Goal: Information Seeking & Learning: Learn about a topic

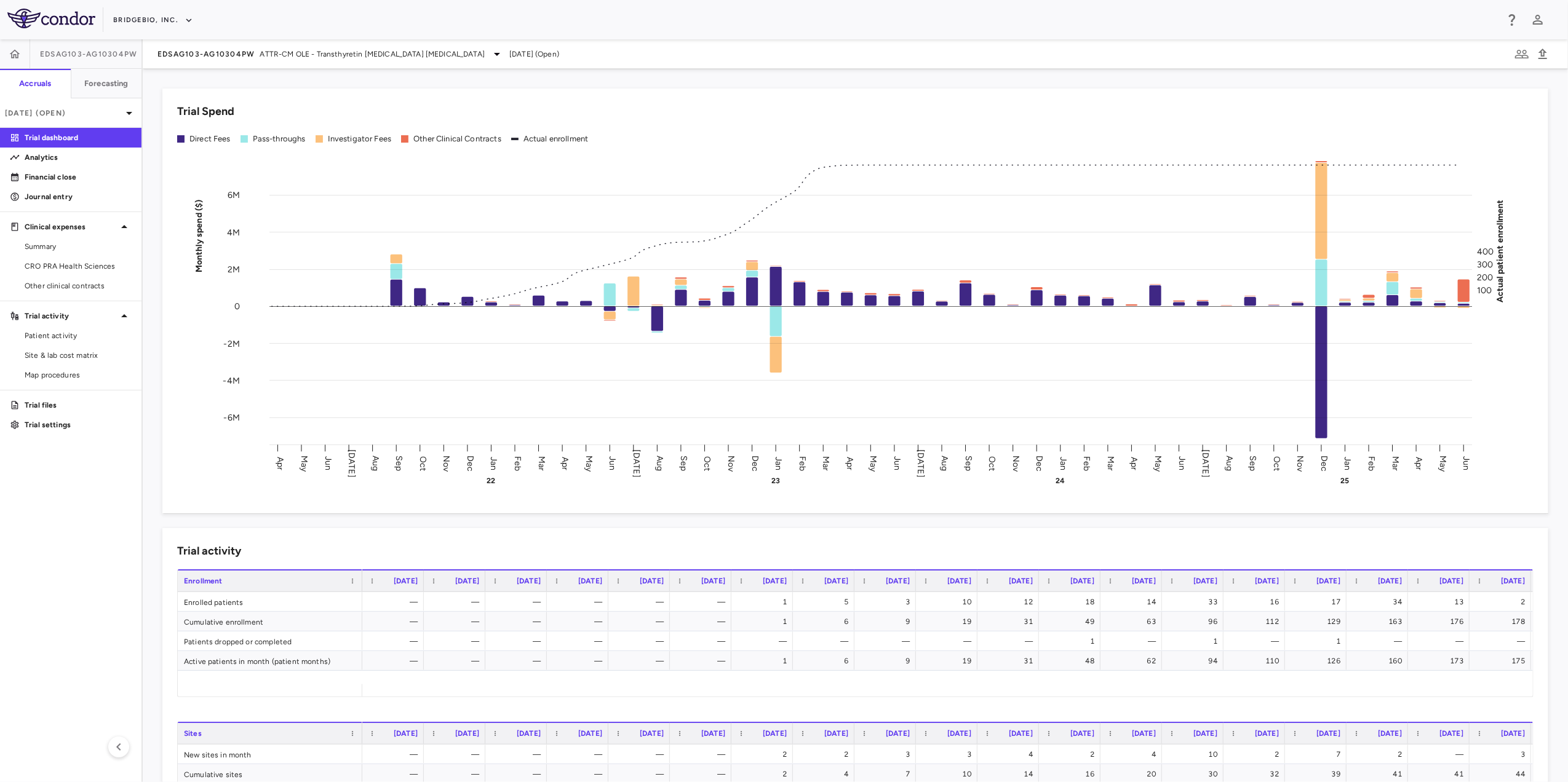
click at [181, 8] on div "BridgeBio, Inc." at bounding box center [784, 19] width 1568 height 39
click at [182, 13] on button "BridgeBio, Inc." at bounding box center [153, 20] width 80 height 19
click at [156, 181] on li "IntraBio" at bounding box center [165, 172] width 103 height 18
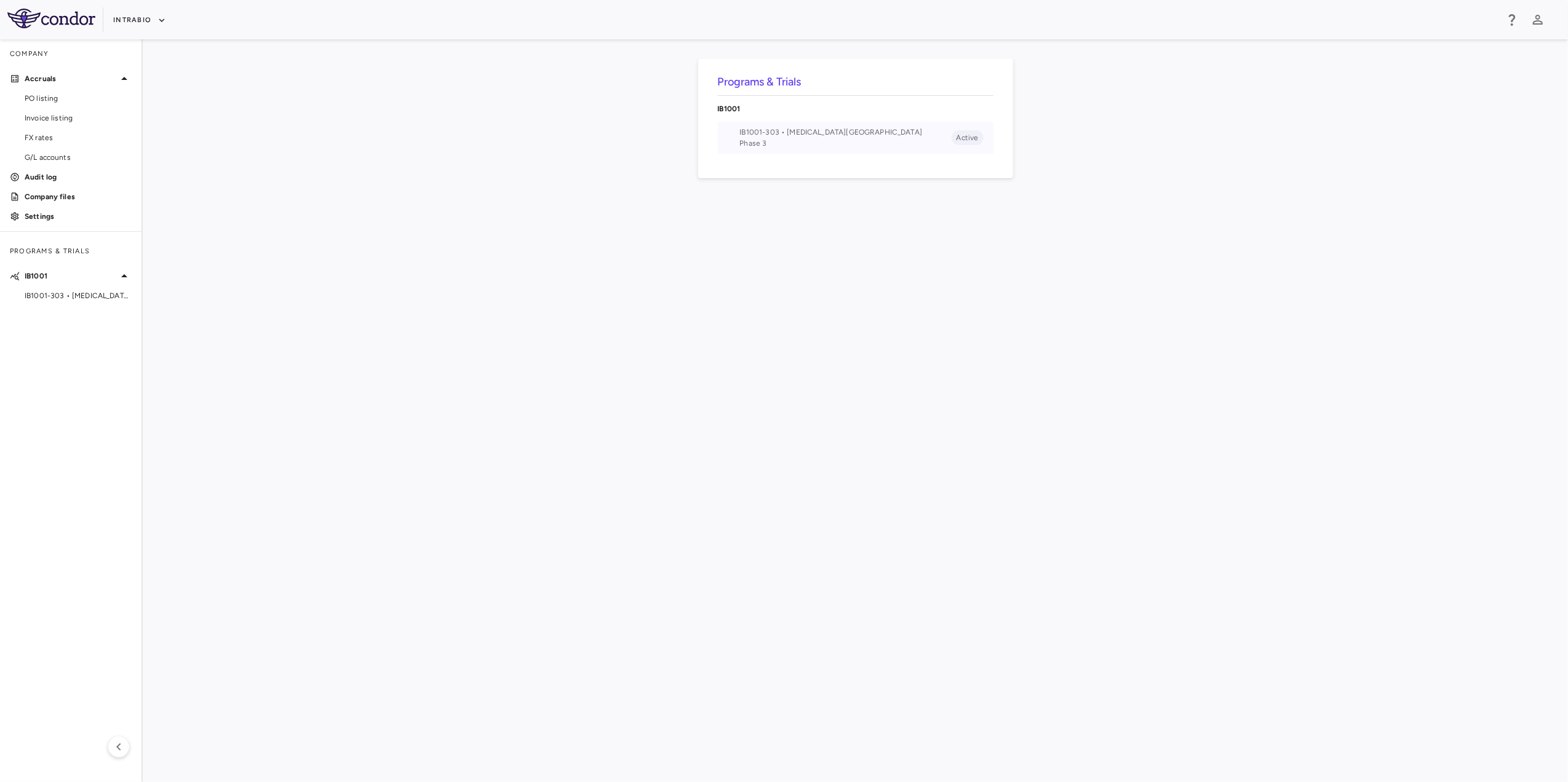
click at [806, 135] on span "IB1001-303 • Ataxia-Telangiectasia" at bounding box center [845, 132] width 212 height 11
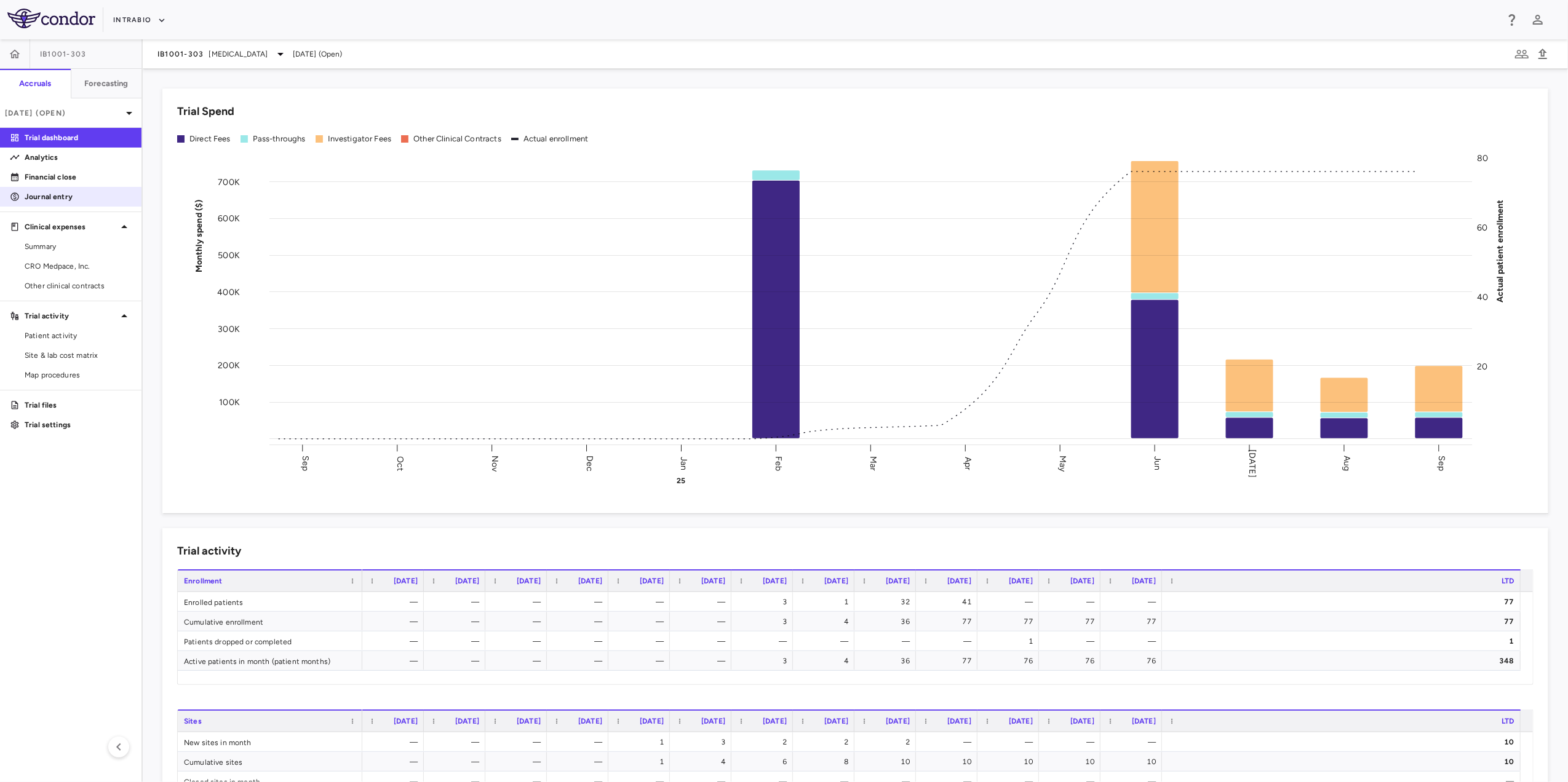
click at [68, 192] on p "Journal entry" at bounding box center [78, 197] width 107 height 11
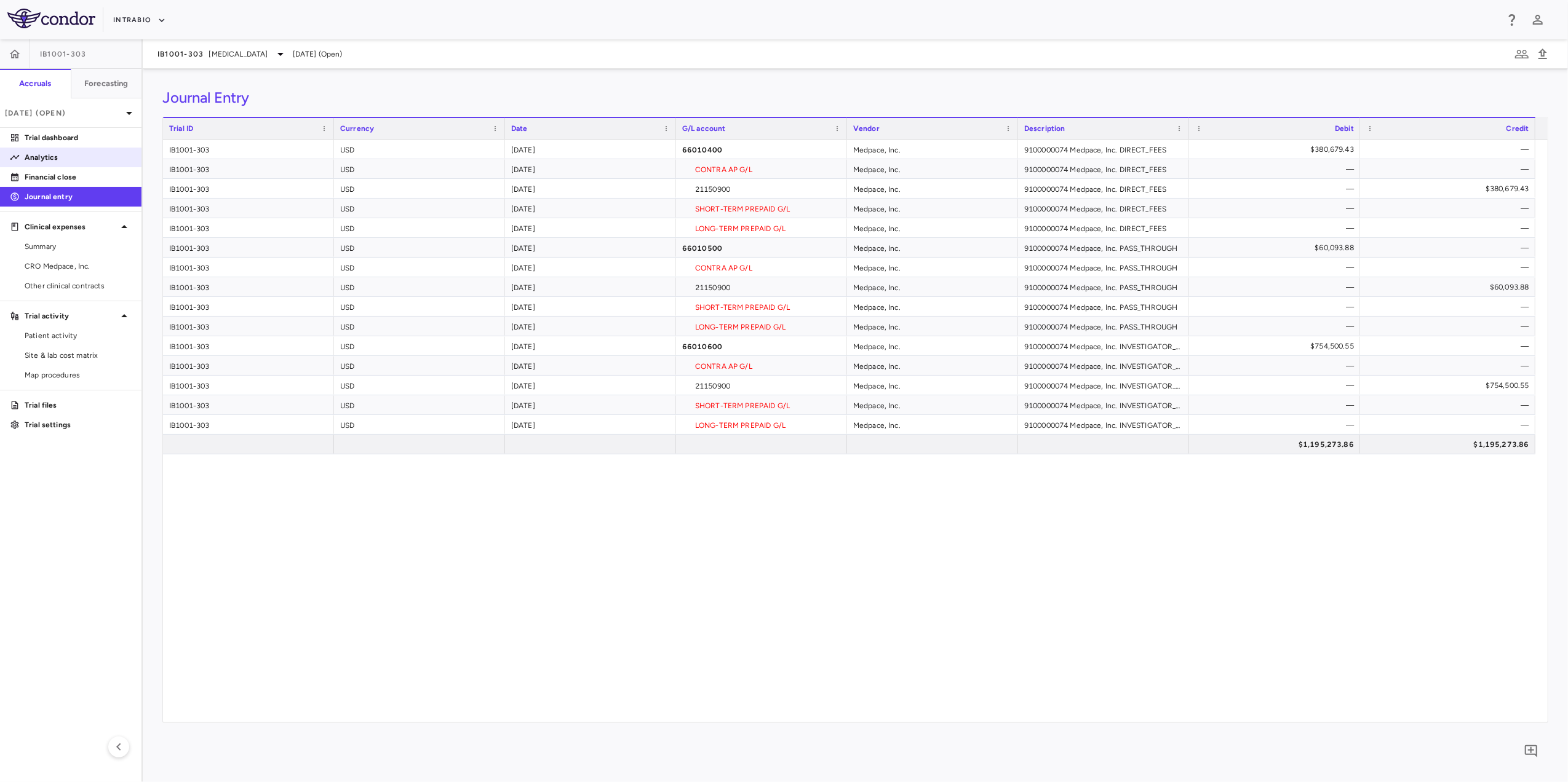
click at [62, 156] on p "Analytics" at bounding box center [78, 157] width 107 height 11
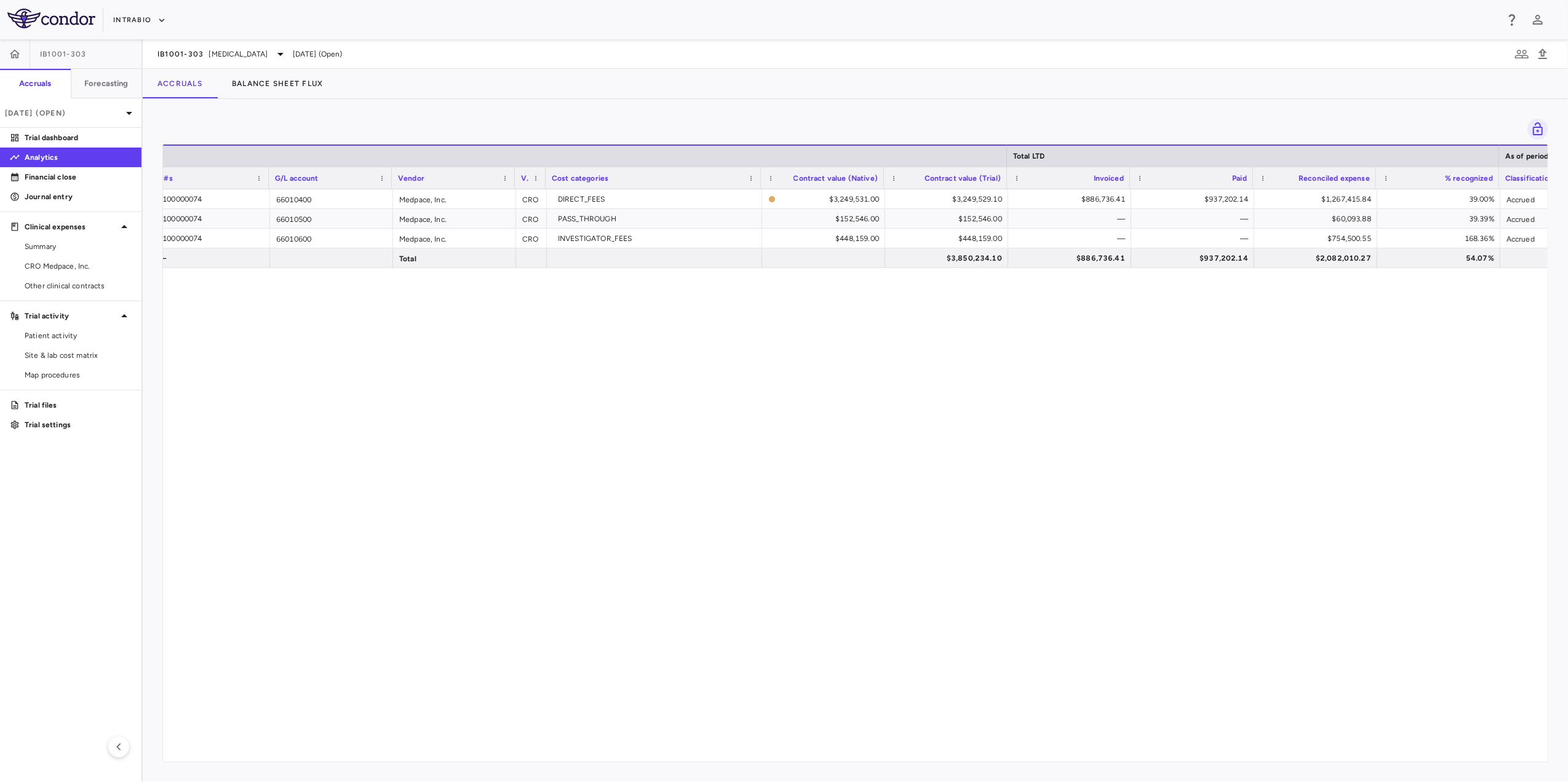
scroll to position [0, 16]
click at [68, 199] on p "Journal entry" at bounding box center [78, 197] width 107 height 11
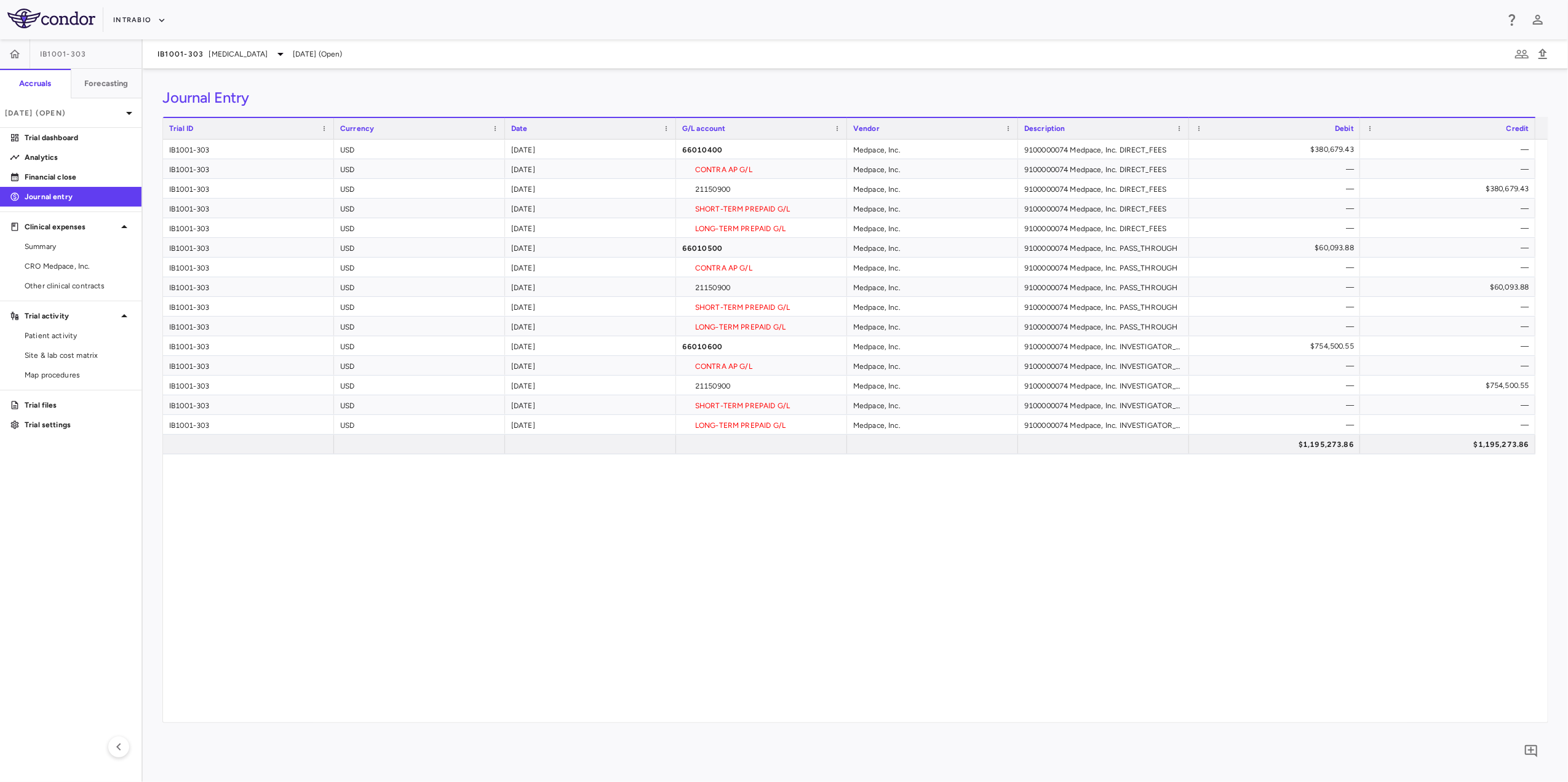
click at [1022, 557] on div "IB1001-303 USD 2025-09-30 66010400 Medpace, Inc. 9100000074 Medpace, Inc. DIREC…" at bounding box center [855, 431] width 1385 height 583
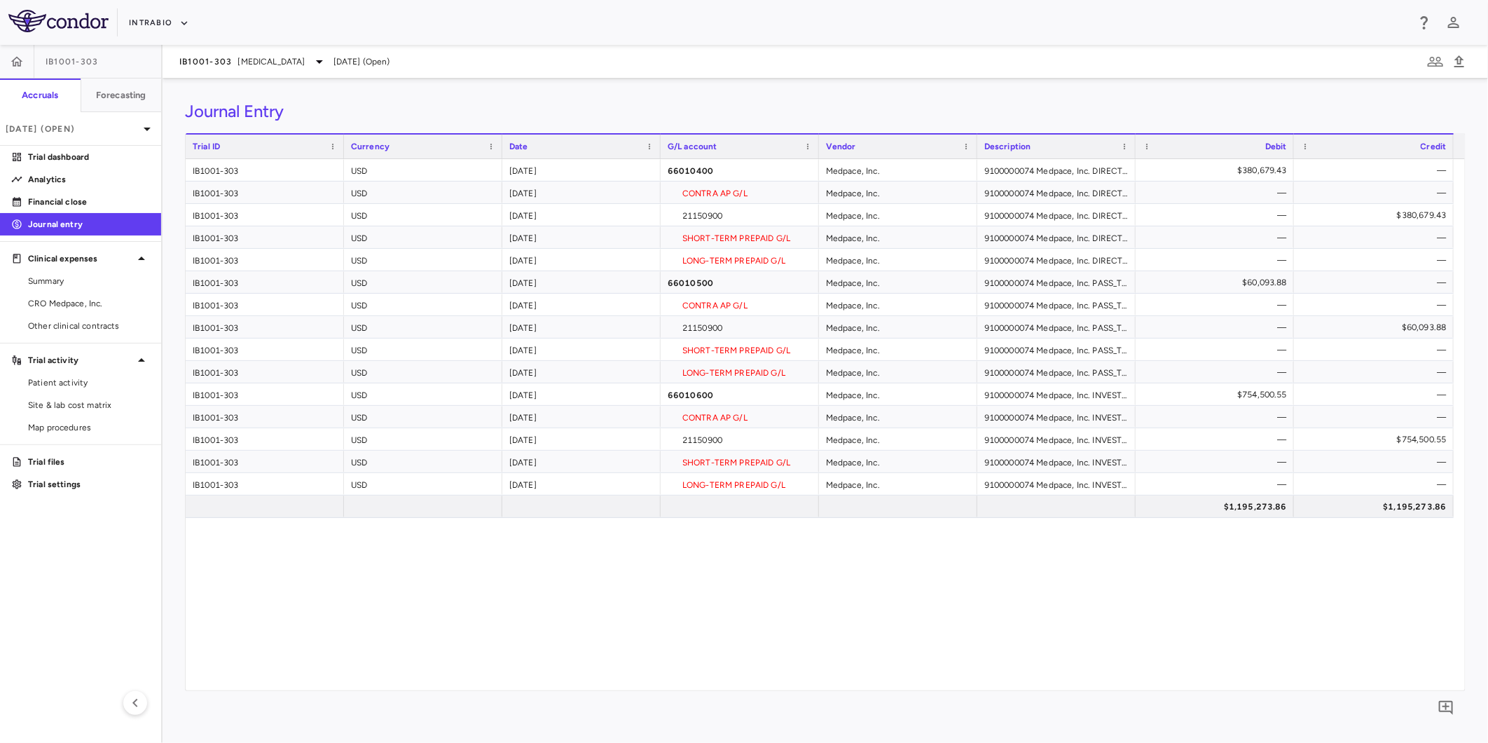
drag, startPoint x: 1731, startPoint y: 1, endPoint x: 814, endPoint y: 112, distance: 923.3
click at [814, 112] on div "Journal Entry" at bounding box center [825, 111] width 1281 height 21
click at [88, 299] on span "CRO Medpace, Inc." at bounding box center [89, 303] width 122 height 13
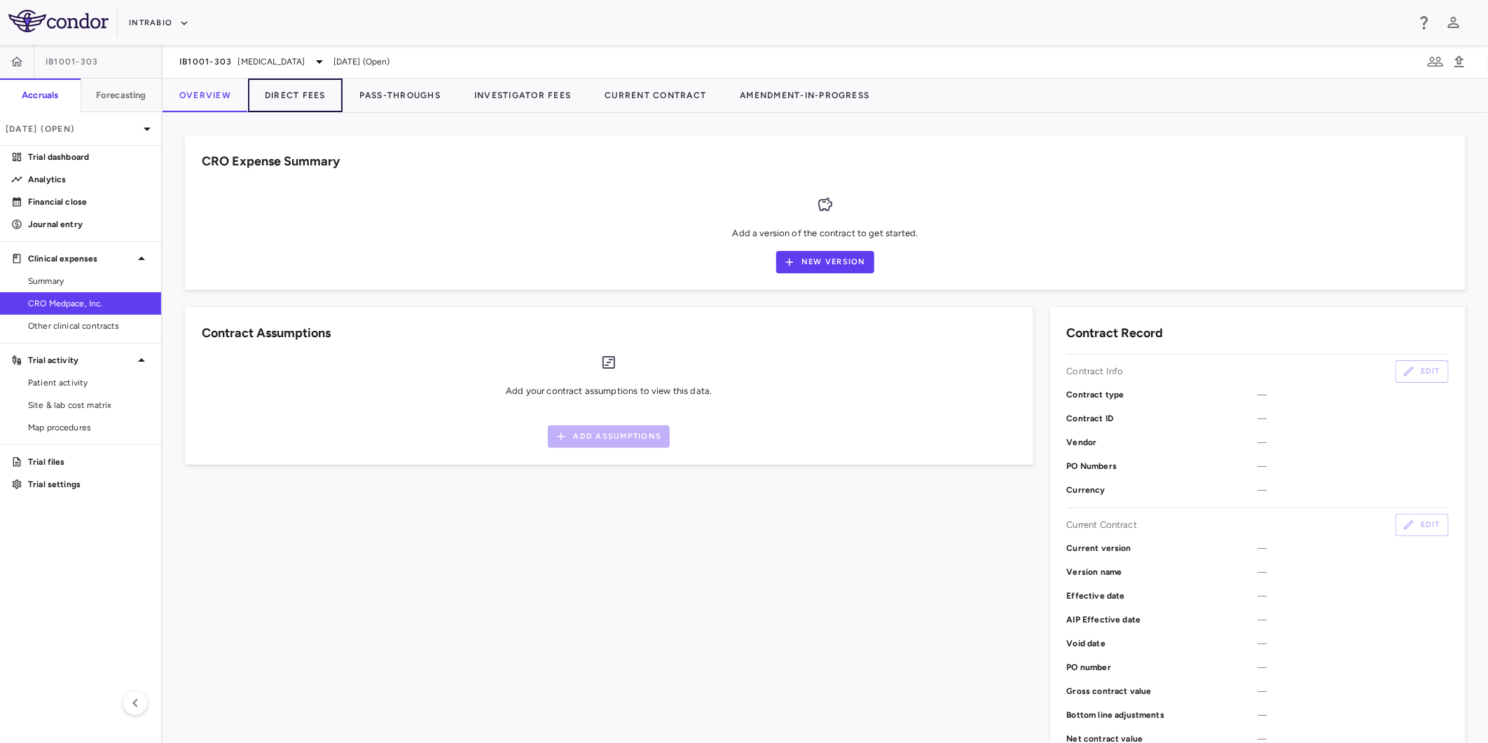
drag, startPoint x: 291, startPoint y: 103, endPoint x: 910, endPoint y: 23, distance: 623.9
click at [291, 102] on button "Direct Fees" at bounding box center [295, 95] width 95 height 34
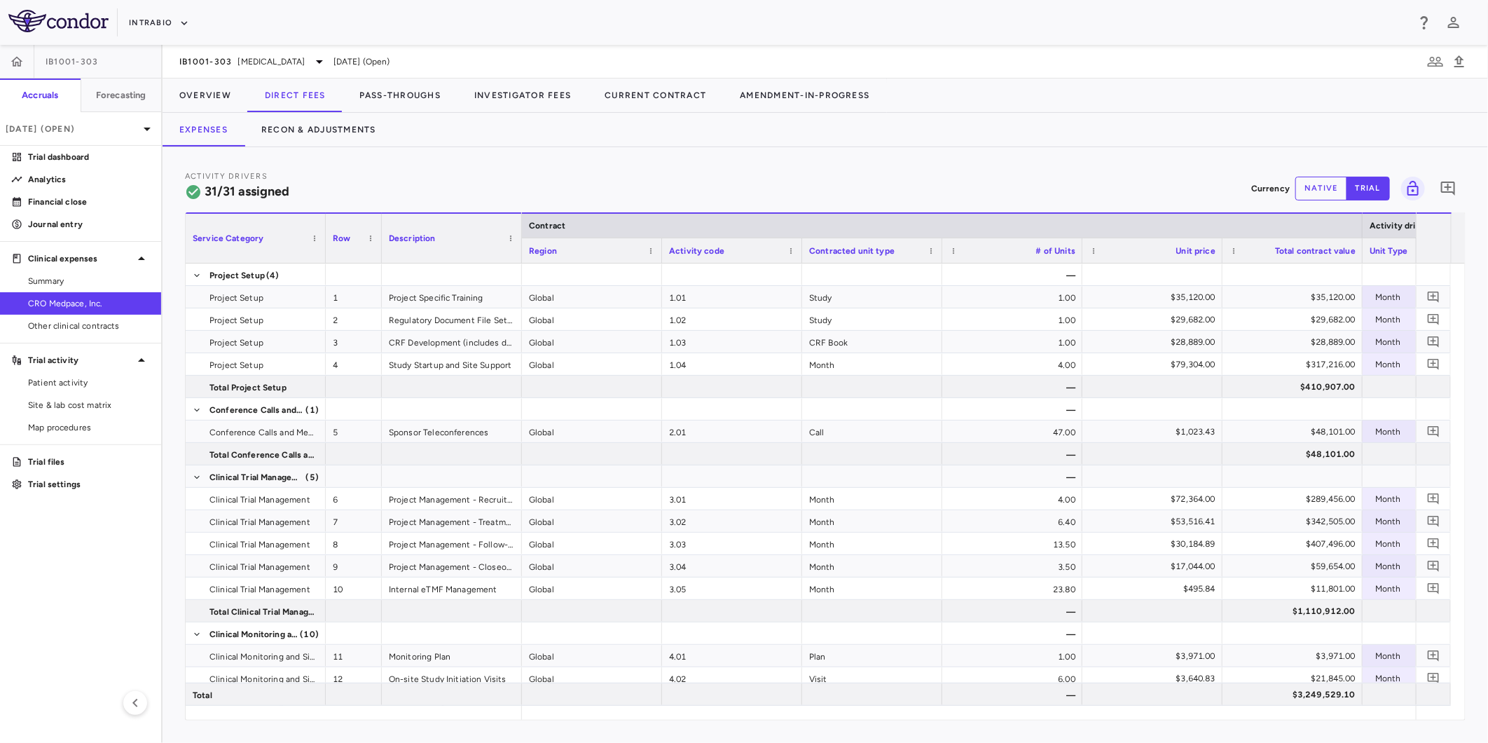
drag, startPoint x: 629, startPoint y: 720, endPoint x: 681, endPoint y: 725, distance: 52.7
click at [681, 725] on div "Activity Drivers 31/31 assigned Currency native trial 0 Service Category Drag h…" at bounding box center [826, 445] width 1326 height 596
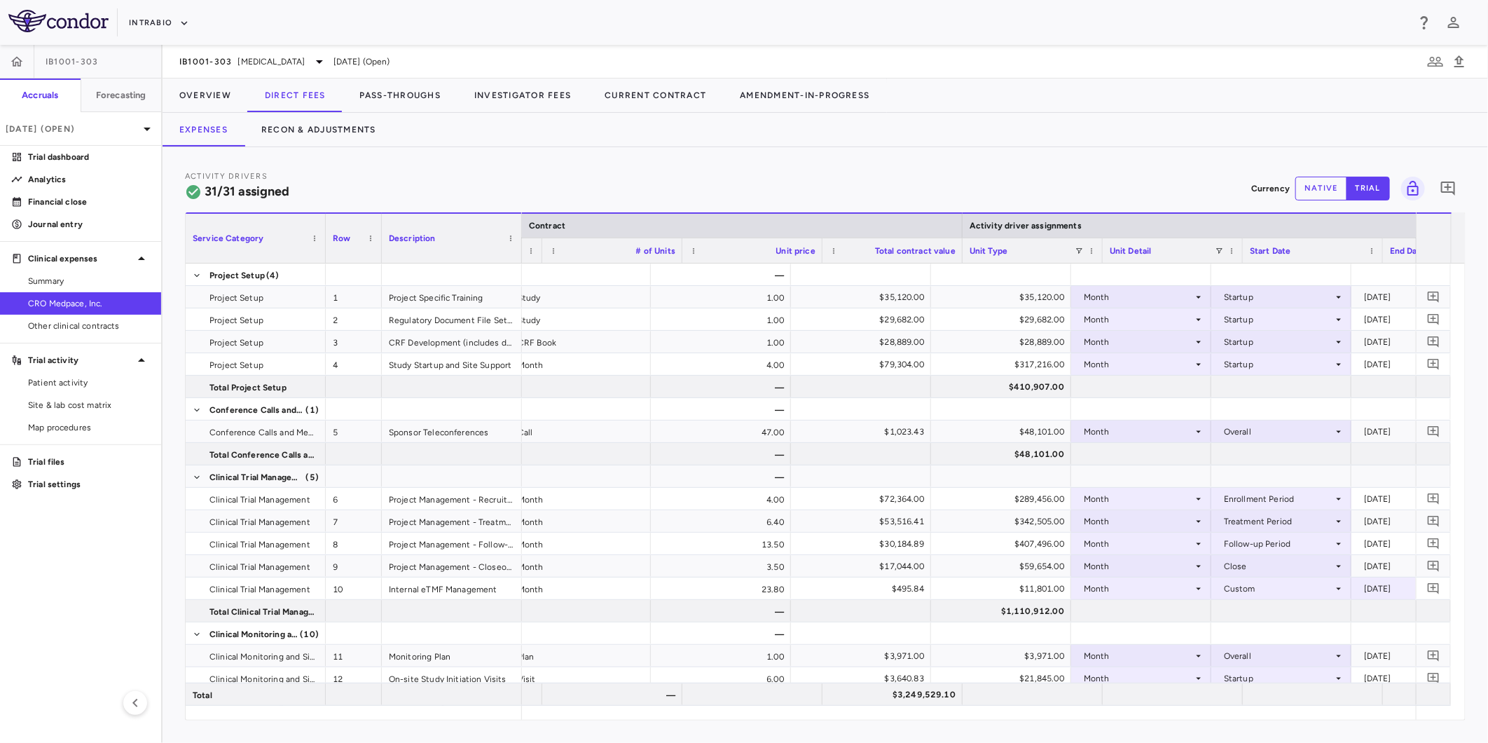
scroll to position [0, 400]
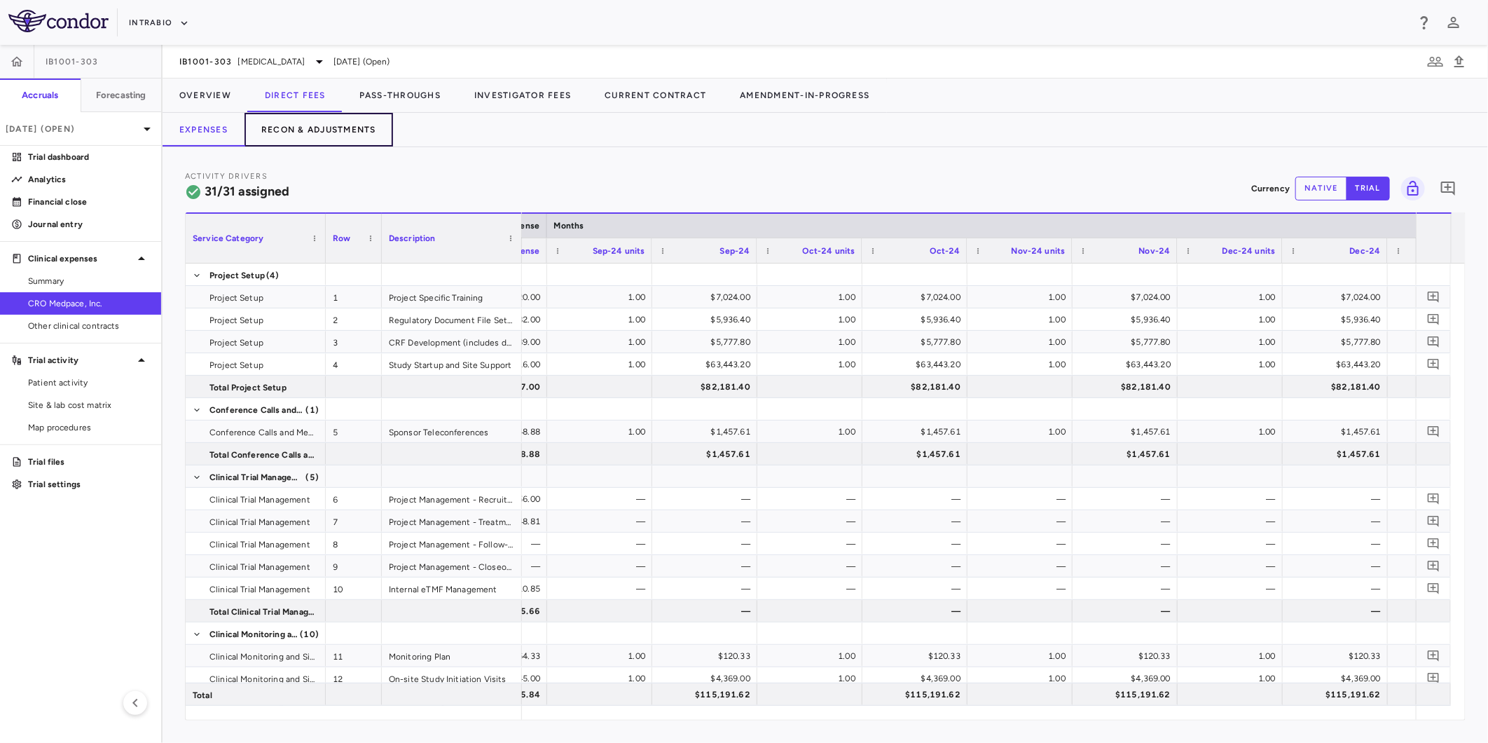
click at [325, 130] on button "Recon & Adjustments" at bounding box center [319, 130] width 149 height 34
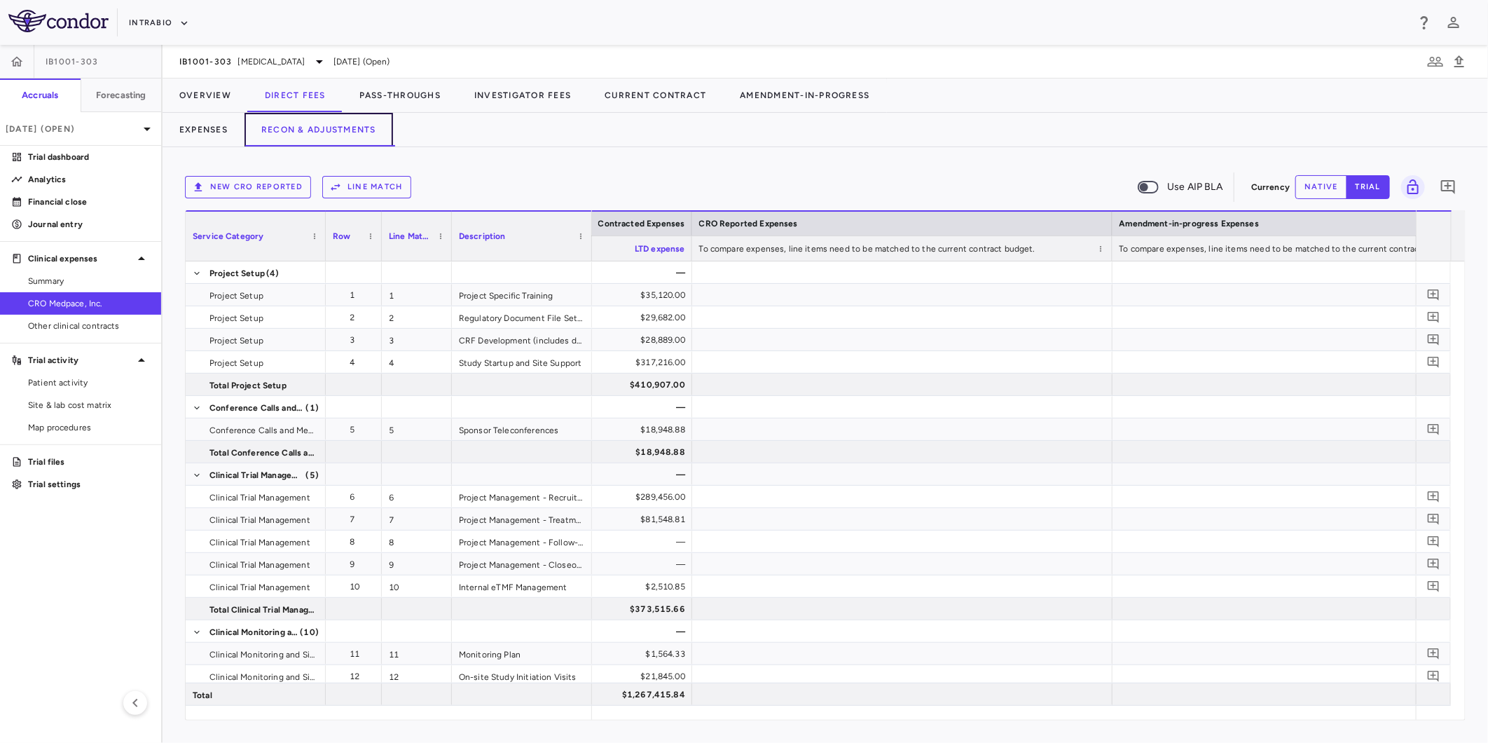
scroll to position [0, 1844]
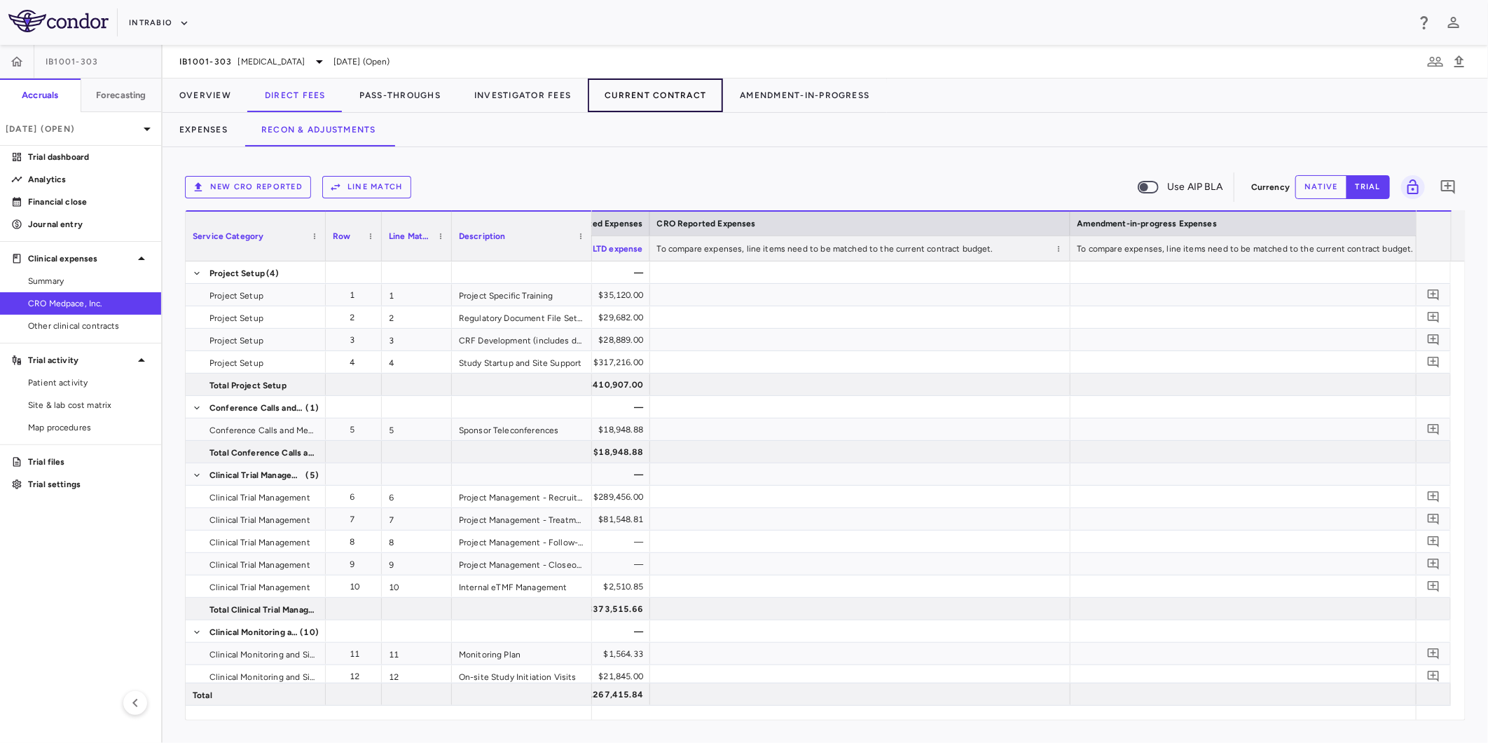
click at [657, 96] on button "Current Contract" at bounding box center [655, 95] width 135 height 34
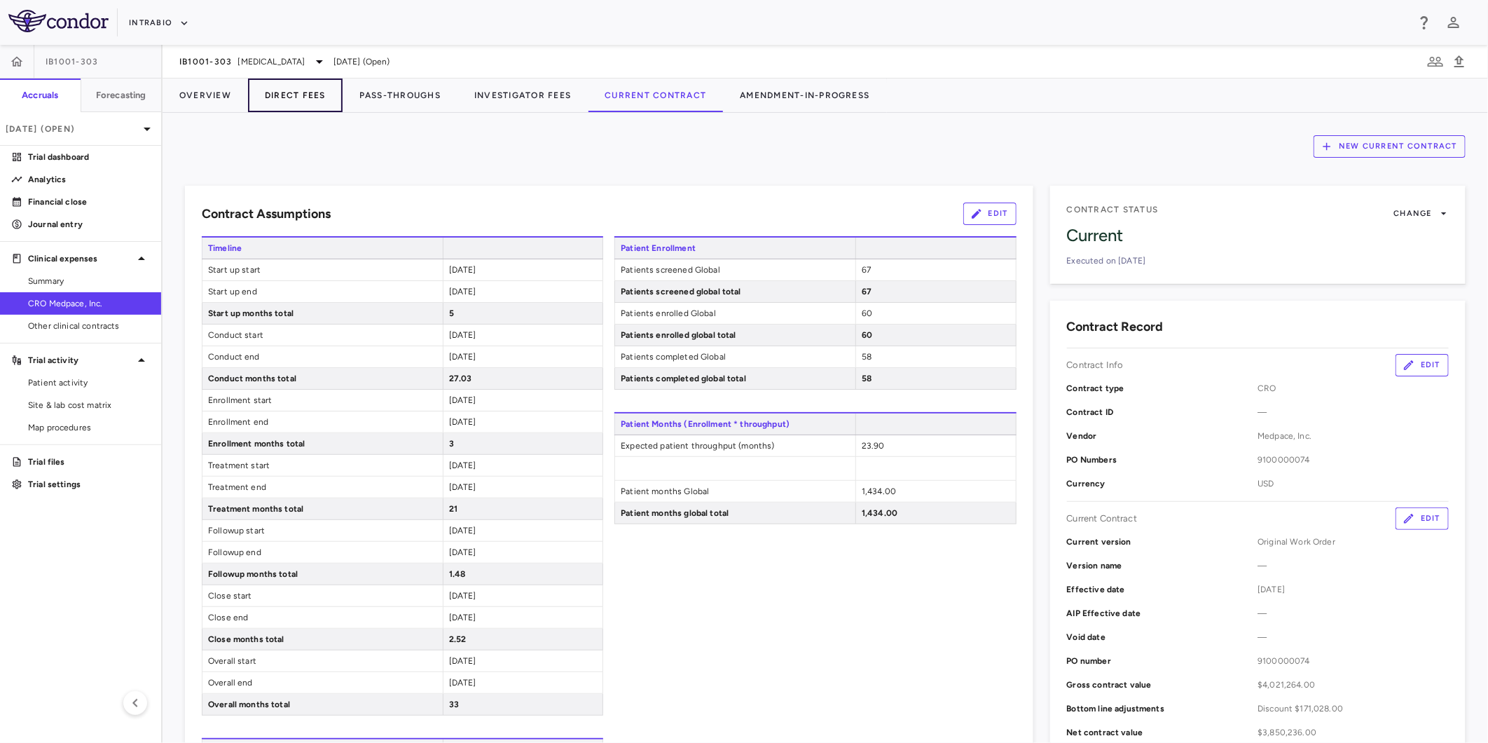
click at [289, 97] on button "Direct Fees" at bounding box center [295, 95] width 95 height 34
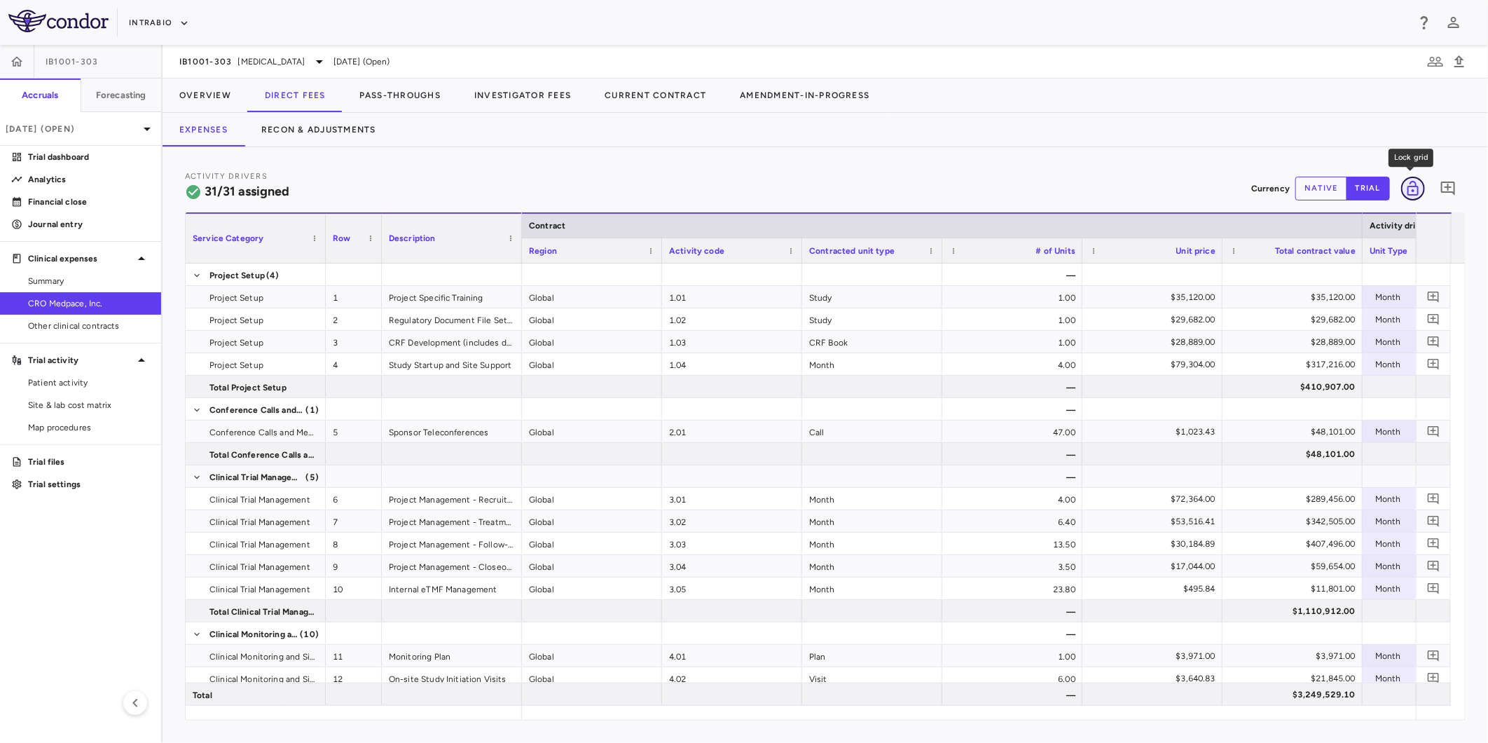
click at [1413, 186] on icon "Lock grid" at bounding box center [1413, 188] width 11 height 15
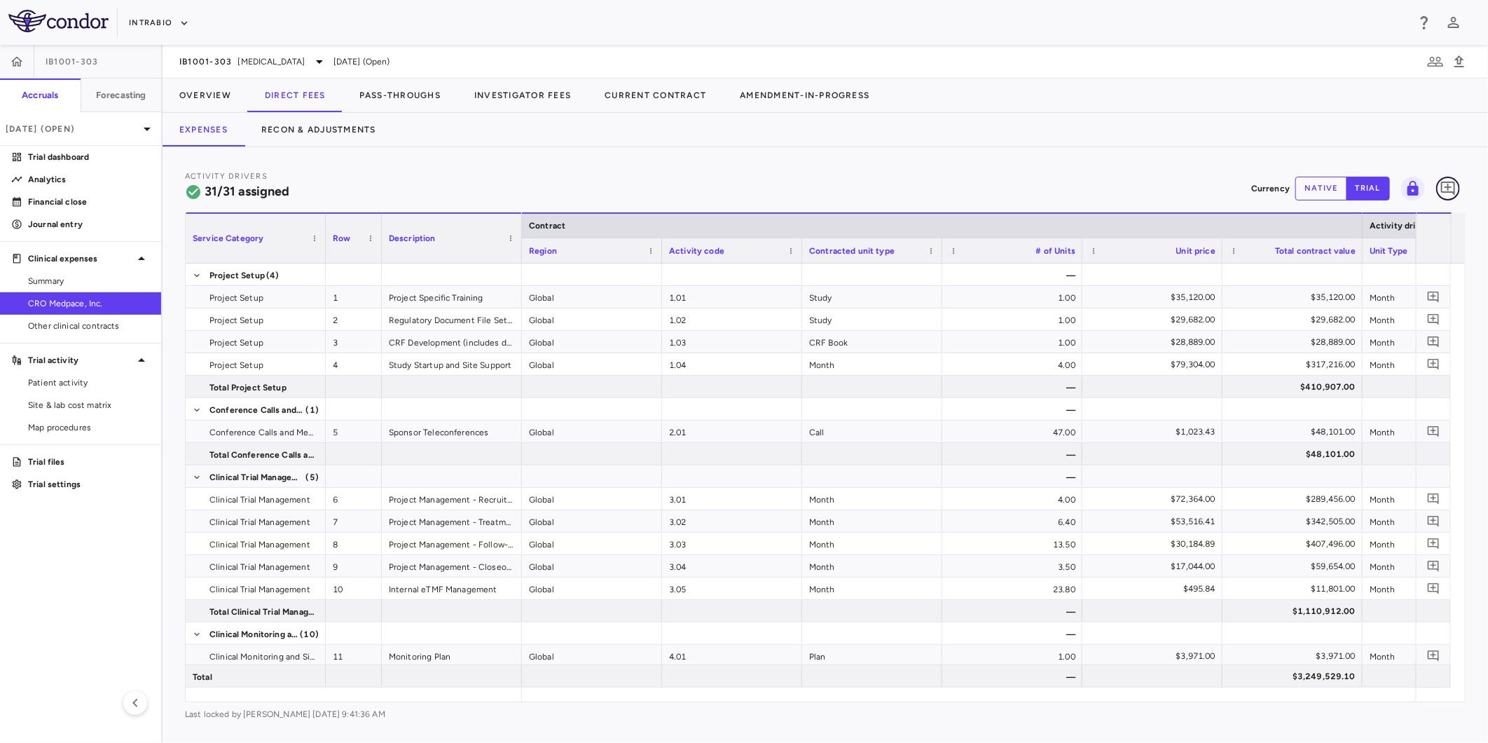
click at [1446, 187] on icon "Add comment" at bounding box center [1448, 188] width 14 height 14
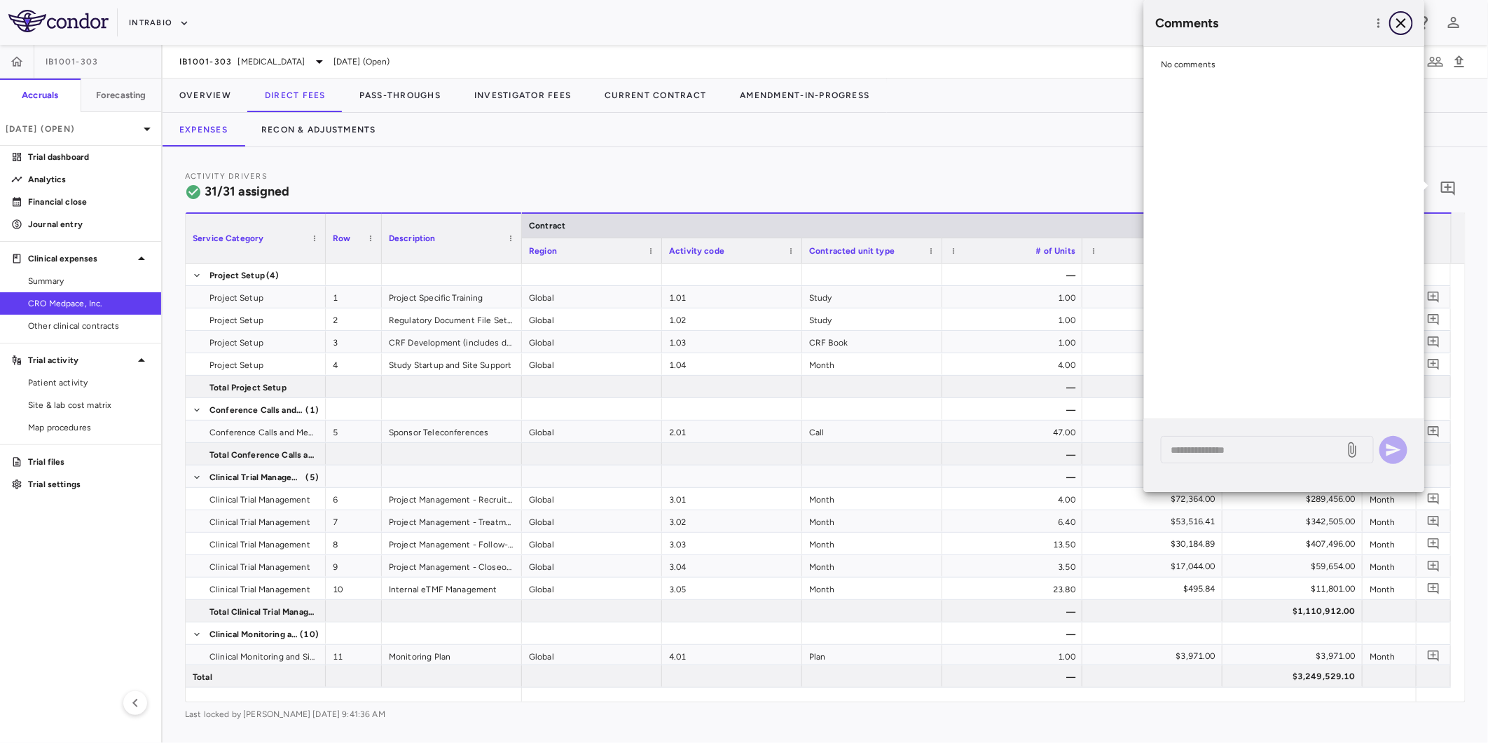
click at [1401, 21] on icon "button" at bounding box center [1401, 23] width 17 height 17
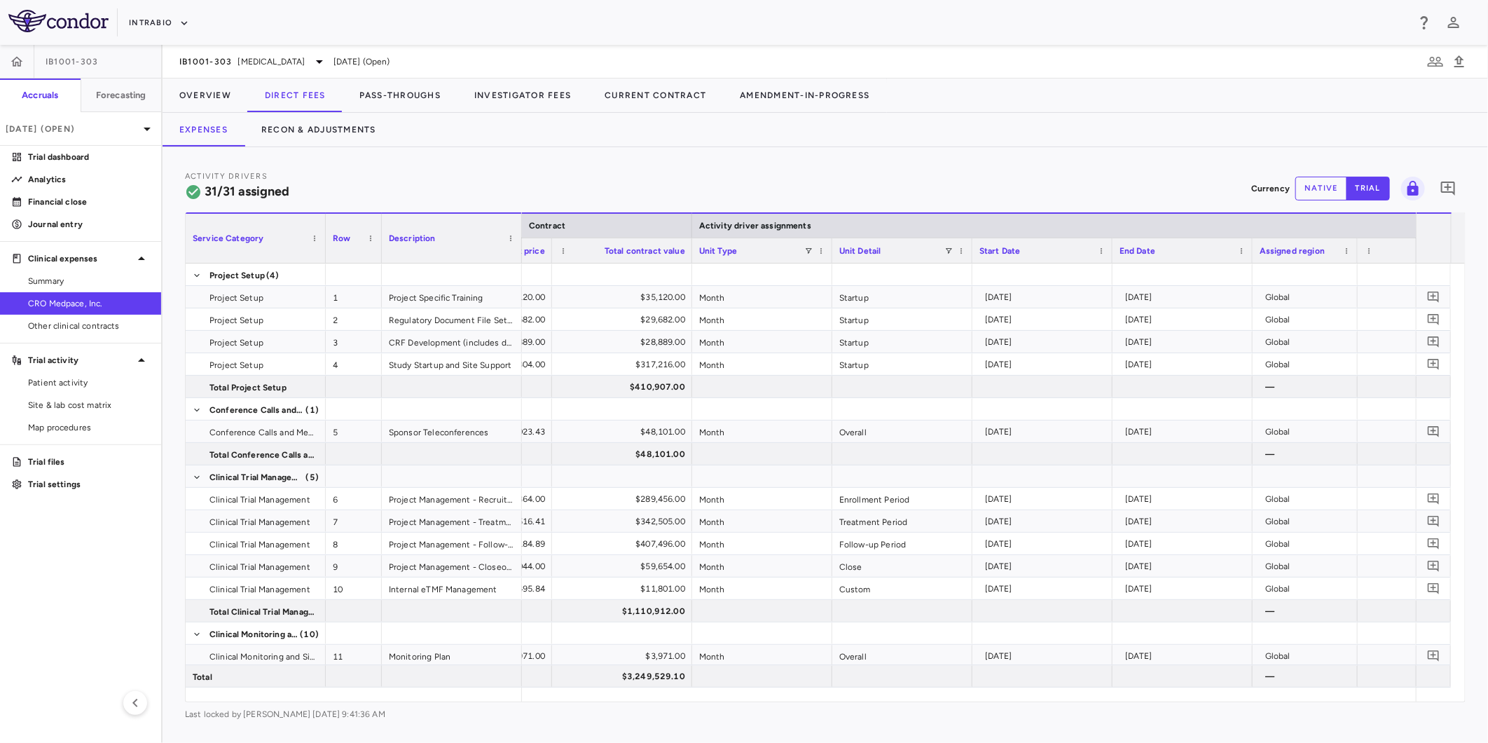
scroll to position [0, 783]
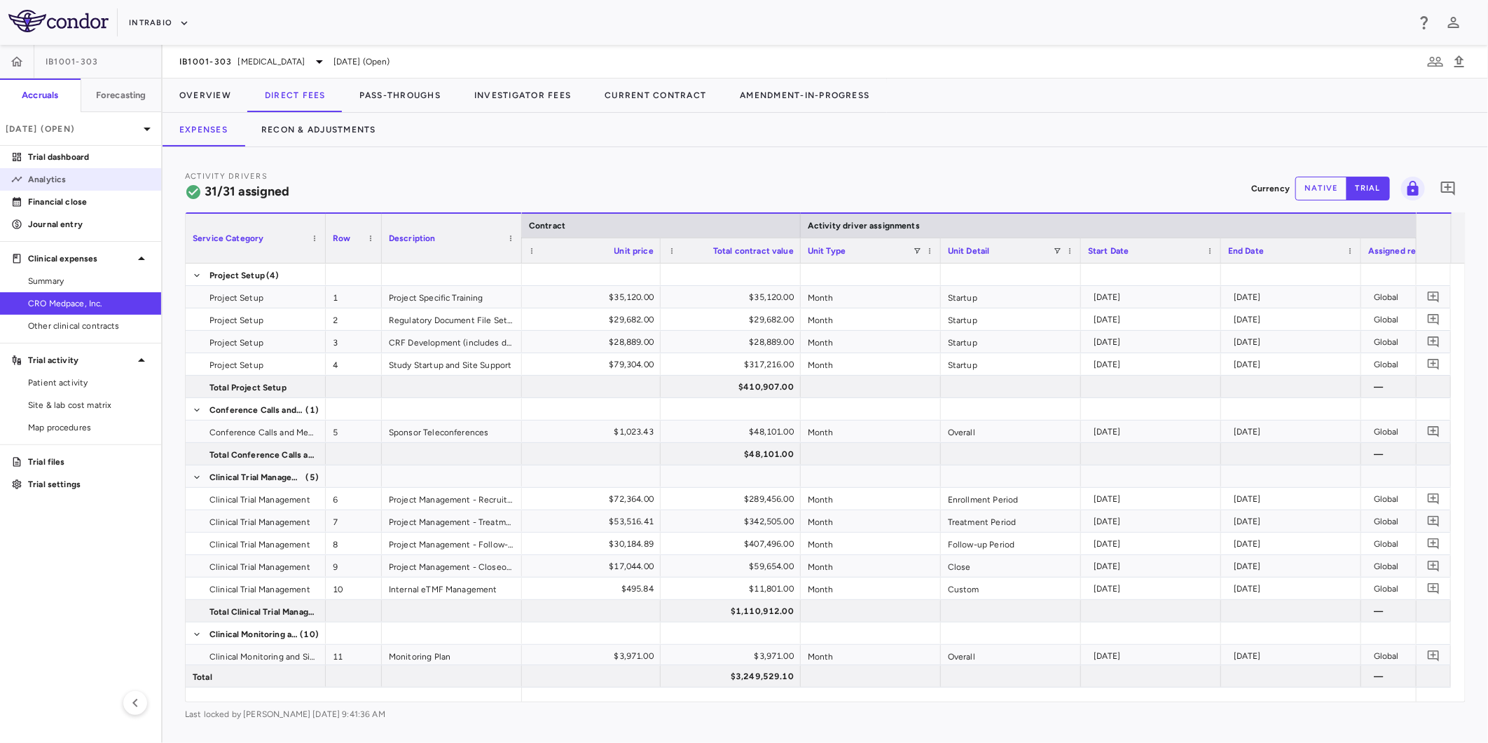
click at [45, 175] on p "Analytics" at bounding box center [89, 179] width 122 height 13
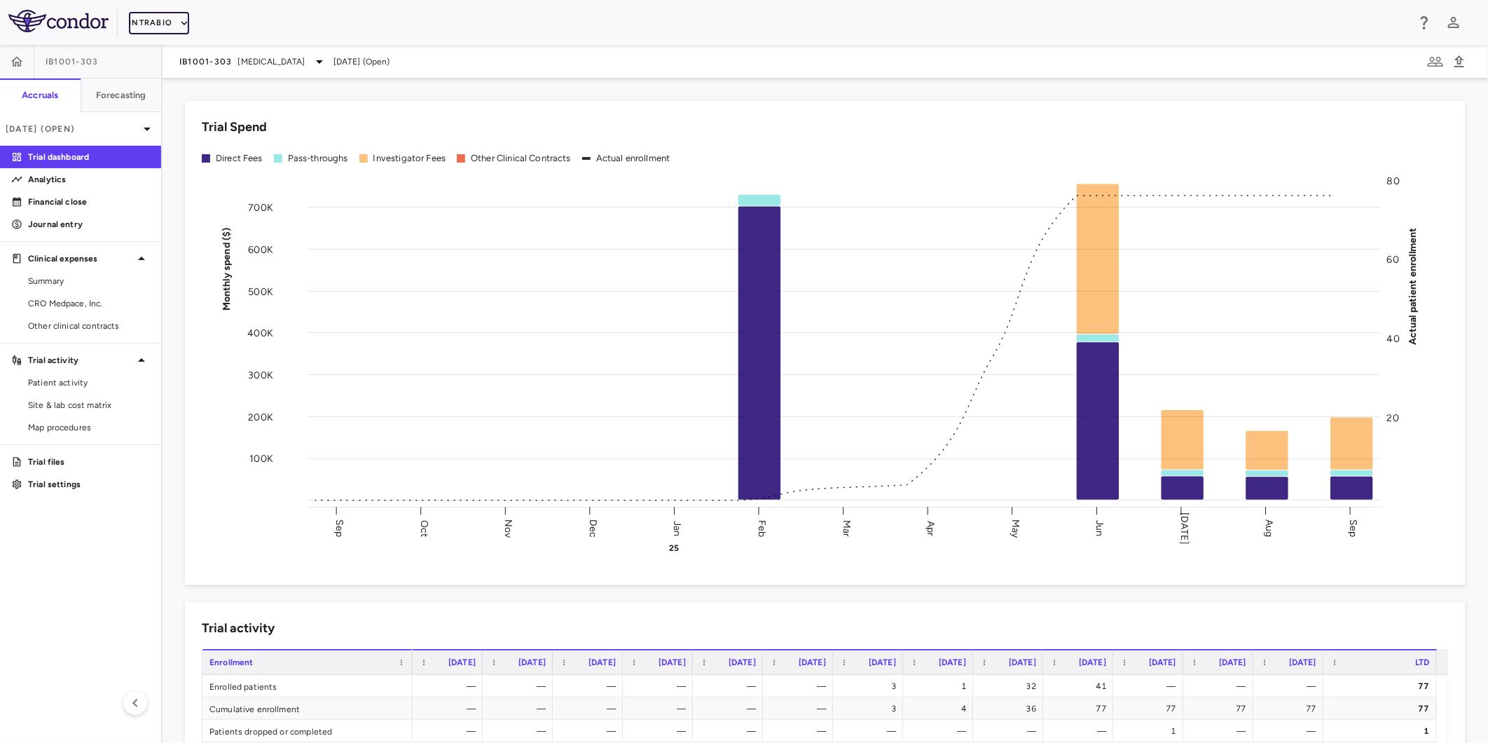
click at [180, 27] on icon "button" at bounding box center [184, 23] width 13 height 13
click at [179, 53] on li "Acelyrin" at bounding box center [187, 49] width 117 height 21
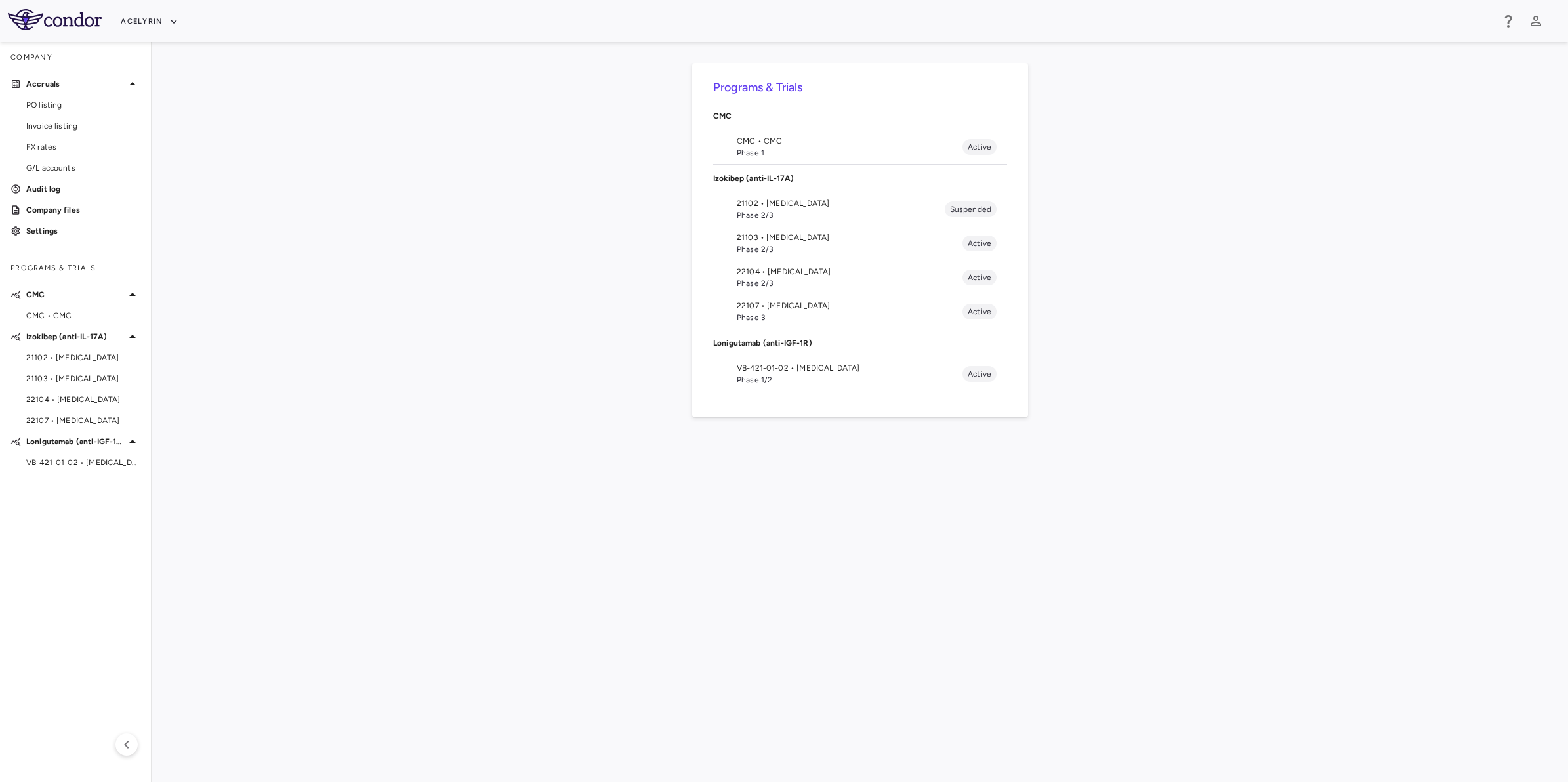
drag, startPoint x: 1321, startPoint y: 1, endPoint x: 594, endPoint y: 303, distance: 787.2
click at [594, 303] on div "Programs & Trials CMC CMC • CMC Phase 1 Active Izokibep (anti-IL-17A) 21102 • […" at bounding box center [859, 412] width 1373 height 699
click at [830, 248] on span "Phase 2/3" at bounding box center [849, 249] width 226 height 12
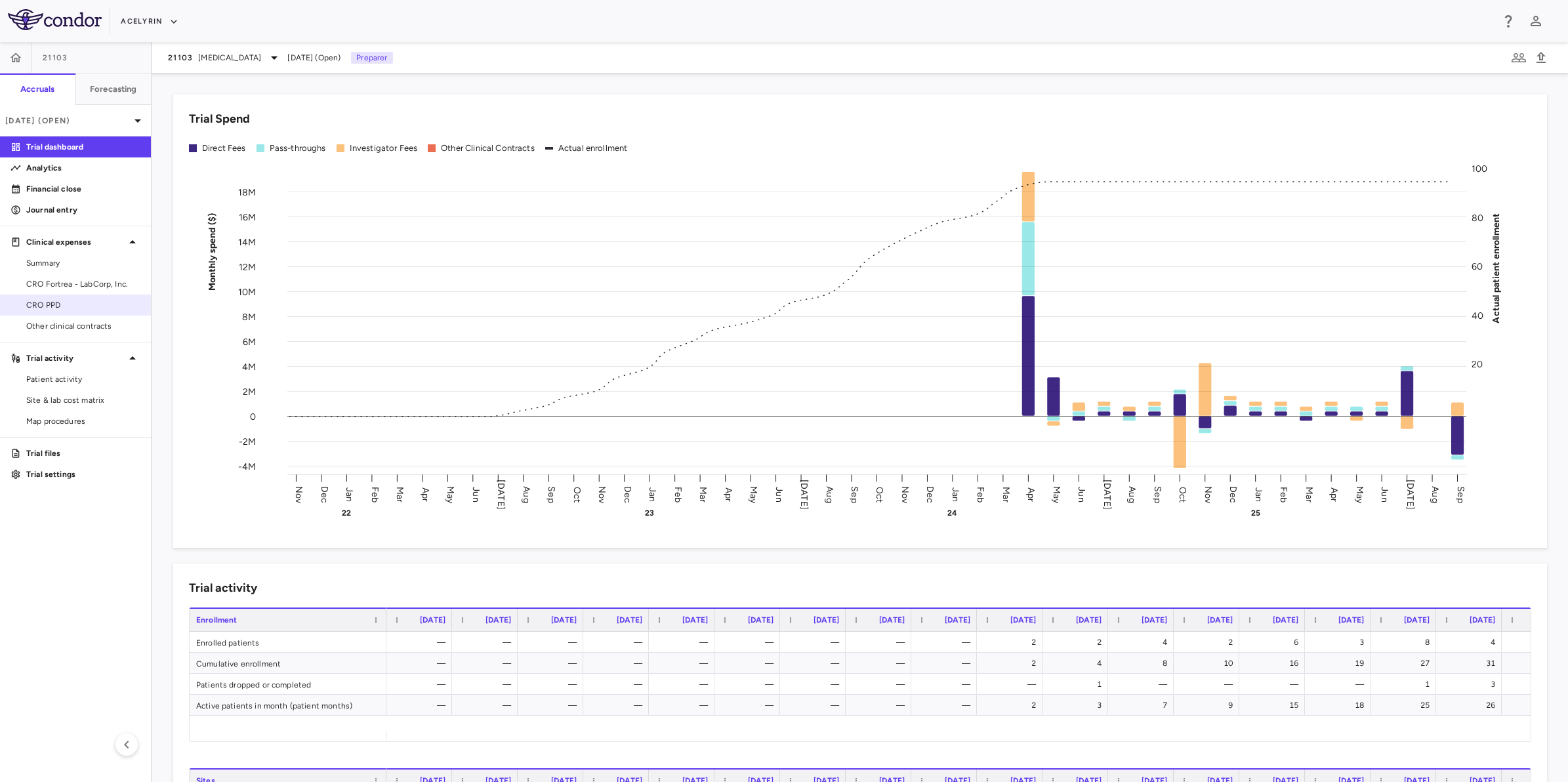
click at [56, 307] on span "CRO PPD" at bounding box center [83, 305] width 114 height 12
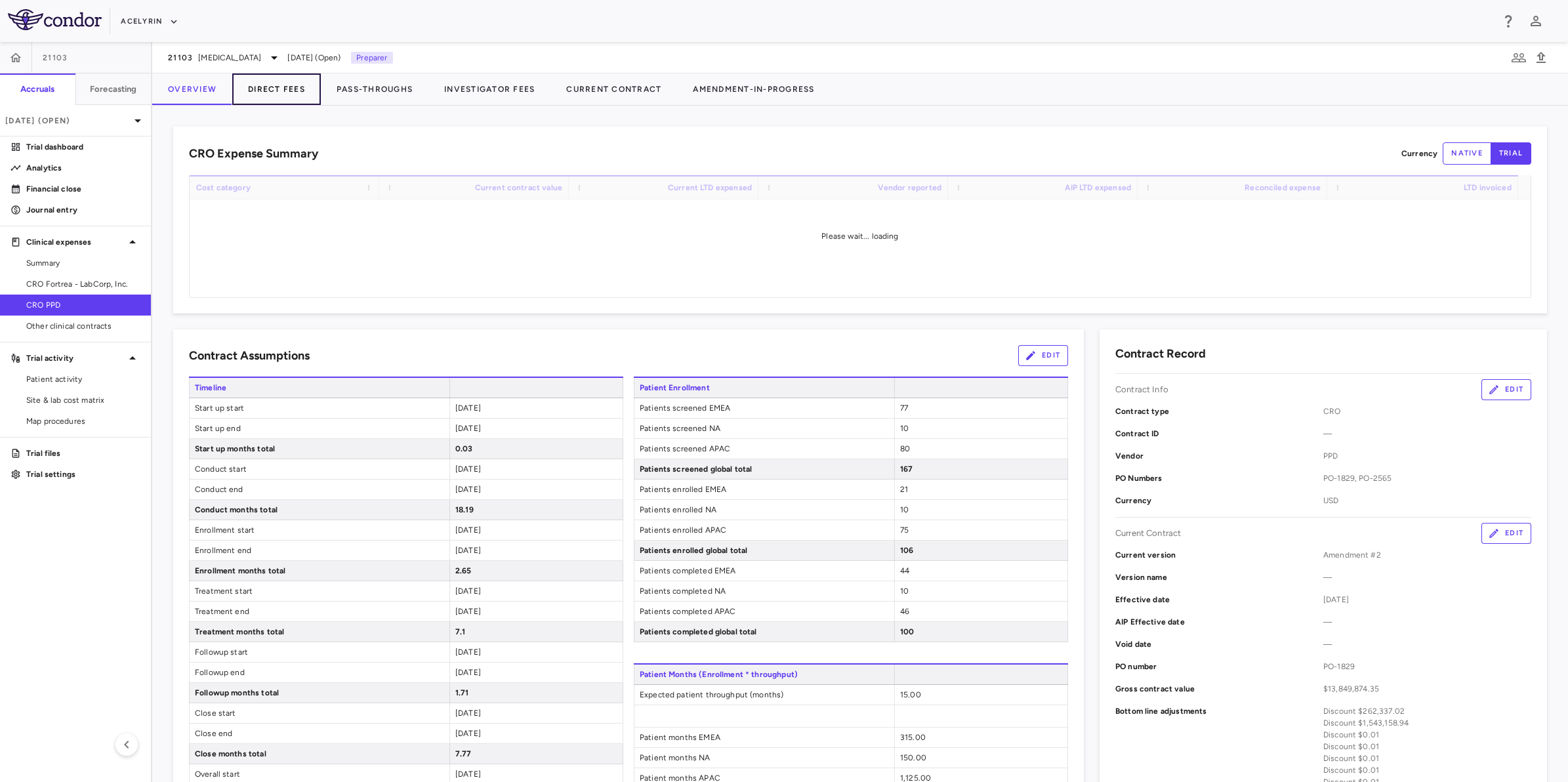
click at [264, 96] on button "Direct Fees" at bounding box center [276, 89] width 89 height 32
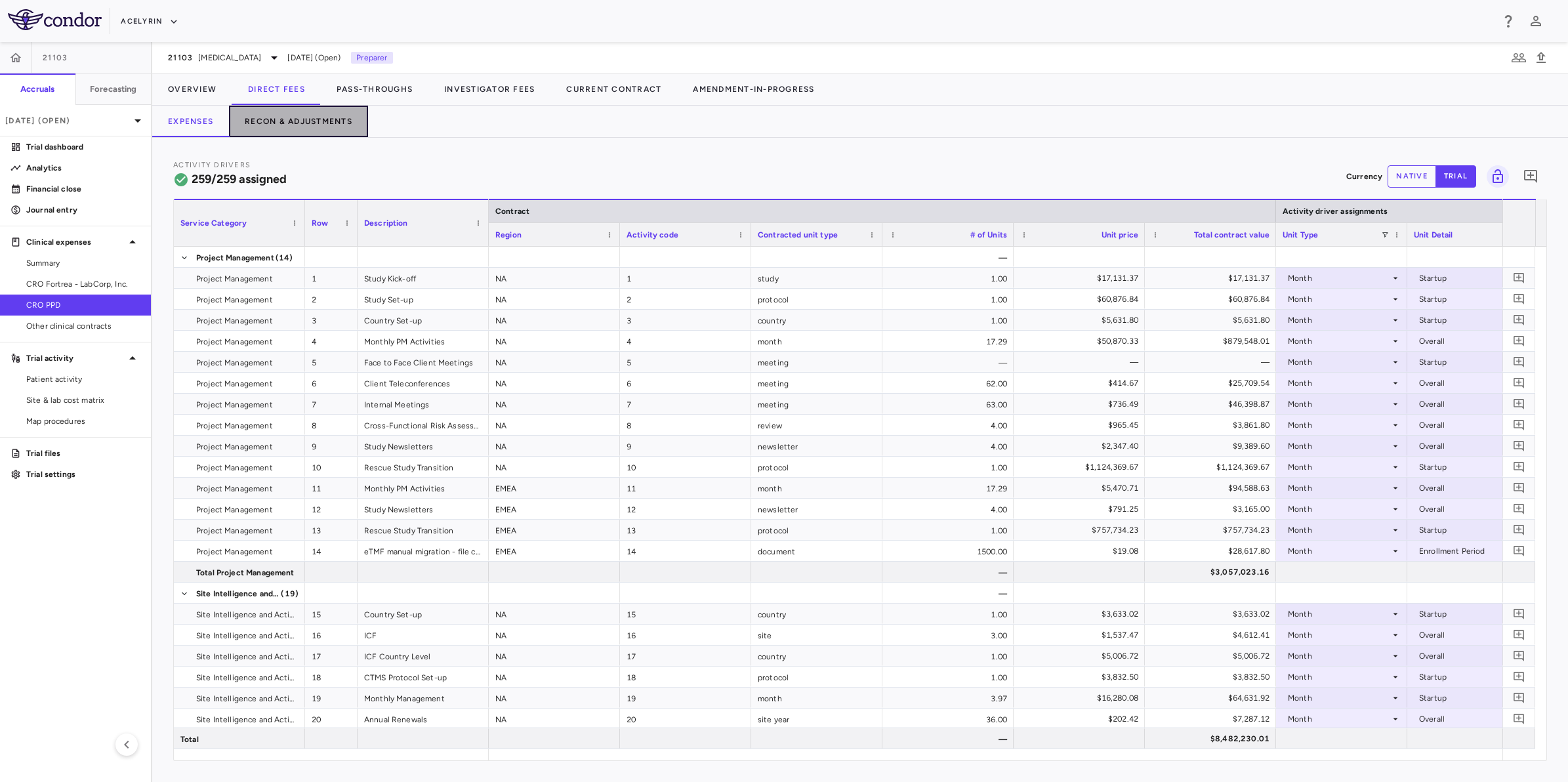
click at [320, 123] on button "Recon & Adjustments" at bounding box center [299, 122] width 139 height 32
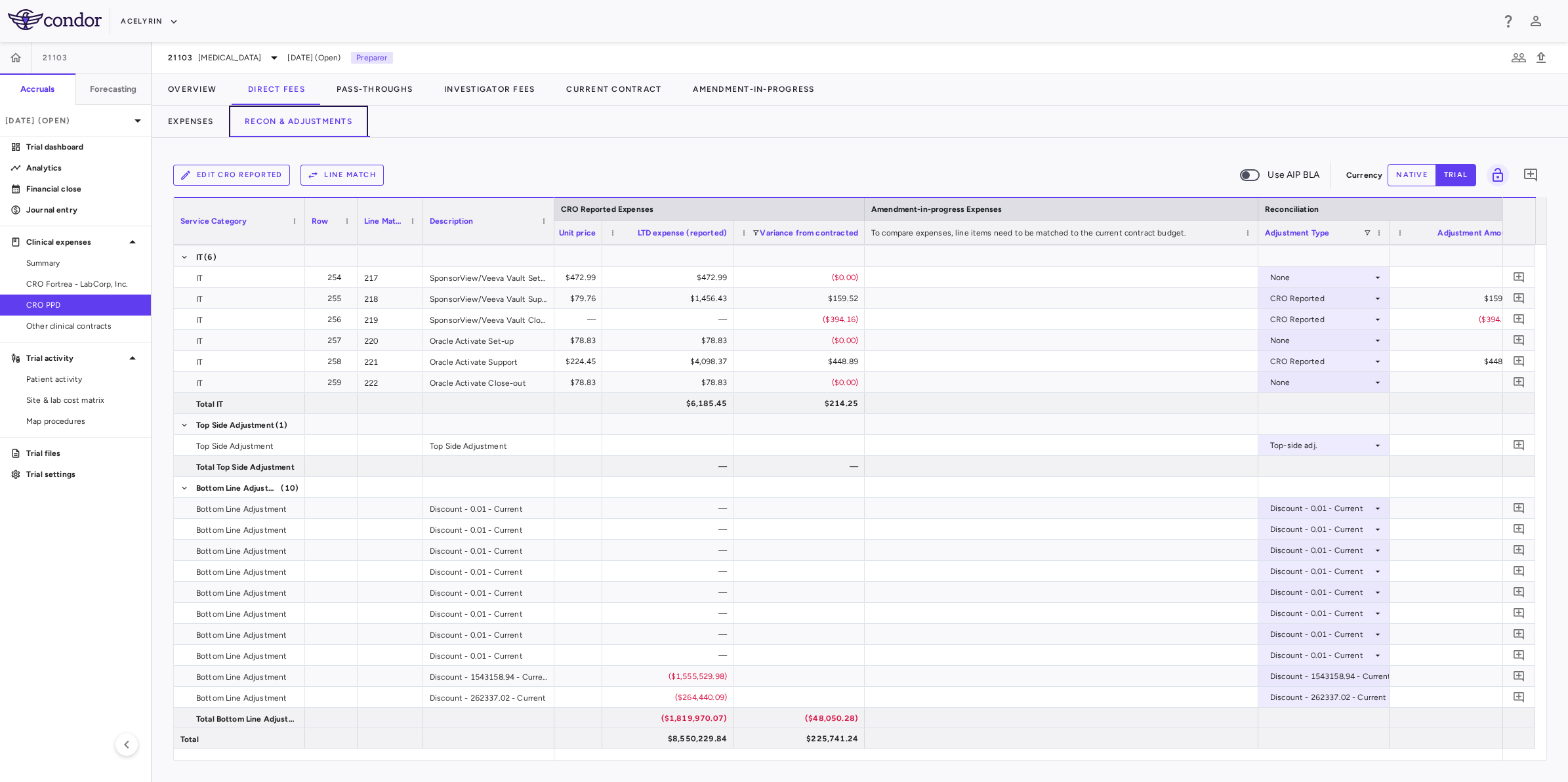
scroll to position [0, 2299]
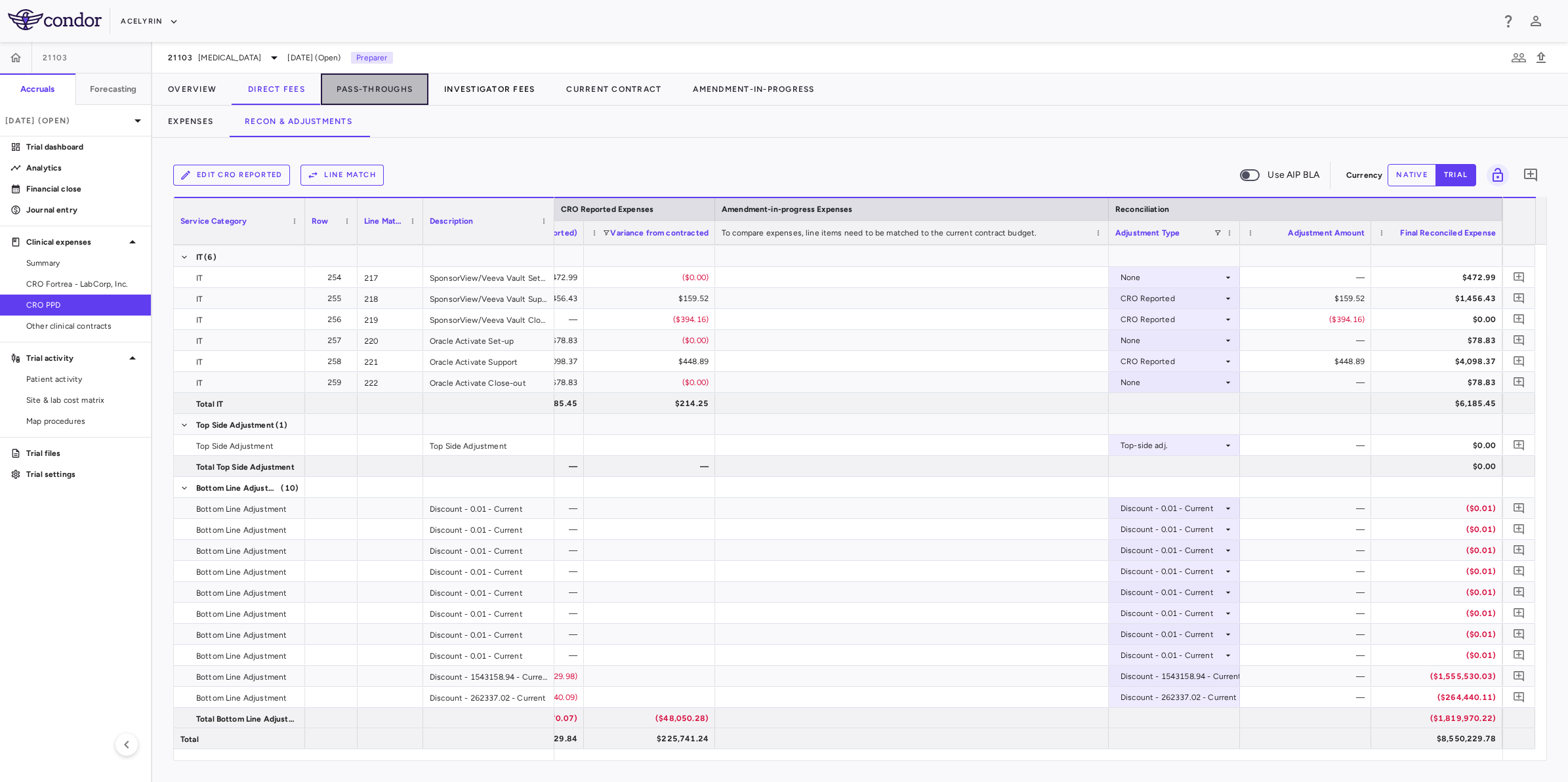
drag, startPoint x: 383, startPoint y: 89, endPoint x: 456, endPoint y: 97, distance: 73.4
click at [383, 89] on button "Pass-Throughs" at bounding box center [374, 89] width 108 height 32
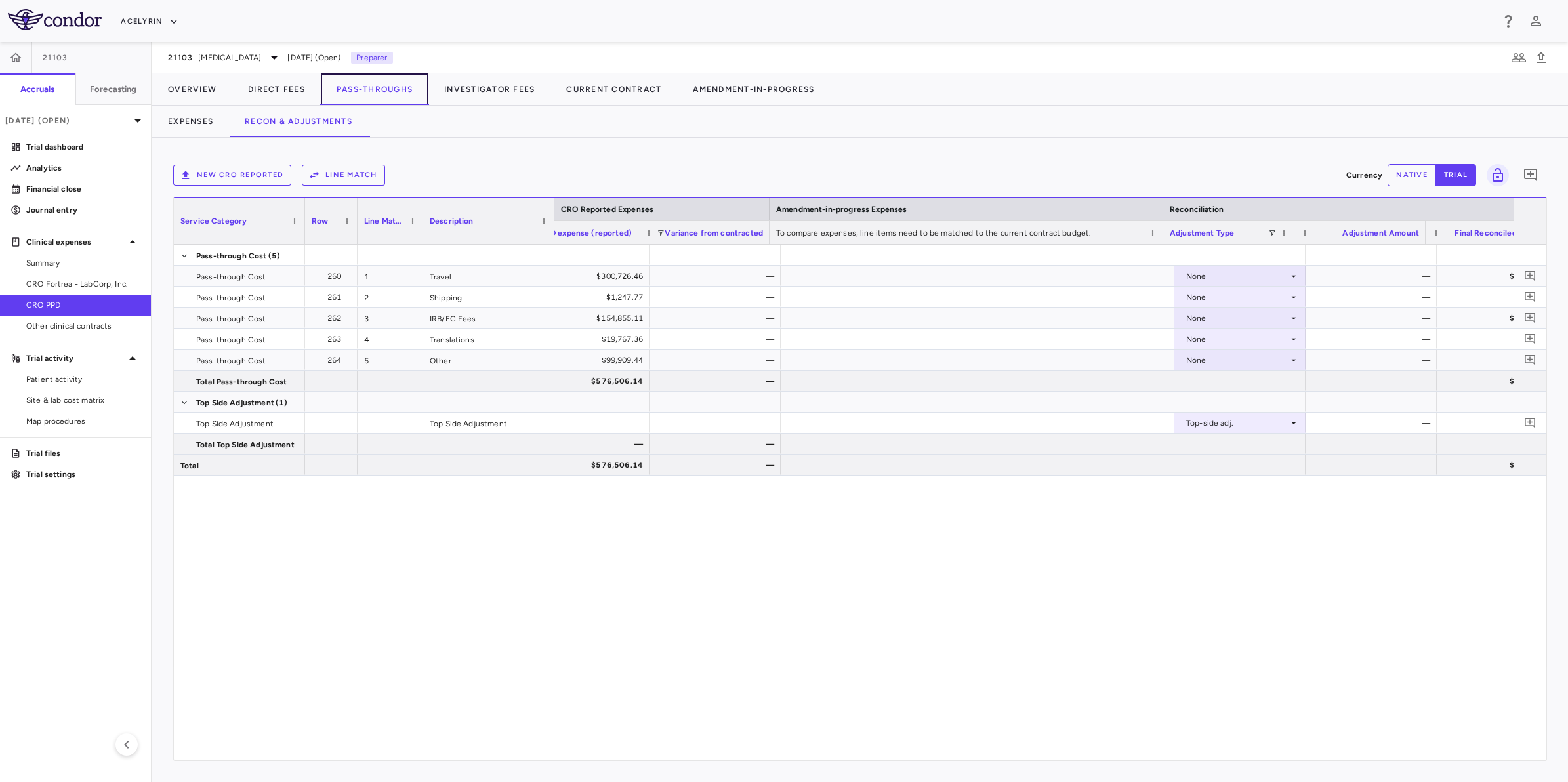
scroll to position [0, 2288]
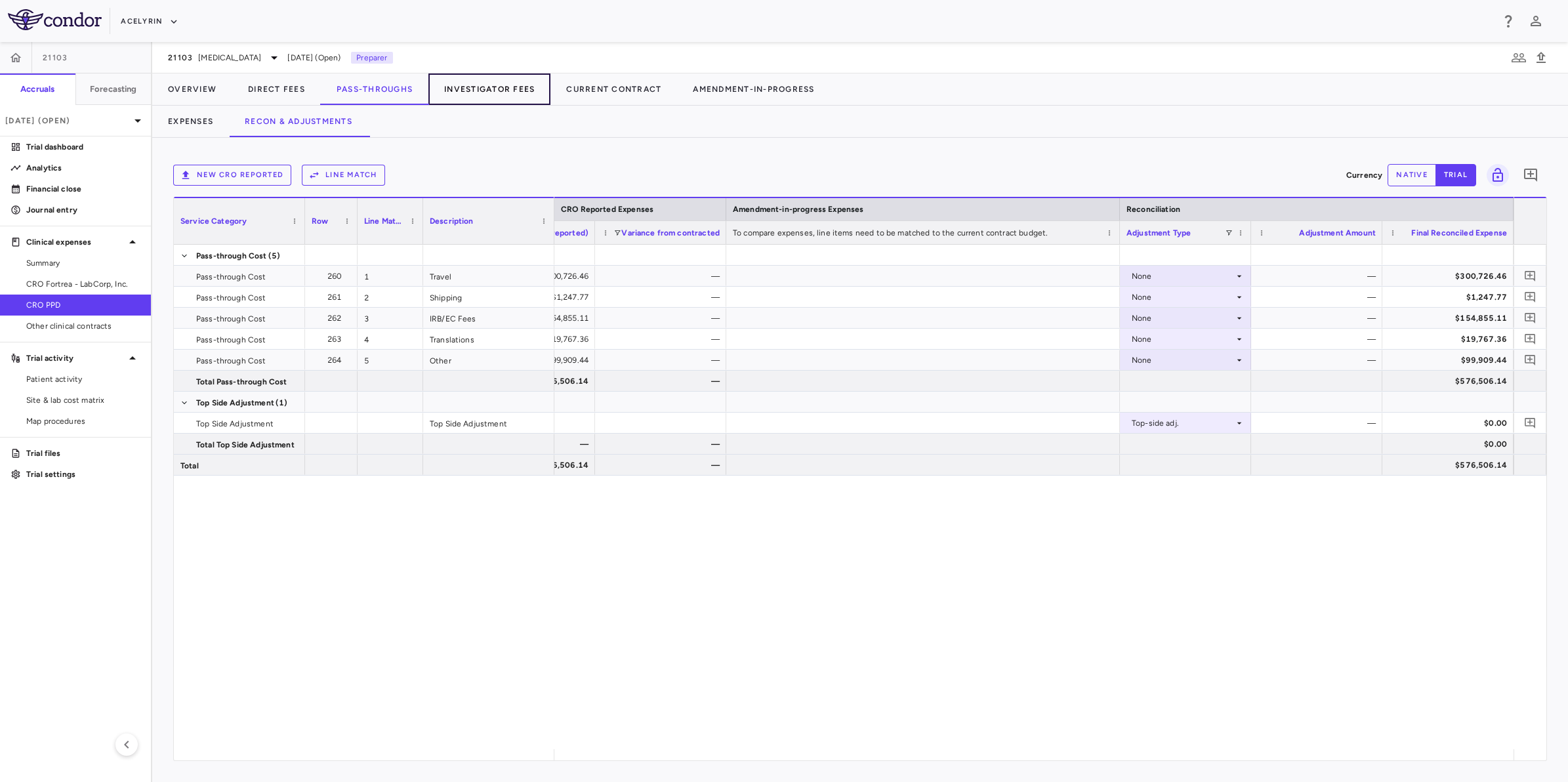
click at [477, 94] on button "Investigator Fees" at bounding box center [490, 89] width 122 height 32
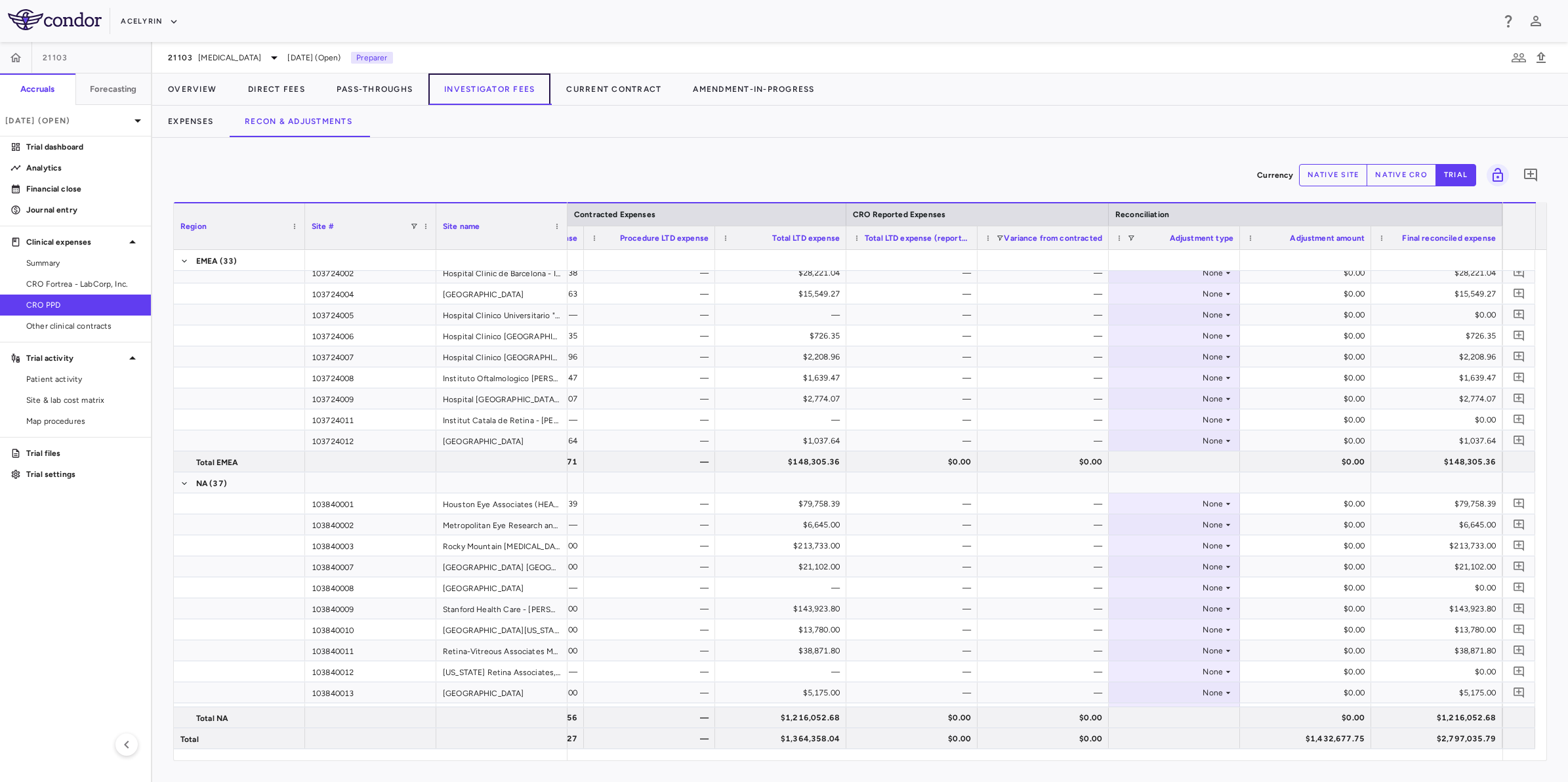
scroll to position [1139, 0]
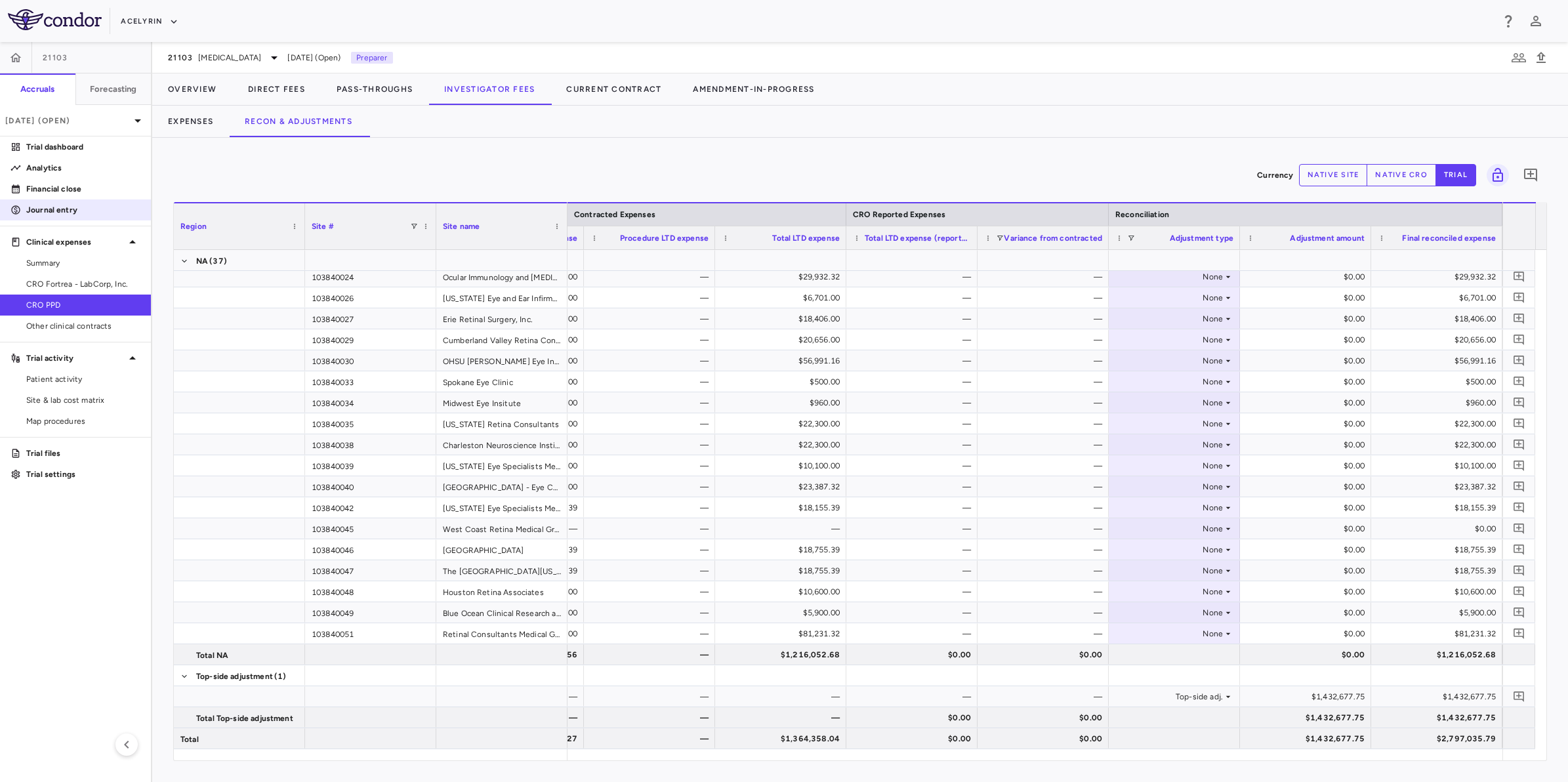
click at [56, 207] on p "Journal entry" at bounding box center [83, 210] width 114 height 12
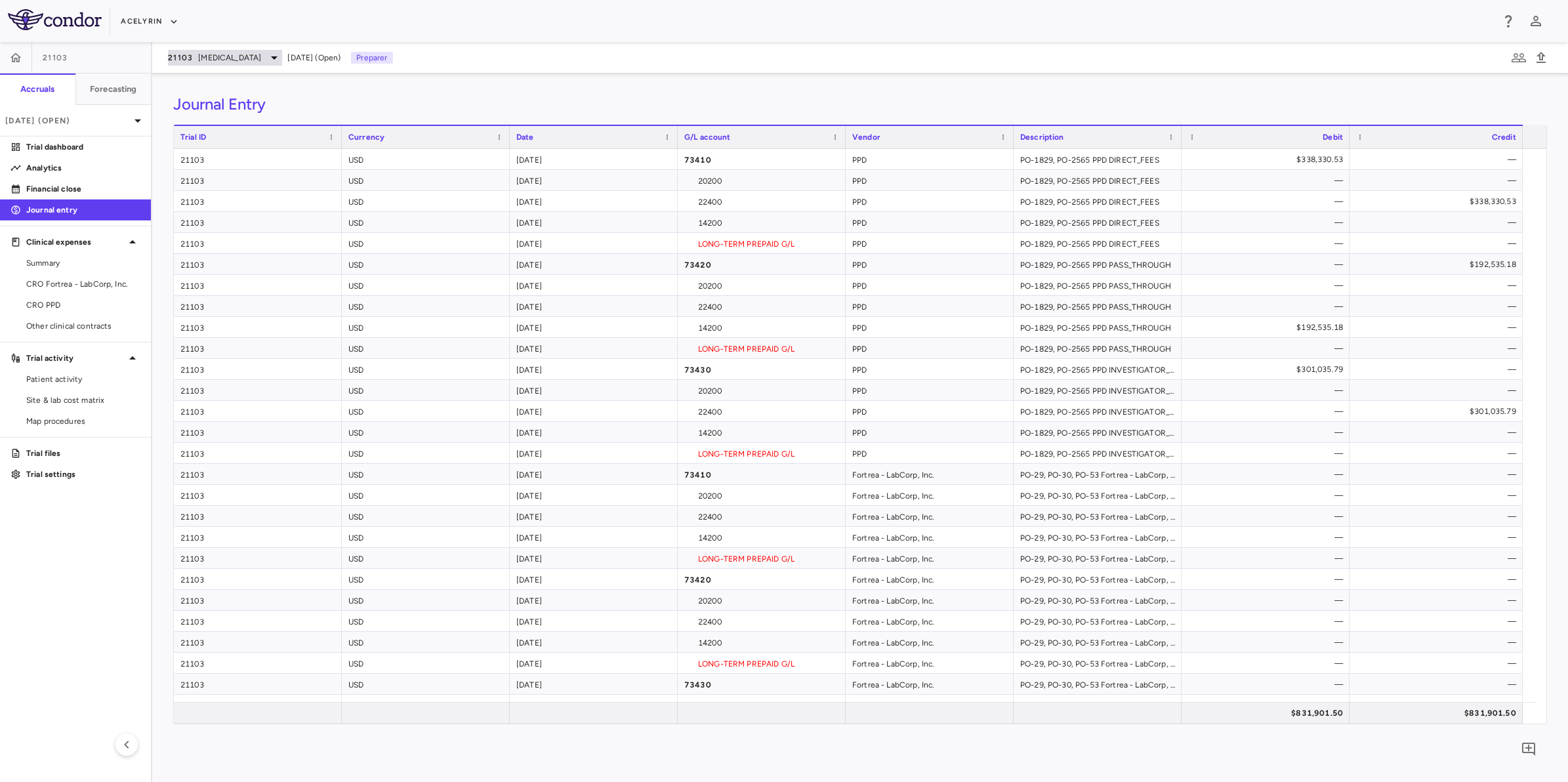
click at [225, 50] on div "21103 Uveitis" at bounding box center [225, 57] width 114 height 16
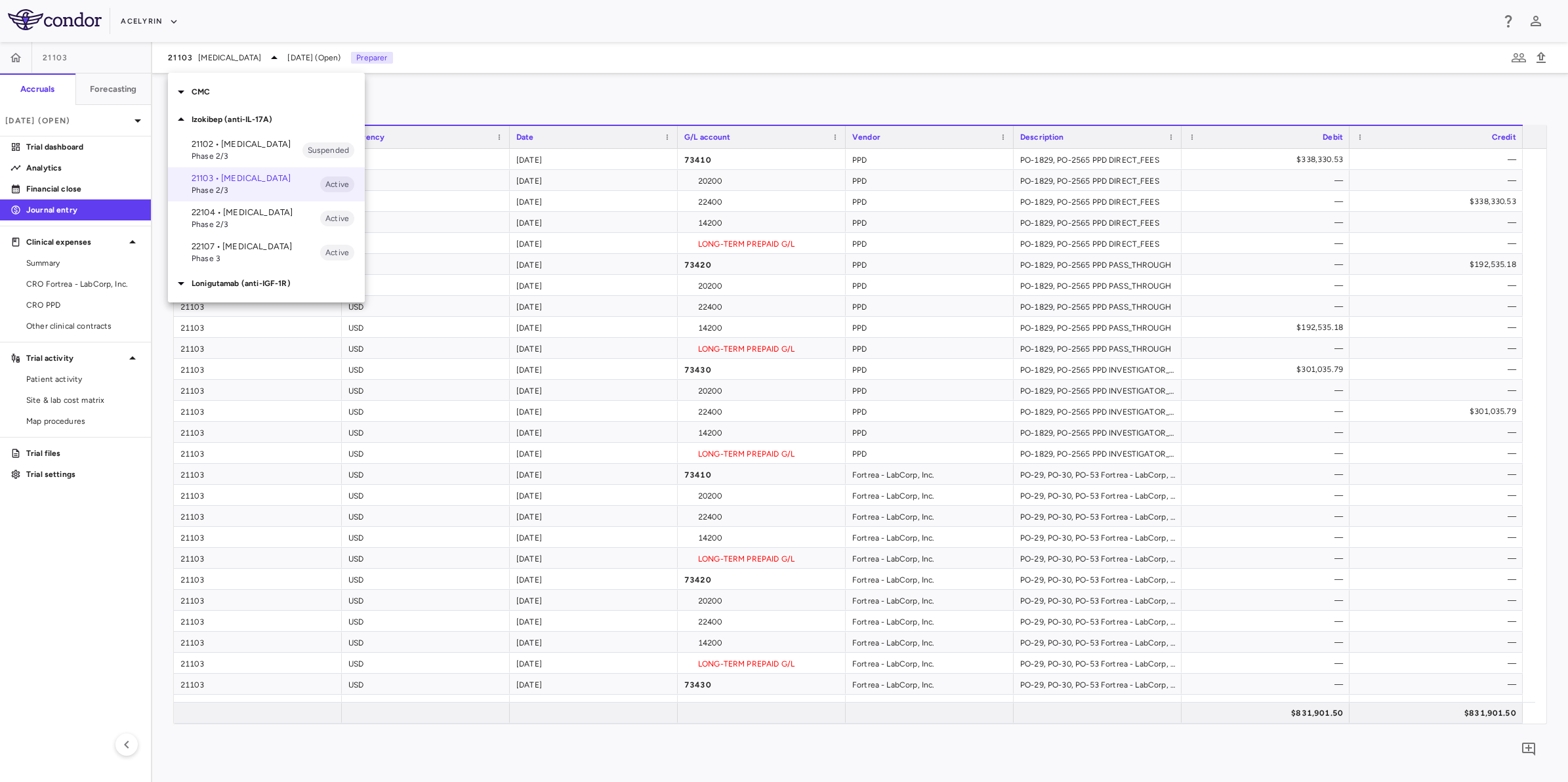
click at [257, 218] on p "22104 • Psoriatic Arthritis" at bounding box center [256, 213] width 128 height 12
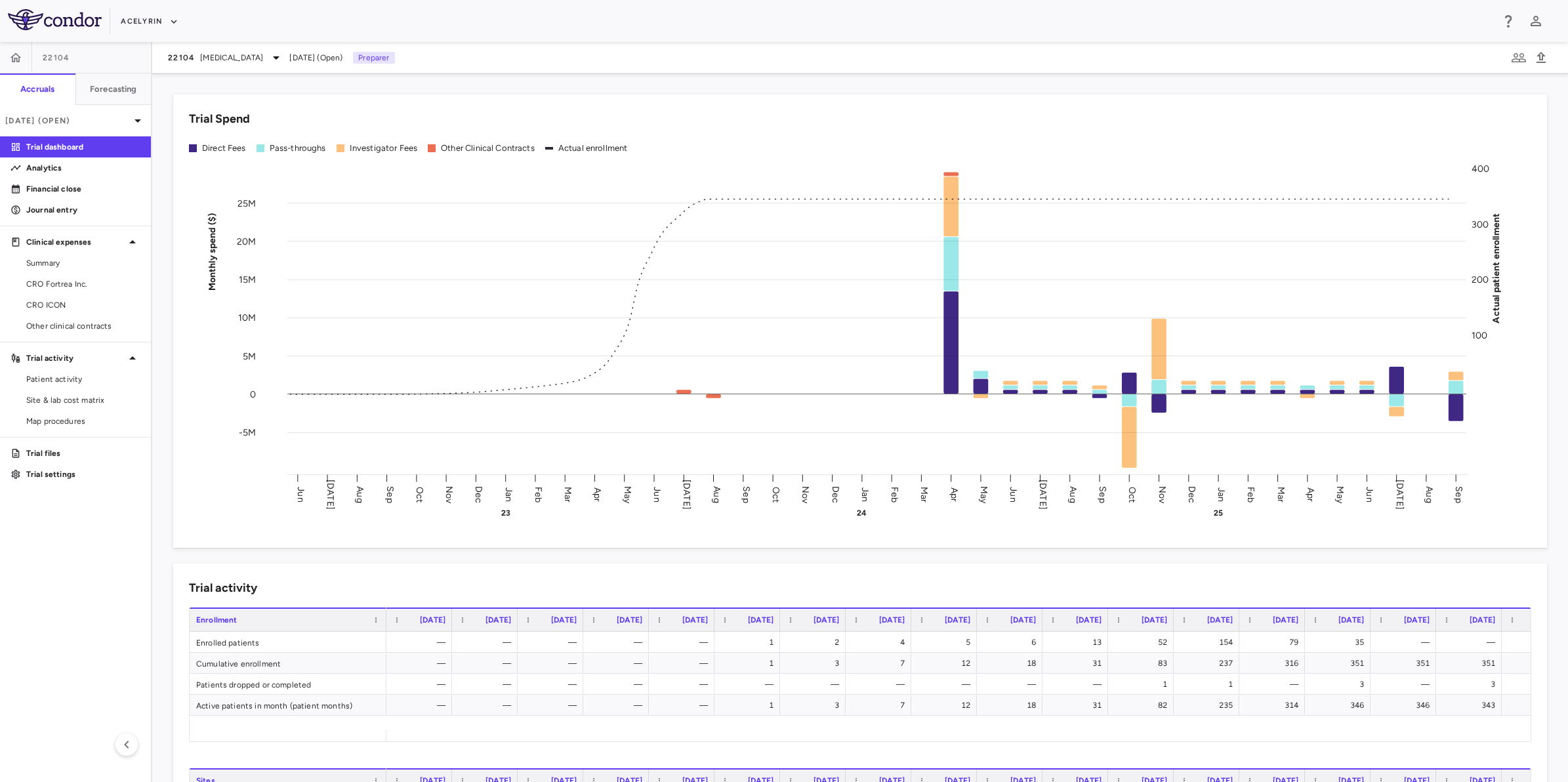
click at [279, 128] on div "Trial Spend Direct Fees Pass-throughs Investigator Fees Other Clinical Contract…" at bounding box center [859, 321] width 1373 height 453
click at [76, 300] on span "CRO ICON" at bounding box center [83, 305] width 114 height 12
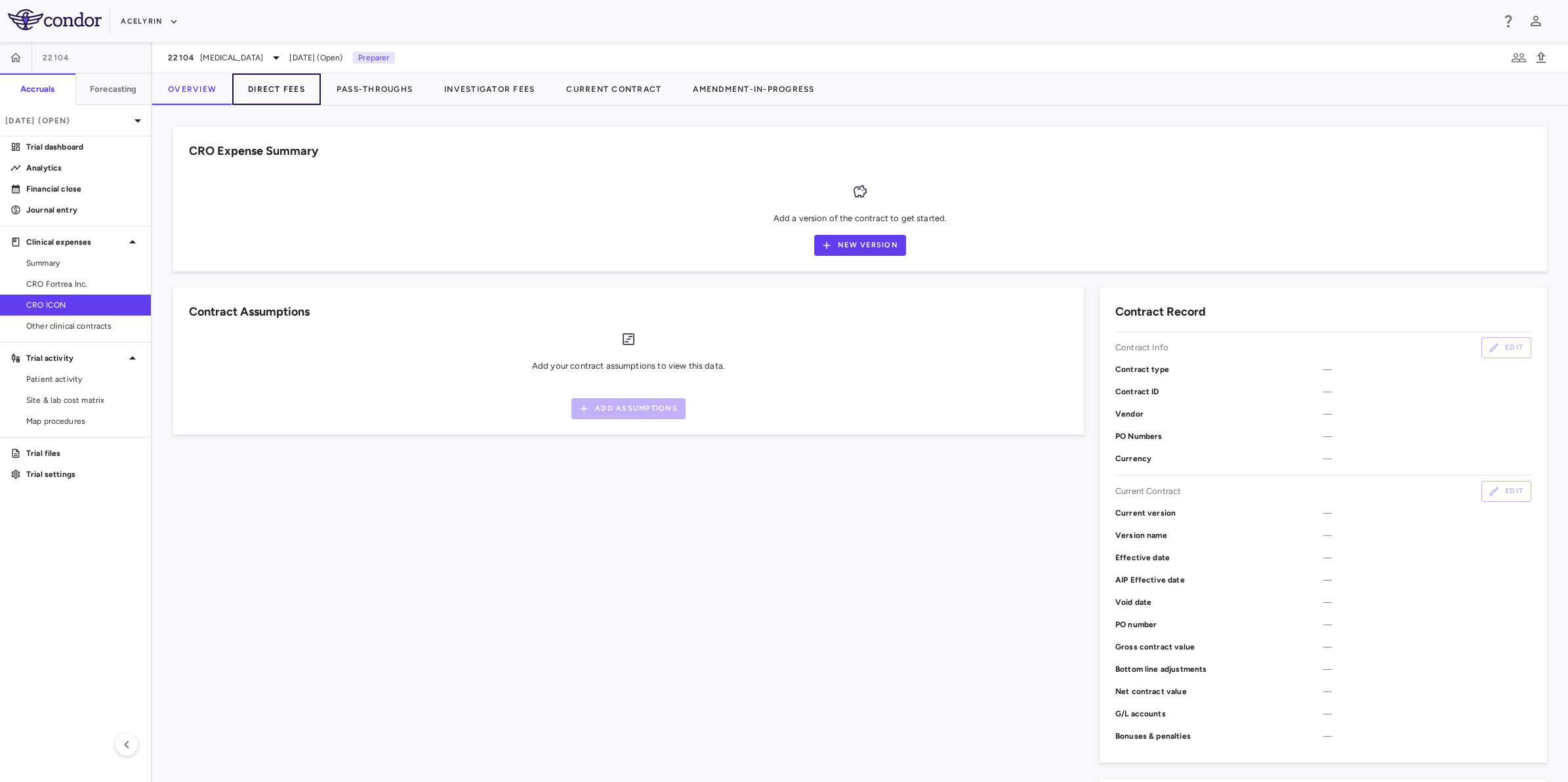
click at [289, 83] on button "Direct Fees" at bounding box center [276, 89] width 89 height 32
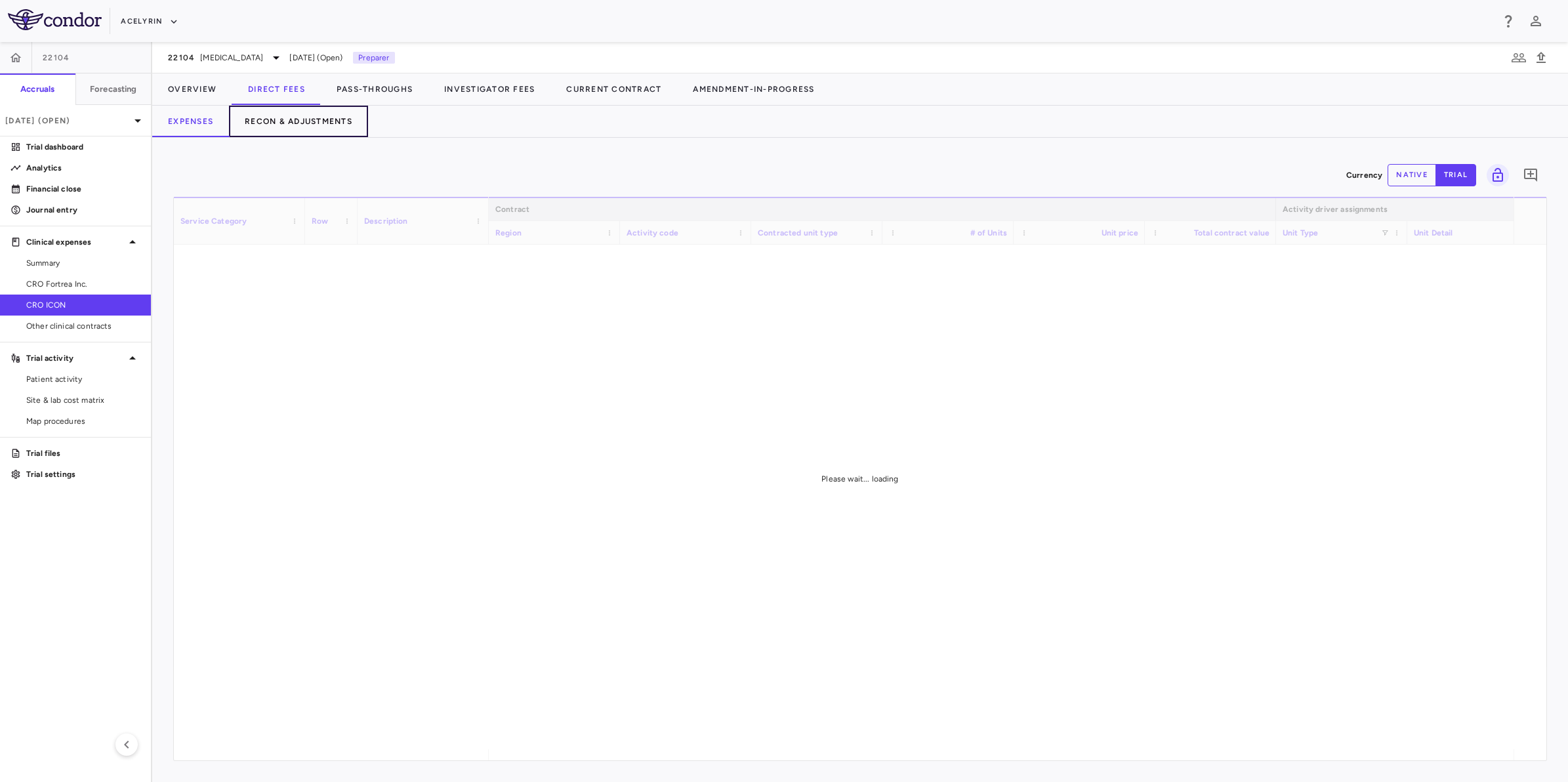
click at [315, 120] on button "Recon & Adjustments" at bounding box center [299, 122] width 139 height 32
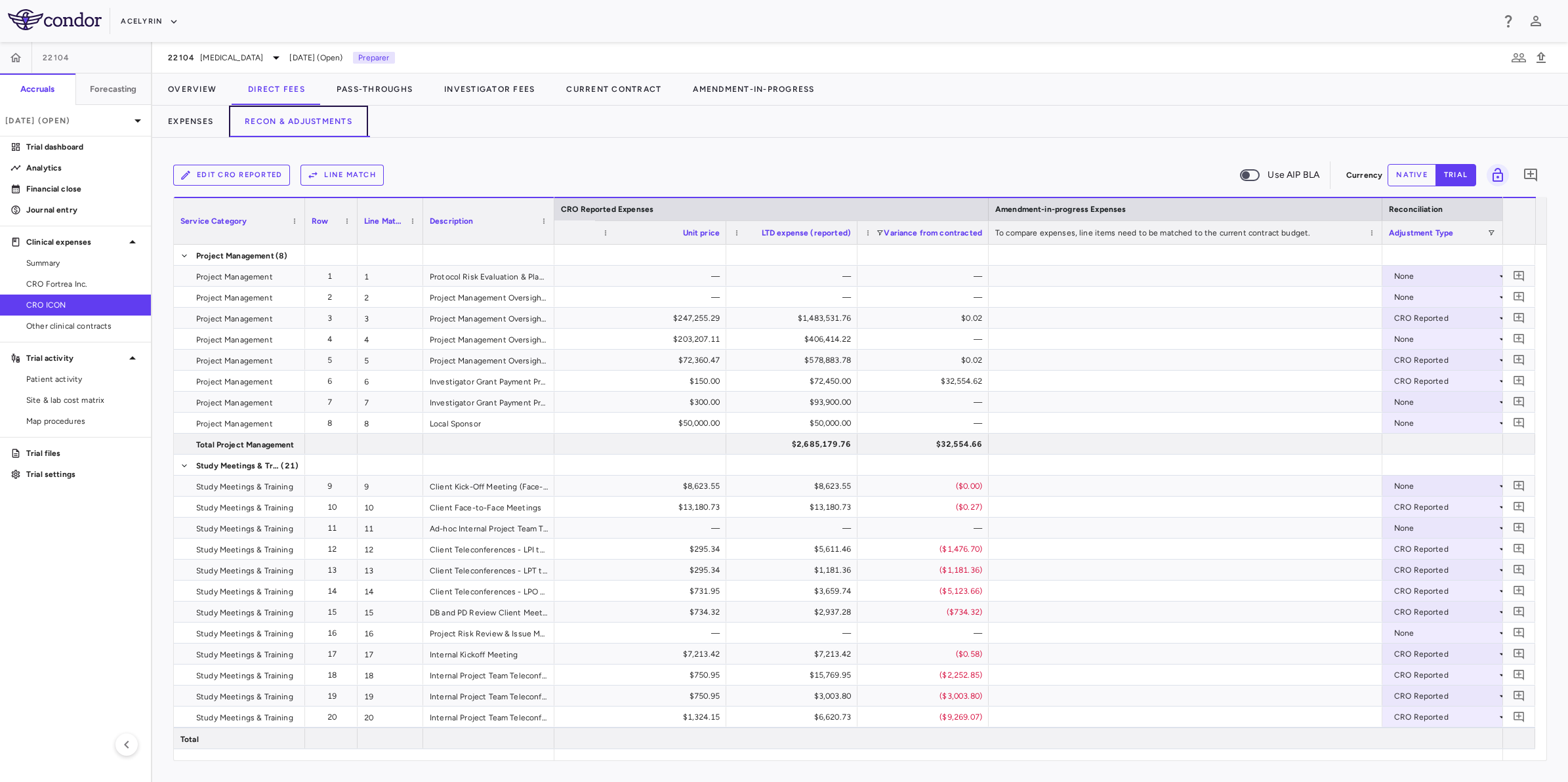
scroll to position [0, 2299]
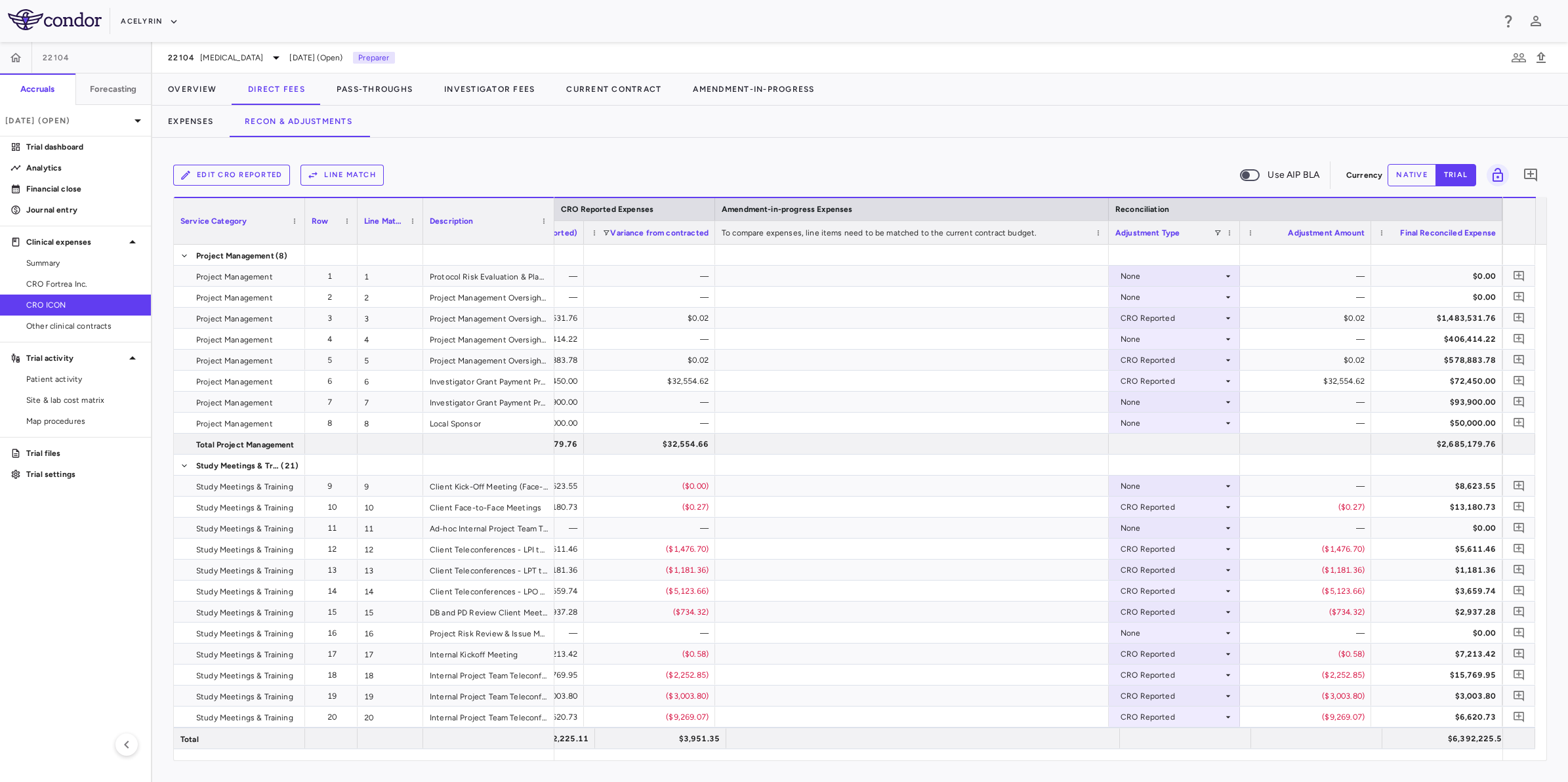
drag, startPoint x: 1548, startPoint y: 287, endPoint x: 1568, endPoint y: 626, distance: 339.6
click at [1393, 626] on html "Skip to sidebar Skip to main content Acelyrin 22104 Accruals Forecasting Sep 20…" at bounding box center [784, 391] width 1568 height 782
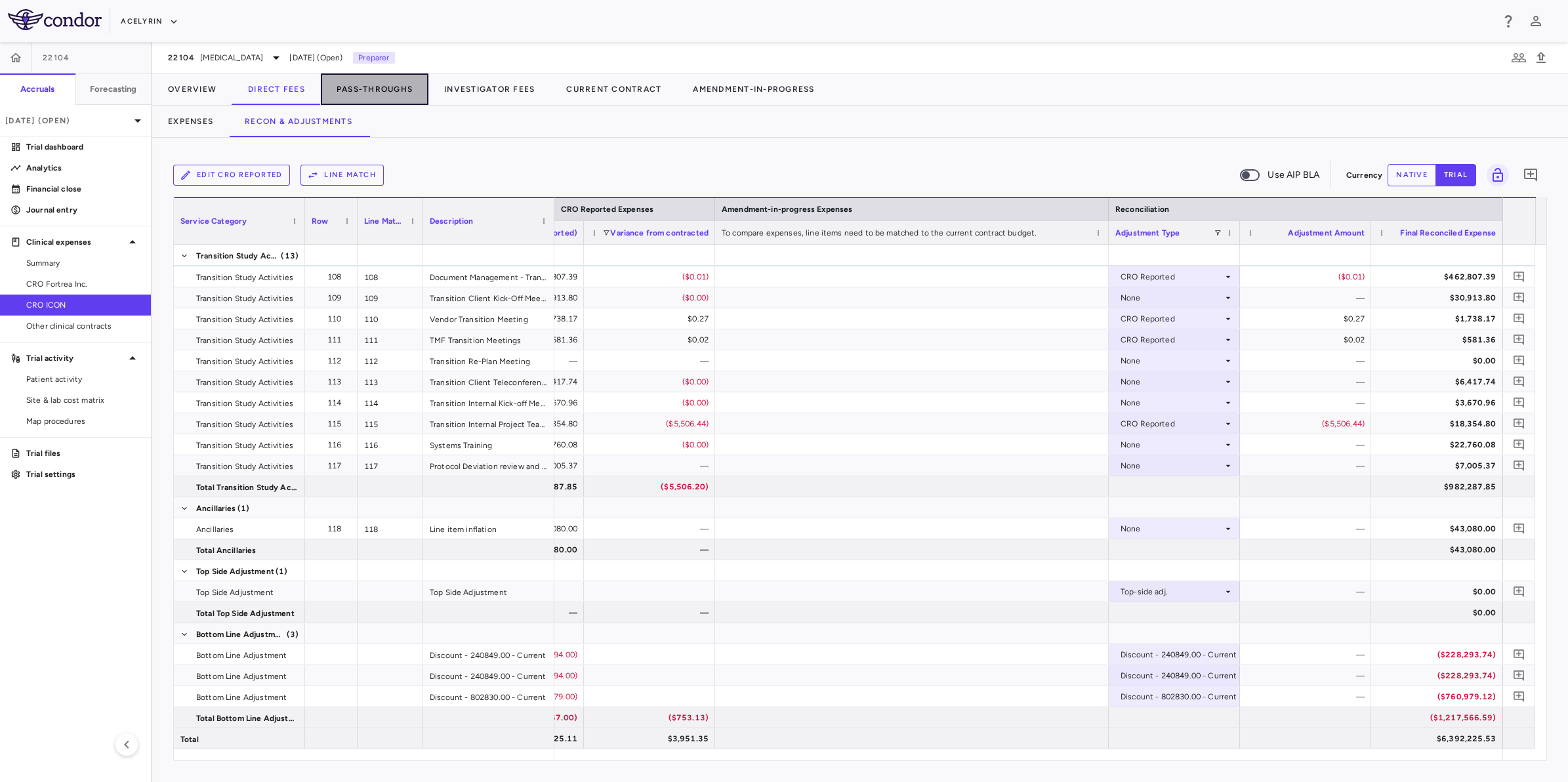
click at [375, 96] on button "Pass-Throughs" at bounding box center [374, 89] width 108 height 32
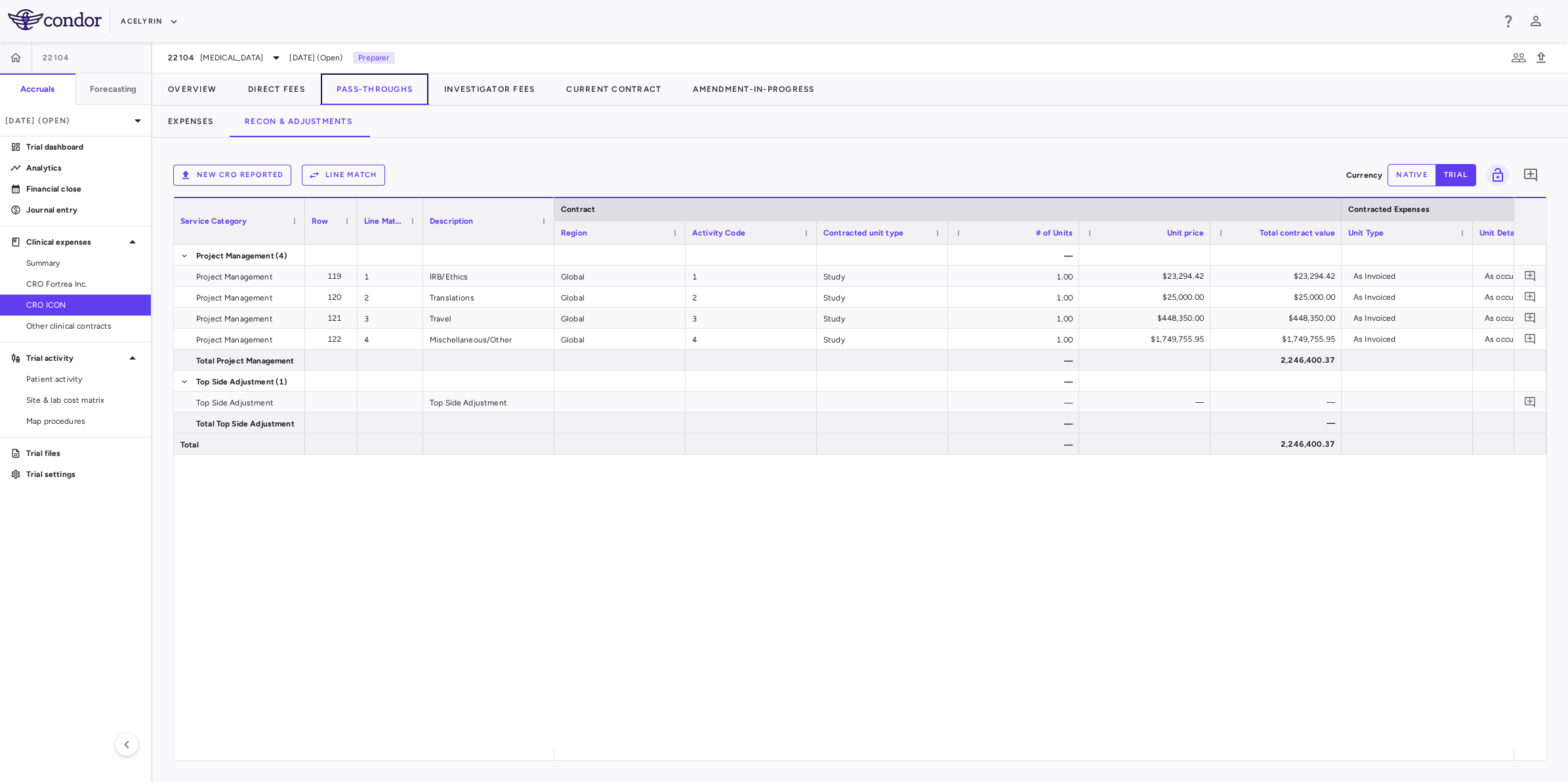
scroll to position [0, 185]
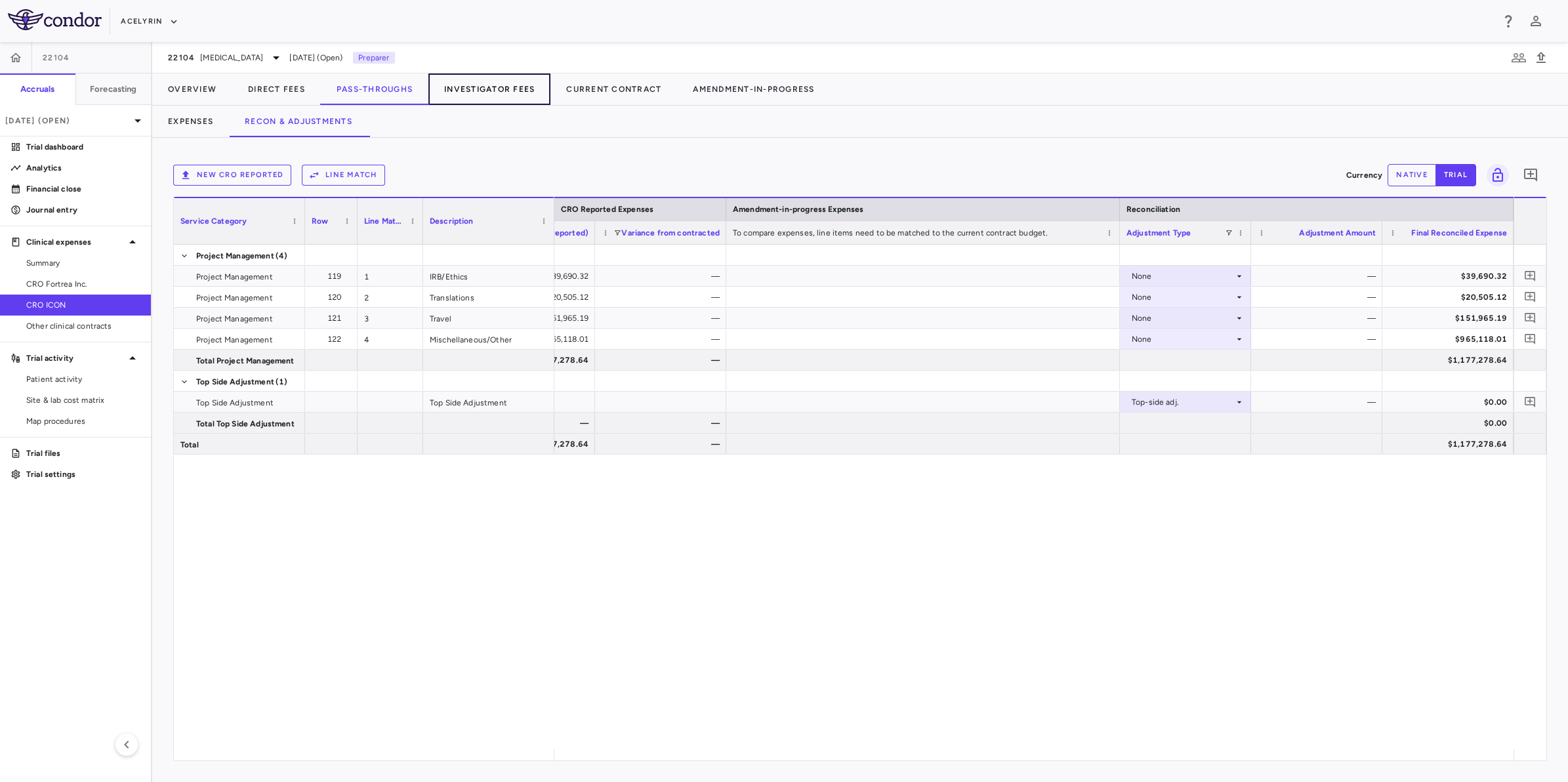
click at [481, 89] on button "Investigator Fees" at bounding box center [490, 89] width 122 height 32
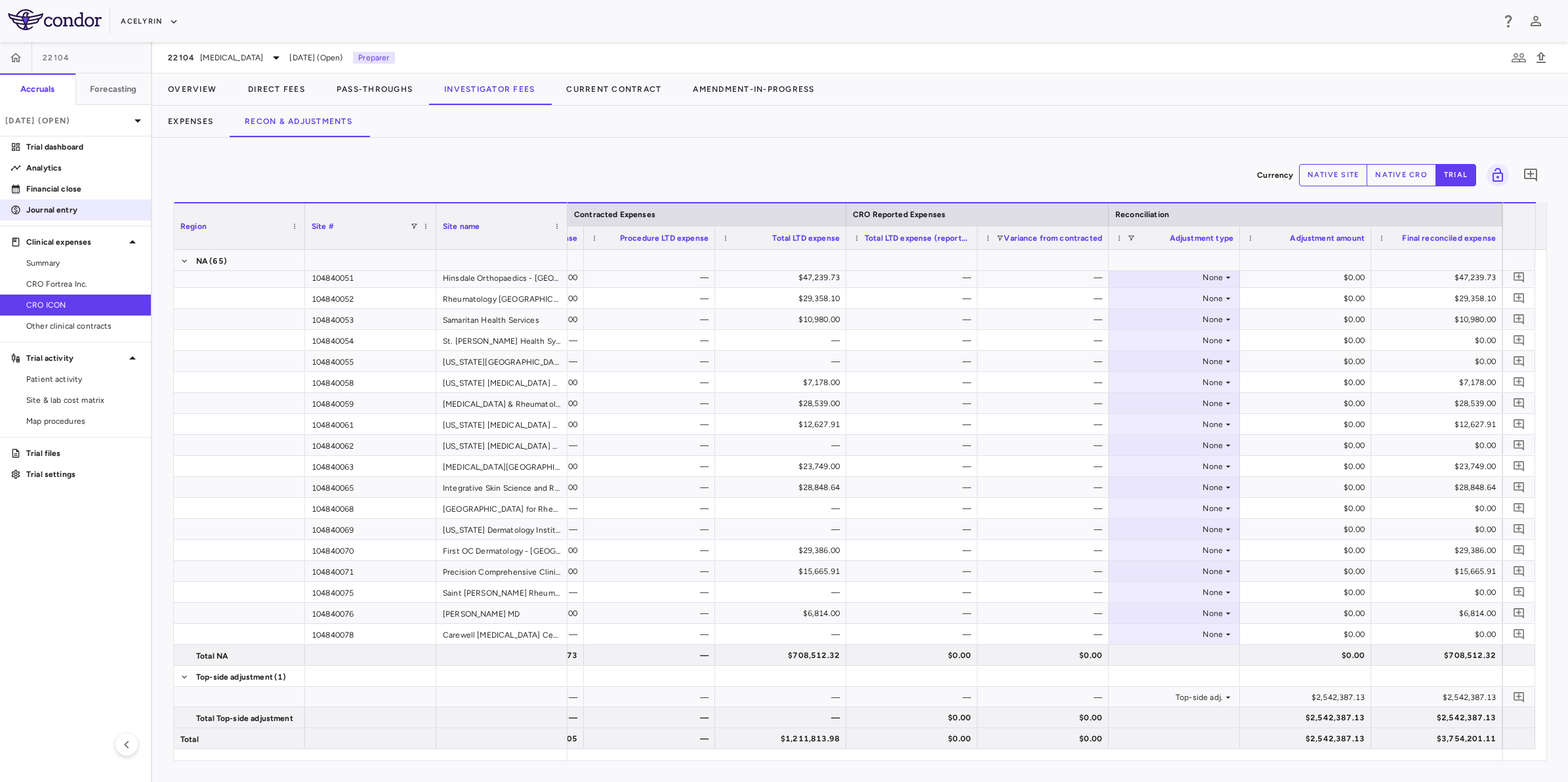
click at [74, 210] on p "Journal entry" at bounding box center [83, 210] width 114 height 12
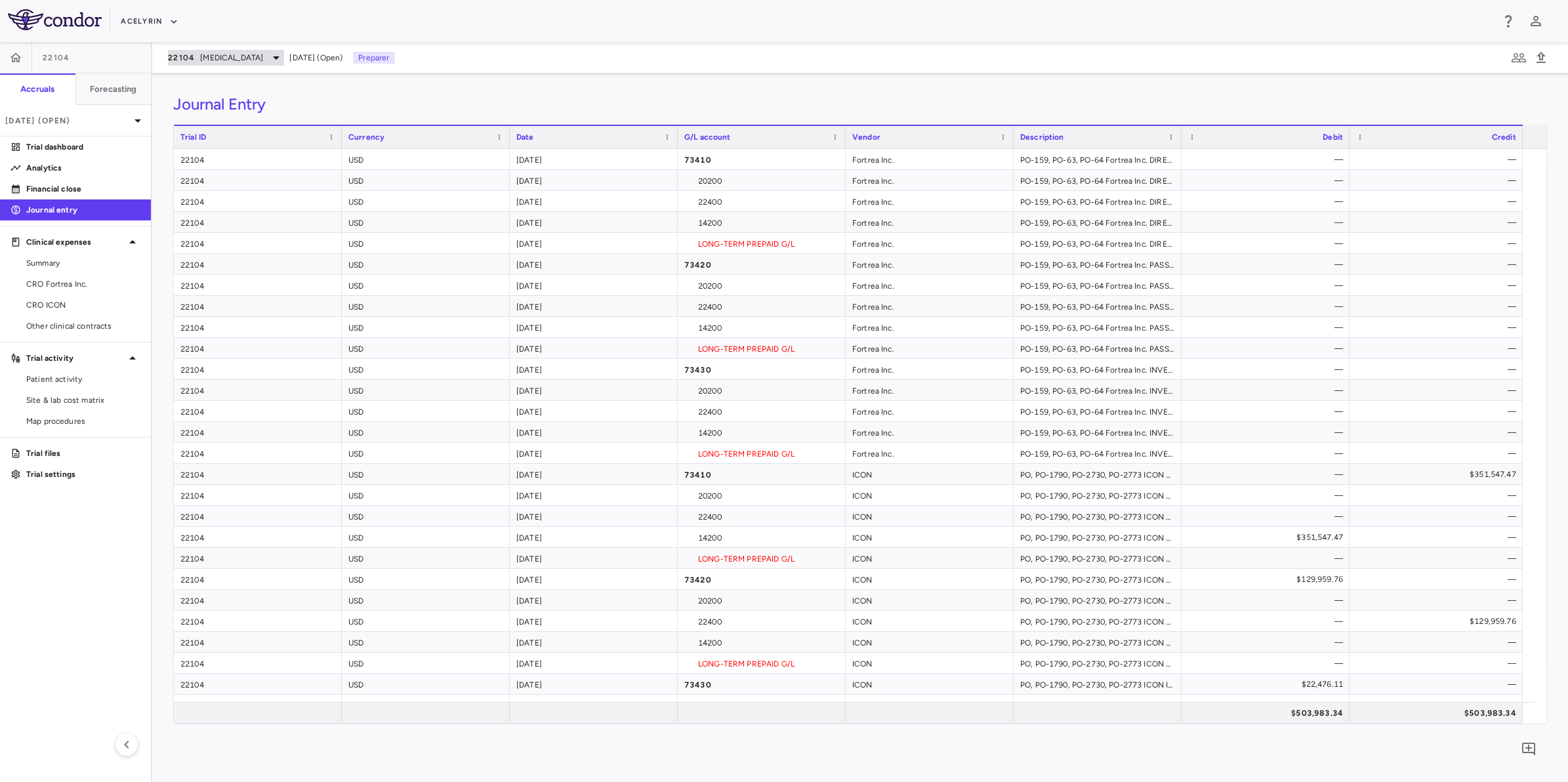
click at [272, 50] on icon at bounding box center [276, 57] width 16 height 16
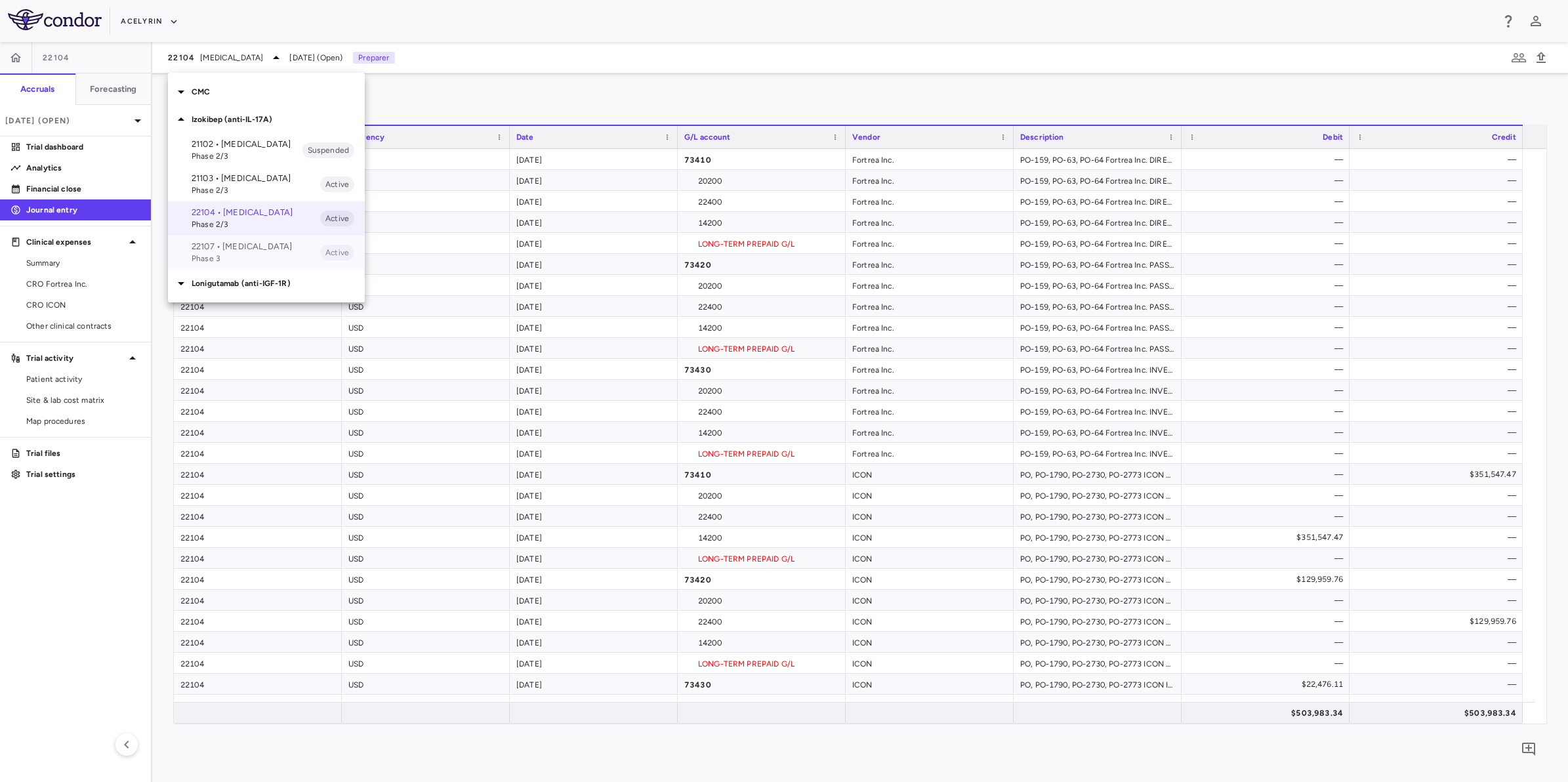
click at [246, 253] on p "22107 • Hidradenitis Suppurativa" at bounding box center [256, 246] width 128 height 12
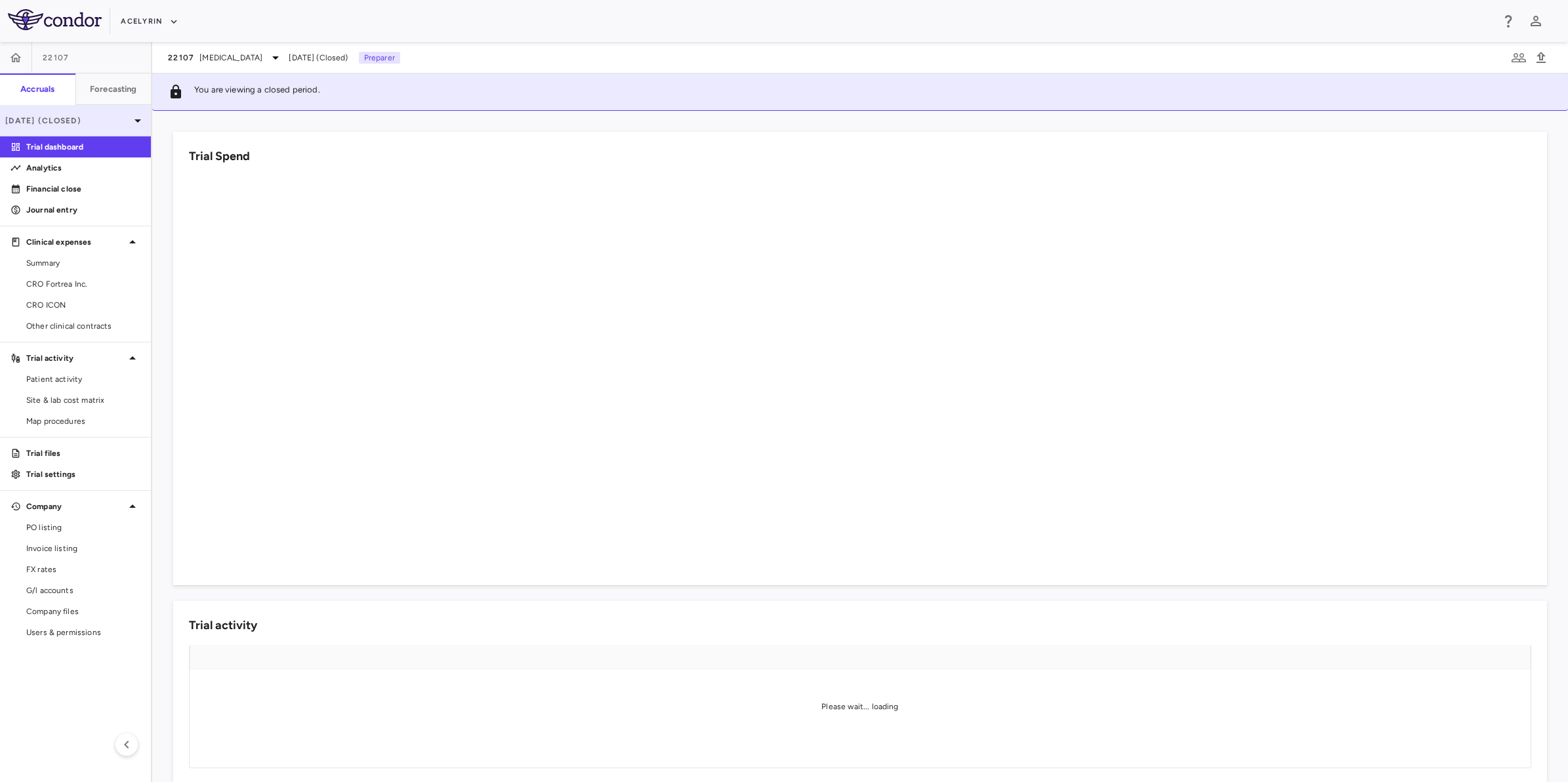
click at [136, 120] on icon at bounding box center [138, 121] width 16 height 16
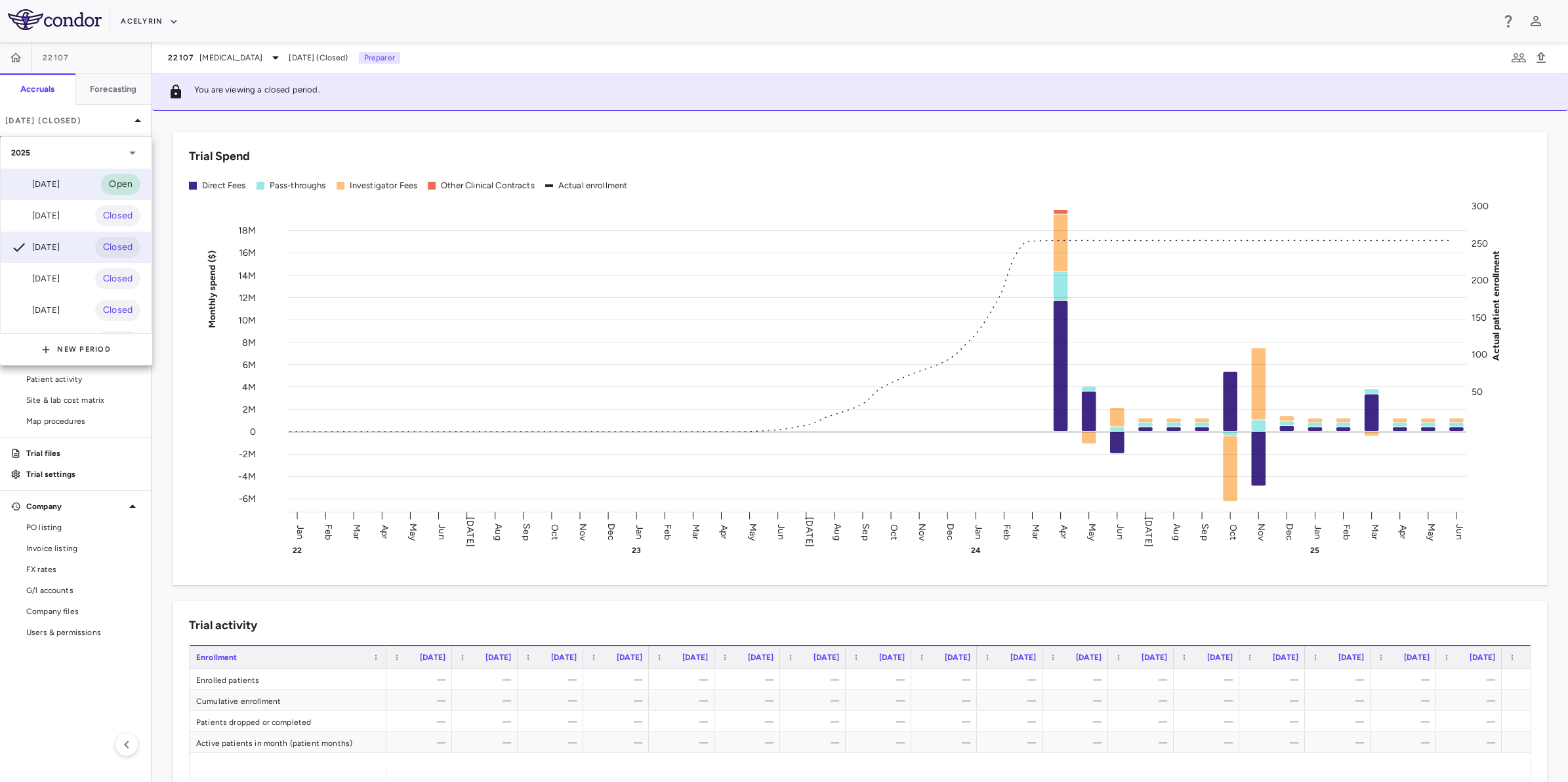
click at [82, 185] on div "Sep 2025 Open" at bounding box center [76, 184] width 150 height 32
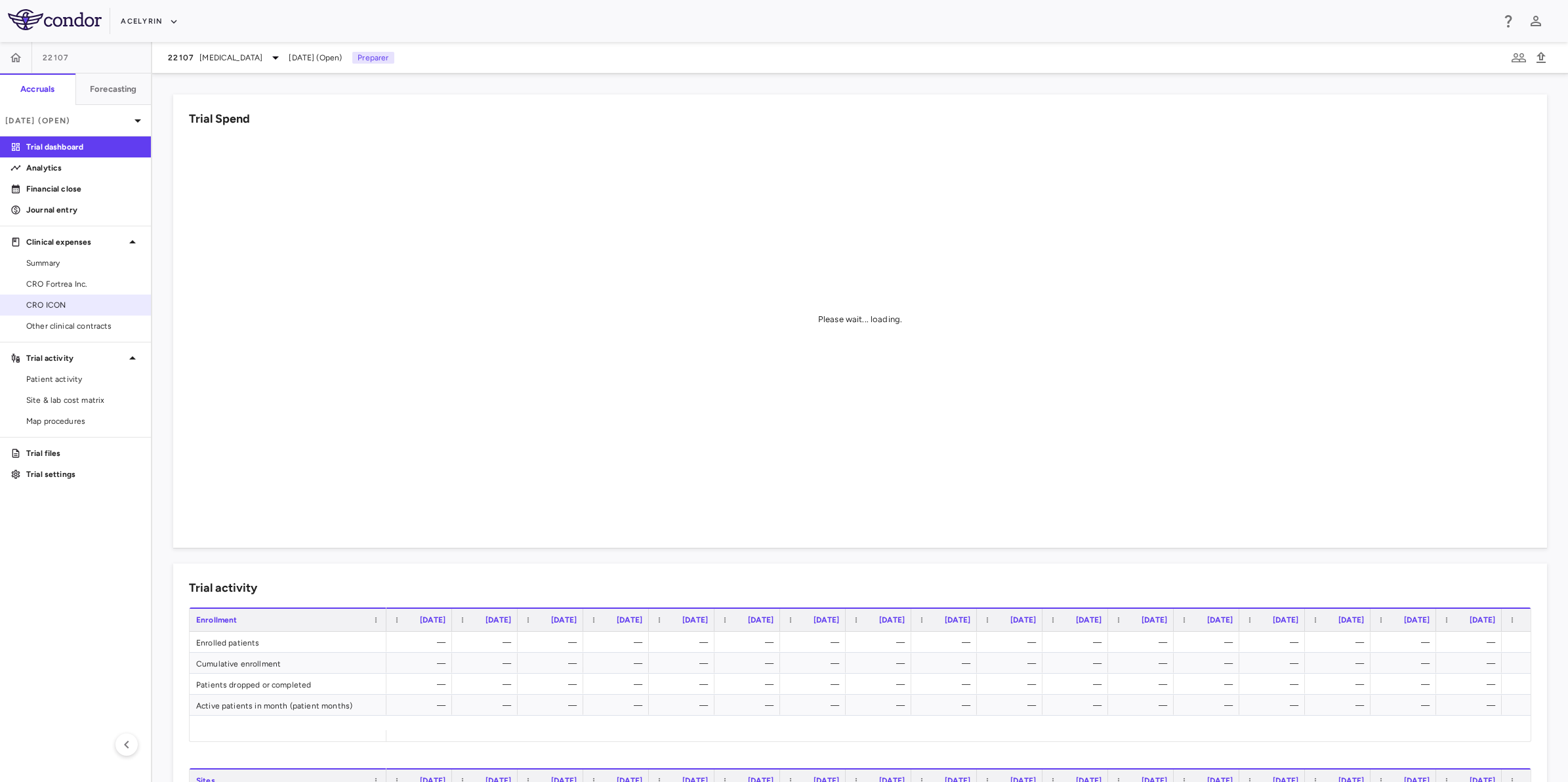
click at [82, 302] on span "CRO ICON" at bounding box center [83, 305] width 114 height 12
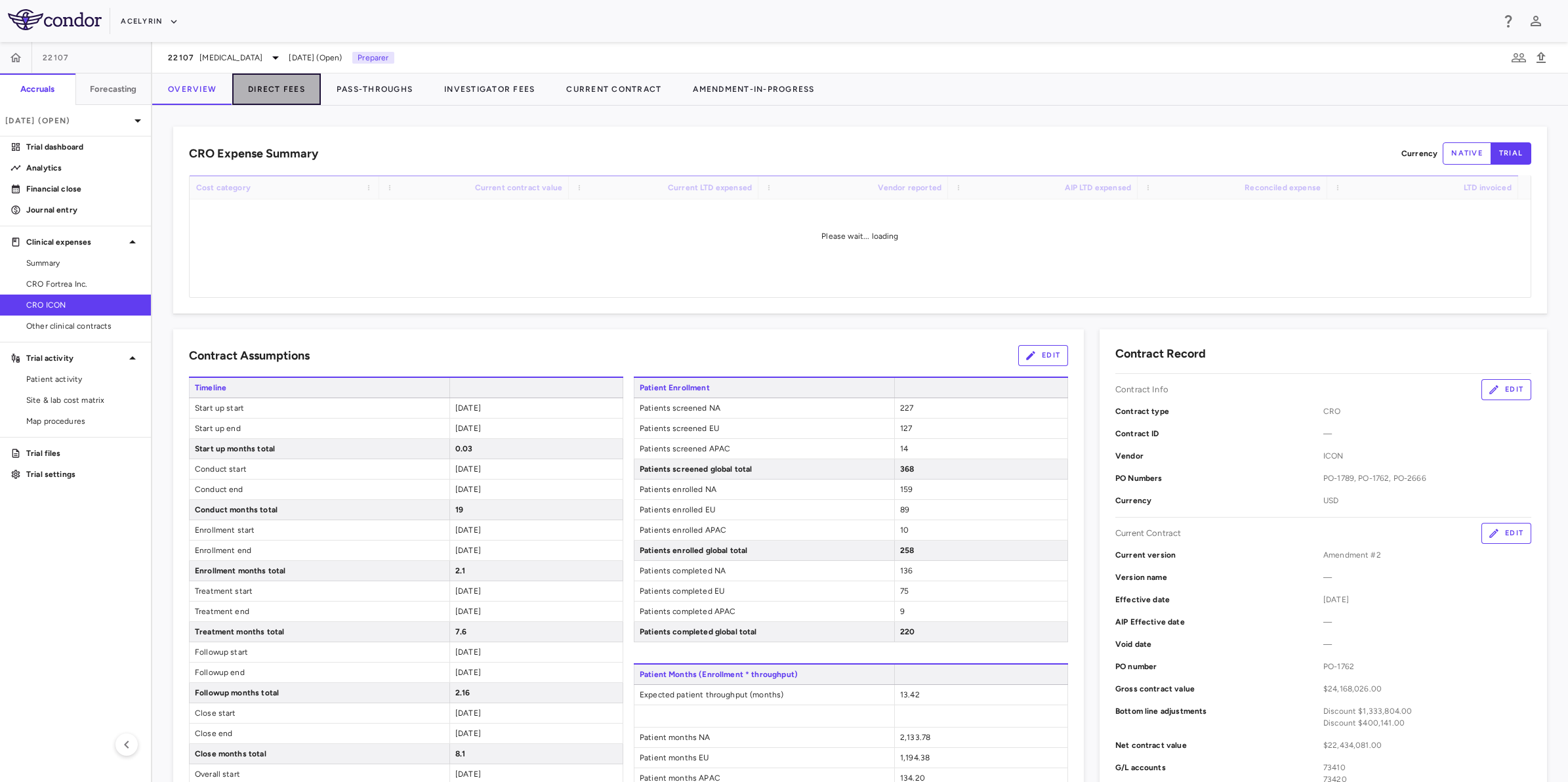
click at [264, 96] on button "Direct Fees" at bounding box center [276, 89] width 89 height 32
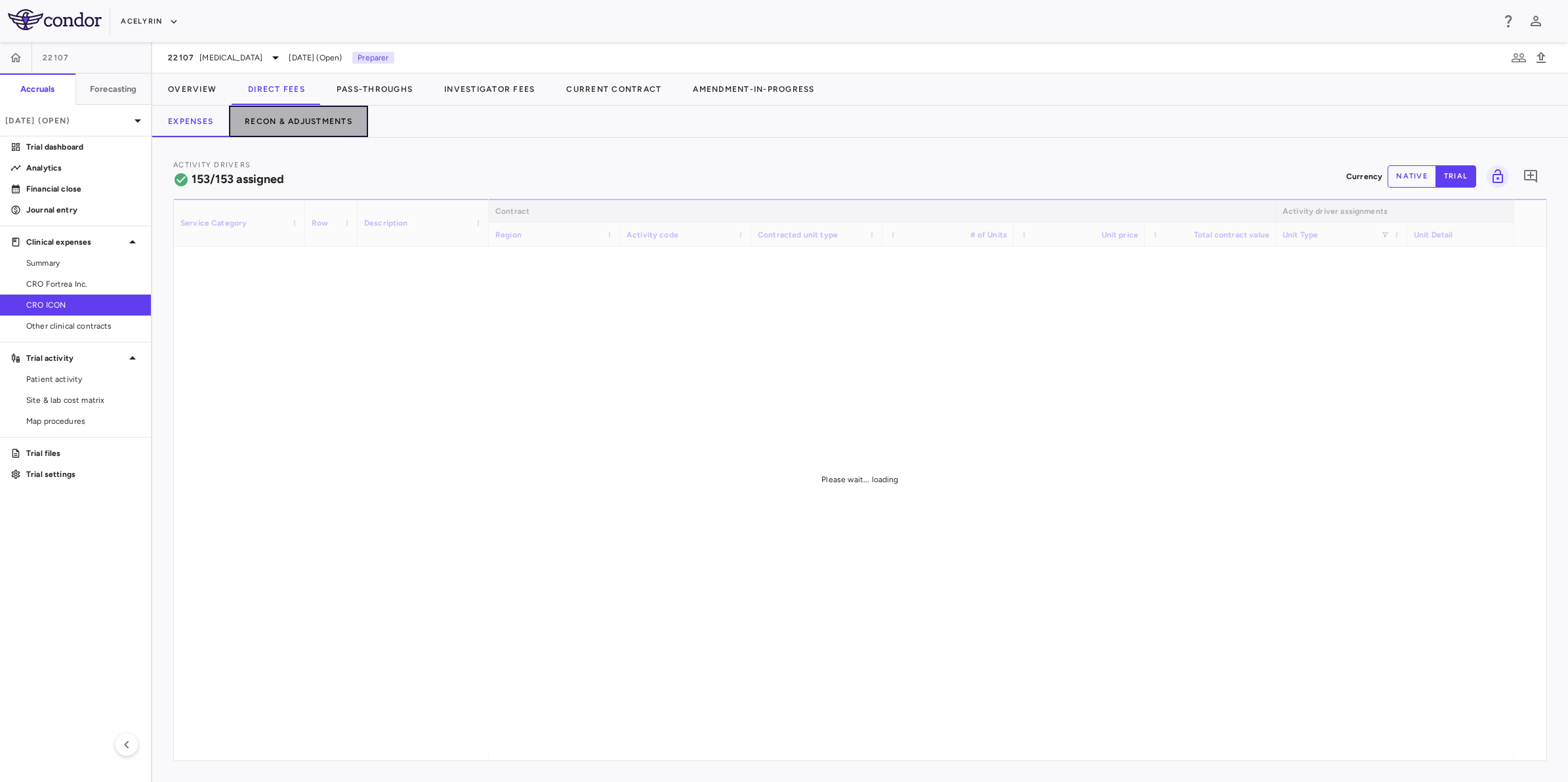
click at [267, 126] on button "Recon & Adjustments" at bounding box center [299, 122] width 139 height 32
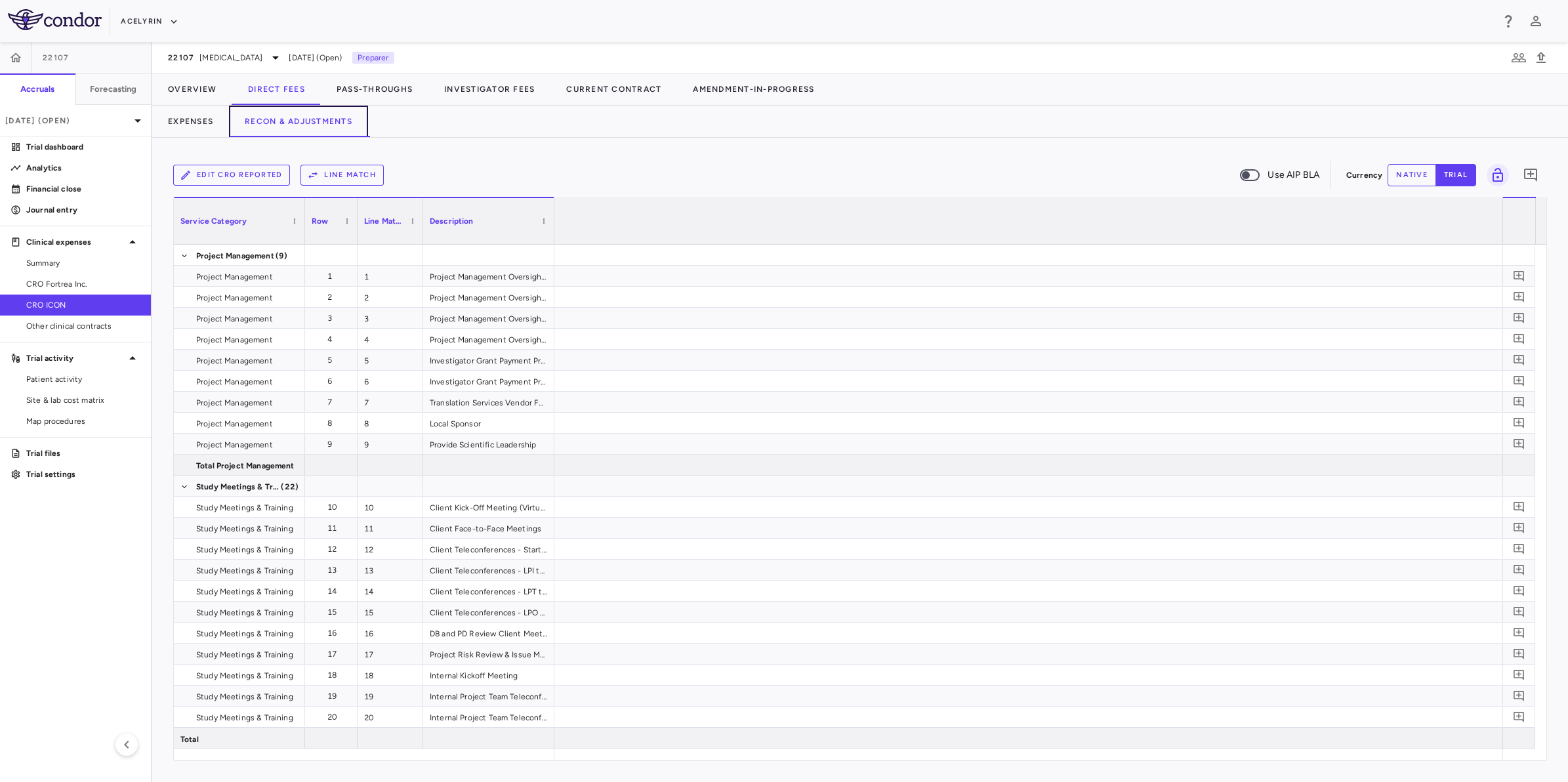
scroll to position [0, 2299]
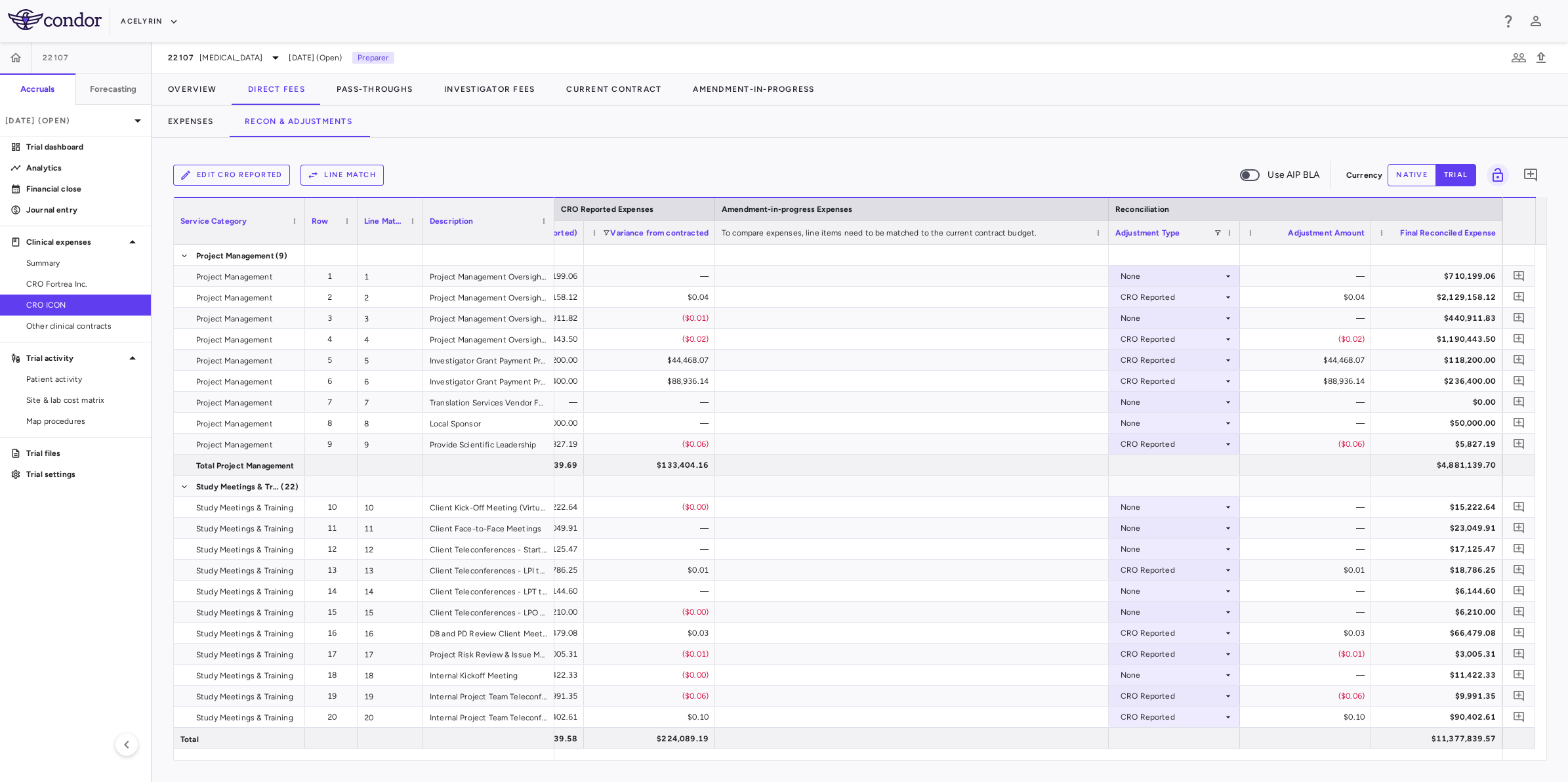
drag, startPoint x: 1546, startPoint y: 276, endPoint x: 1570, endPoint y: 540, distance: 265.1
click at [1393, 540] on html "Skip to sidebar Skip to main content Acelyrin 22107 Accruals Forecasting Sep 20…" at bounding box center [784, 391] width 1568 height 782
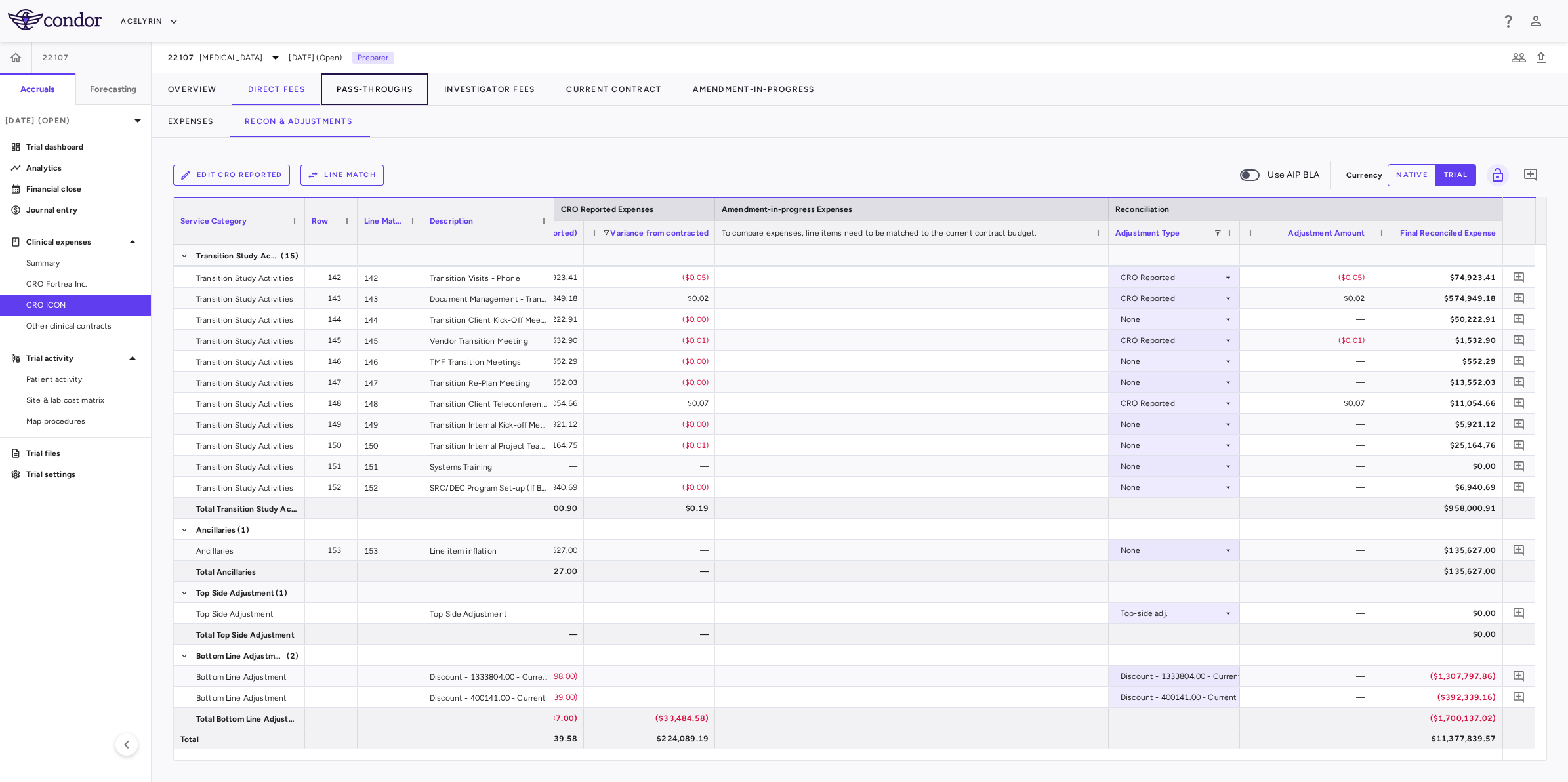
click at [388, 91] on button "Pass-Throughs" at bounding box center [374, 89] width 108 height 32
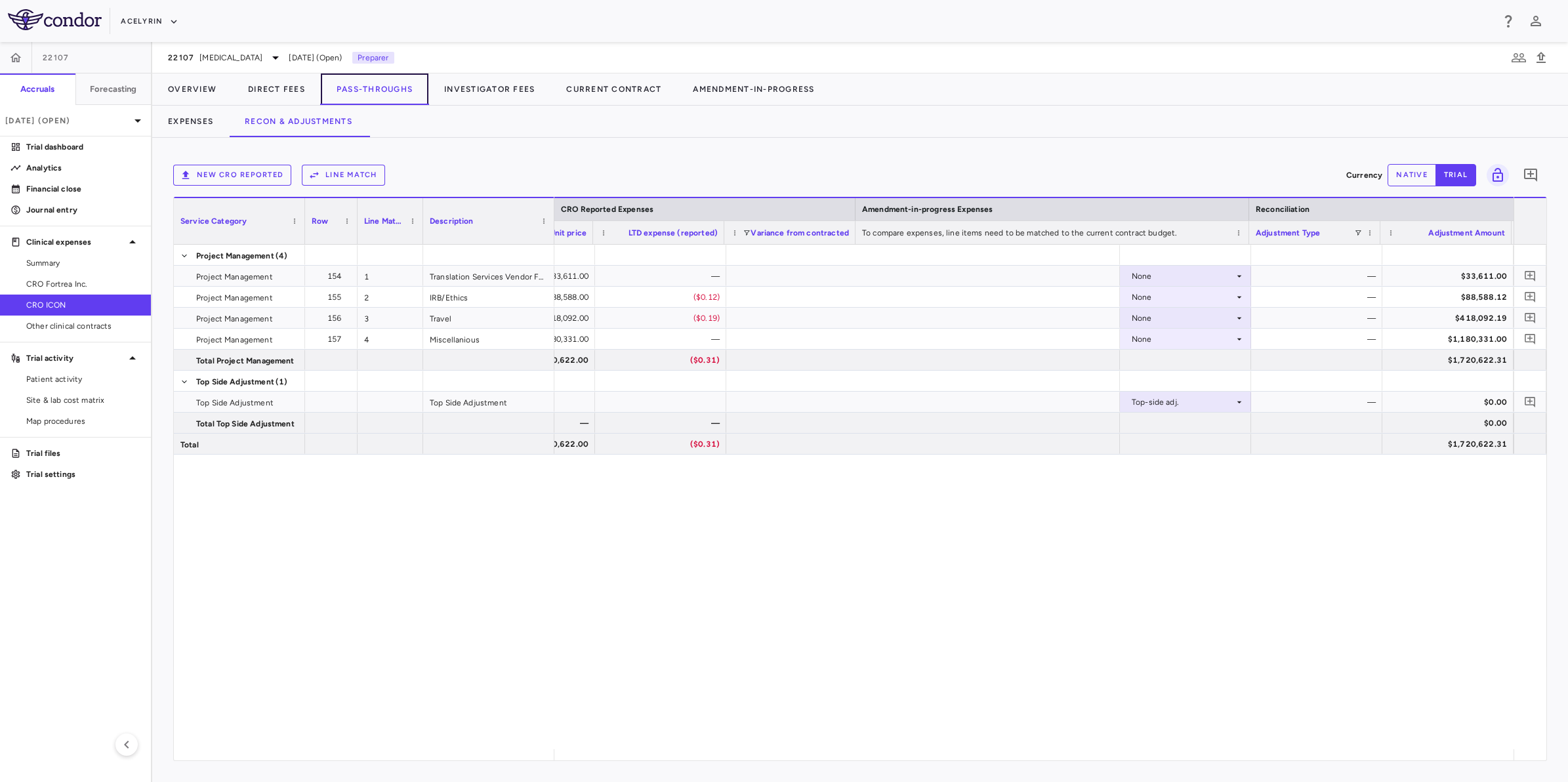
scroll to position [0, 2159]
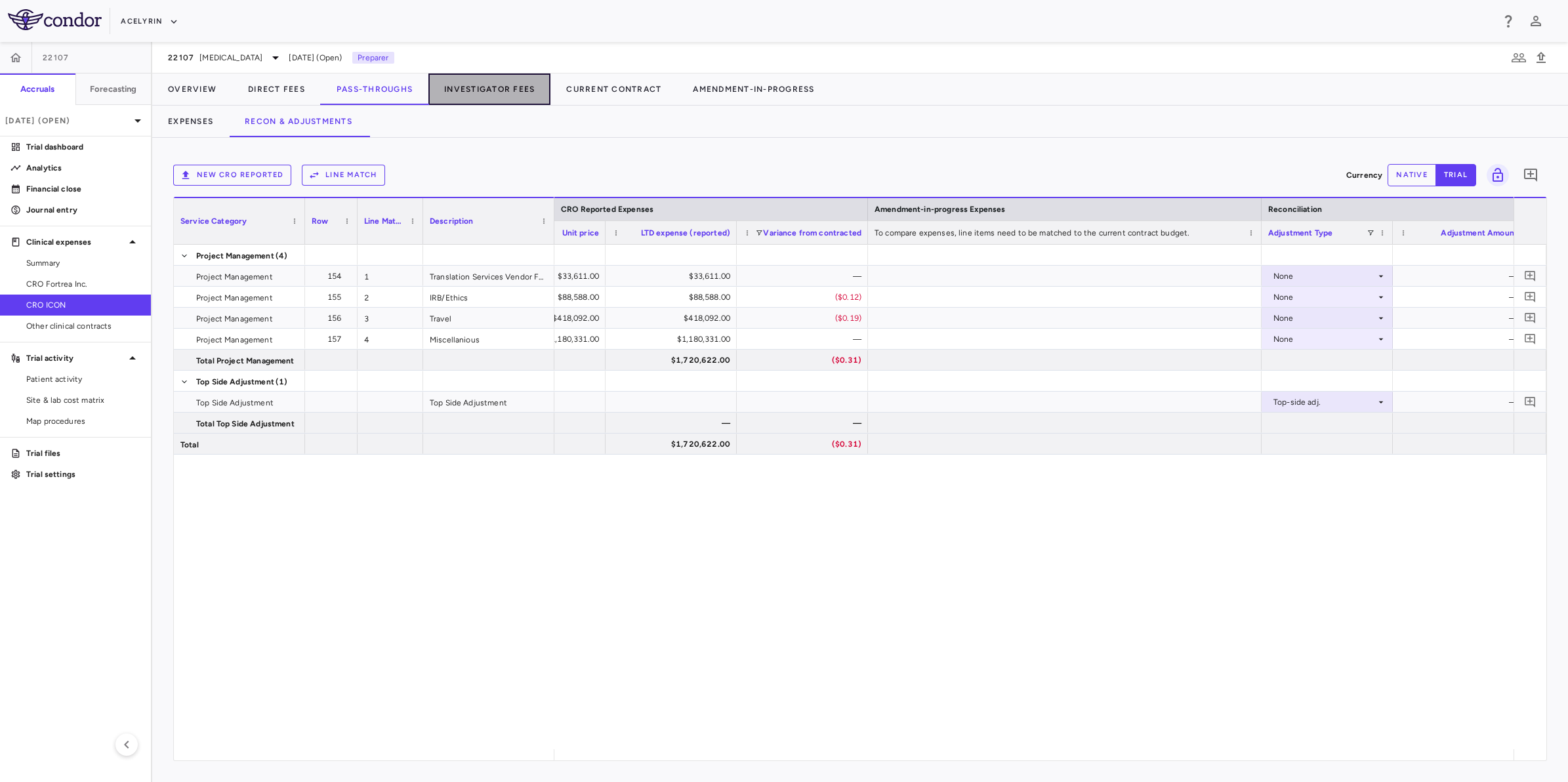
click at [499, 86] on button "Investigator Fees" at bounding box center [490, 89] width 122 height 32
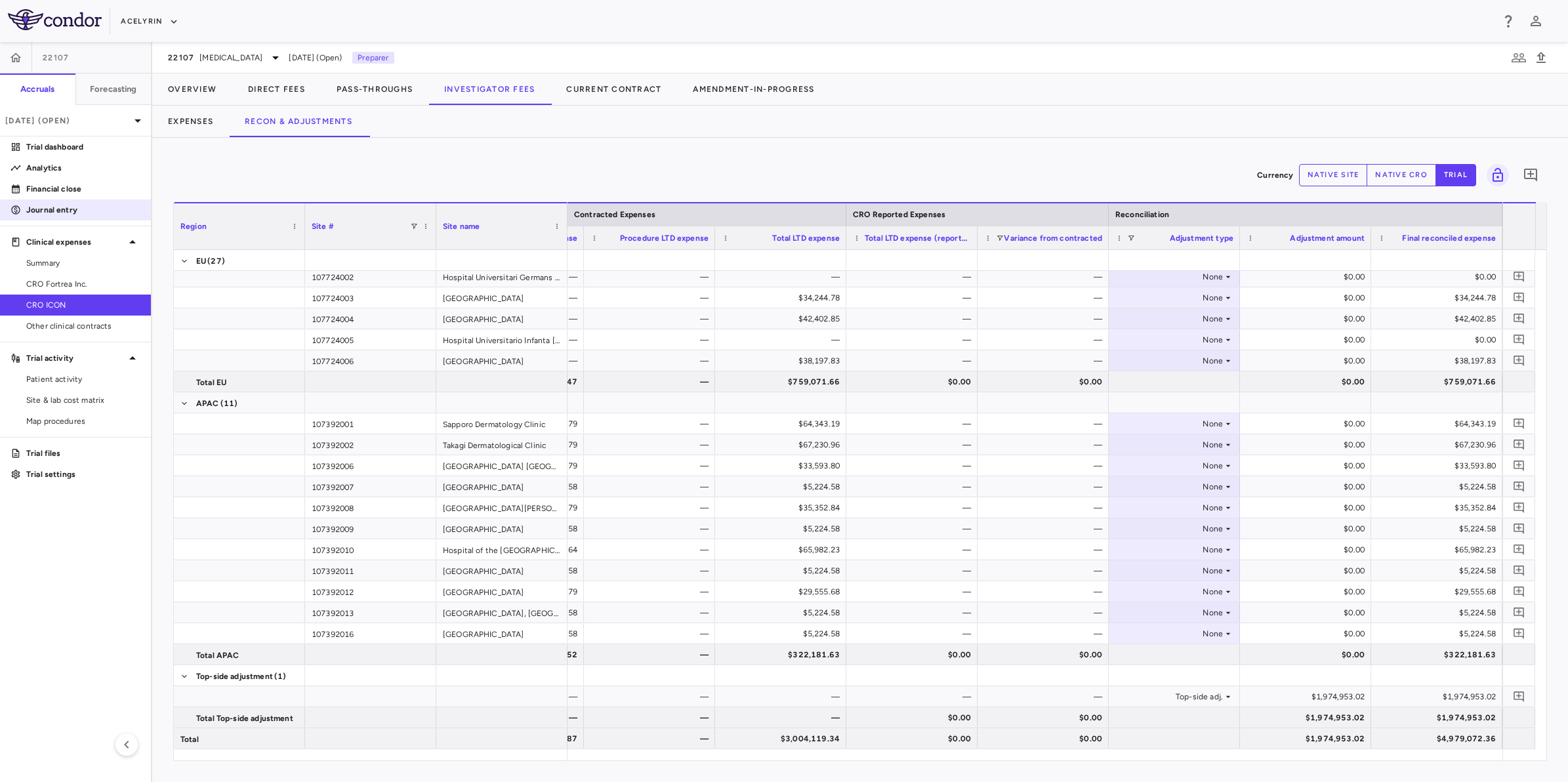
click at [73, 211] on p "Journal entry" at bounding box center [83, 210] width 114 height 12
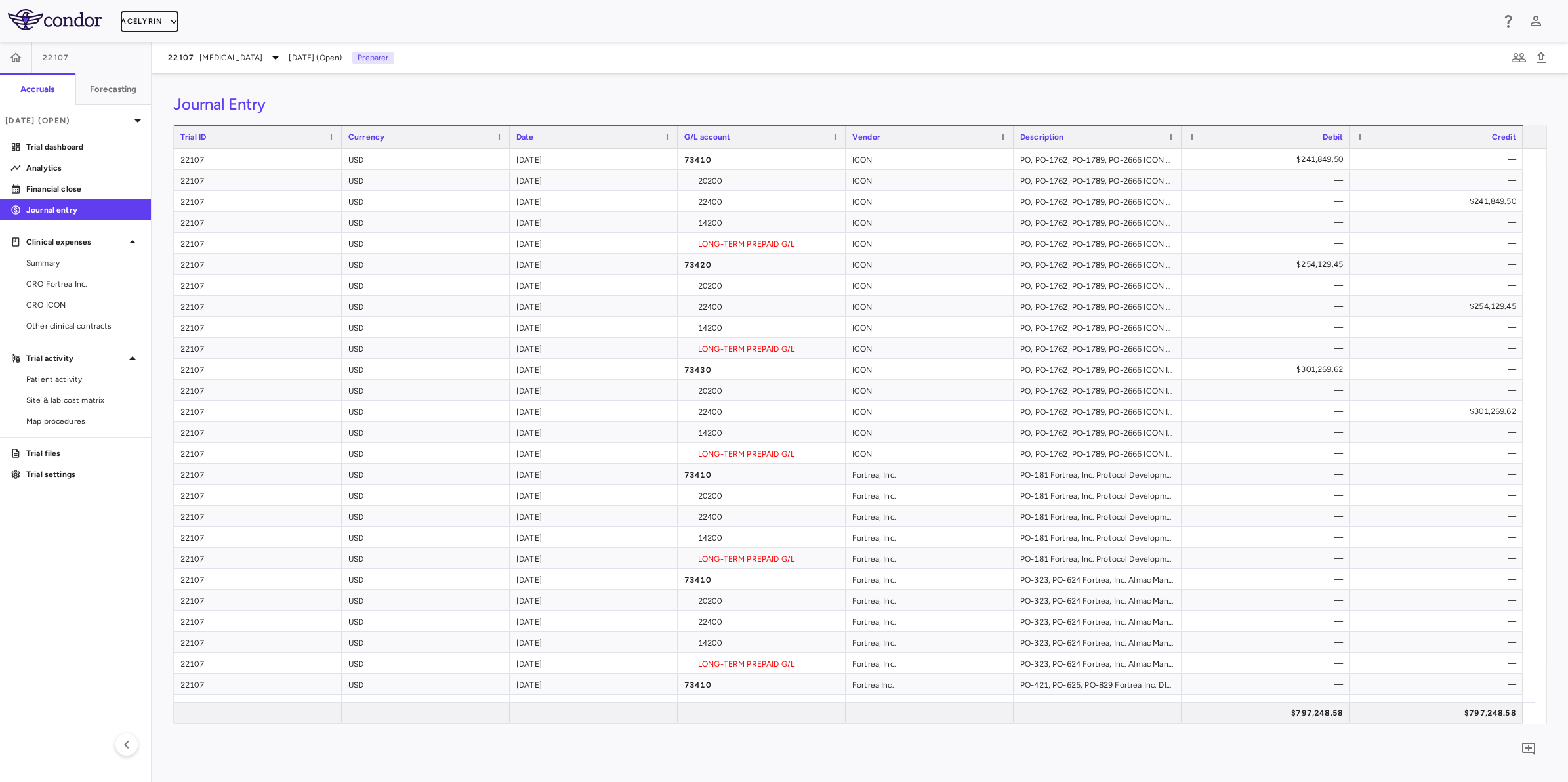
click at [169, 19] on icon "button" at bounding box center [173, 22] width 12 height 12
click at [190, 85] on li "Acelyrin - Translational" at bounding box center [175, 85] width 110 height 20
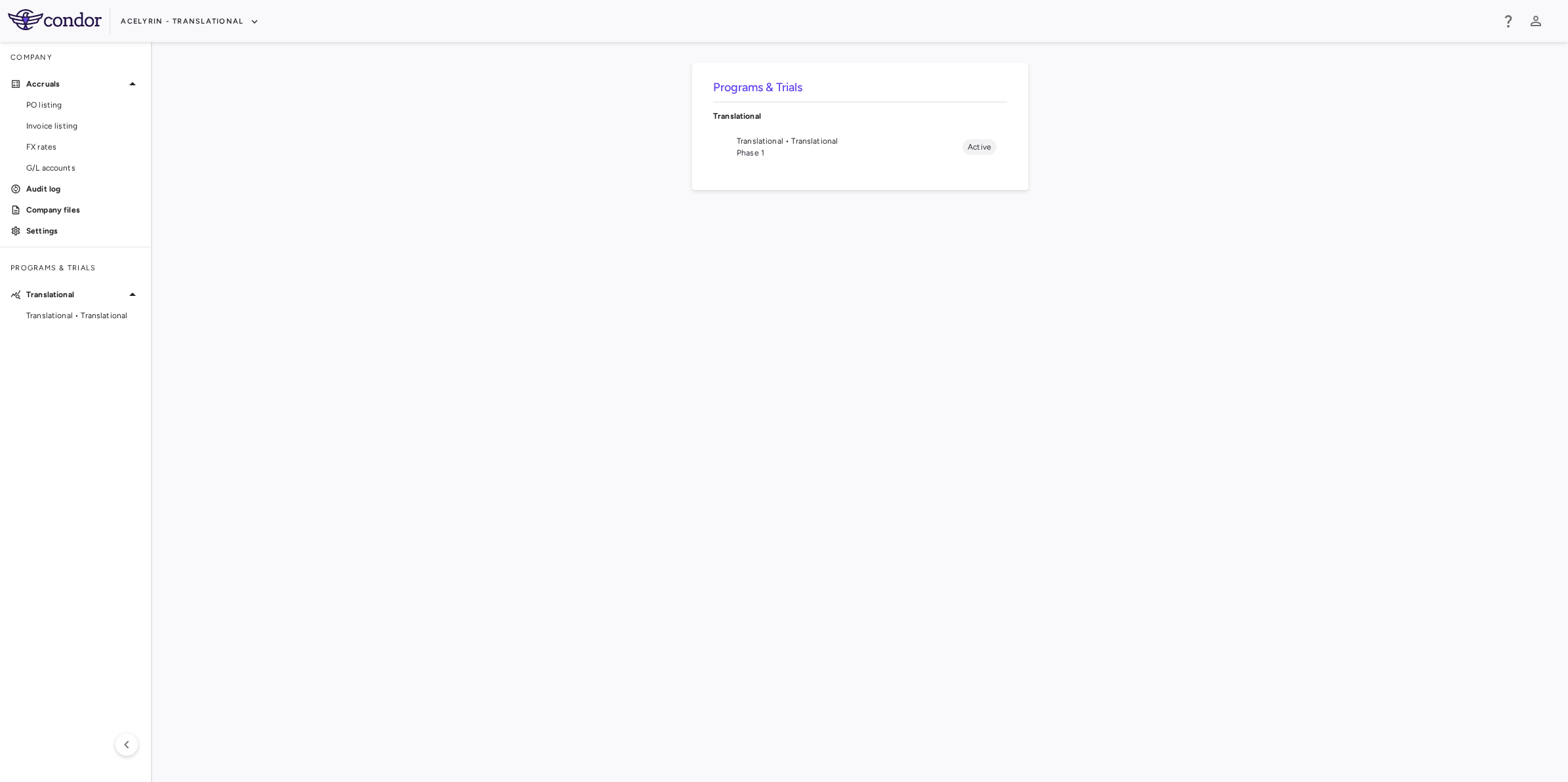
click at [784, 140] on span "Translational • Translational" at bounding box center [849, 140] width 226 height 12
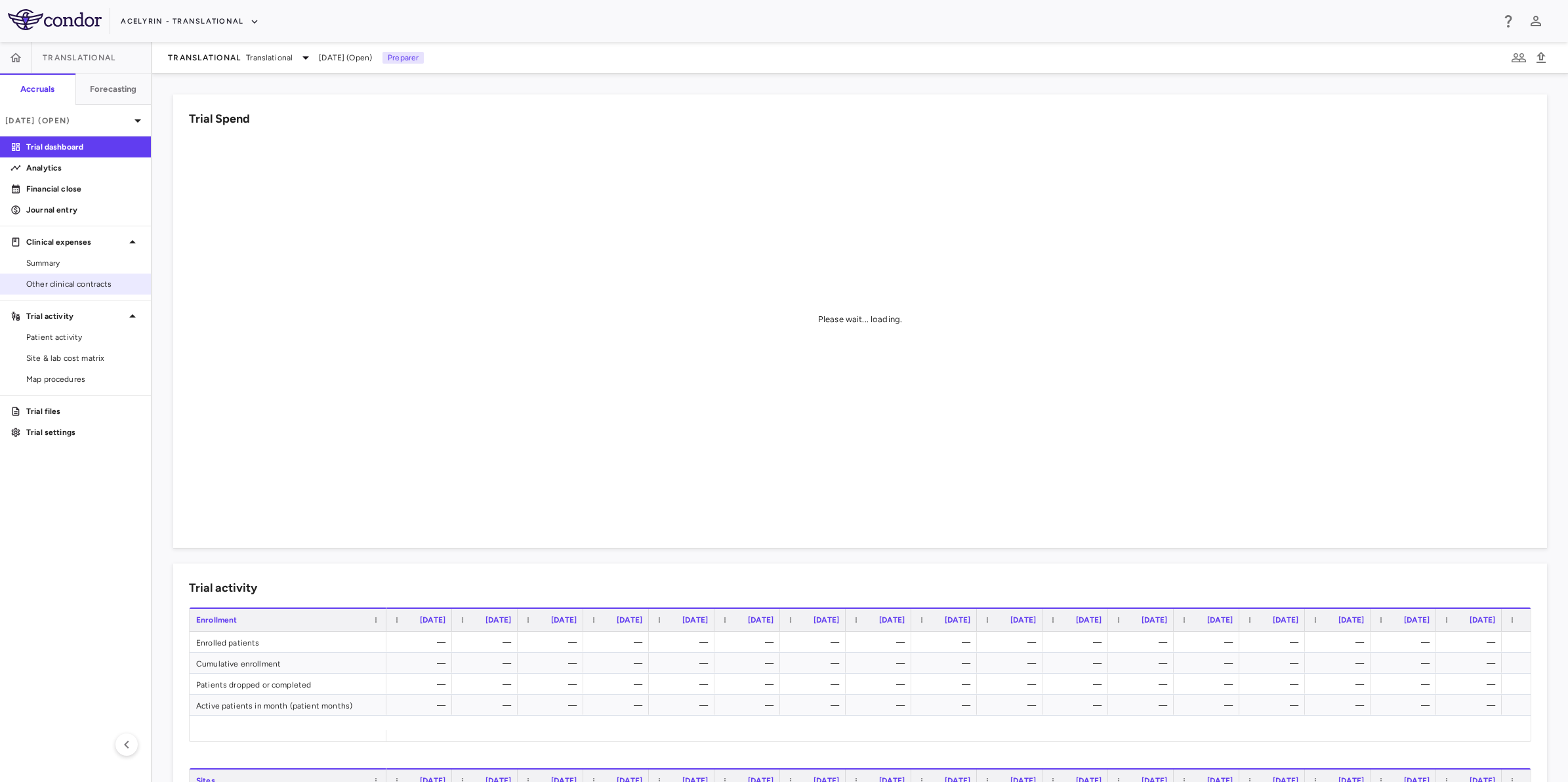
click at [93, 280] on span "Other clinical contracts" at bounding box center [83, 284] width 114 height 12
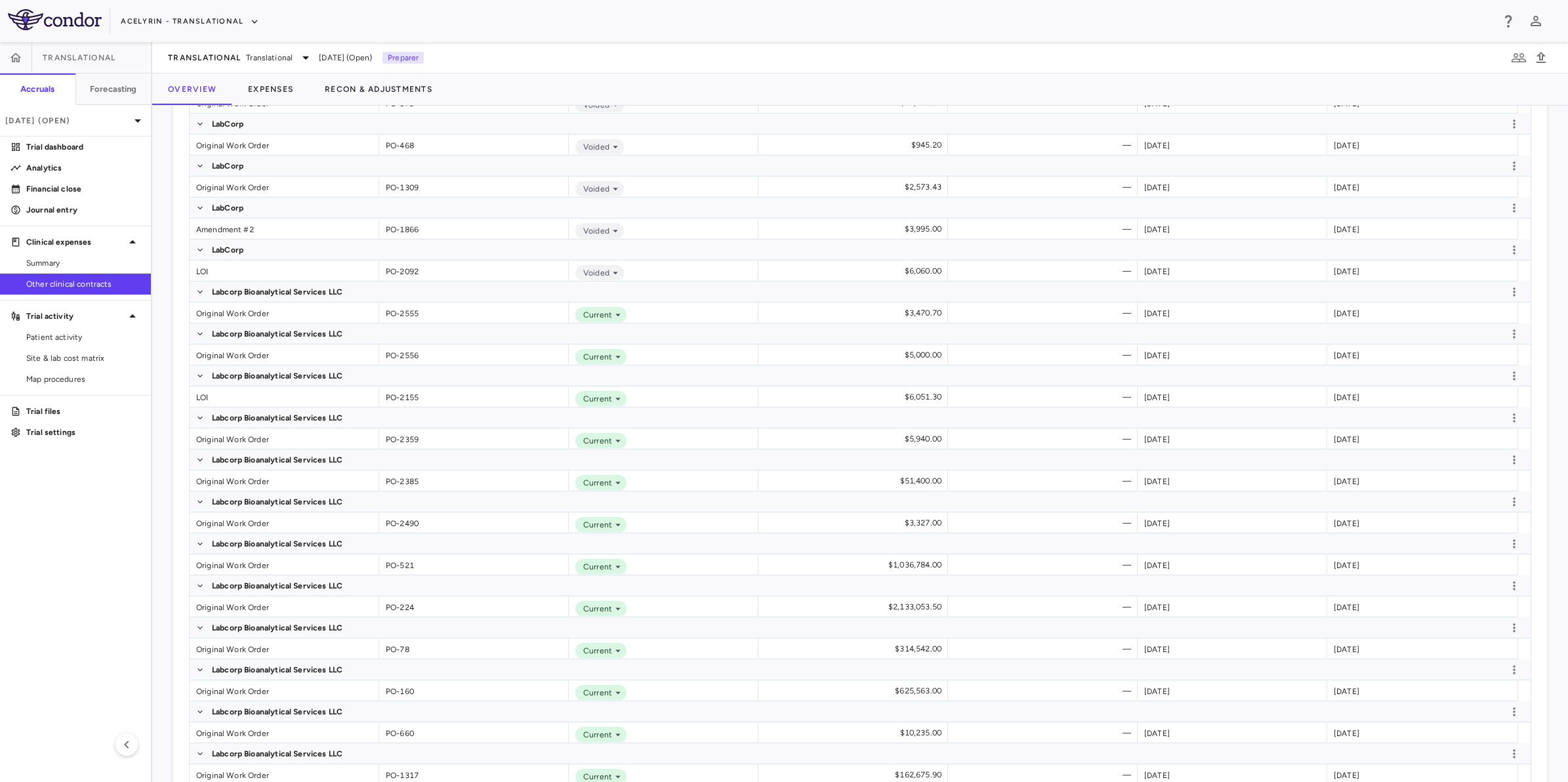
scroll to position [2297, 0]
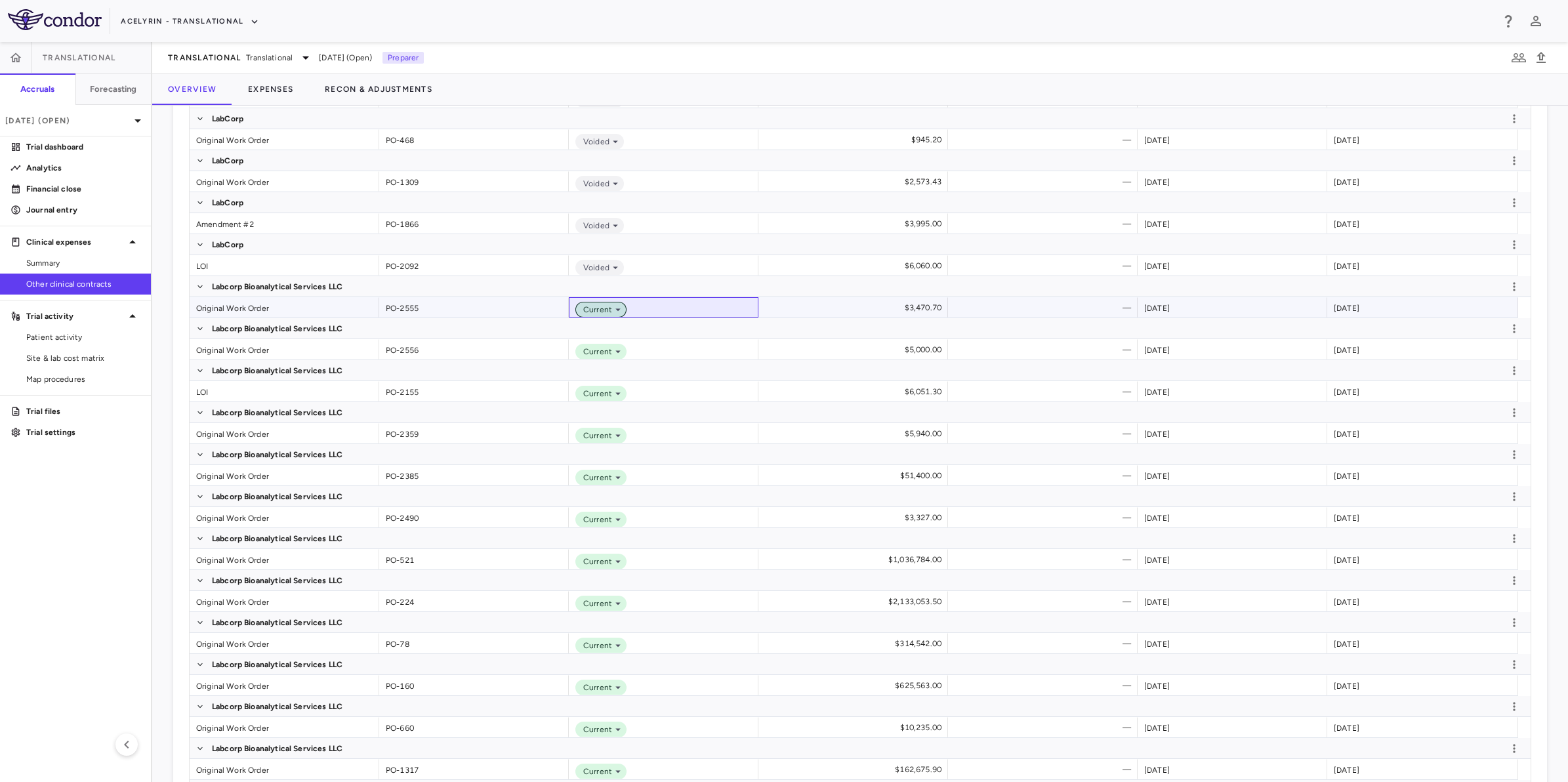
click at [608, 309] on span "Current" at bounding box center [594, 309] width 34 height 12
click at [634, 356] on li "Voided" at bounding box center [664, 352] width 187 height 20
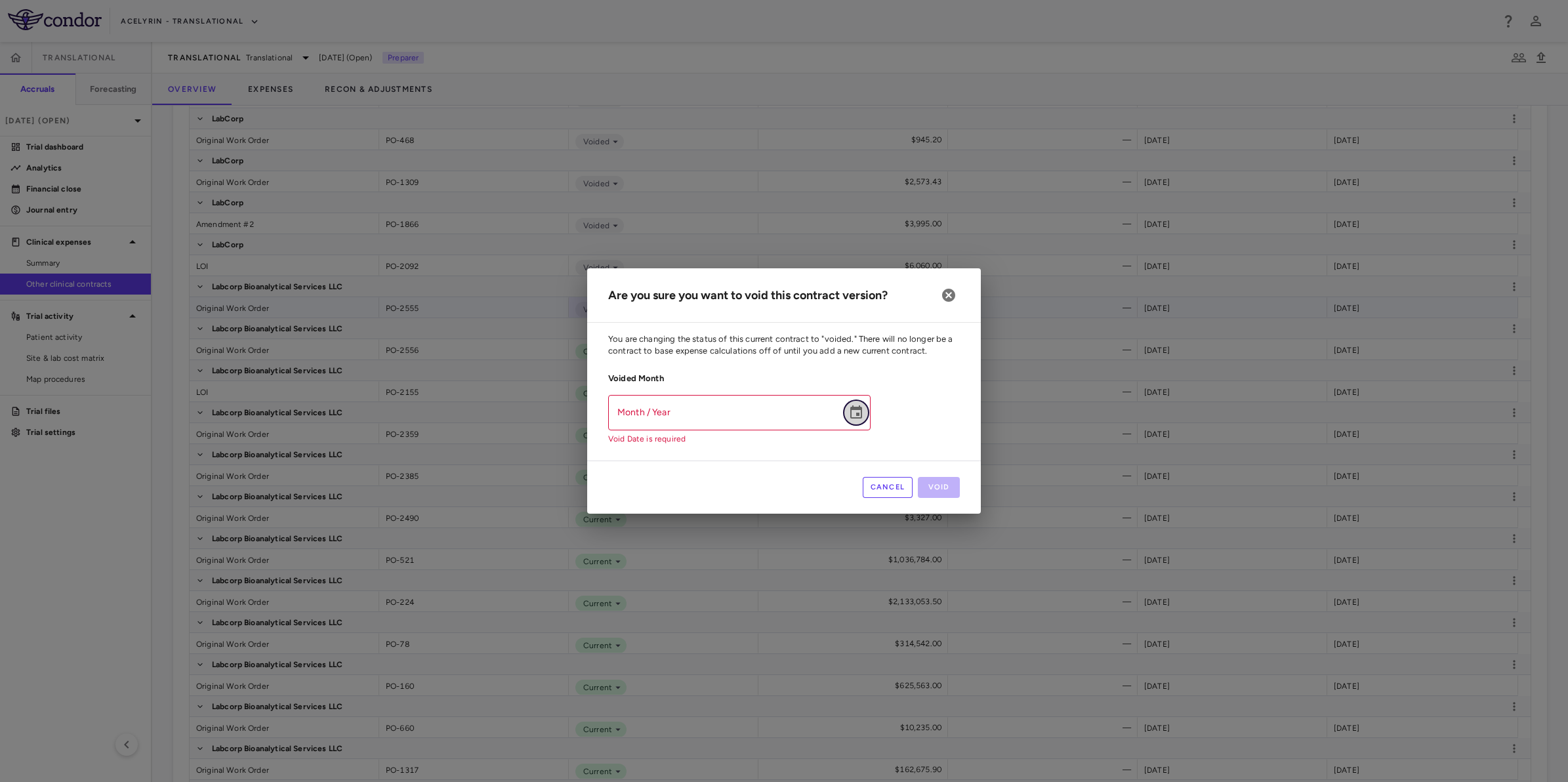
click at [859, 417] on icon "Choose date" at bounding box center [856, 412] width 16 height 16
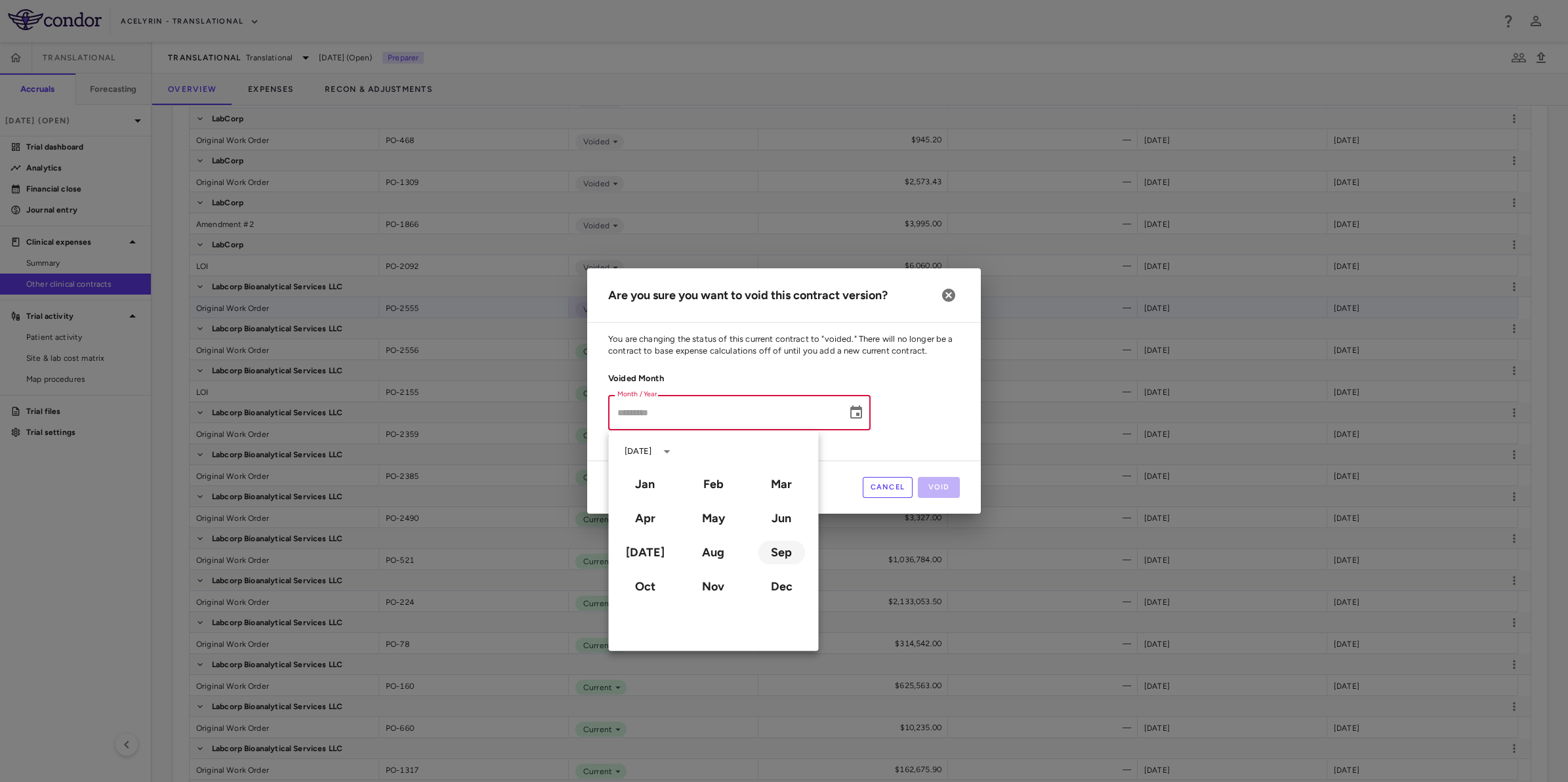
click at [777, 559] on button "Sep" at bounding box center [781, 552] width 47 height 23
type input "**********"
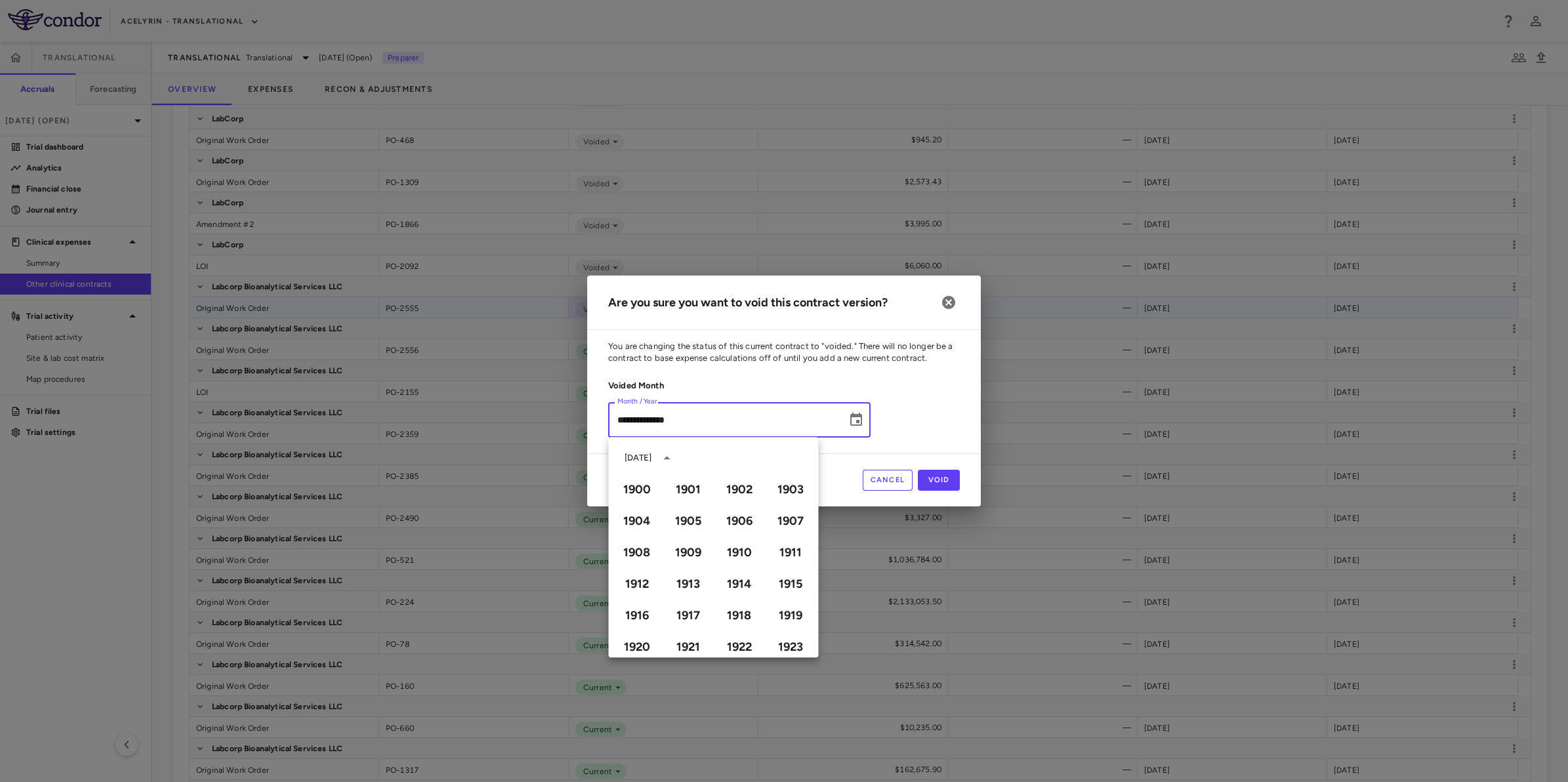
scroll to position [900, 0]
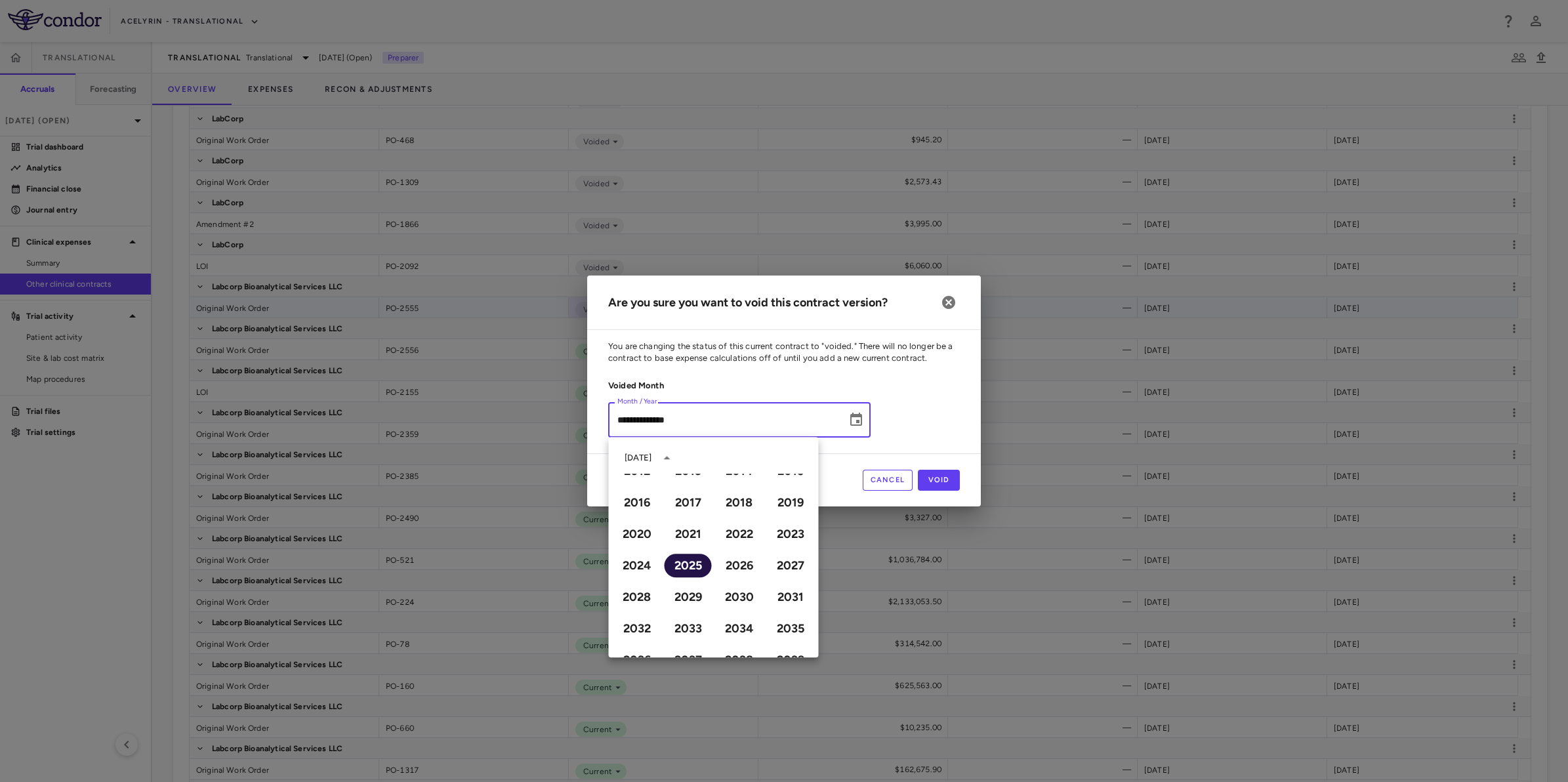
click at [684, 565] on button "2025" at bounding box center [688, 565] width 47 height 23
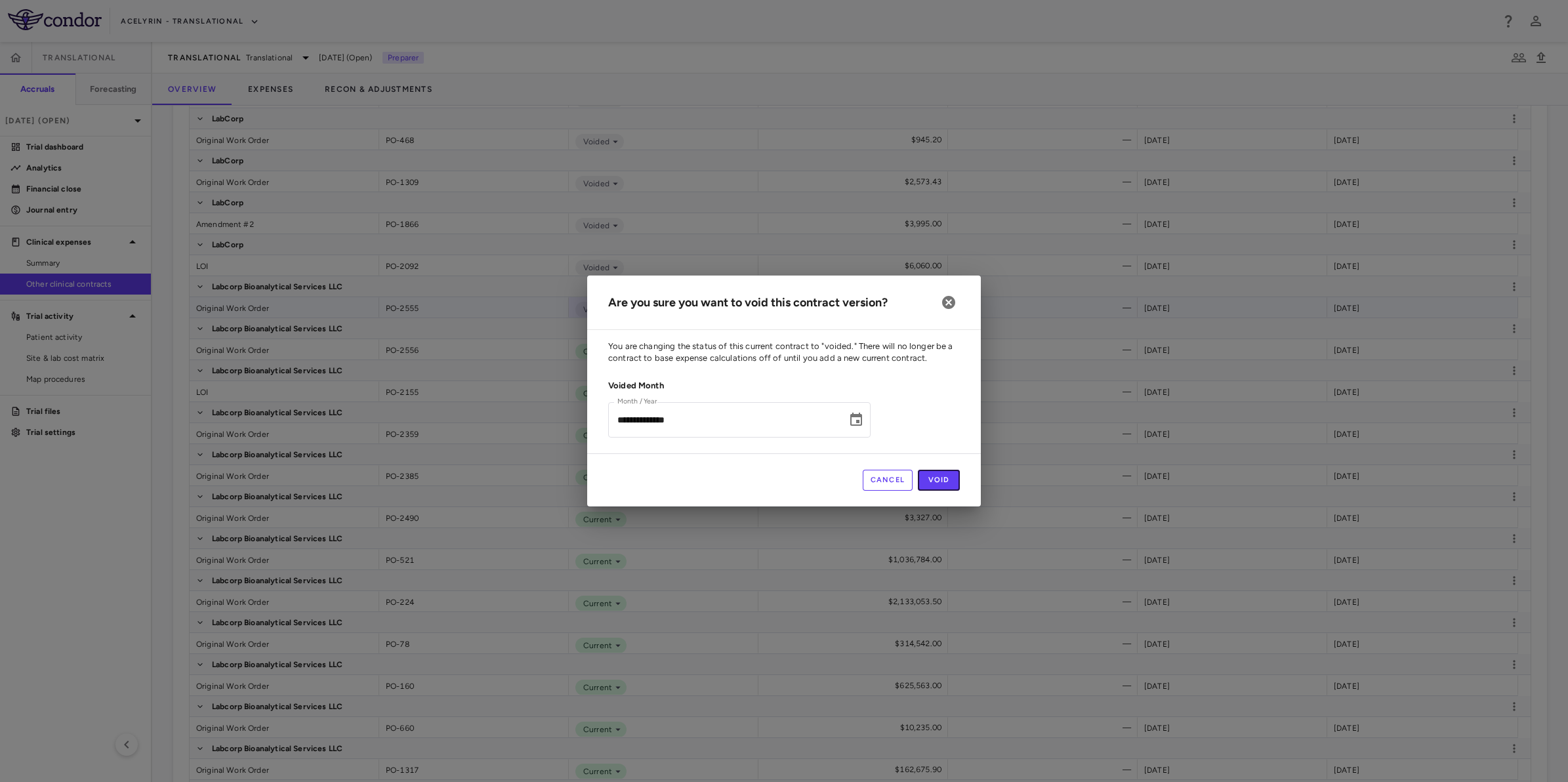
click at [942, 480] on button "Void" at bounding box center [938, 480] width 42 height 21
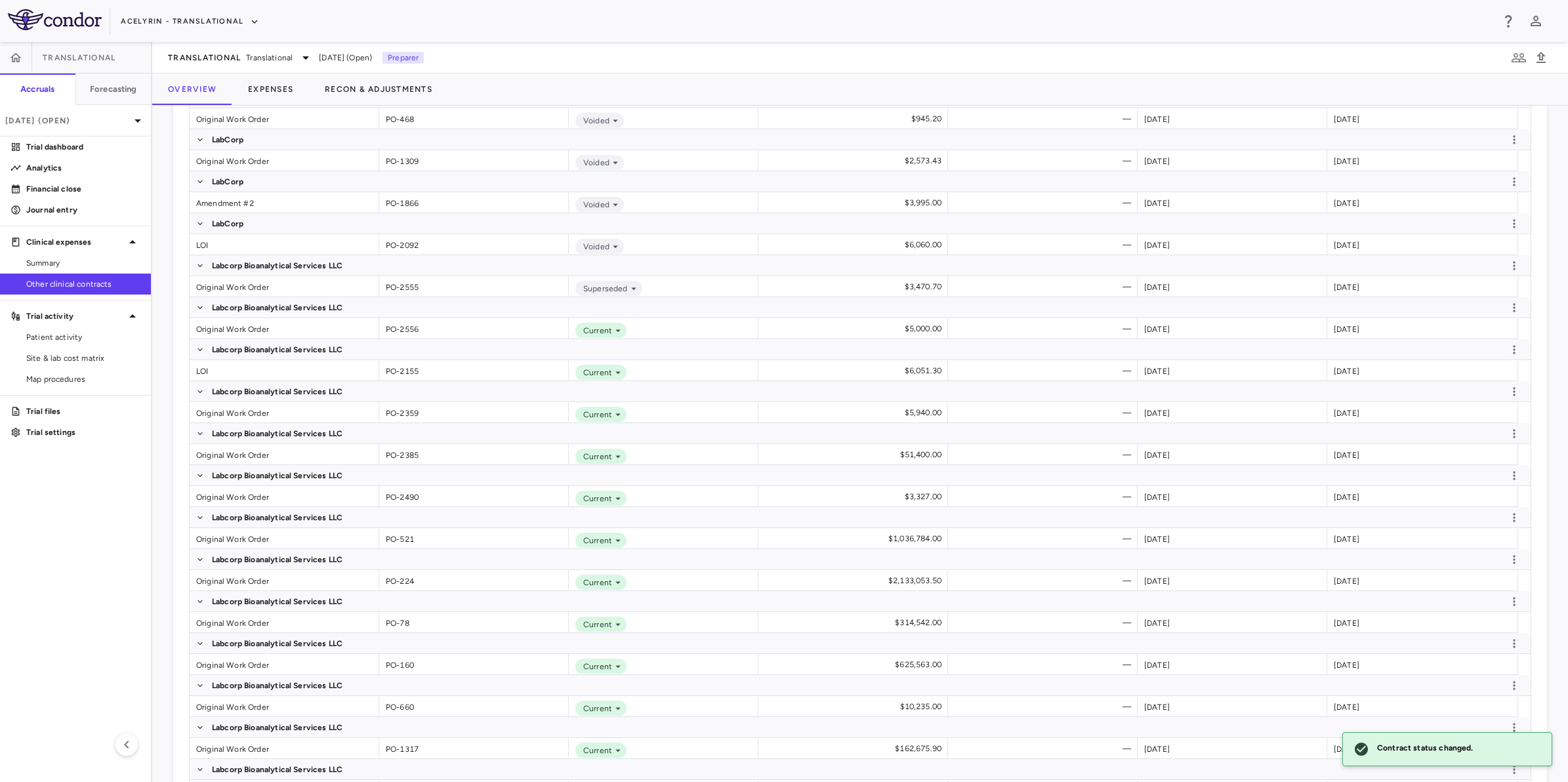
scroll to position [2276, 0]
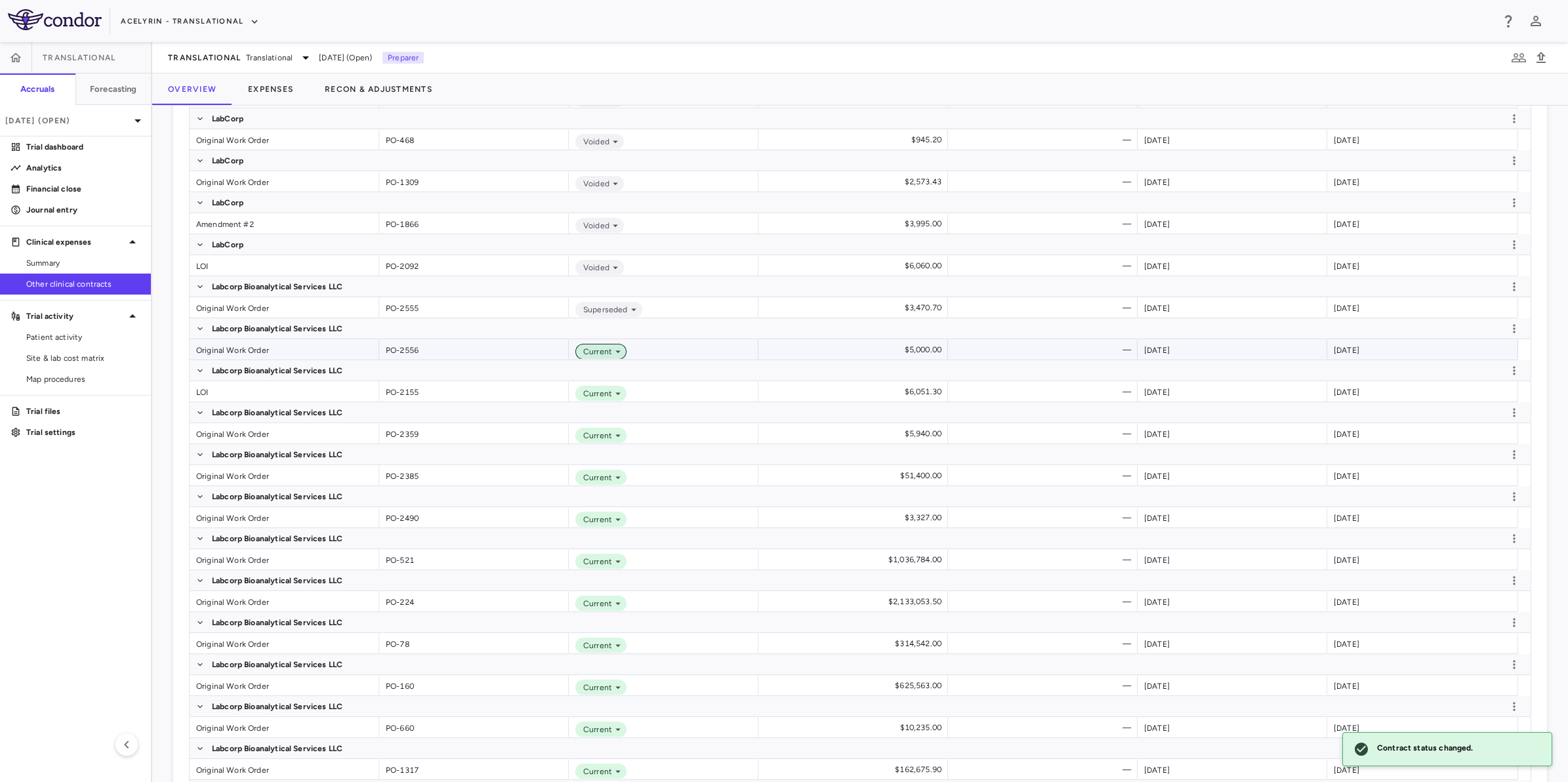
click at [612, 352] on icon at bounding box center [618, 351] width 12 height 12
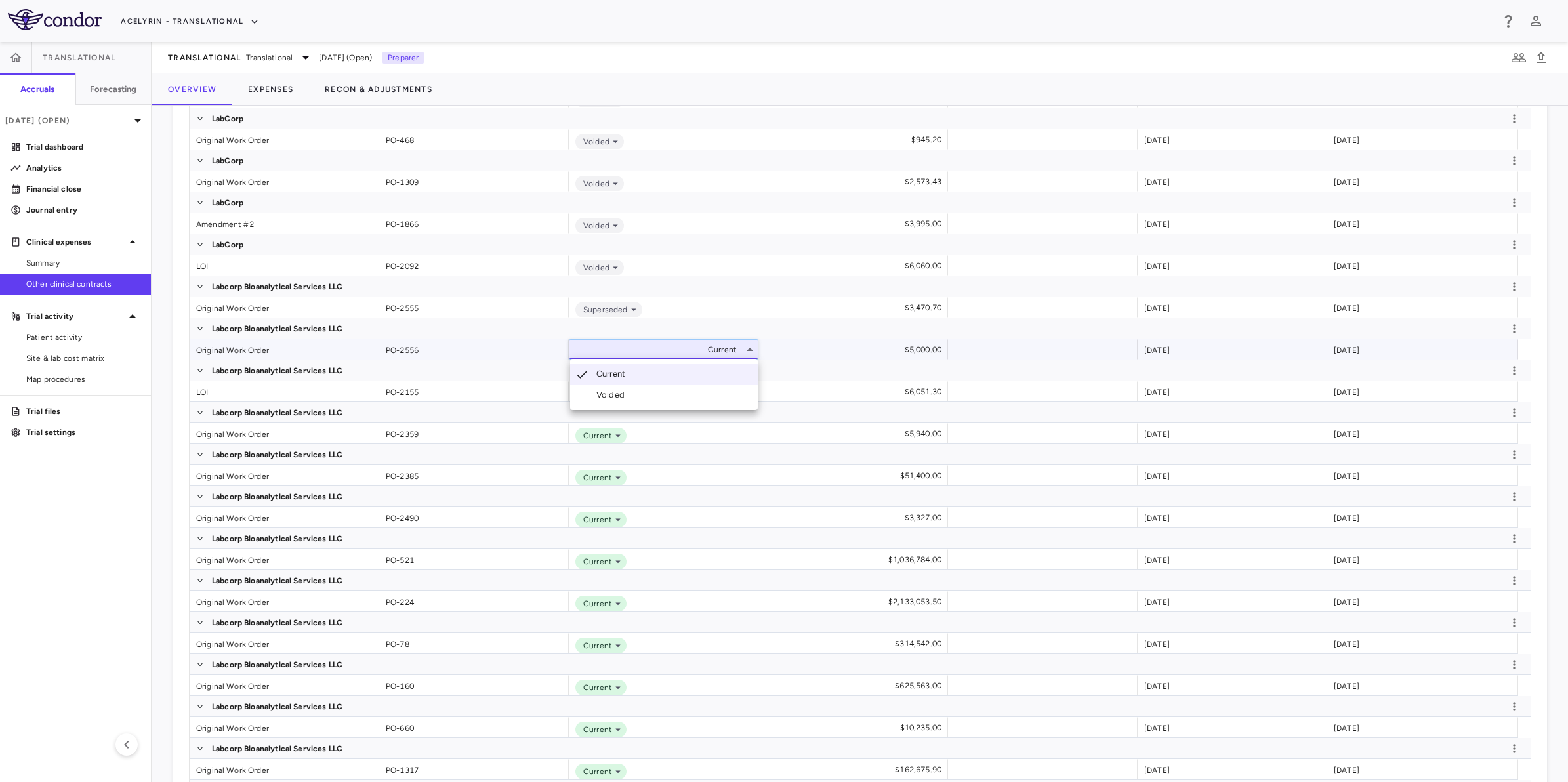
click at [619, 401] on li "Voided" at bounding box center [664, 394] width 187 height 20
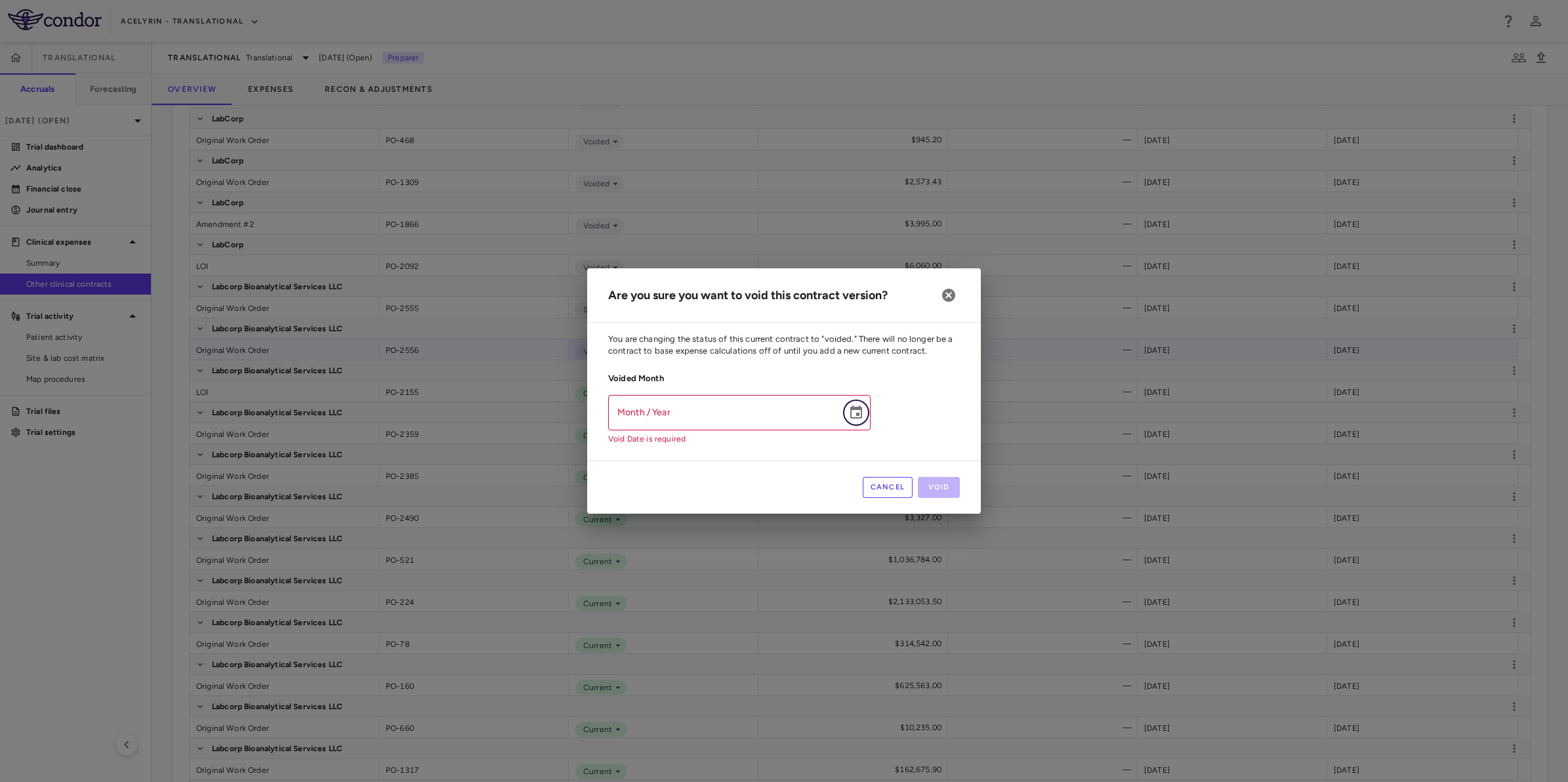
click at [854, 414] on icon "Choose date" at bounding box center [856, 412] width 16 height 16
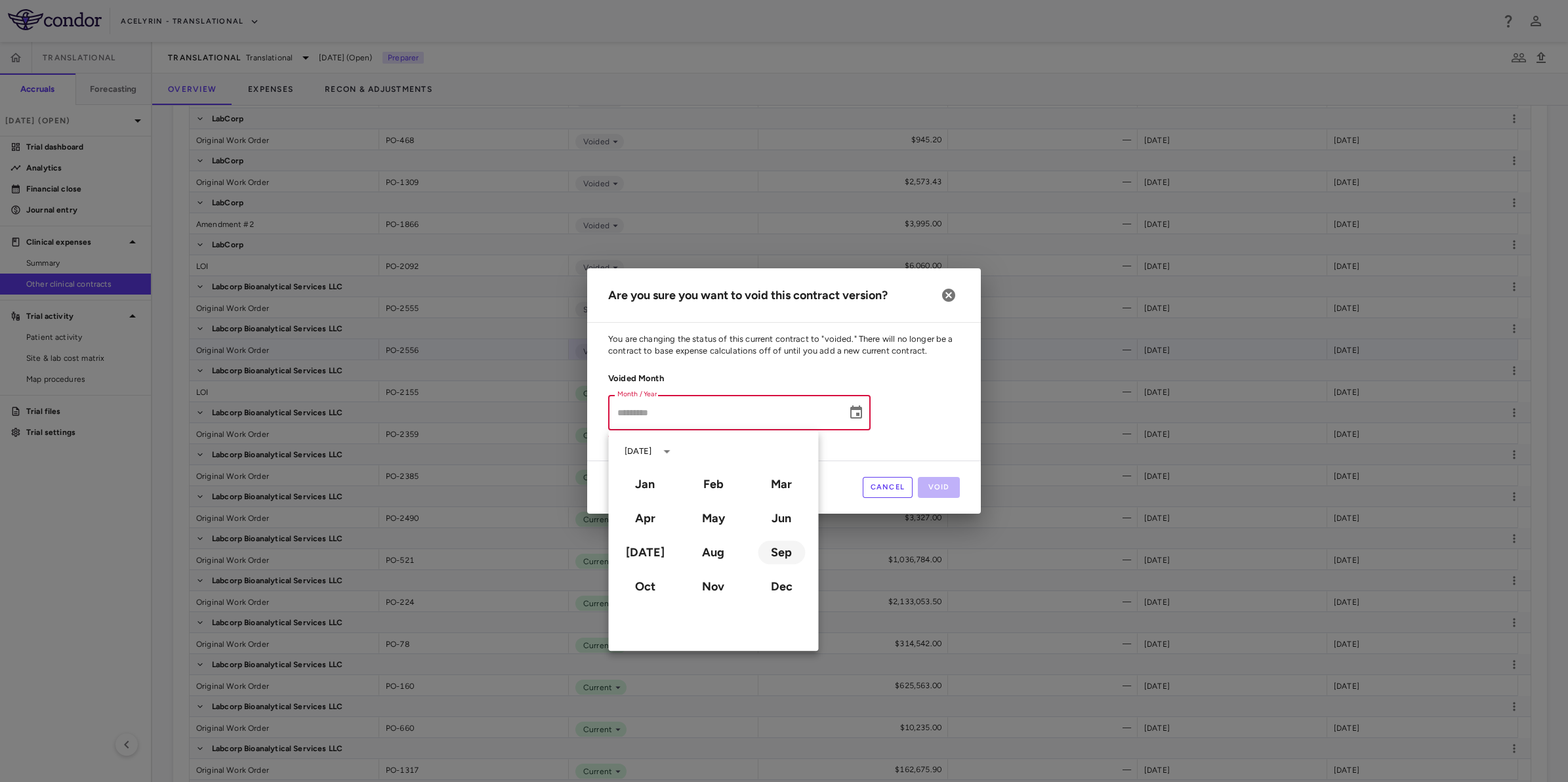
click at [777, 550] on button "Sep" at bounding box center [781, 552] width 47 height 23
type input "**********"
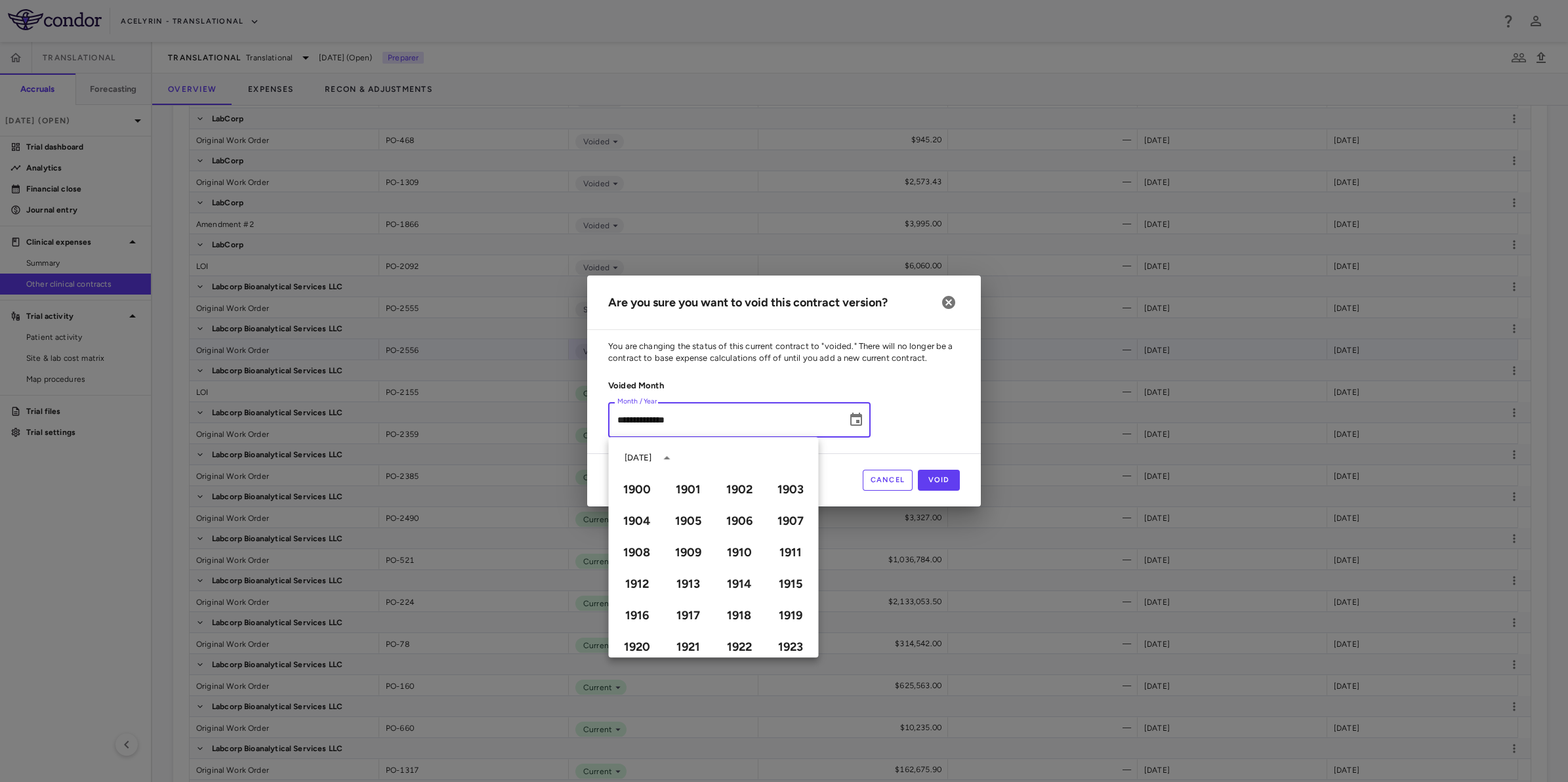
scroll to position [900, 0]
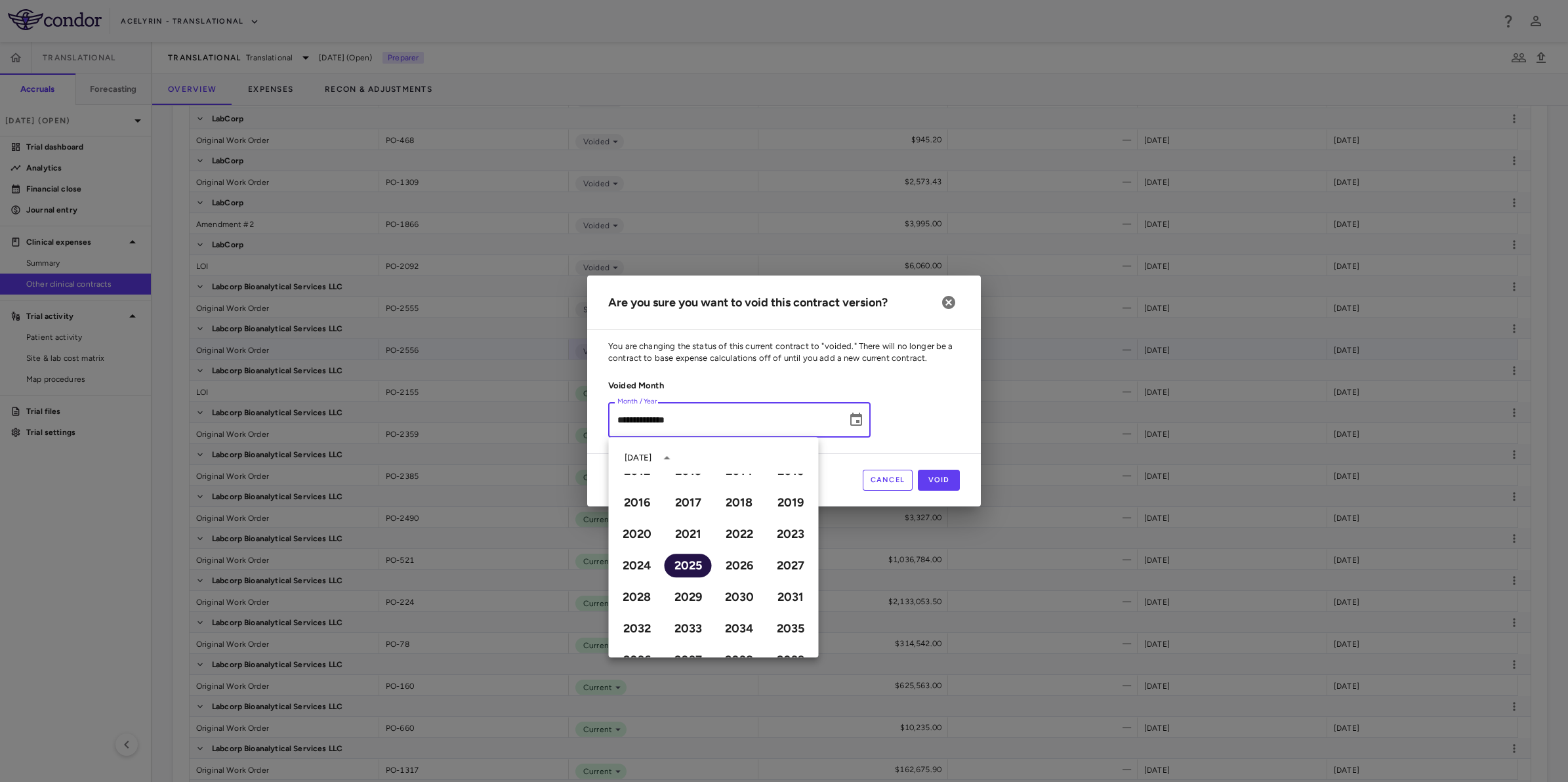
click at [690, 562] on button "2025" at bounding box center [688, 565] width 47 height 23
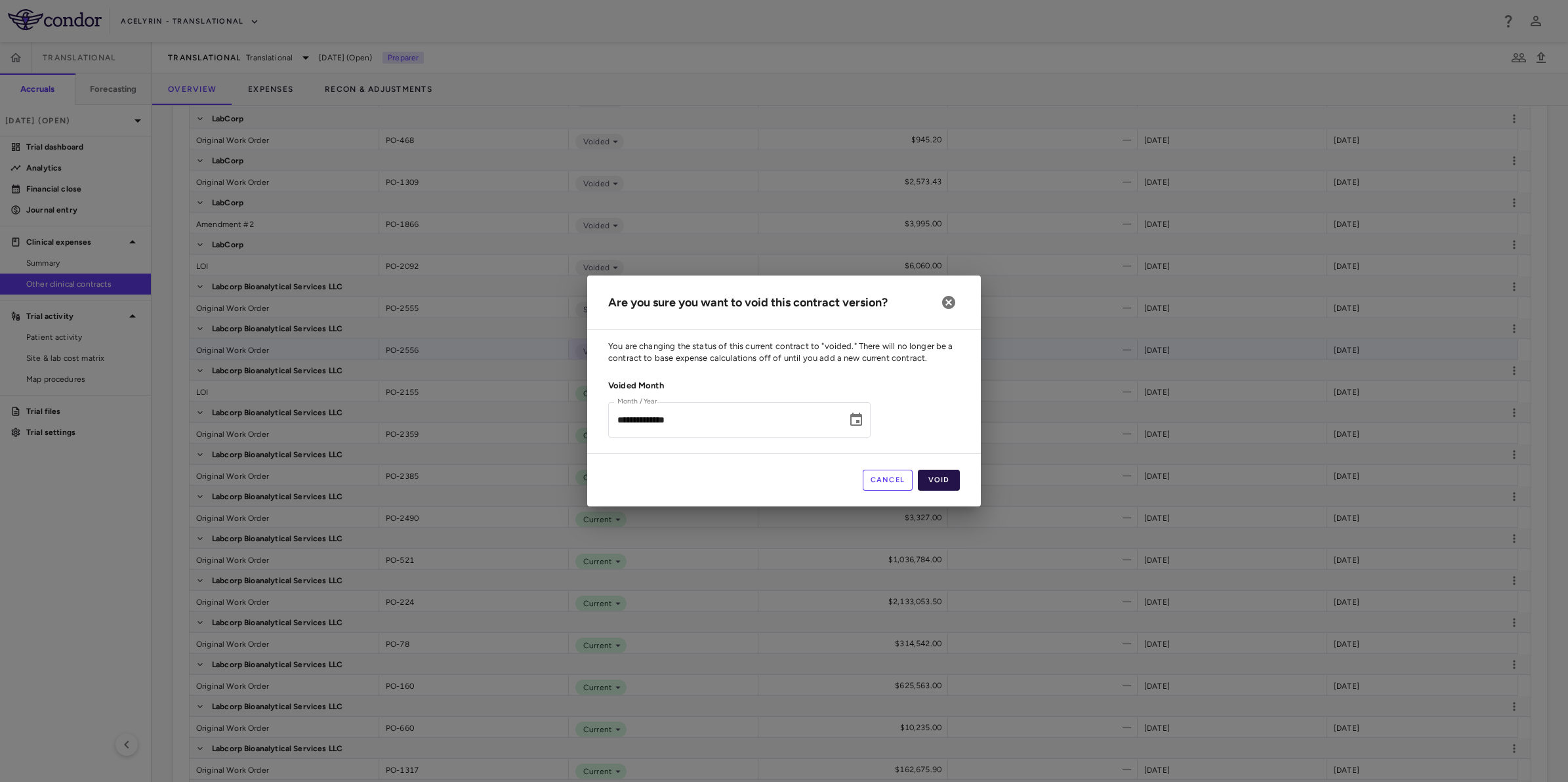
click at [939, 480] on button "Void" at bounding box center [938, 480] width 42 height 21
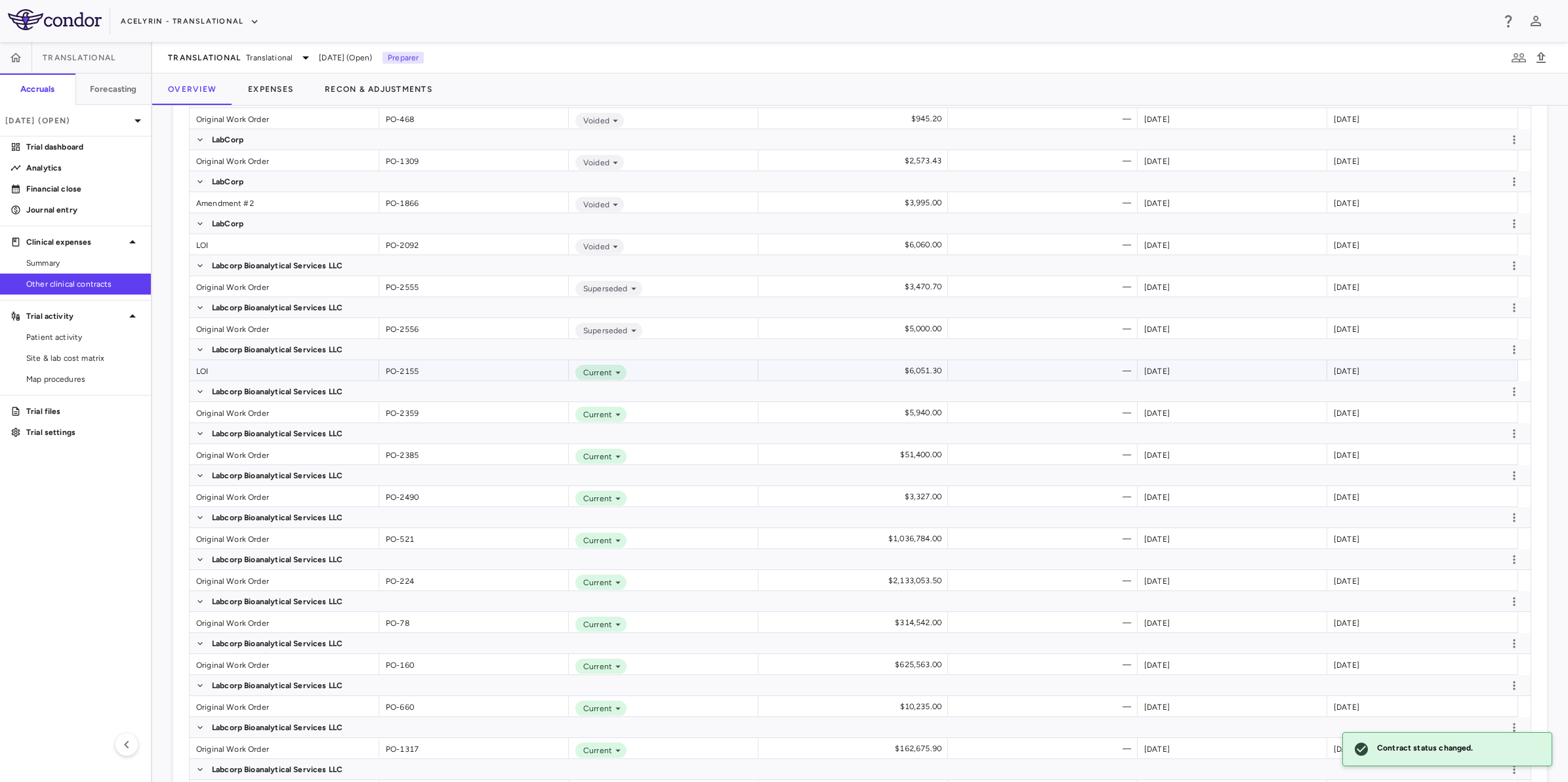
scroll to position [2255, 0]
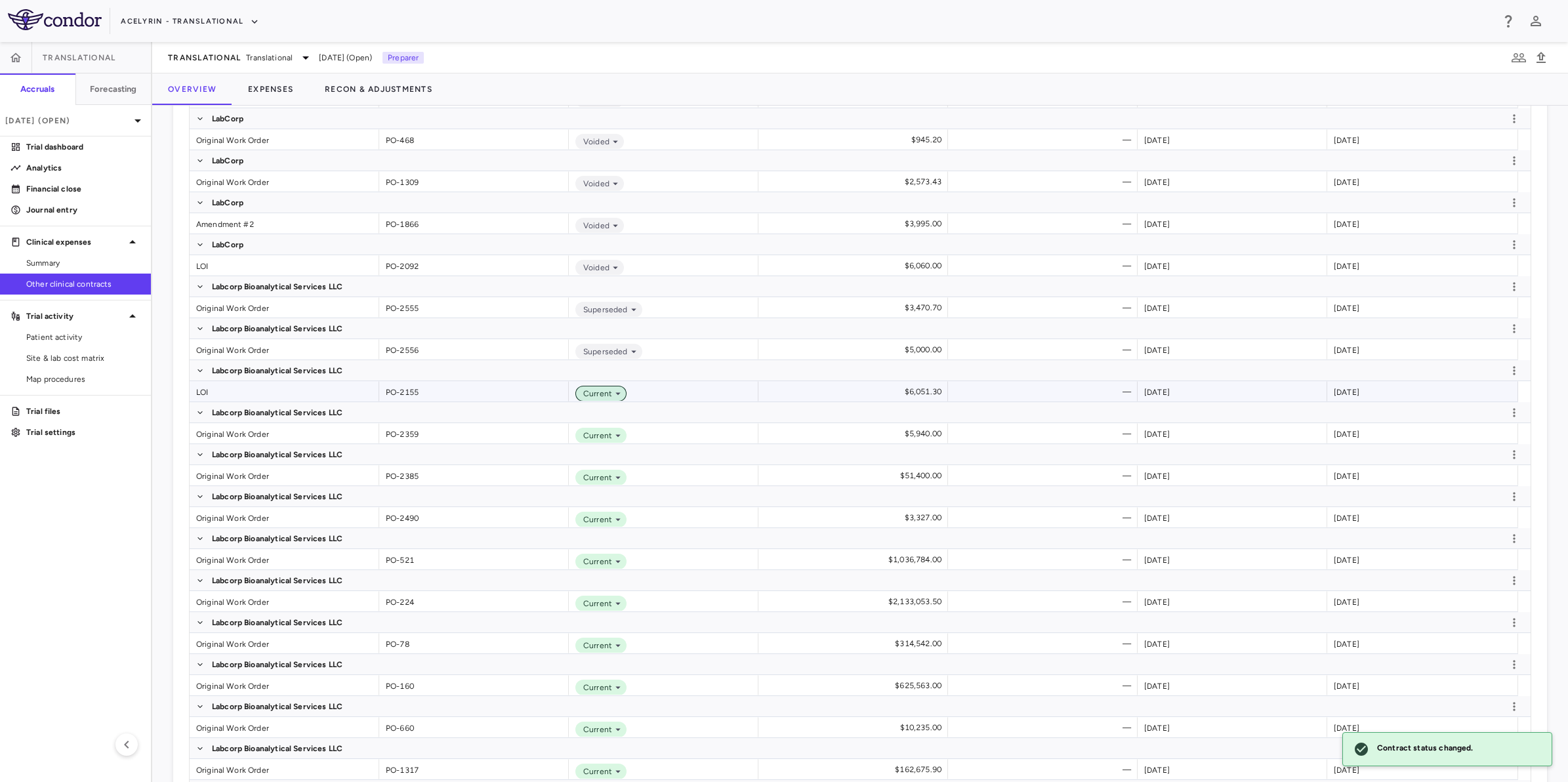
click at [618, 390] on icon at bounding box center [618, 393] width 12 height 12
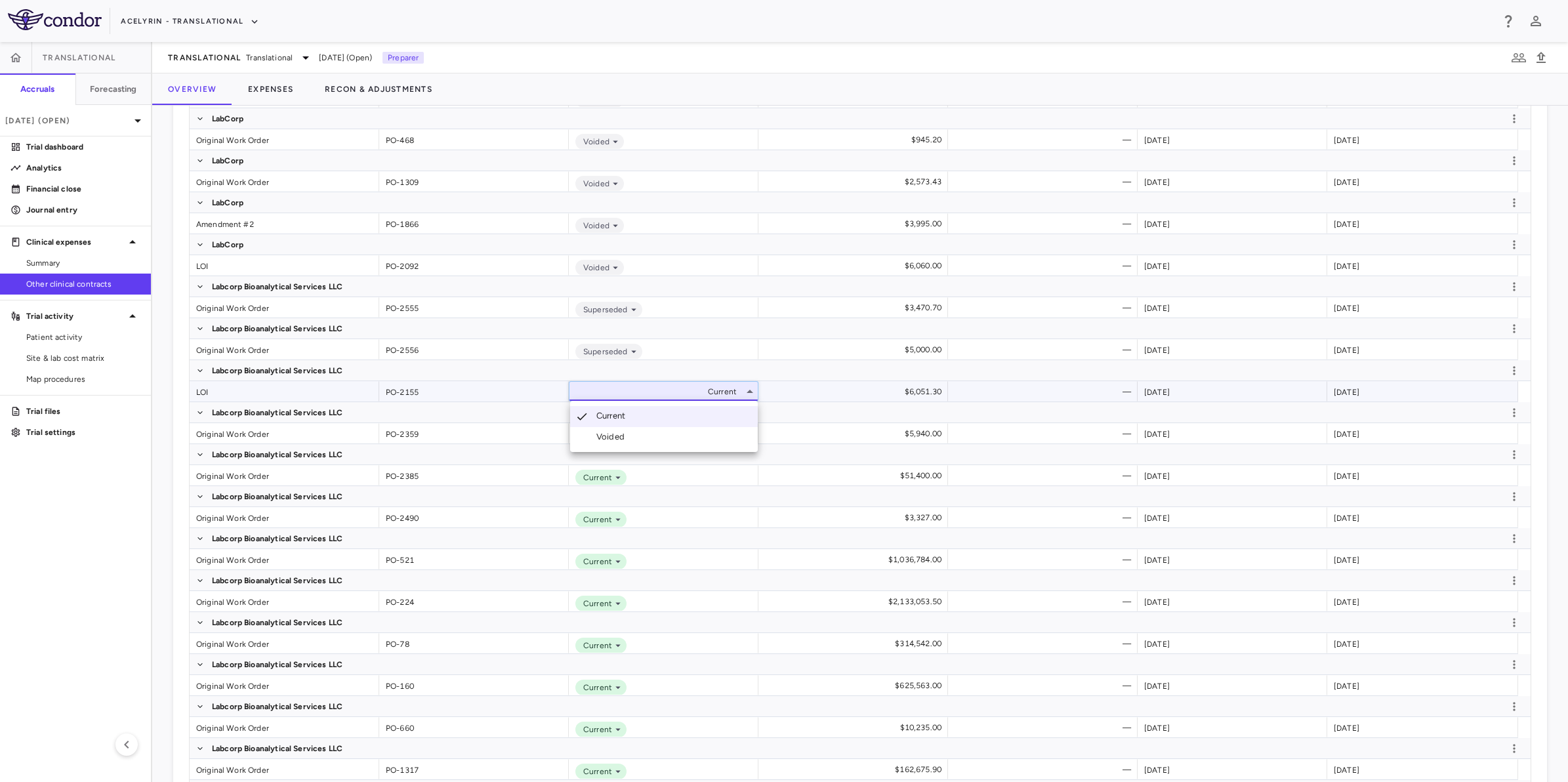
click at [630, 435] on li "Voided" at bounding box center [664, 436] width 187 height 20
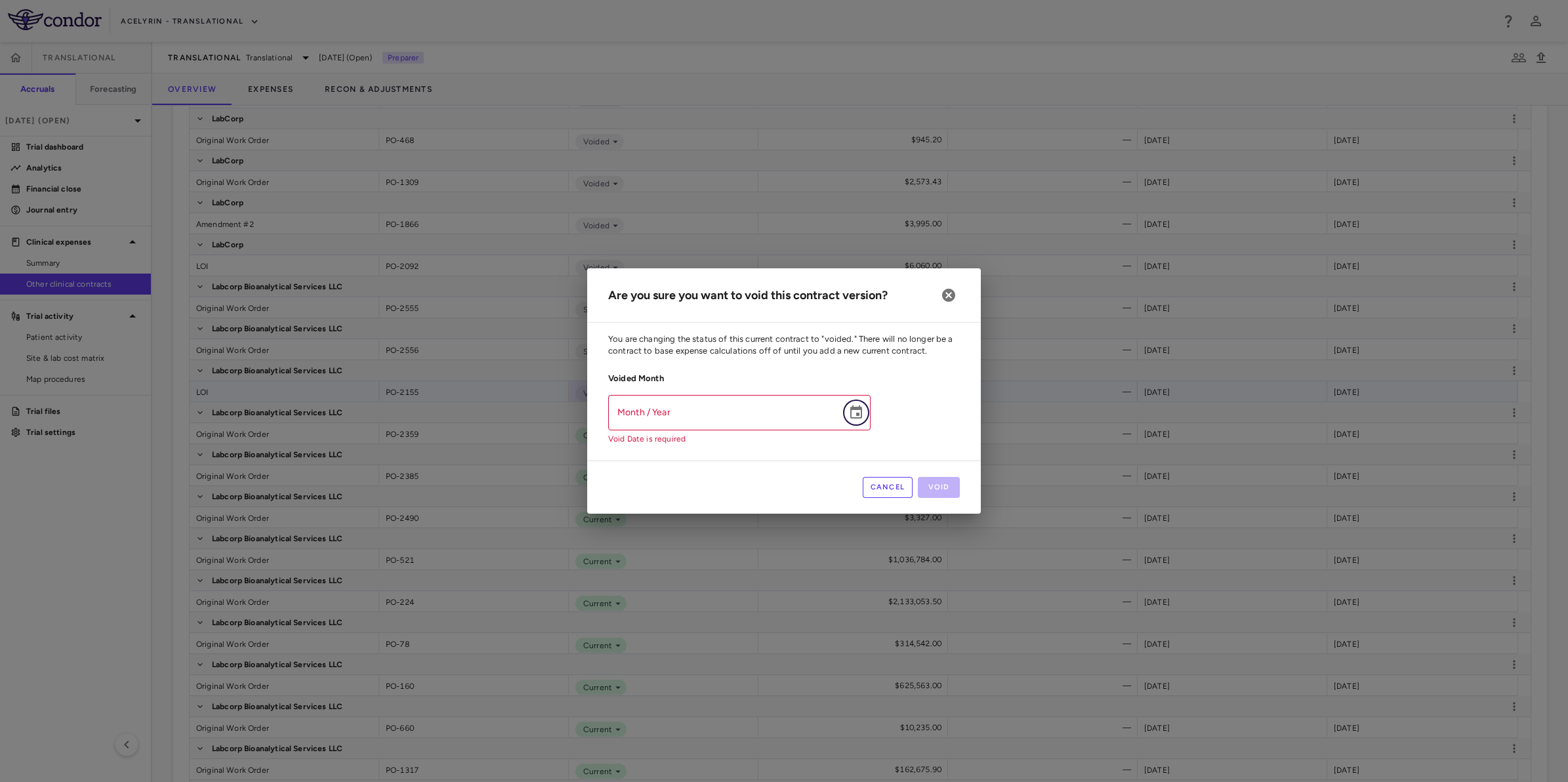
click at [853, 416] on icon "Choose date" at bounding box center [856, 412] width 16 height 16
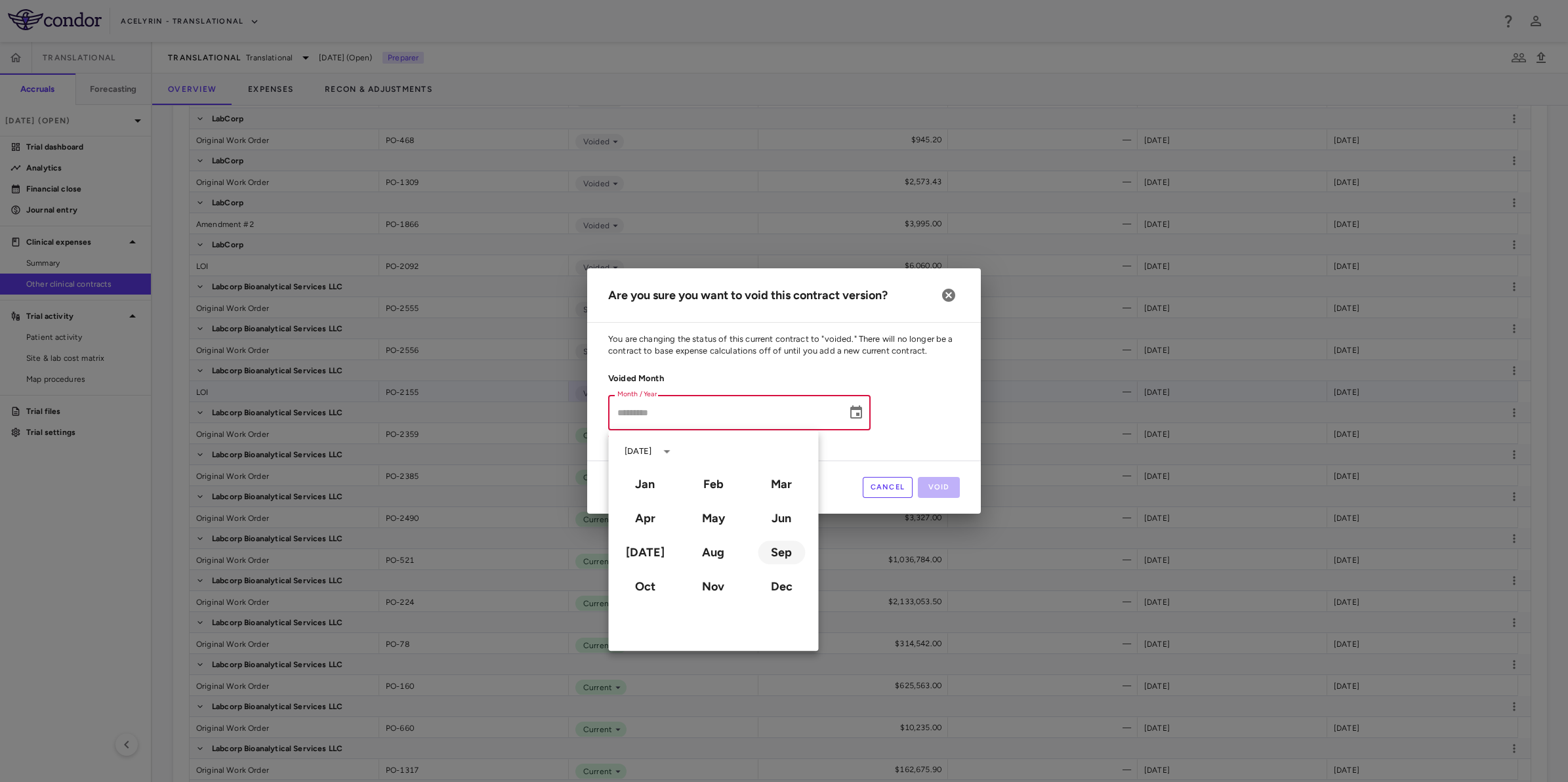
click at [788, 556] on button "Sep" at bounding box center [781, 552] width 47 height 23
type input "**********"
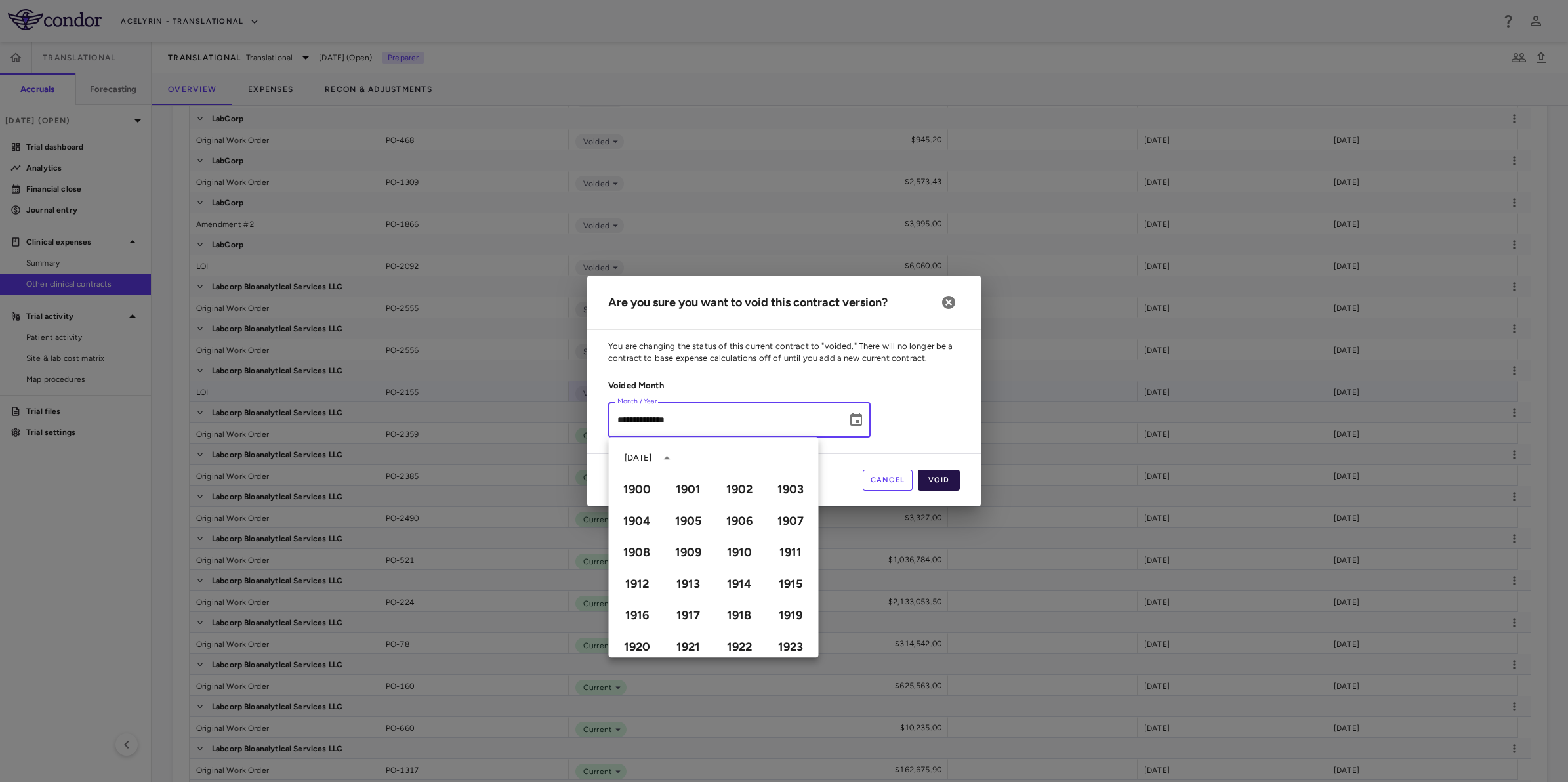
scroll to position [900, 0]
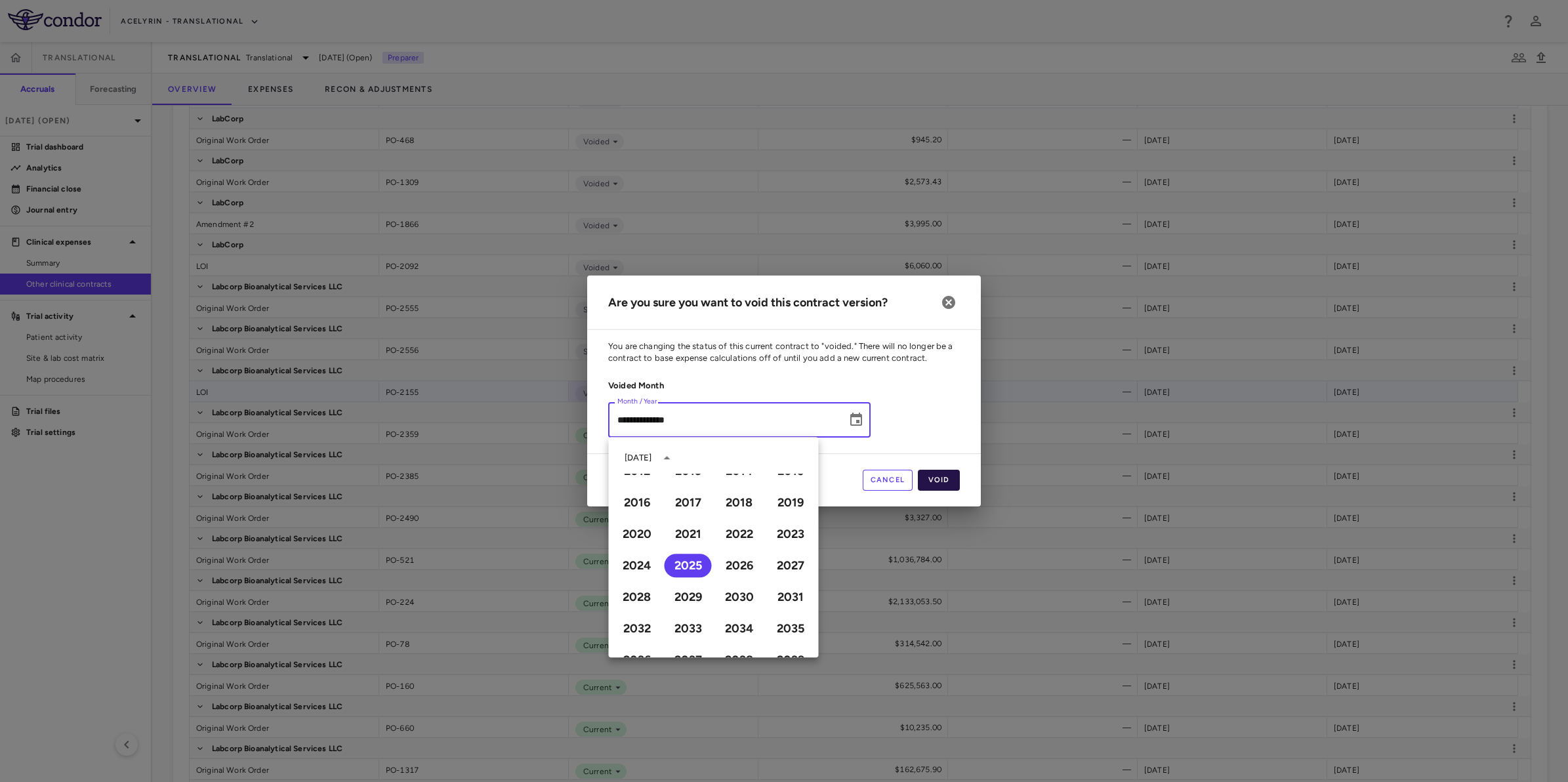
click at [937, 480] on button "Void" at bounding box center [938, 480] width 42 height 21
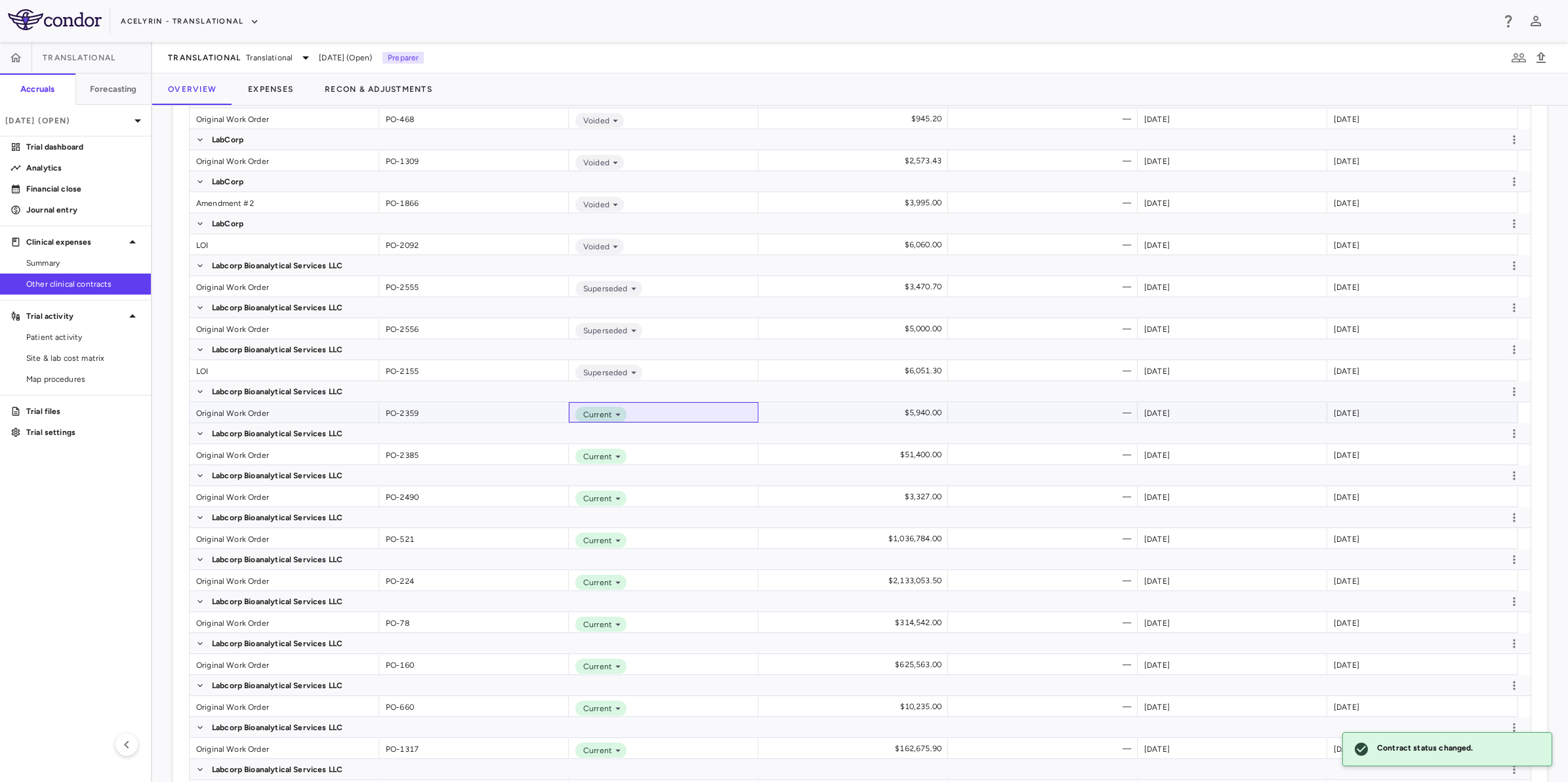
scroll to position [2234, 0]
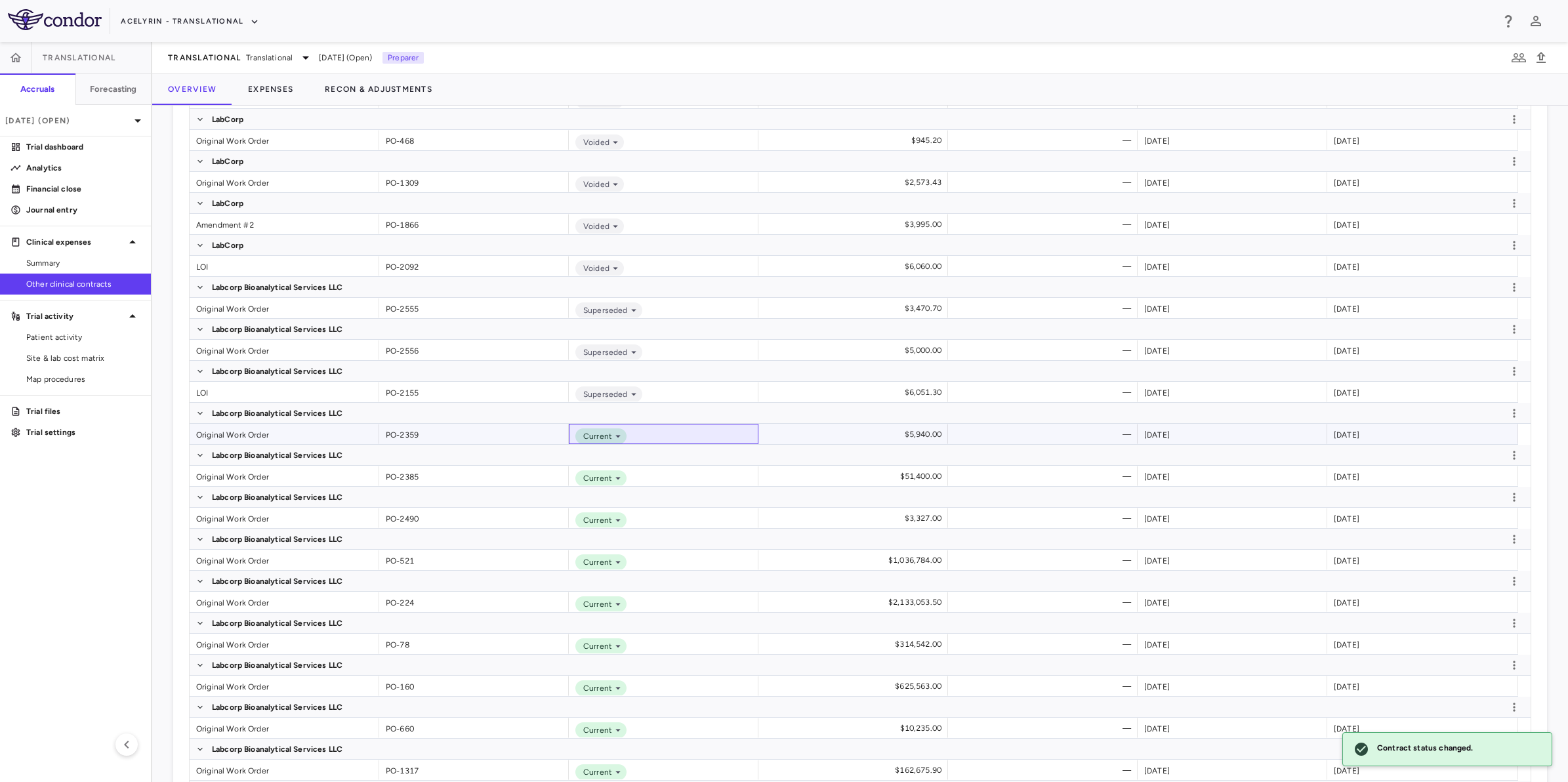
click at [617, 435] on icon at bounding box center [618, 436] width 12 height 12
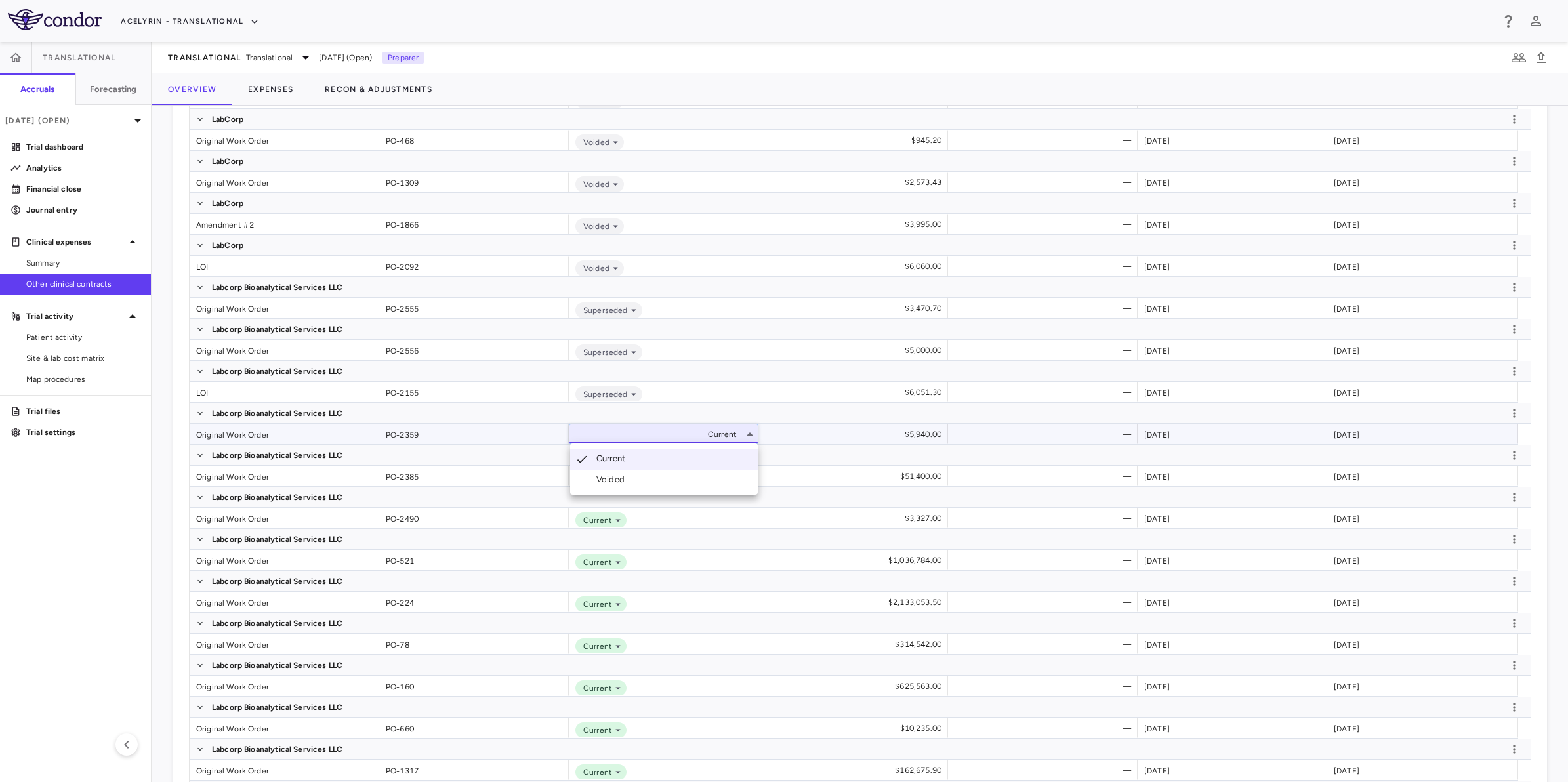
click at [635, 483] on li "Voided" at bounding box center [664, 480] width 187 height 20
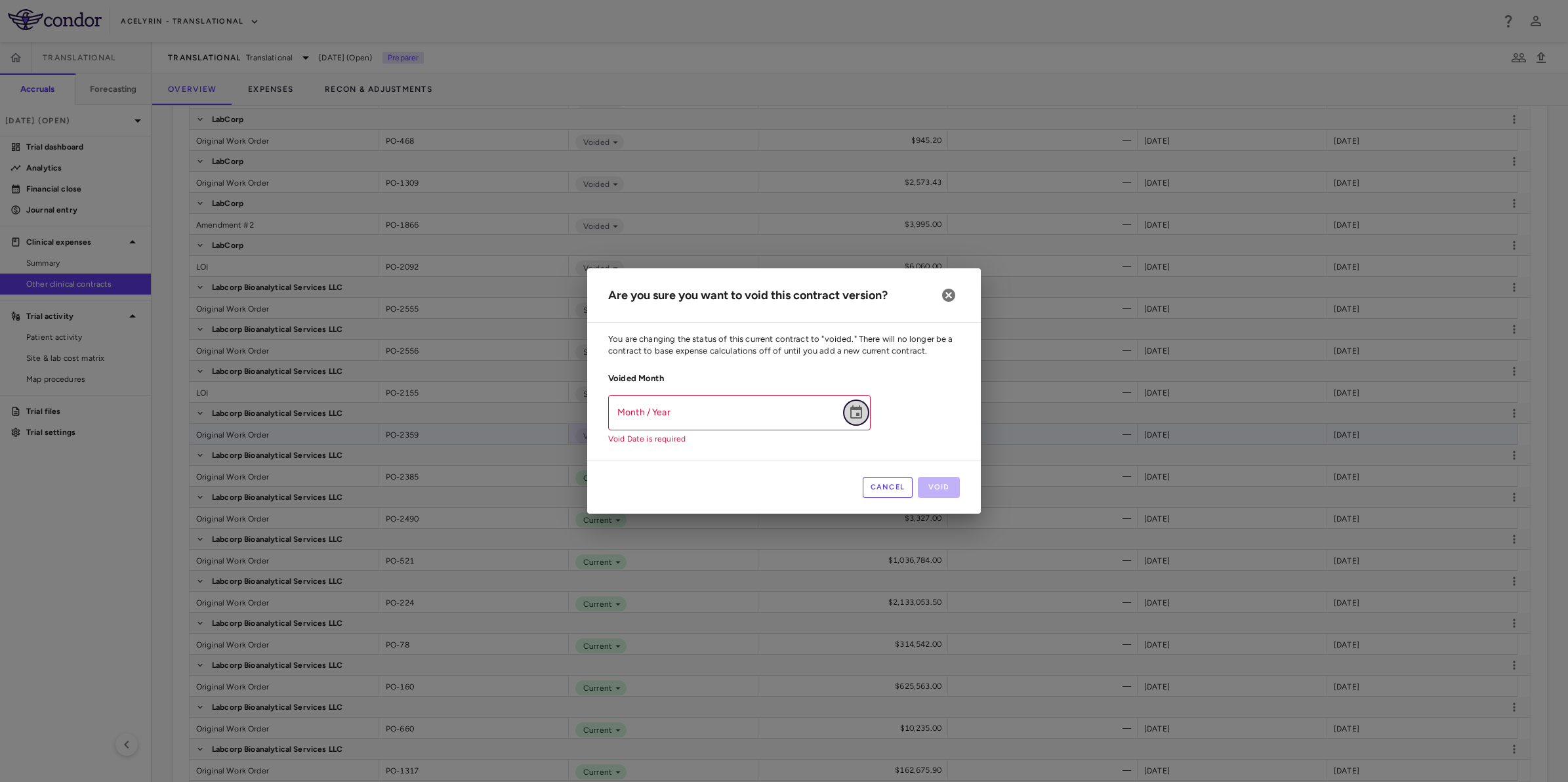
click at [853, 418] on icon "Choose date" at bounding box center [856, 412] width 12 height 13
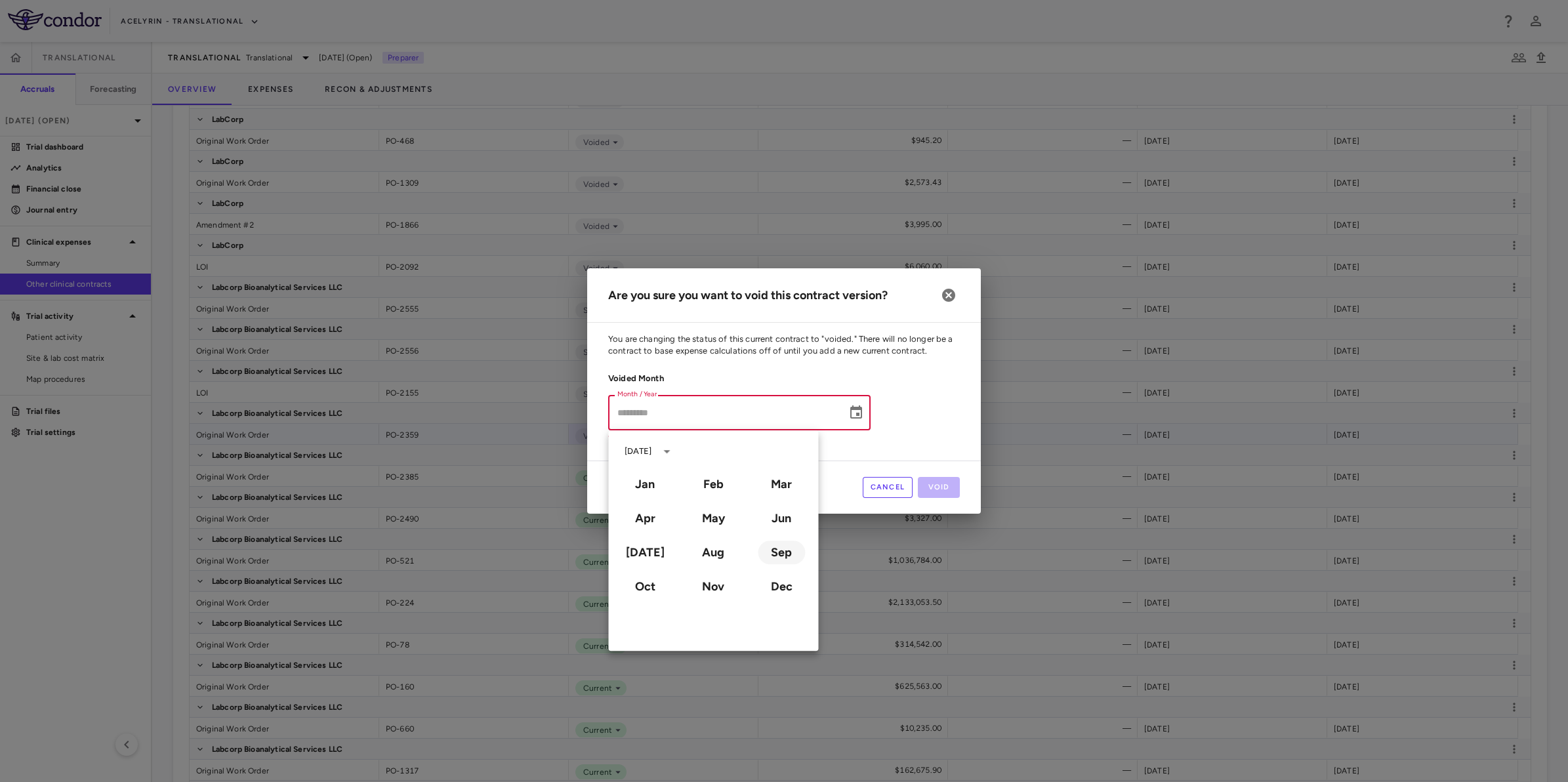
click at [766, 555] on button "Sep" at bounding box center [781, 552] width 47 height 23
type input "**********"
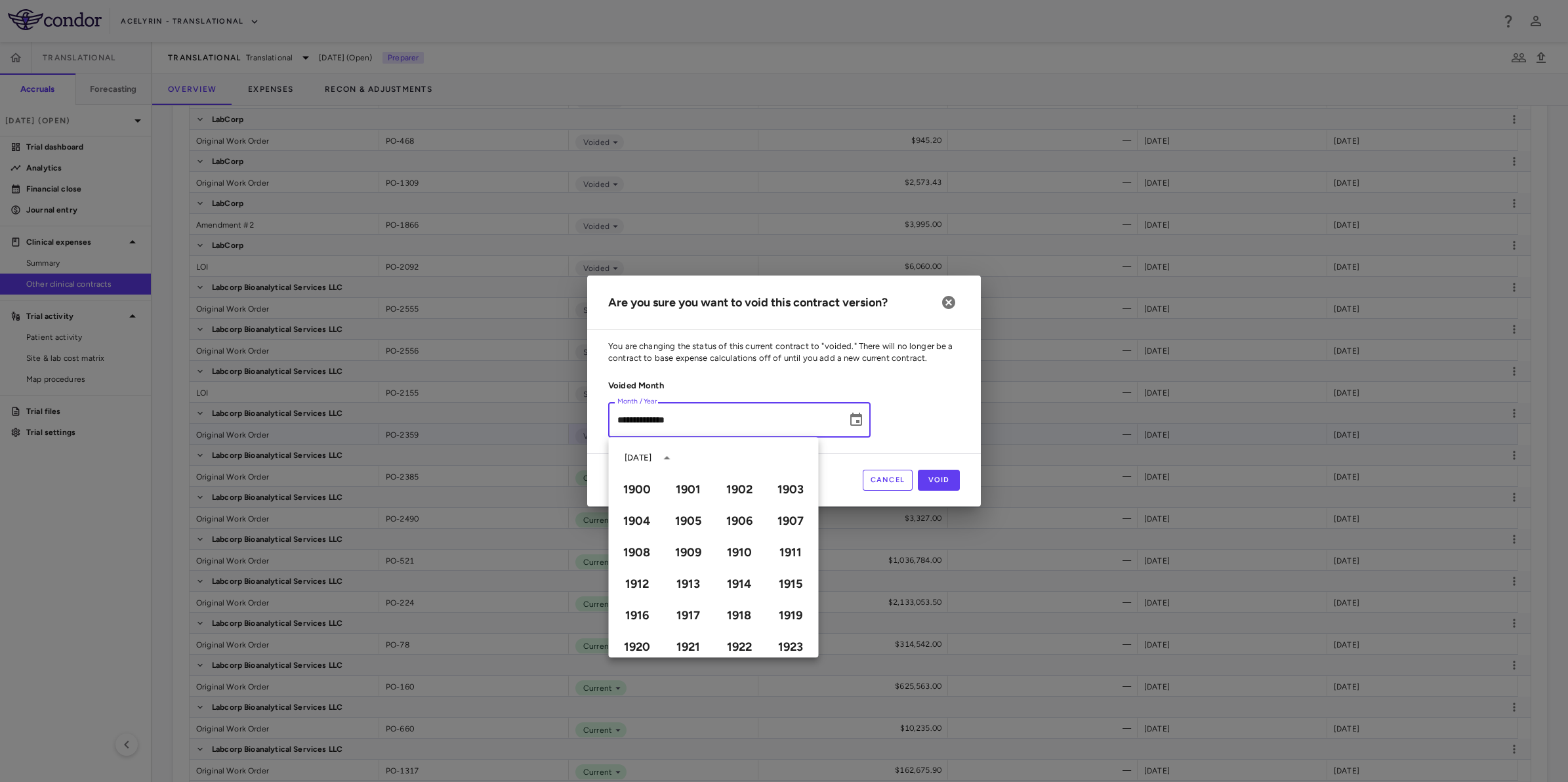
scroll to position [900, 0]
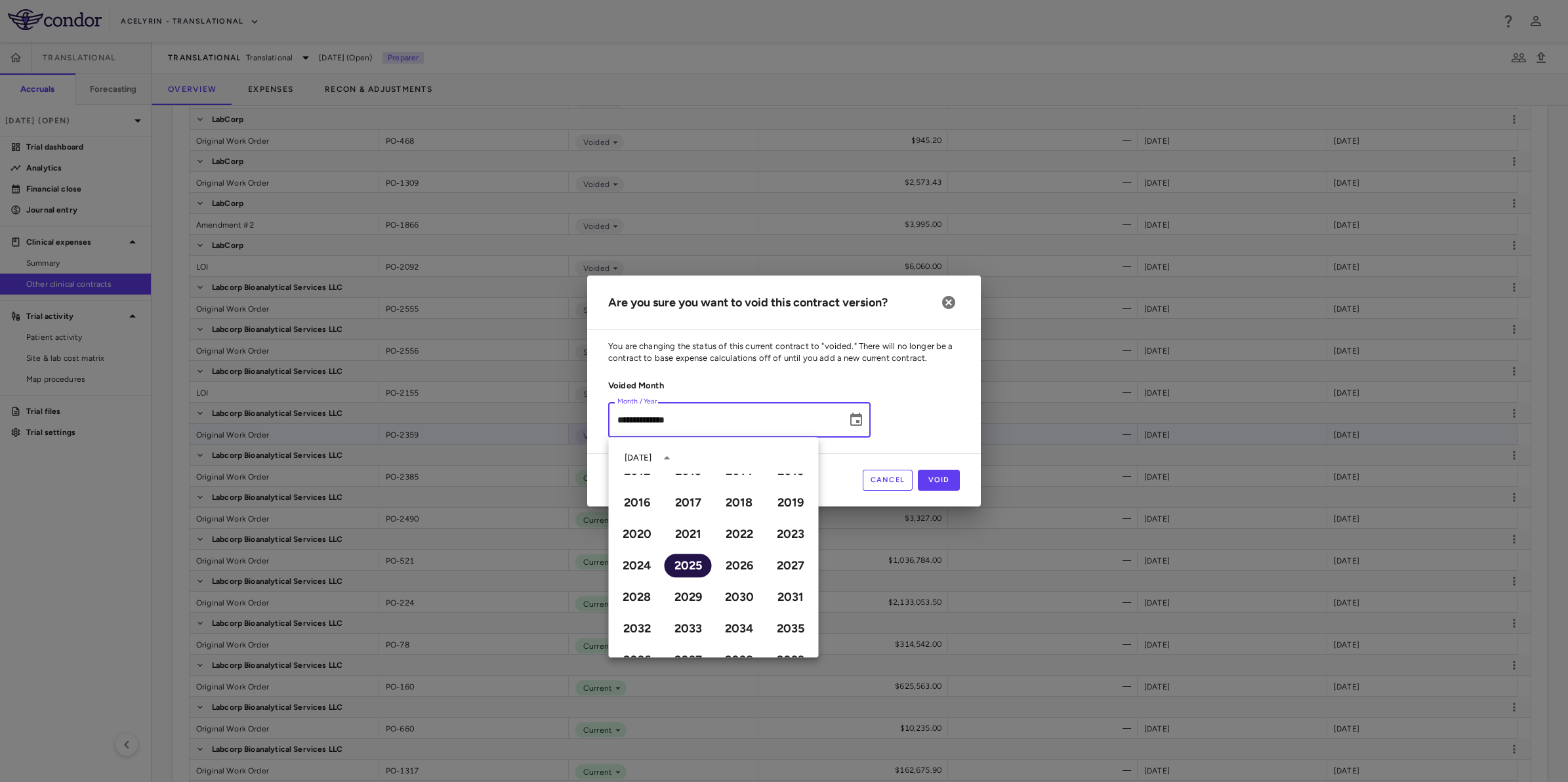
click at [683, 566] on button "2025" at bounding box center [688, 565] width 47 height 23
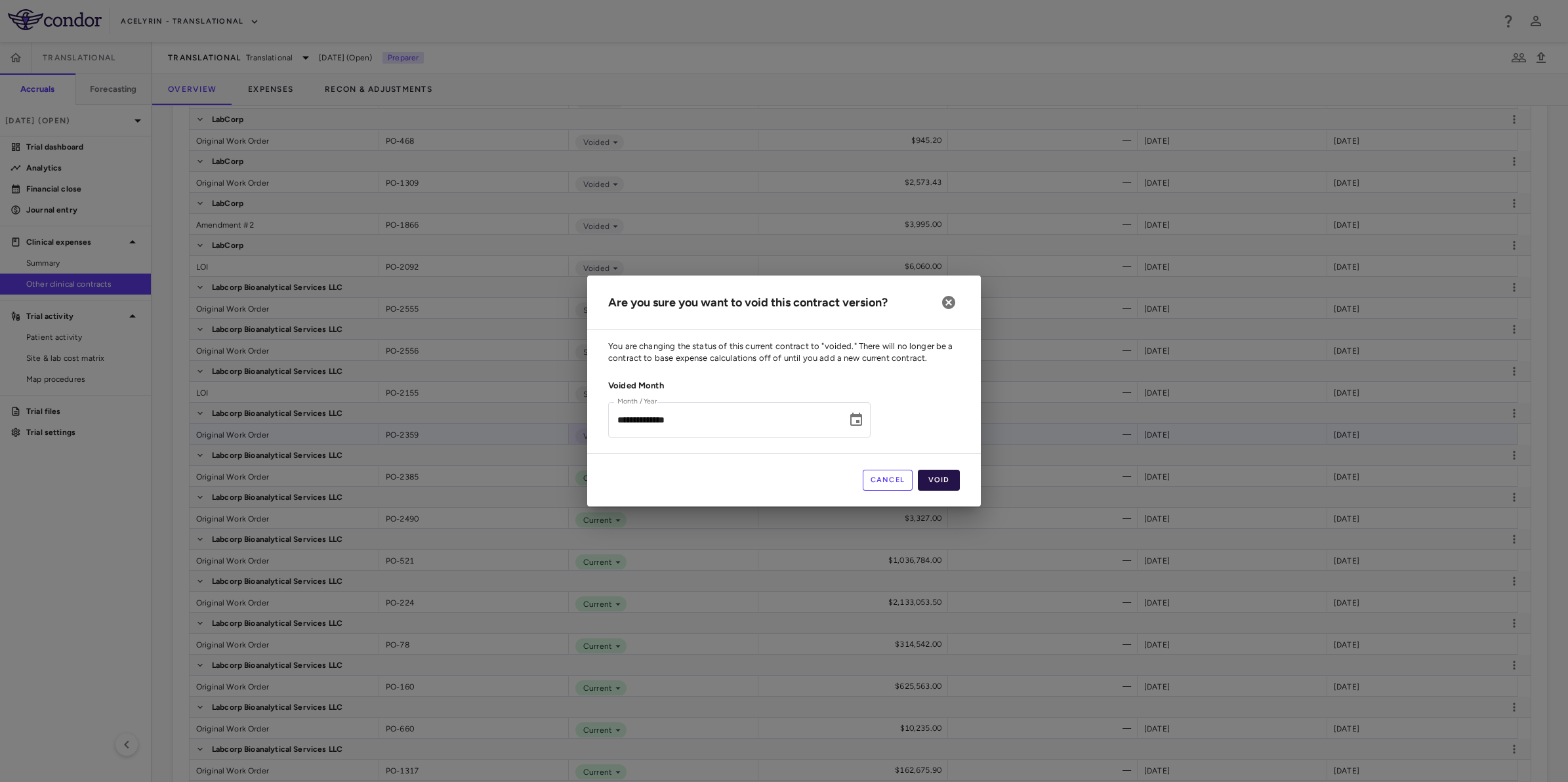
click at [946, 483] on button "Void" at bounding box center [938, 480] width 42 height 21
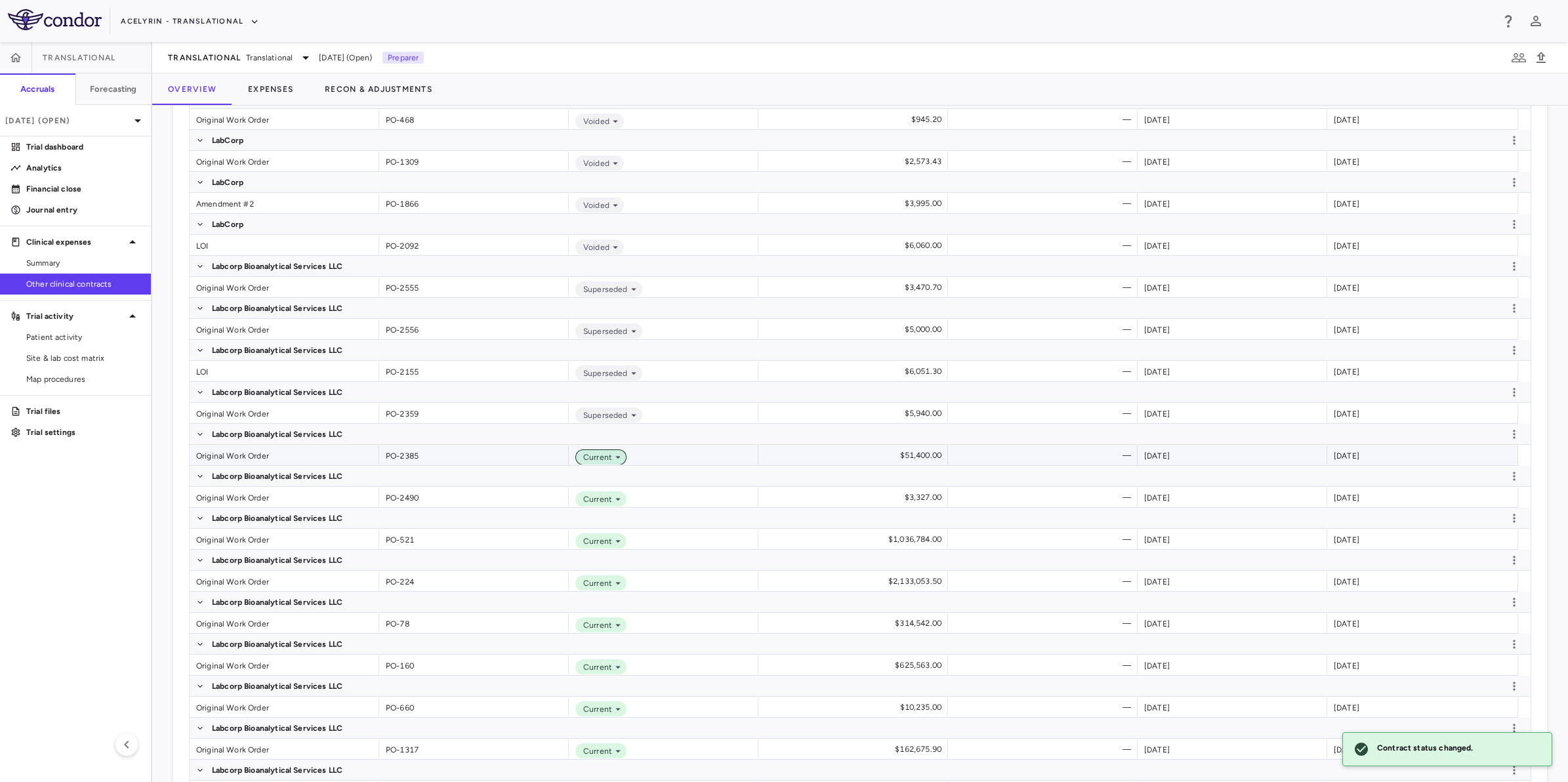
scroll to position [2213, 0]
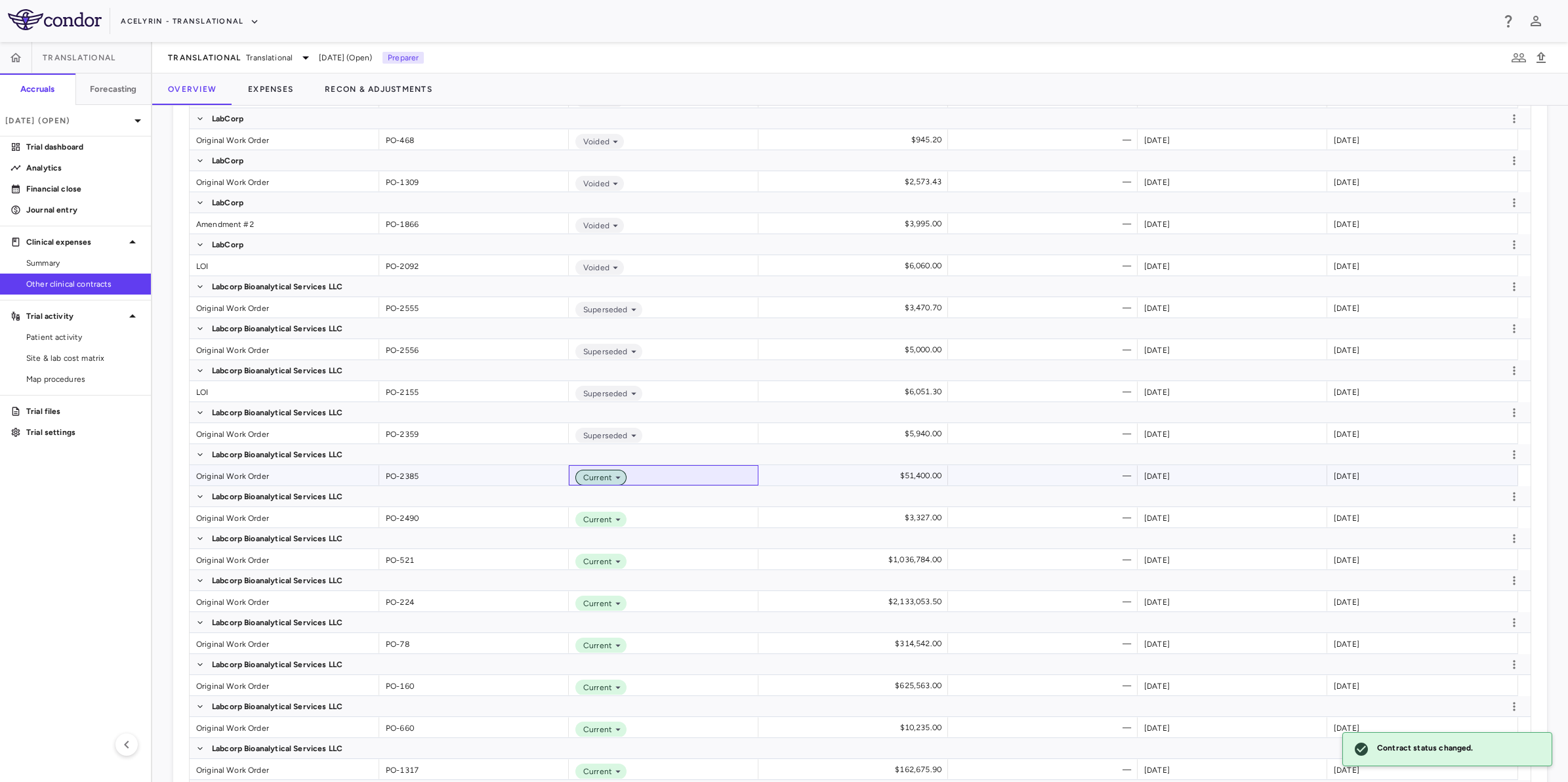
click at [617, 482] on icon at bounding box center [618, 478] width 12 height 12
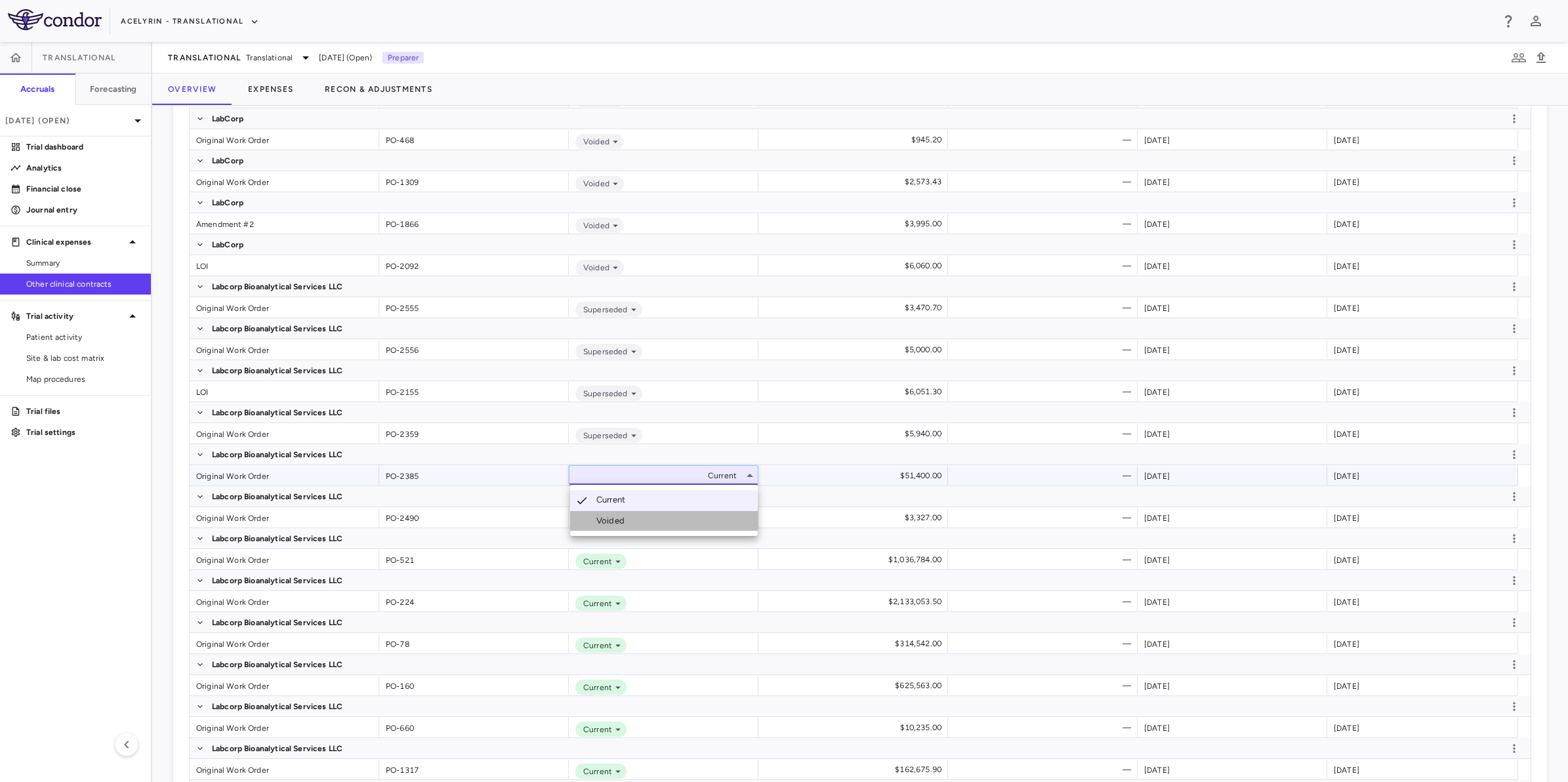
click at [617, 517] on div "Voided" at bounding box center [613, 521] width 34 height 12
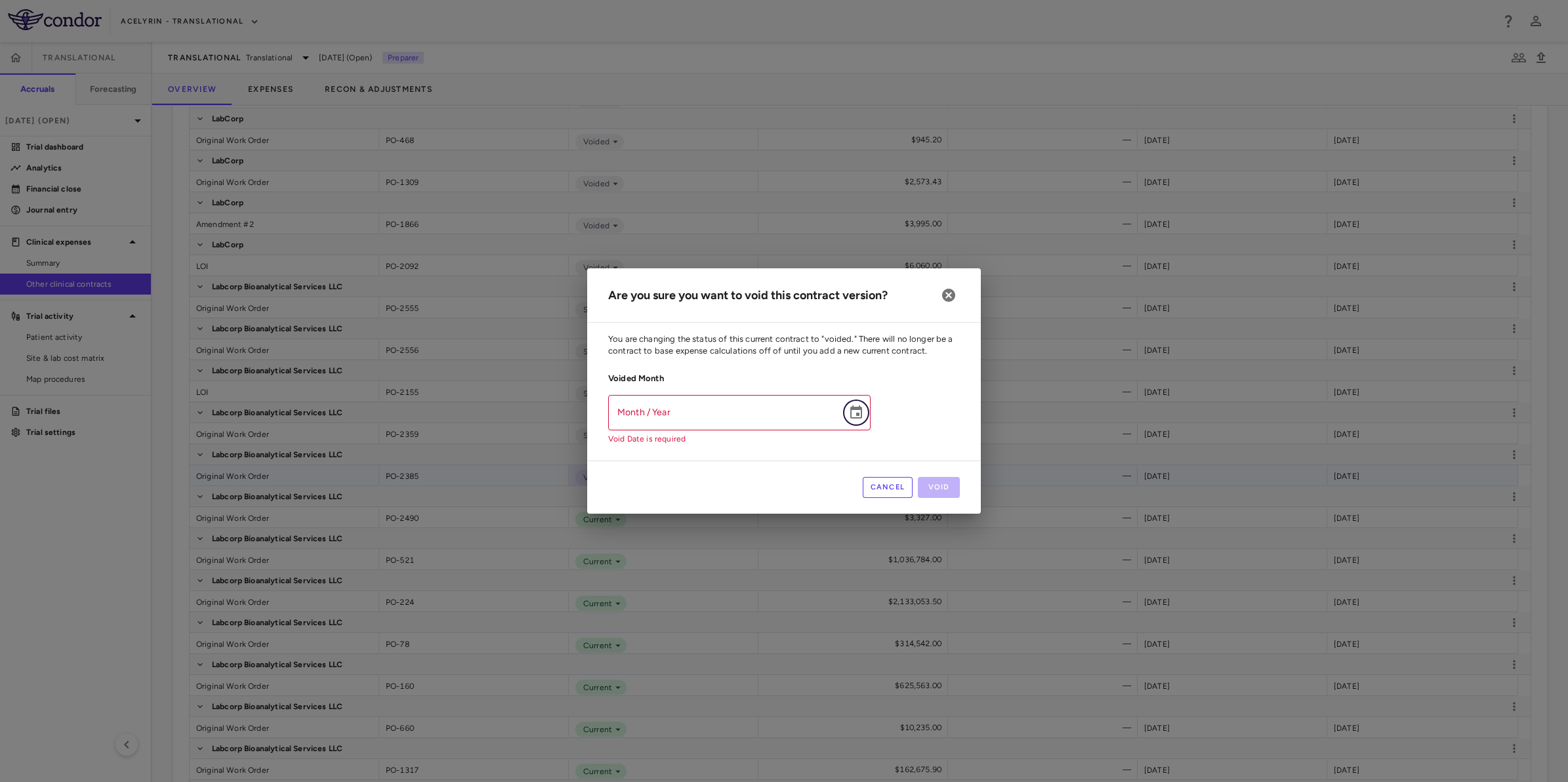
click at [850, 410] on icon "Choose date" at bounding box center [856, 412] width 12 height 13
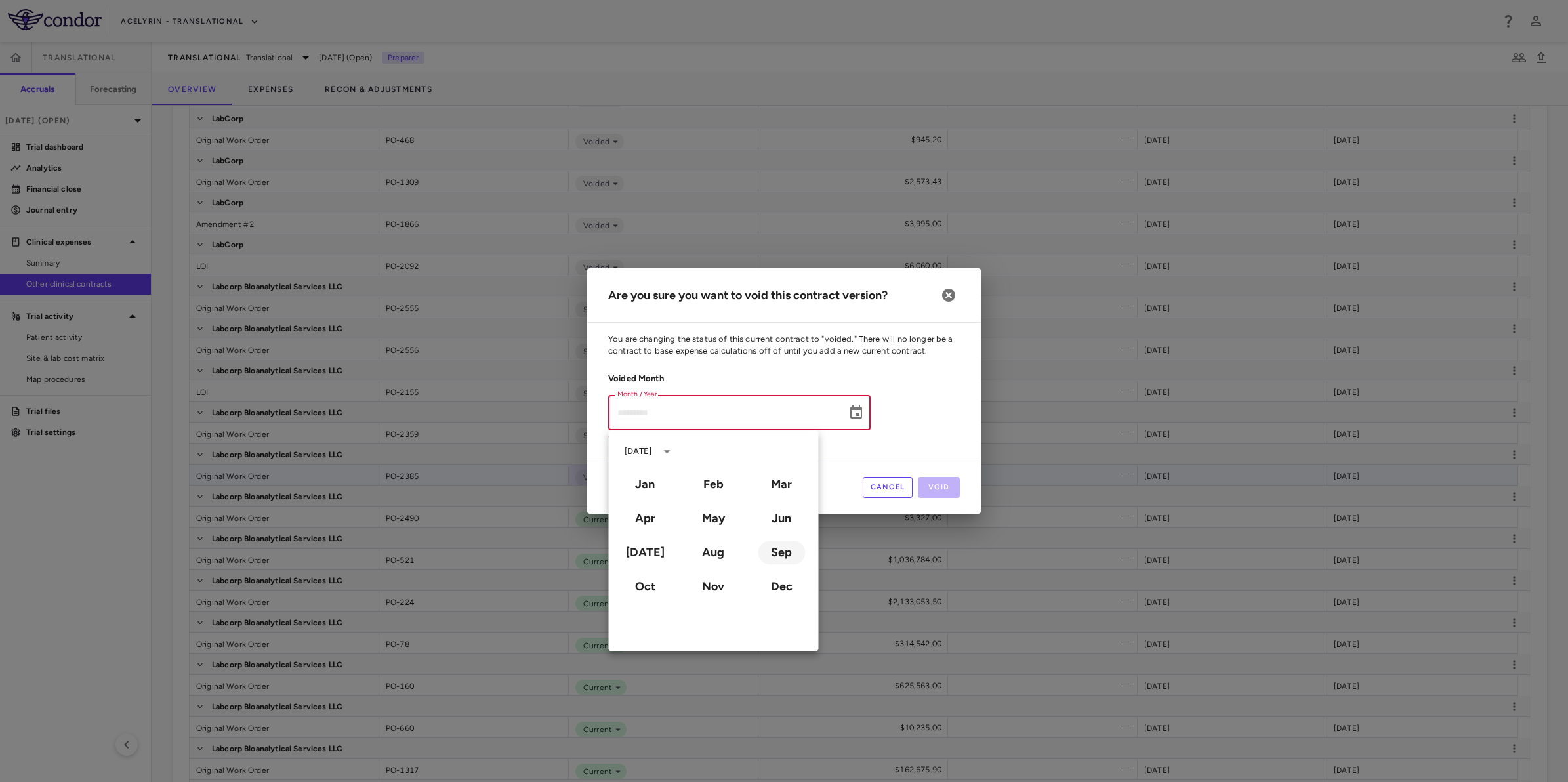
click at [782, 550] on button "Sep" at bounding box center [781, 552] width 47 height 23
type input "**********"
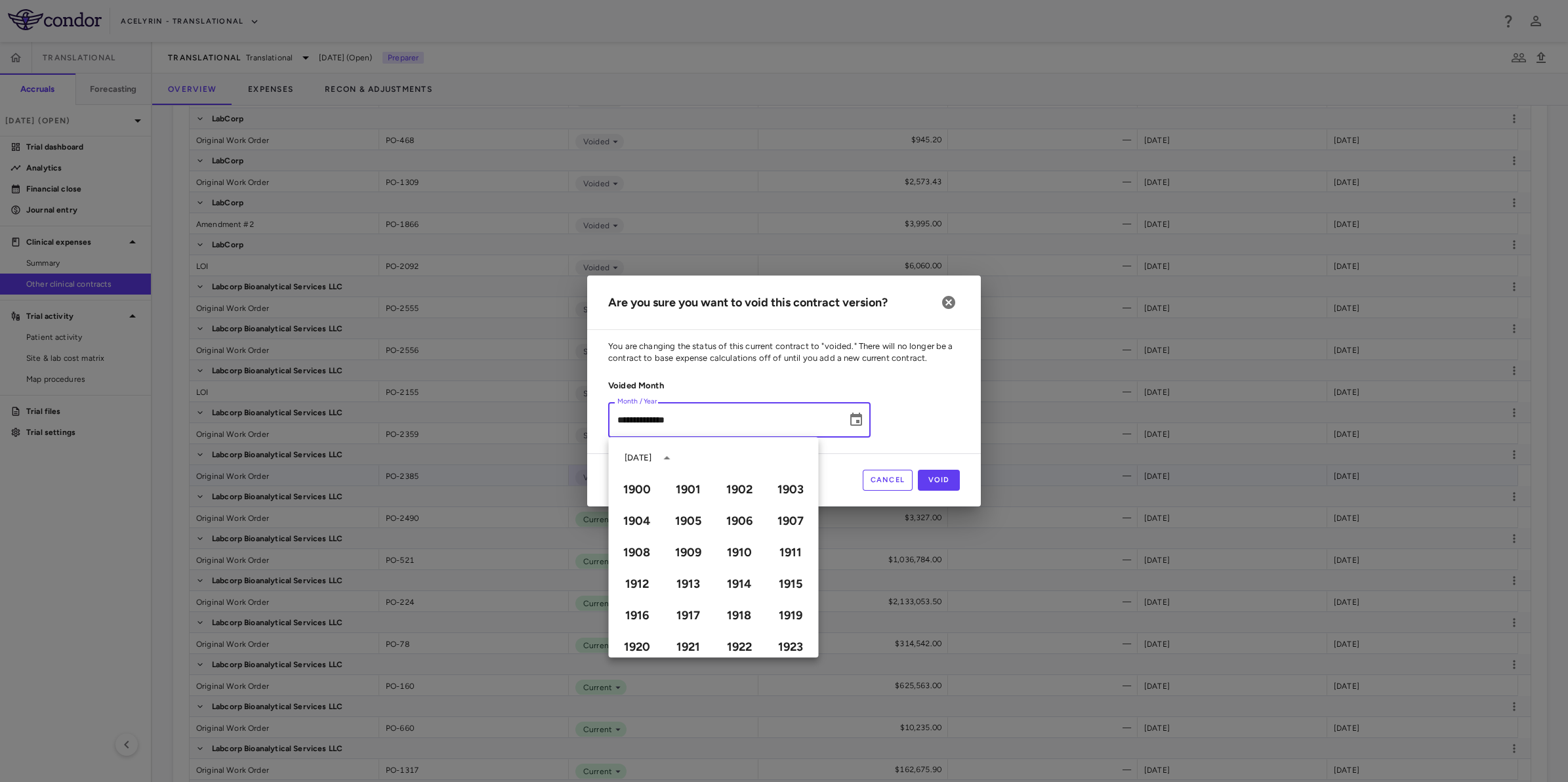
scroll to position [900, 0]
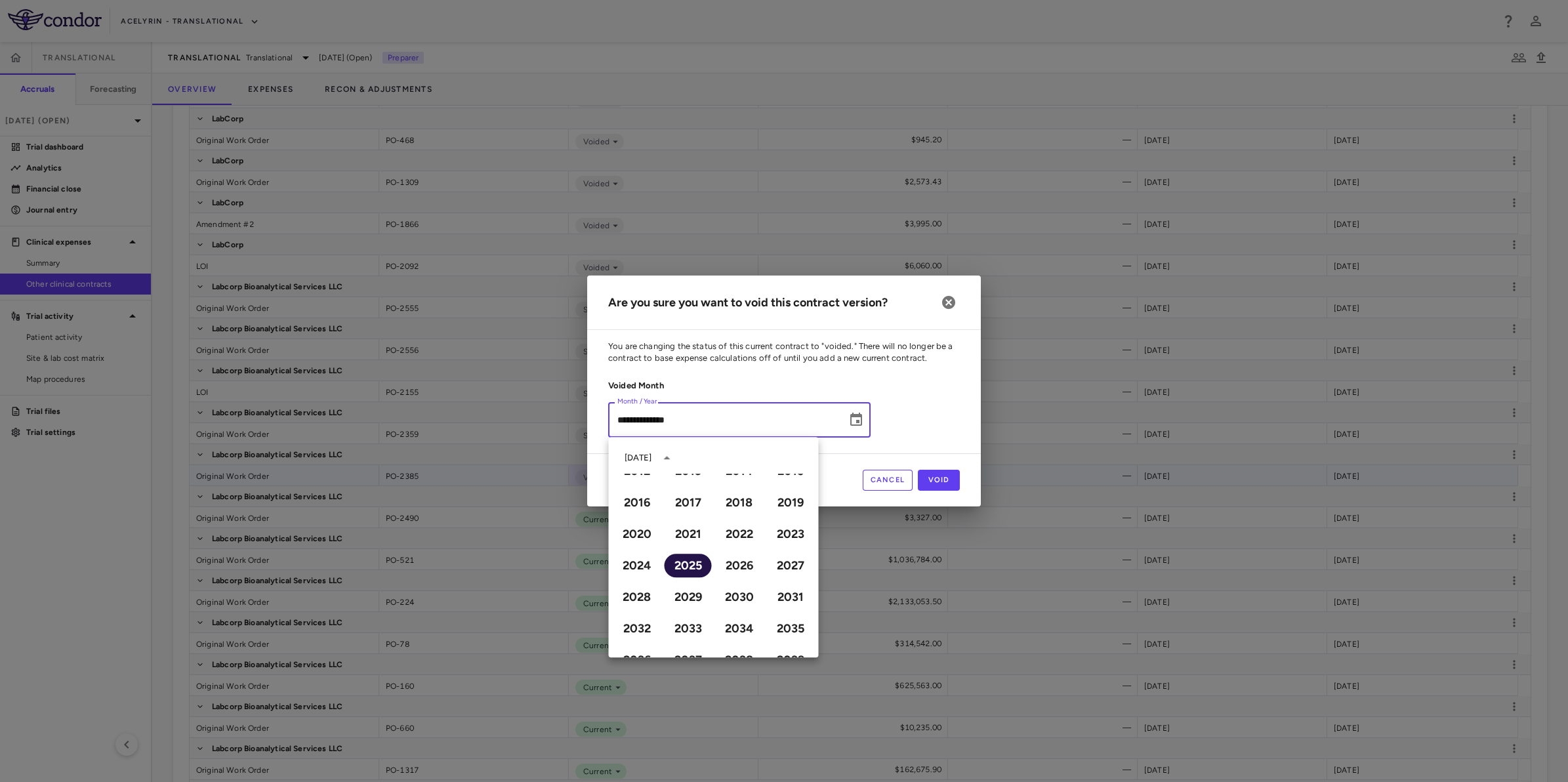
click at [682, 569] on button "2025" at bounding box center [688, 565] width 47 height 23
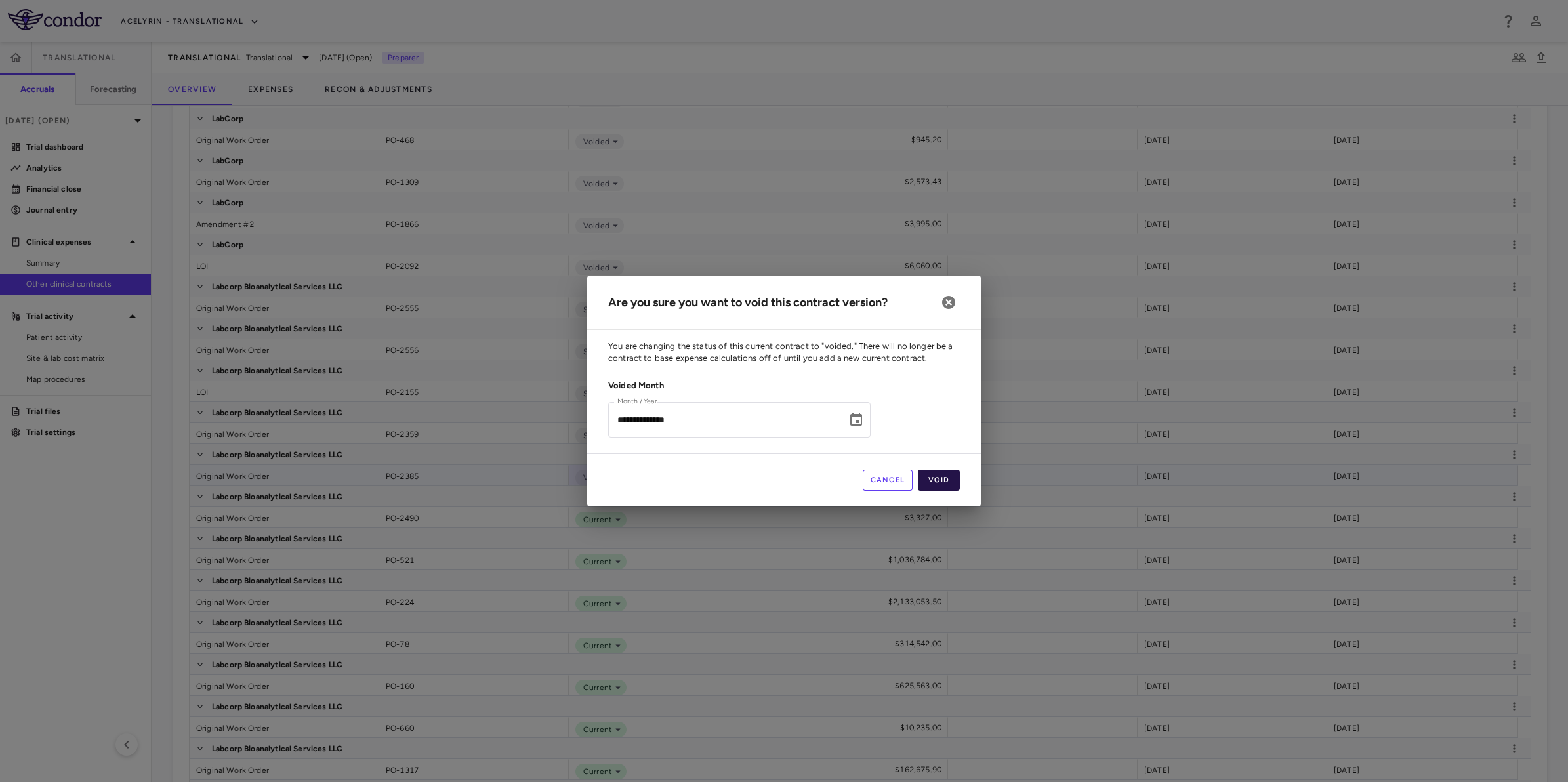
click at [946, 480] on button "Void" at bounding box center [938, 480] width 42 height 21
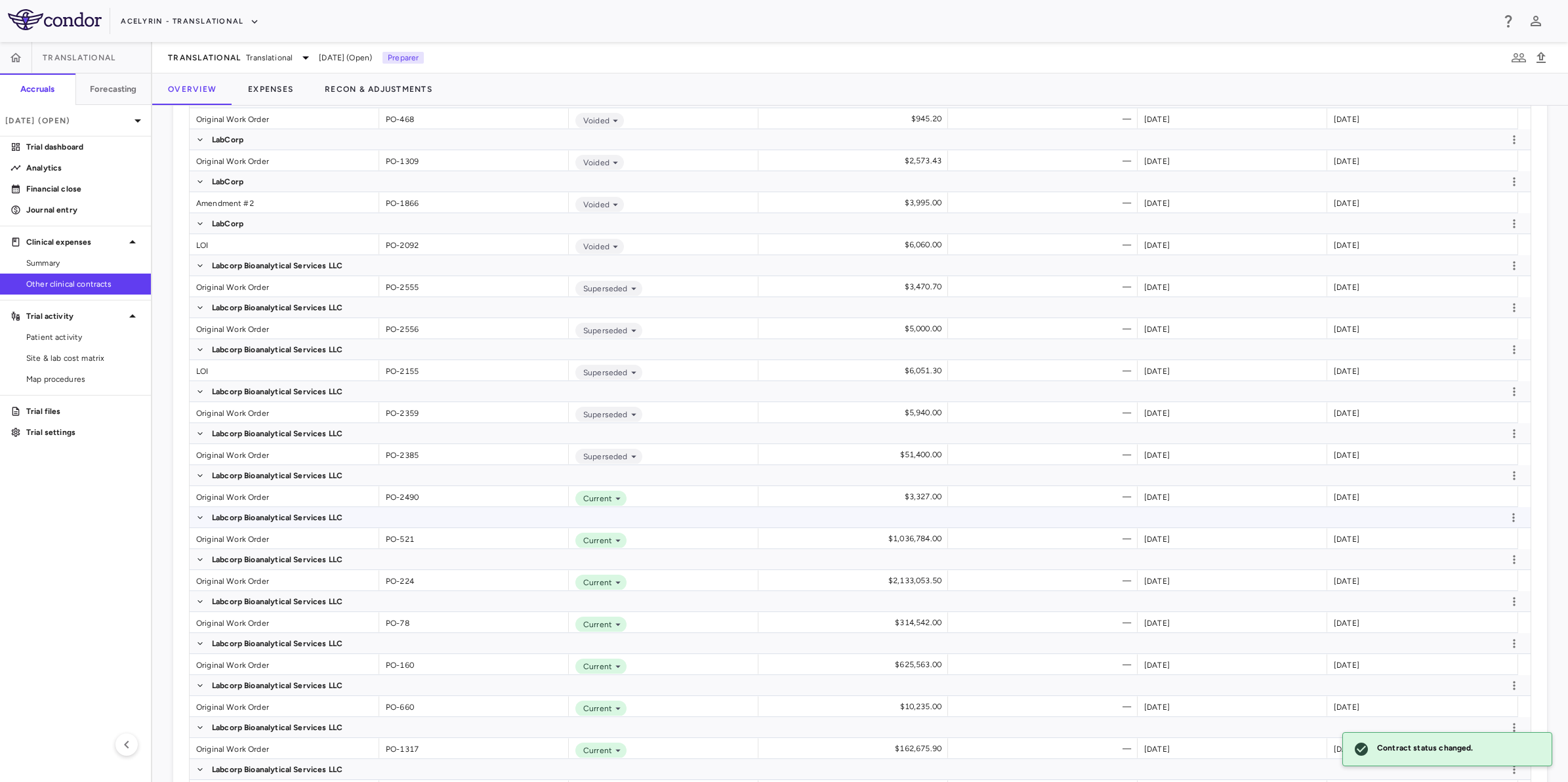
scroll to position [2191, 0]
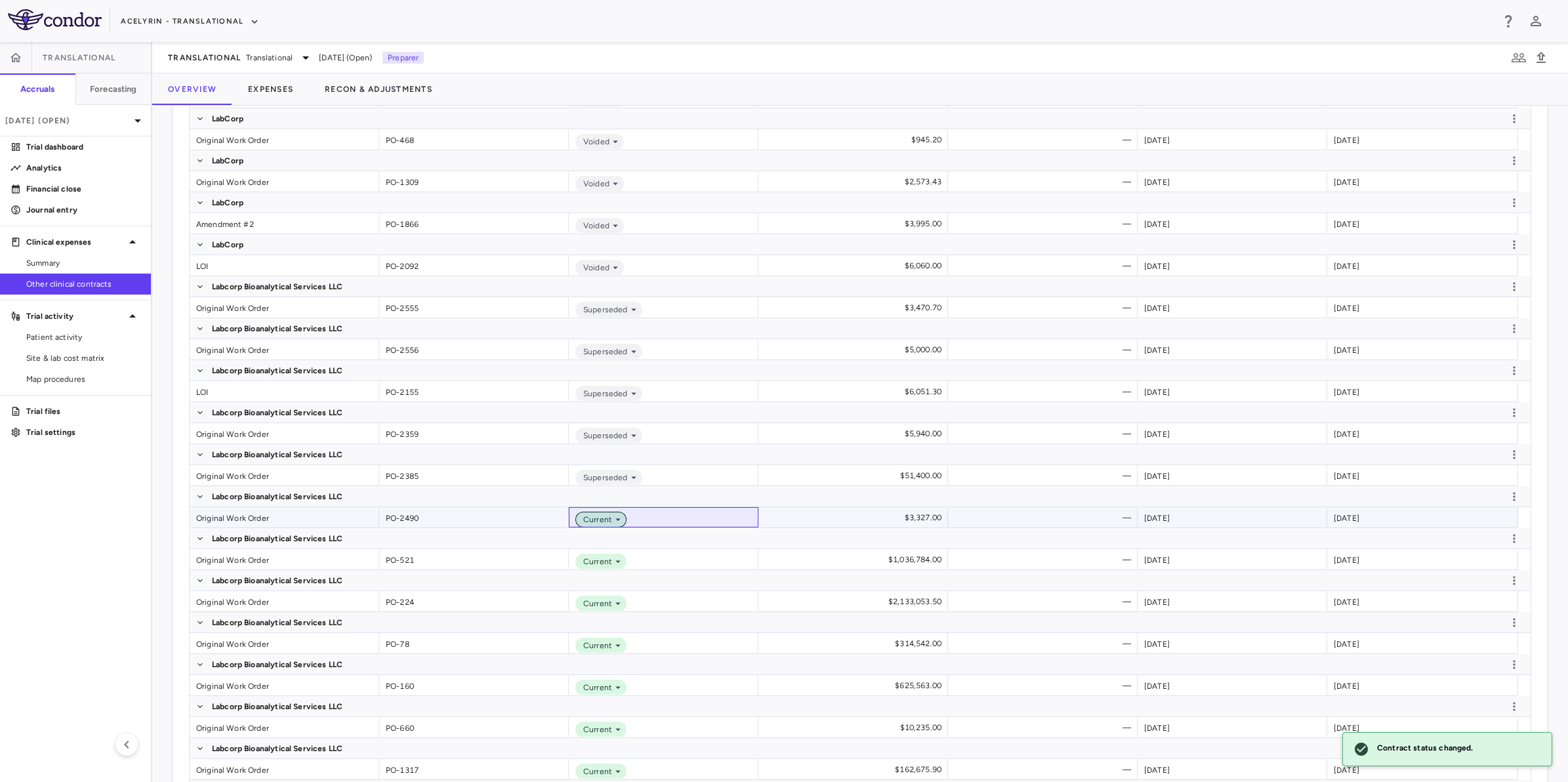
click at [615, 516] on icon at bounding box center [618, 520] width 12 height 12
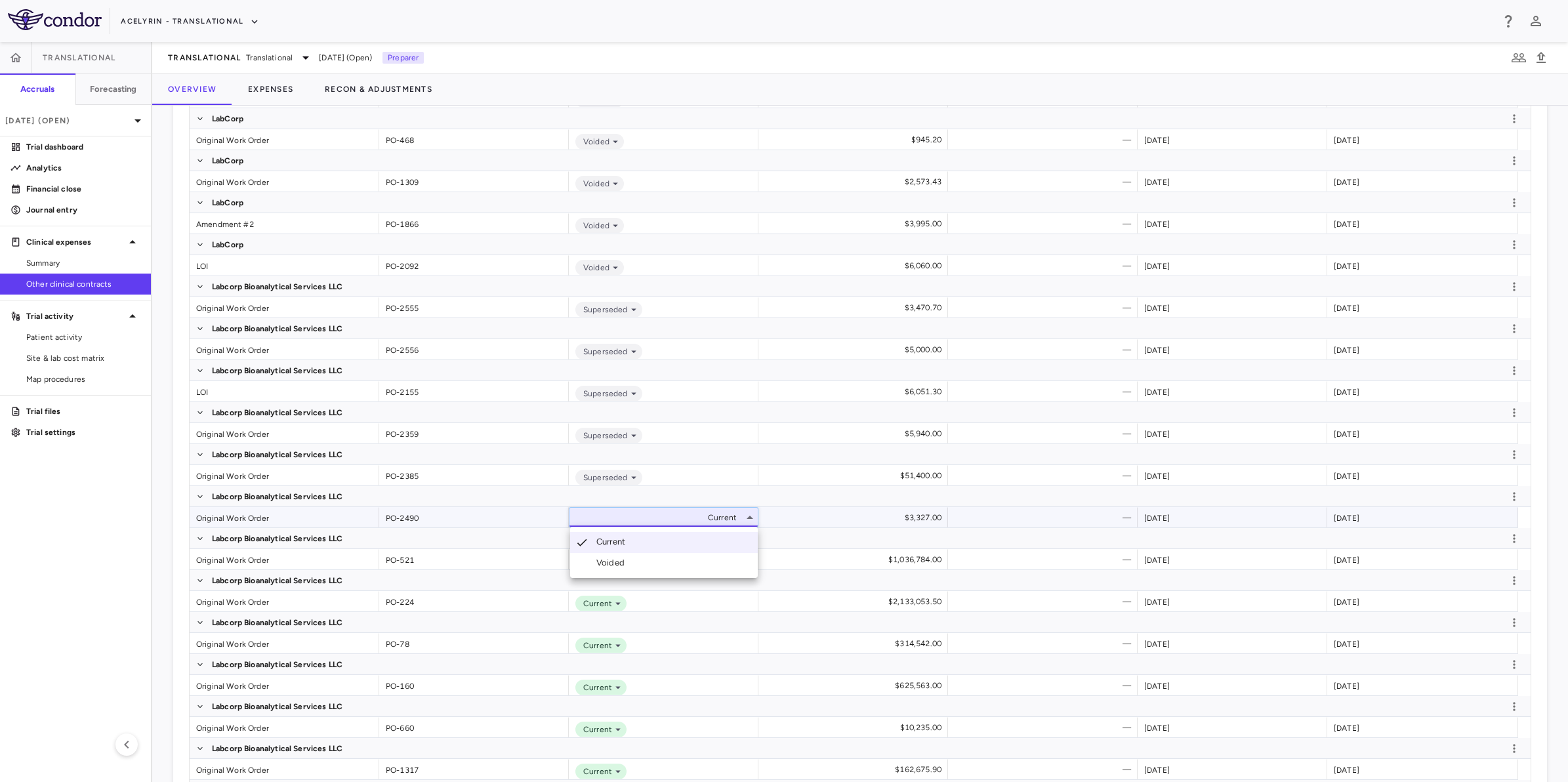
click at [614, 558] on div "Voided" at bounding box center [613, 563] width 34 height 12
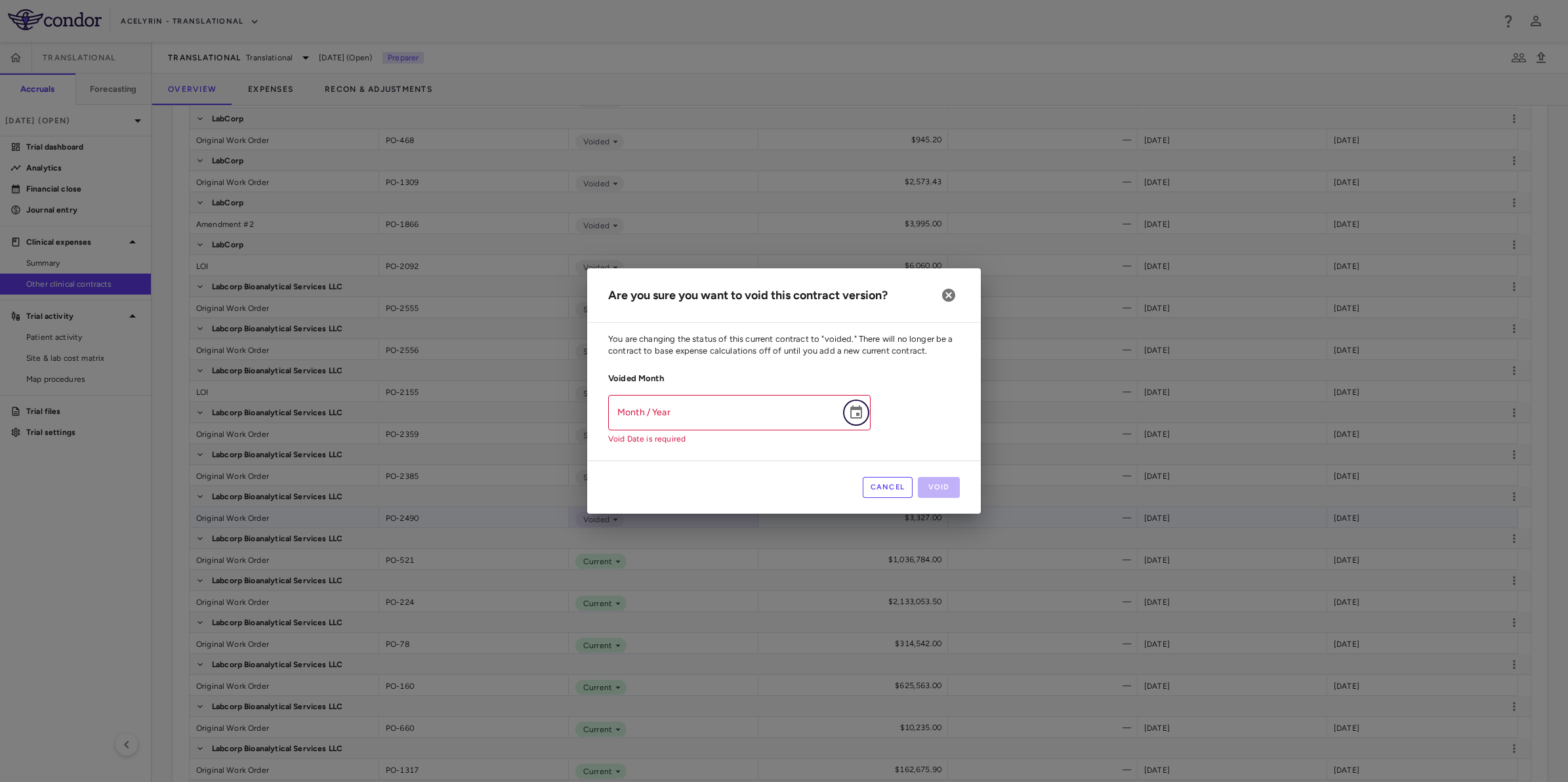
click at [865, 420] on button "Choose date" at bounding box center [856, 413] width 26 height 26
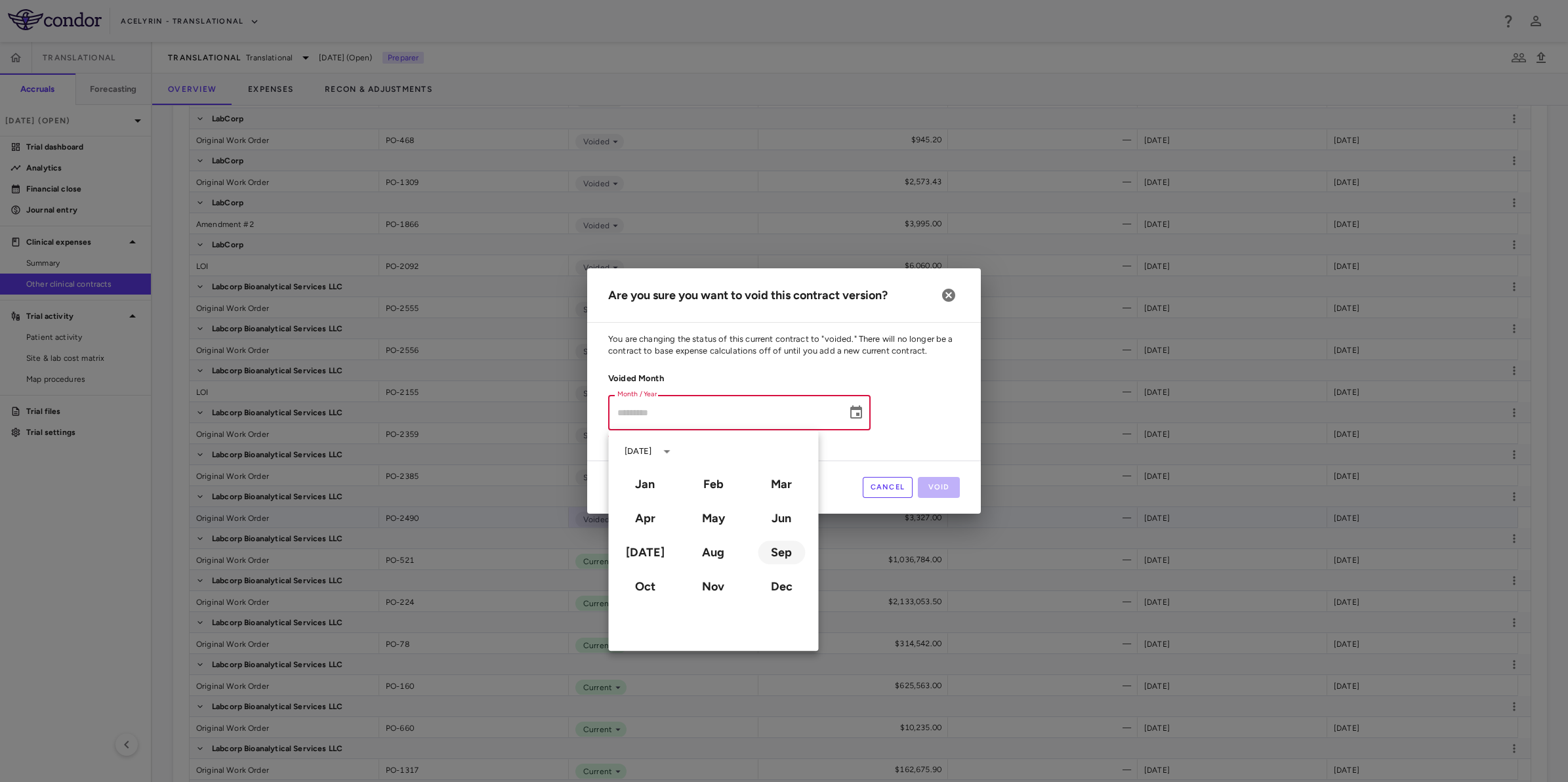
click at [779, 547] on button "Sep" at bounding box center [781, 552] width 47 height 23
type input "**********"
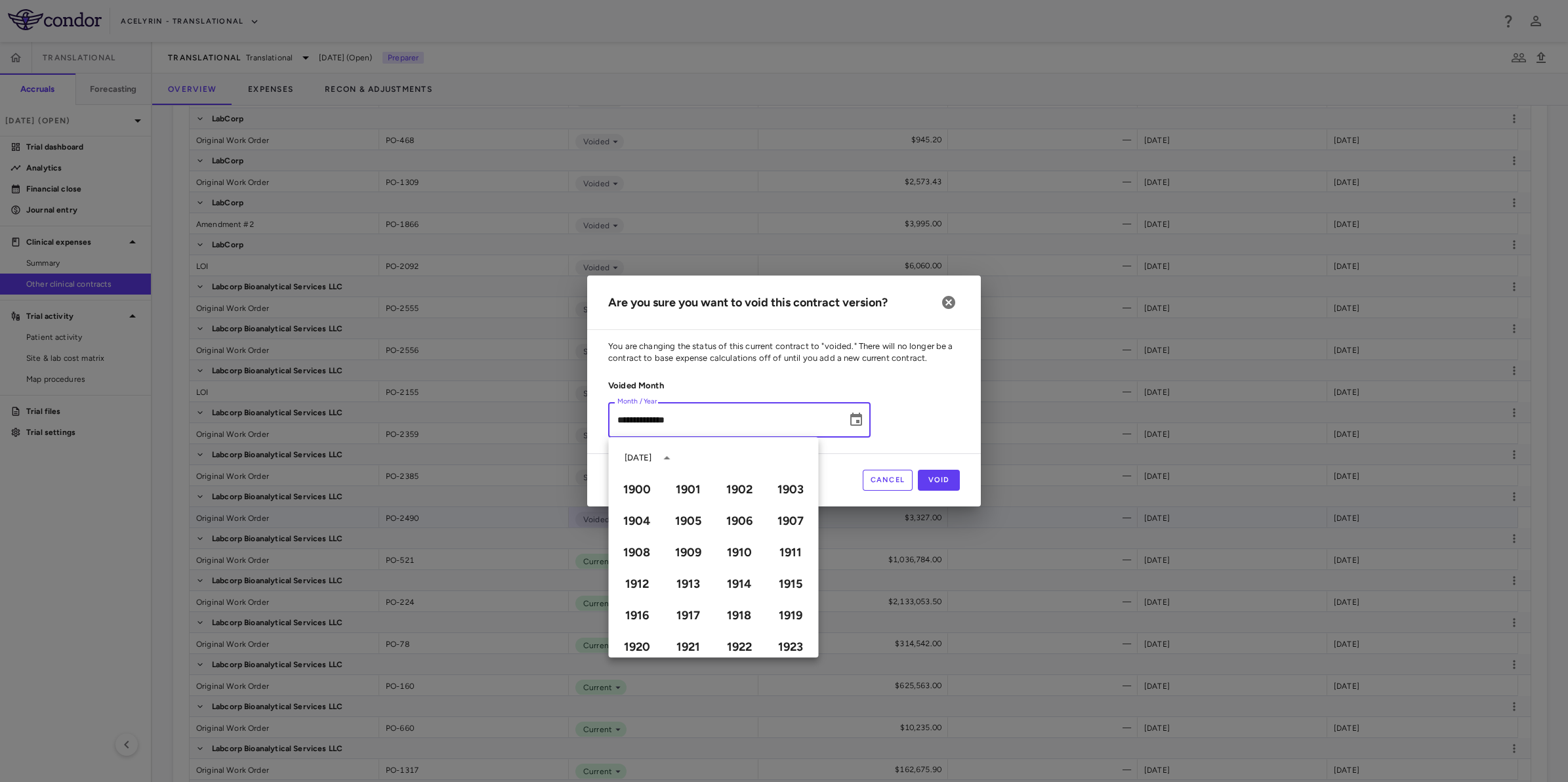
scroll to position [900, 0]
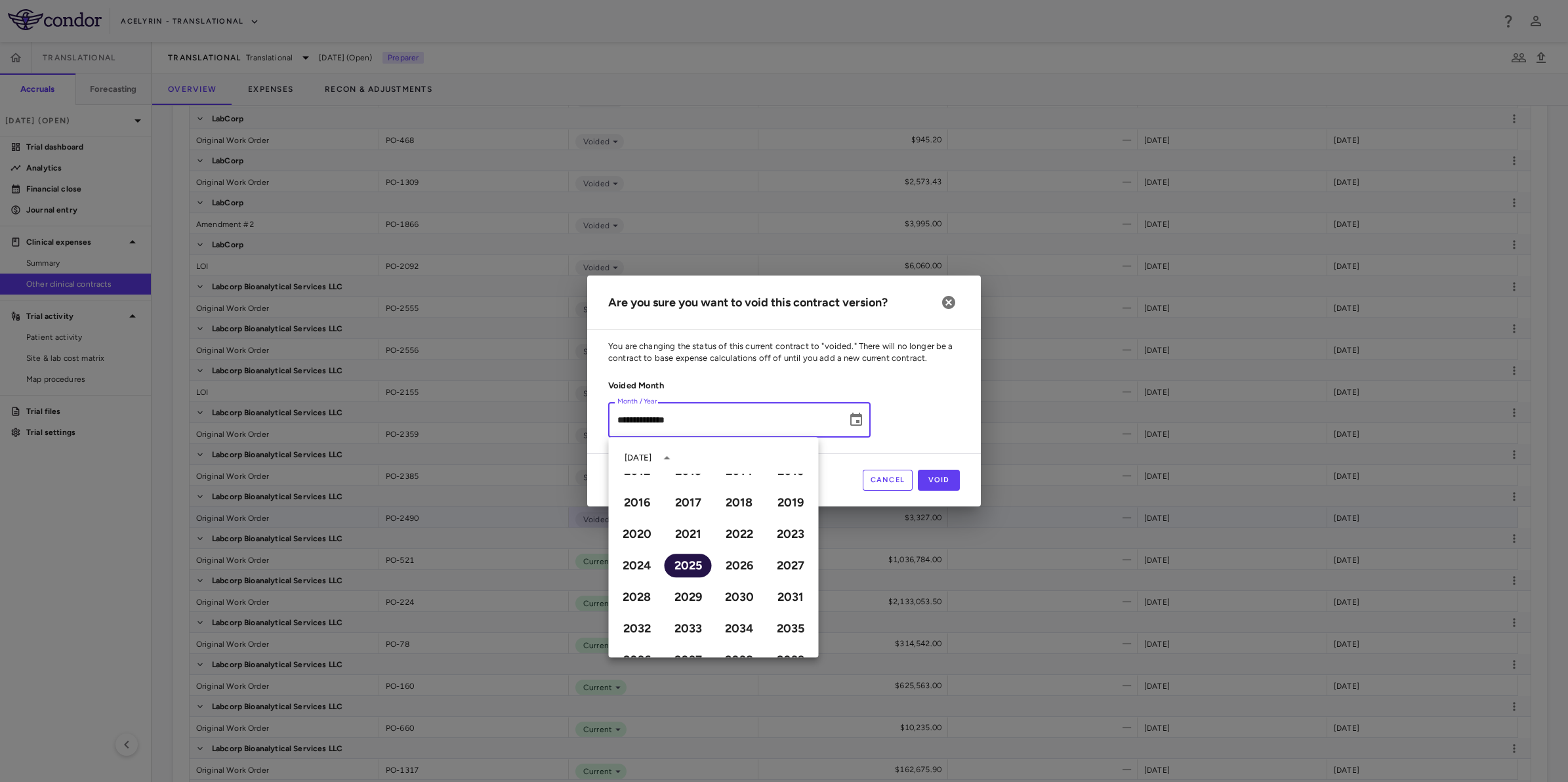
click at [691, 567] on button "2025" at bounding box center [688, 565] width 47 height 23
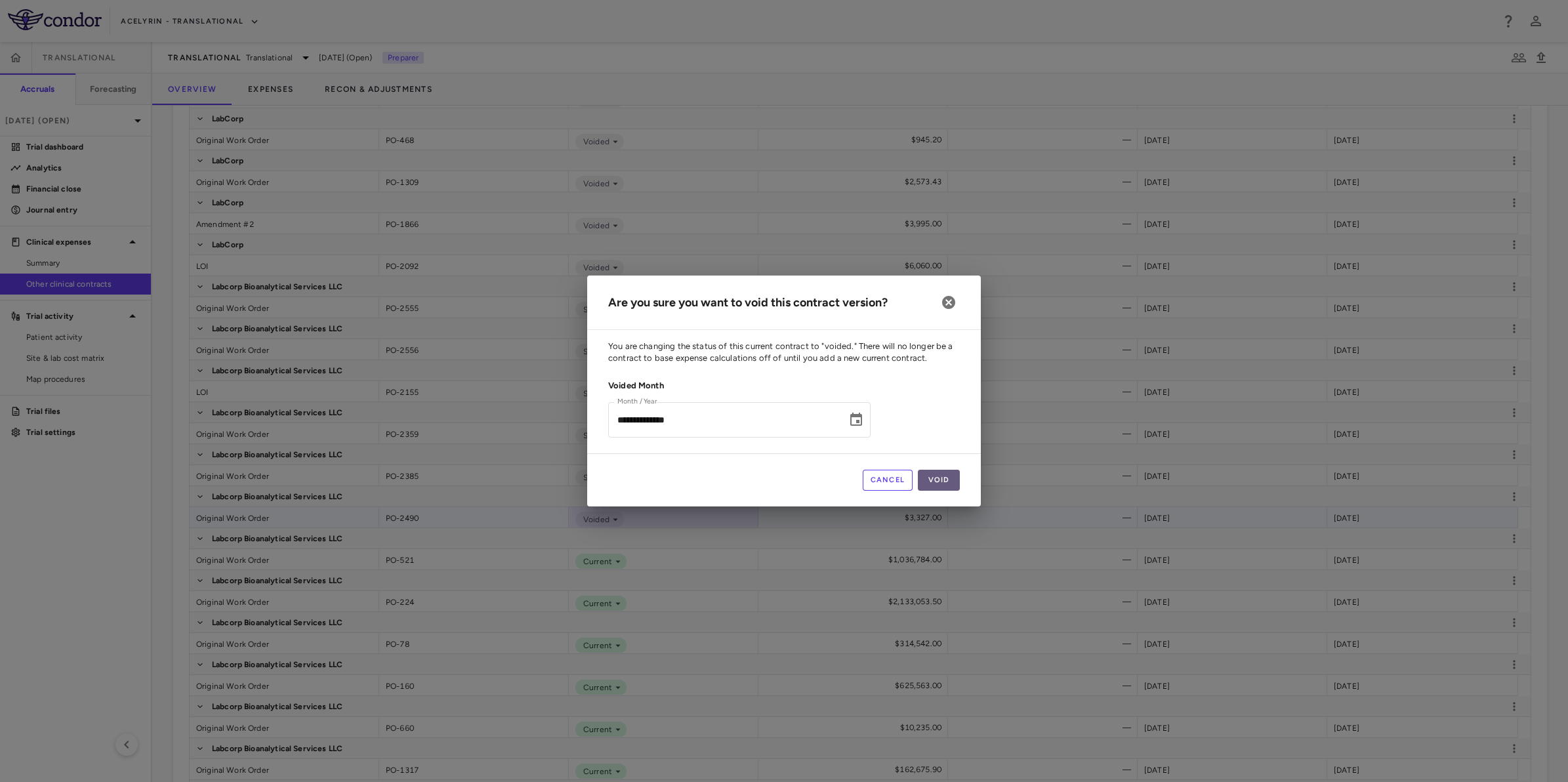
click at [936, 483] on button "Void" at bounding box center [938, 480] width 42 height 21
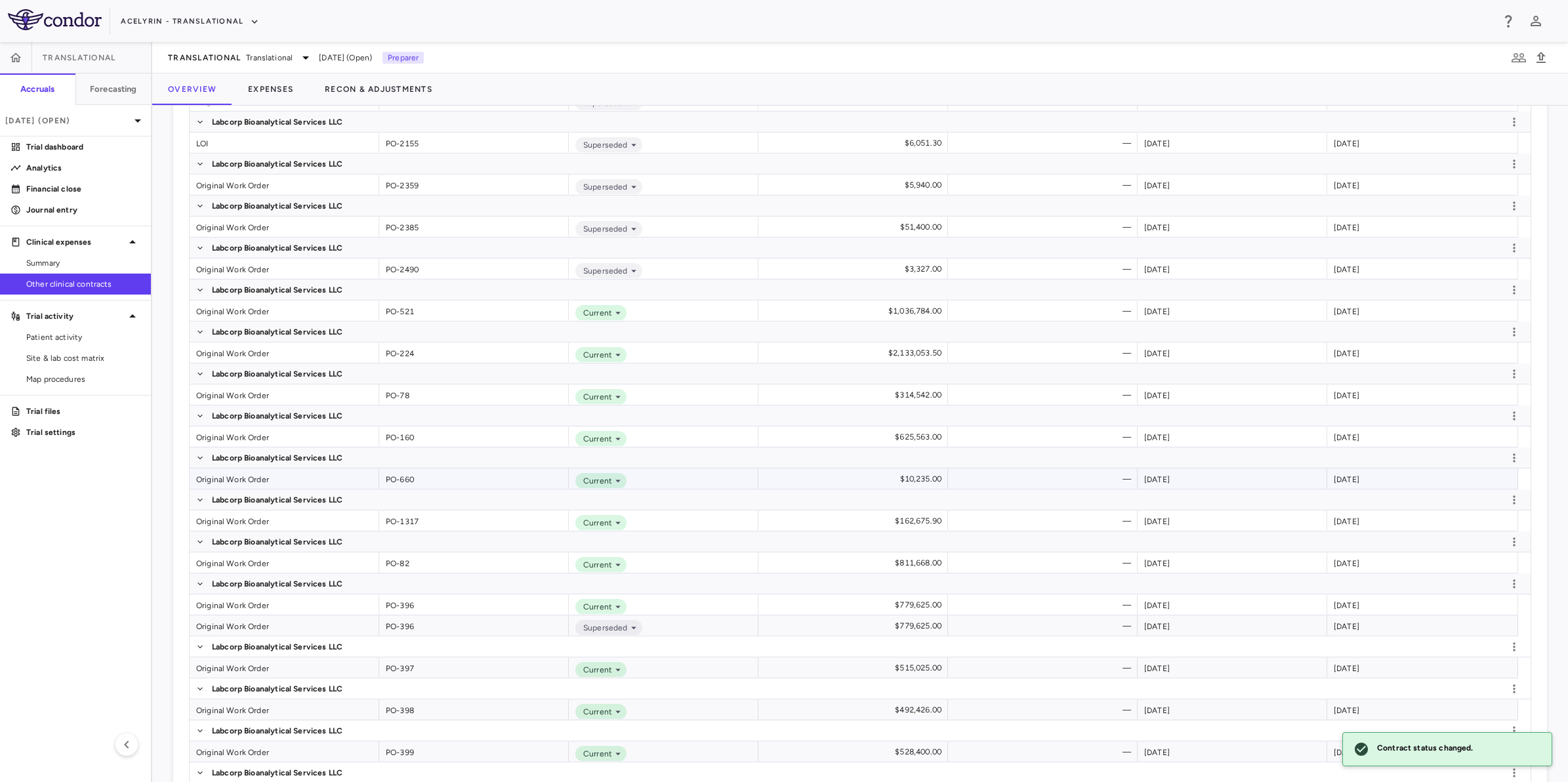
scroll to position [2420, 0]
click at [612, 316] on icon at bounding box center [618, 312] width 12 height 12
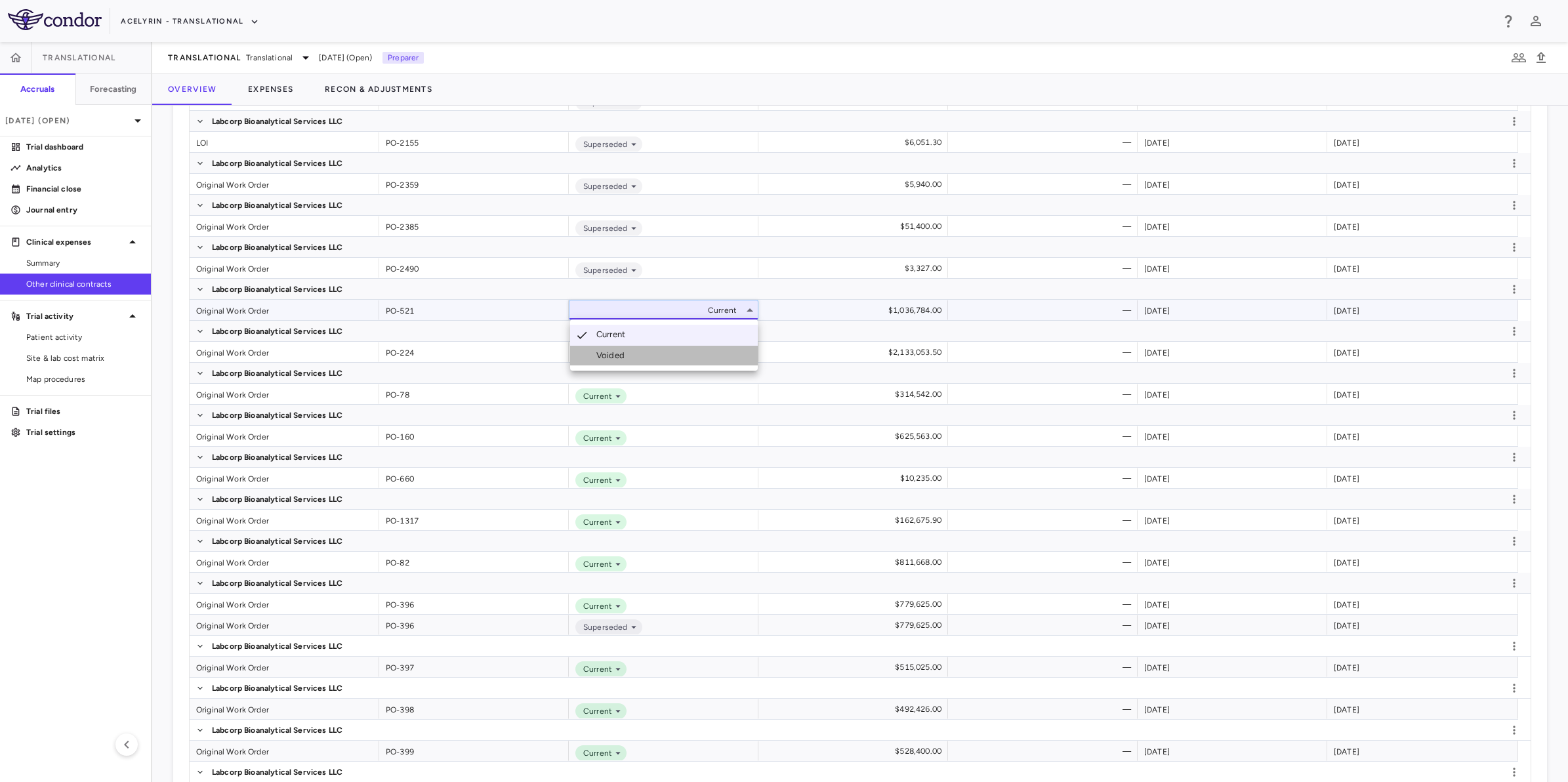
click at [622, 349] on div "Voided" at bounding box center [613, 355] width 34 height 12
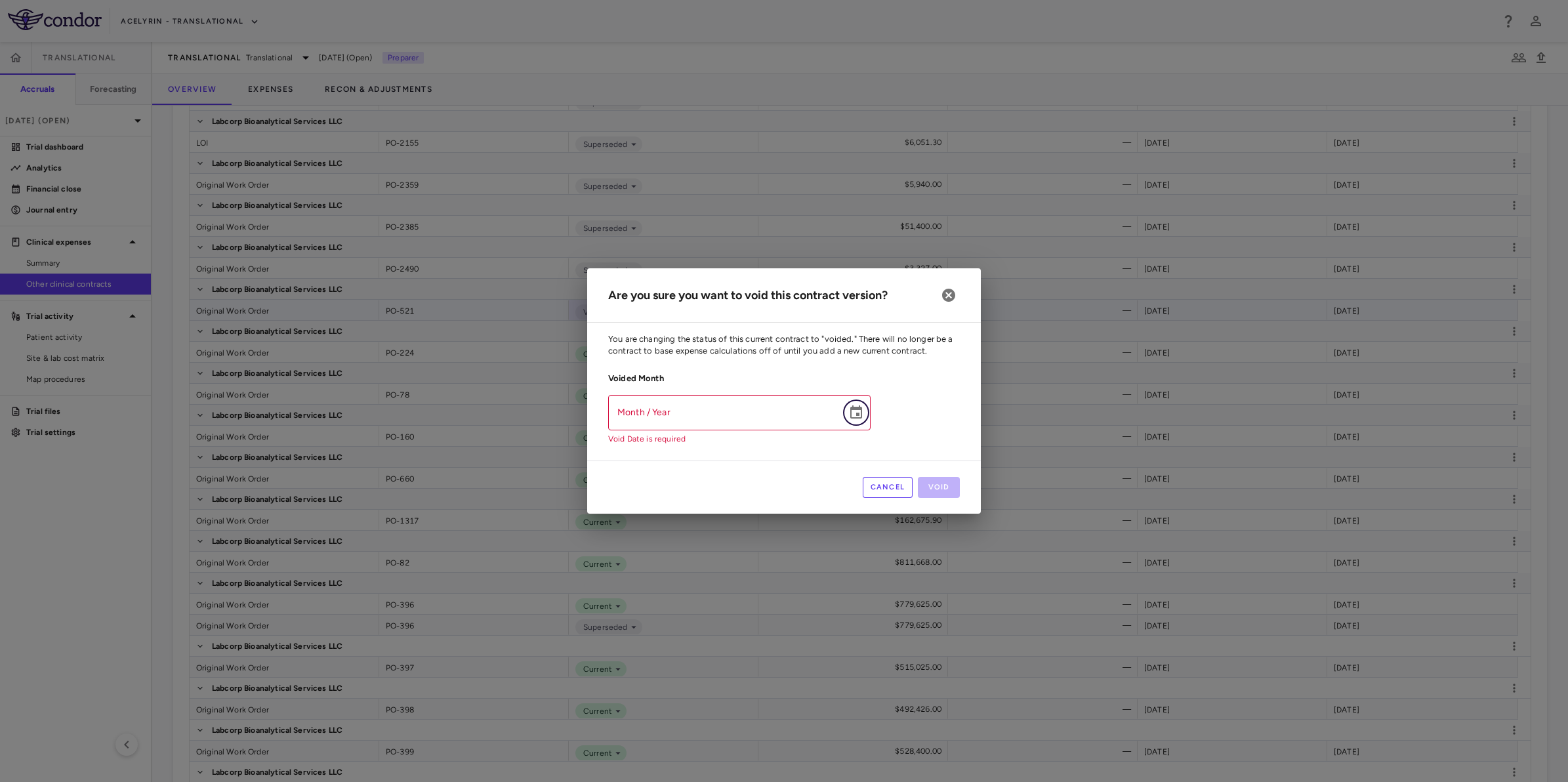
click at [860, 410] on icon "Choose date" at bounding box center [856, 412] width 12 height 13
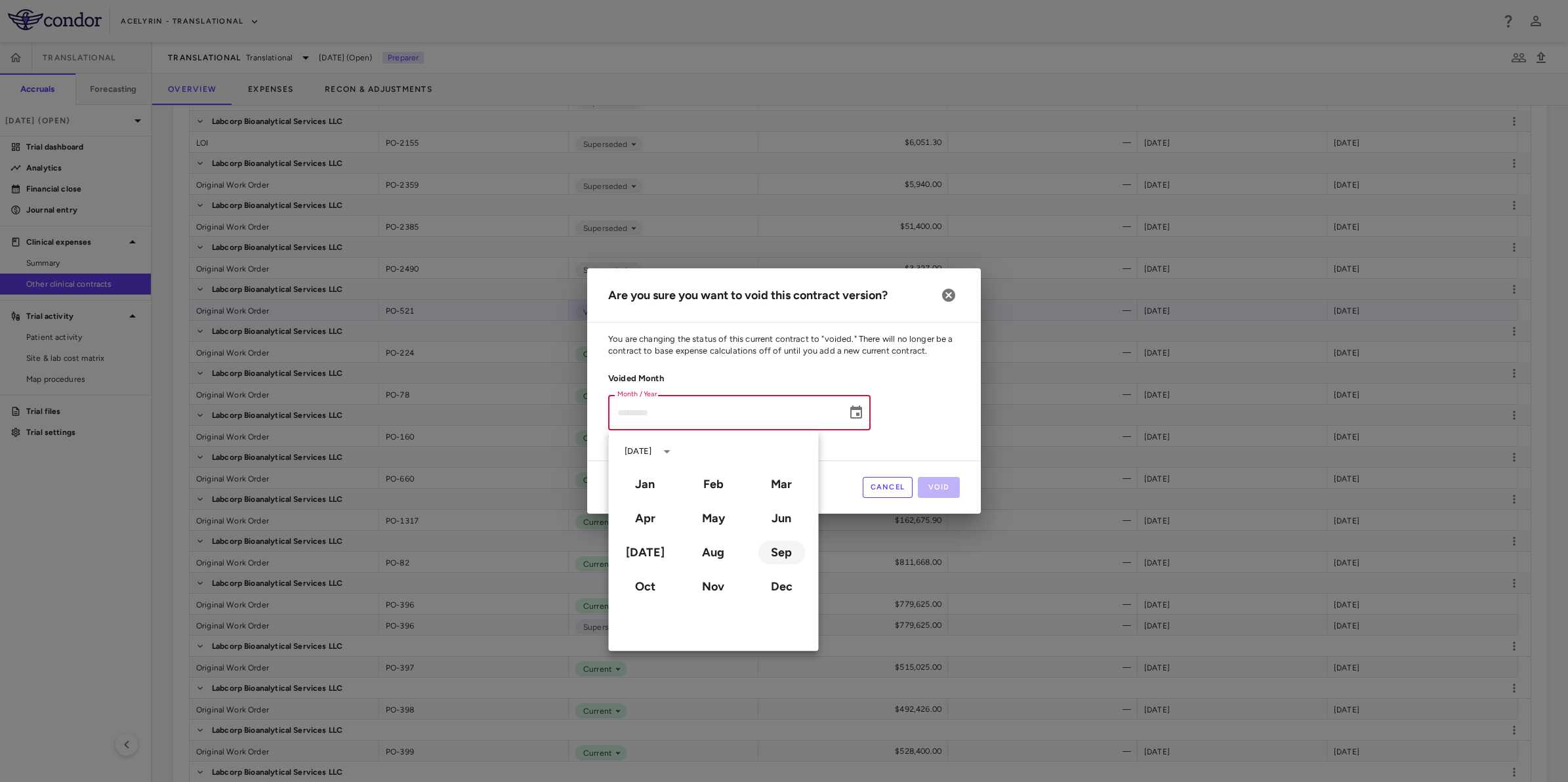
click at [784, 556] on button "Sep" at bounding box center [781, 552] width 47 height 23
type input "**********"
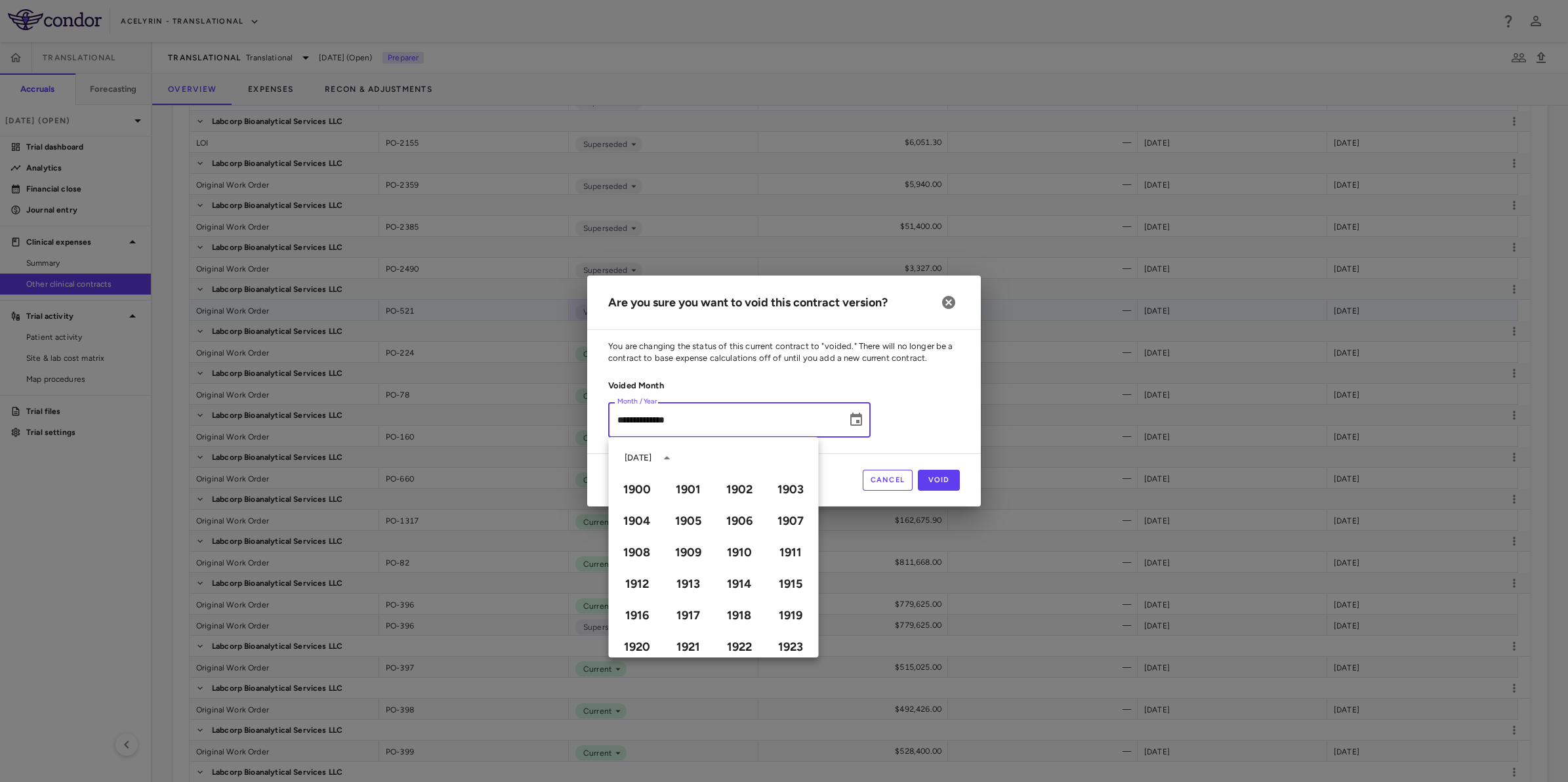
scroll to position [900, 0]
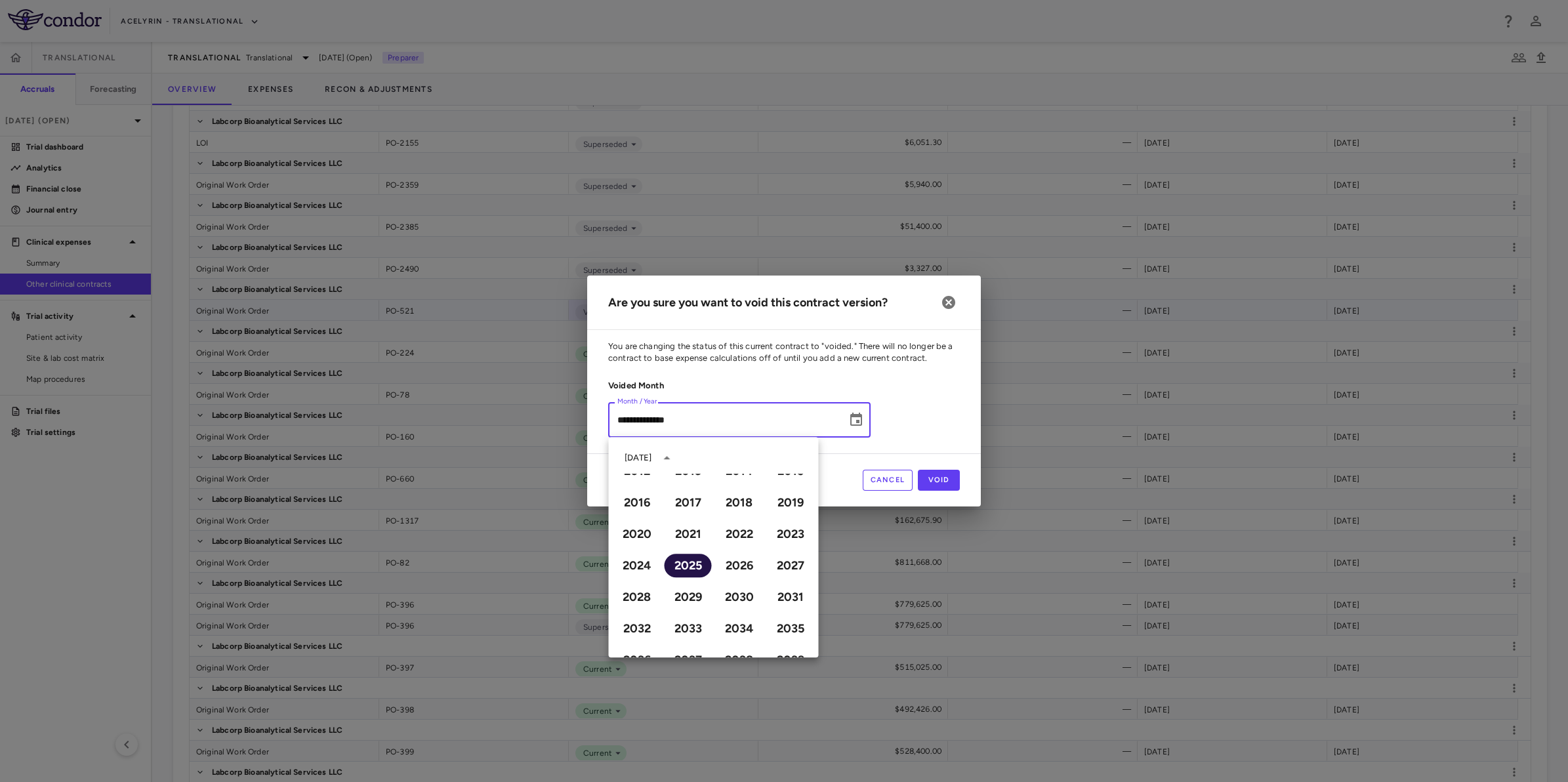
click at [686, 563] on button "2025" at bounding box center [688, 565] width 47 height 23
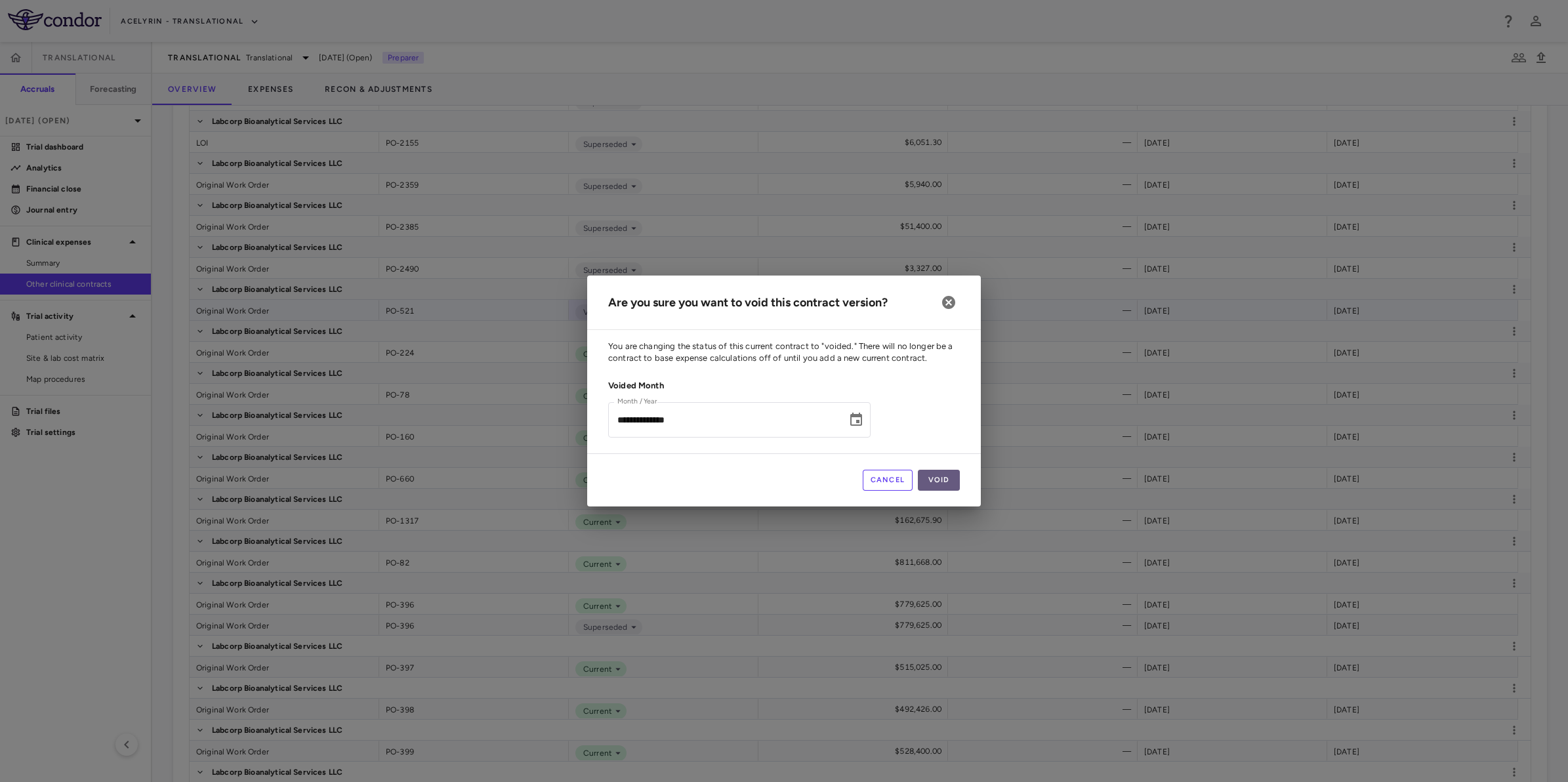
click at [935, 490] on button "Void" at bounding box center [938, 480] width 42 height 21
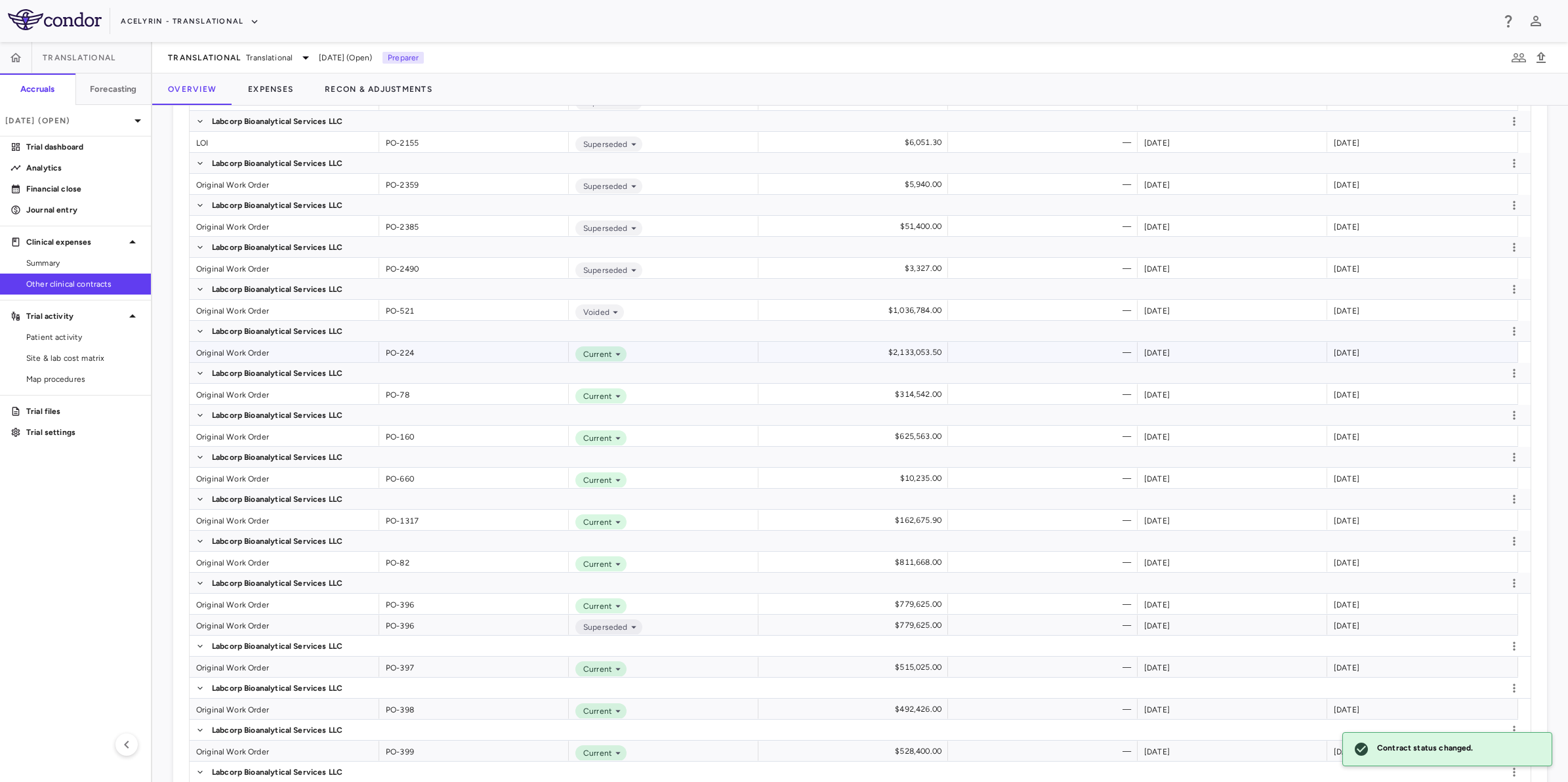
scroll to position [2399, 0]
click at [617, 352] on icon at bounding box center [618, 354] width 12 height 12
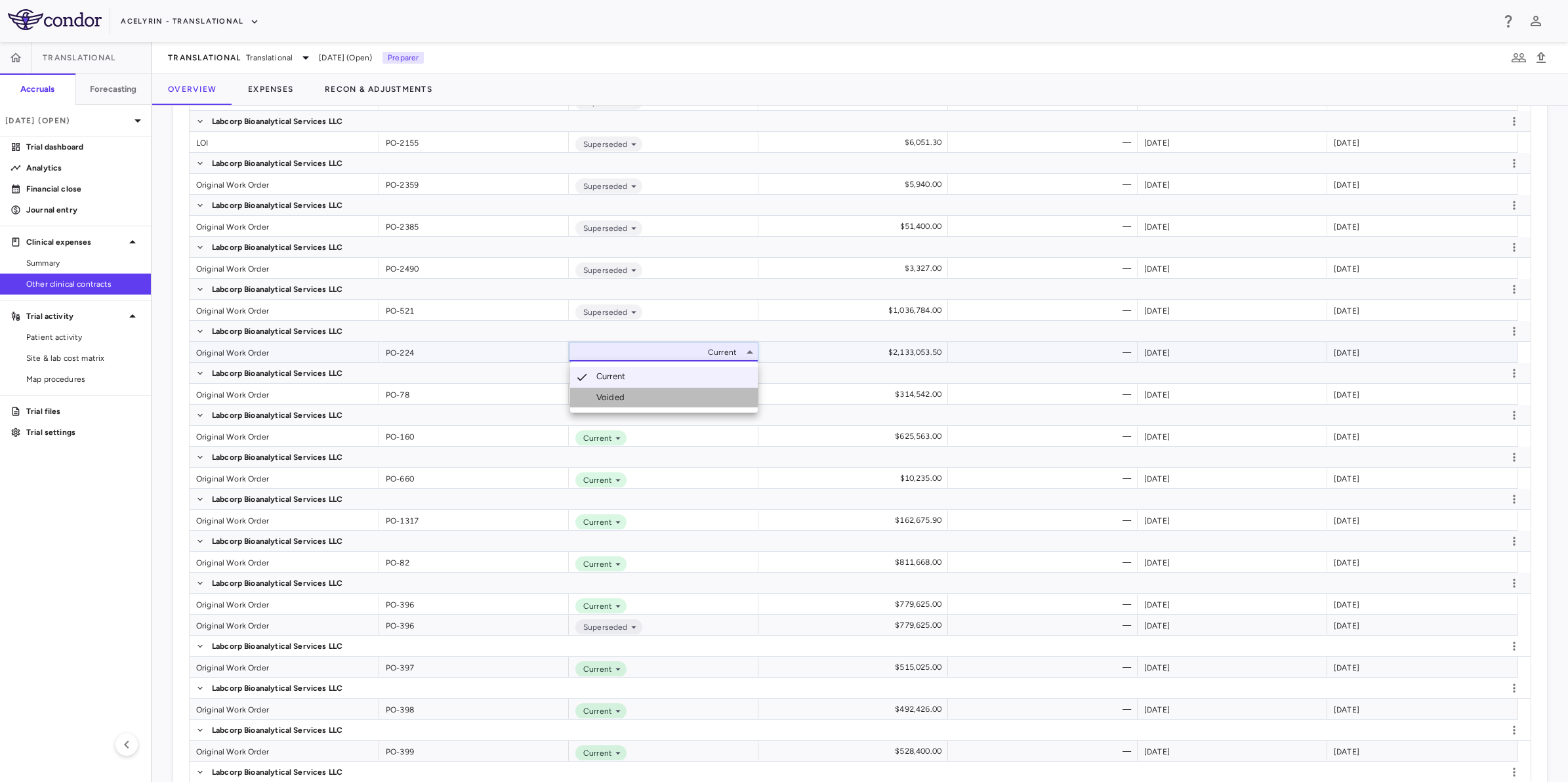
click at [600, 397] on div "Voided" at bounding box center [613, 397] width 34 height 12
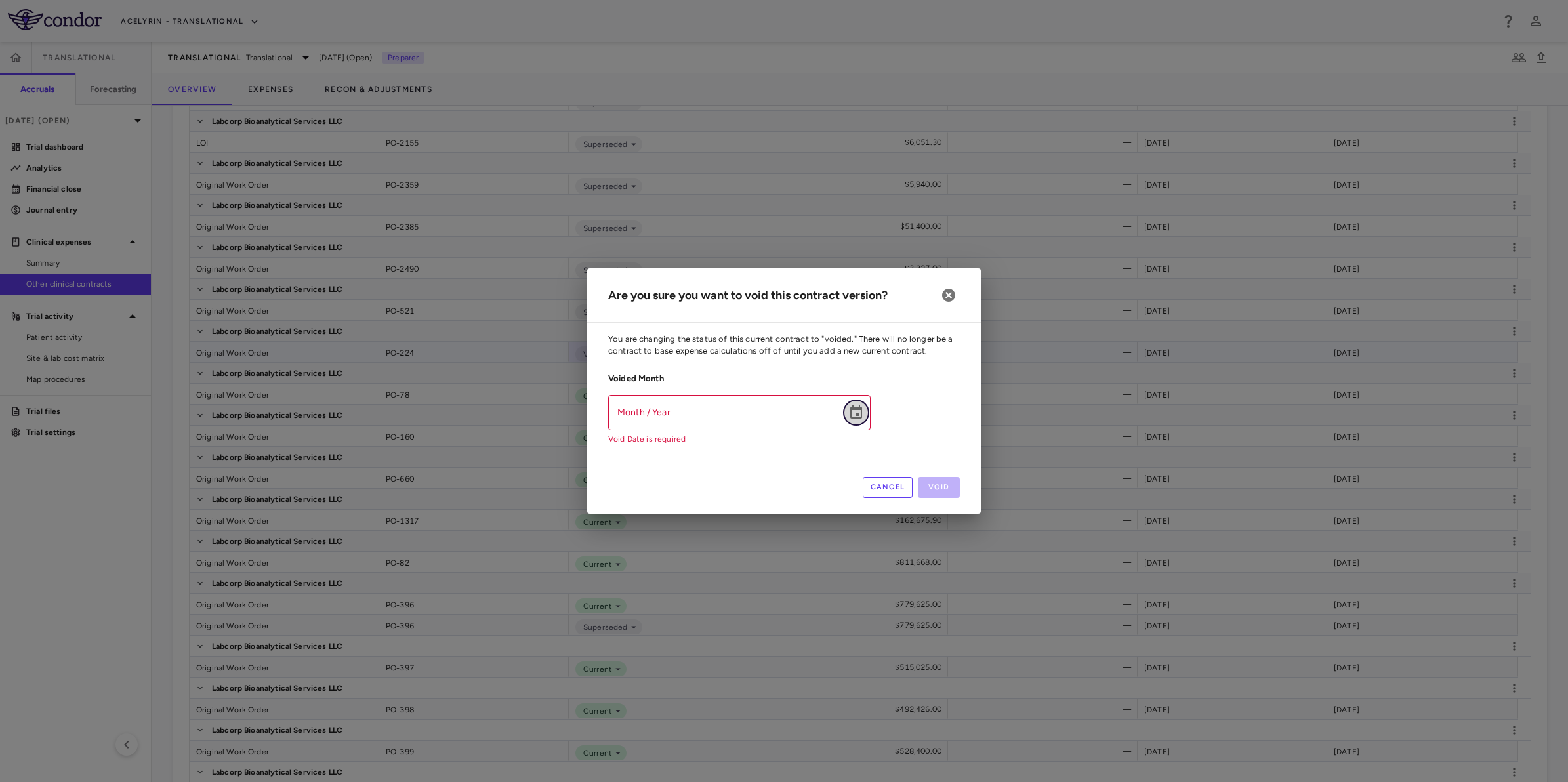
click at [857, 414] on icon "Choose date" at bounding box center [856, 412] width 12 height 13
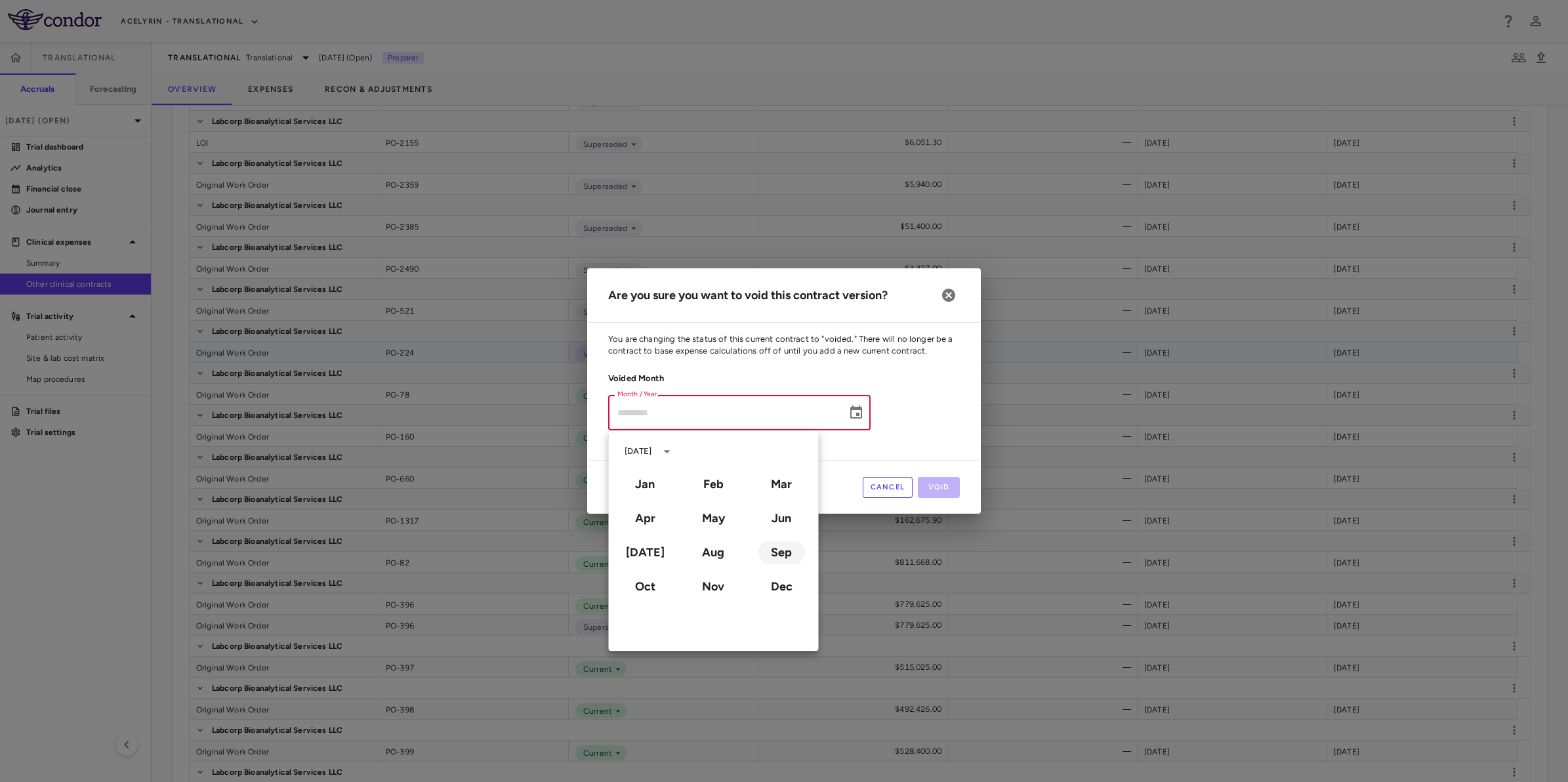
click at [782, 554] on button "Sep" at bounding box center [781, 552] width 47 height 23
type input "**********"
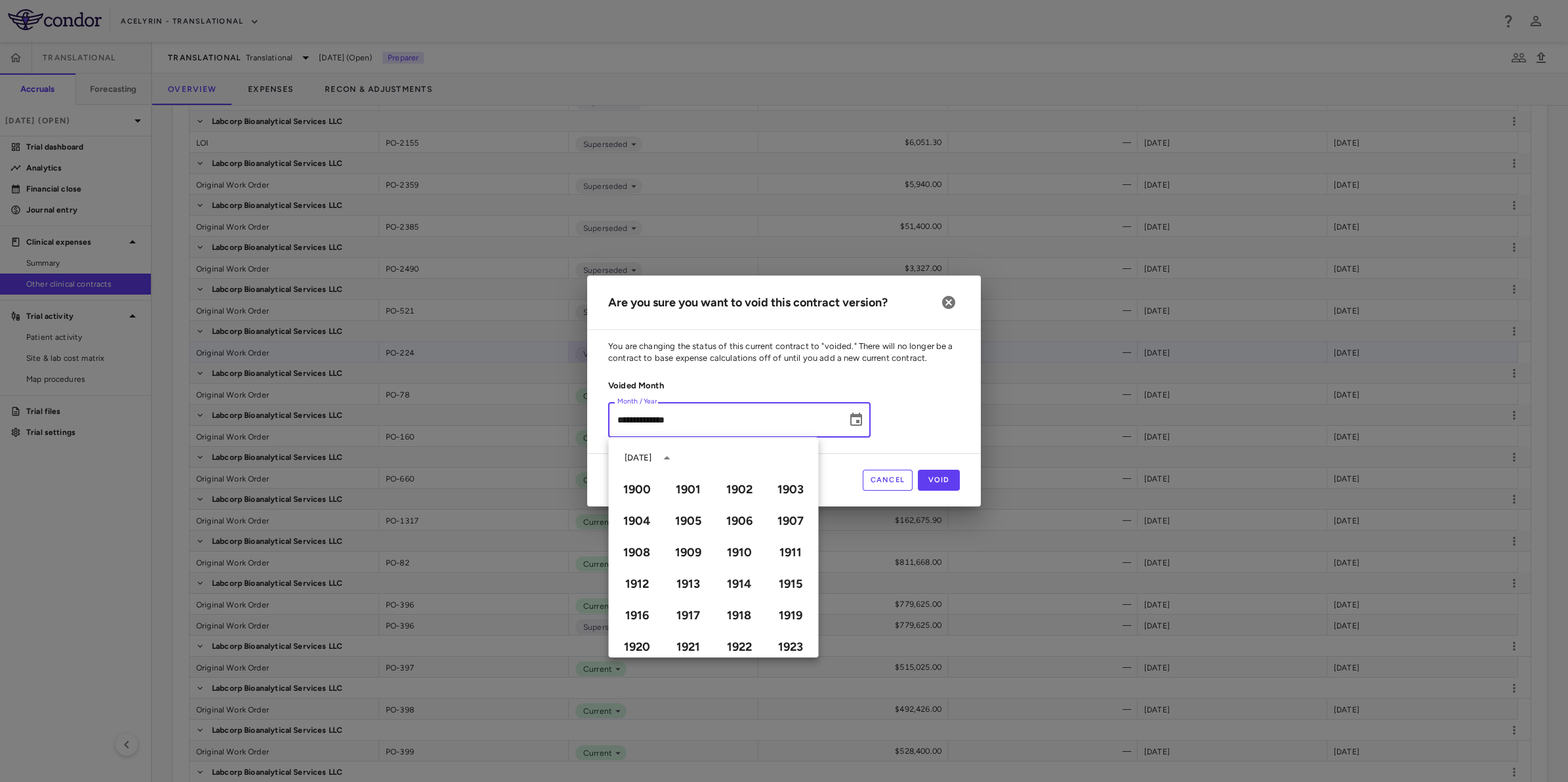
scroll to position [900, 0]
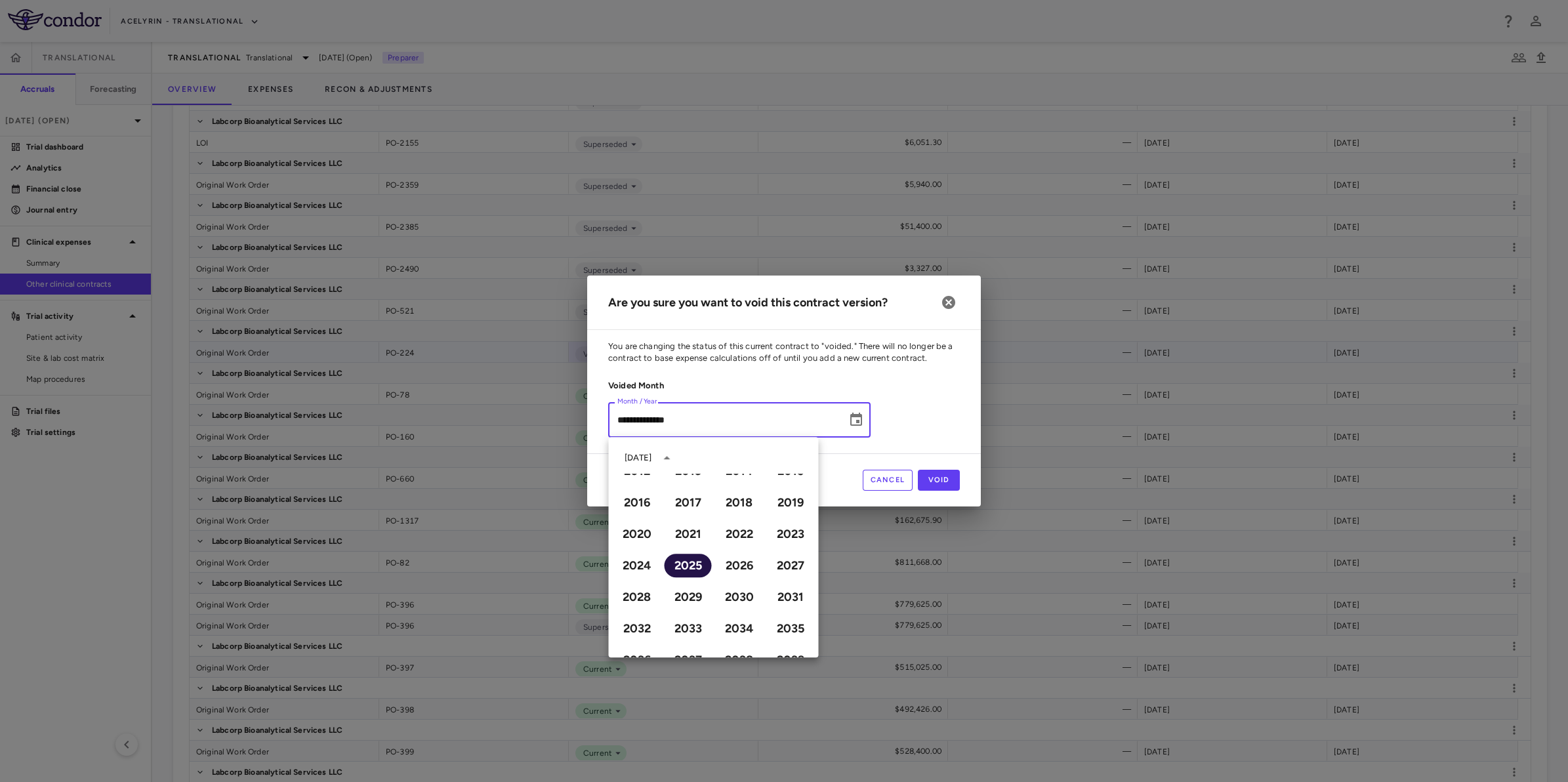
click at [671, 563] on button "2025" at bounding box center [688, 565] width 47 height 23
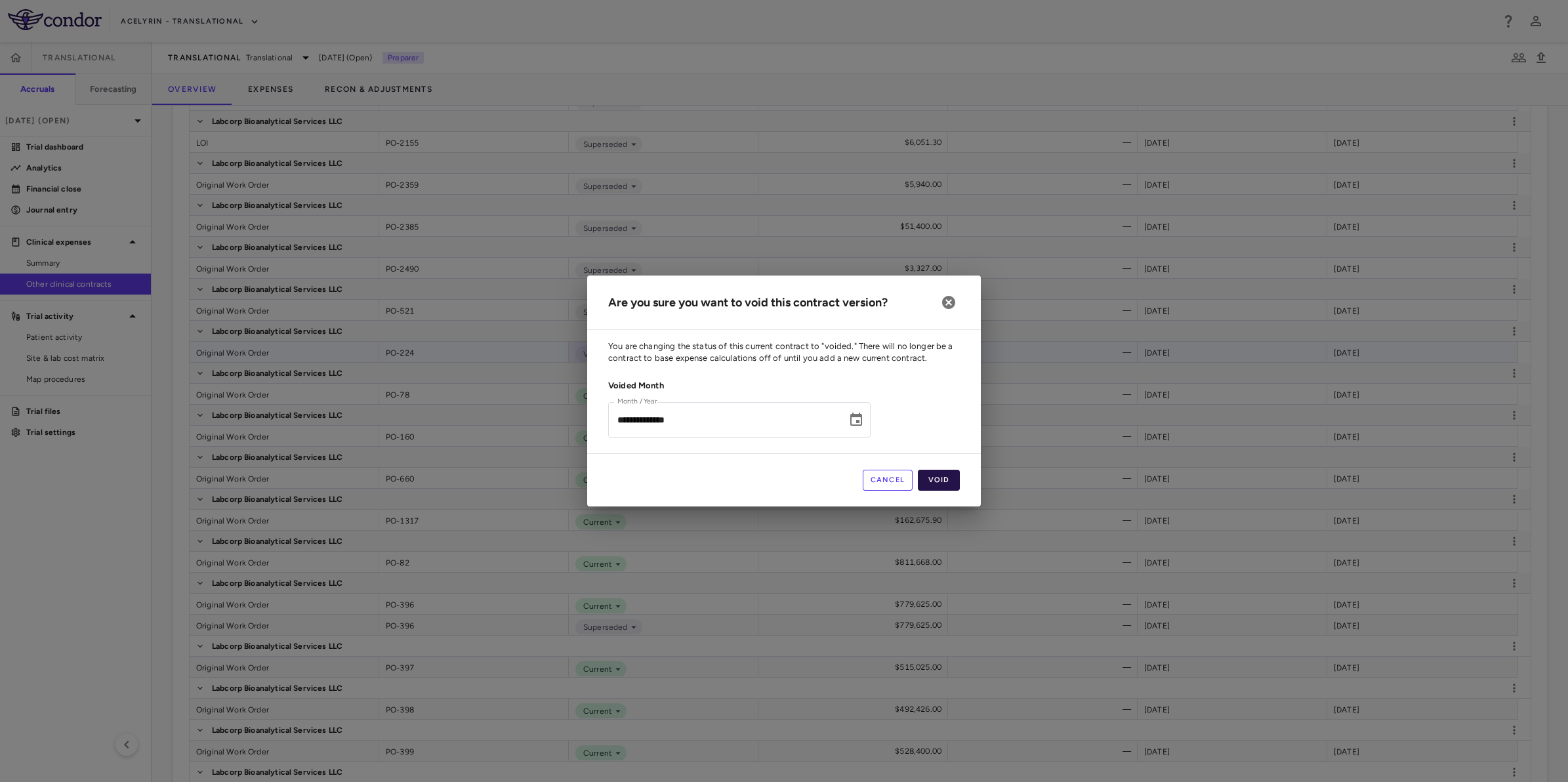
click at [940, 476] on button "Void" at bounding box center [938, 480] width 42 height 21
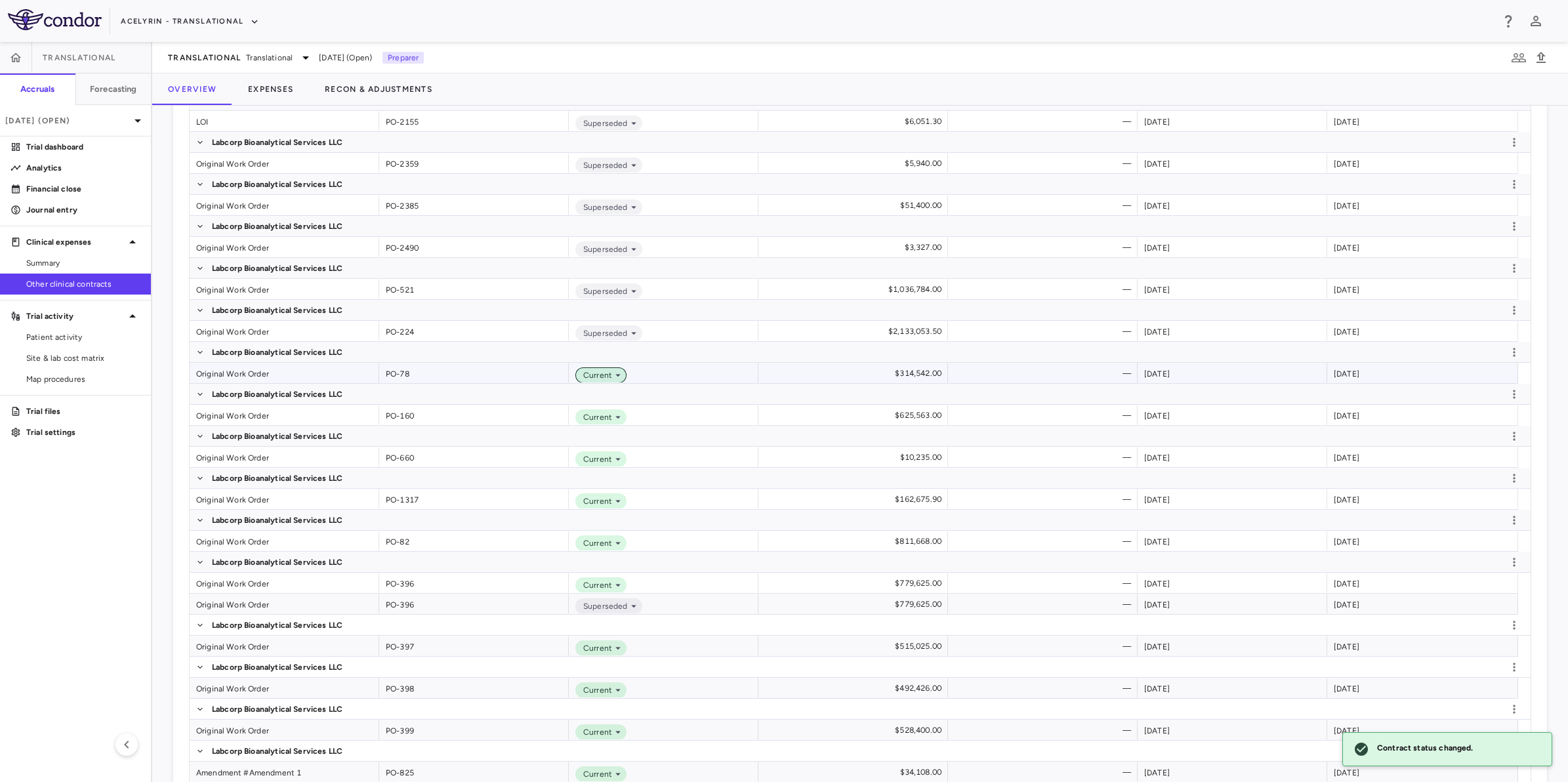
scroll to position [2378, 0]
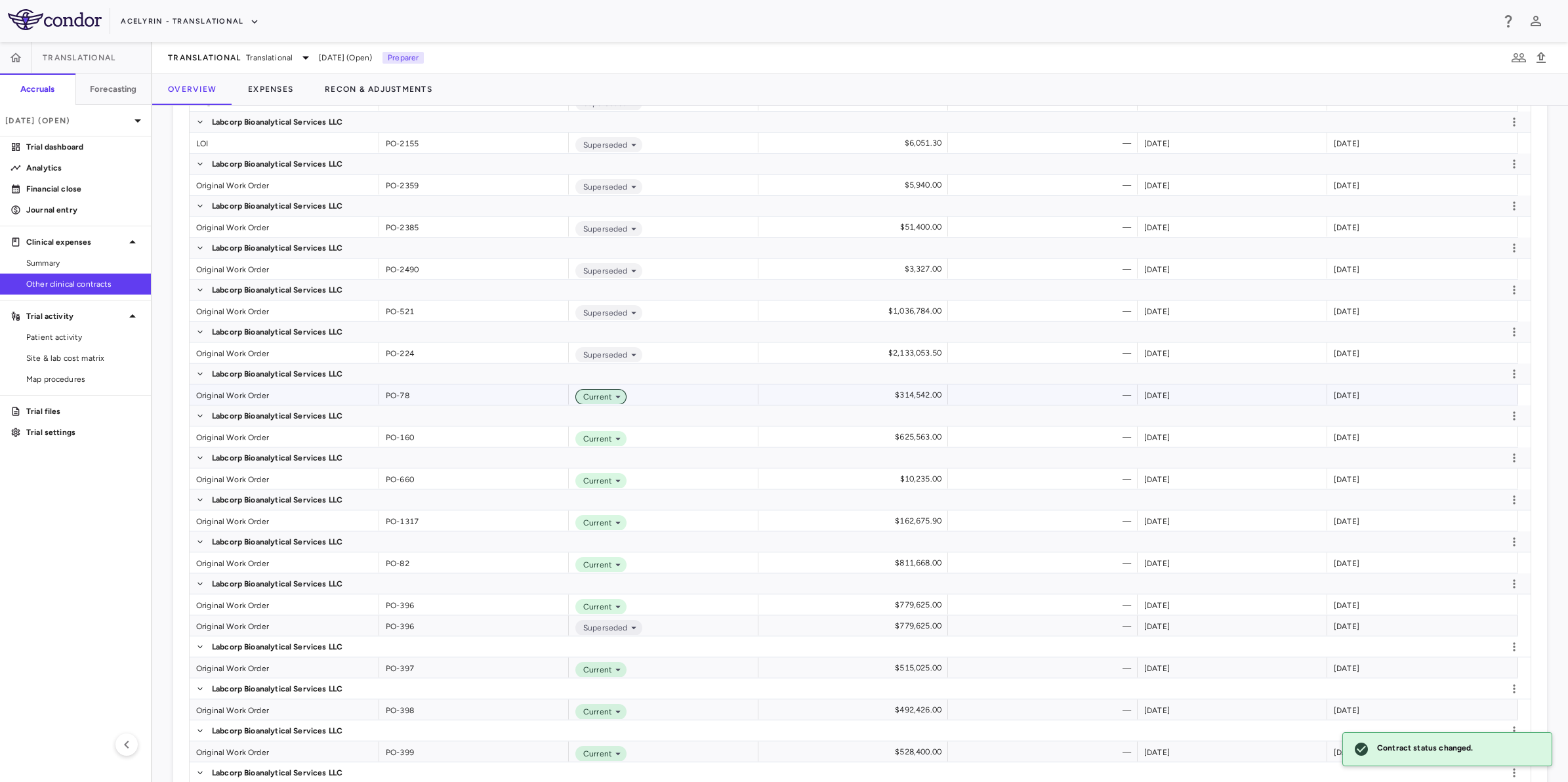
click at [617, 396] on icon at bounding box center [618, 397] width 12 height 12
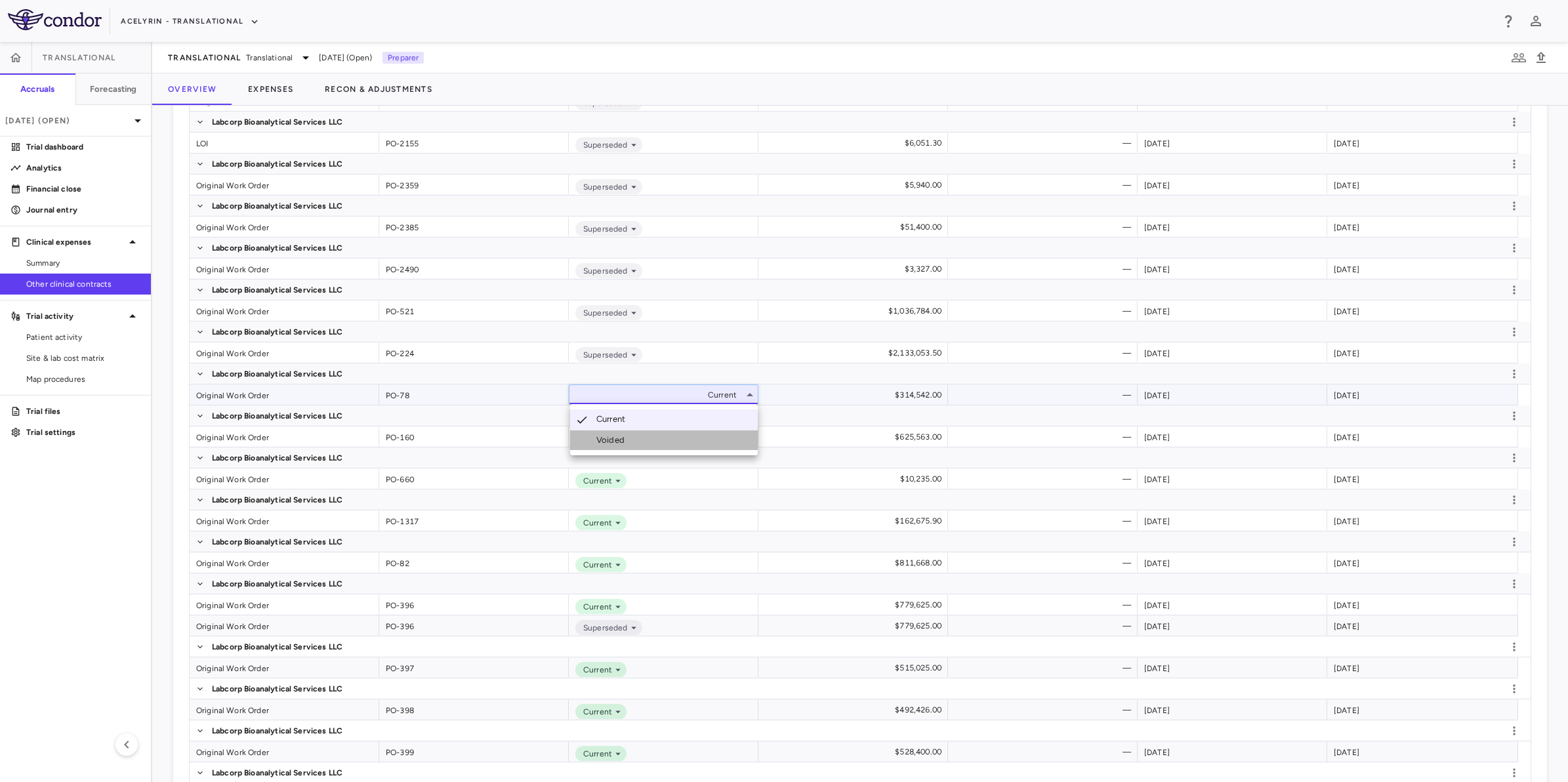
click at [621, 431] on li "Voided" at bounding box center [664, 440] width 187 height 20
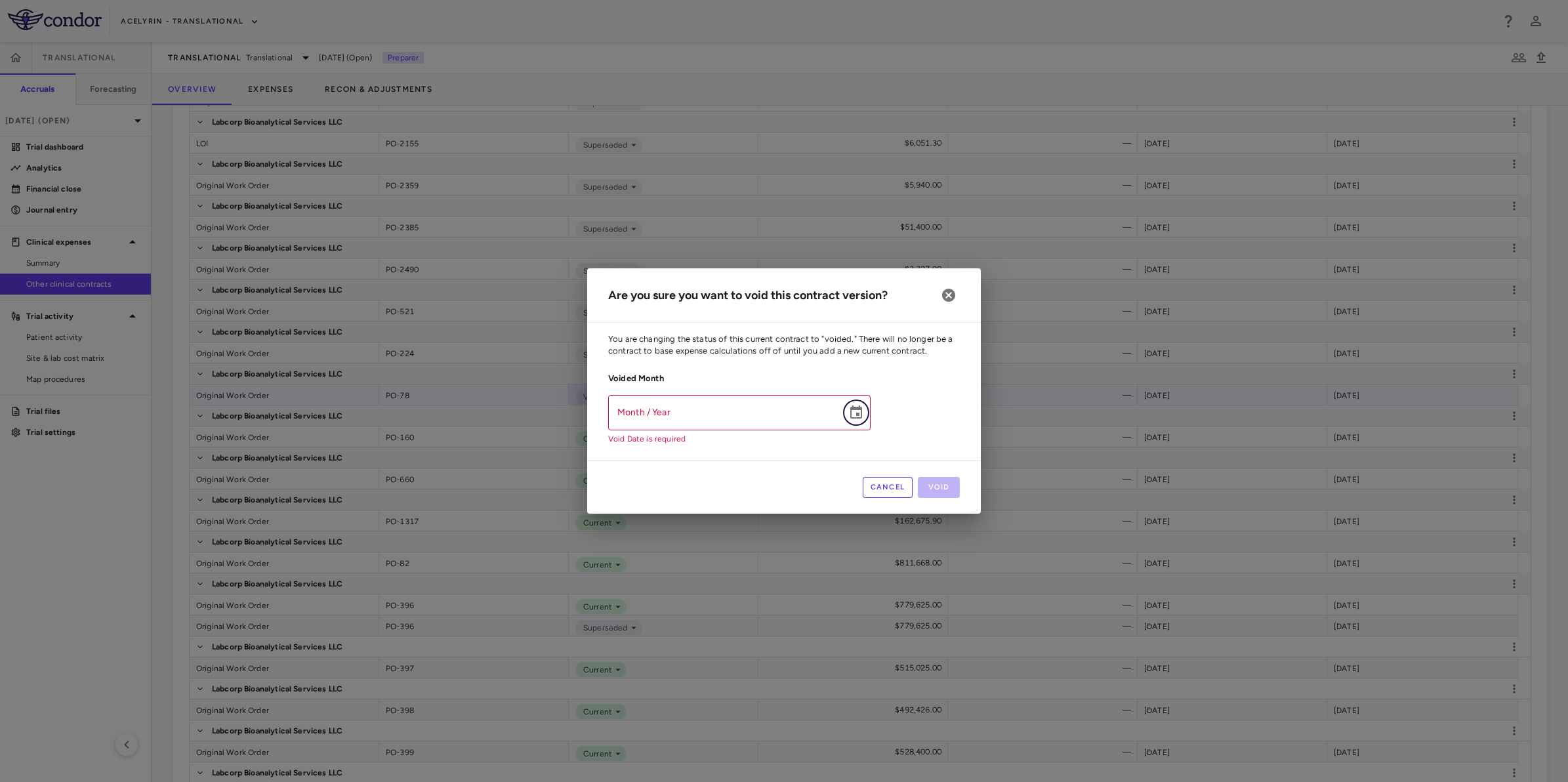
click at [856, 413] on icon "Choose date" at bounding box center [856, 412] width 16 height 16
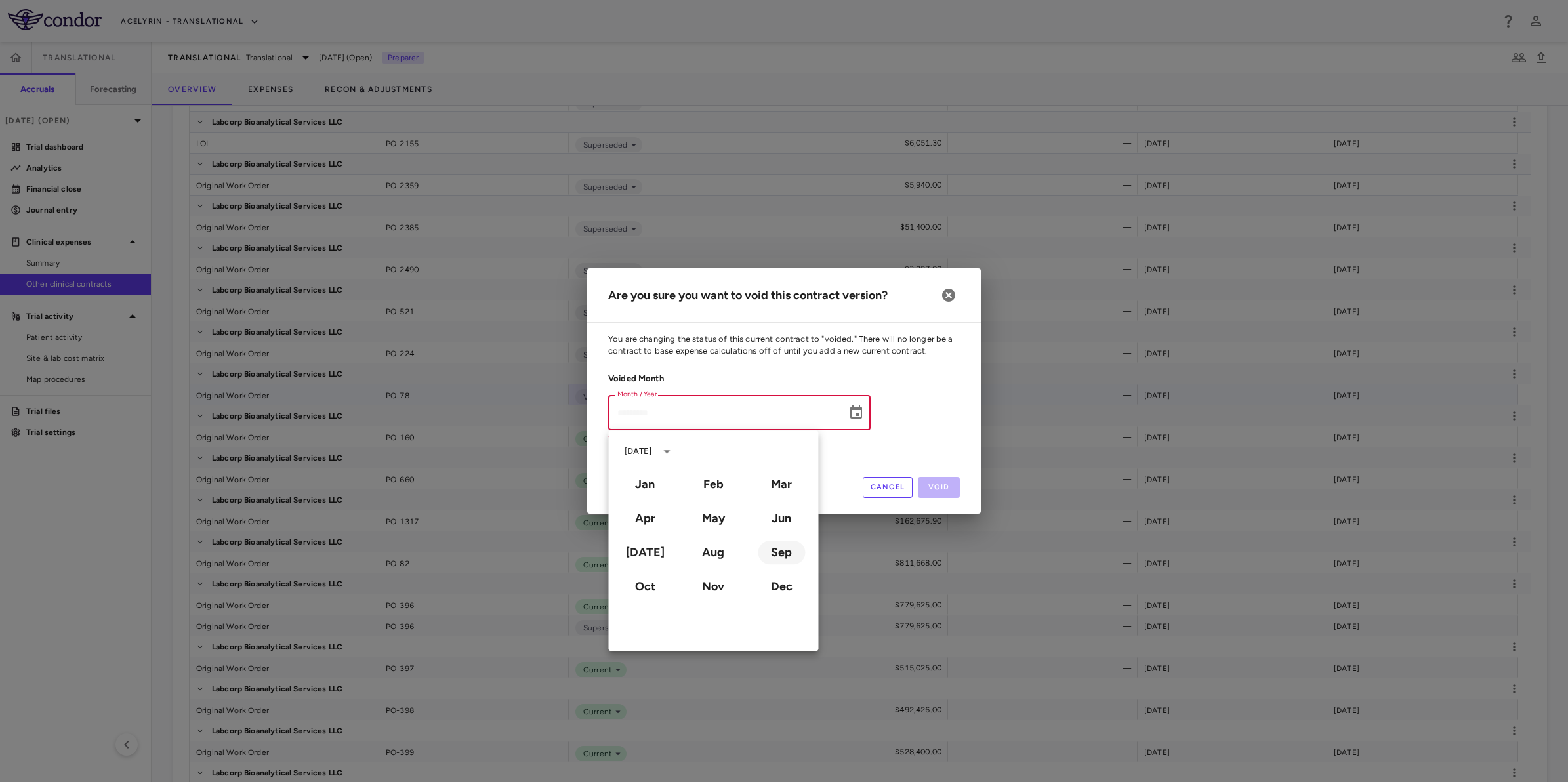
click at [782, 548] on button "Sep" at bounding box center [781, 552] width 47 height 23
type input "**********"
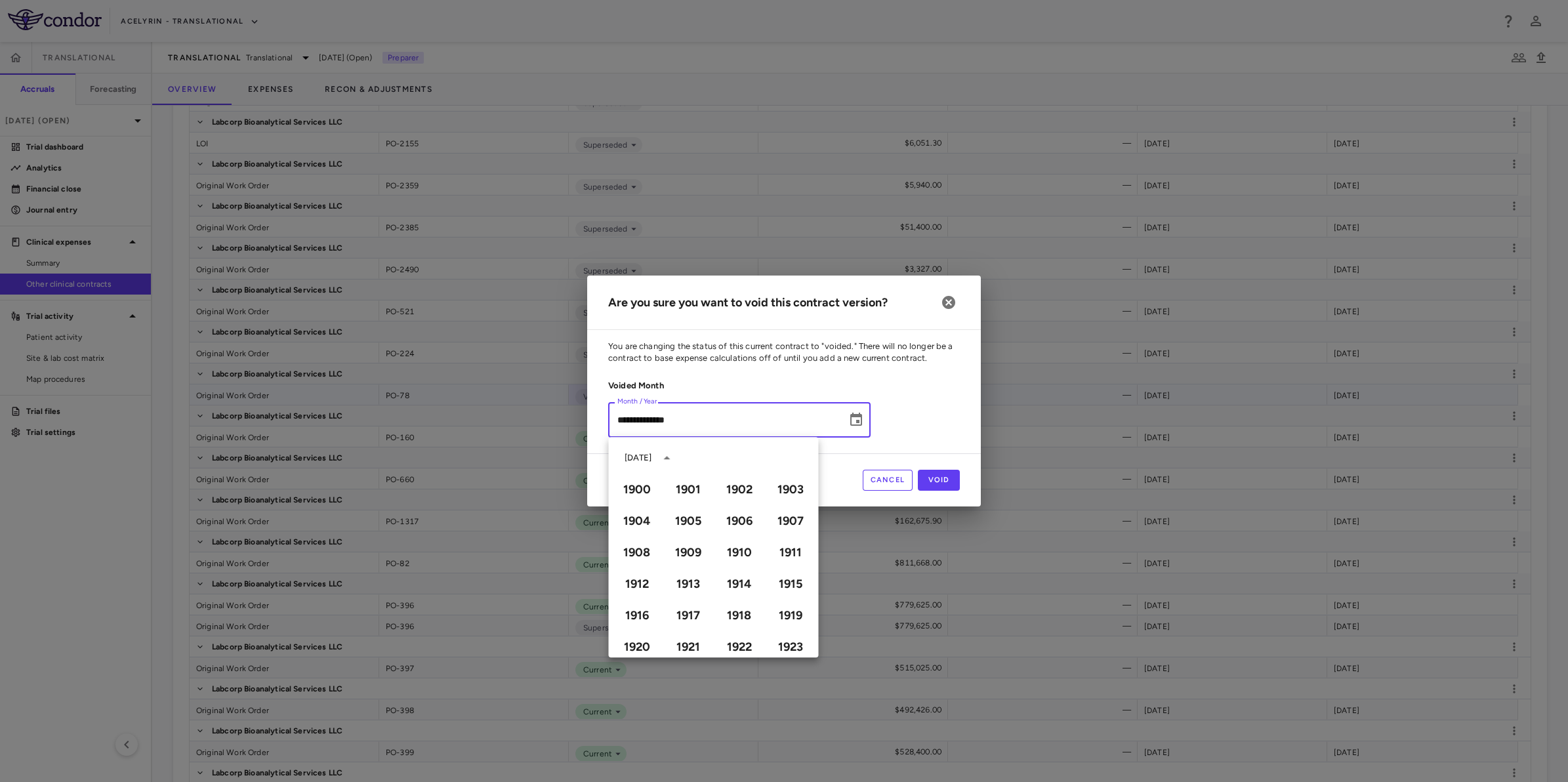
scroll to position [900, 0]
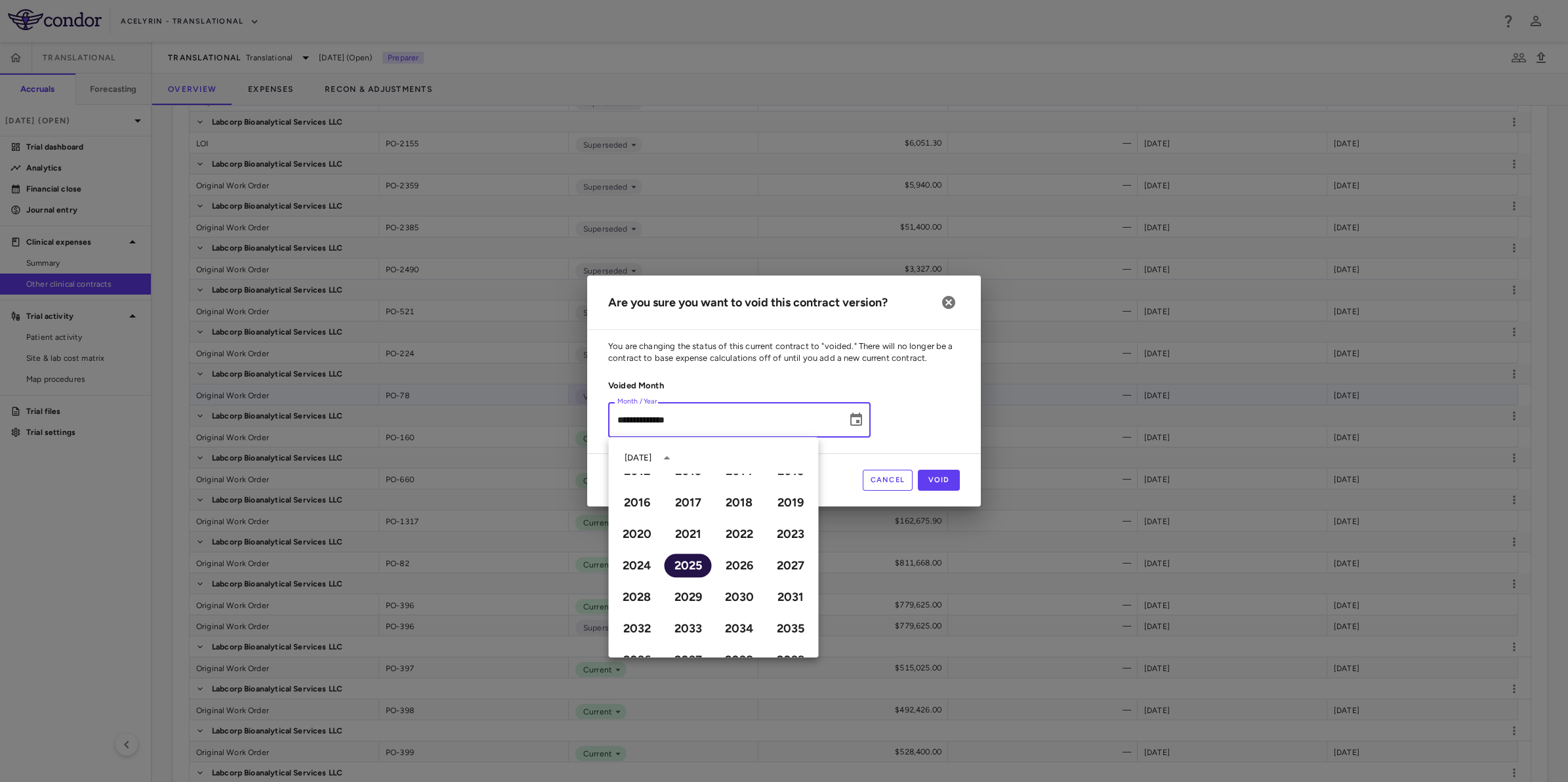
click at [676, 571] on button "2025" at bounding box center [688, 565] width 47 height 23
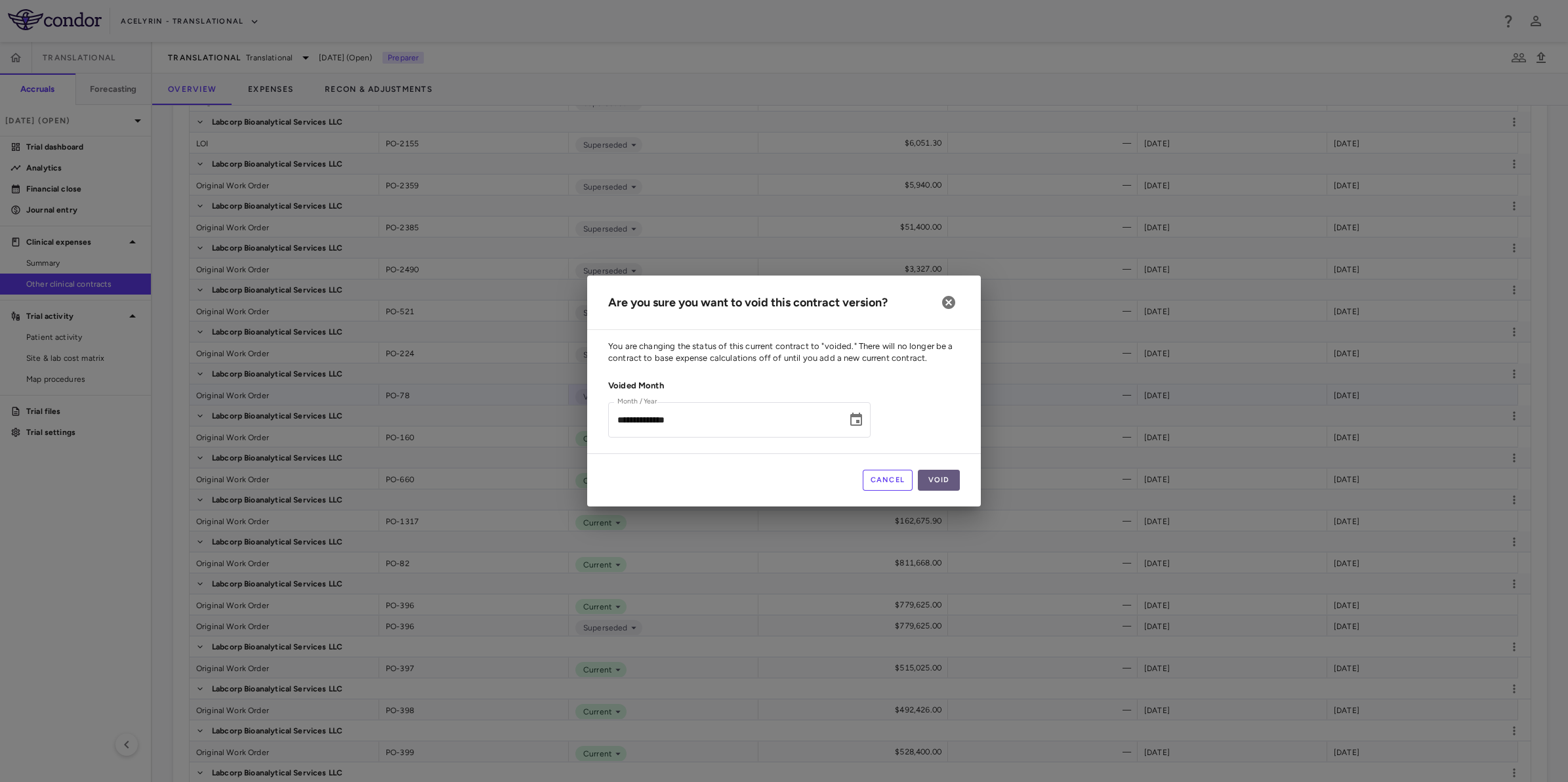
click at [942, 480] on button "Void" at bounding box center [938, 480] width 42 height 21
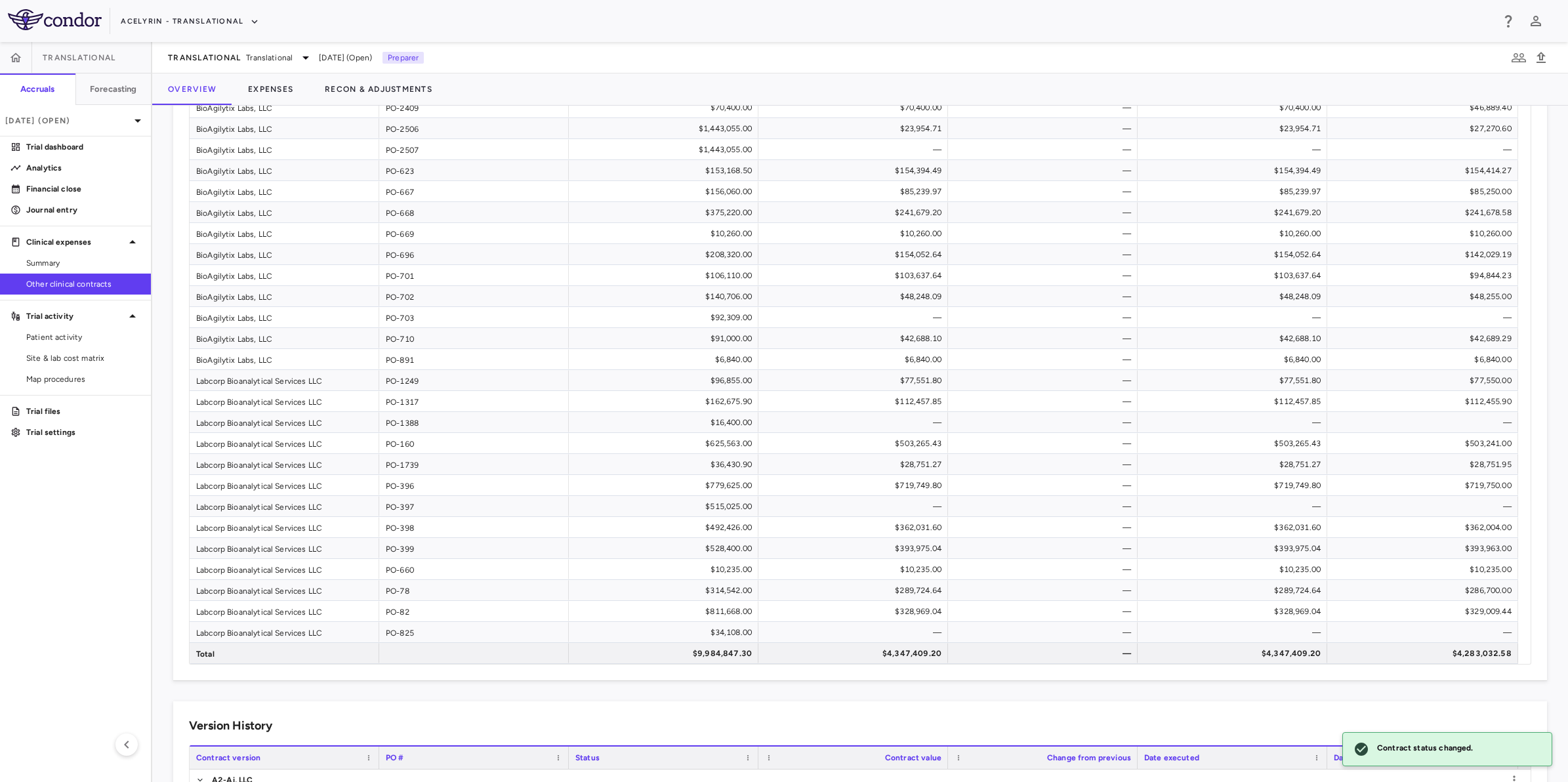
scroll to position [2378, 0]
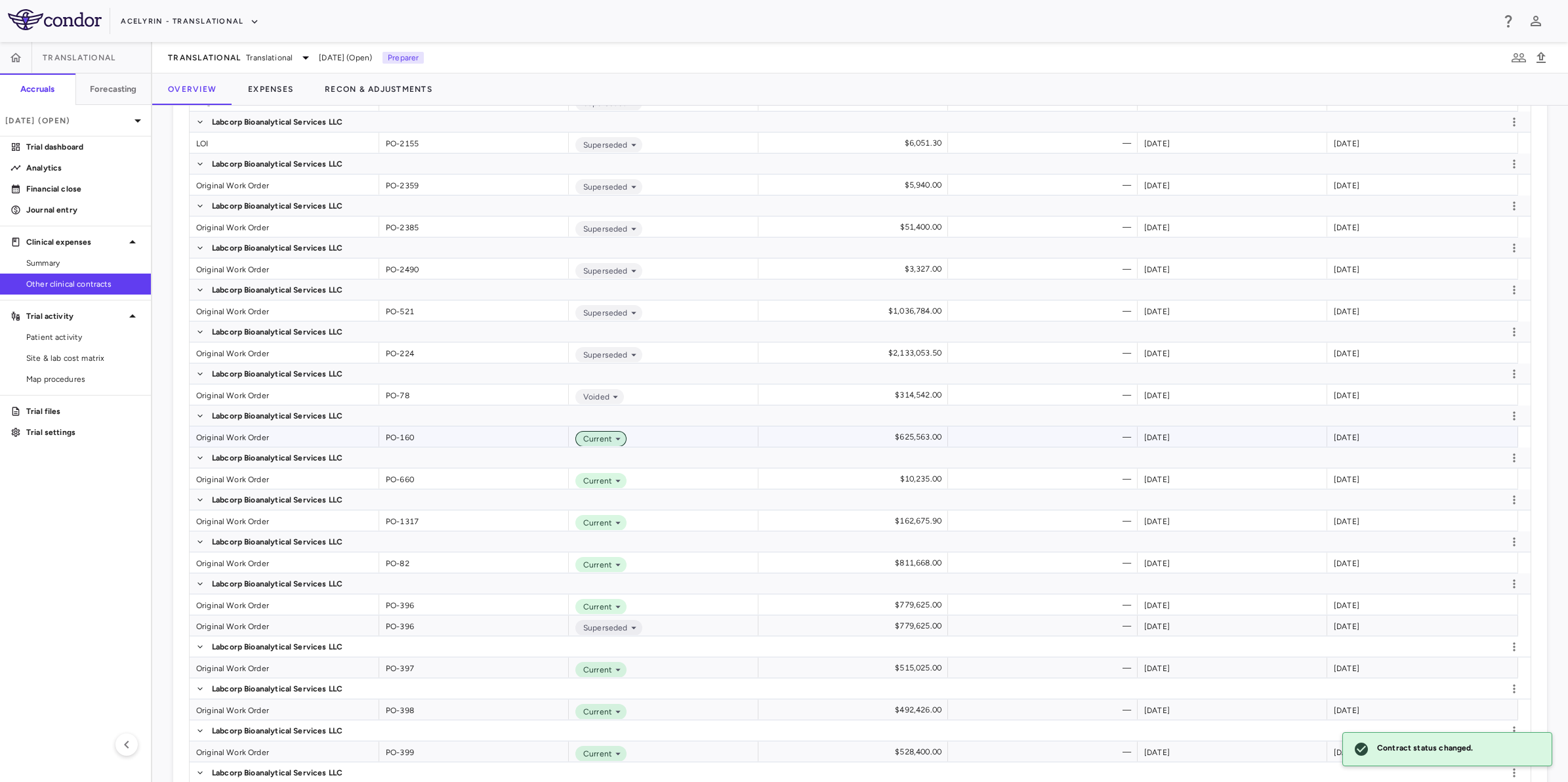
click at [615, 441] on icon at bounding box center [618, 438] width 12 height 12
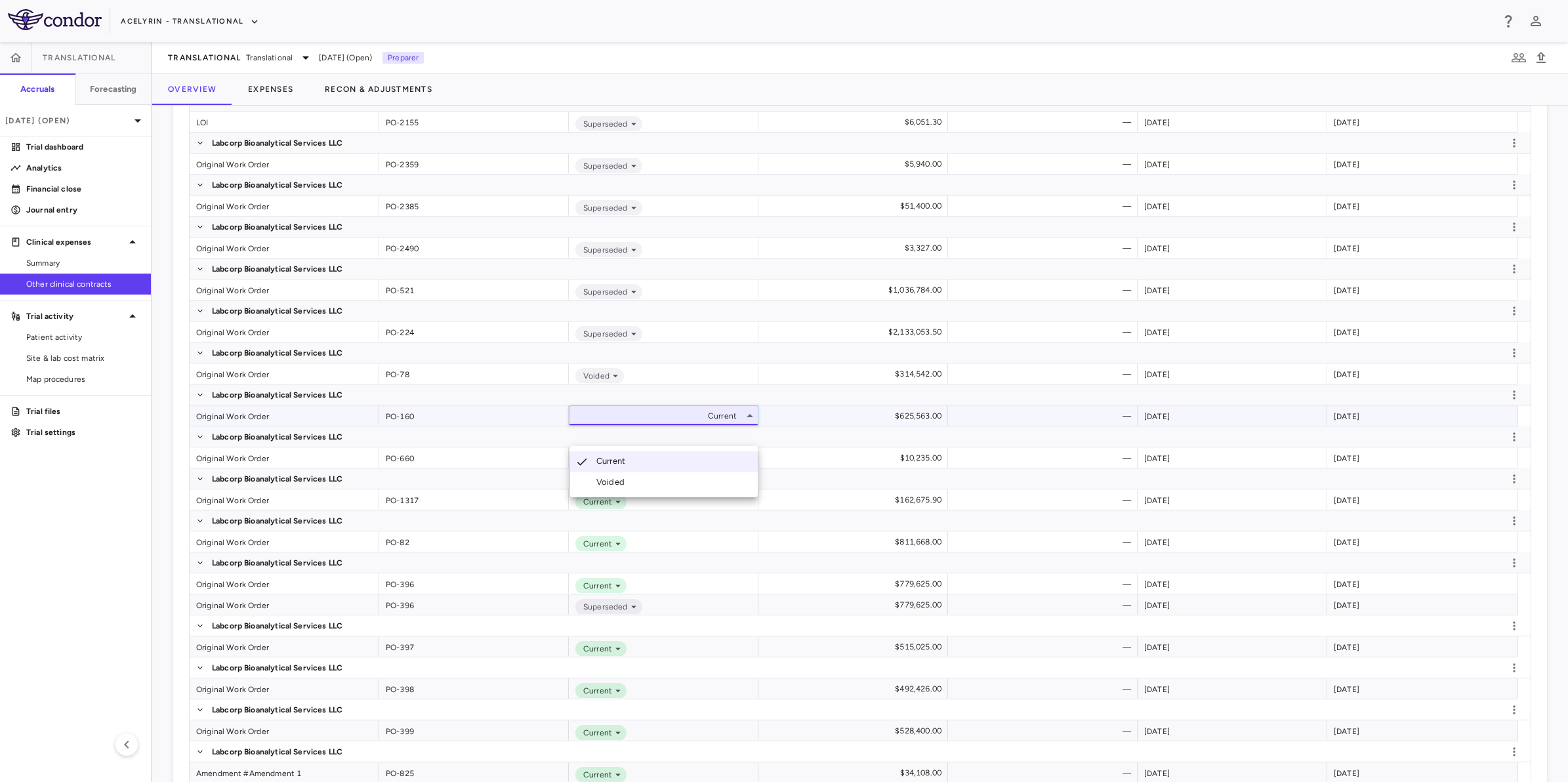
scroll to position [2356, 0]
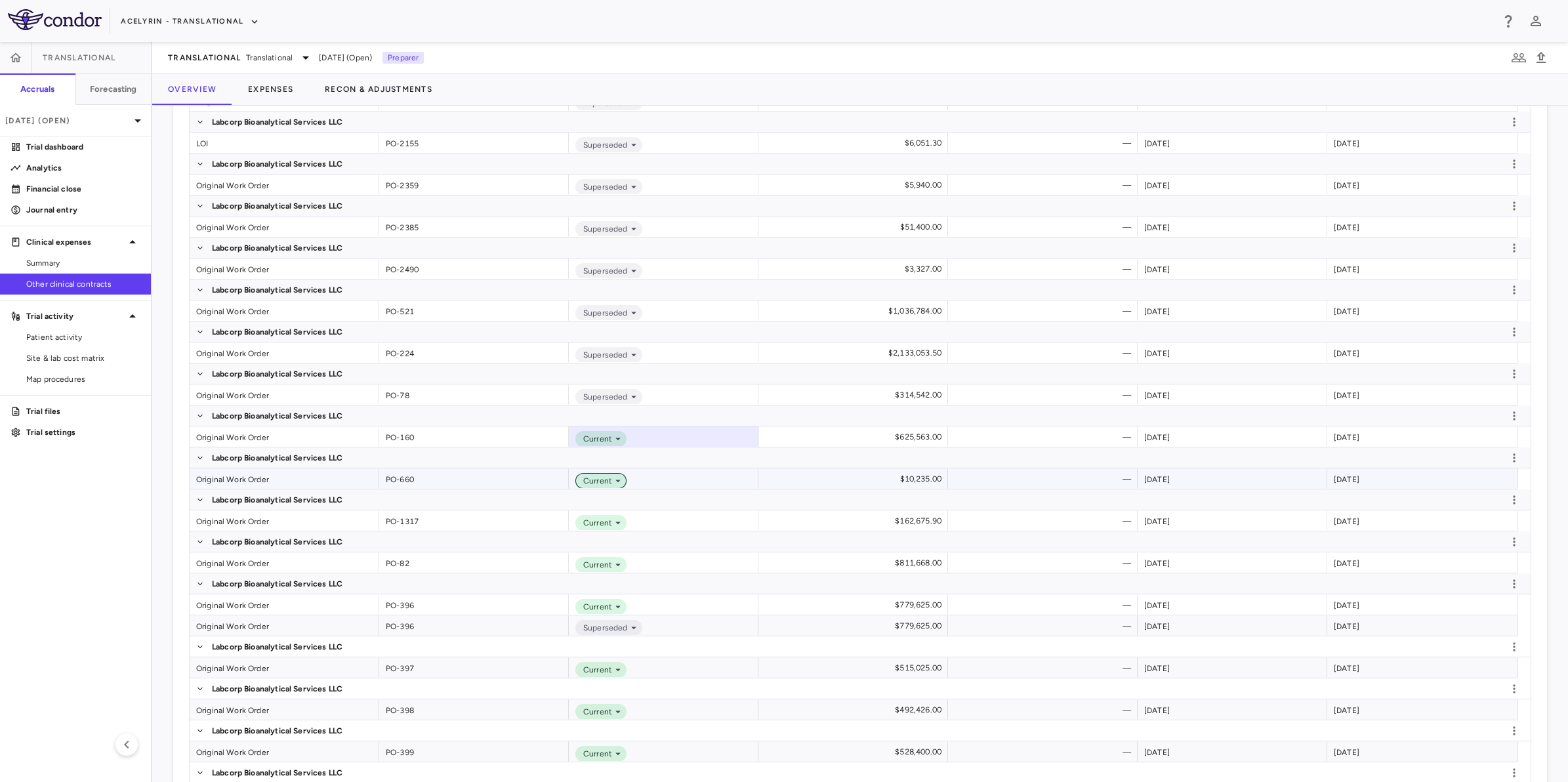
click at [620, 480] on icon at bounding box center [618, 480] width 12 height 12
click at [618, 527] on div "Voided" at bounding box center [613, 524] width 34 height 12
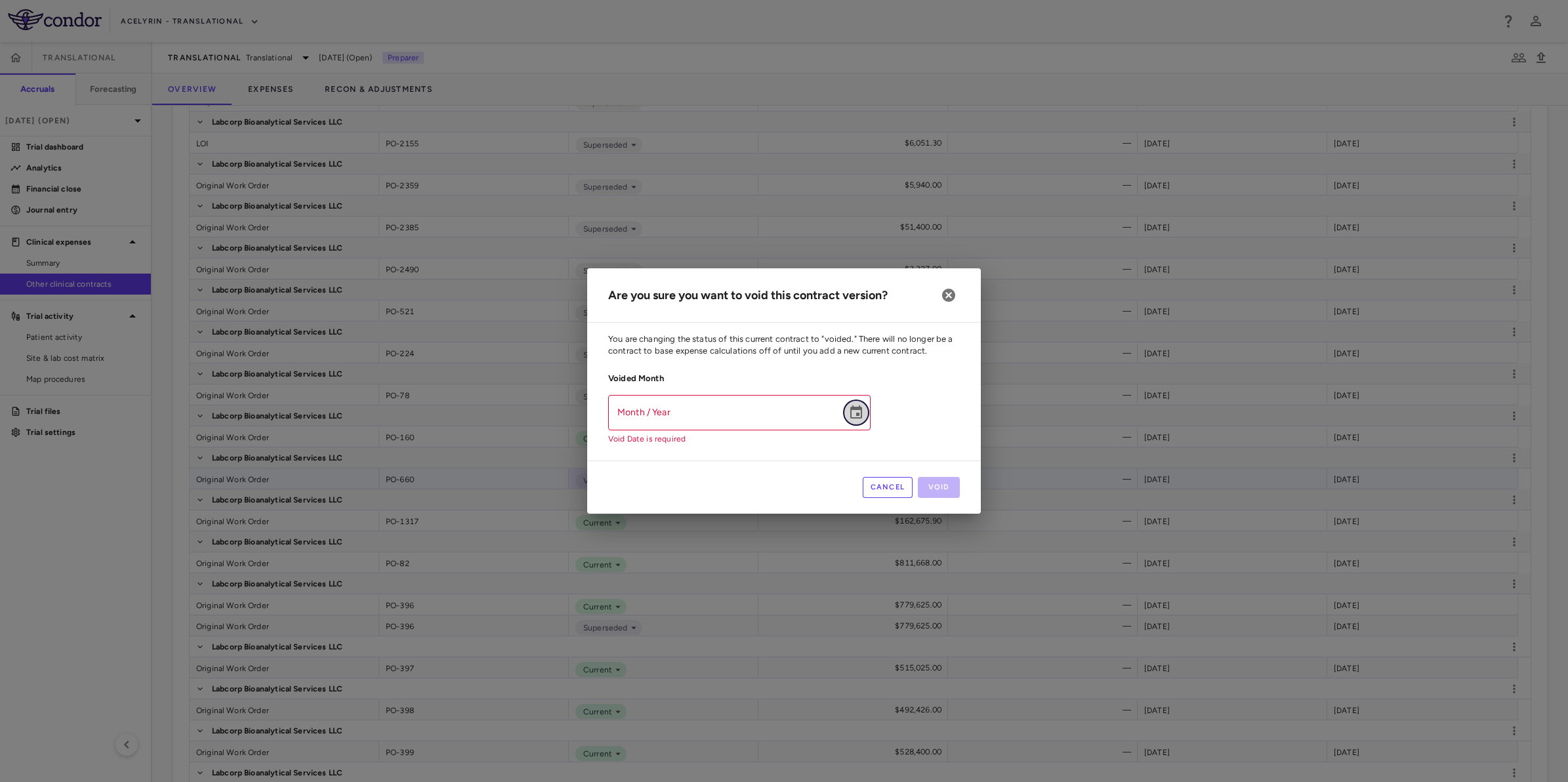
click at [854, 413] on icon "Choose date" at bounding box center [856, 412] width 16 height 16
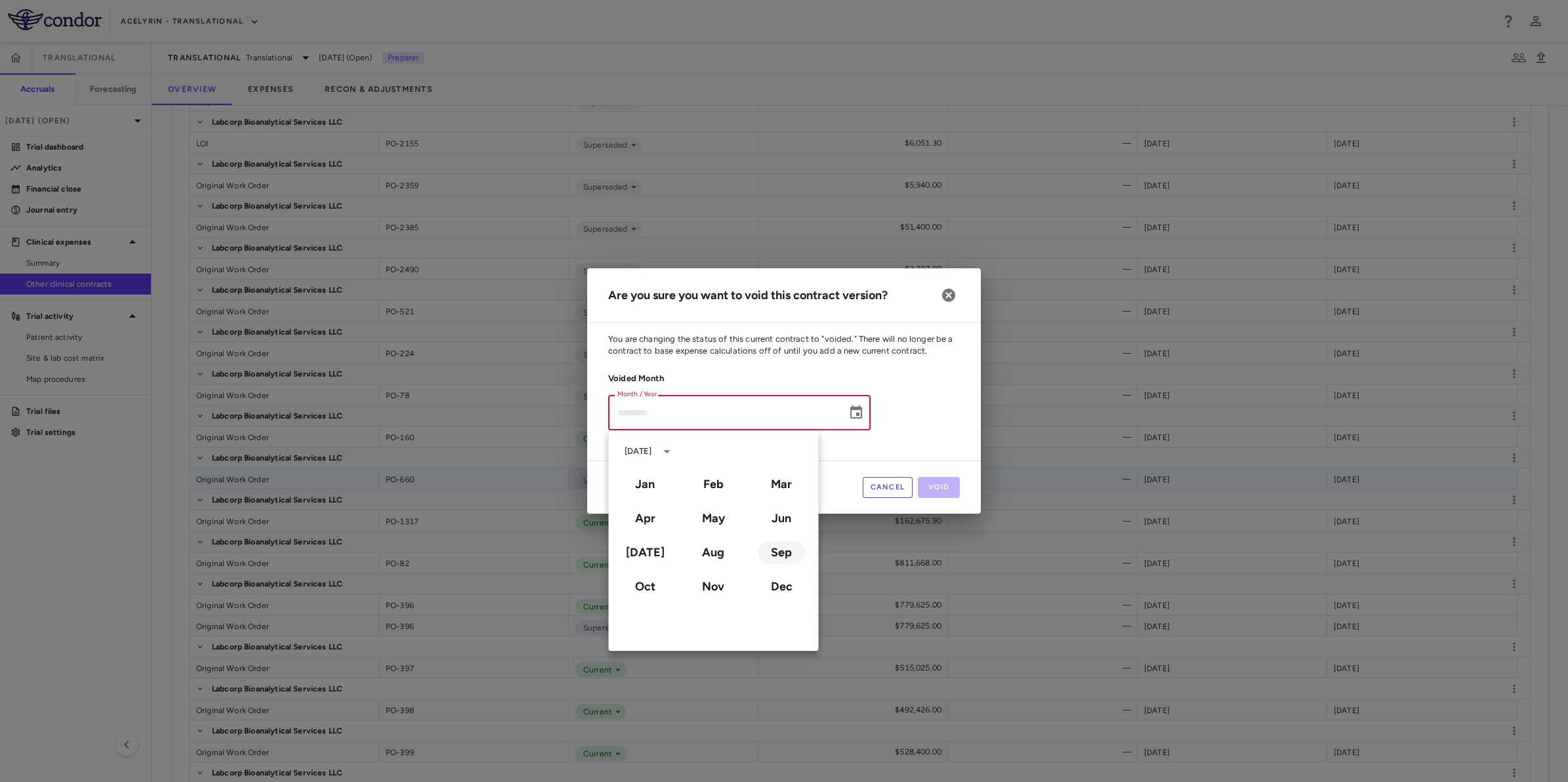
click at [775, 547] on button "Sep" at bounding box center [781, 552] width 47 height 23
type input "**********"
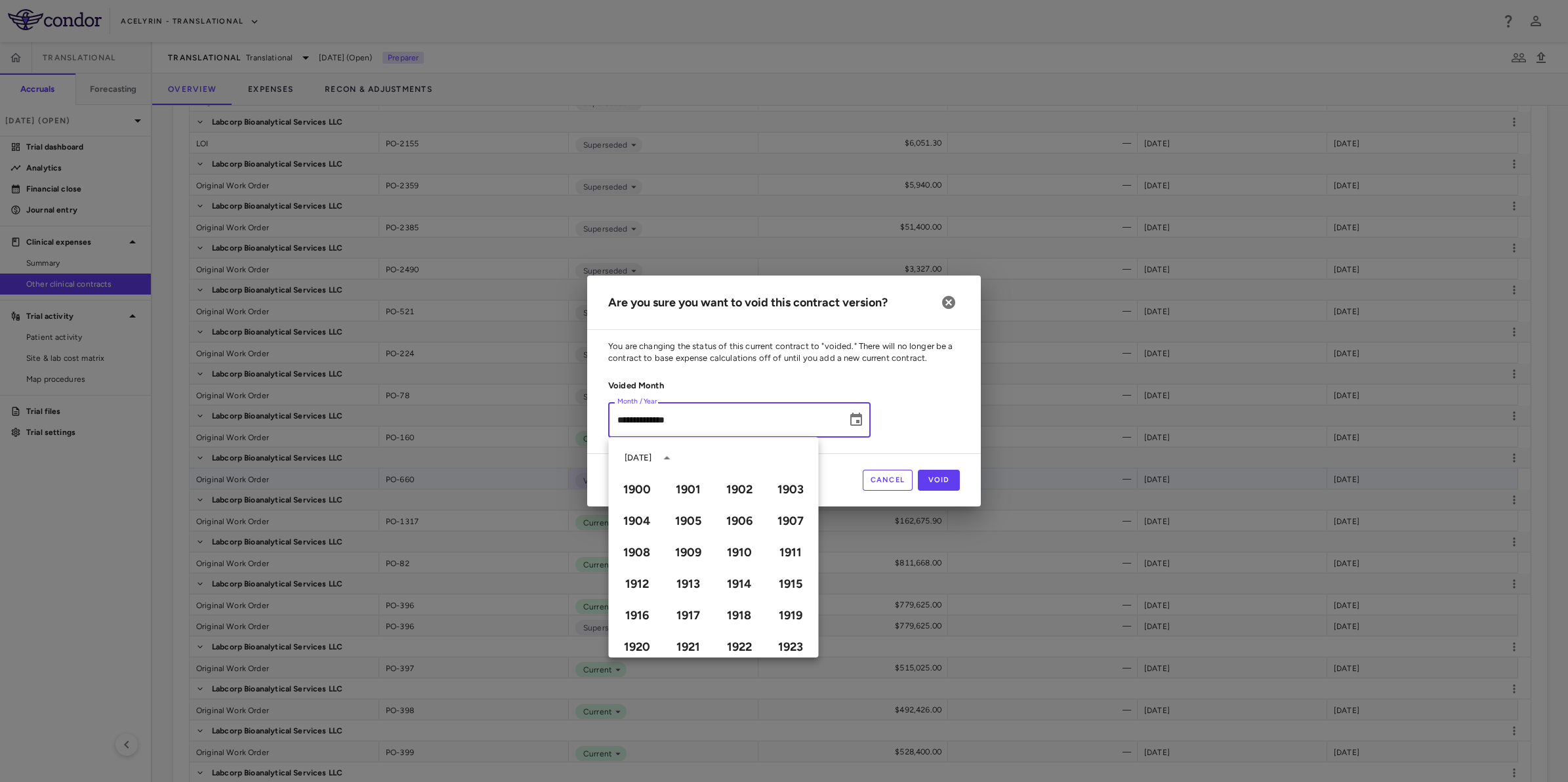
scroll to position [900, 0]
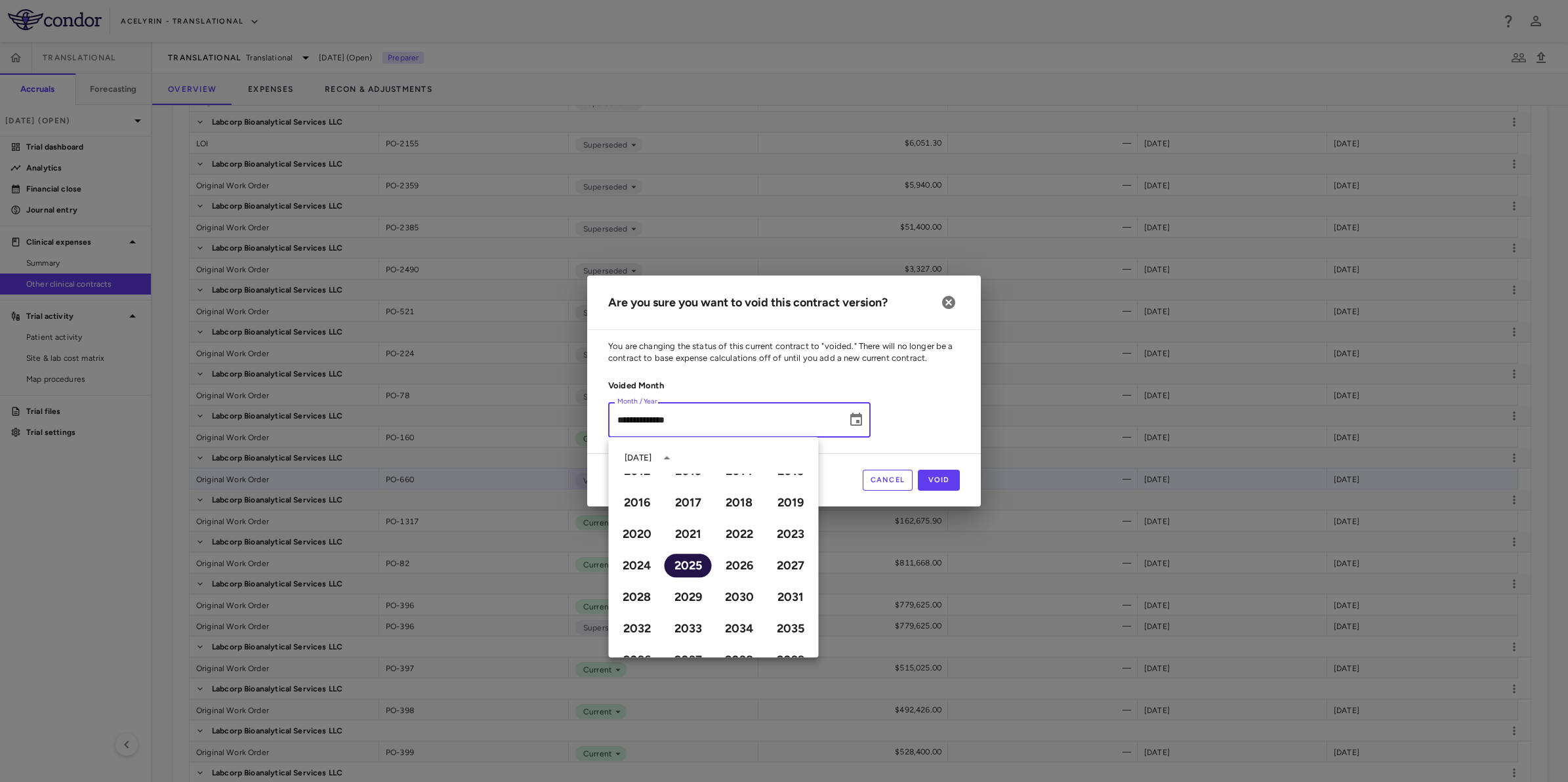
click at [682, 563] on button "2025" at bounding box center [688, 565] width 47 height 23
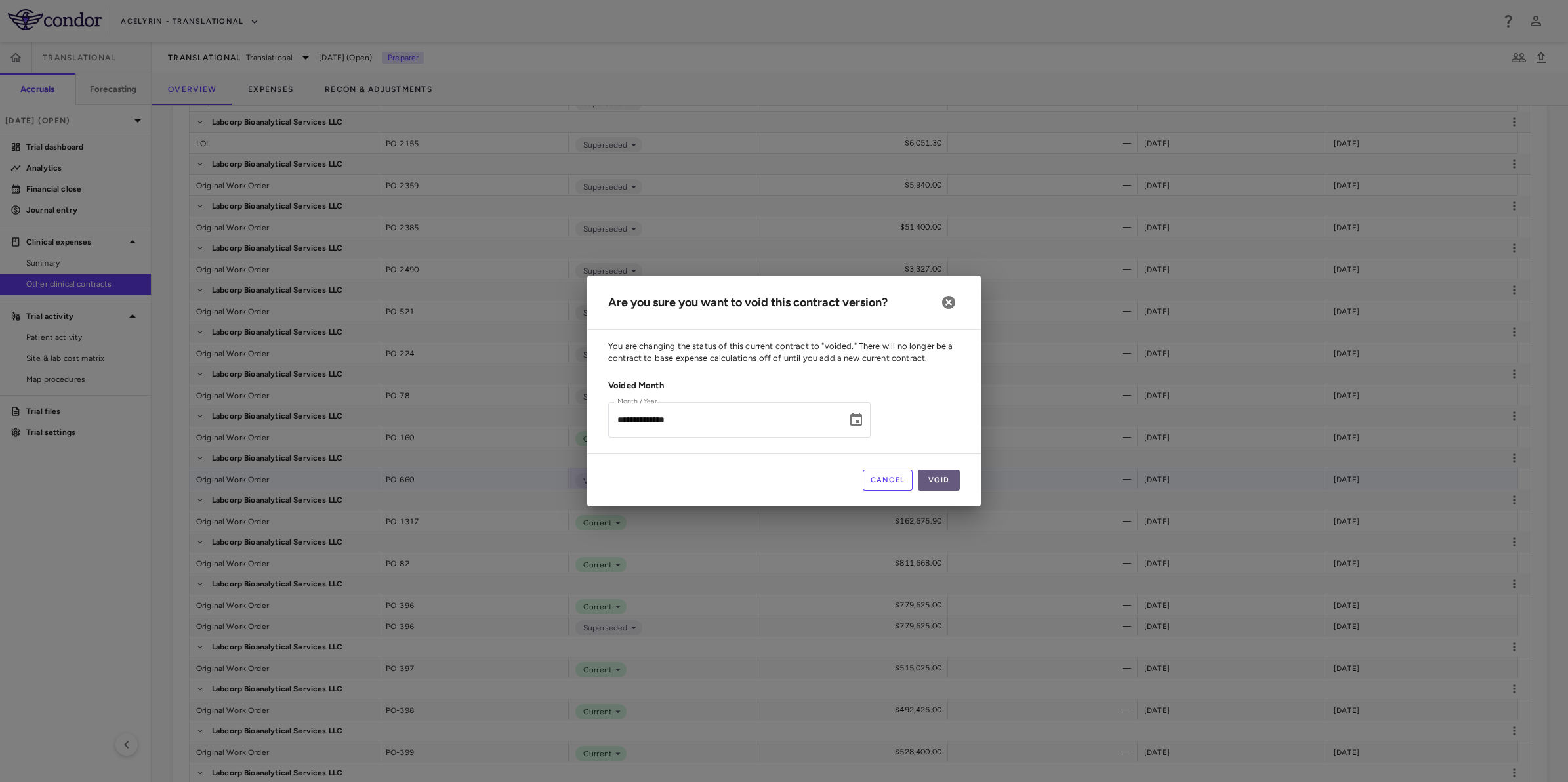
click at [949, 477] on button "Void" at bounding box center [938, 480] width 42 height 21
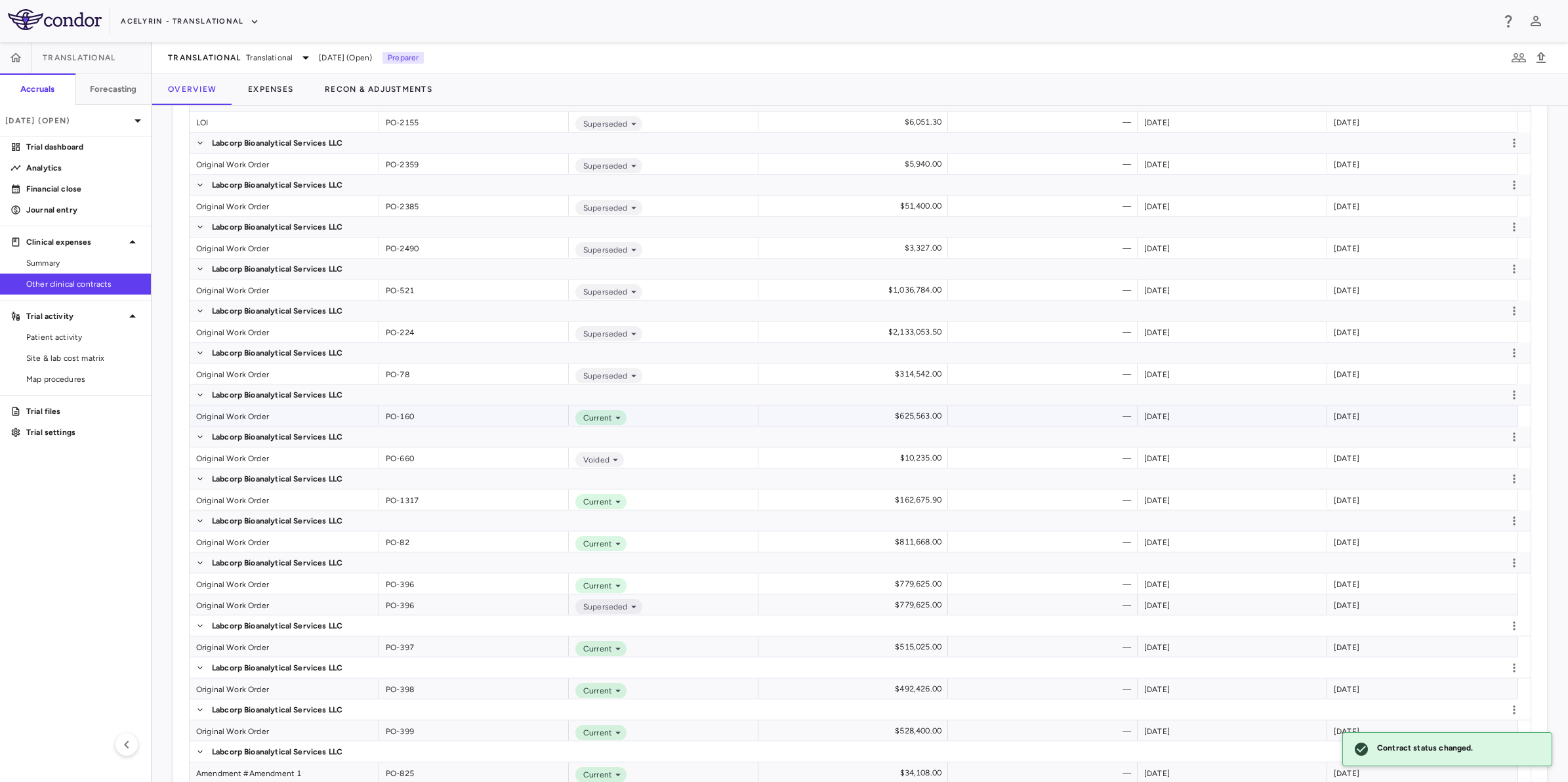
scroll to position [2335, 0]
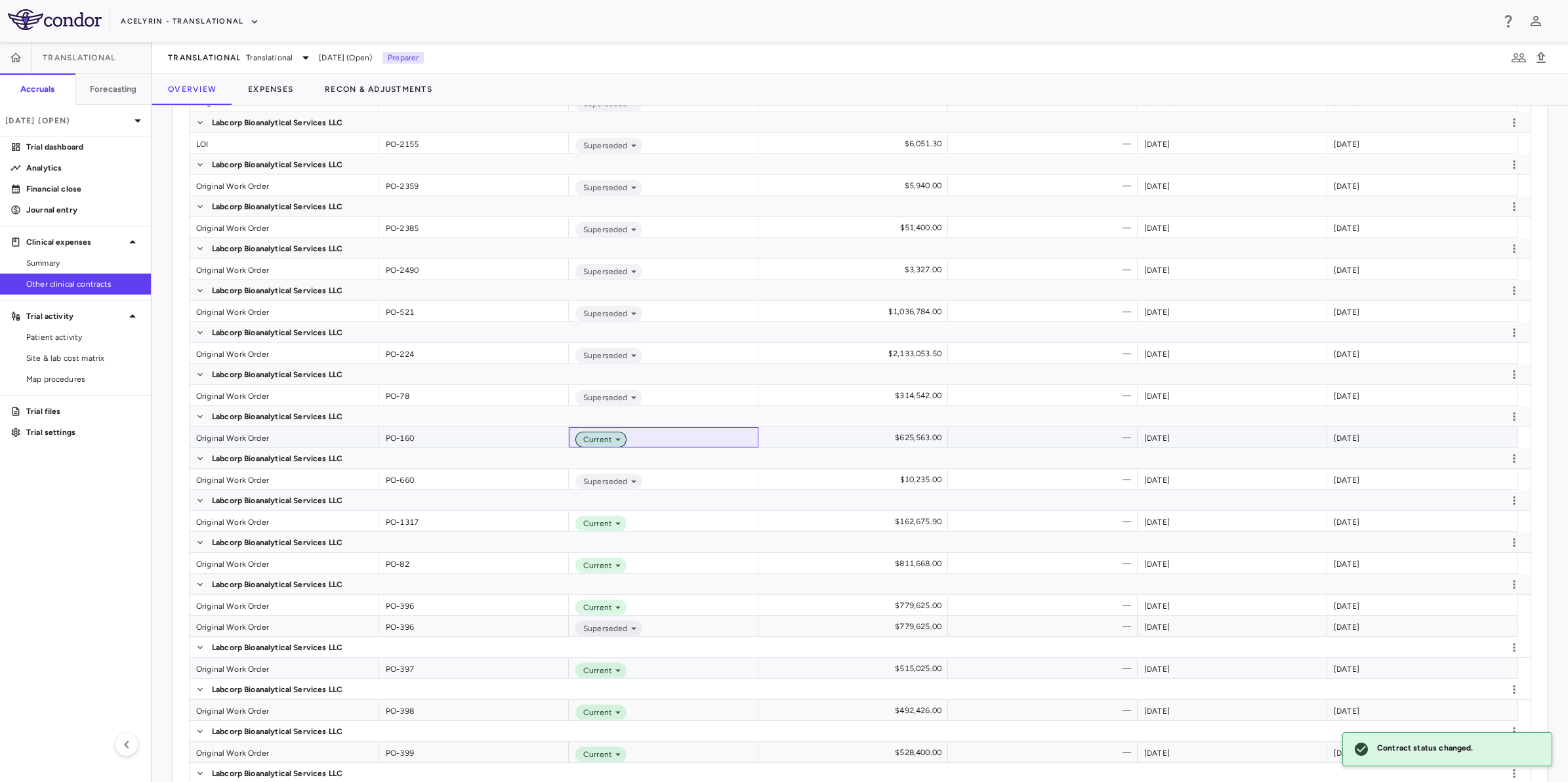
click at [612, 436] on icon at bounding box center [618, 439] width 12 height 12
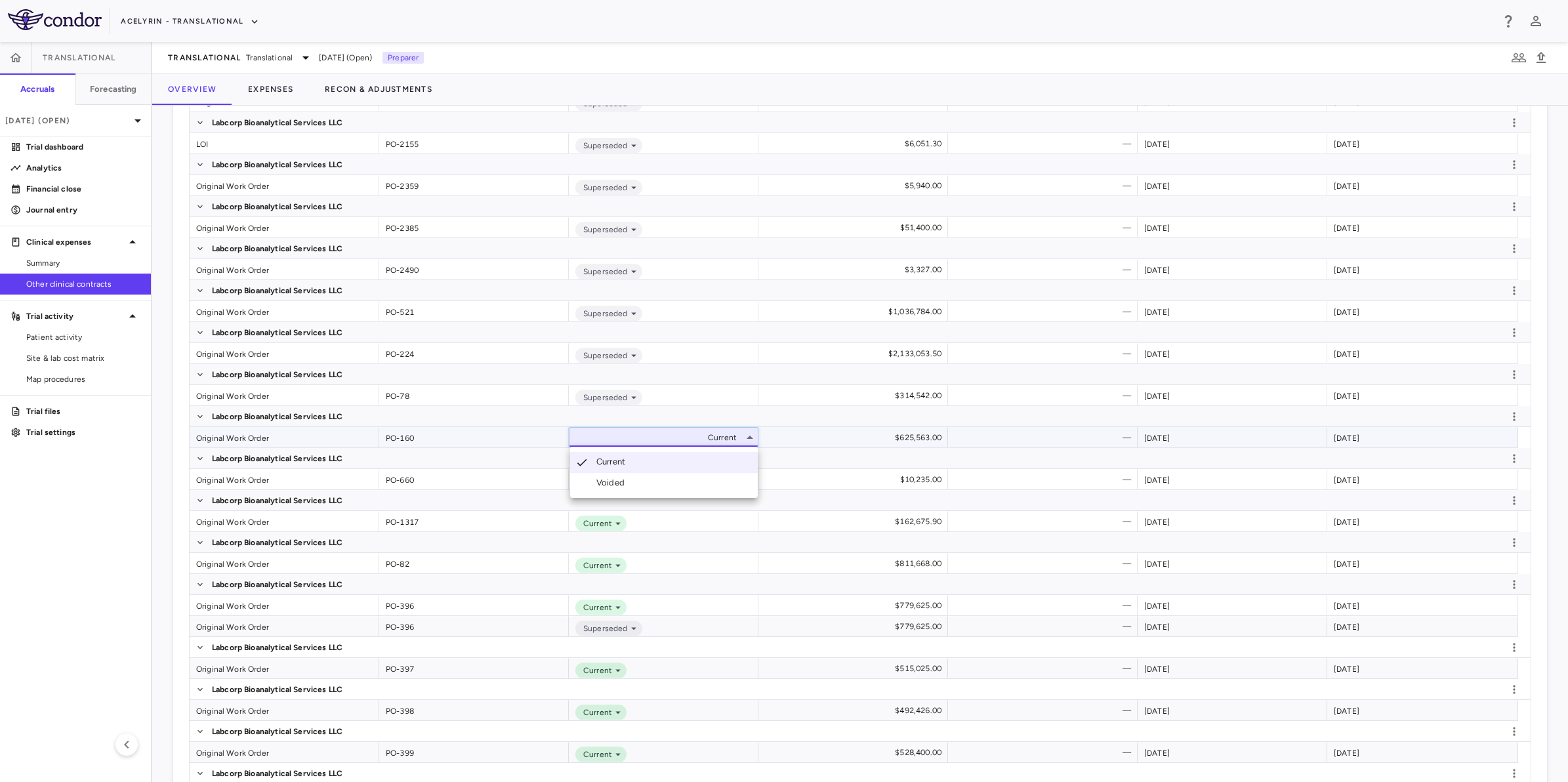
click at [618, 487] on div "Voided" at bounding box center [613, 482] width 34 height 12
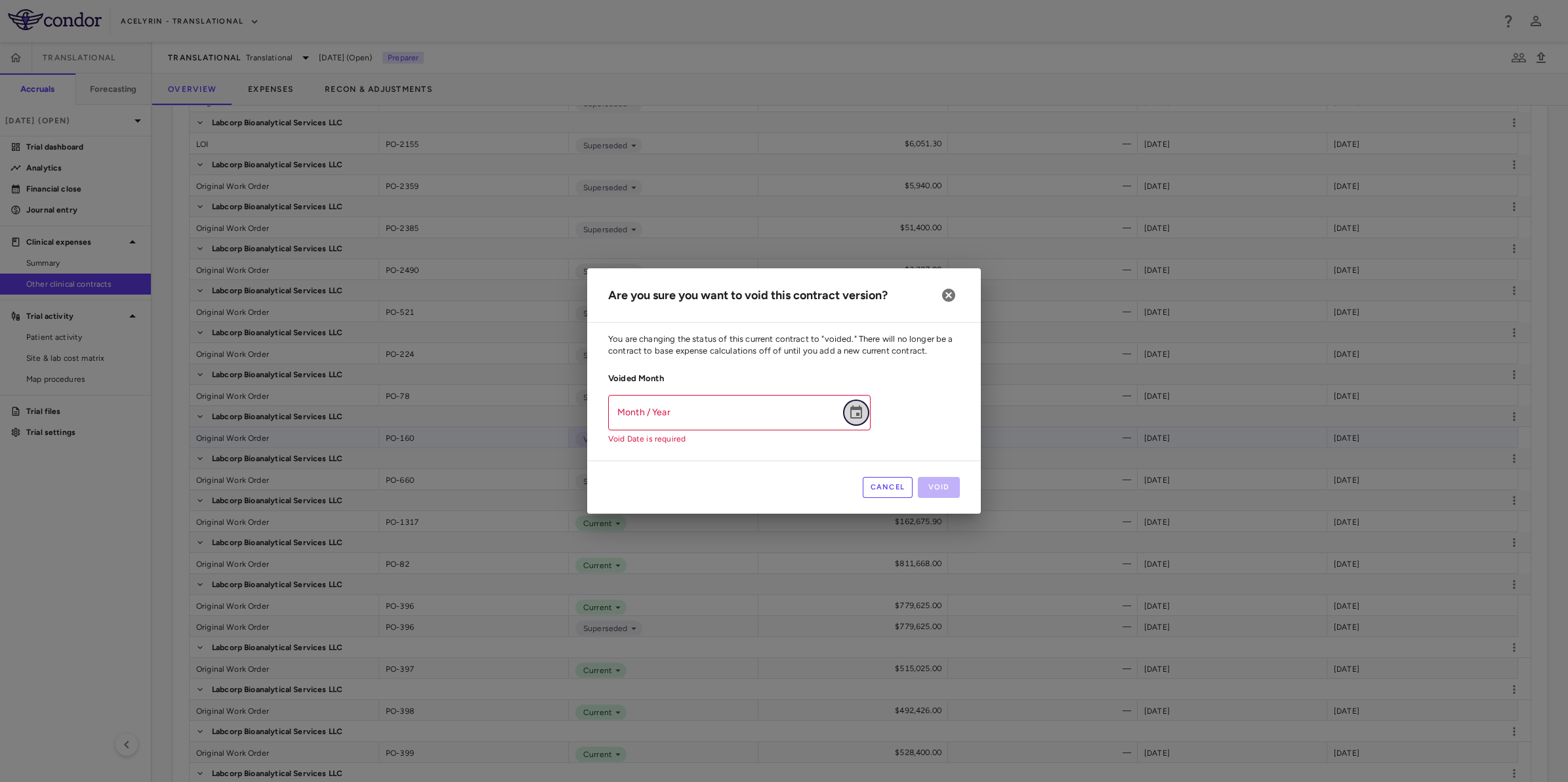
click at [856, 410] on icon "Choose date" at bounding box center [856, 412] width 12 height 13
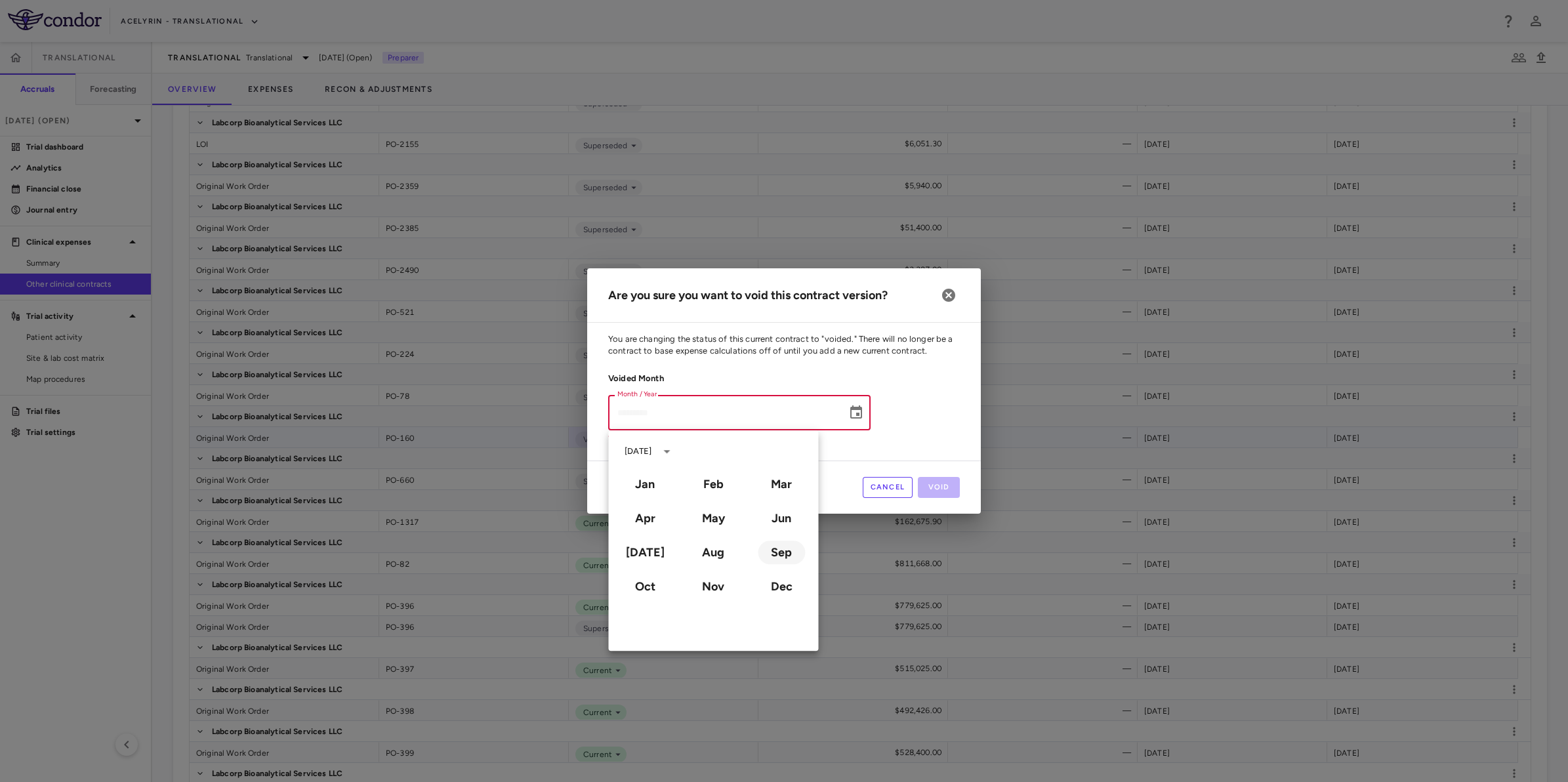
click at [787, 558] on button "Sep" at bounding box center [781, 552] width 47 height 23
type input "**********"
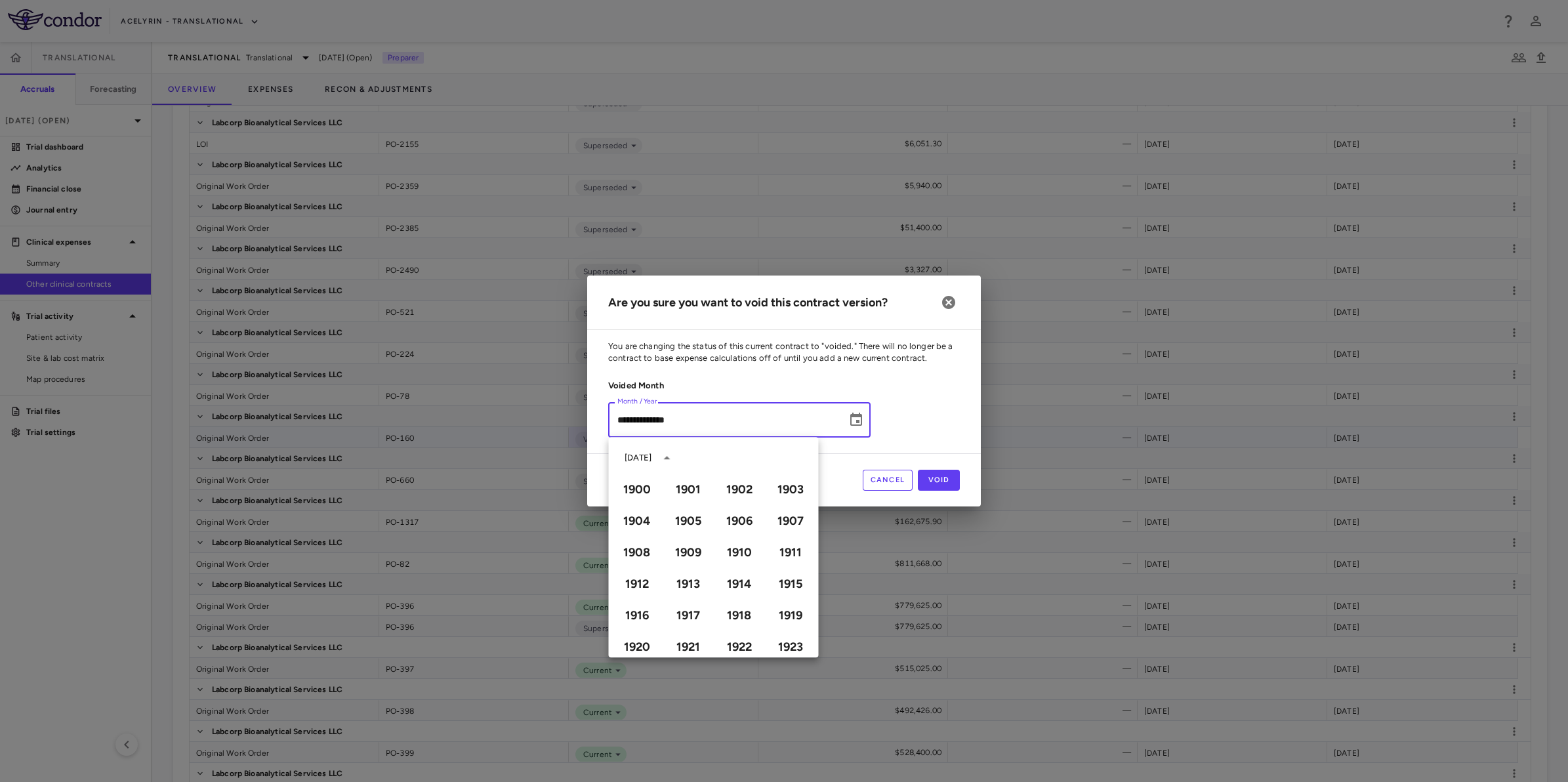
scroll to position [900, 0]
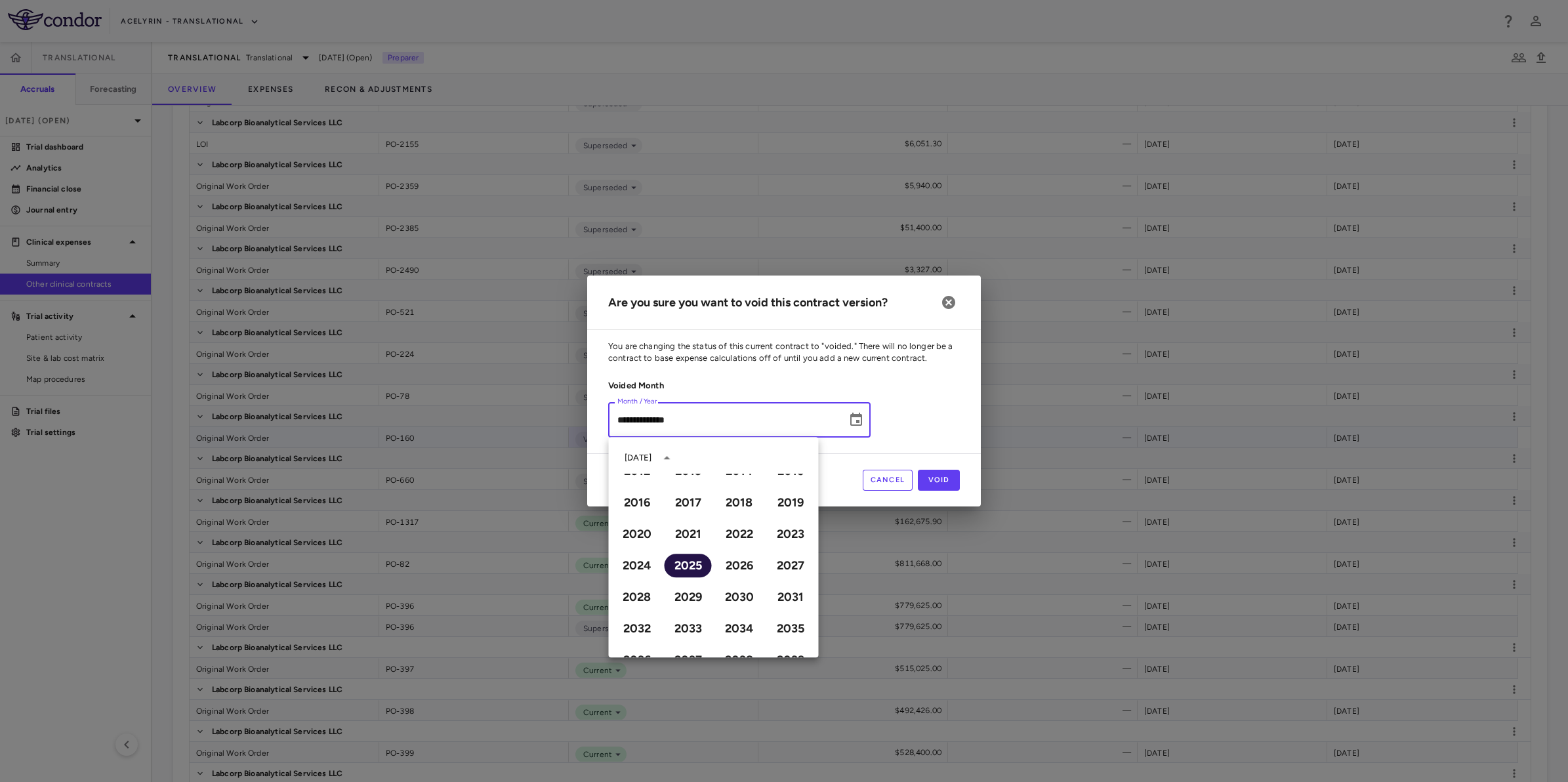
click at [680, 566] on button "2025" at bounding box center [688, 565] width 47 height 23
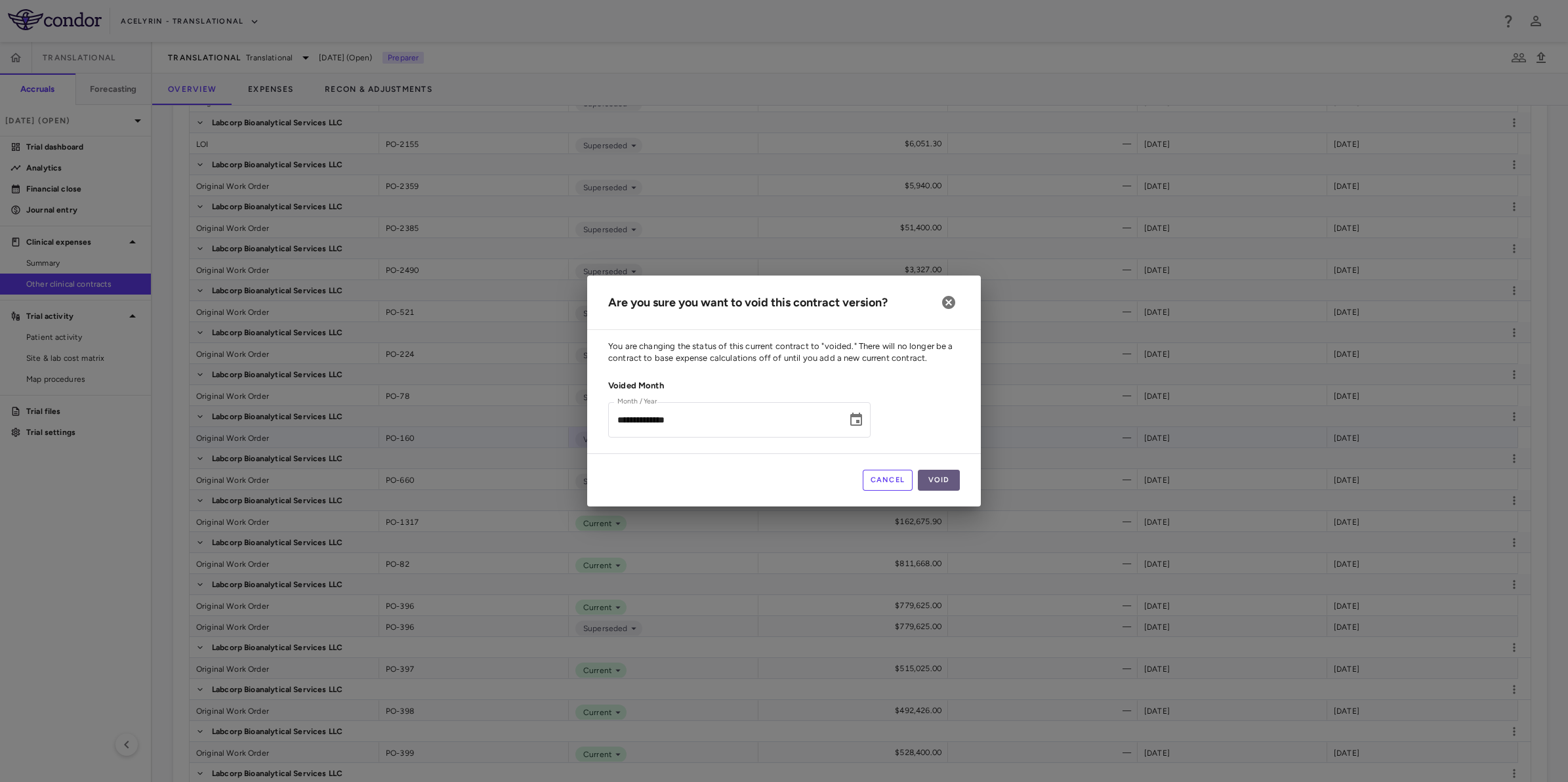
click at [937, 484] on button "Void" at bounding box center [938, 480] width 42 height 21
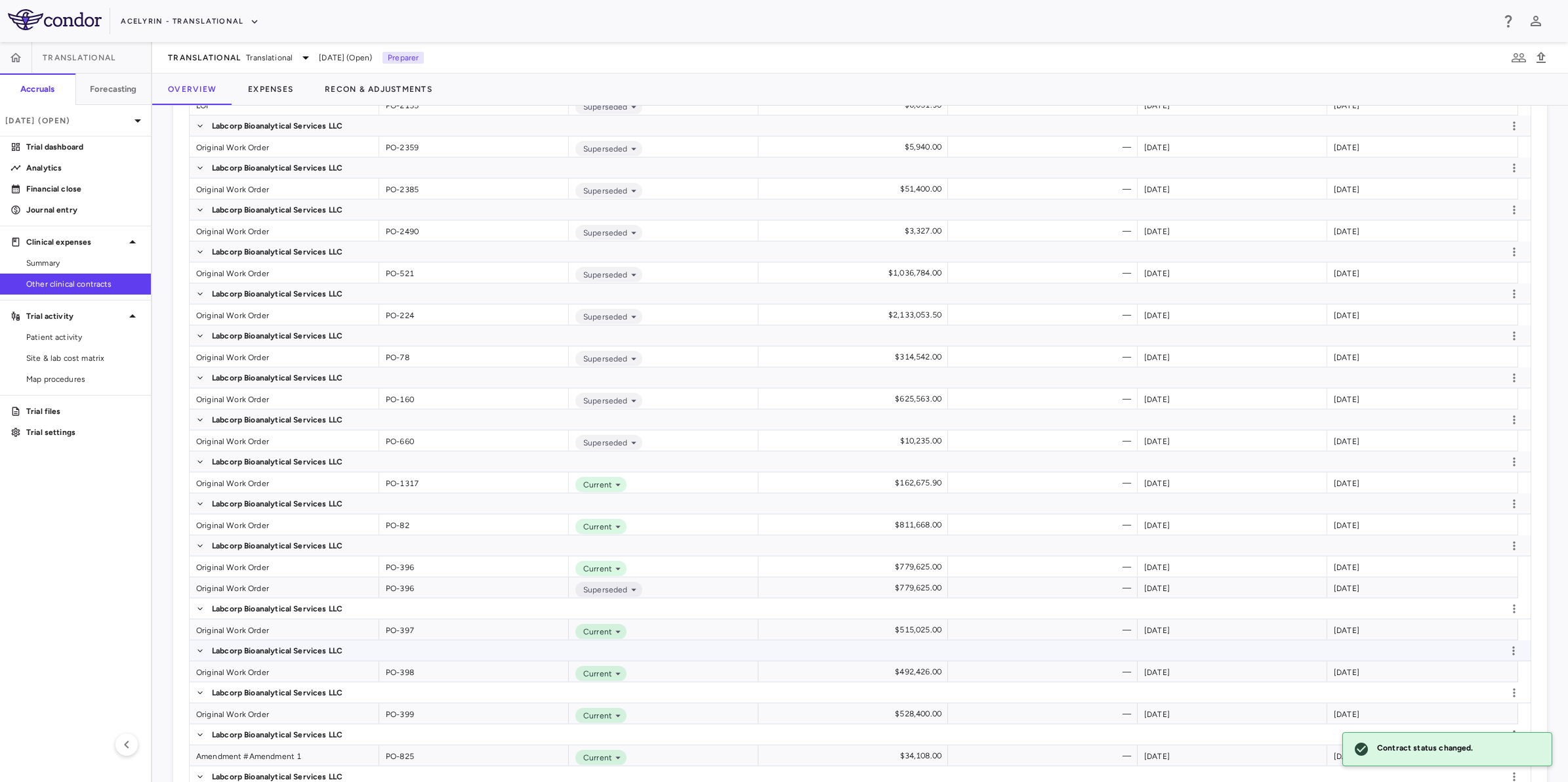
scroll to position [2474, 0]
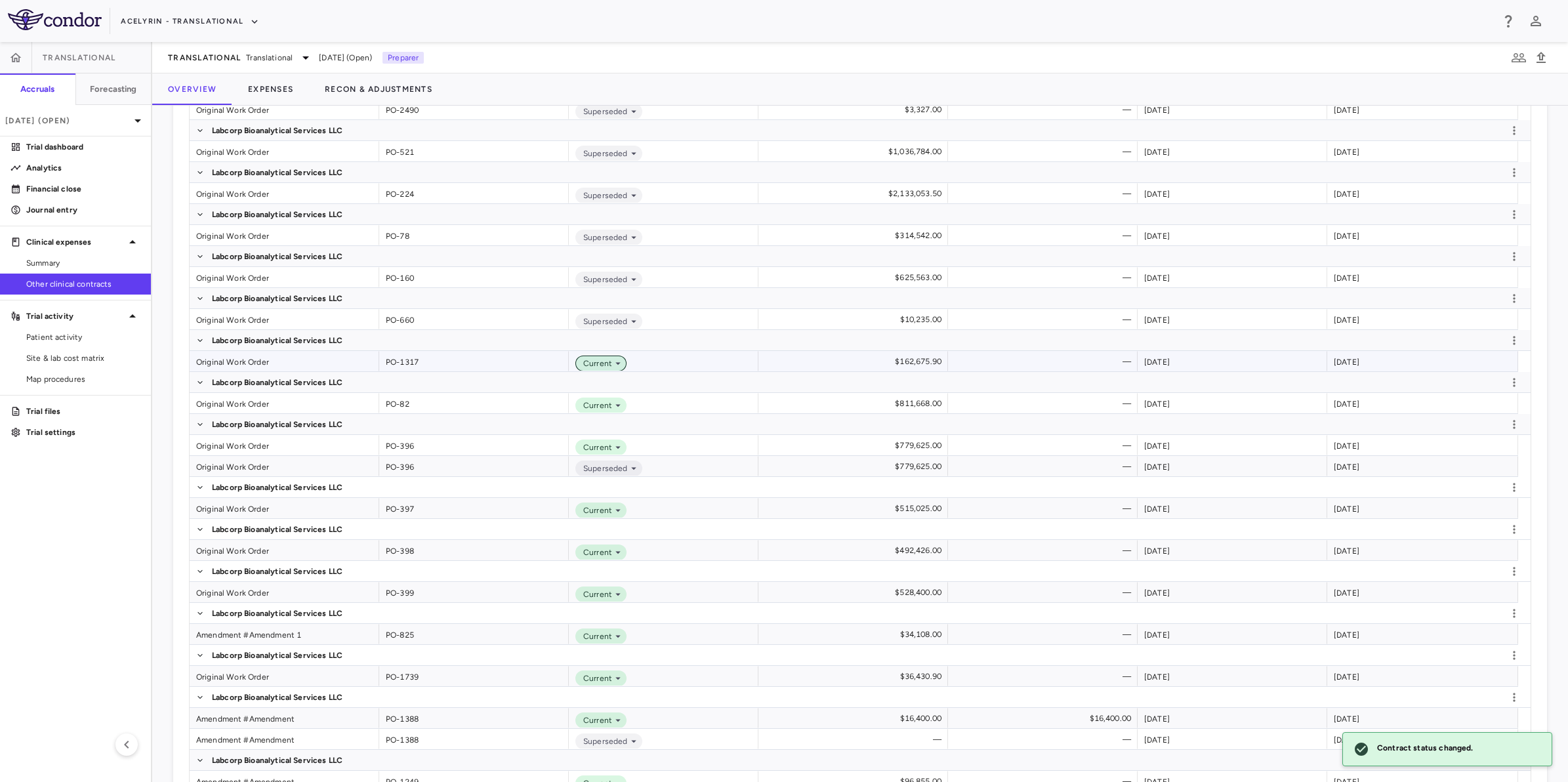
click at [608, 363] on span "Current" at bounding box center [594, 363] width 34 height 12
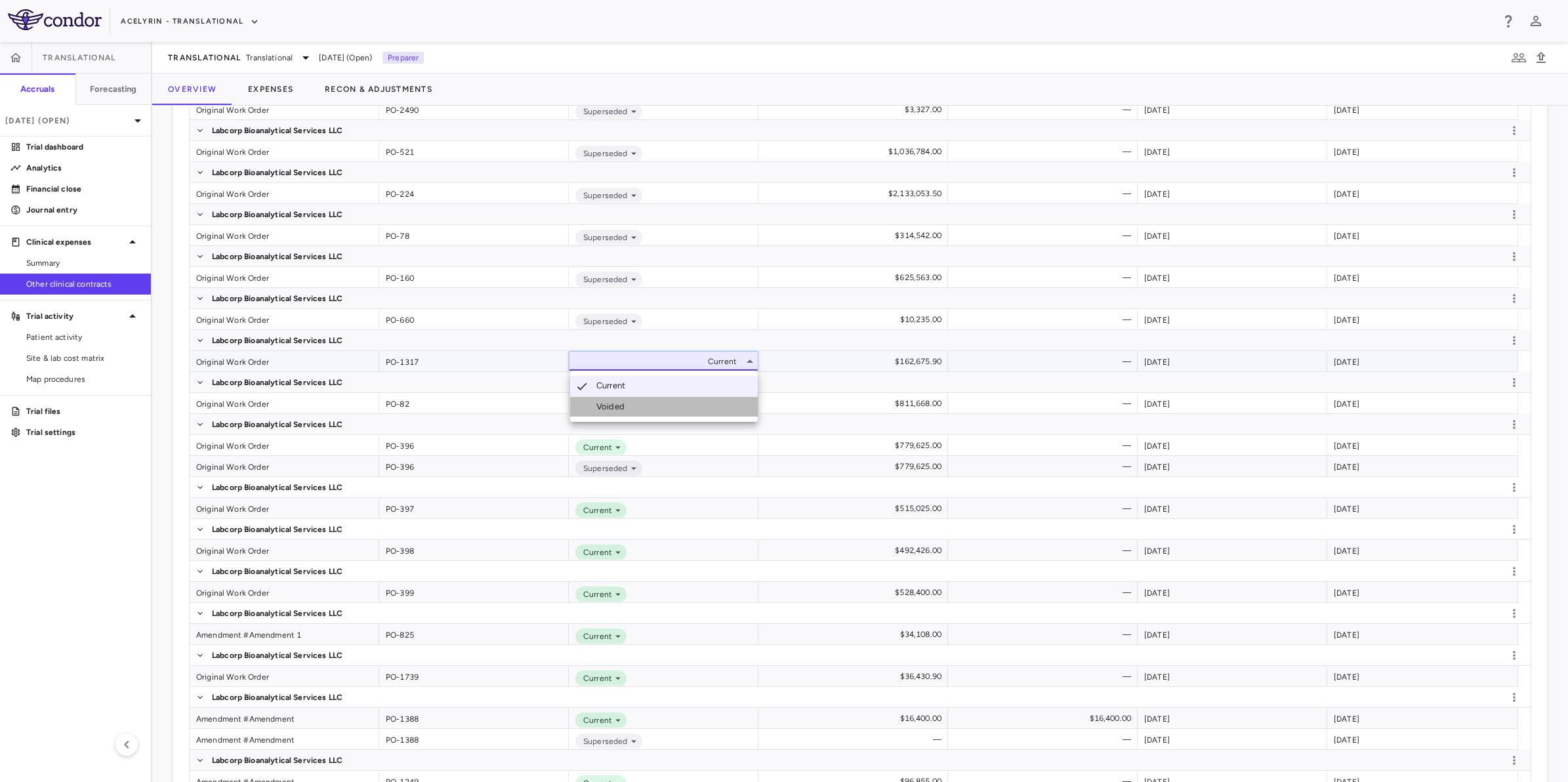
click at [608, 403] on div "Voided" at bounding box center [613, 406] width 34 height 12
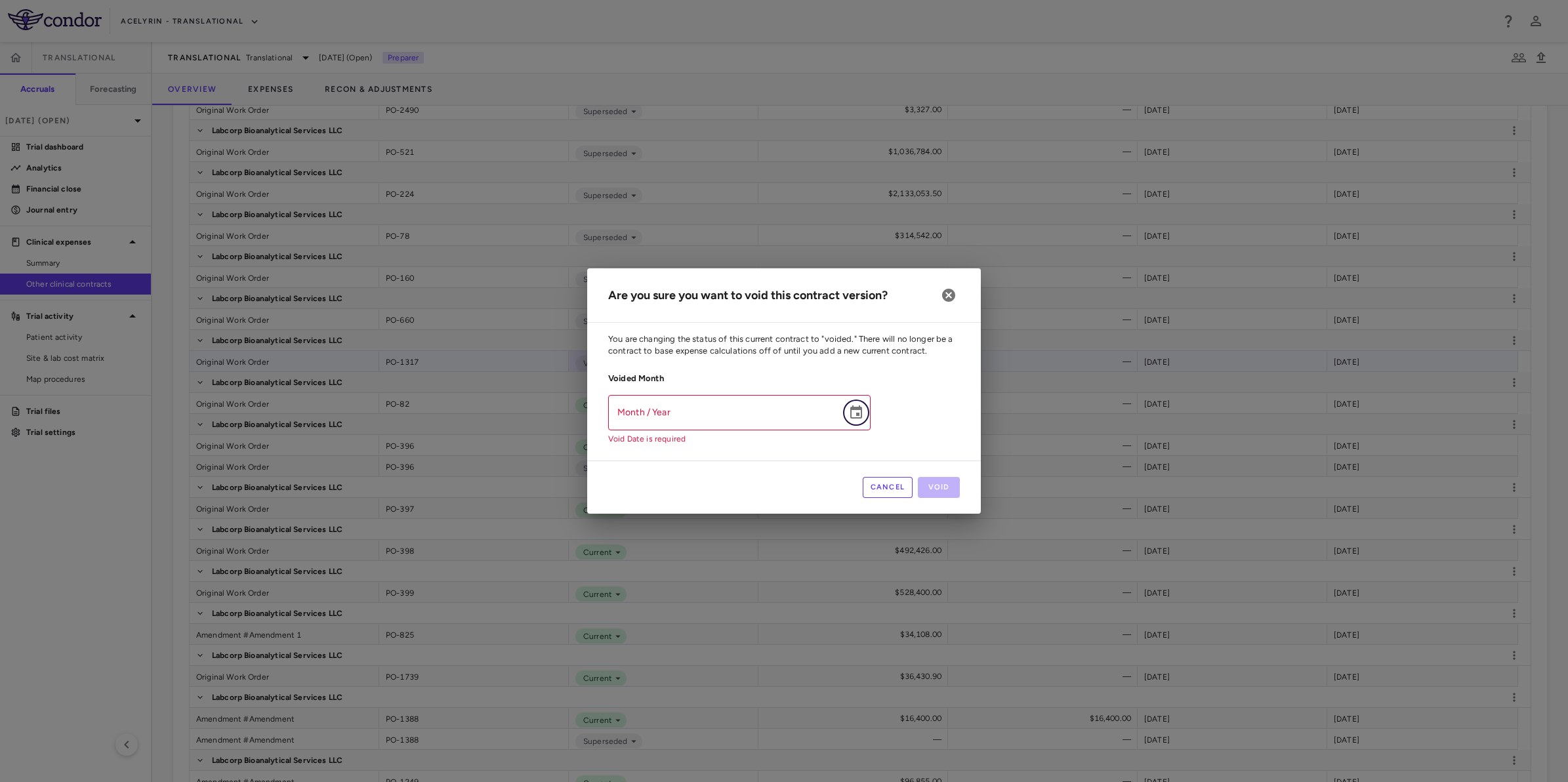
click at [857, 417] on icon "Choose date" at bounding box center [856, 412] width 16 height 16
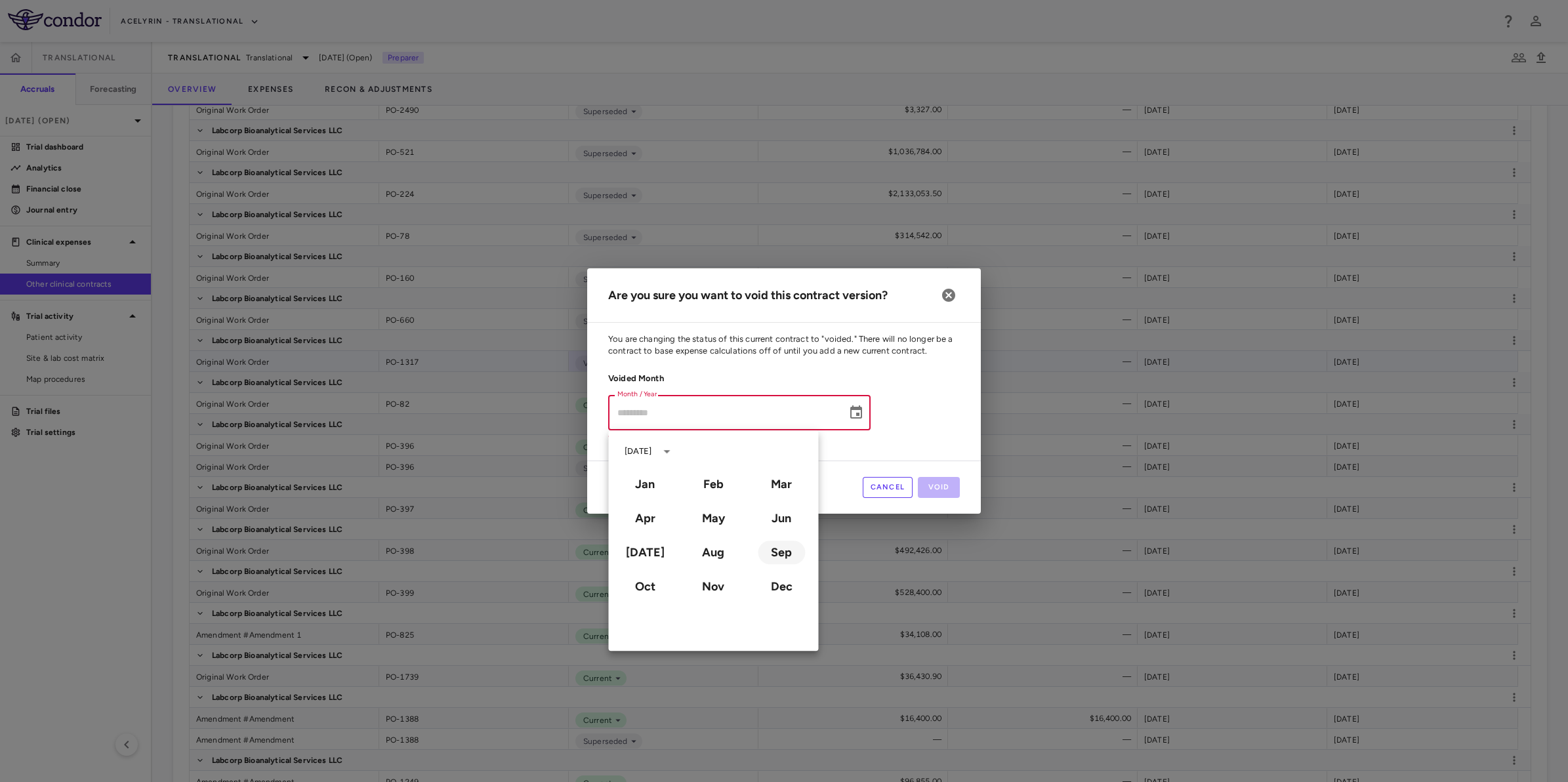
click at [784, 547] on button "Sep" at bounding box center [781, 552] width 47 height 23
type input "**********"
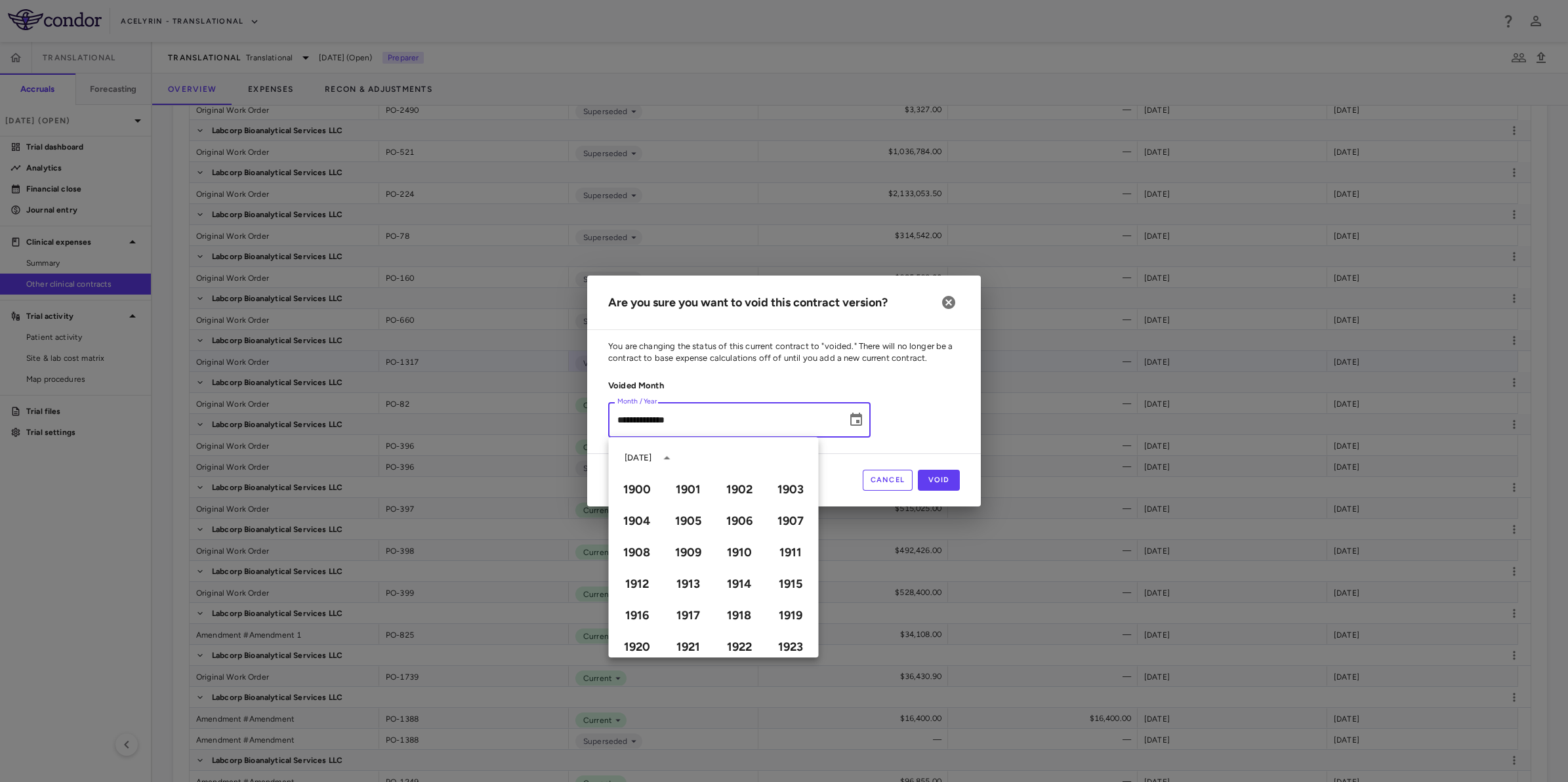
scroll to position [900, 0]
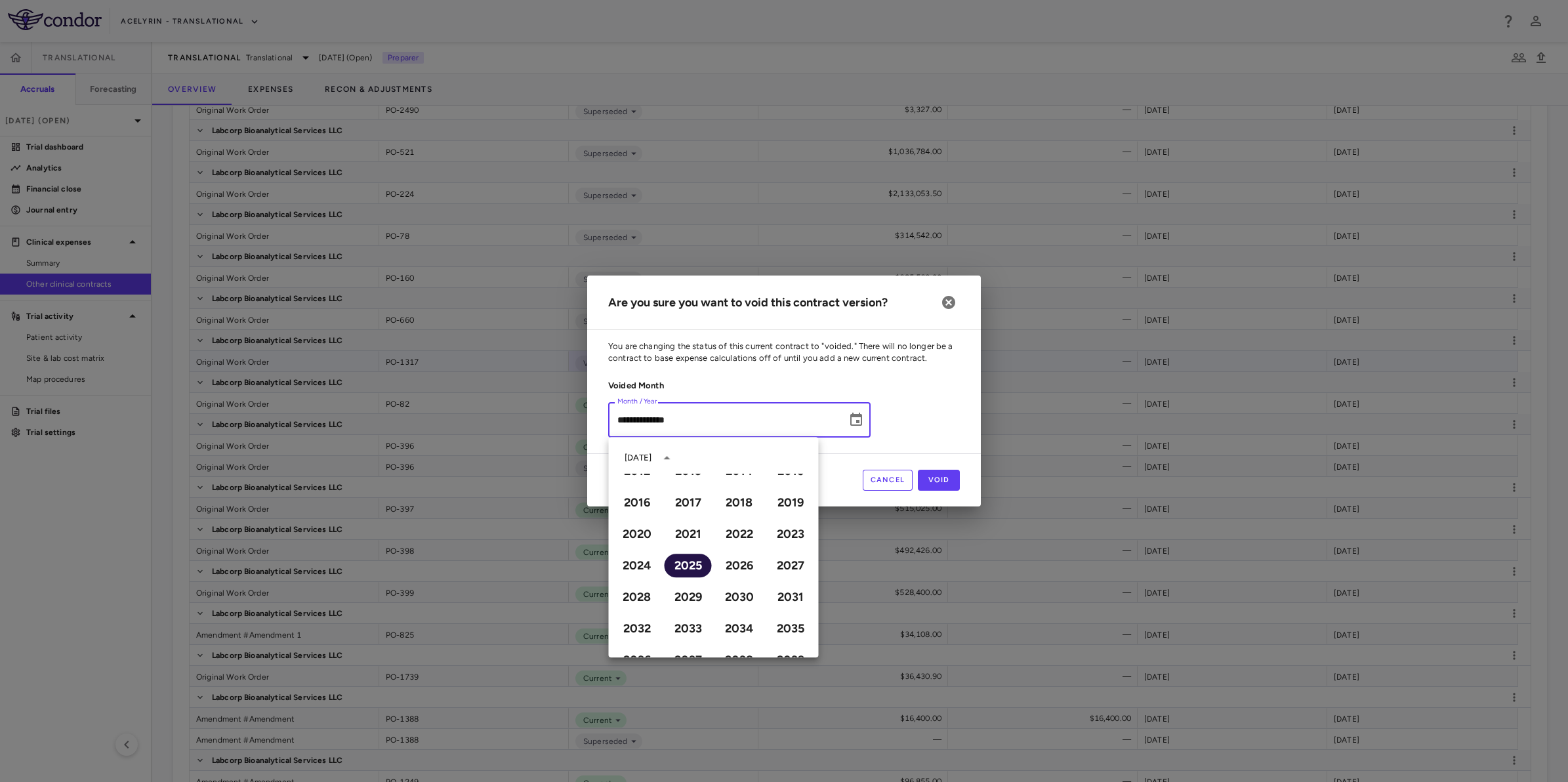
click at [682, 563] on button "2025" at bounding box center [688, 565] width 47 height 23
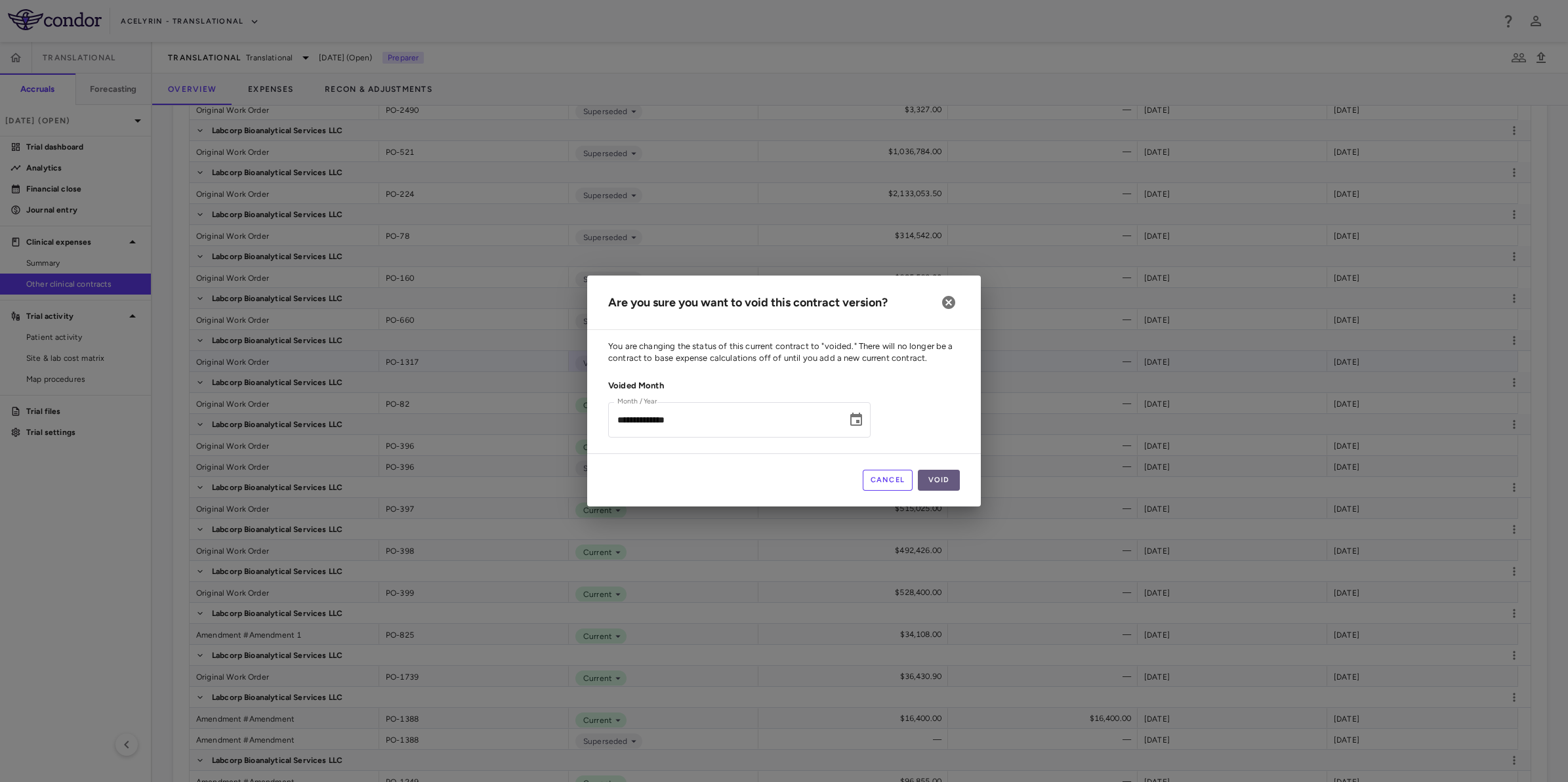
click at [948, 483] on button "Void" at bounding box center [938, 480] width 42 height 21
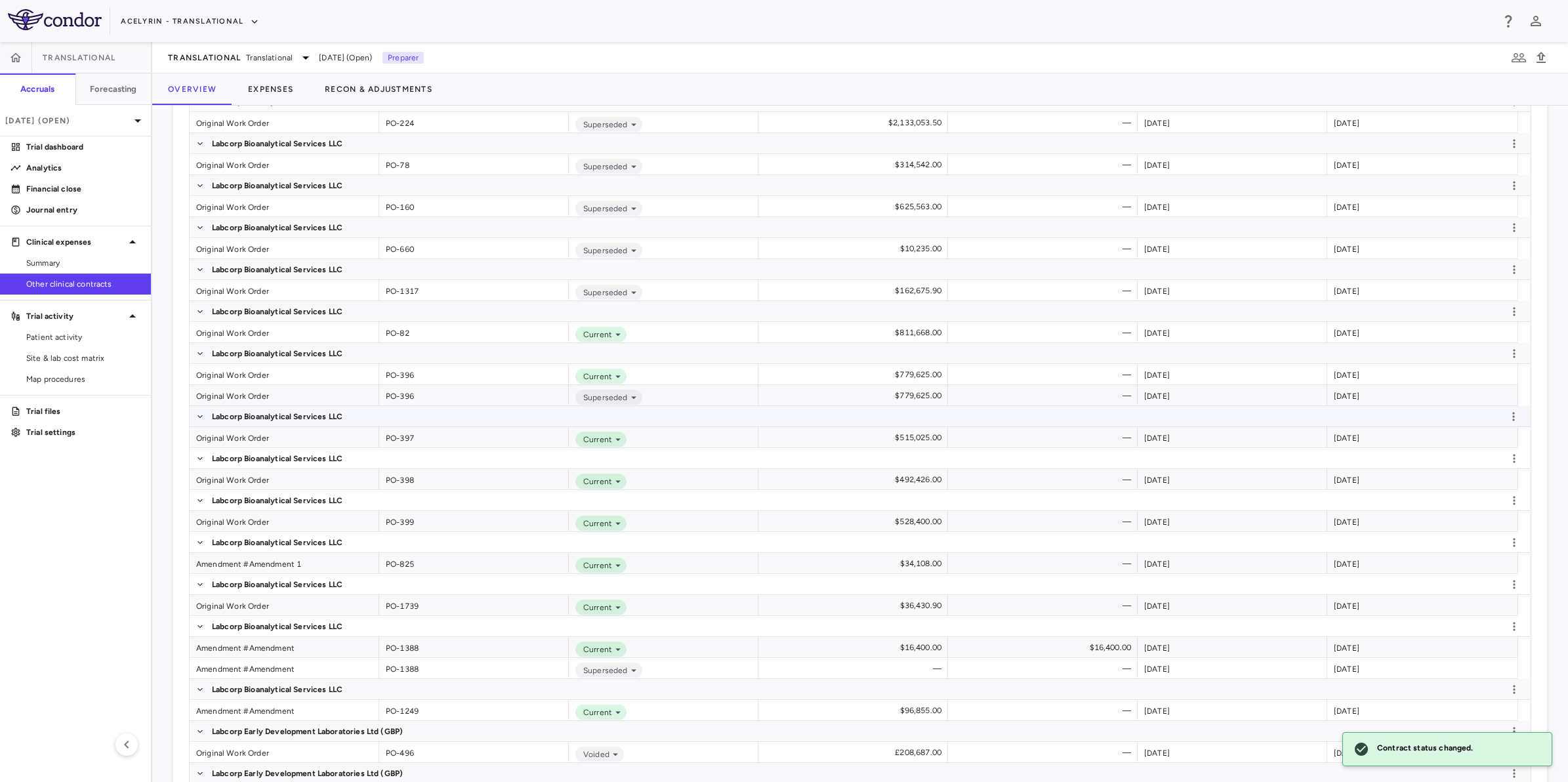
scroll to position [2523, 0]
click at [614, 332] on icon at bounding box center [618, 335] width 12 height 12
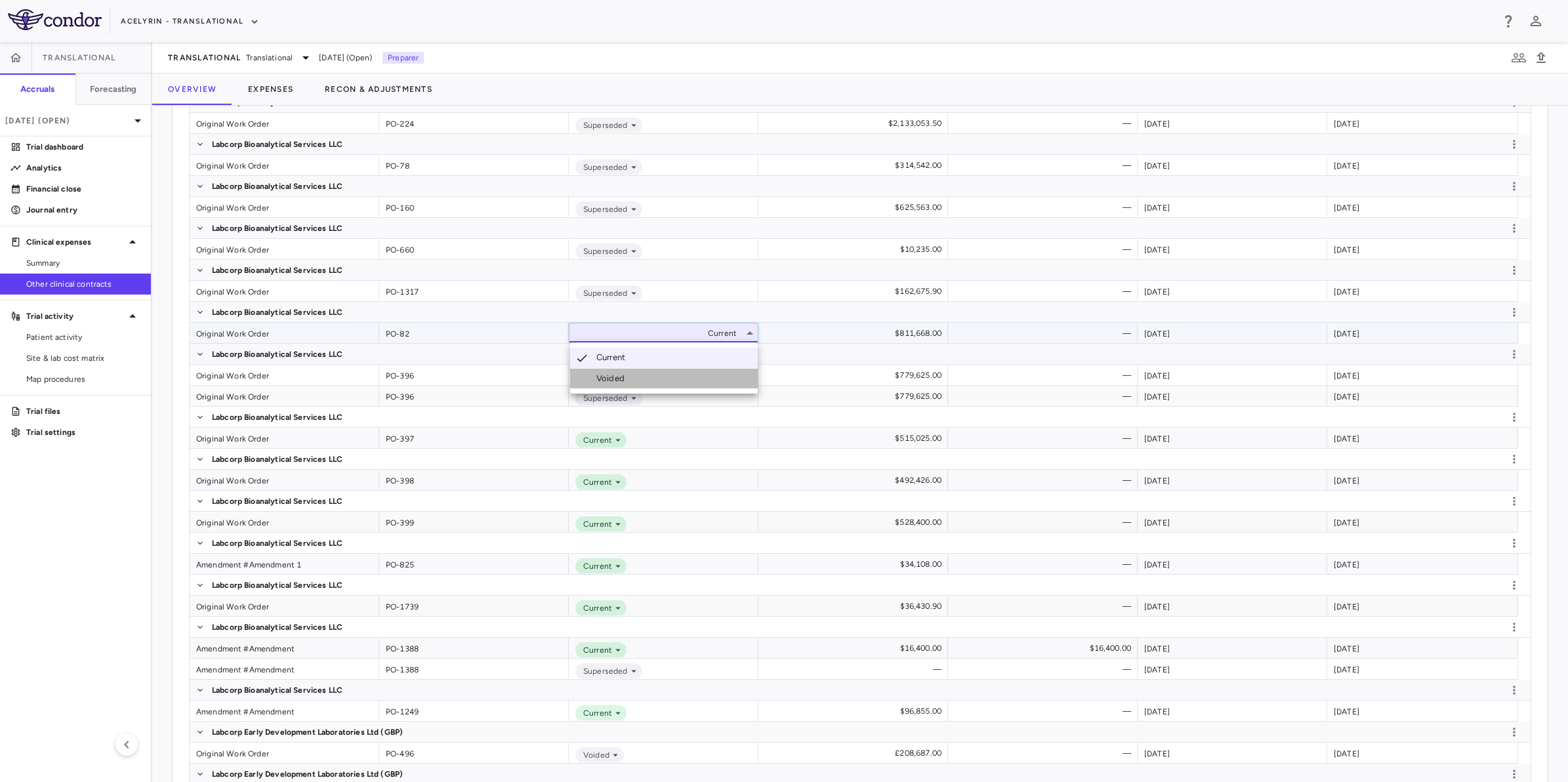
click at [626, 379] on div "Voided" at bounding box center [613, 378] width 34 height 12
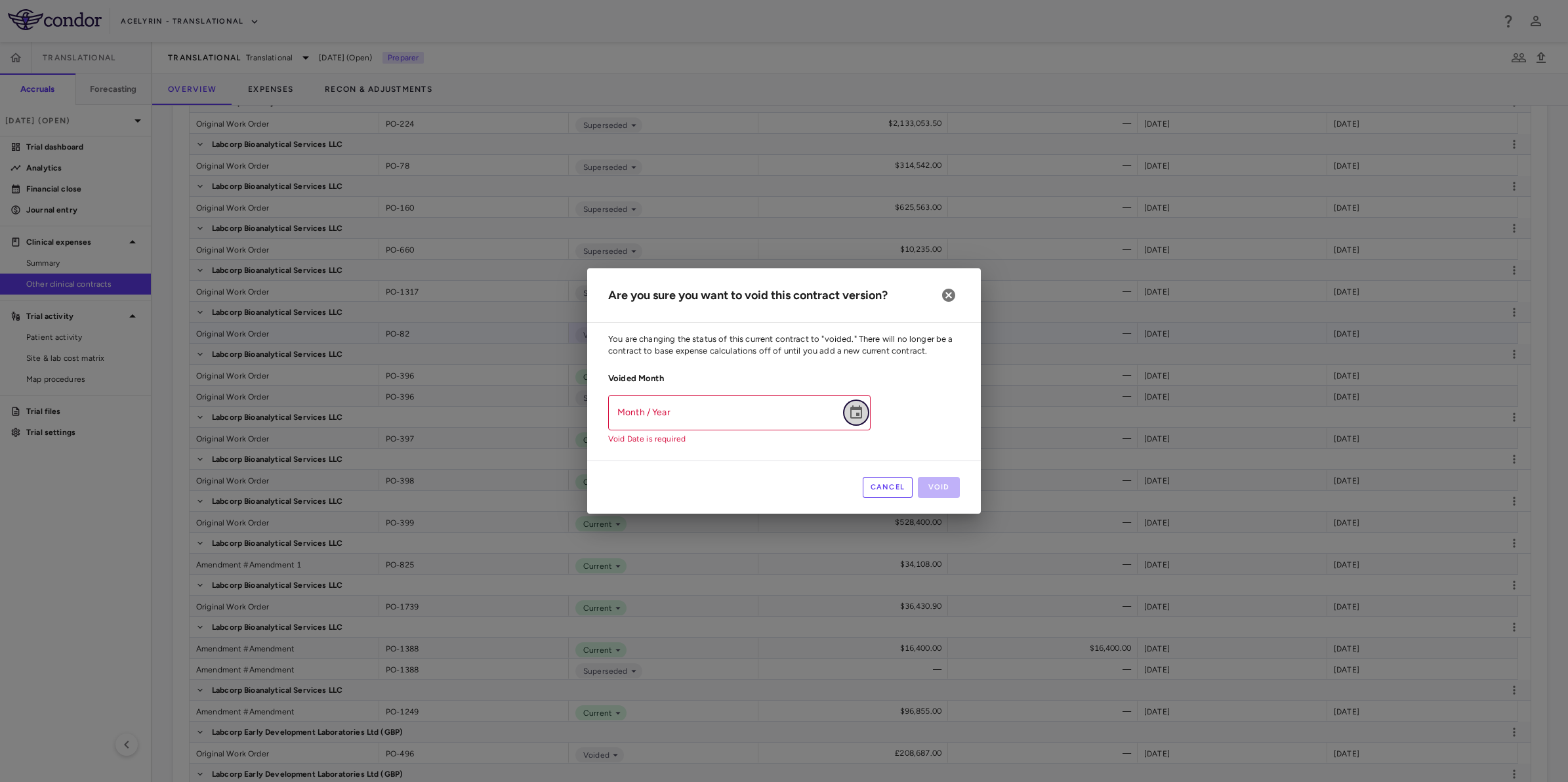
click at [855, 414] on icon "Choose date" at bounding box center [856, 412] width 16 height 16
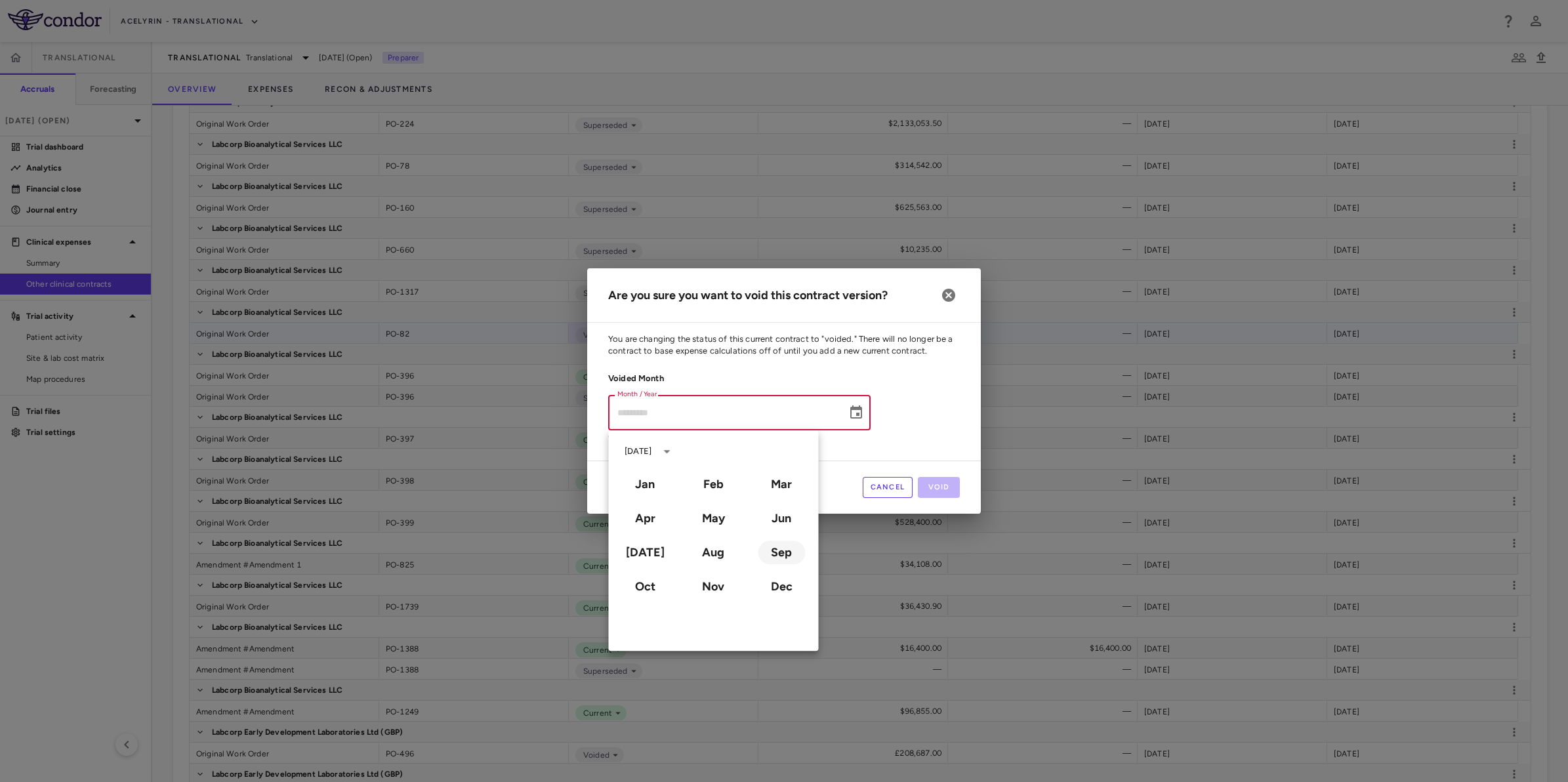
click at [783, 556] on button "Sep" at bounding box center [781, 552] width 47 height 23
type input "**********"
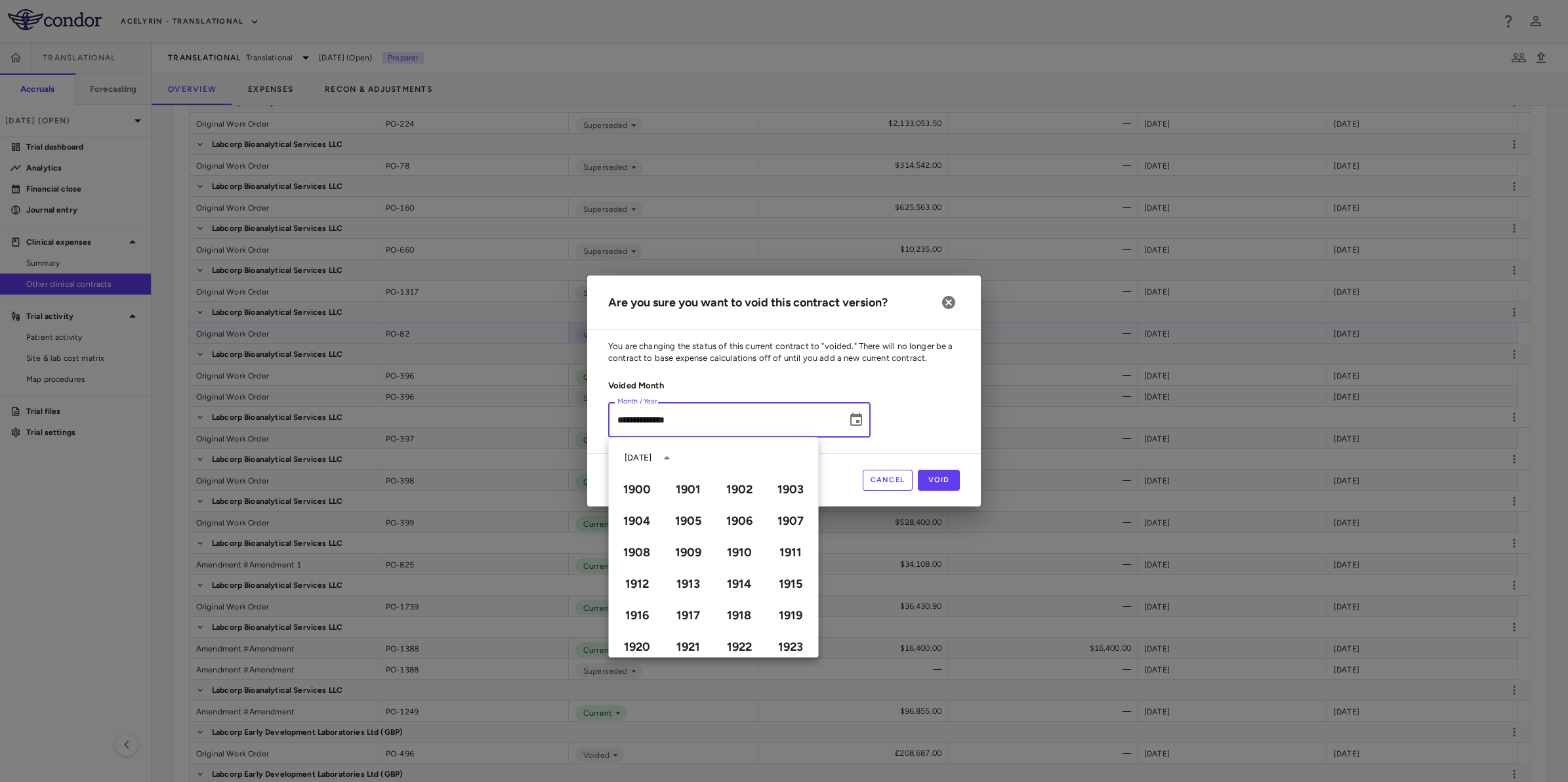
scroll to position [900, 0]
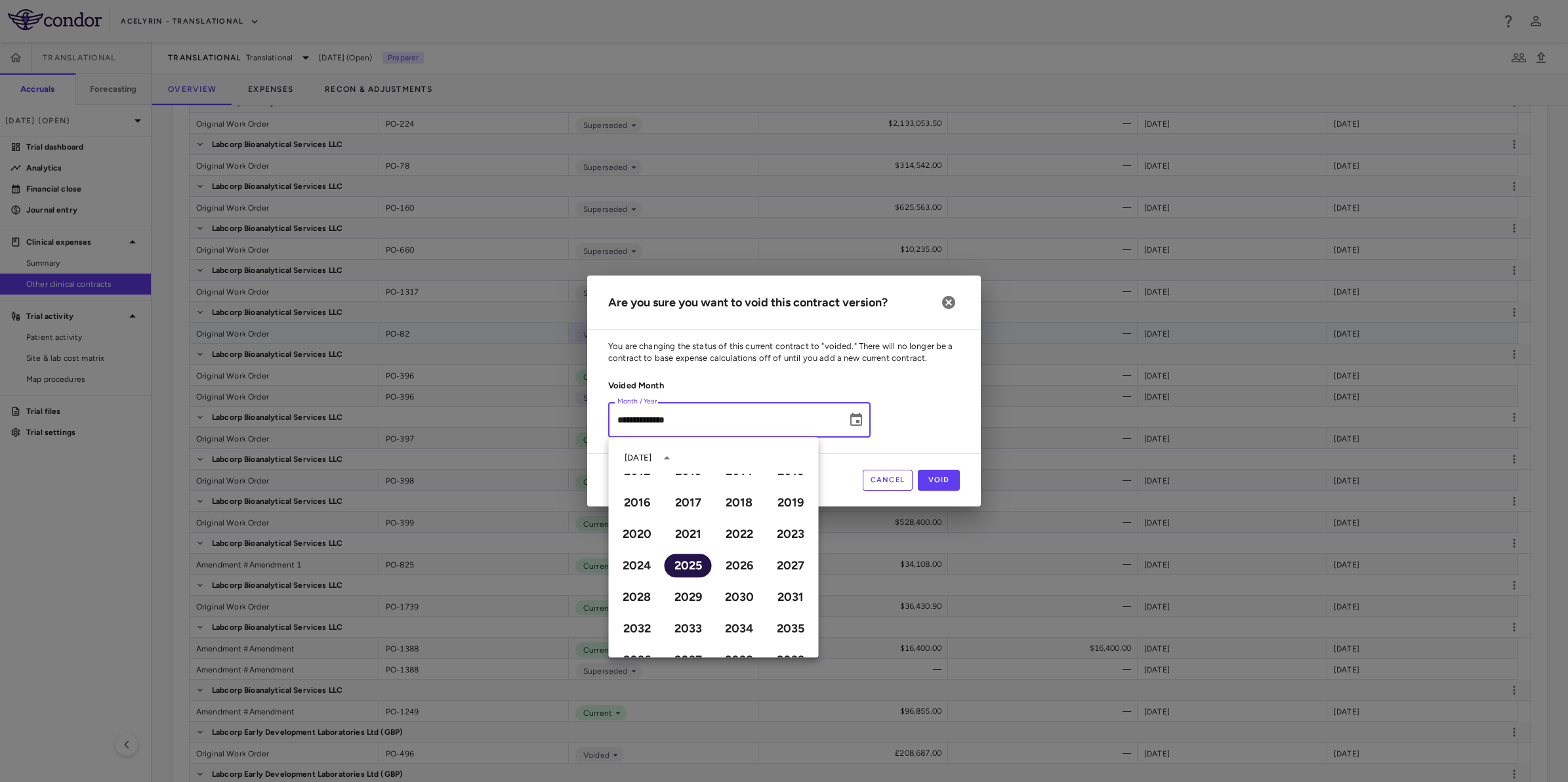
click at [679, 568] on button "2025" at bounding box center [688, 565] width 47 height 23
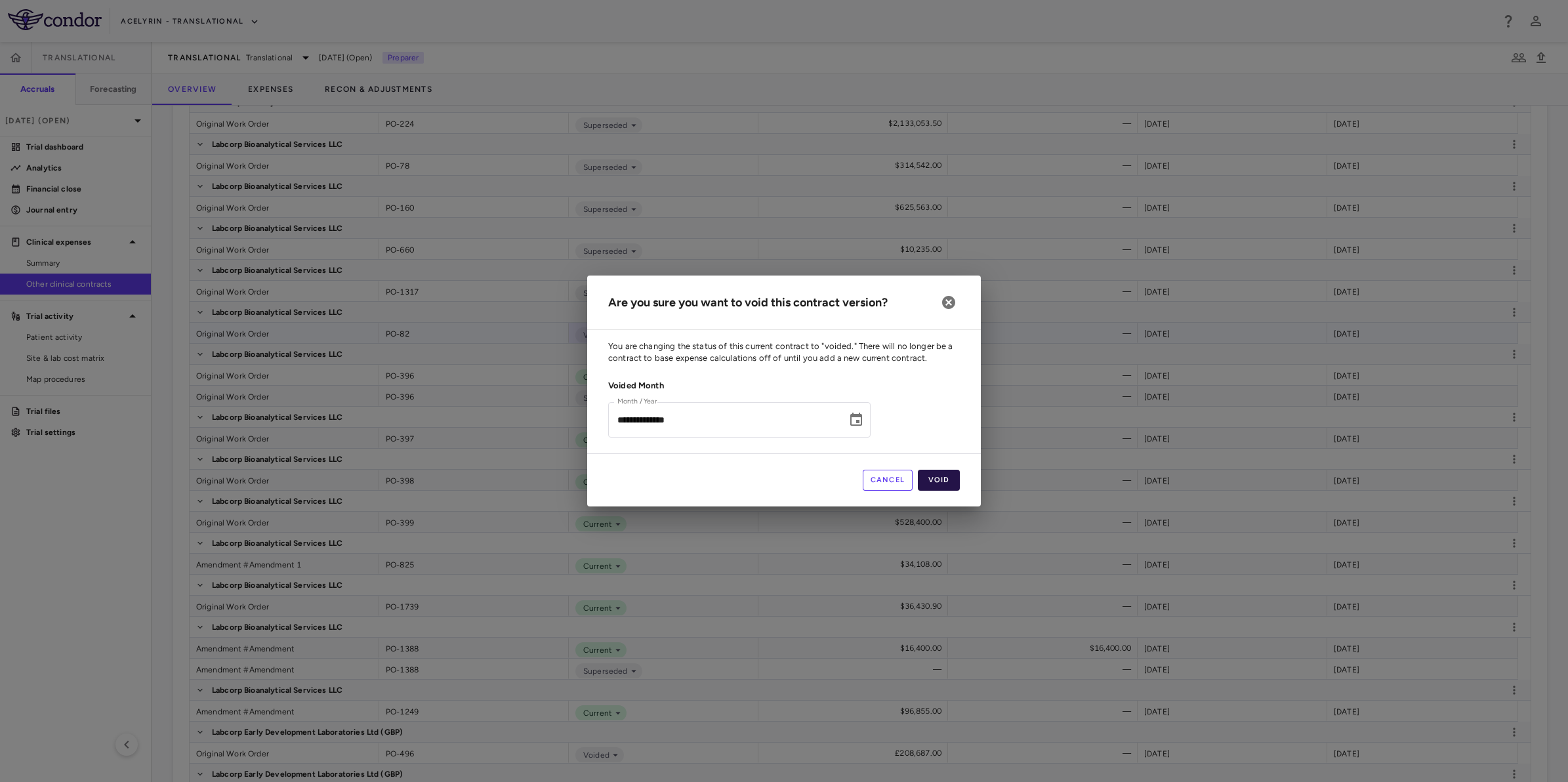
click at [945, 471] on button "Void" at bounding box center [938, 480] width 42 height 21
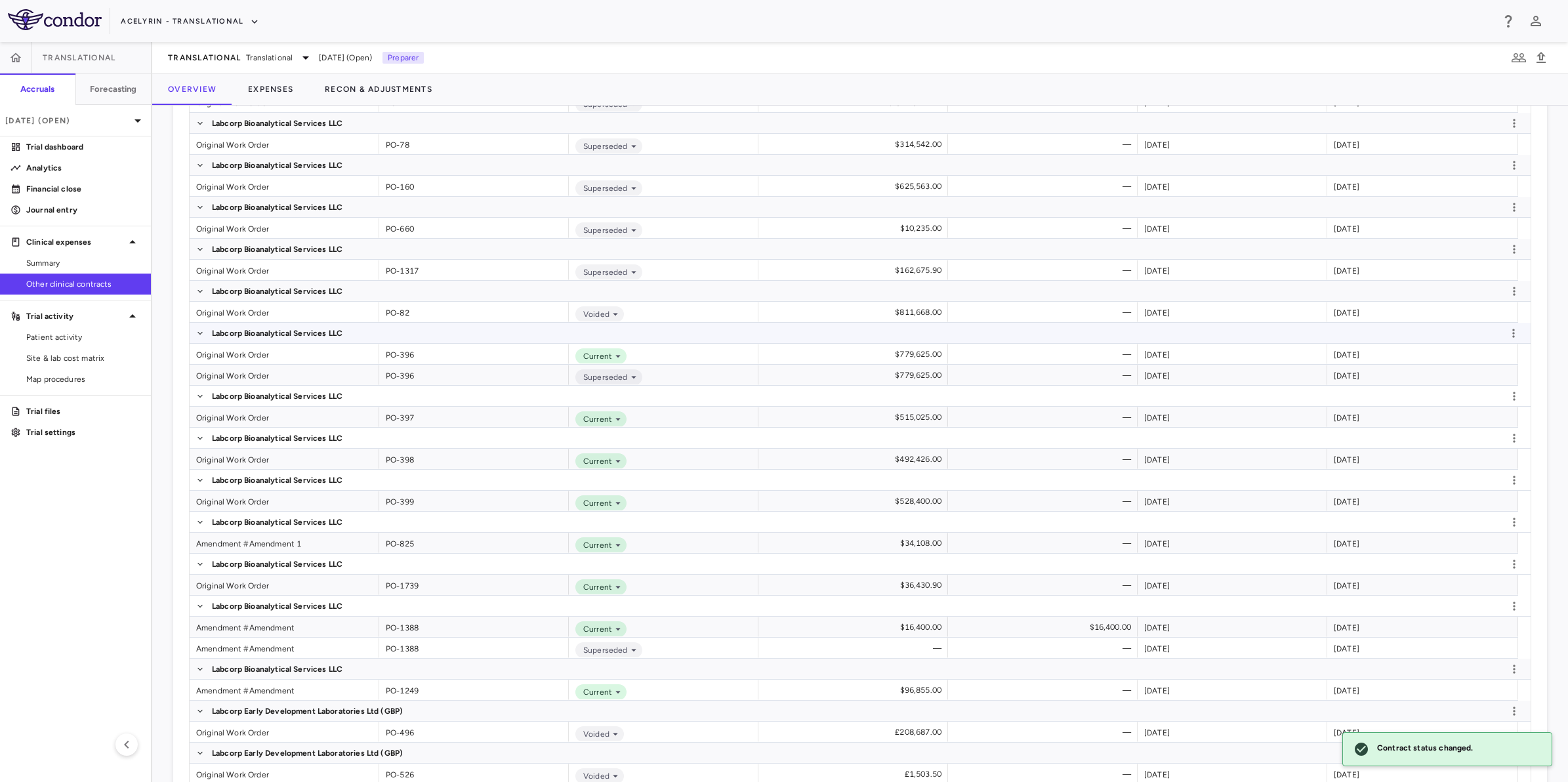
scroll to position [2501, 0]
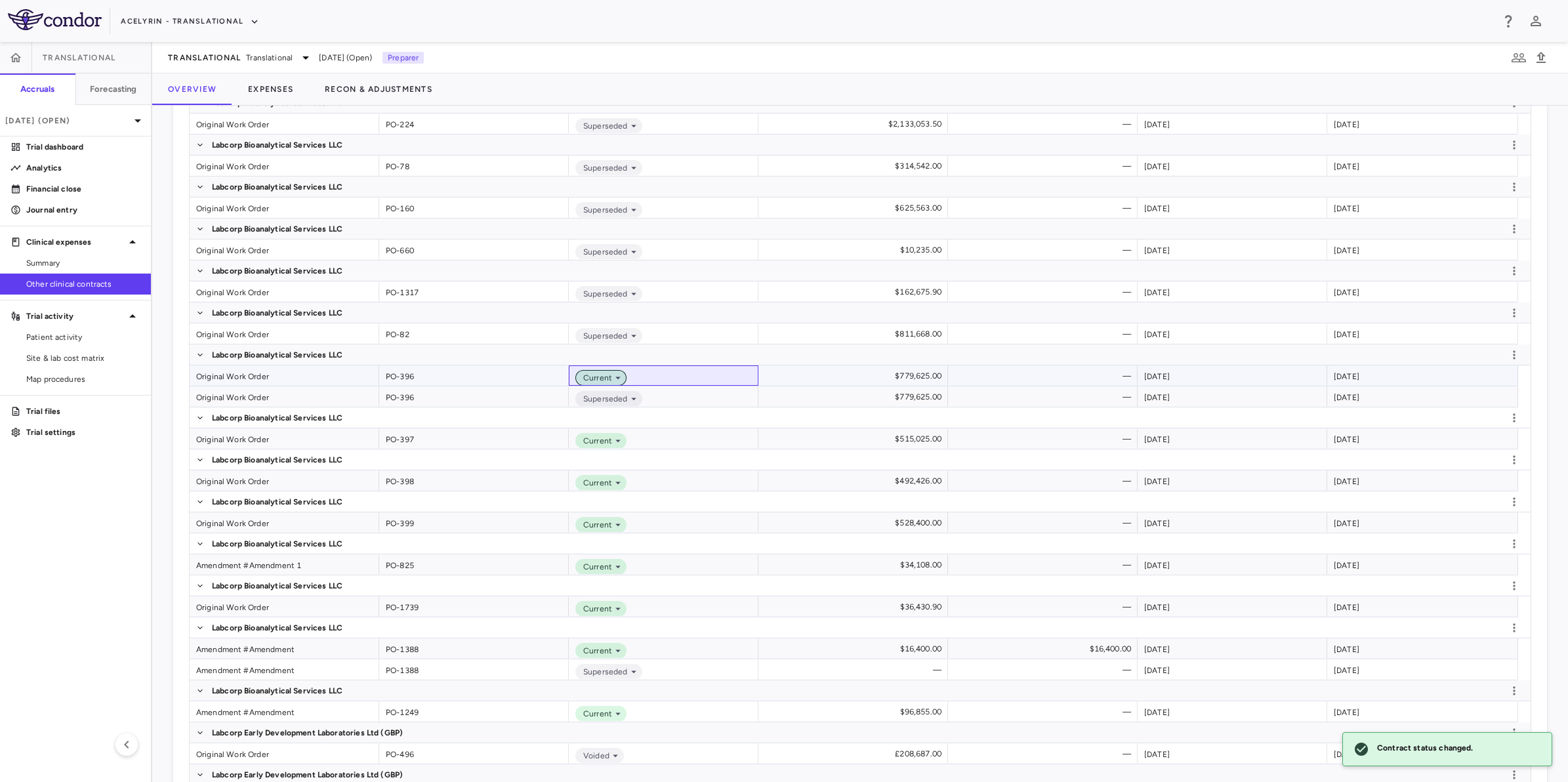
click at [608, 379] on span "Current" at bounding box center [594, 377] width 34 height 12
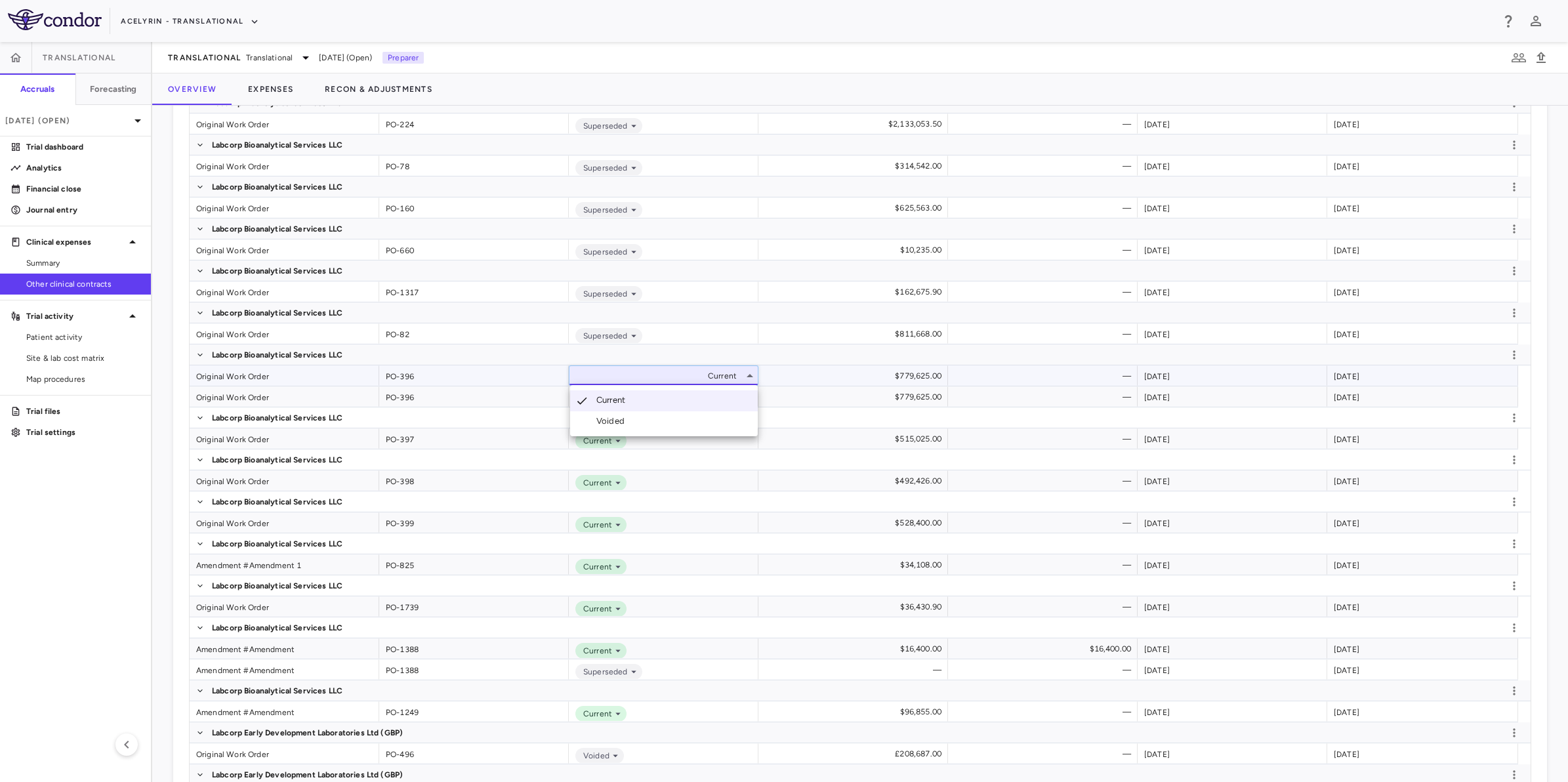
click at [638, 423] on li "Voided" at bounding box center [664, 421] width 187 height 20
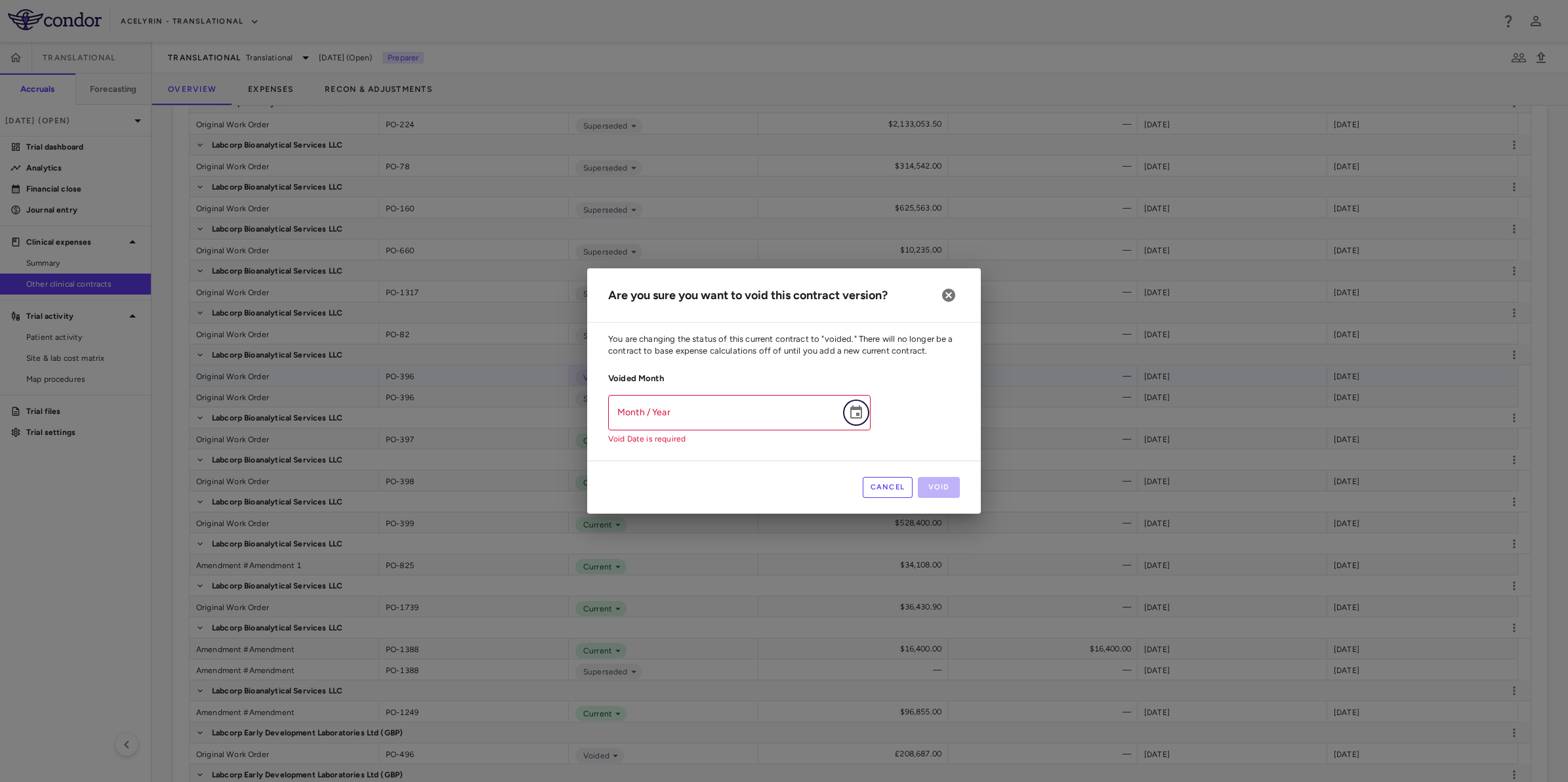
click at [857, 413] on icon "Choose date" at bounding box center [856, 412] width 12 height 13
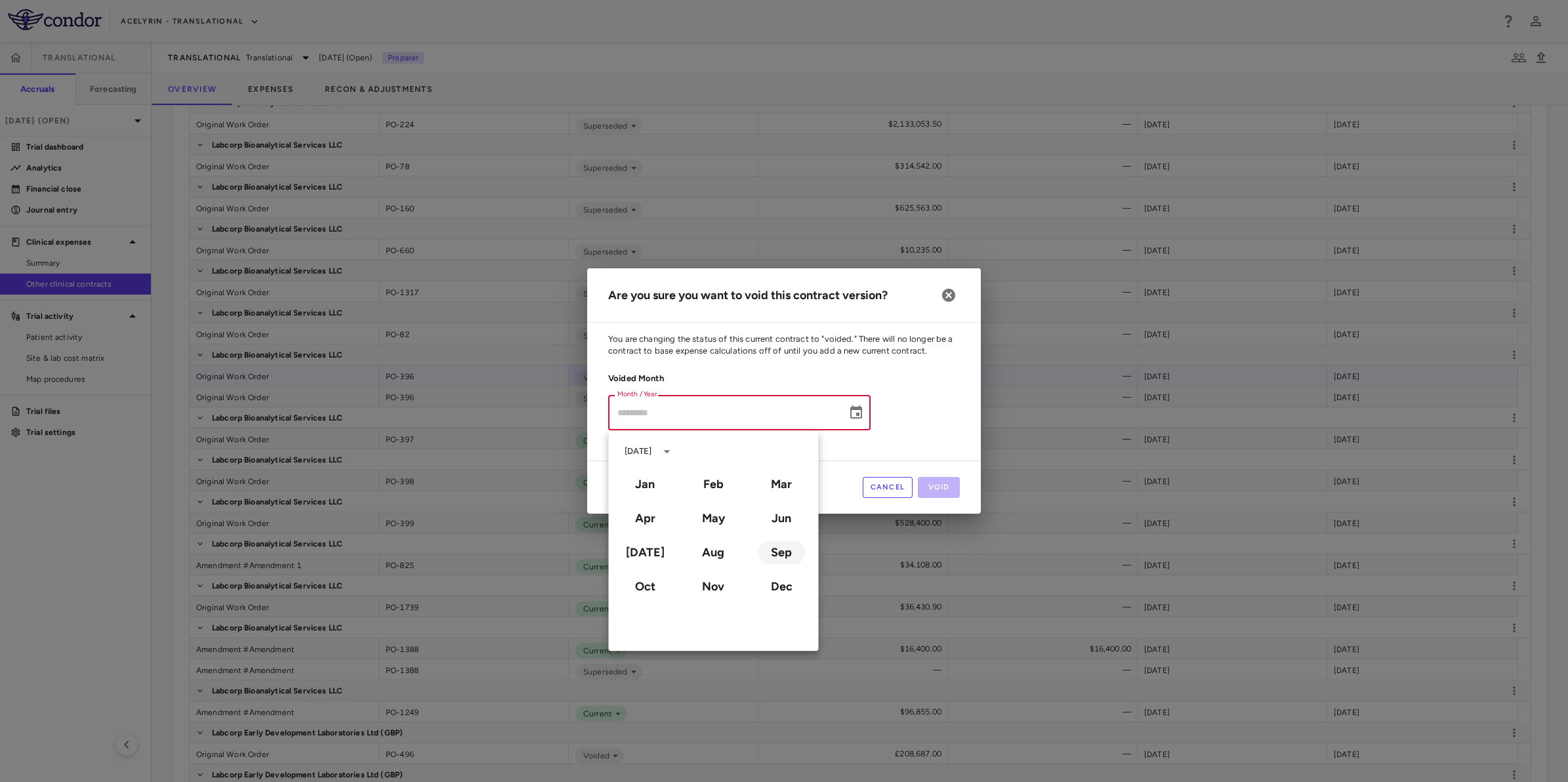
click at [784, 547] on button "Sep" at bounding box center [781, 552] width 47 height 23
type input "**********"
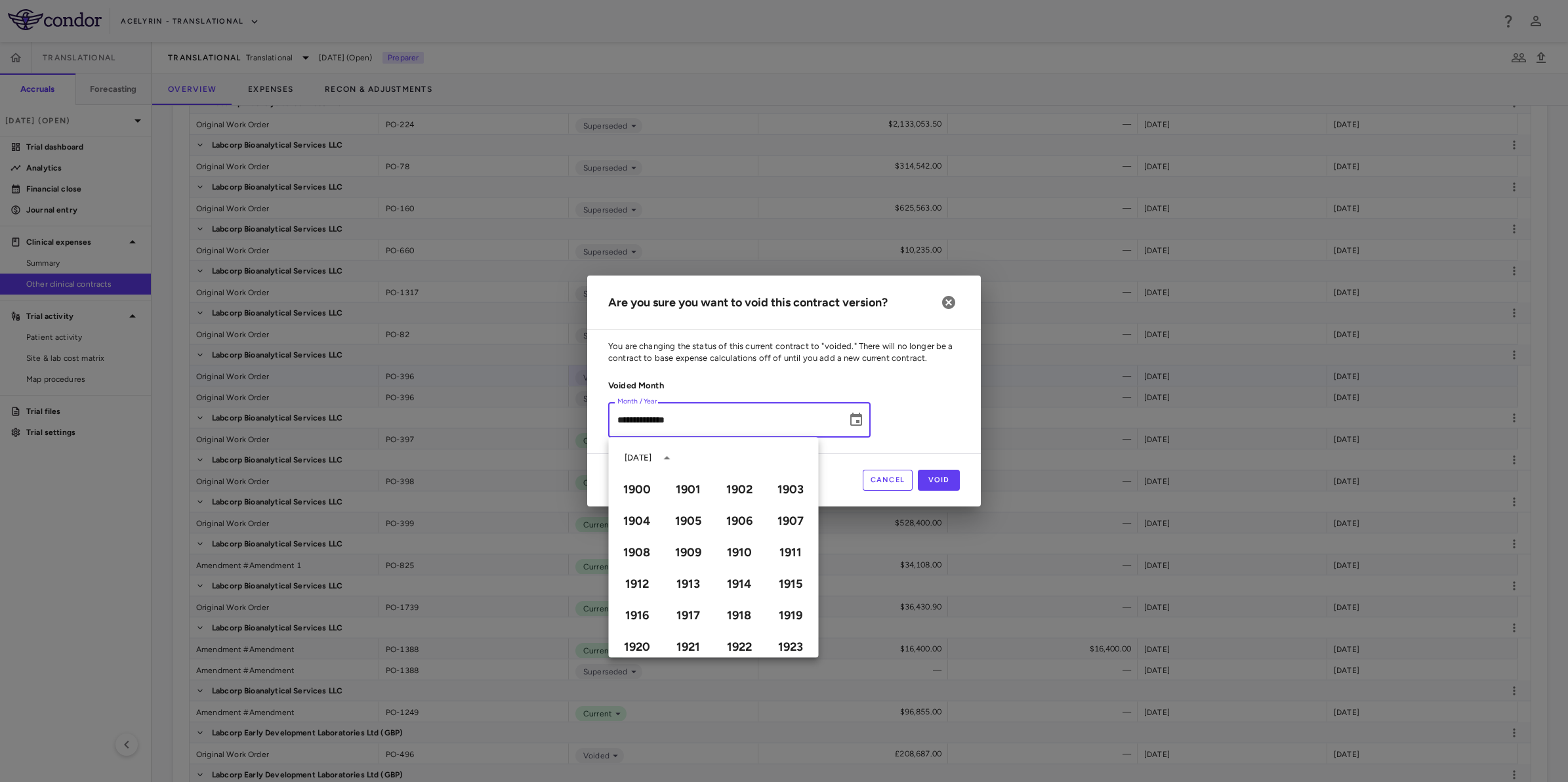
scroll to position [900, 0]
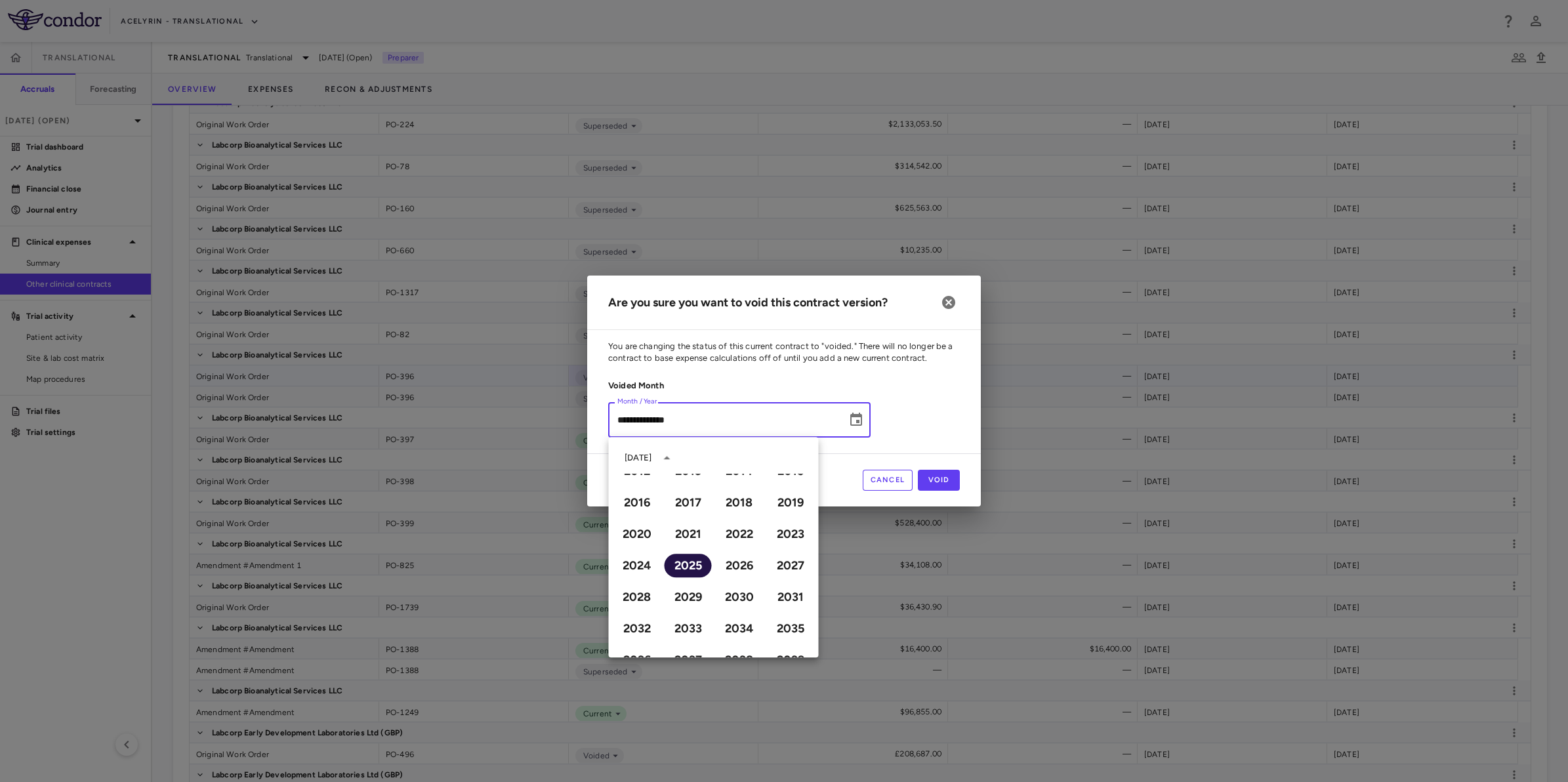
click at [682, 568] on button "2025" at bounding box center [688, 565] width 47 height 23
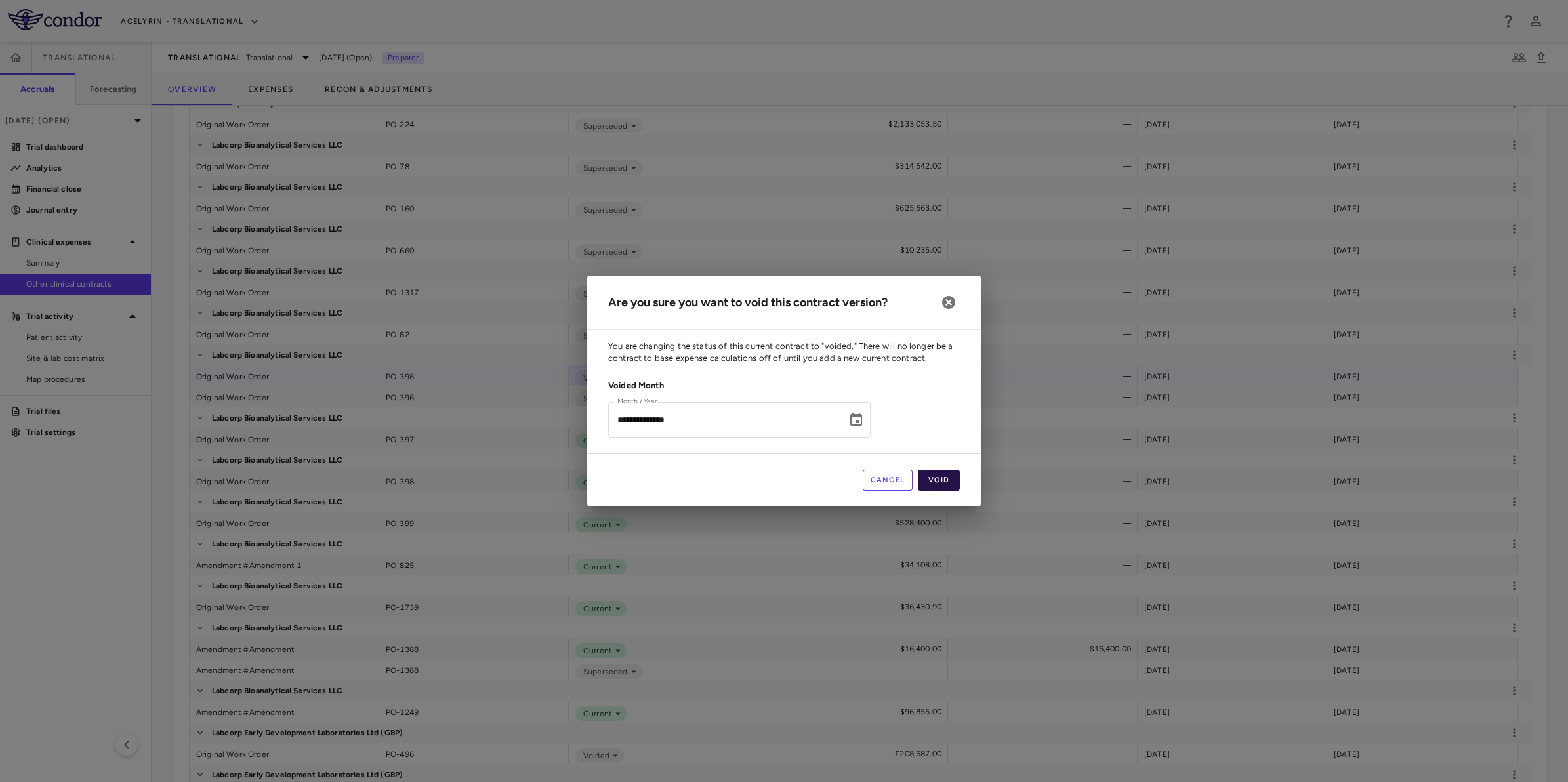
click at [945, 481] on button "Void" at bounding box center [938, 480] width 42 height 21
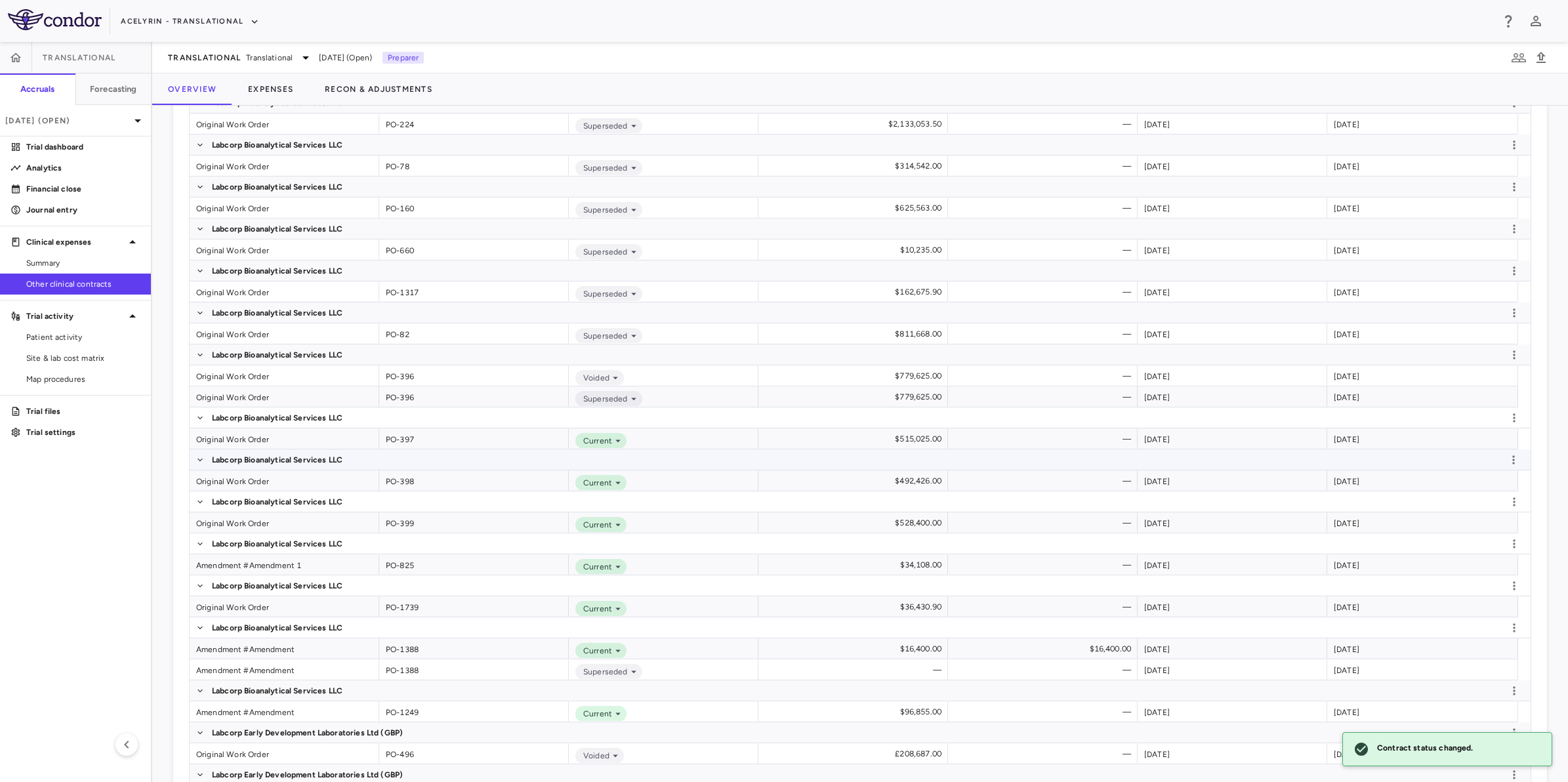
scroll to position [2501, 0]
click at [604, 437] on span "Current" at bounding box center [594, 441] width 34 height 12
click at [628, 481] on div "Current" at bounding box center [664, 480] width 190 height 21
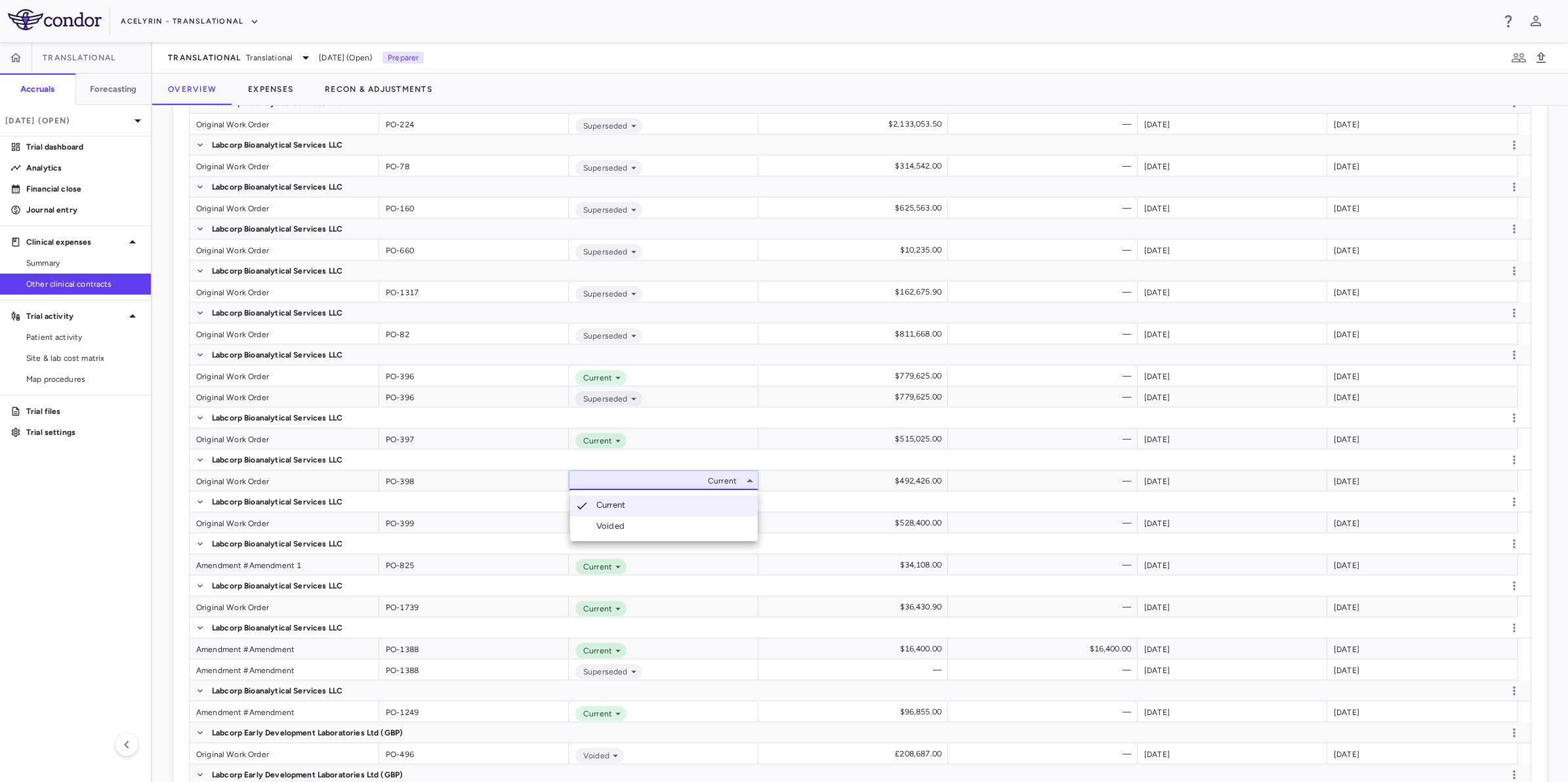
click at [605, 376] on div at bounding box center [784, 391] width 1568 height 782
click at [612, 379] on icon at bounding box center [618, 377] width 12 height 12
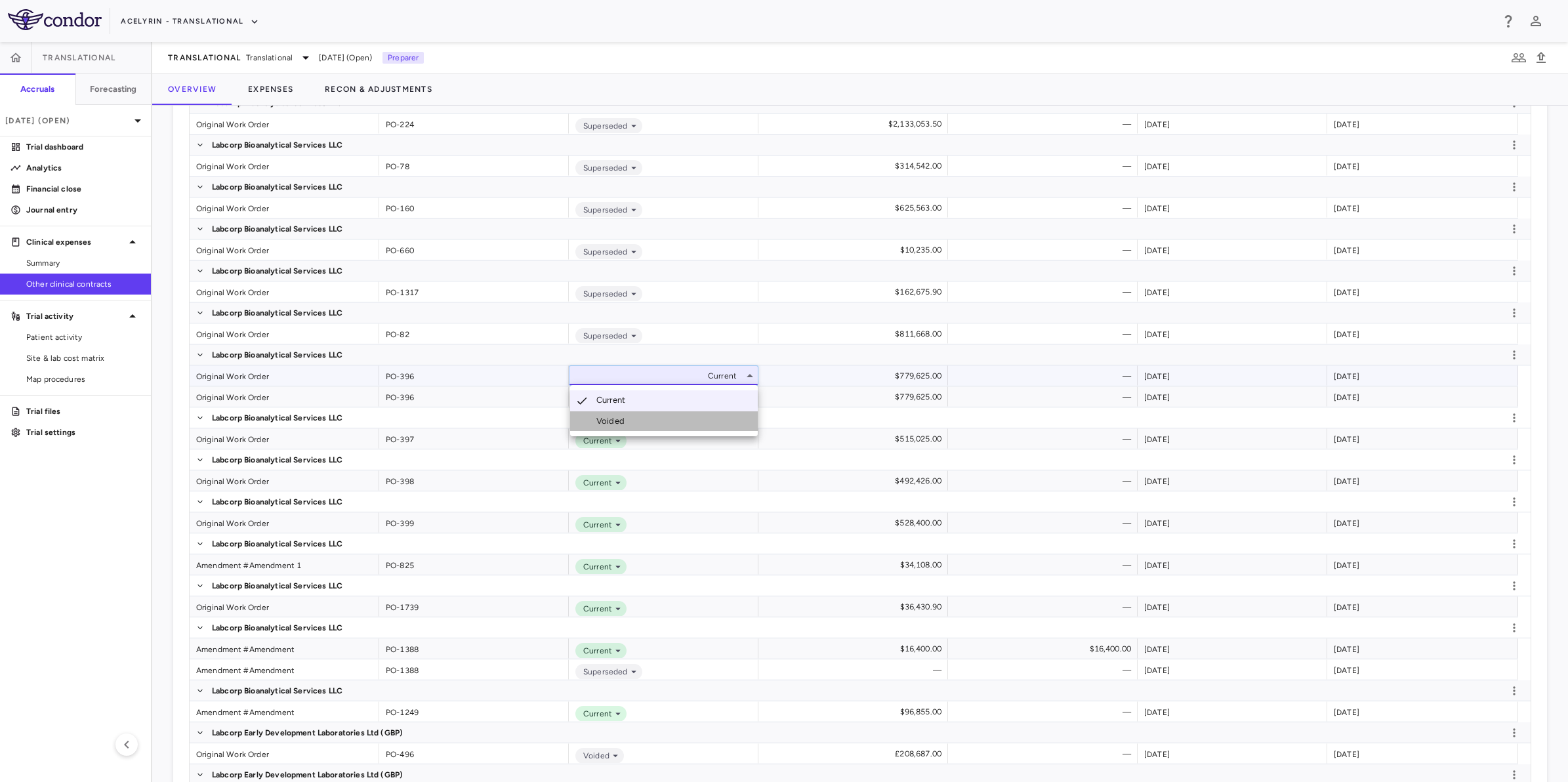
click at [611, 418] on div "Voided" at bounding box center [613, 421] width 34 height 12
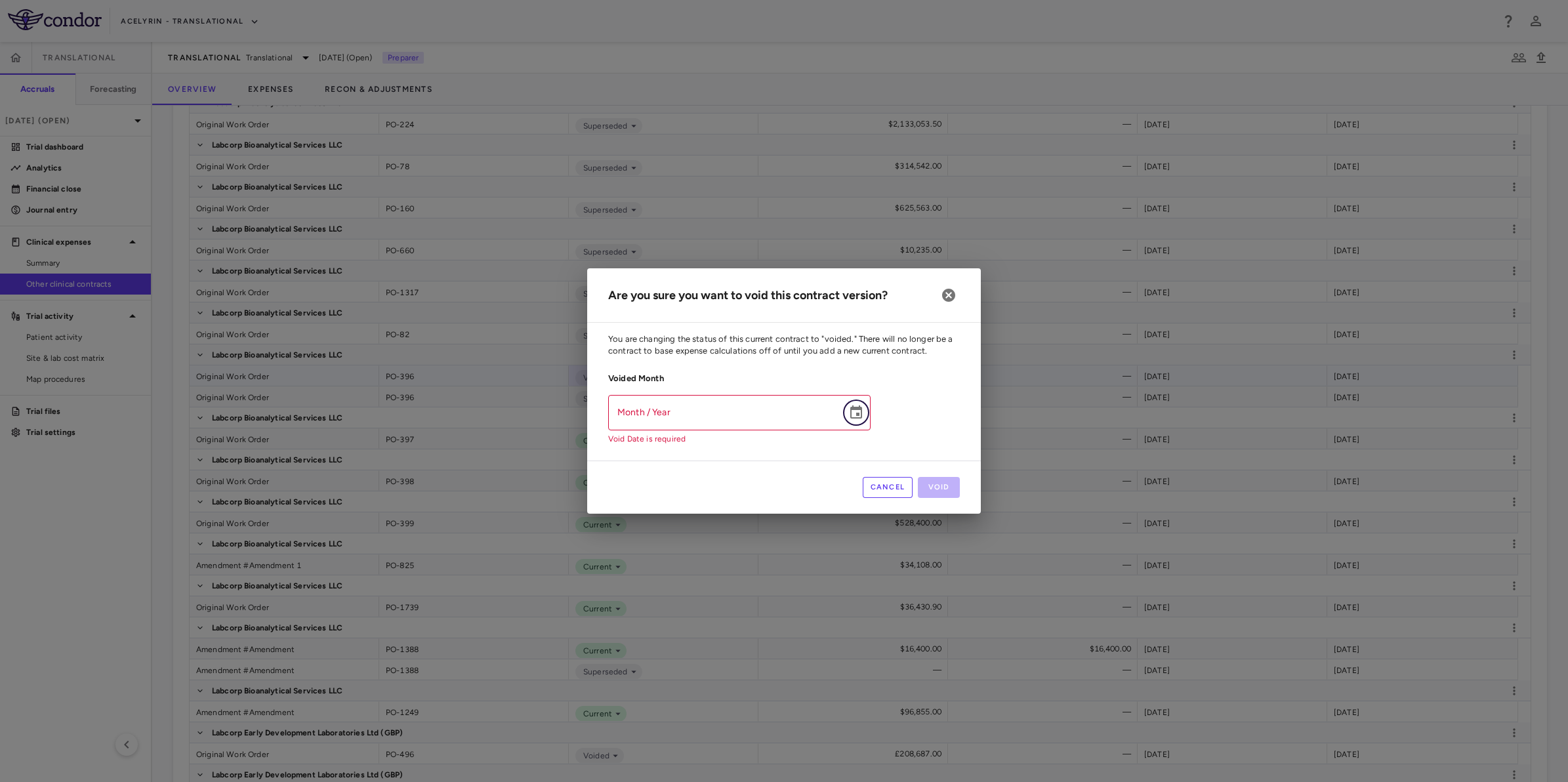
click at [855, 408] on icon "Choose date" at bounding box center [856, 412] width 12 height 13
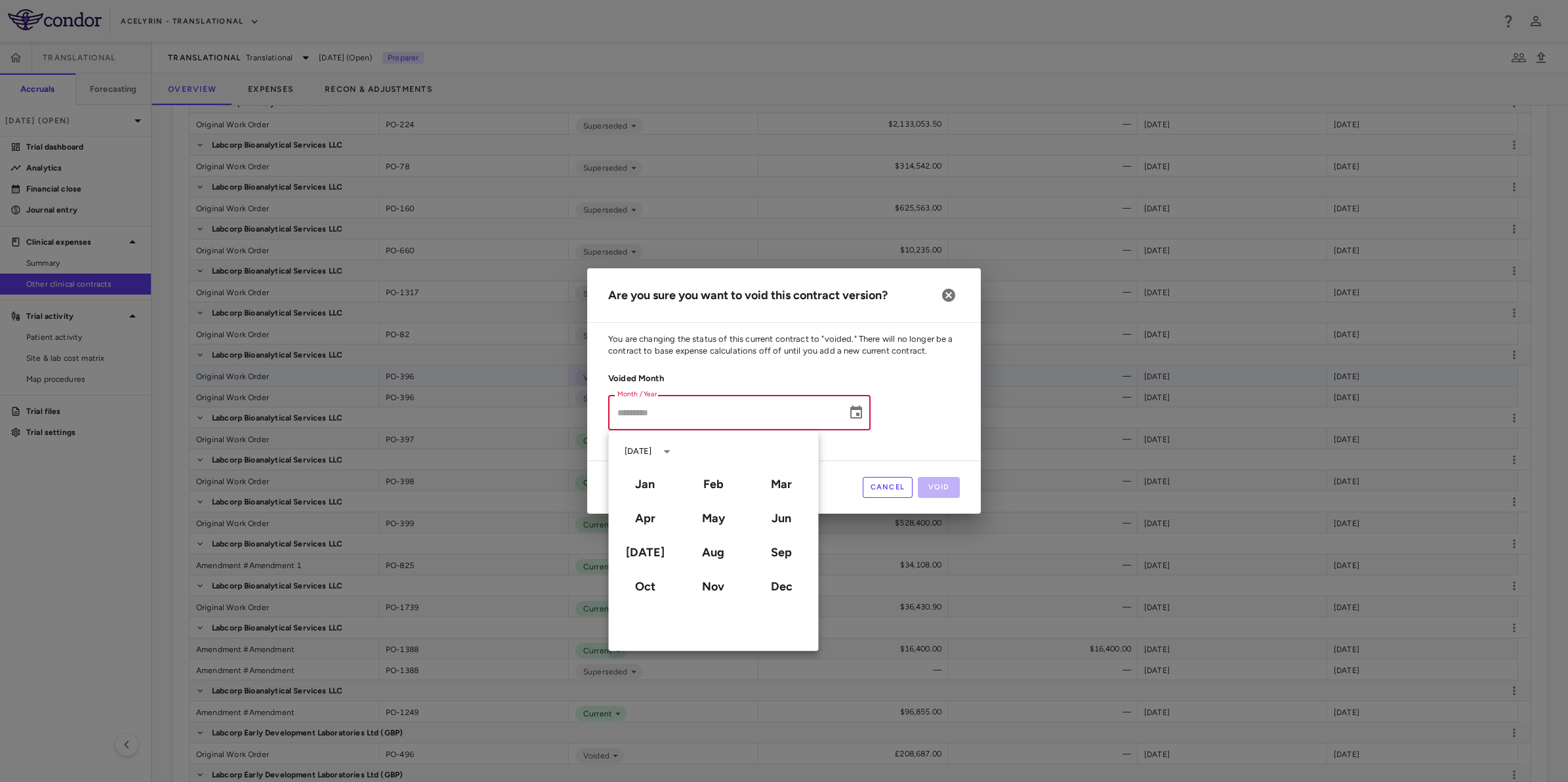
click at [781, 565] on div "Sep" at bounding box center [781, 553] width 68 height 34
click at [781, 554] on button "Sep" at bounding box center [781, 552] width 47 height 23
type input "**********"
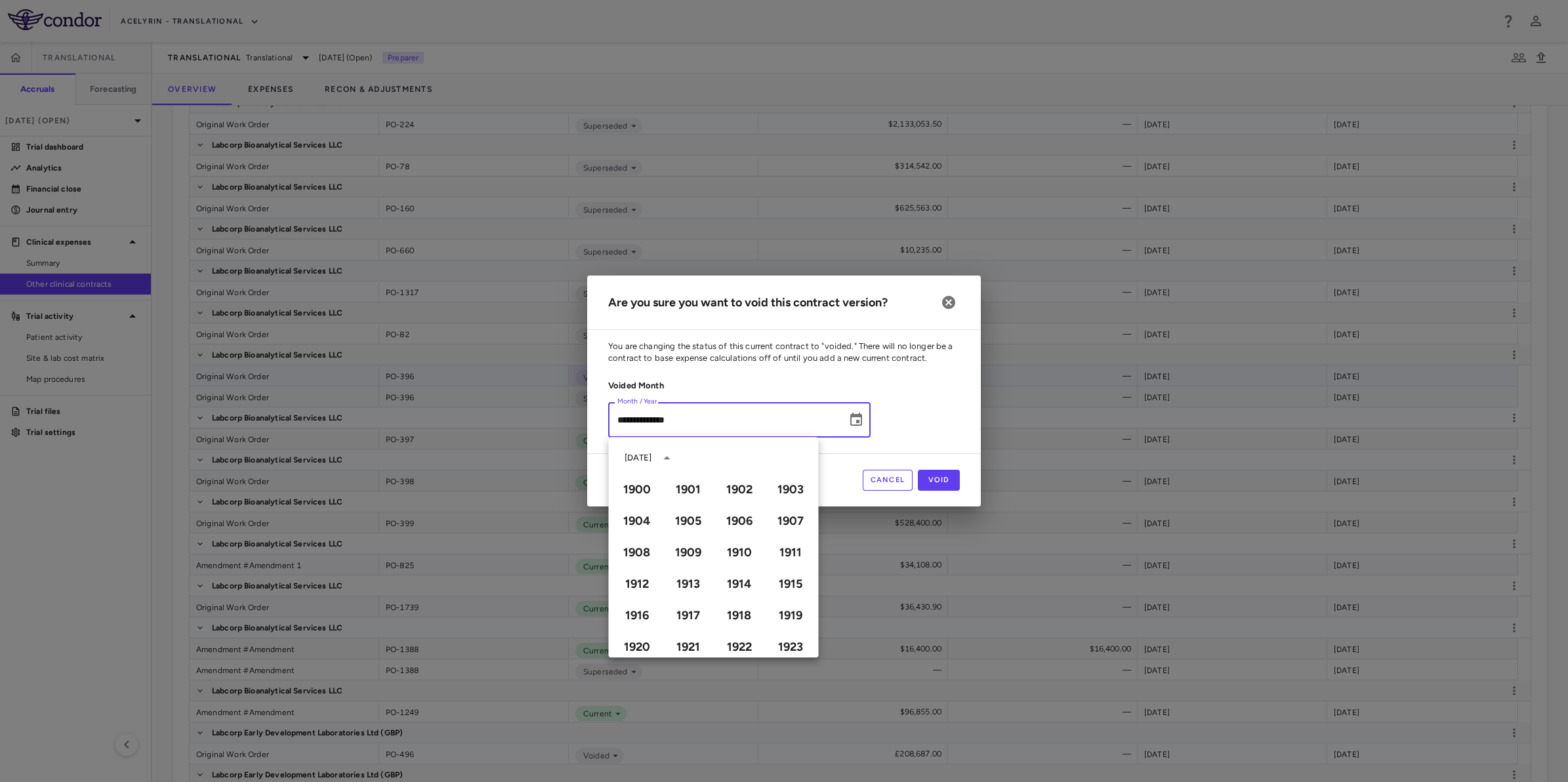
scroll to position [900, 0]
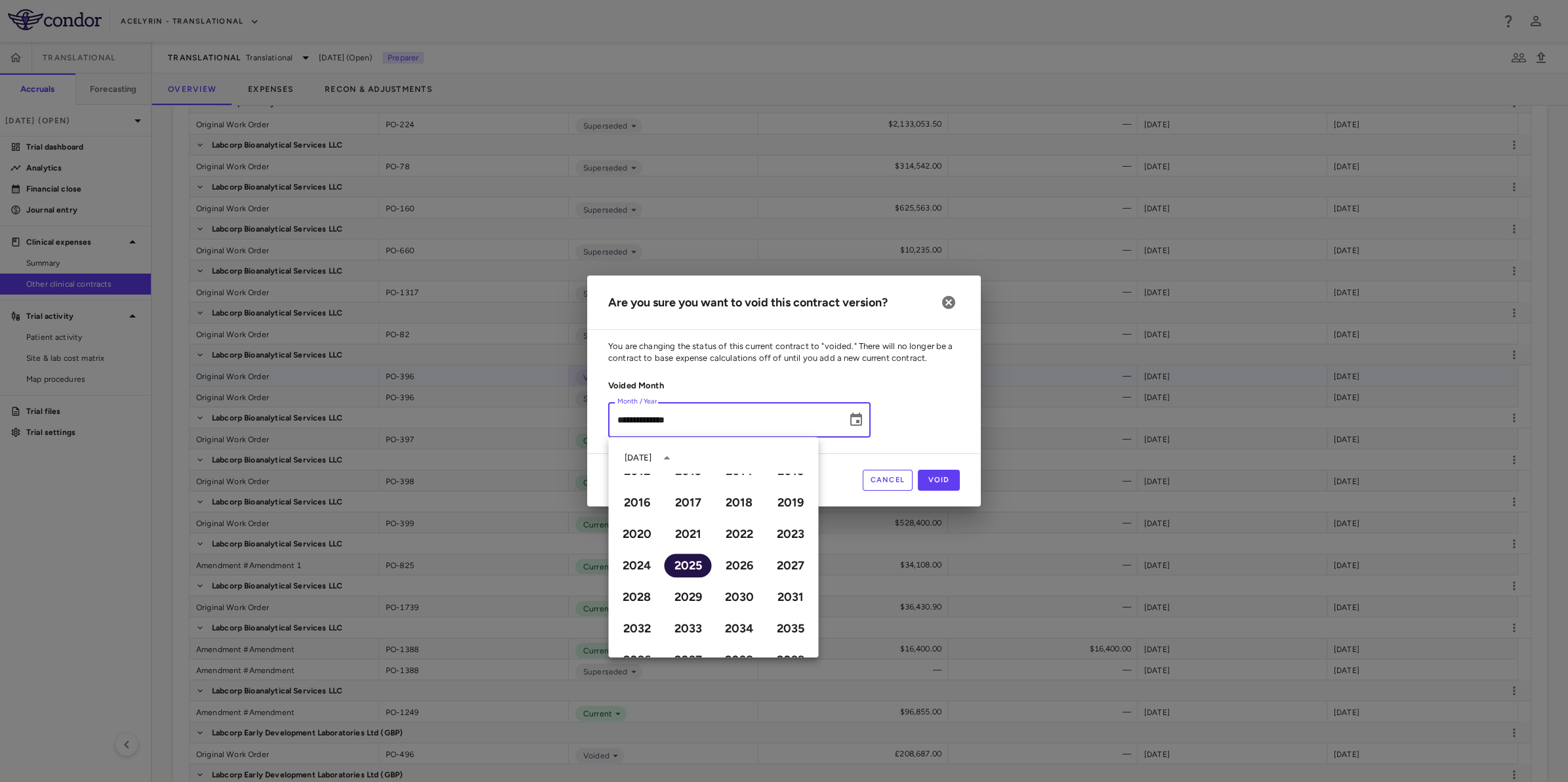
click at [669, 563] on button "2025" at bounding box center [688, 565] width 47 height 23
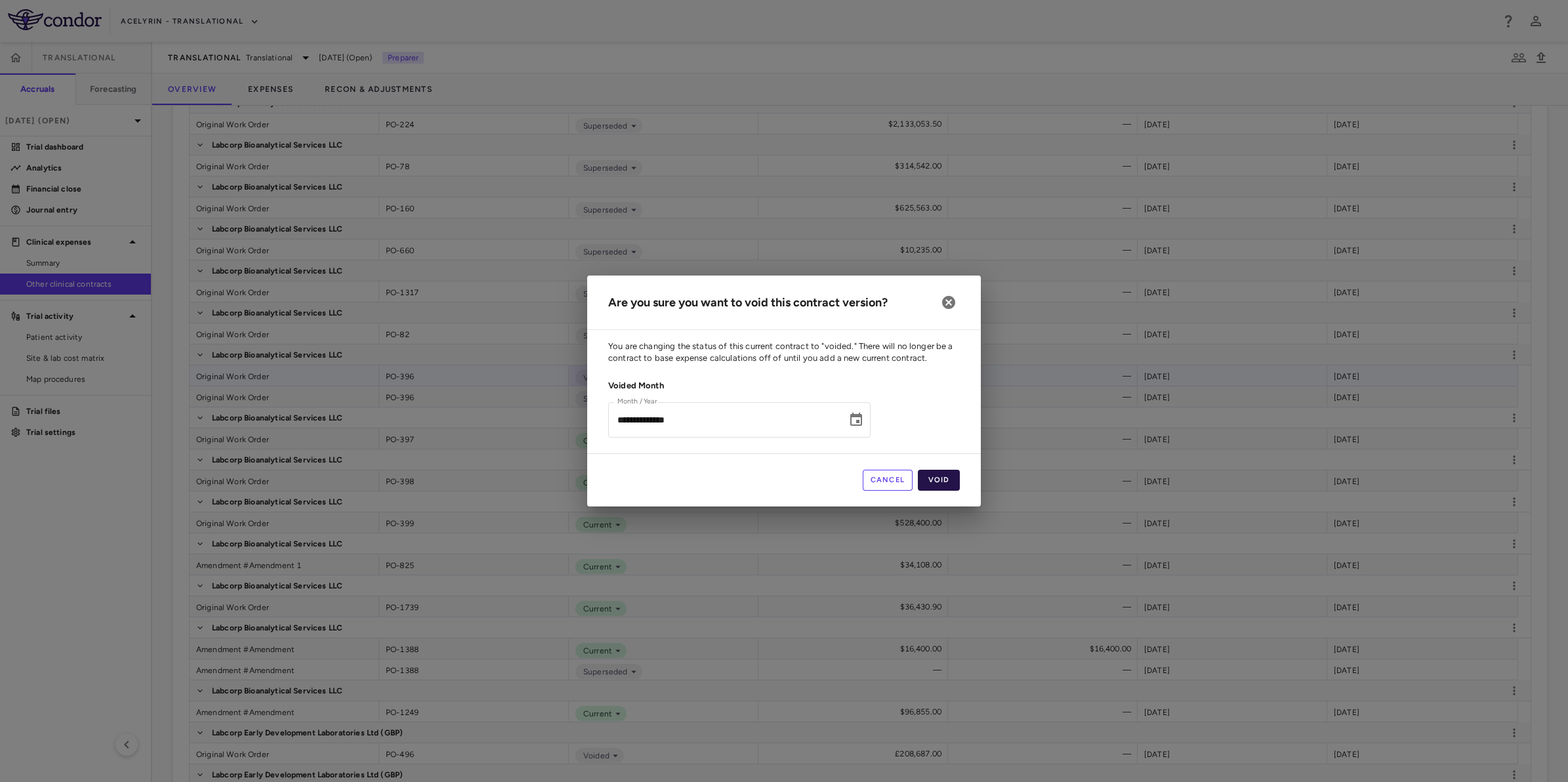
click at [938, 480] on button "Void" at bounding box center [938, 480] width 42 height 21
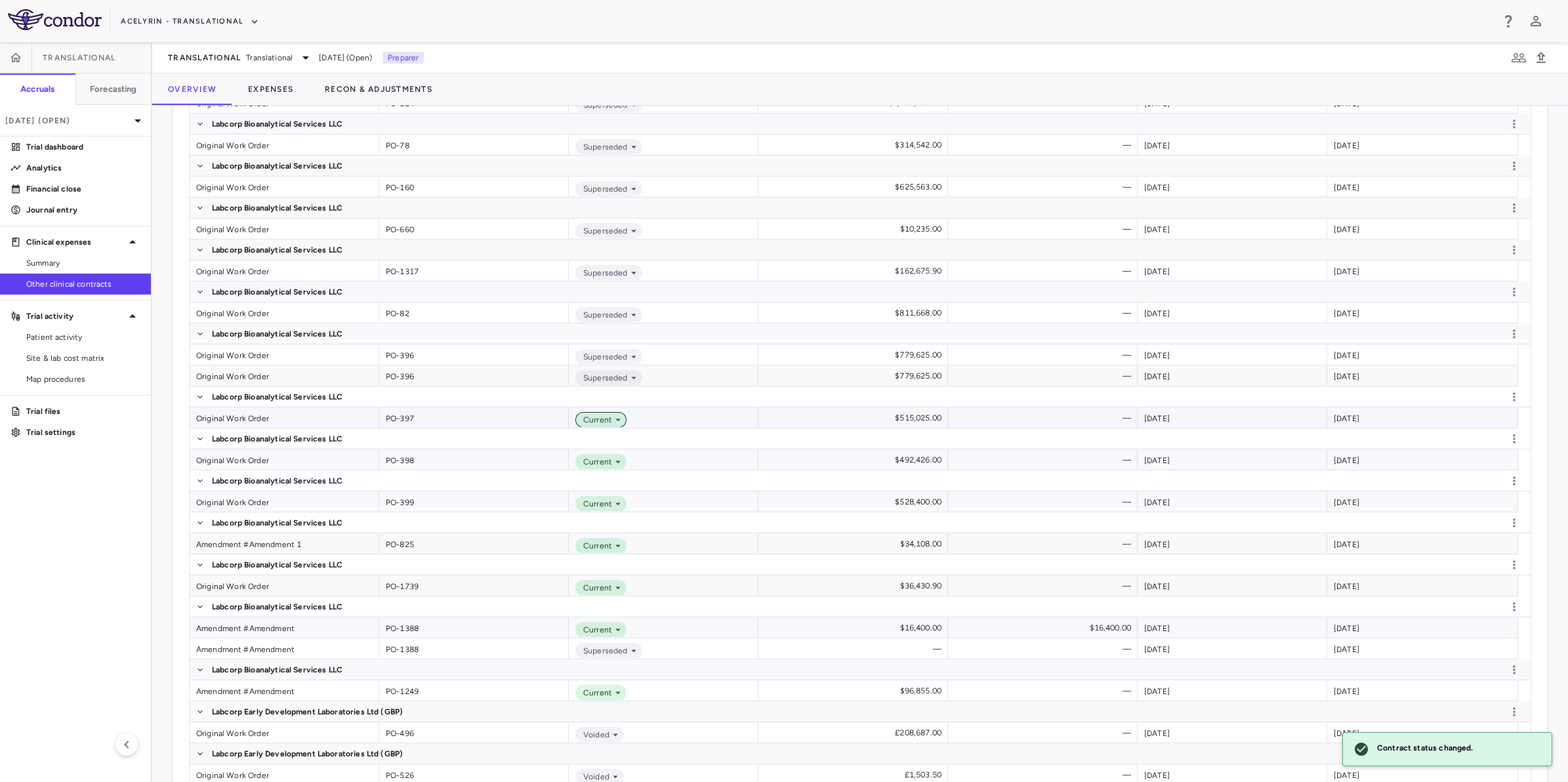
scroll to position [2482, 0]
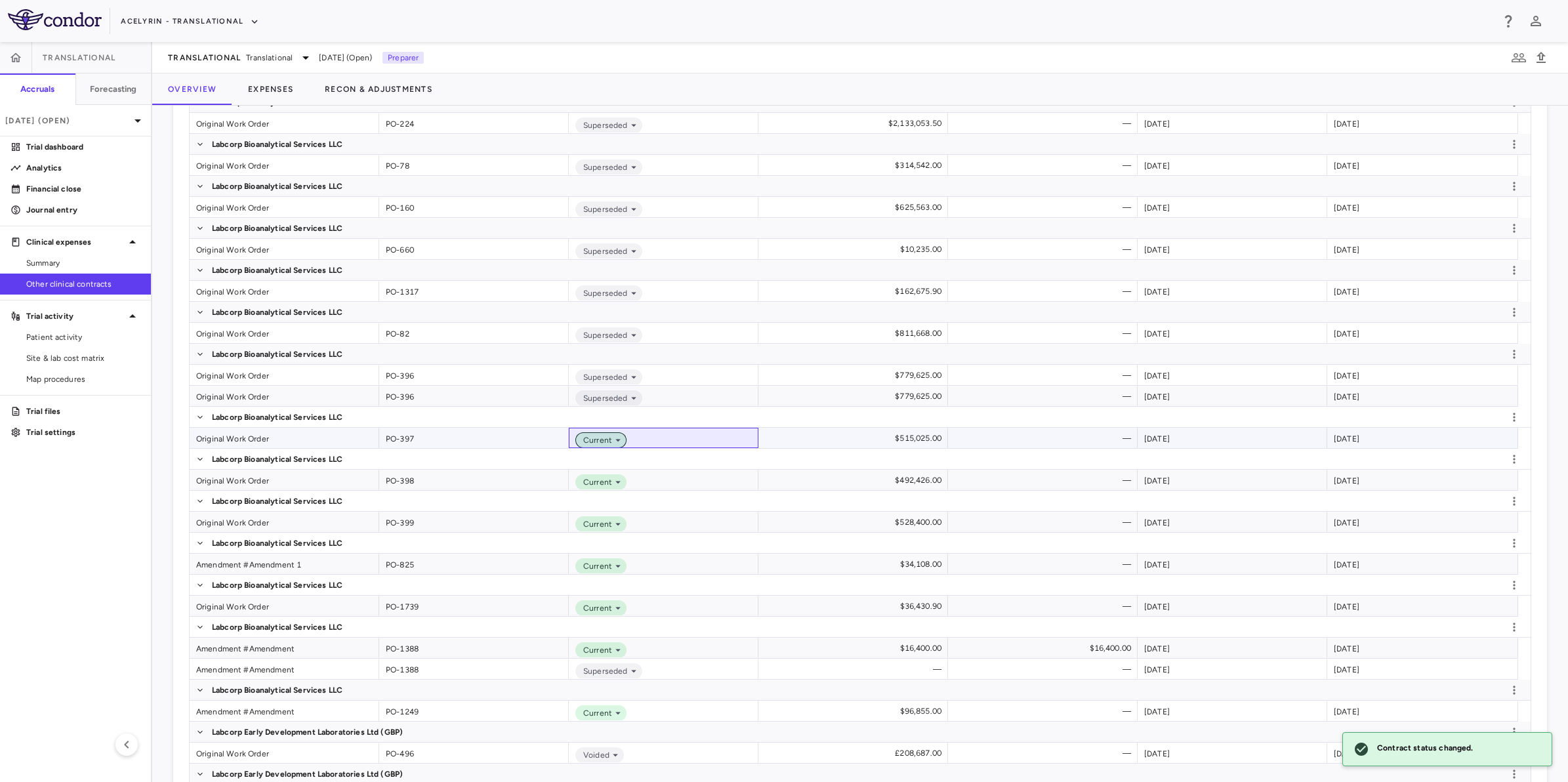
click at [612, 435] on icon at bounding box center [618, 440] width 12 height 12
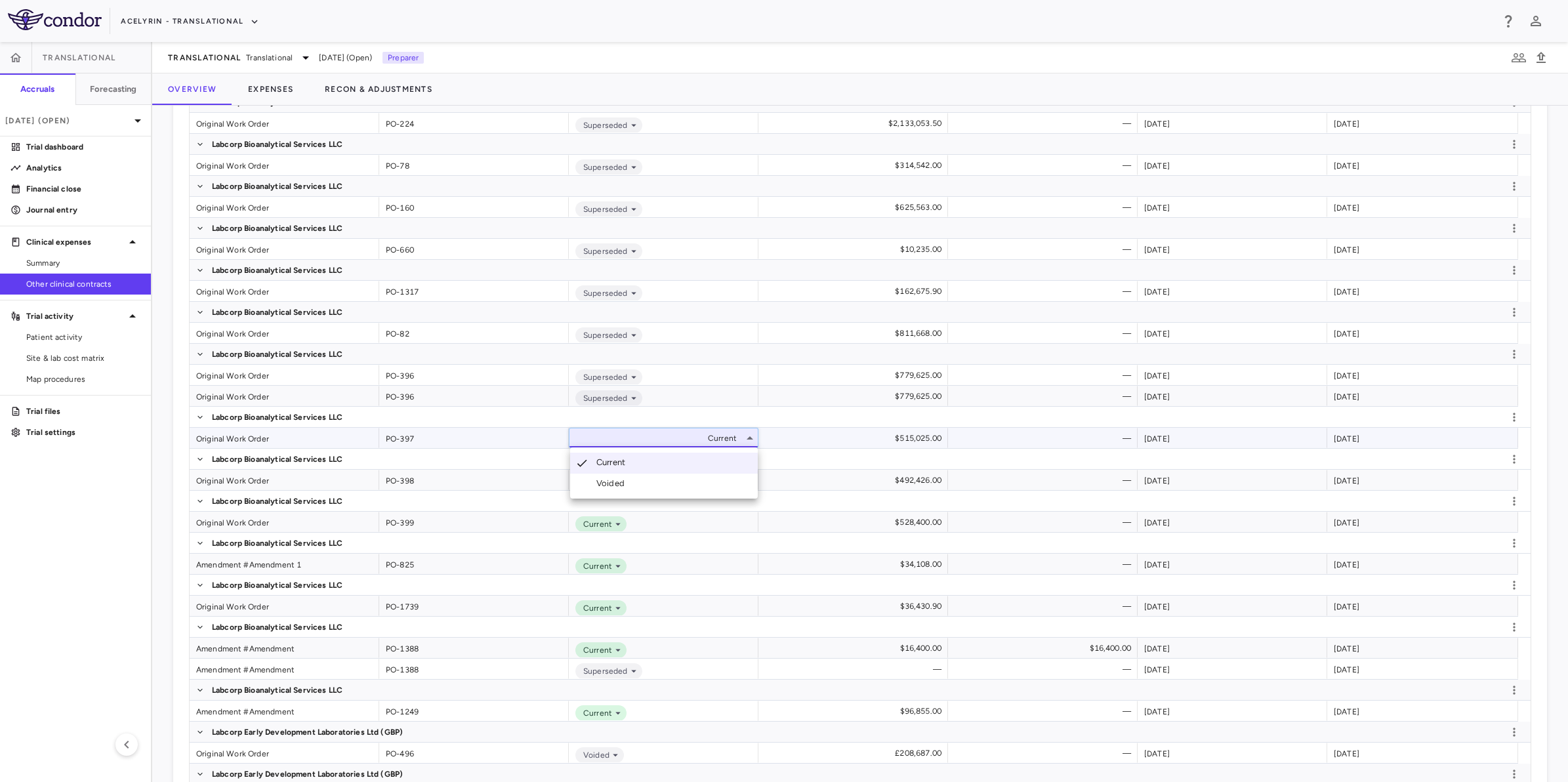
click at [635, 486] on li "Voided" at bounding box center [664, 483] width 187 height 20
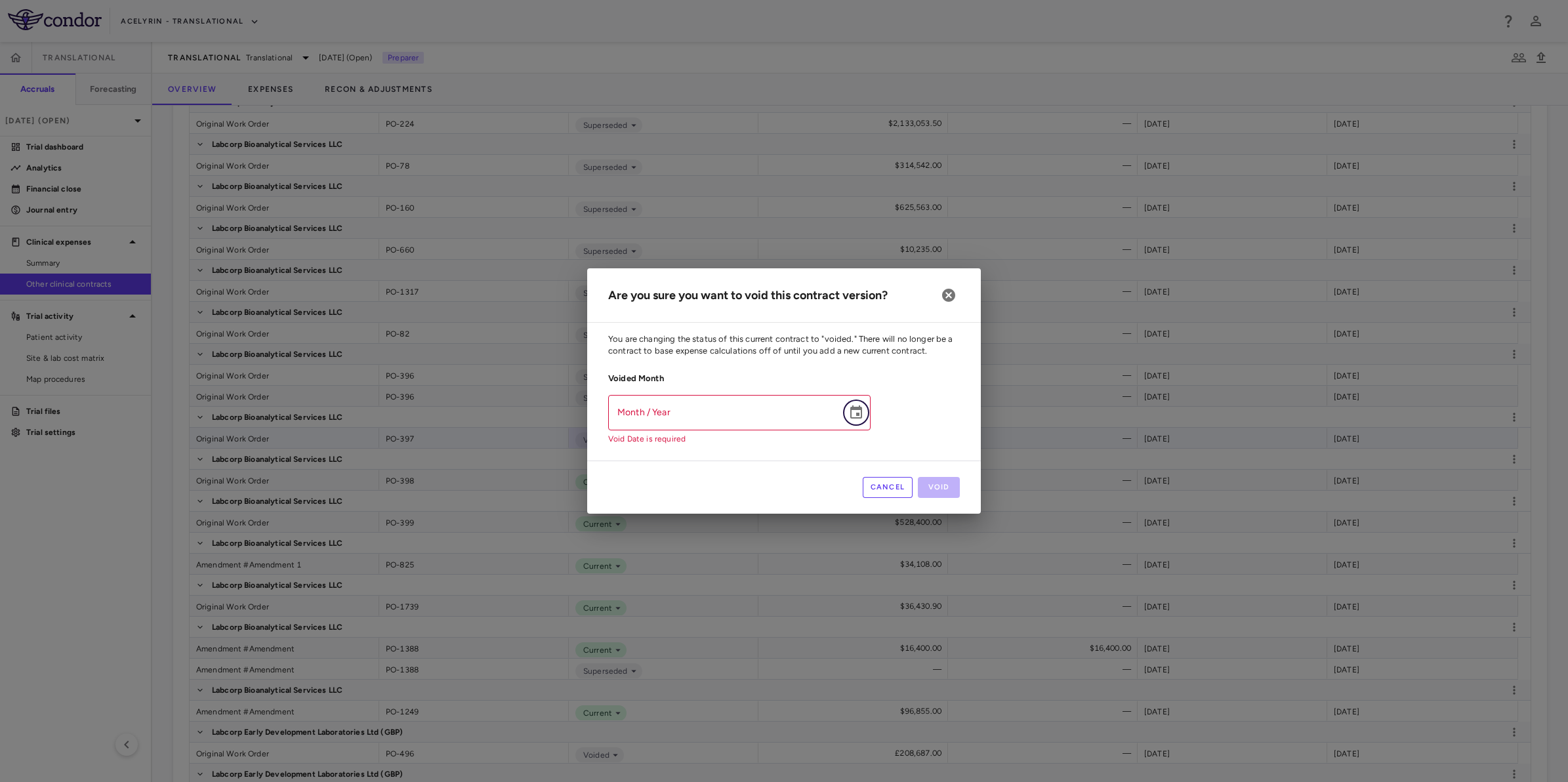
click at [863, 413] on icon "Choose date" at bounding box center [856, 412] width 16 height 16
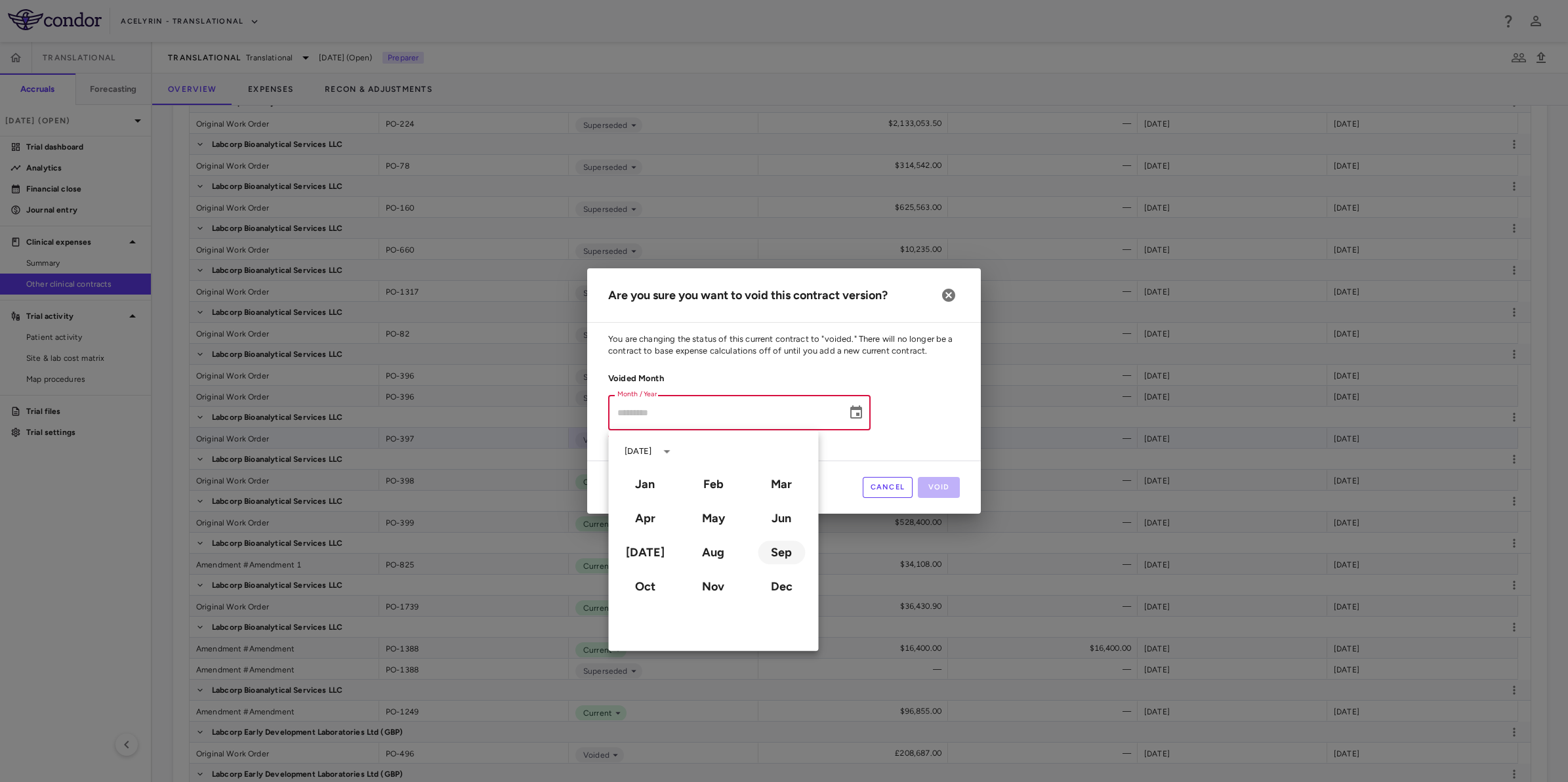
click at [782, 558] on button "Sep" at bounding box center [781, 552] width 47 height 23
type input "**********"
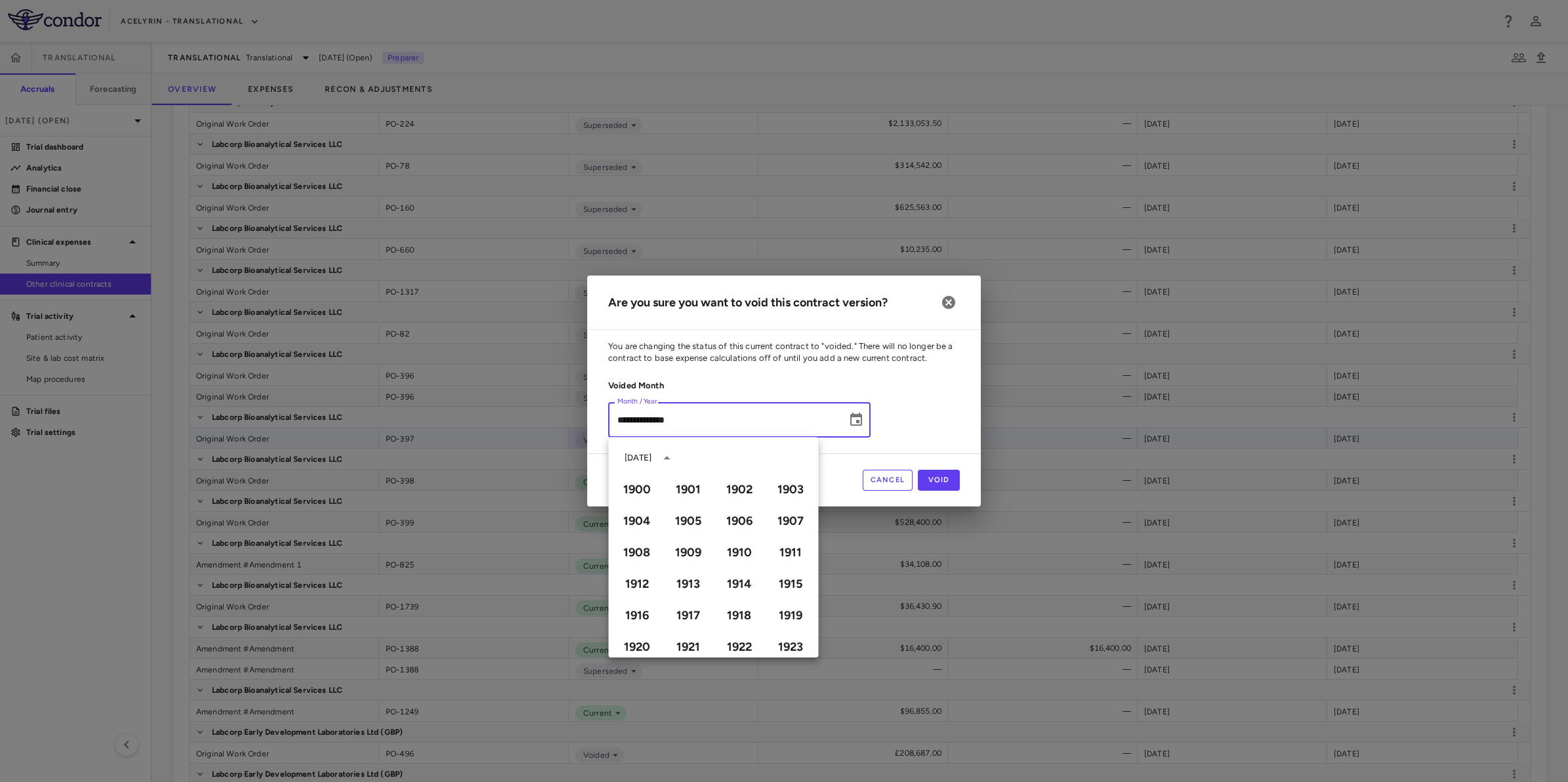
scroll to position [900, 0]
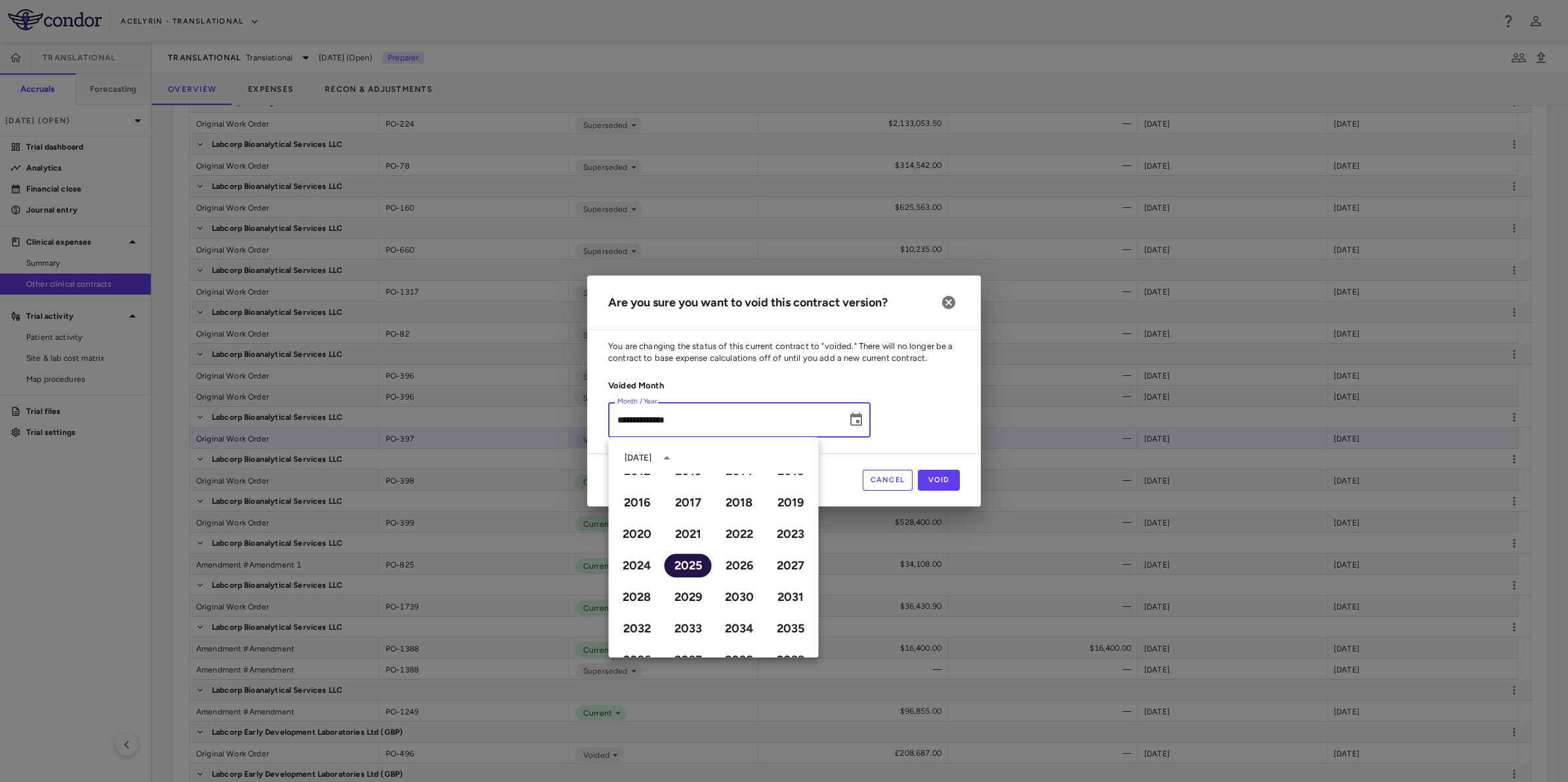
click at [671, 566] on button "2025" at bounding box center [688, 565] width 47 height 23
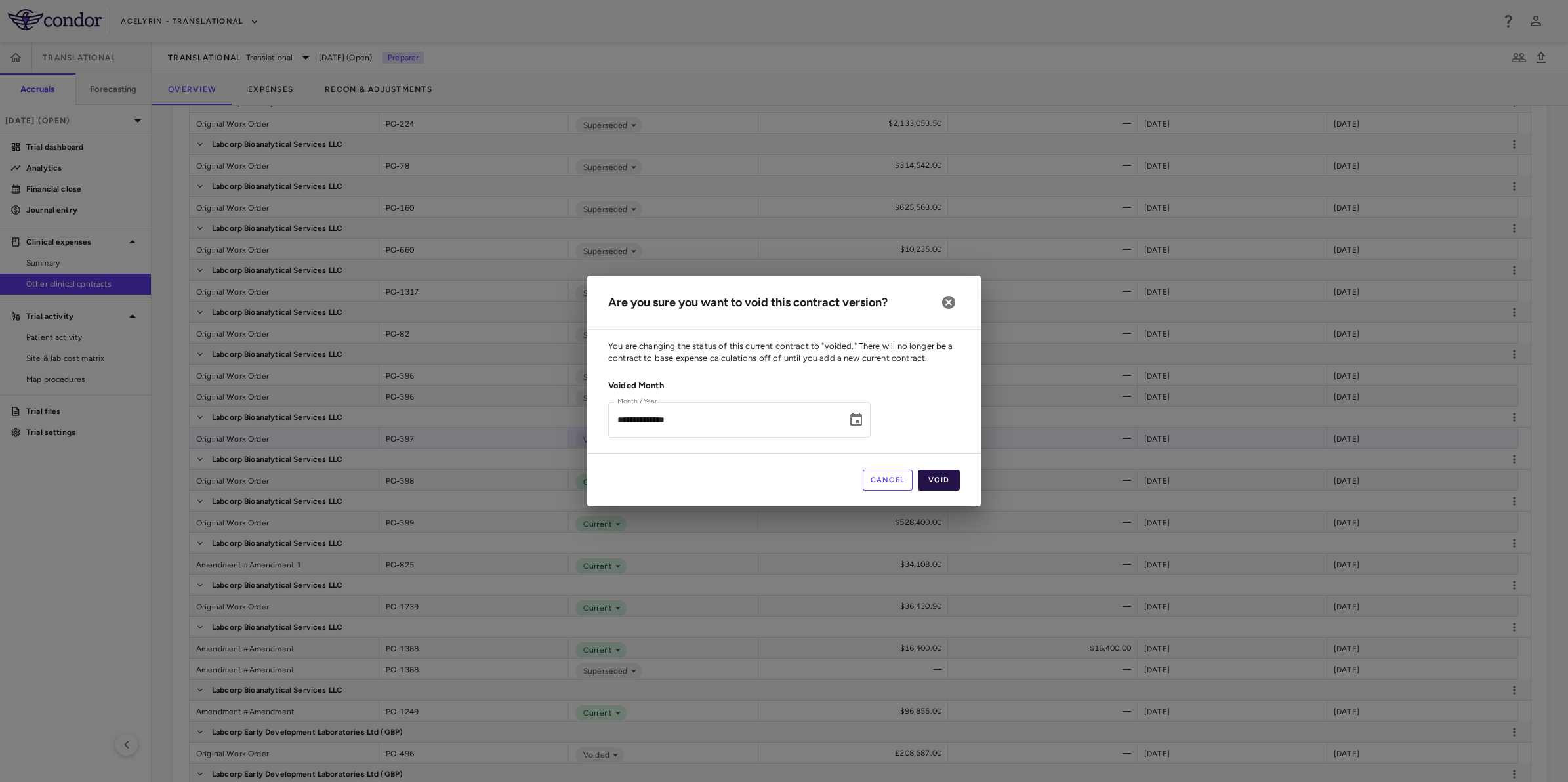
click at [950, 480] on button "Void" at bounding box center [938, 480] width 42 height 21
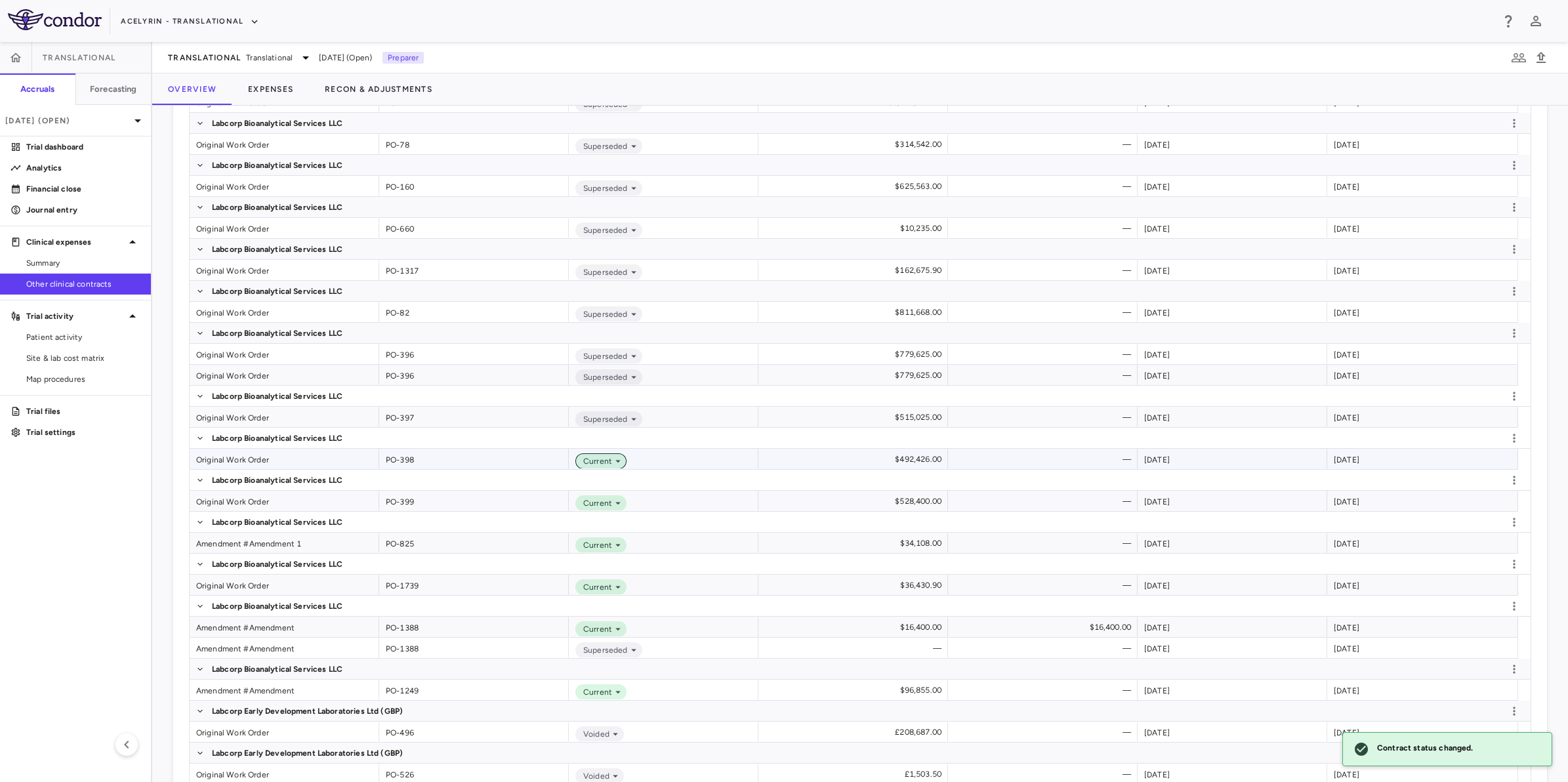
scroll to position [2459, 0]
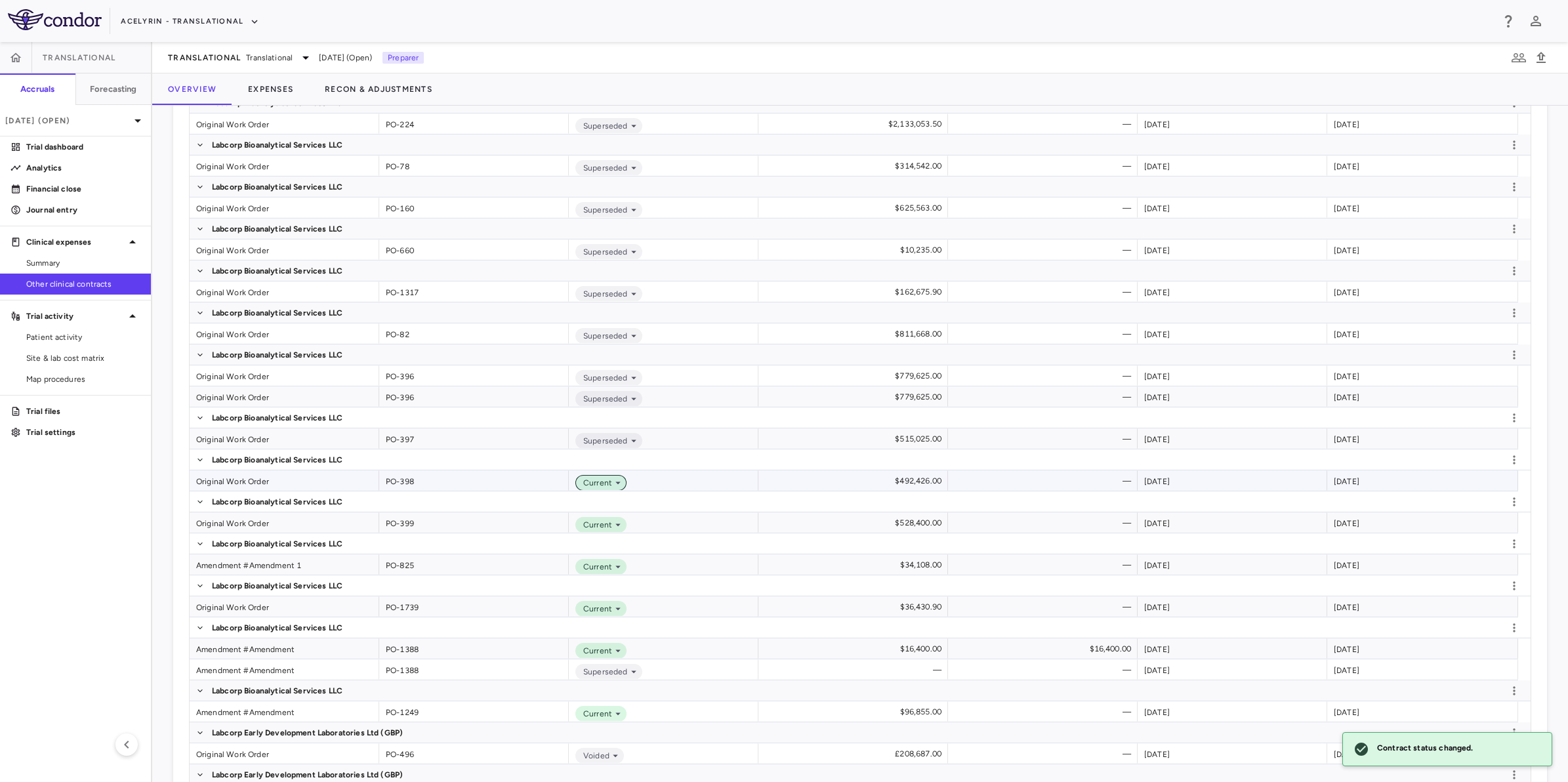
click at [612, 482] on icon at bounding box center [618, 482] width 12 height 12
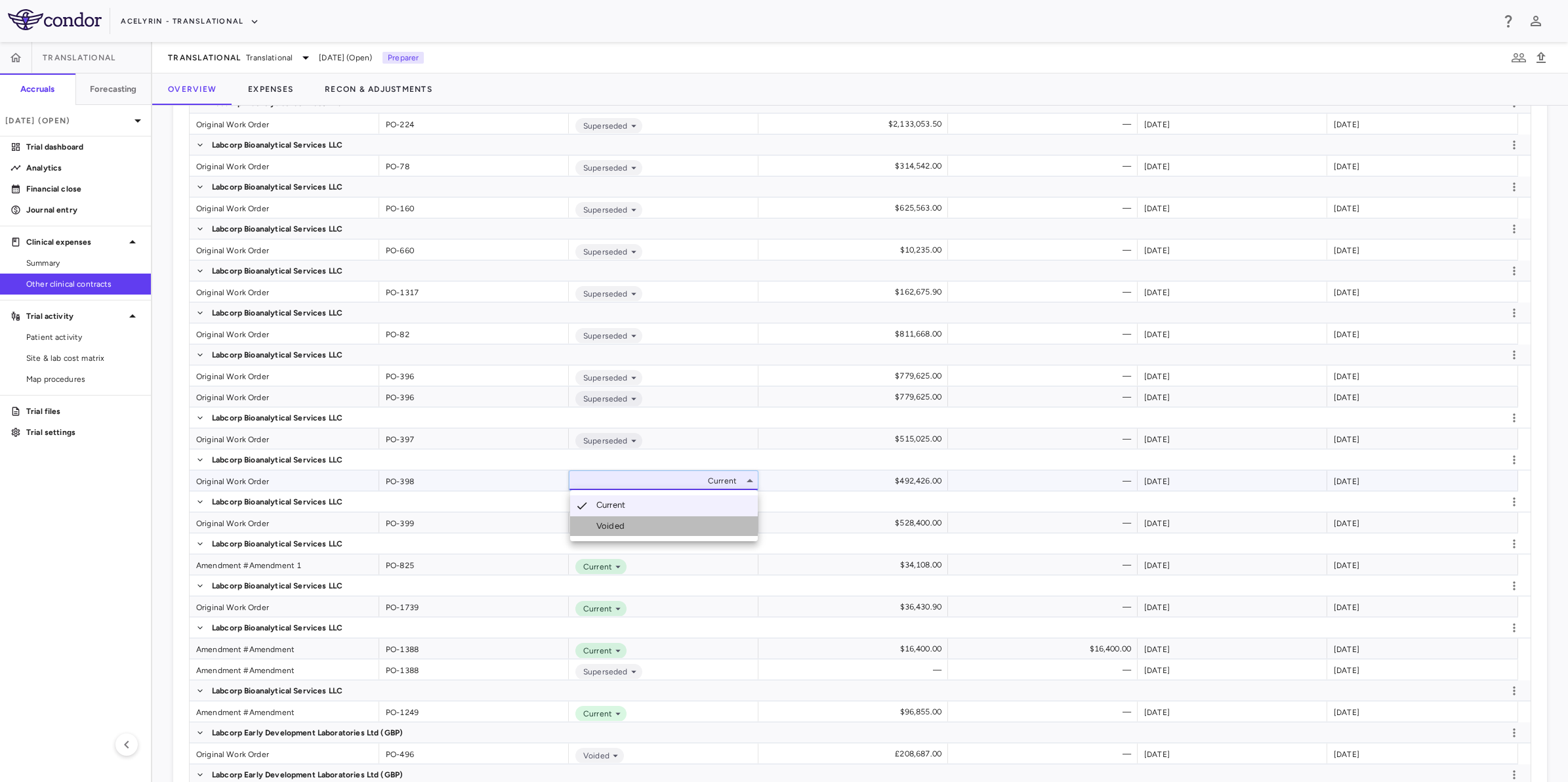
click at [635, 519] on li "Voided" at bounding box center [664, 525] width 187 height 20
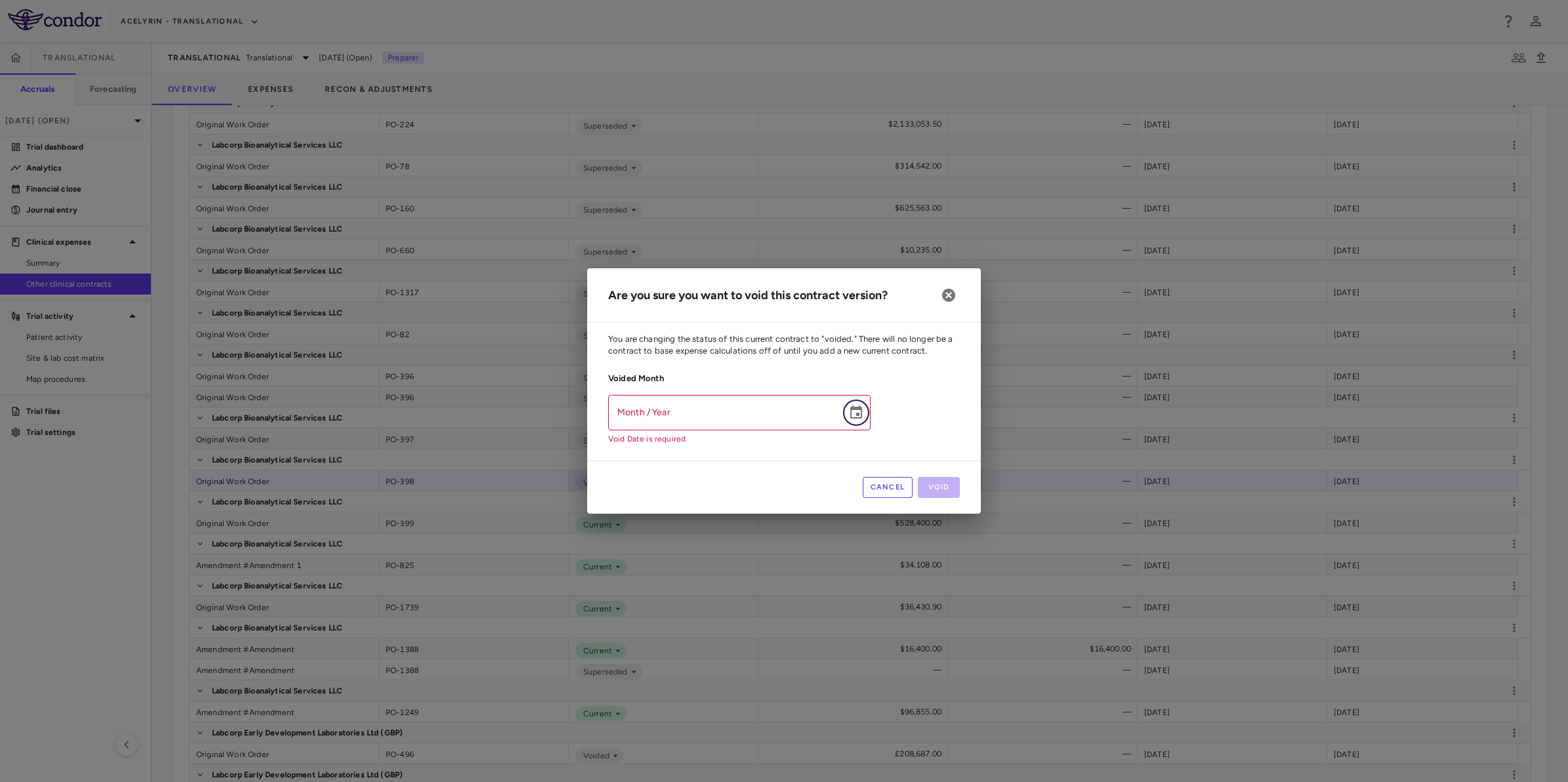
click at [855, 411] on icon "Choose date" at bounding box center [856, 412] width 16 height 16
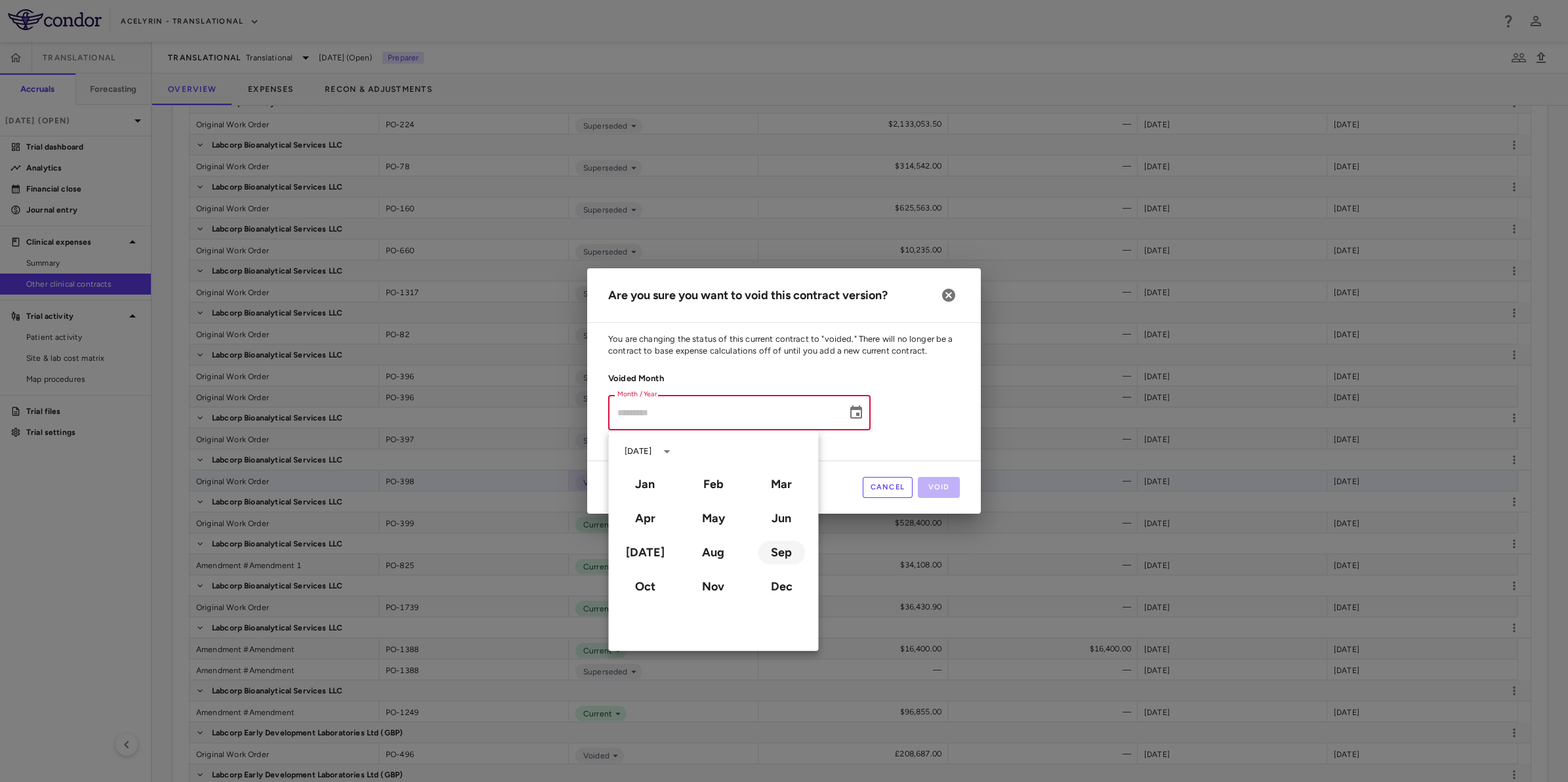
click at [793, 552] on button "Sep" at bounding box center [781, 552] width 47 height 23
type input "**********"
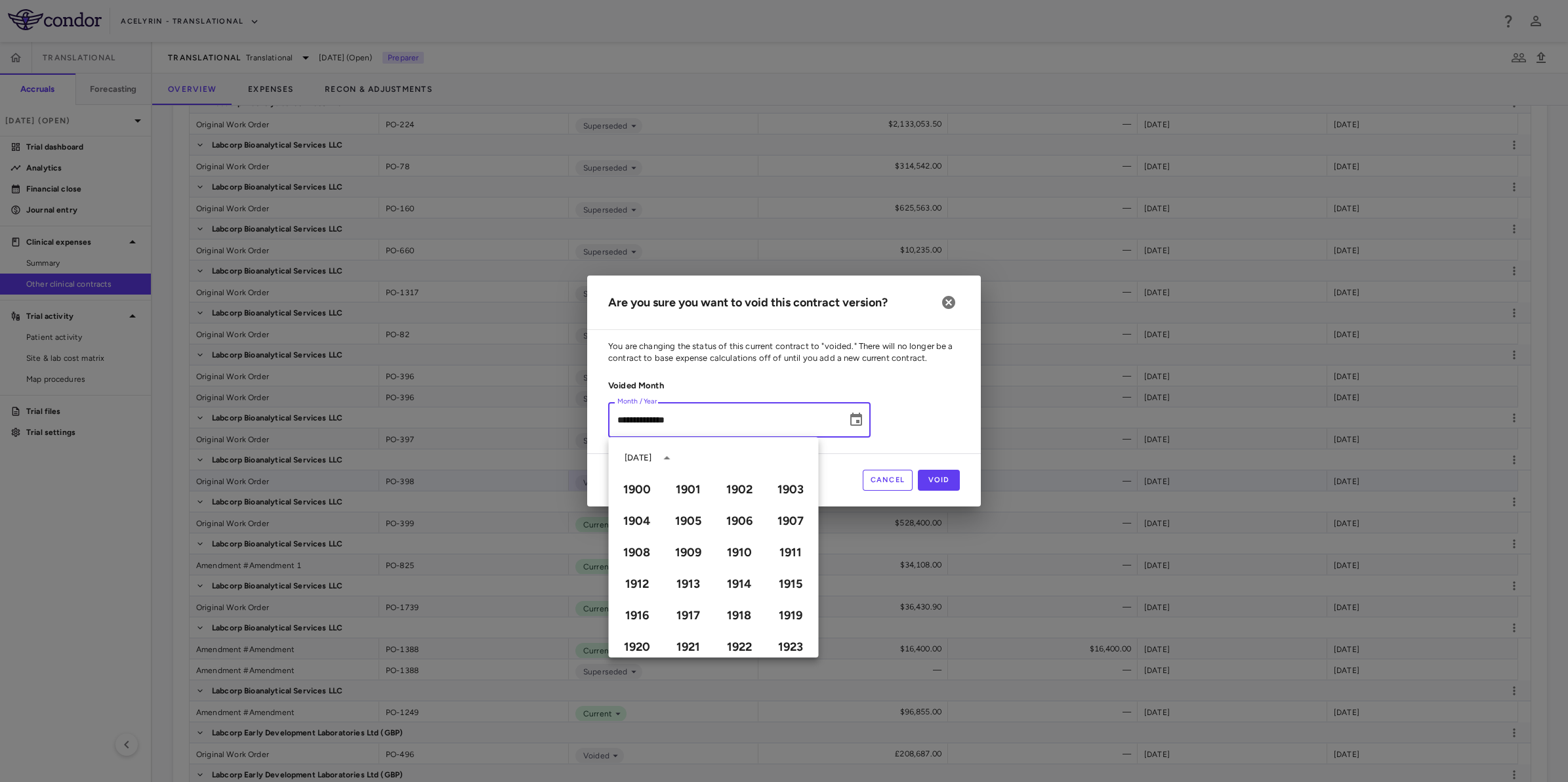
scroll to position [900, 0]
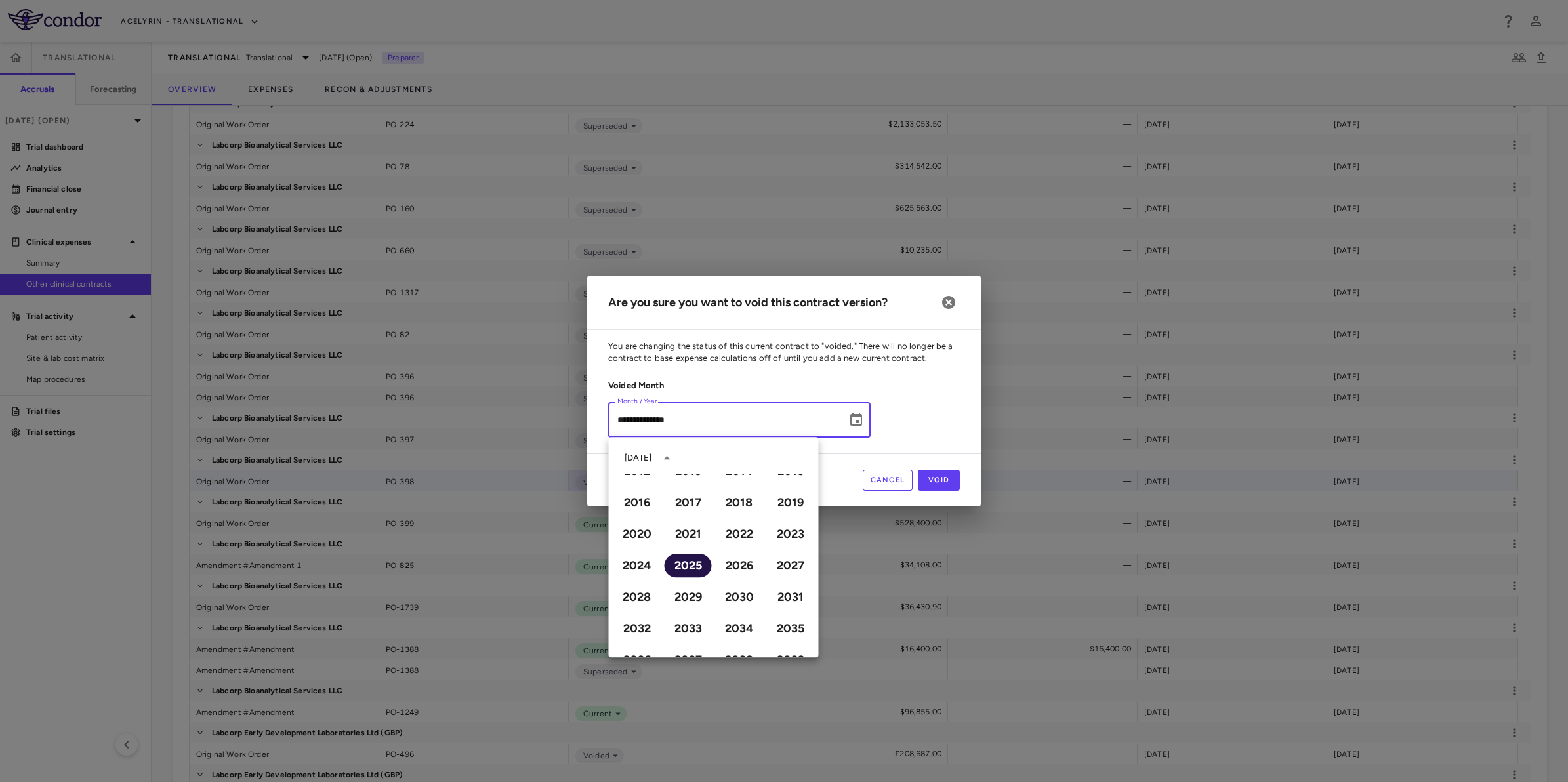
click at [671, 558] on button "2025" at bounding box center [688, 565] width 47 height 23
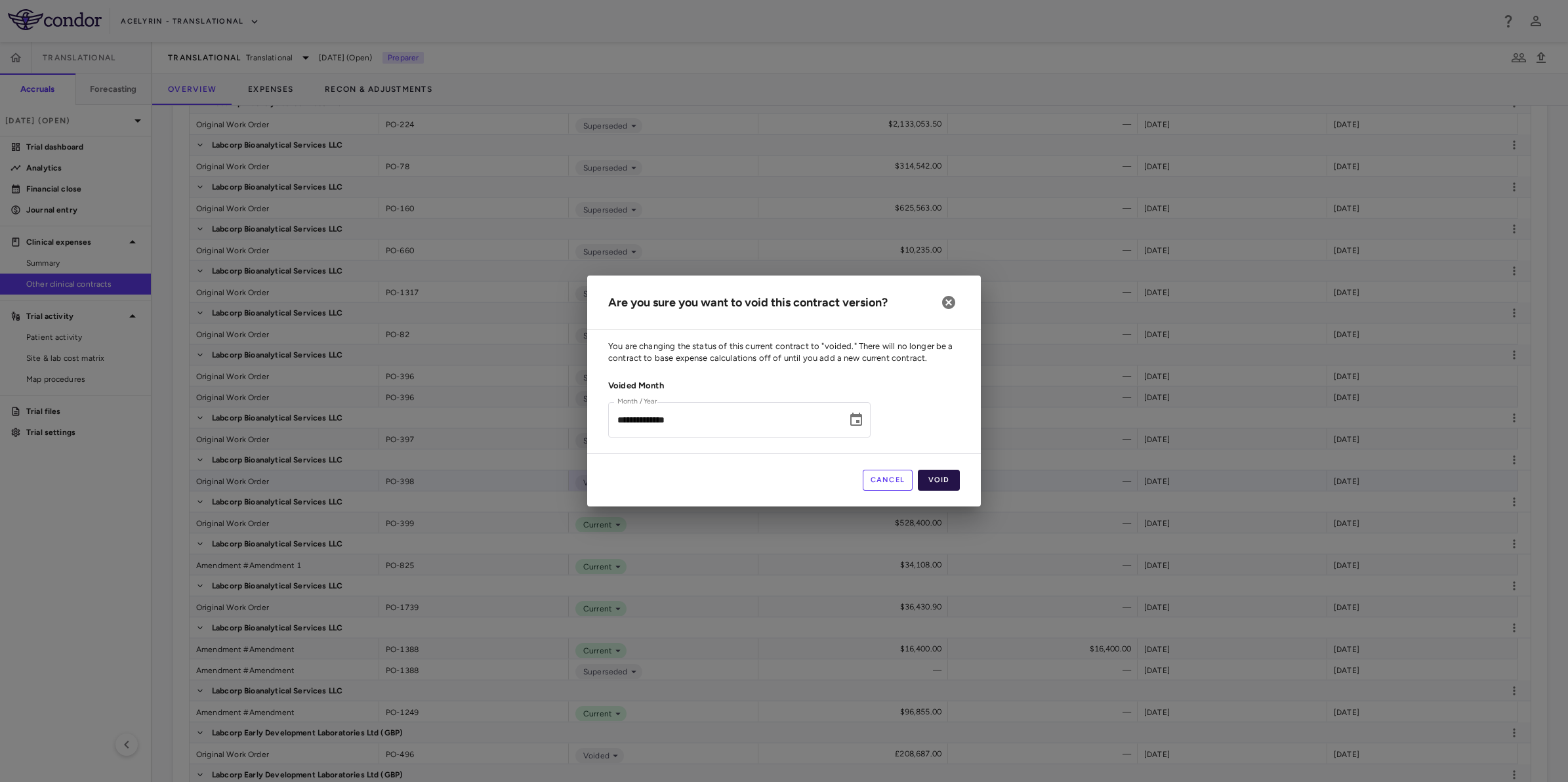
click at [935, 480] on button "Void" at bounding box center [938, 480] width 42 height 21
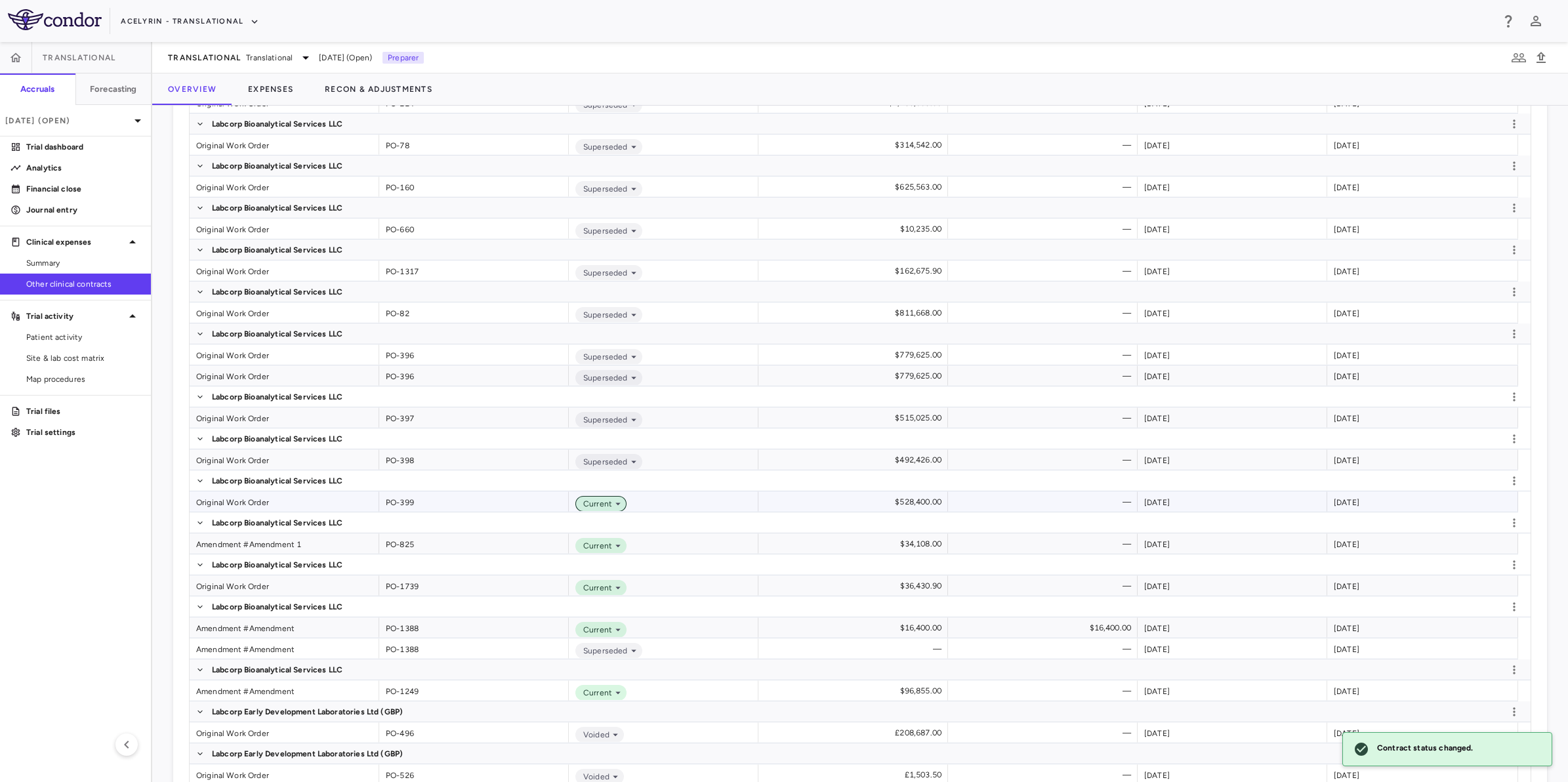
scroll to position [2440, 0]
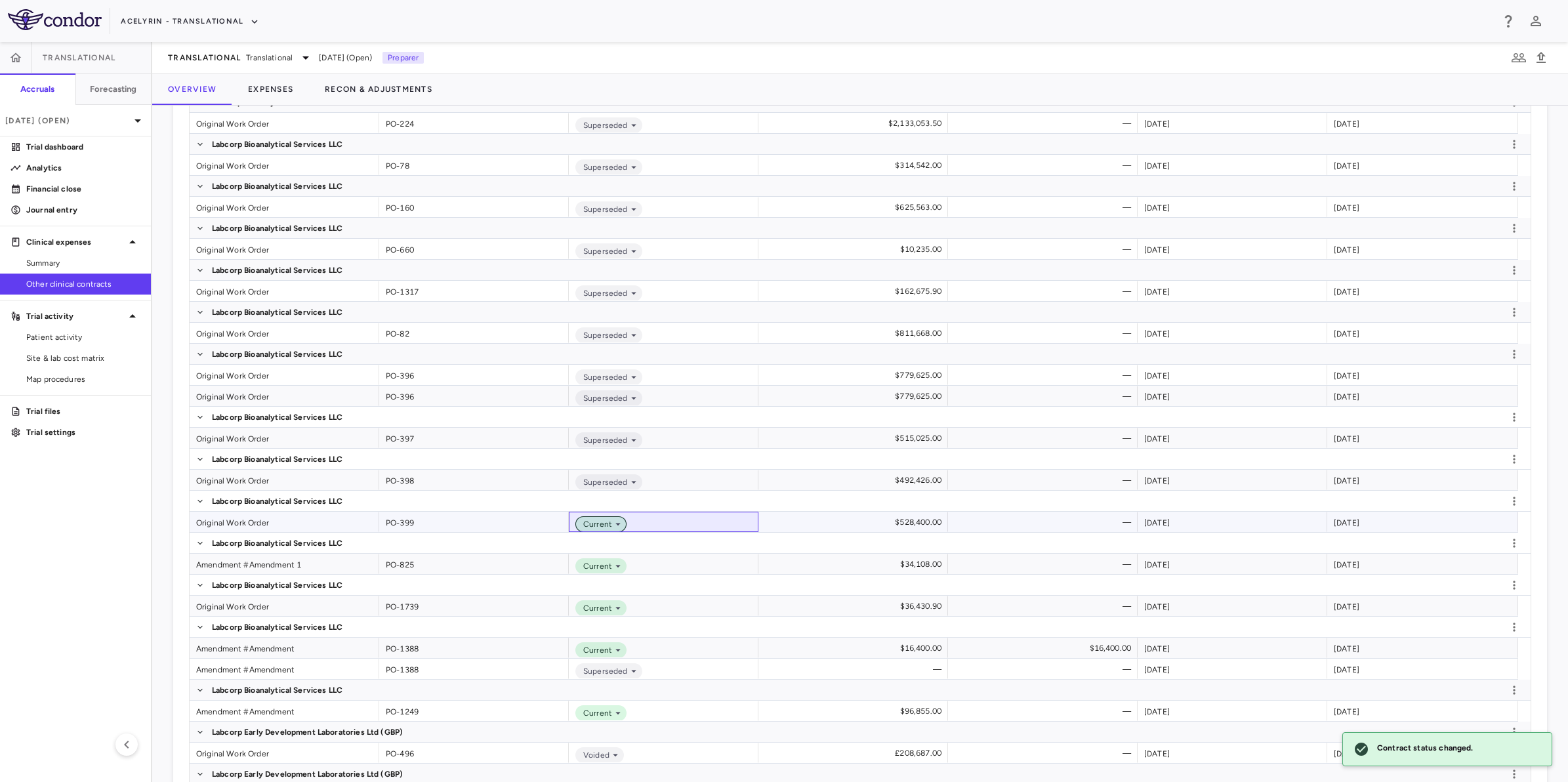
click at [608, 525] on span "Current" at bounding box center [594, 524] width 34 height 12
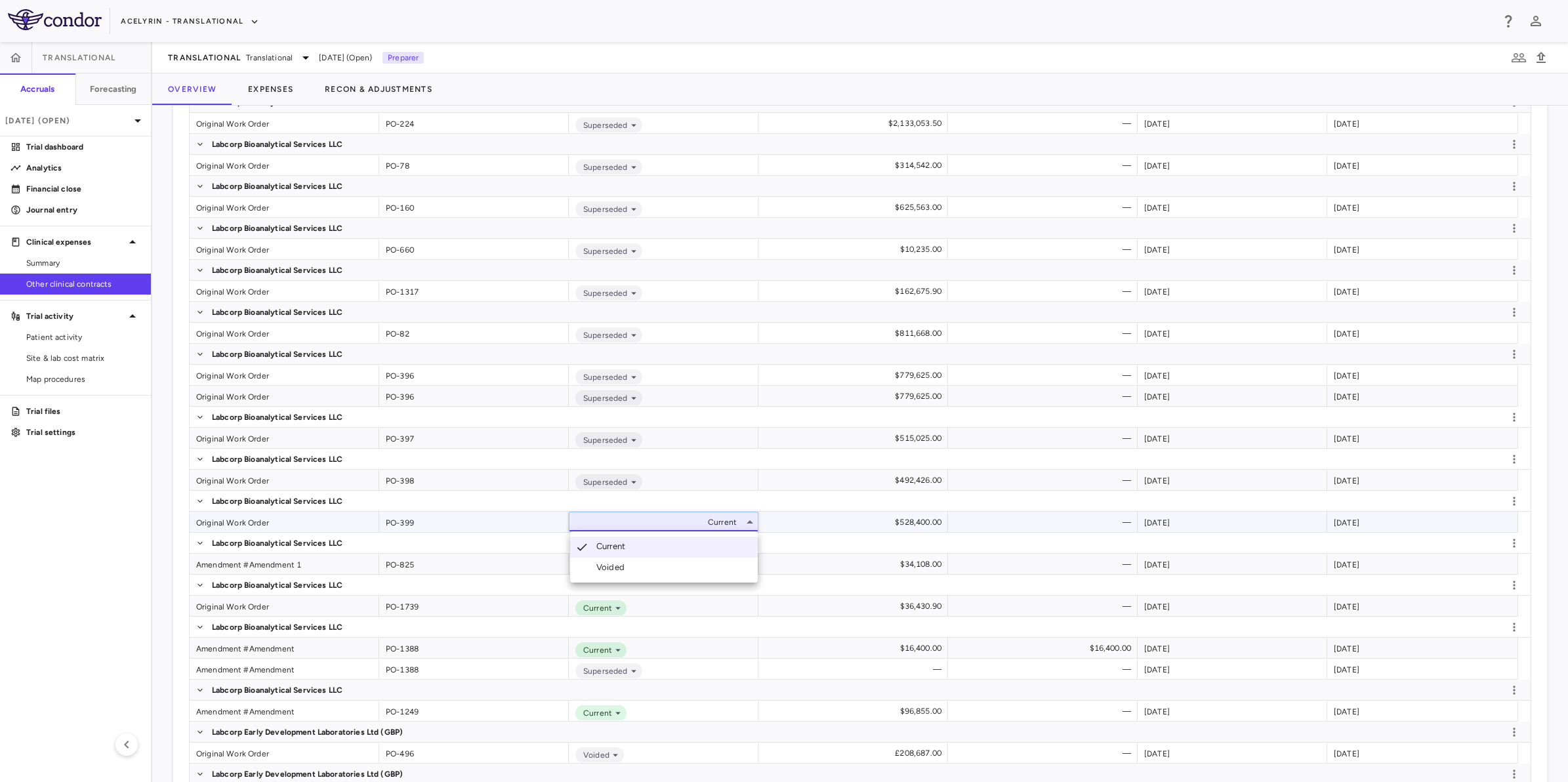
click at [634, 568] on li "Voided" at bounding box center [664, 568] width 187 height 20
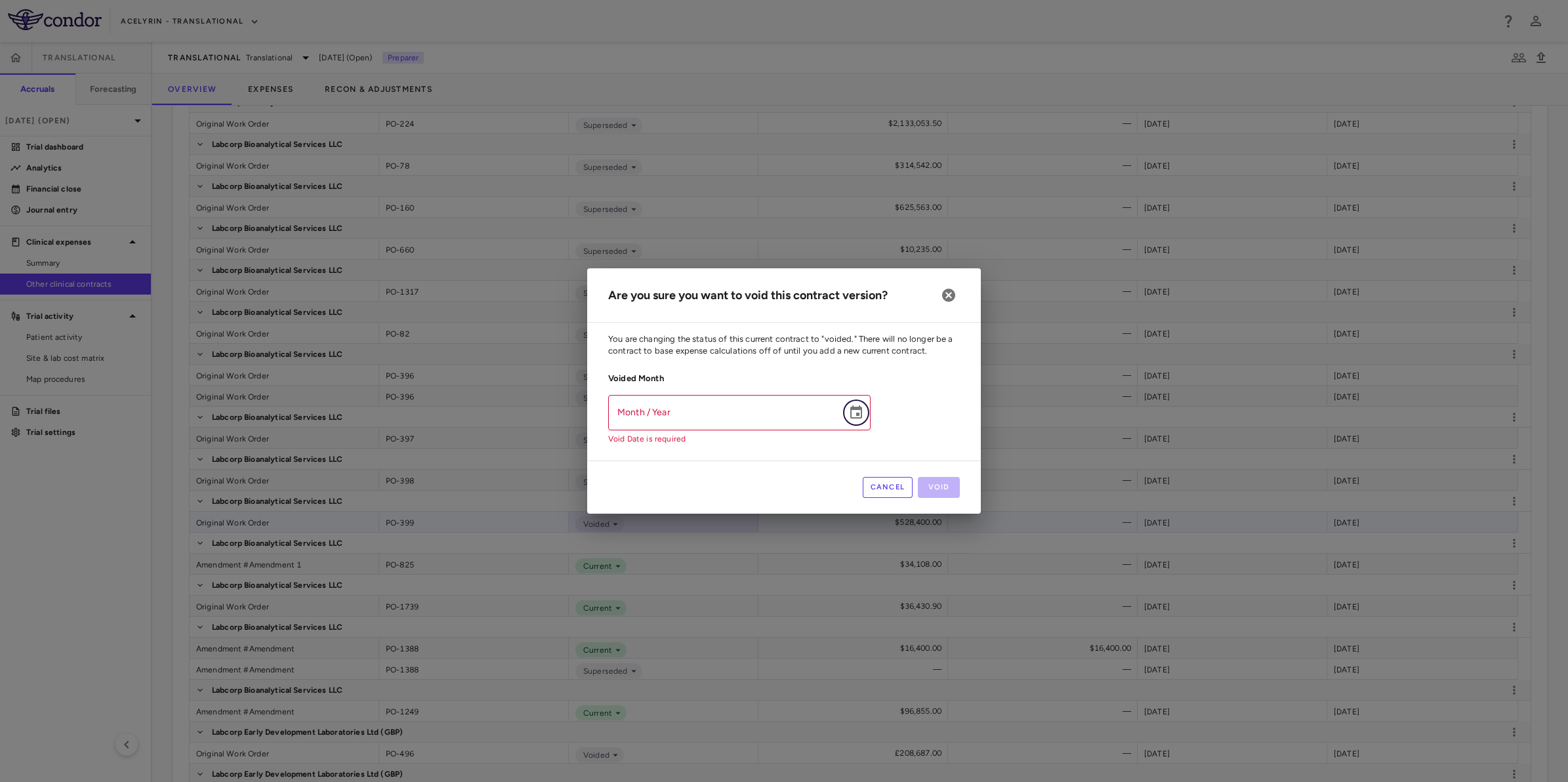
click at [855, 416] on icon "Choose date" at bounding box center [856, 412] width 16 height 16
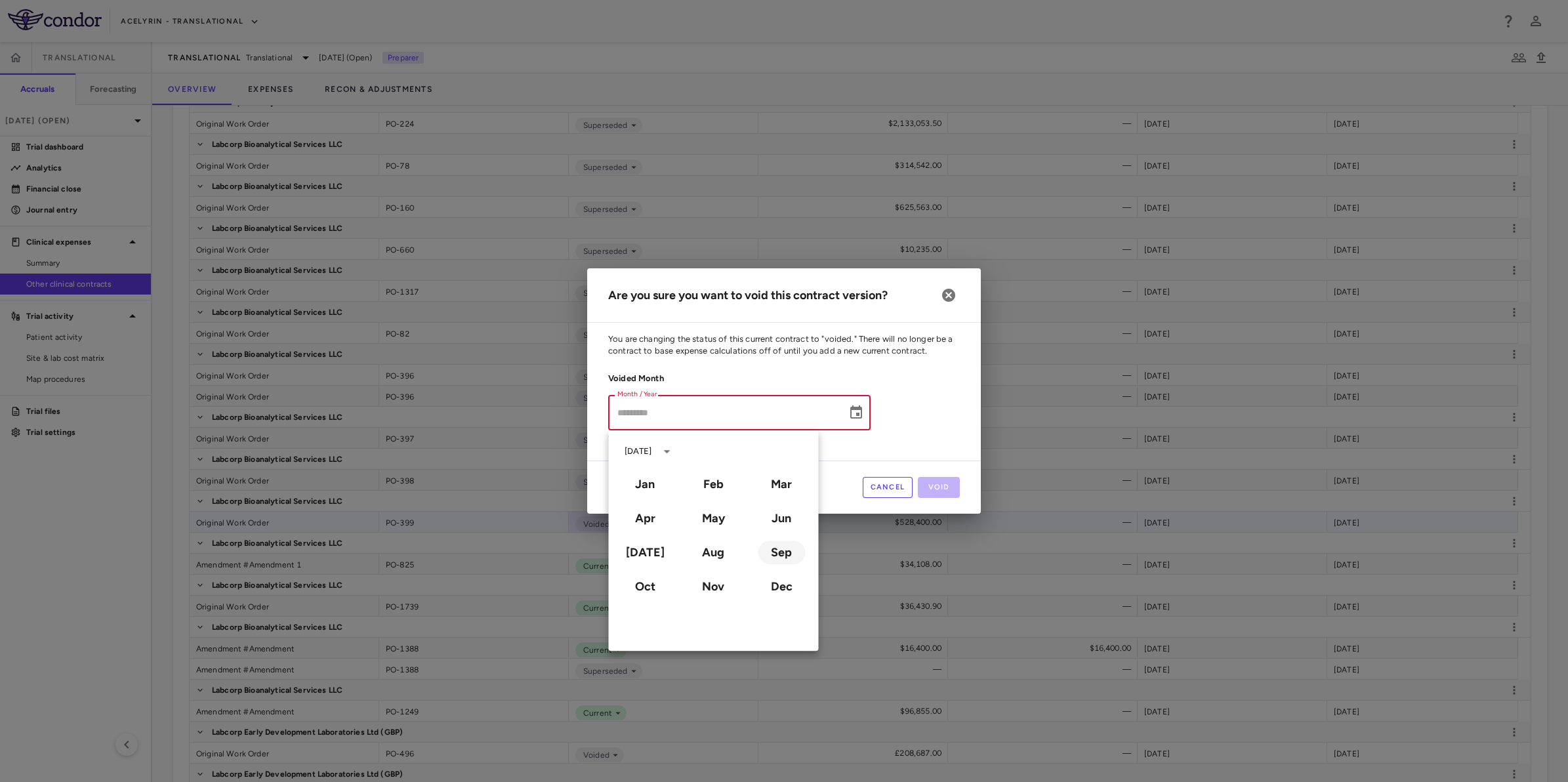
click at [783, 552] on button "Sep" at bounding box center [781, 552] width 47 height 23
type input "**********"
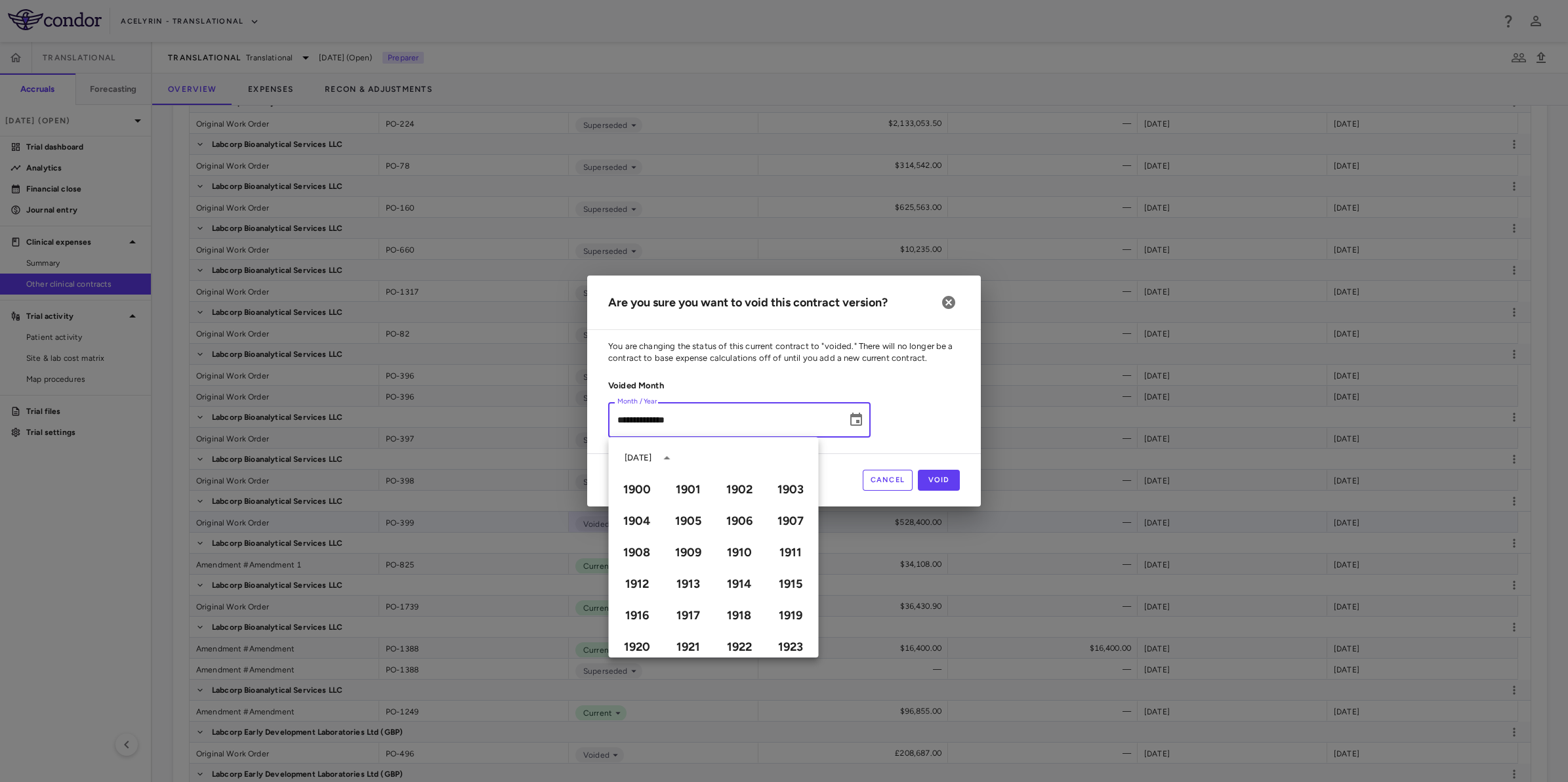
scroll to position [900, 0]
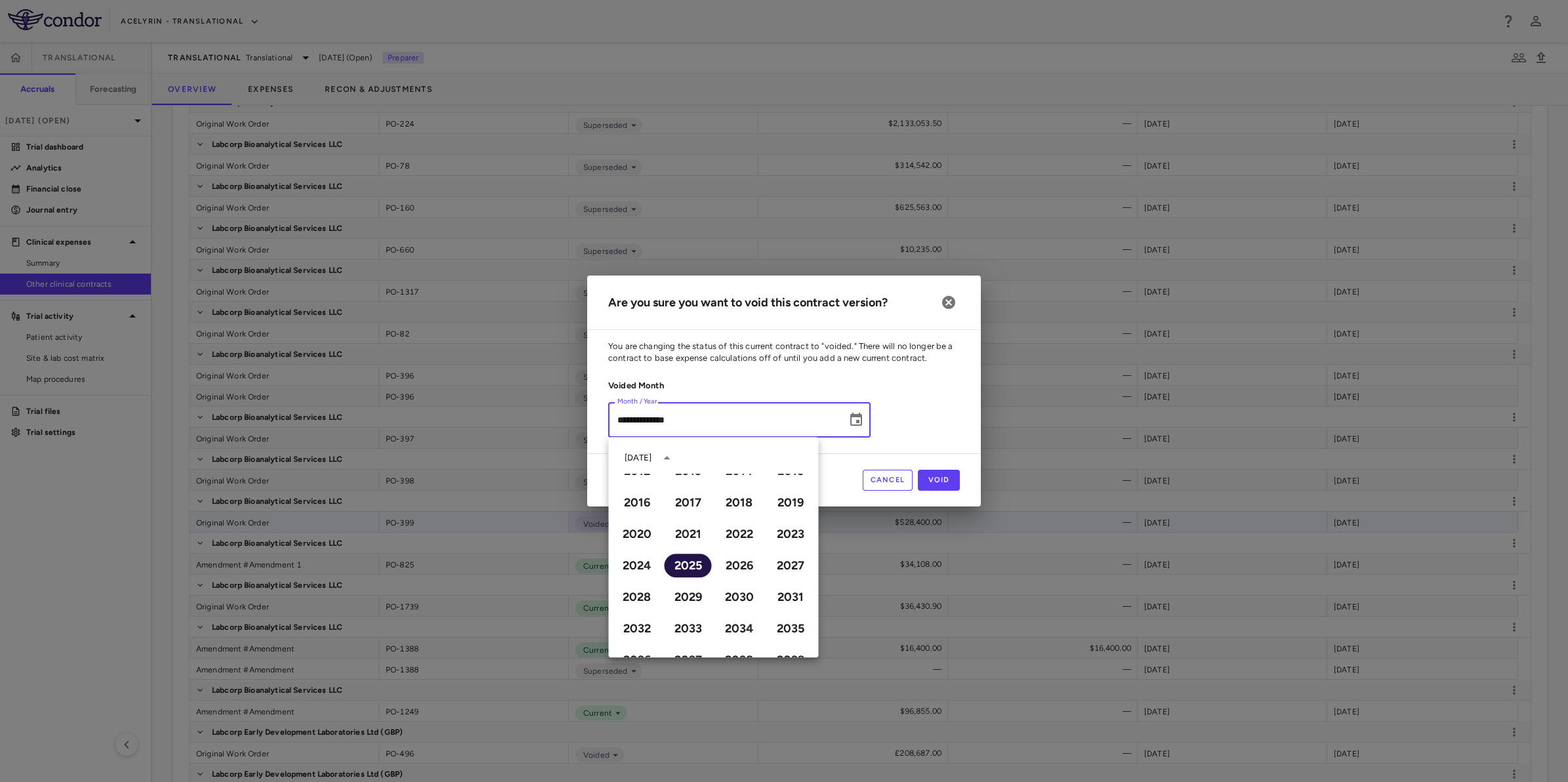
click at [674, 563] on button "2025" at bounding box center [688, 565] width 47 height 23
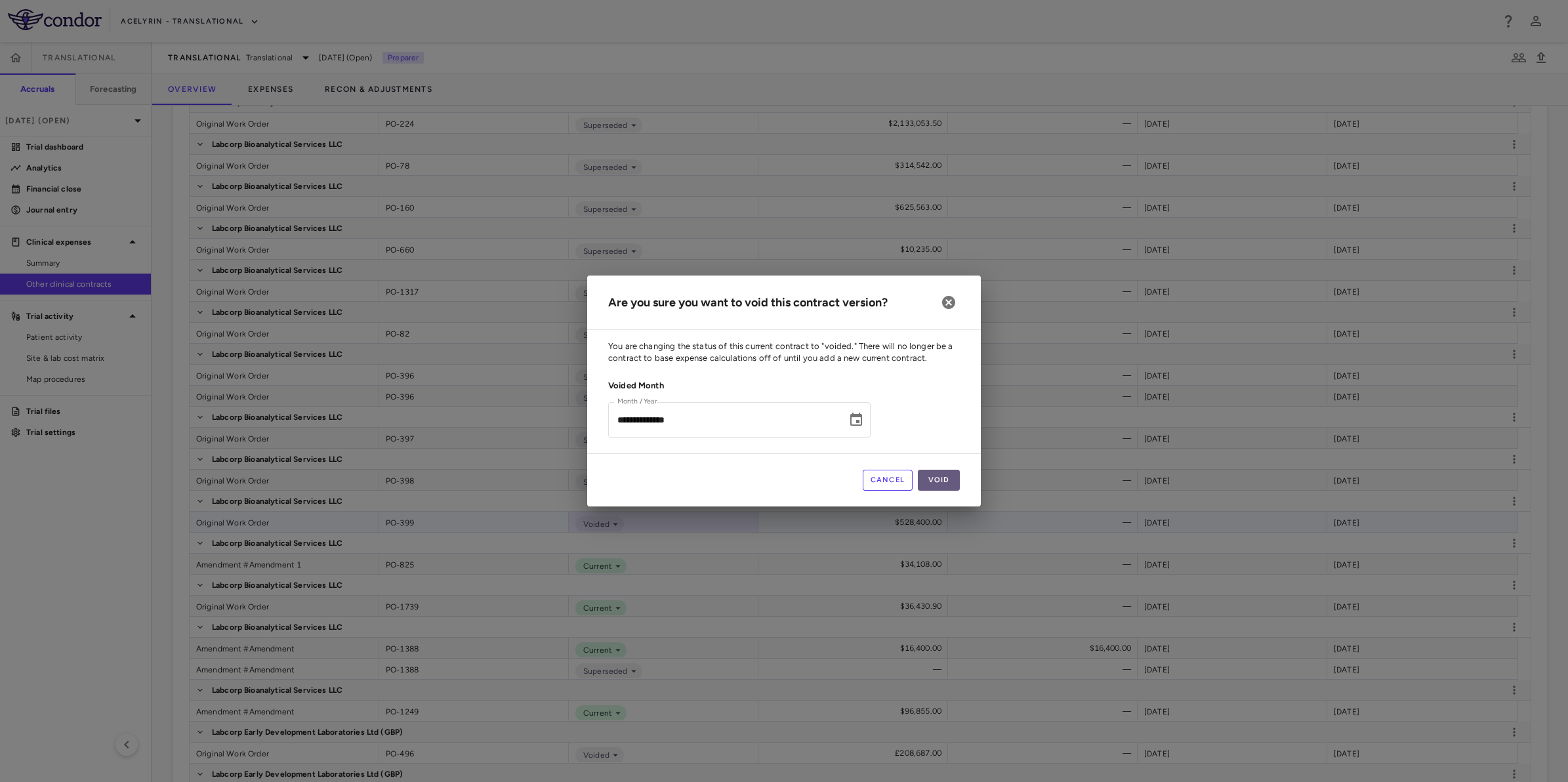
click at [931, 473] on button "Void" at bounding box center [938, 480] width 42 height 21
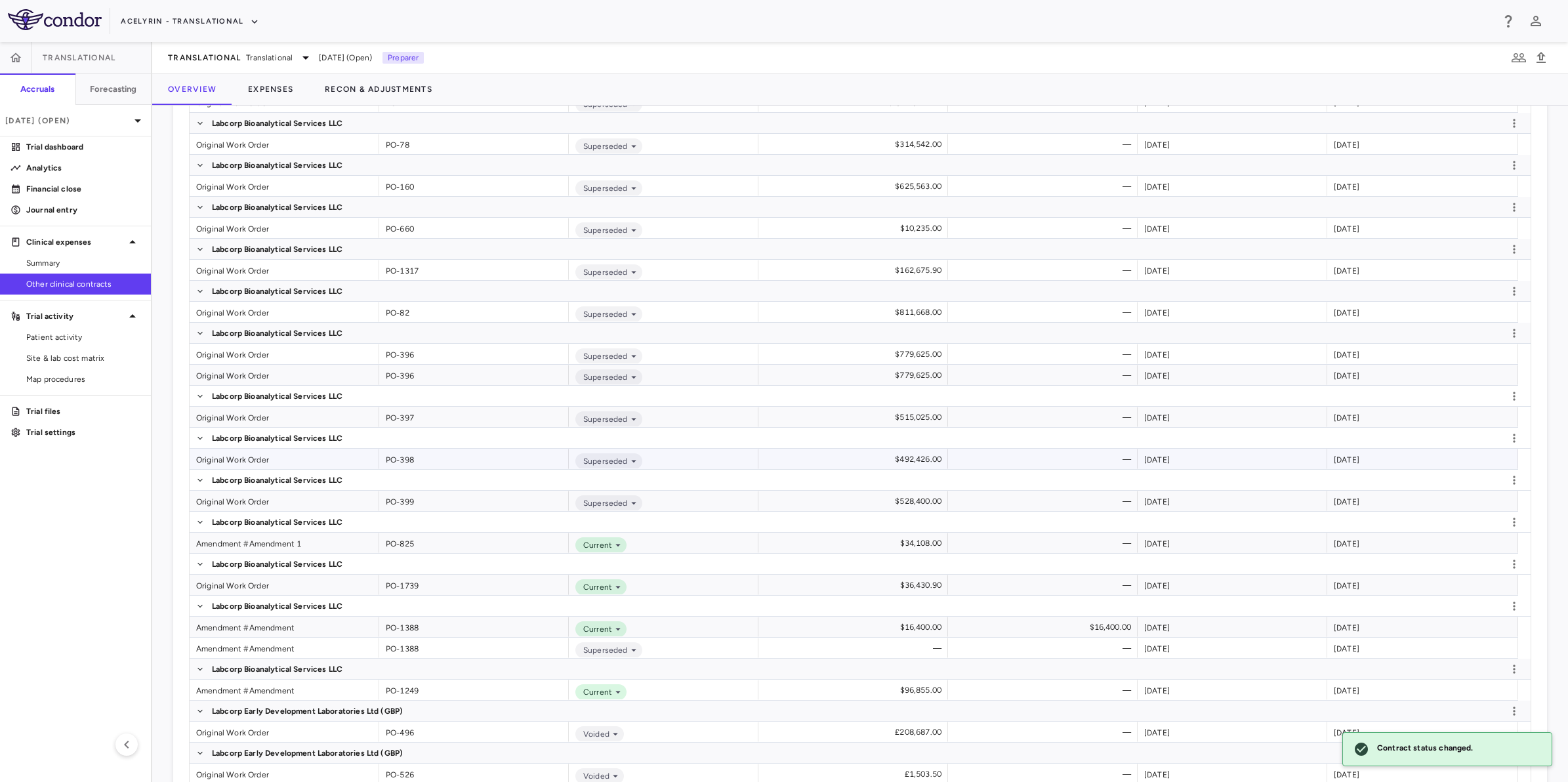
scroll to position [2418, 0]
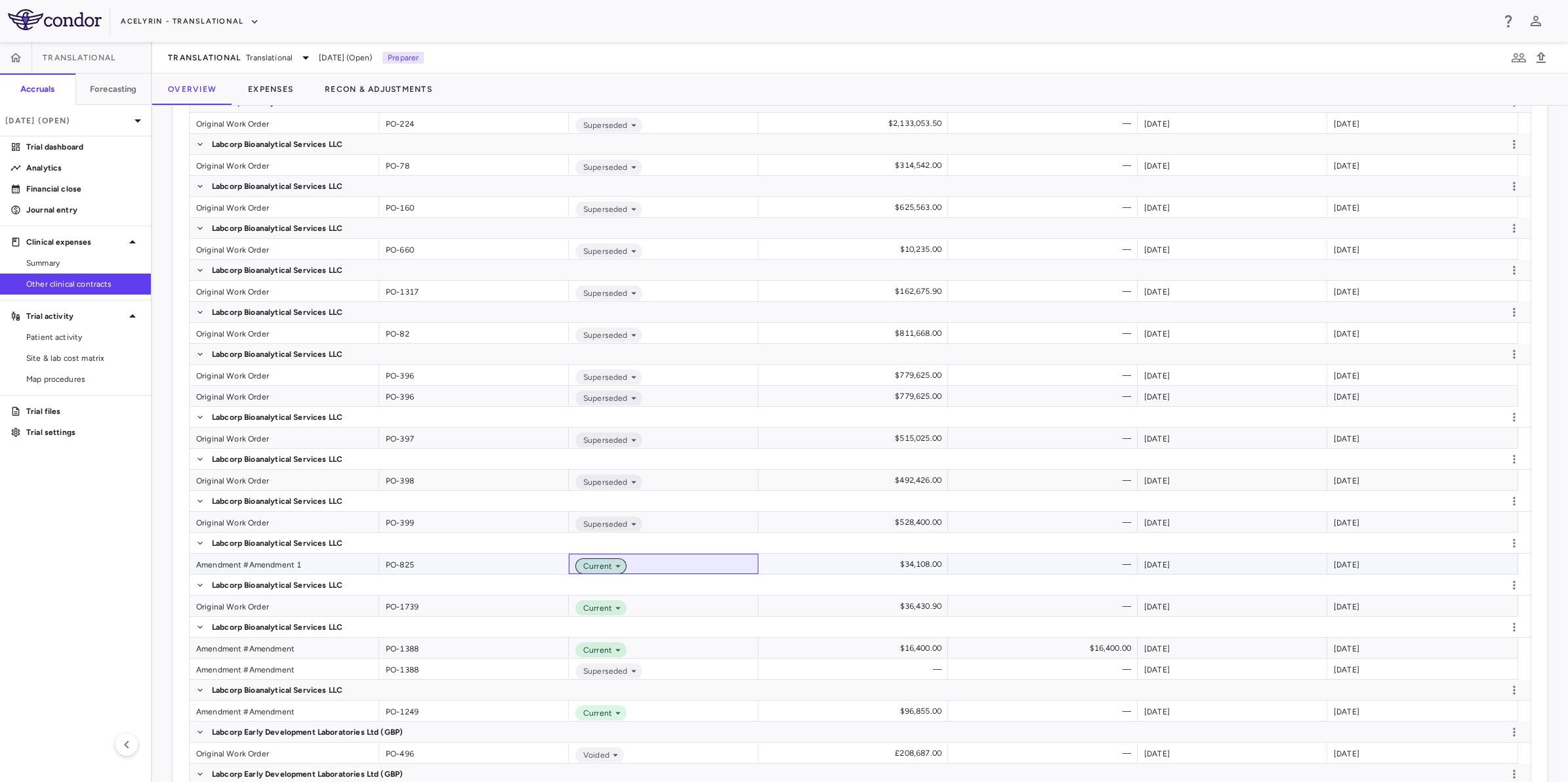
click at [615, 565] on icon at bounding box center [618, 566] width 12 height 12
click at [621, 606] on div "Voided" at bounding box center [613, 610] width 34 height 12
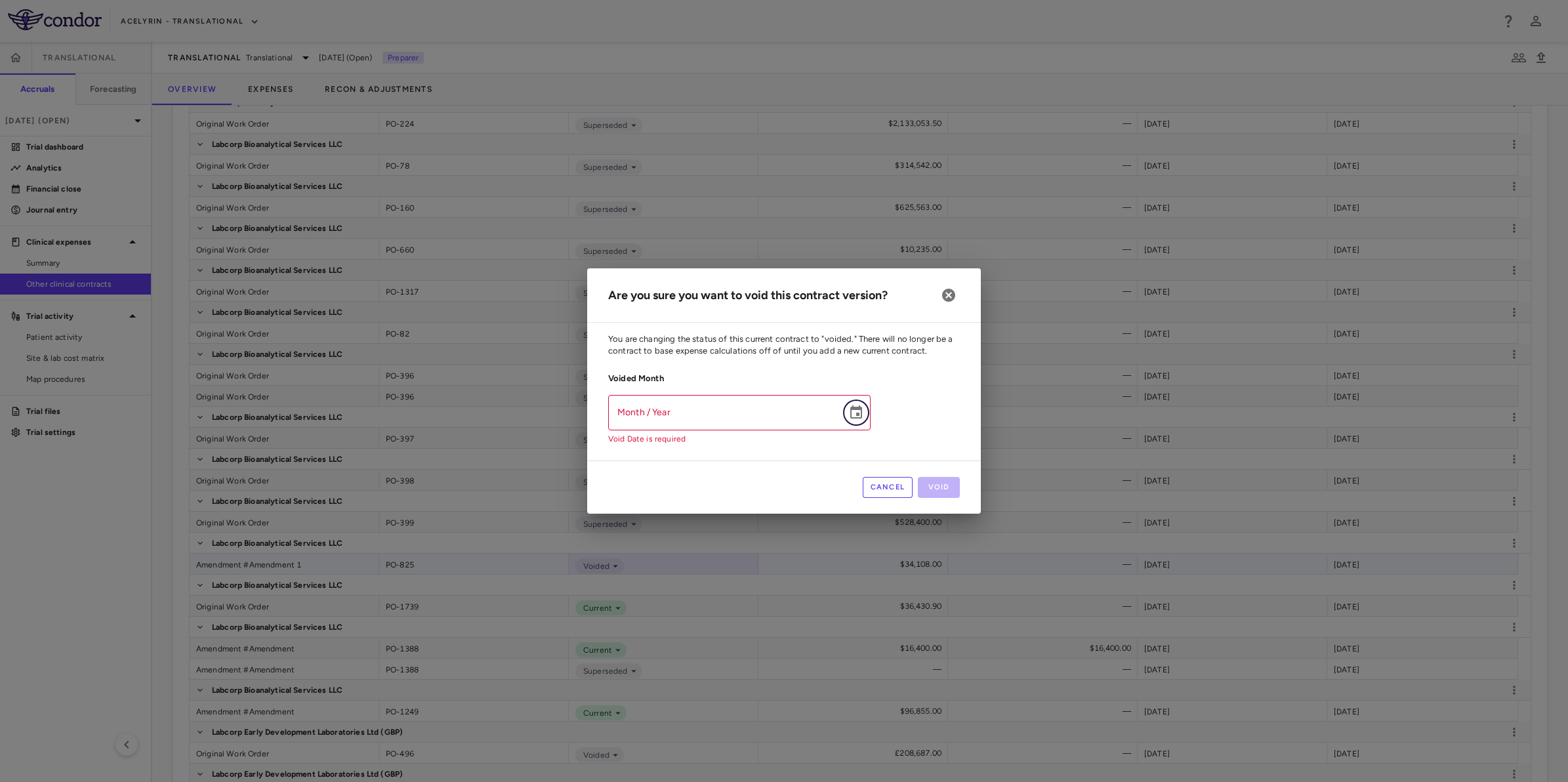
click at [856, 411] on icon "Choose date" at bounding box center [856, 412] width 16 height 16
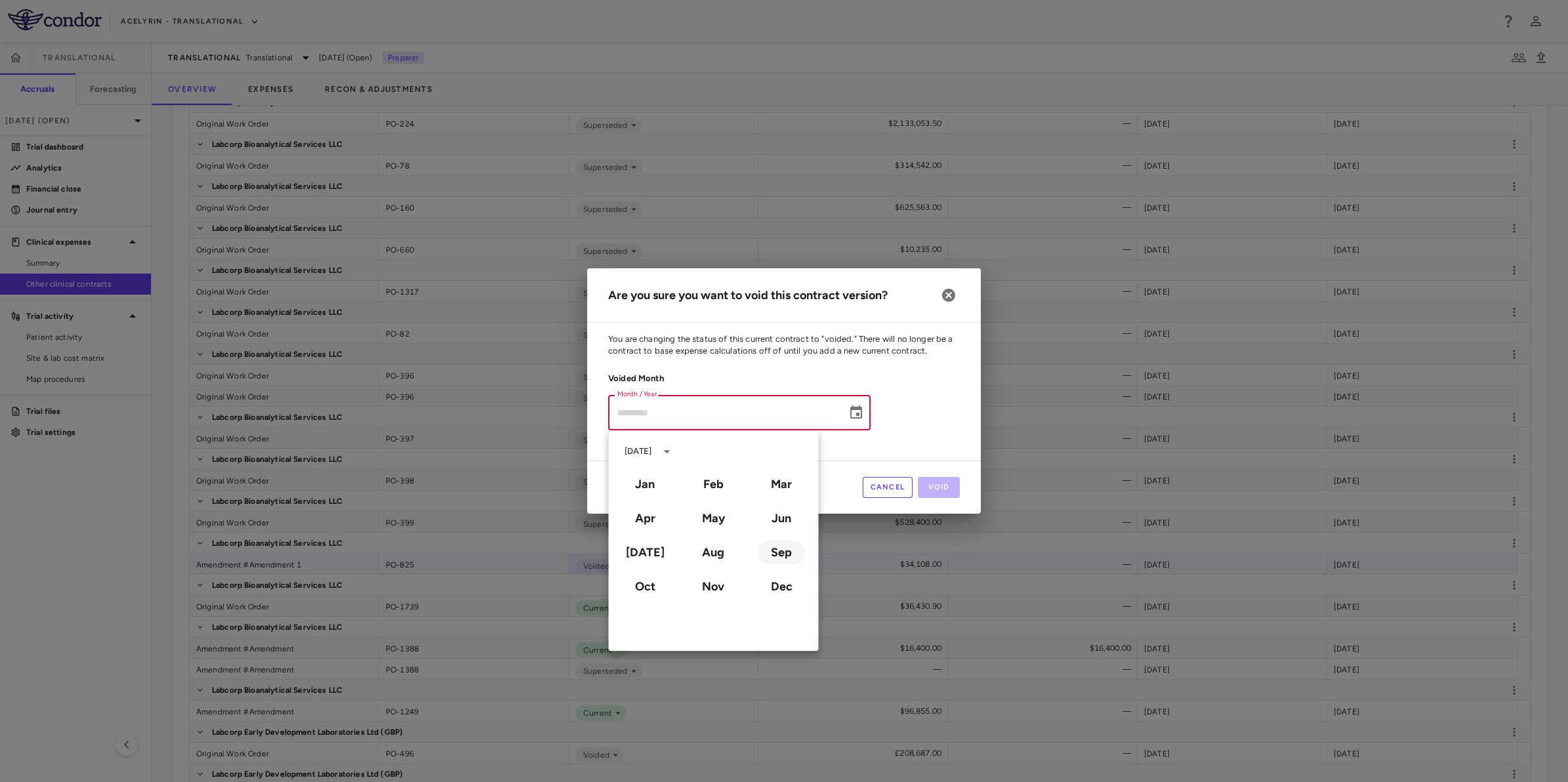
click at [785, 552] on button "Sep" at bounding box center [781, 552] width 47 height 23
type input "**********"
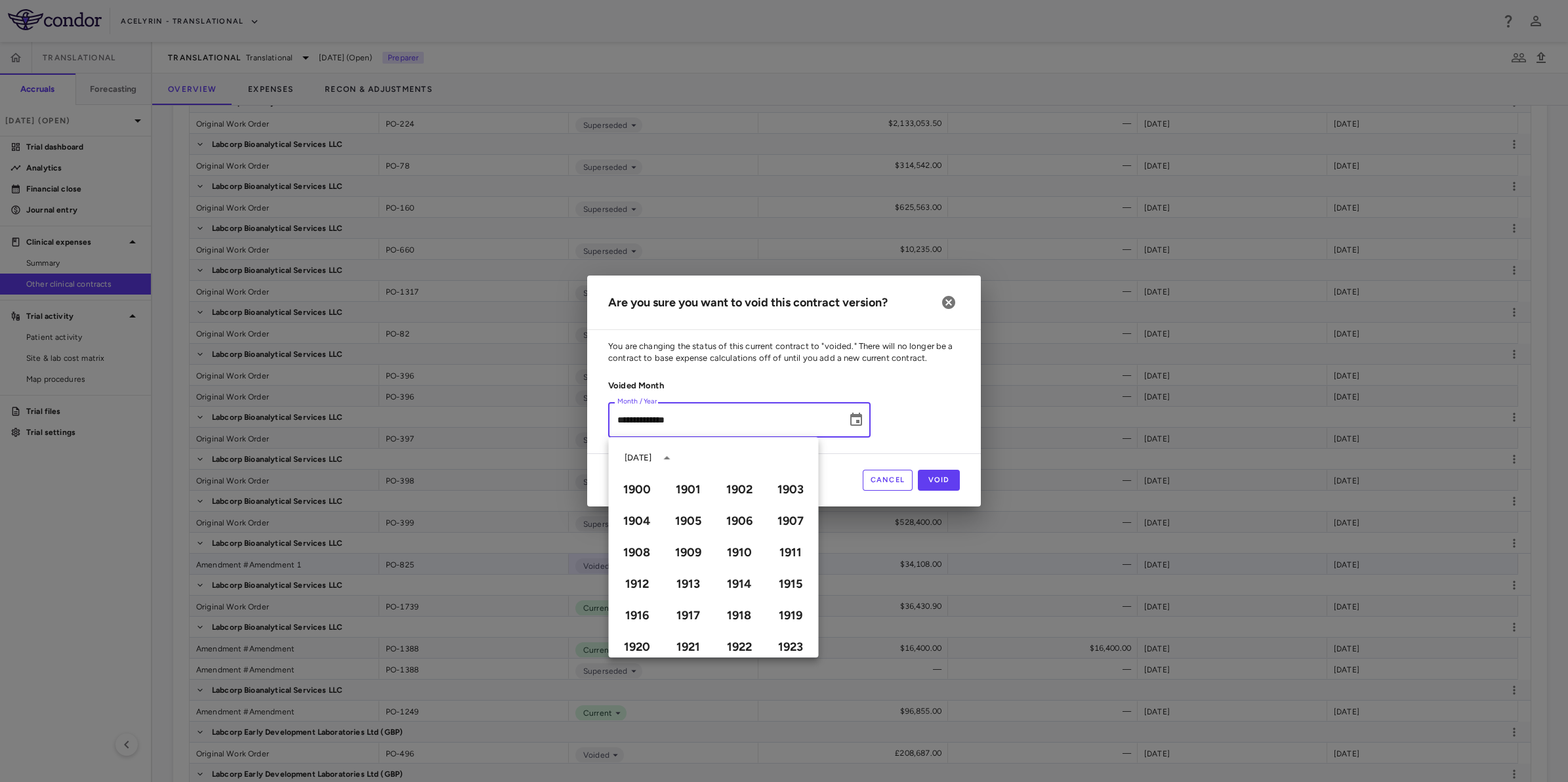
scroll to position [900, 0]
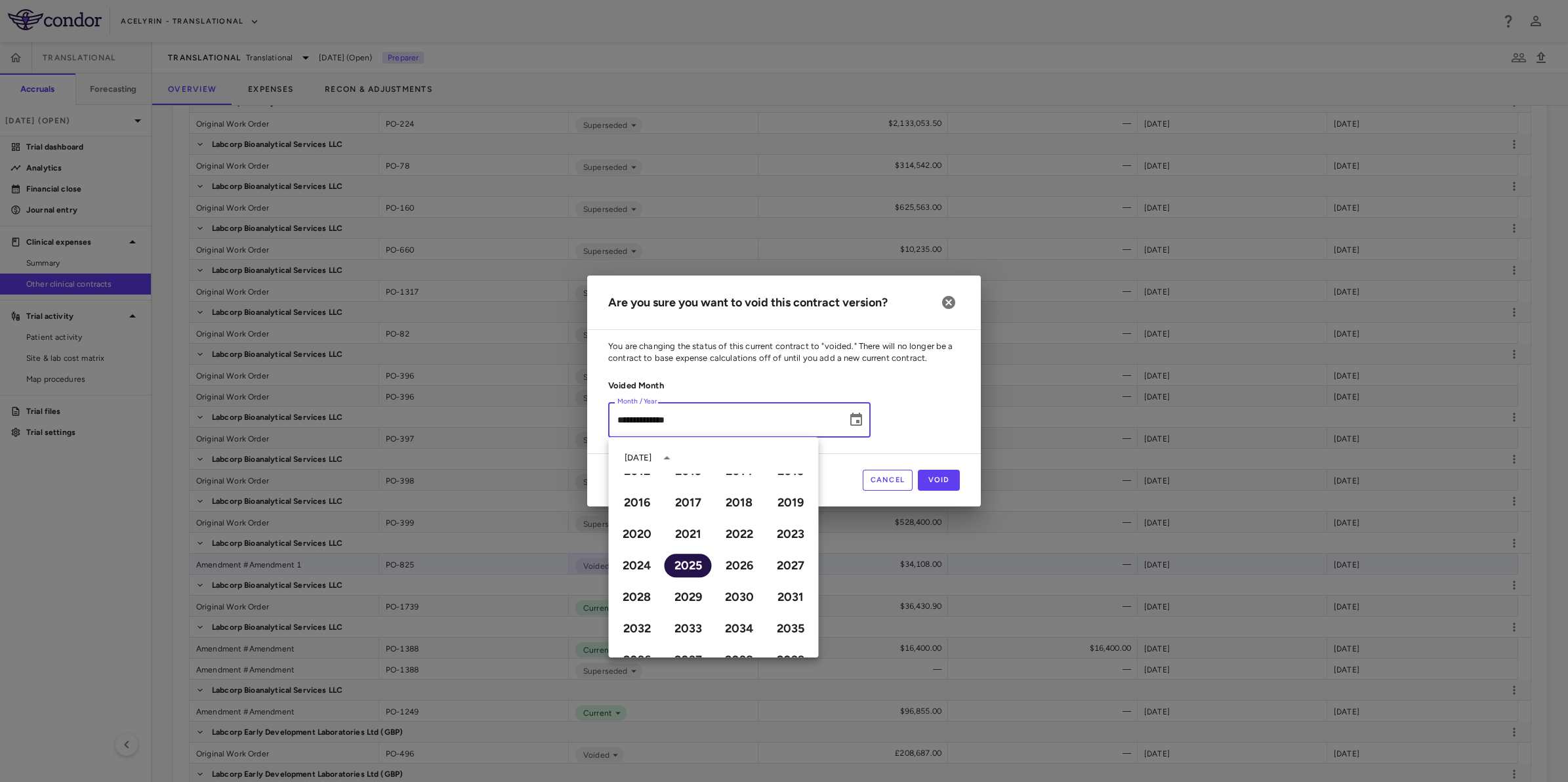
click at [682, 566] on button "2025" at bounding box center [688, 565] width 47 height 23
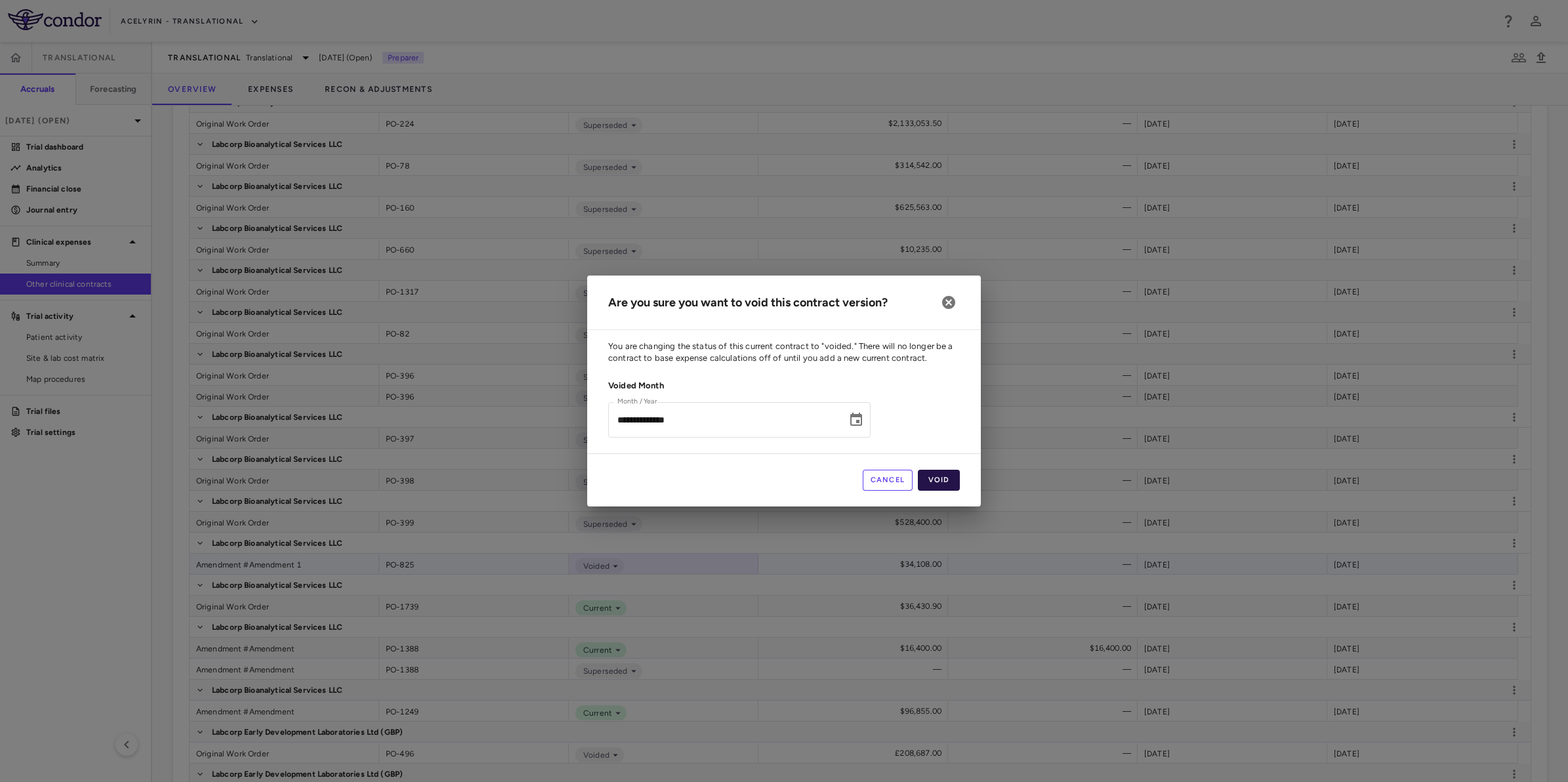
click at [952, 483] on button "Void" at bounding box center [938, 480] width 42 height 21
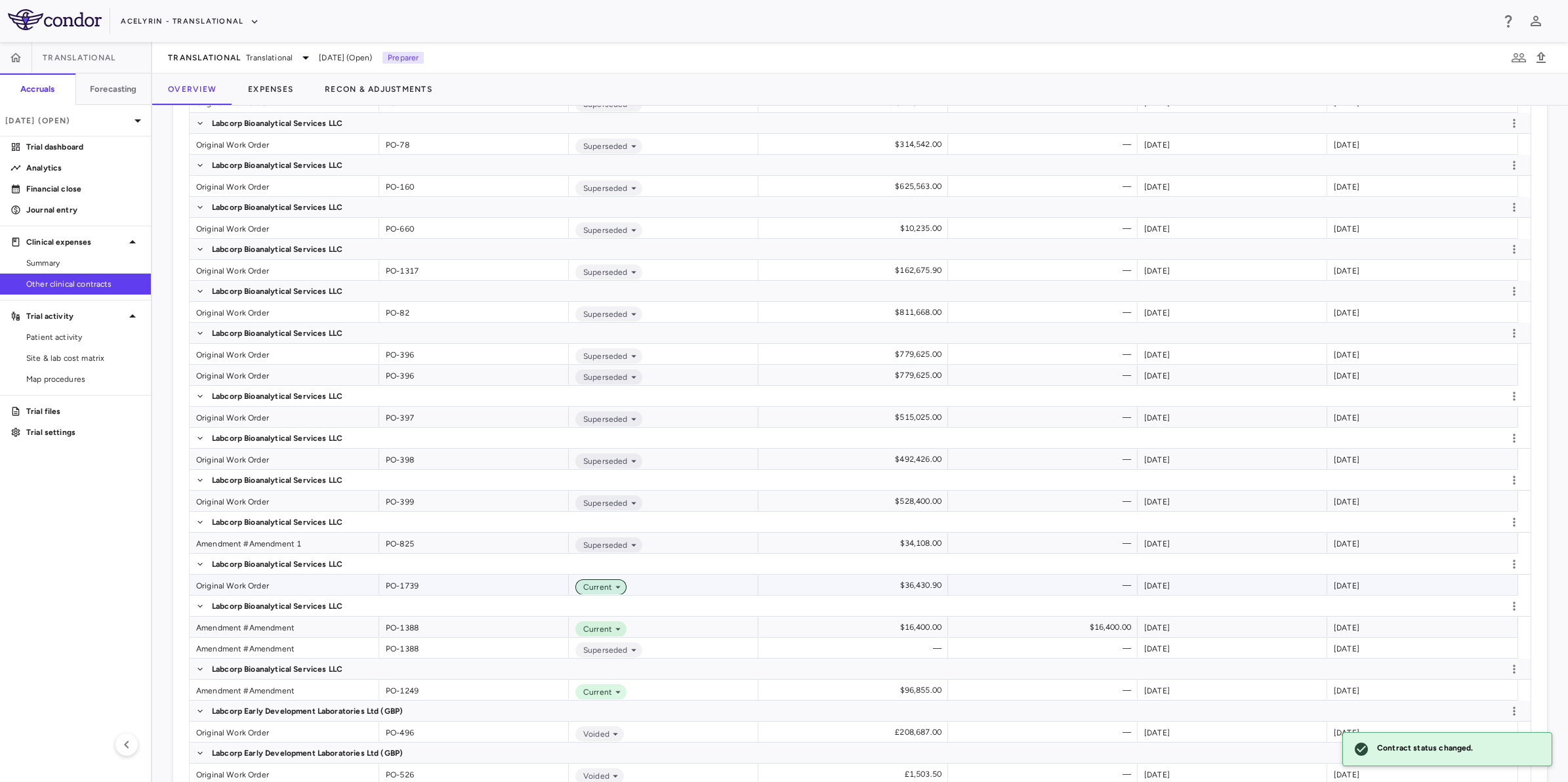
scroll to position [2397, 0]
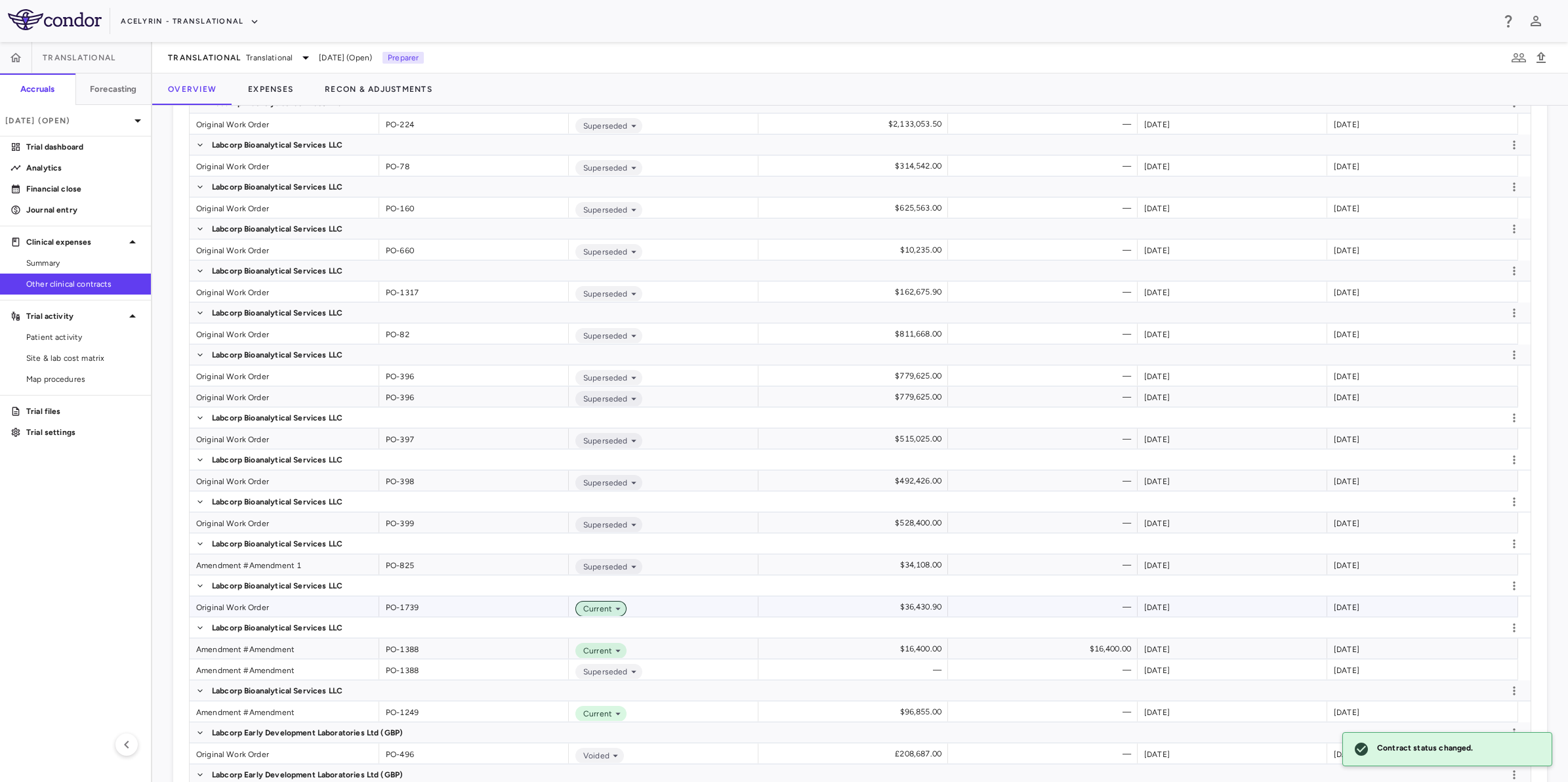
click at [613, 605] on icon at bounding box center [618, 609] width 12 height 12
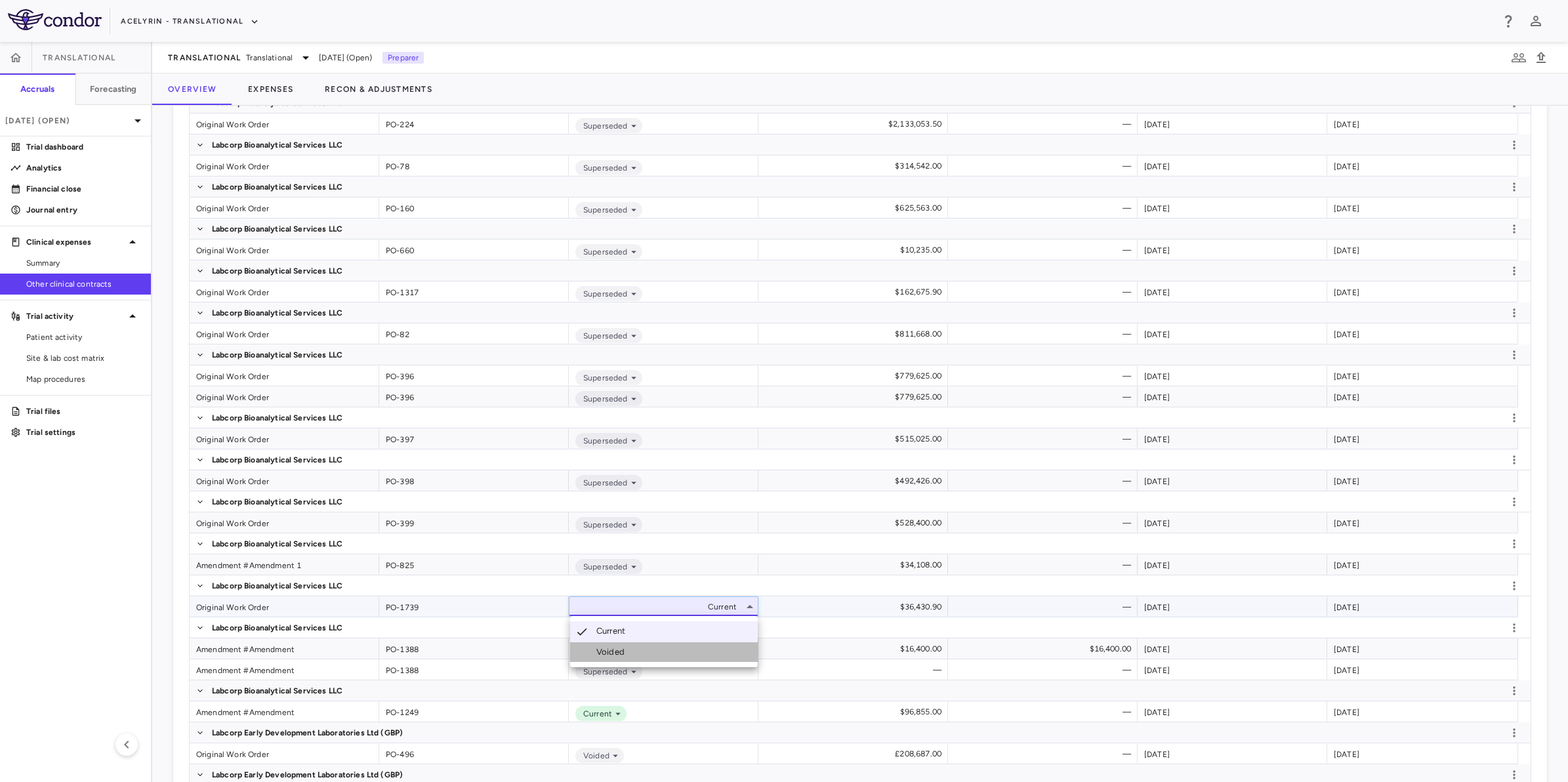
click at [638, 648] on li "Voided" at bounding box center [664, 652] width 187 height 20
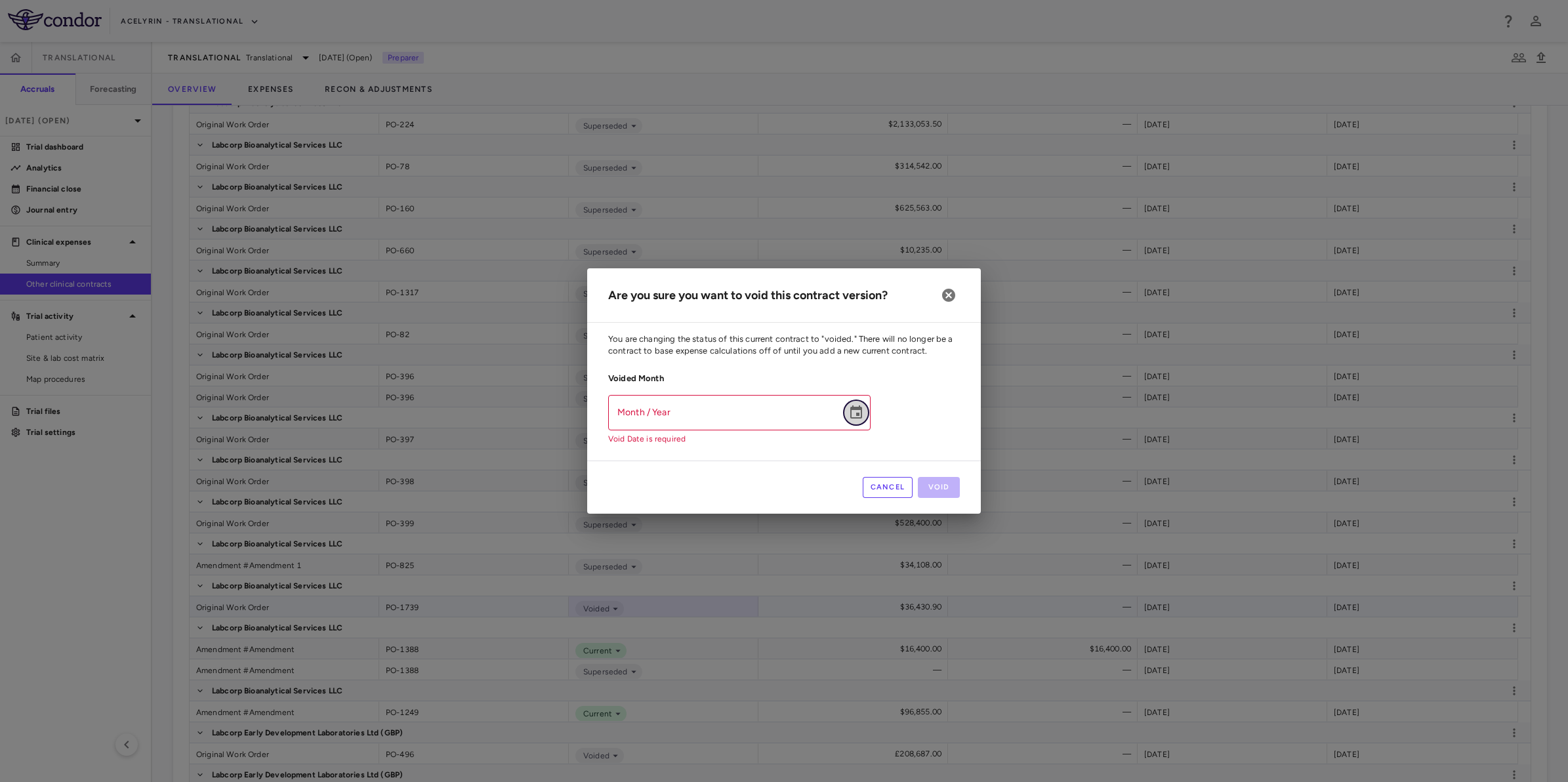
click at [854, 418] on icon "Choose date" at bounding box center [856, 412] width 16 height 16
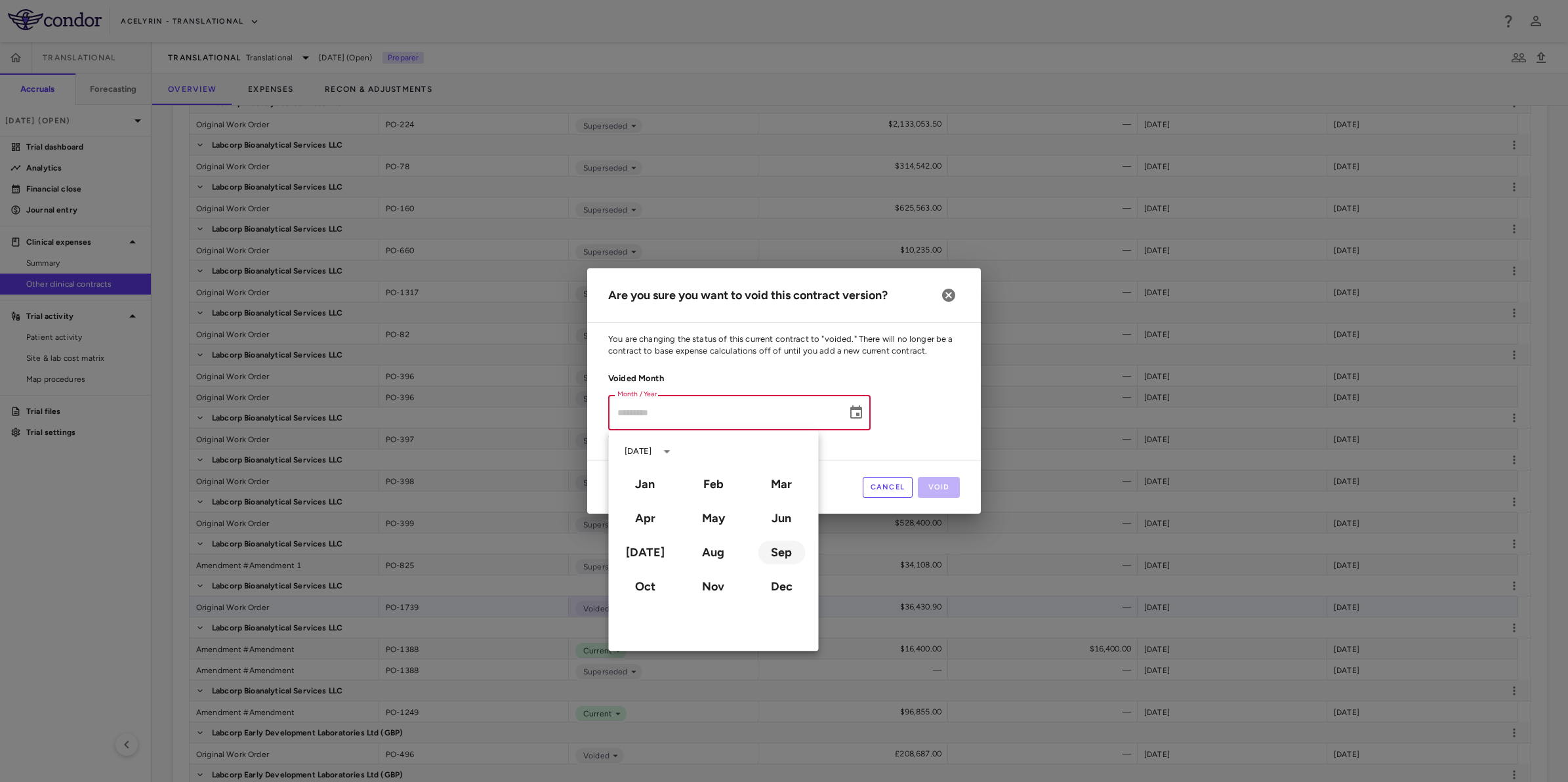
click at [784, 562] on button "Sep" at bounding box center [781, 552] width 47 height 23
type input "**********"
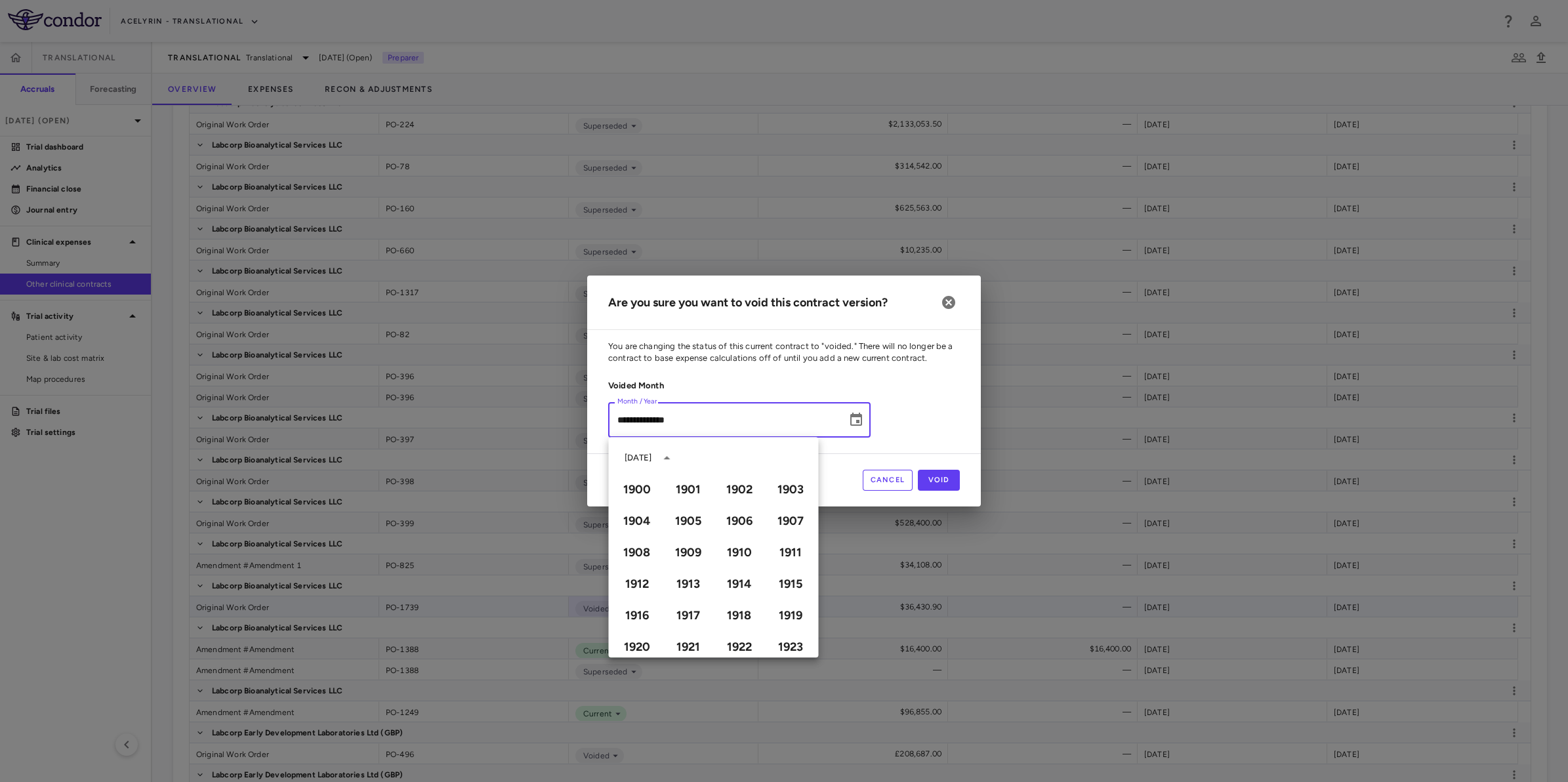
scroll to position [900, 0]
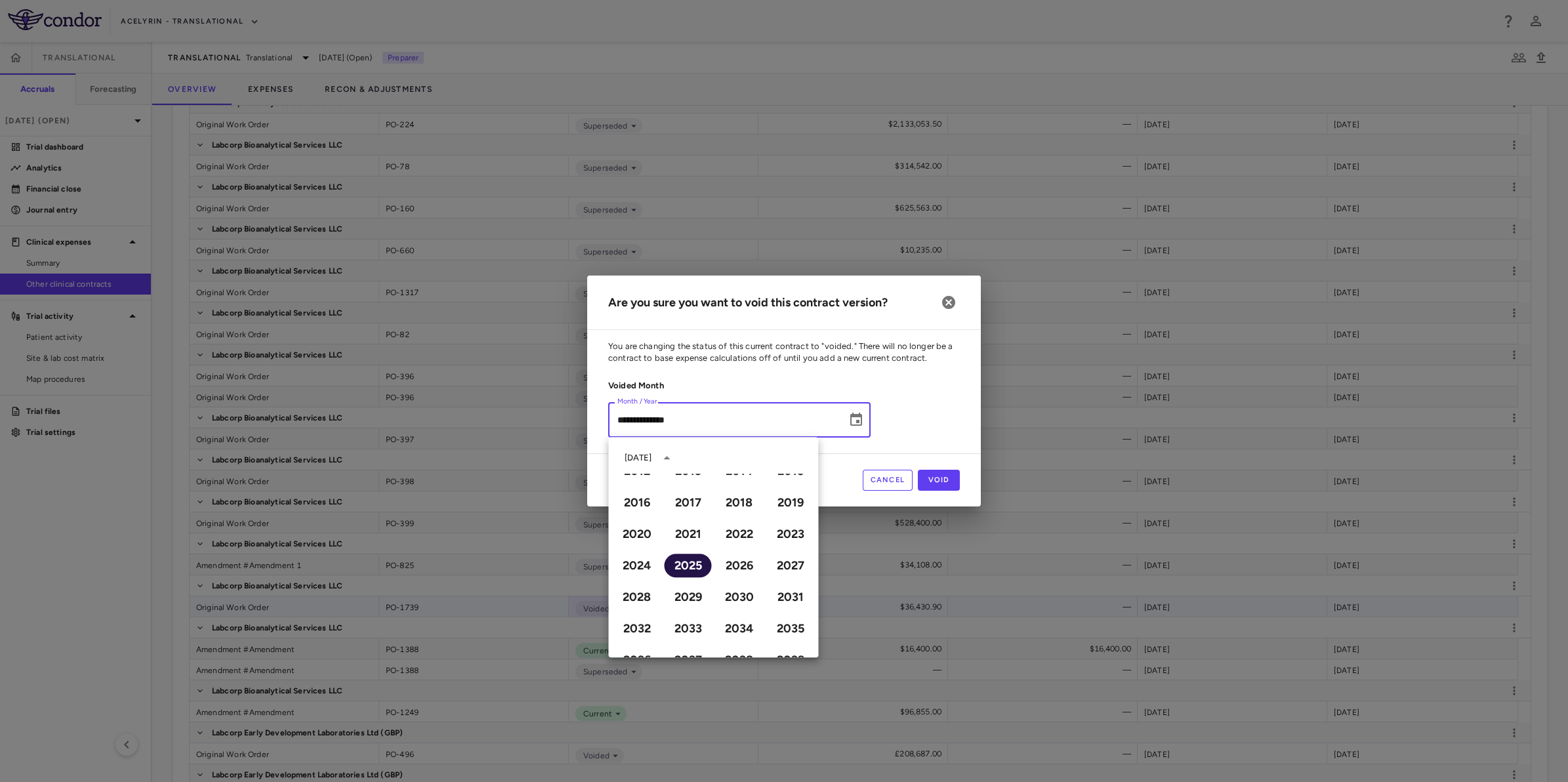
click at [682, 566] on button "2025" at bounding box center [688, 565] width 47 height 23
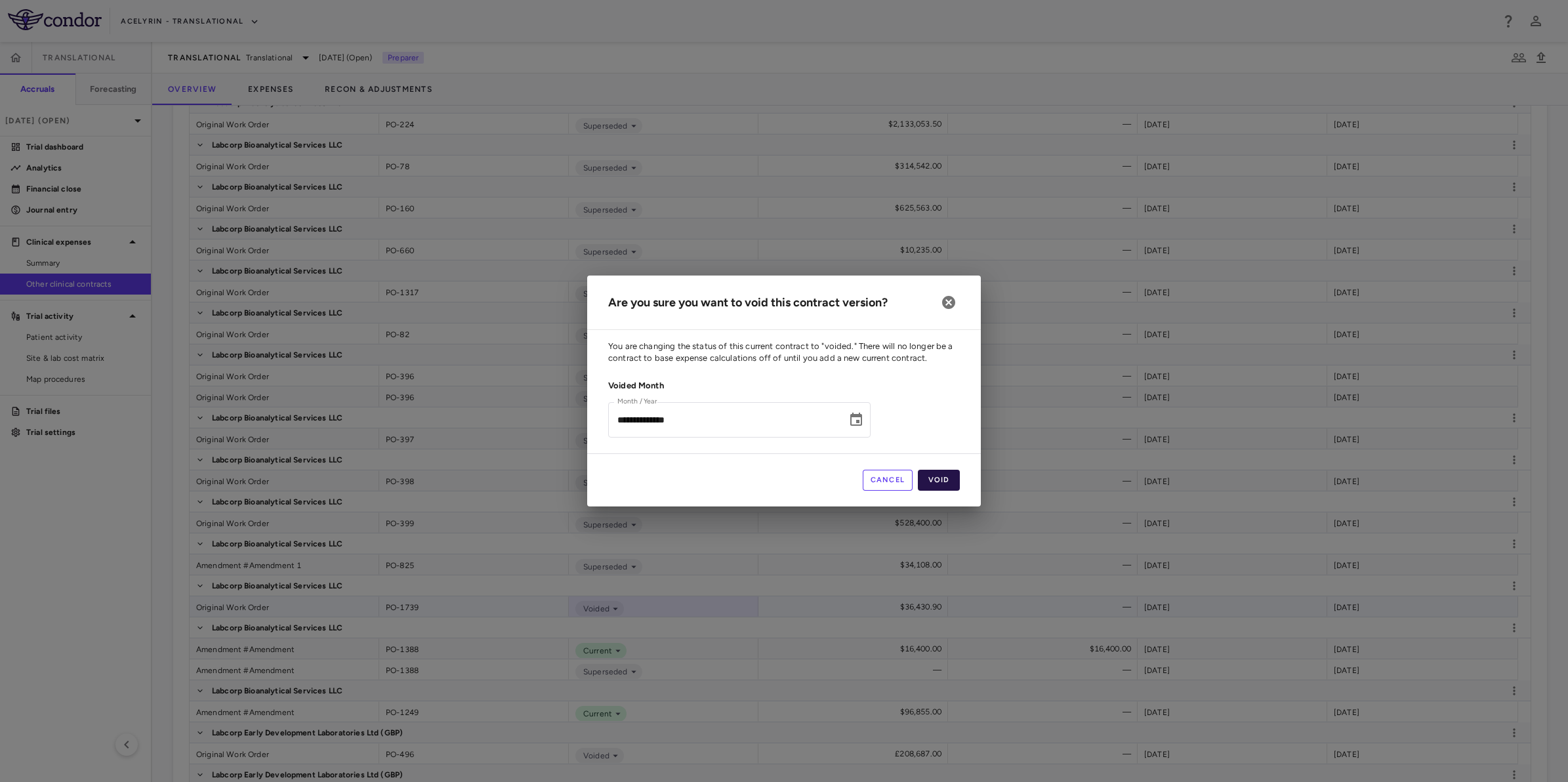
click at [945, 482] on button "Void" at bounding box center [938, 480] width 42 height 21
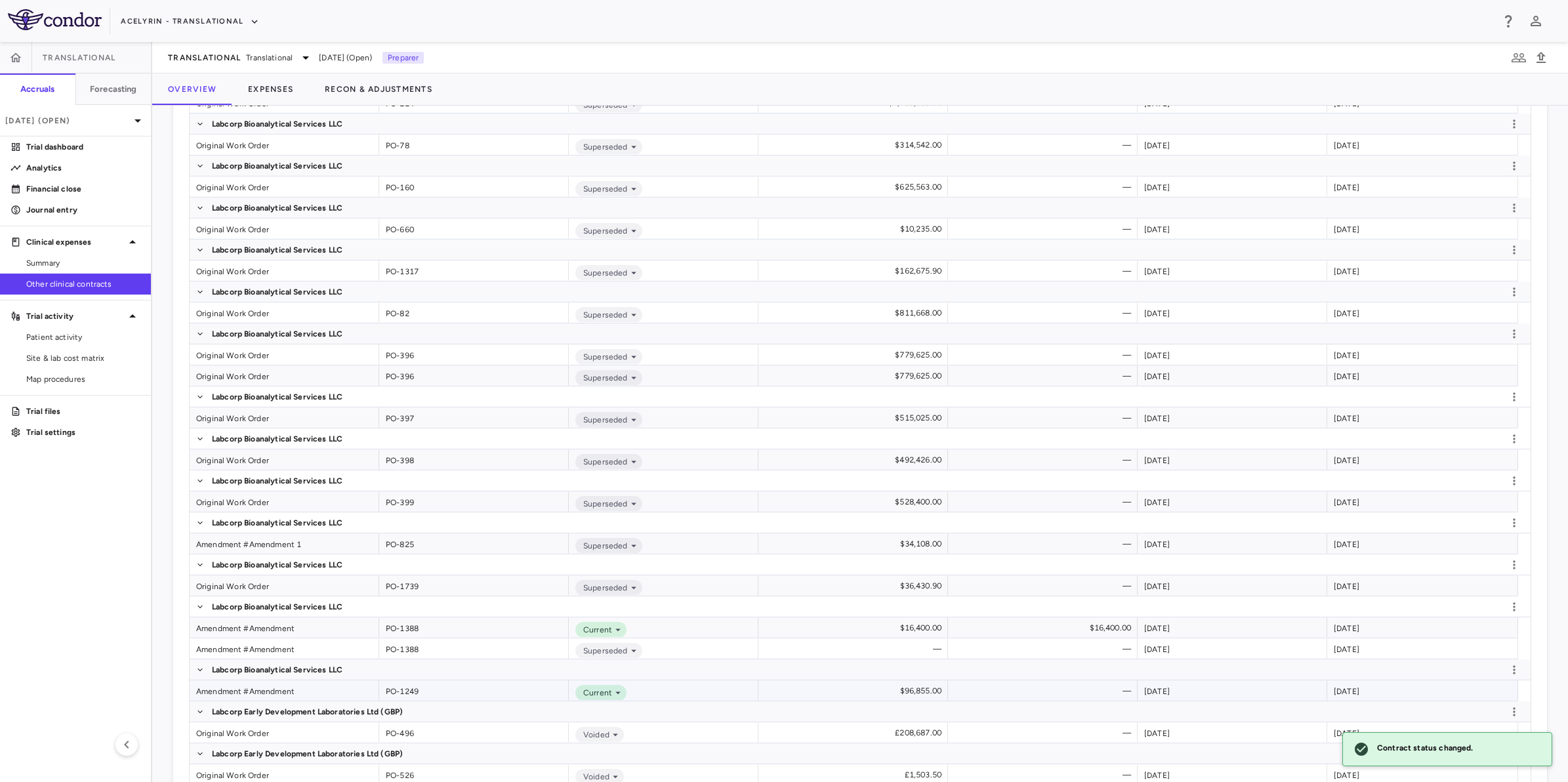
scroll to position [2580, 0]
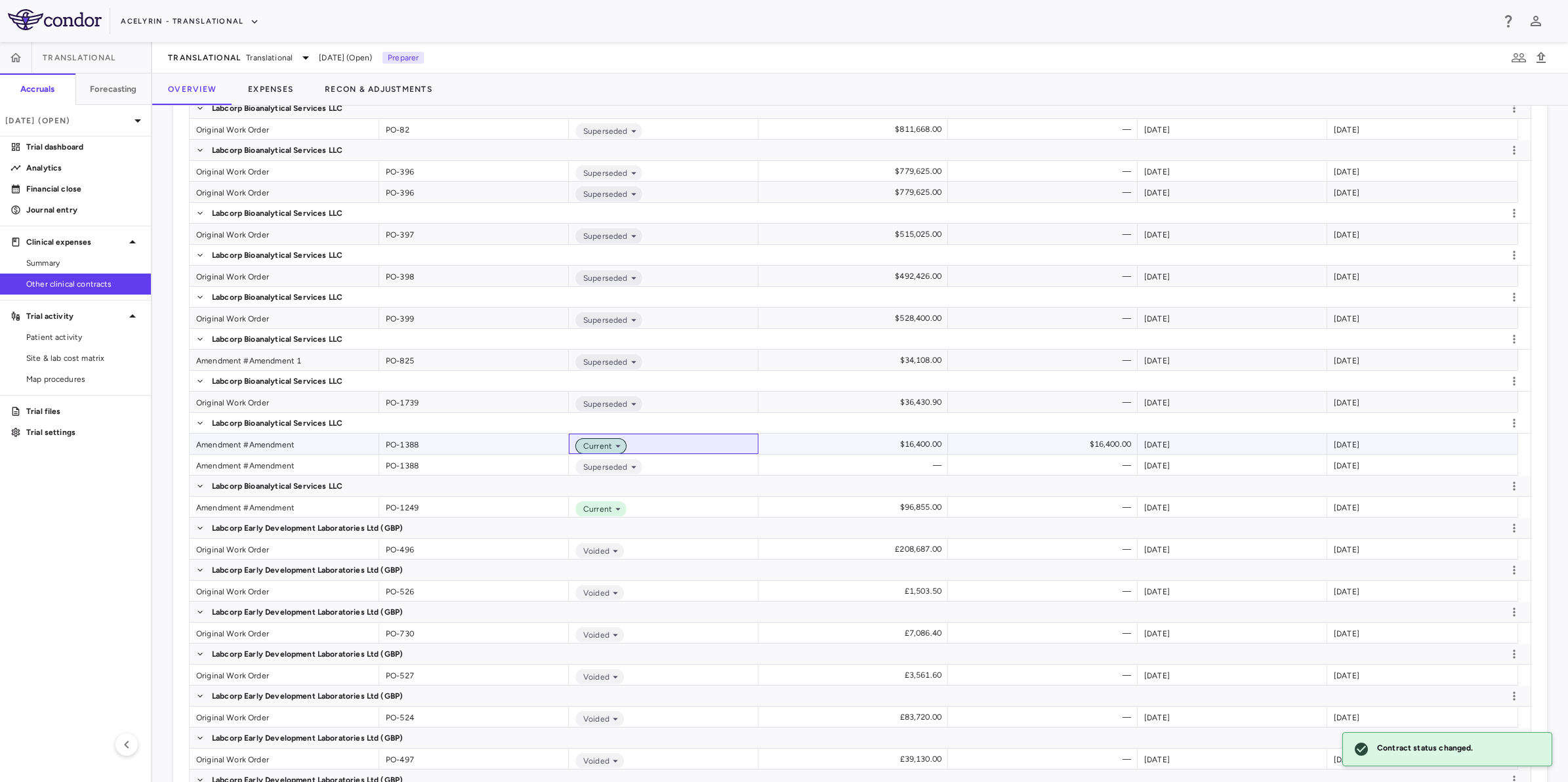
click at [607, 441] on span "Current" at bounding box center [594, 446] width 34 height 12
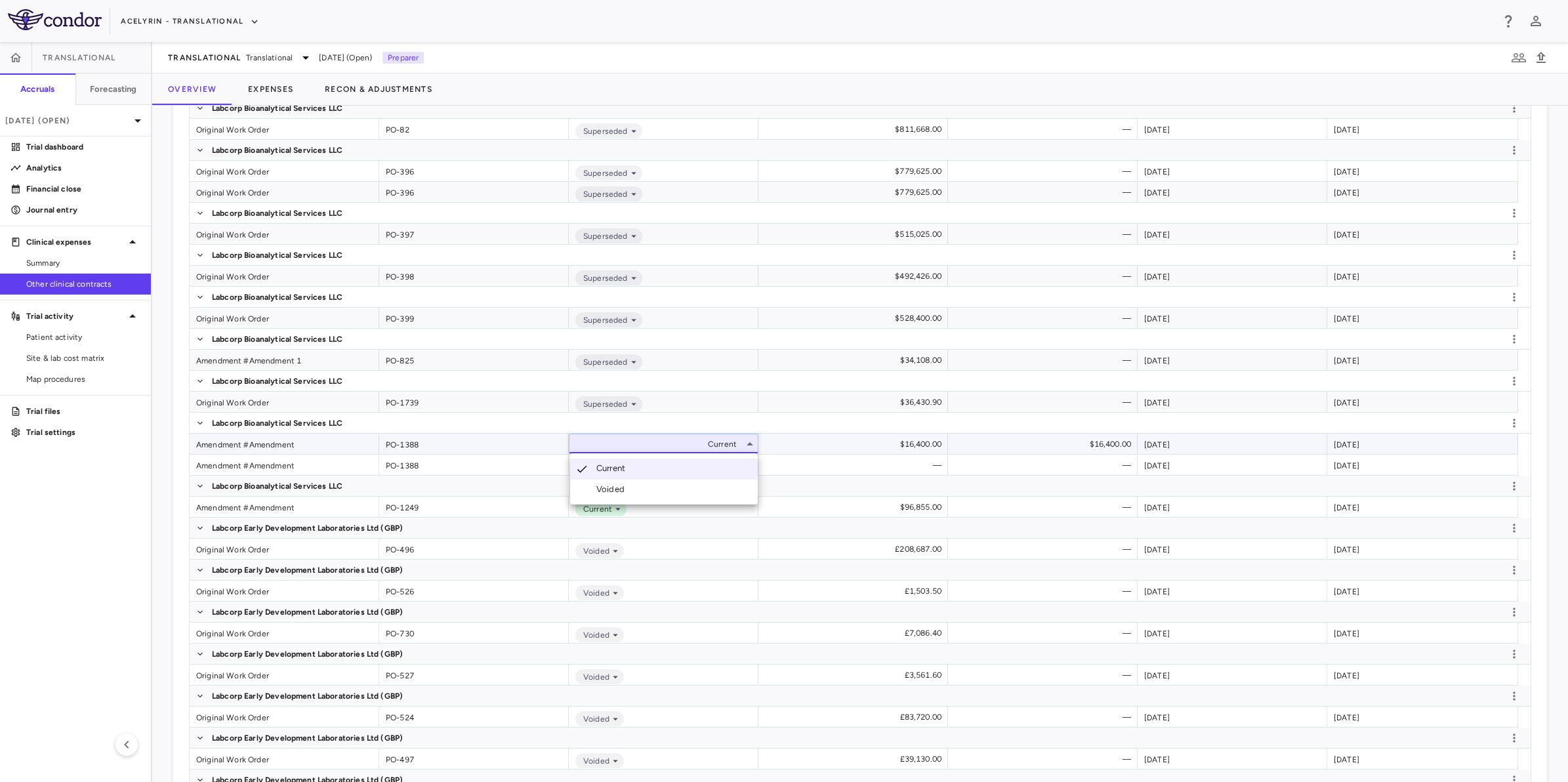
click at [639, 490] on li "Voided" at bounding box center [664, 489] width 187 height 20
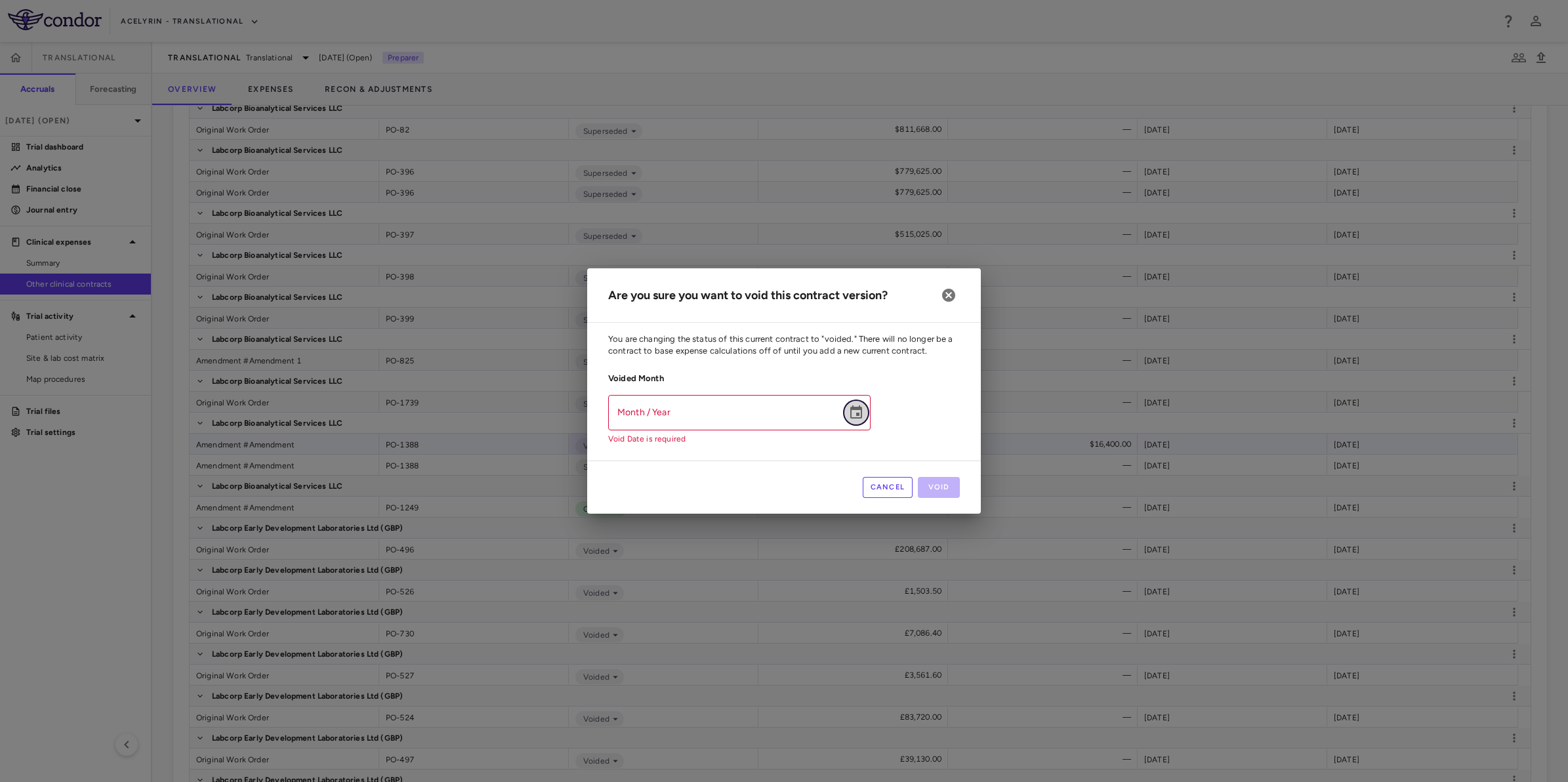
click at [849, 413] on icon "Choose date" at bounding box center [856, 412] width 16 height 16
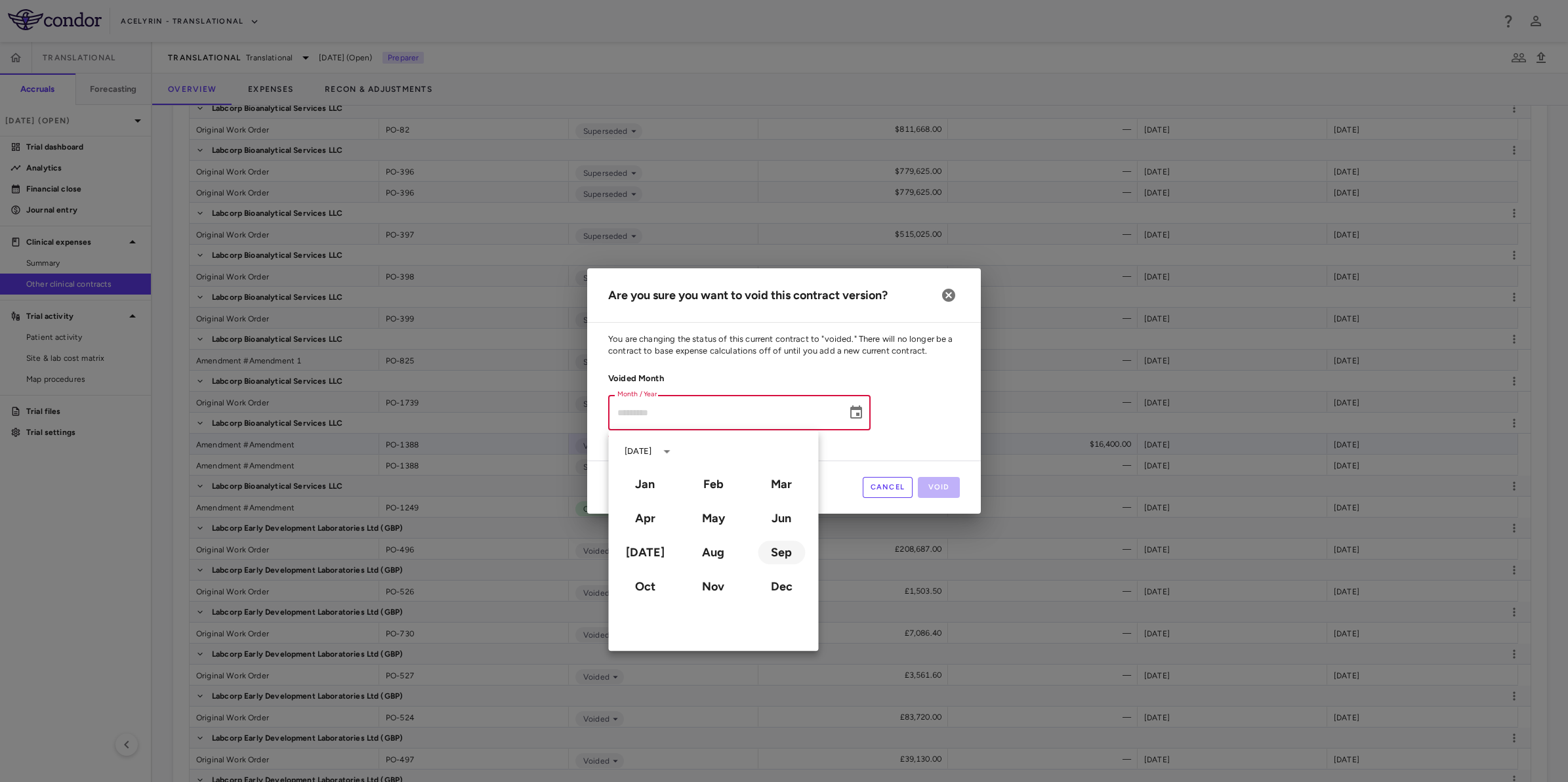
click at [779, 549] on button "Sep" at bounding box center [781, 552] width 47 height 23
type input "**********"
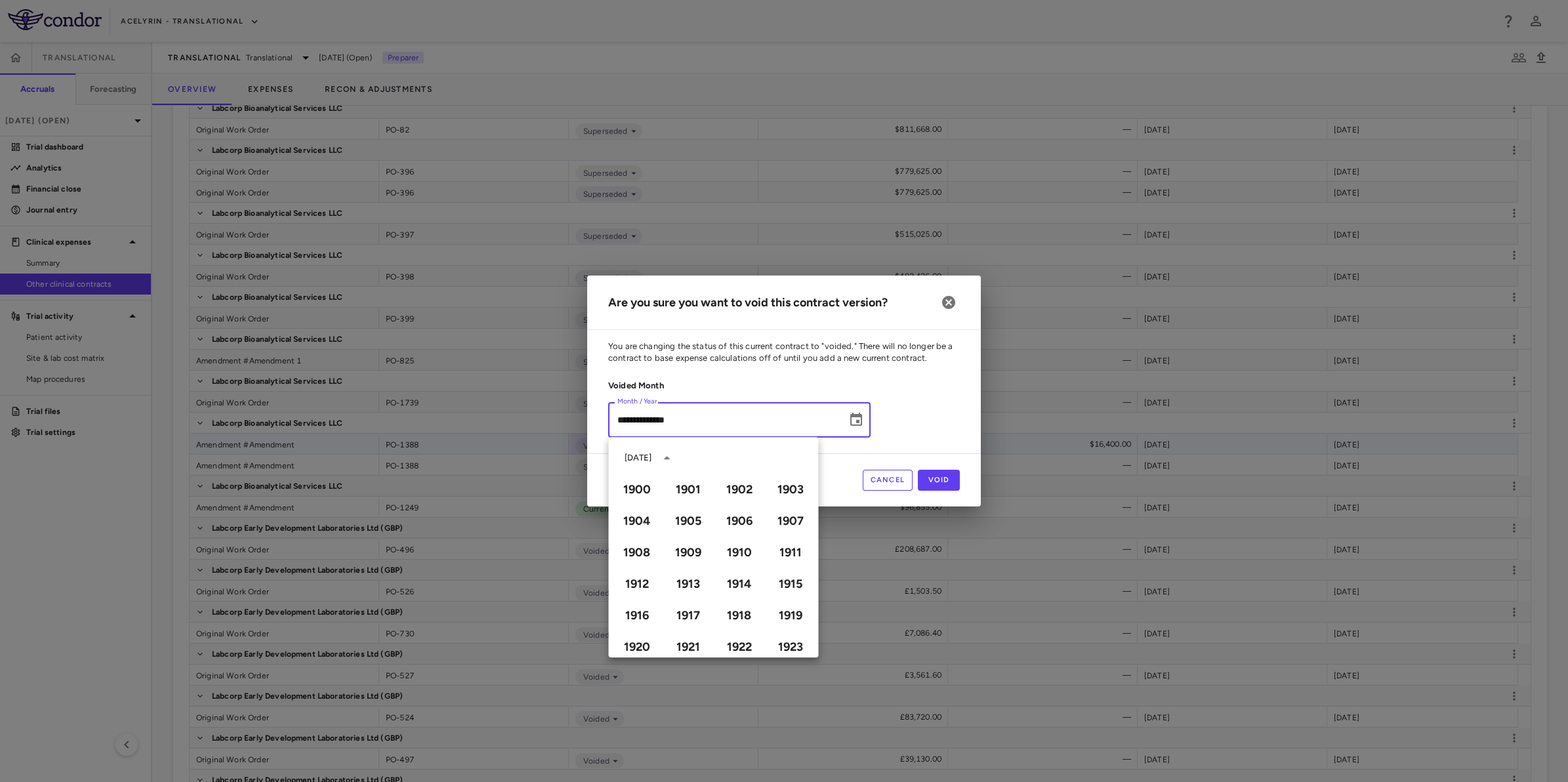
scroll to position [900, 0]
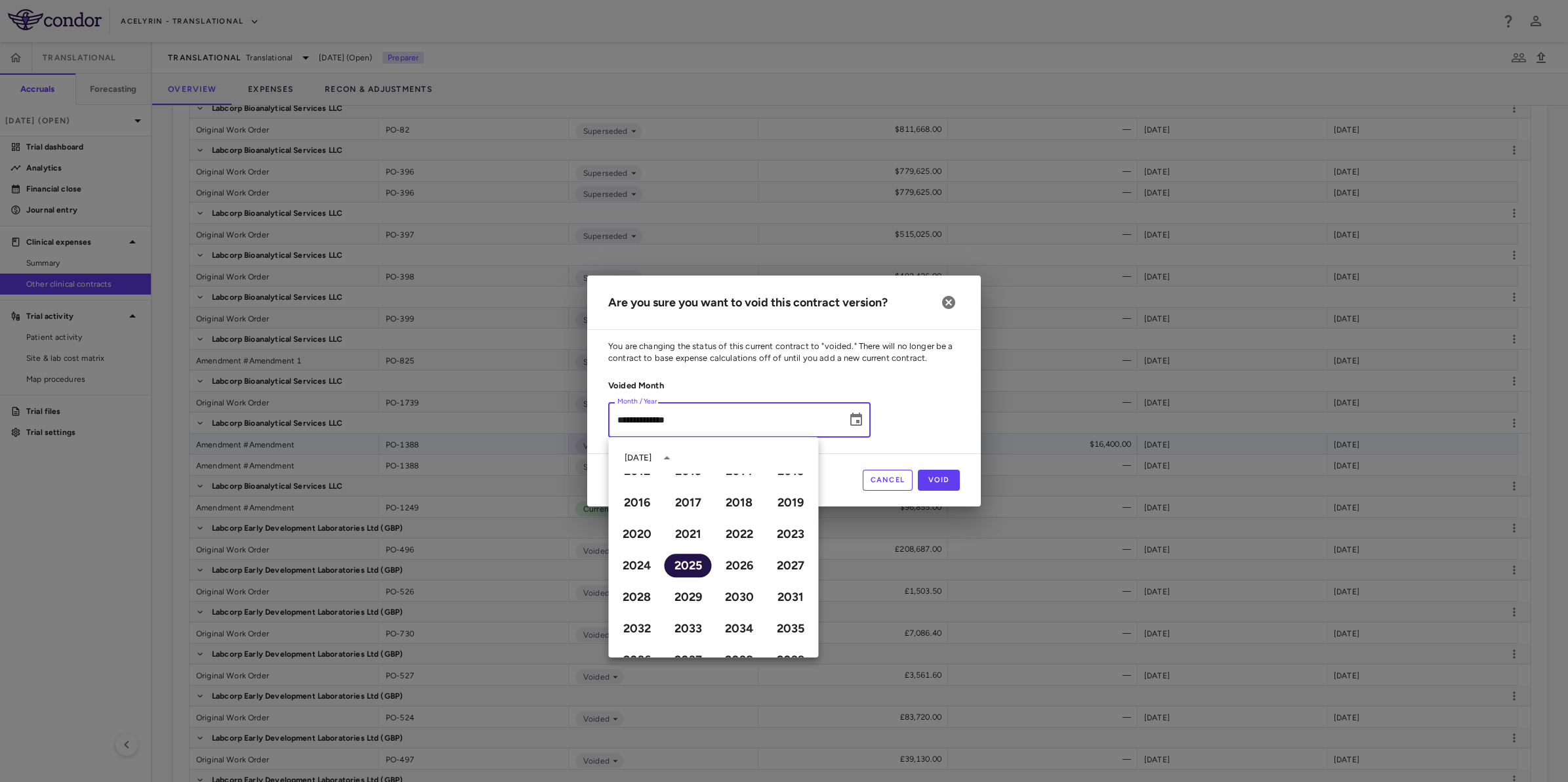
click at [678, 571] on button "2025" at bounding box center [688, 565] width 47 height 23
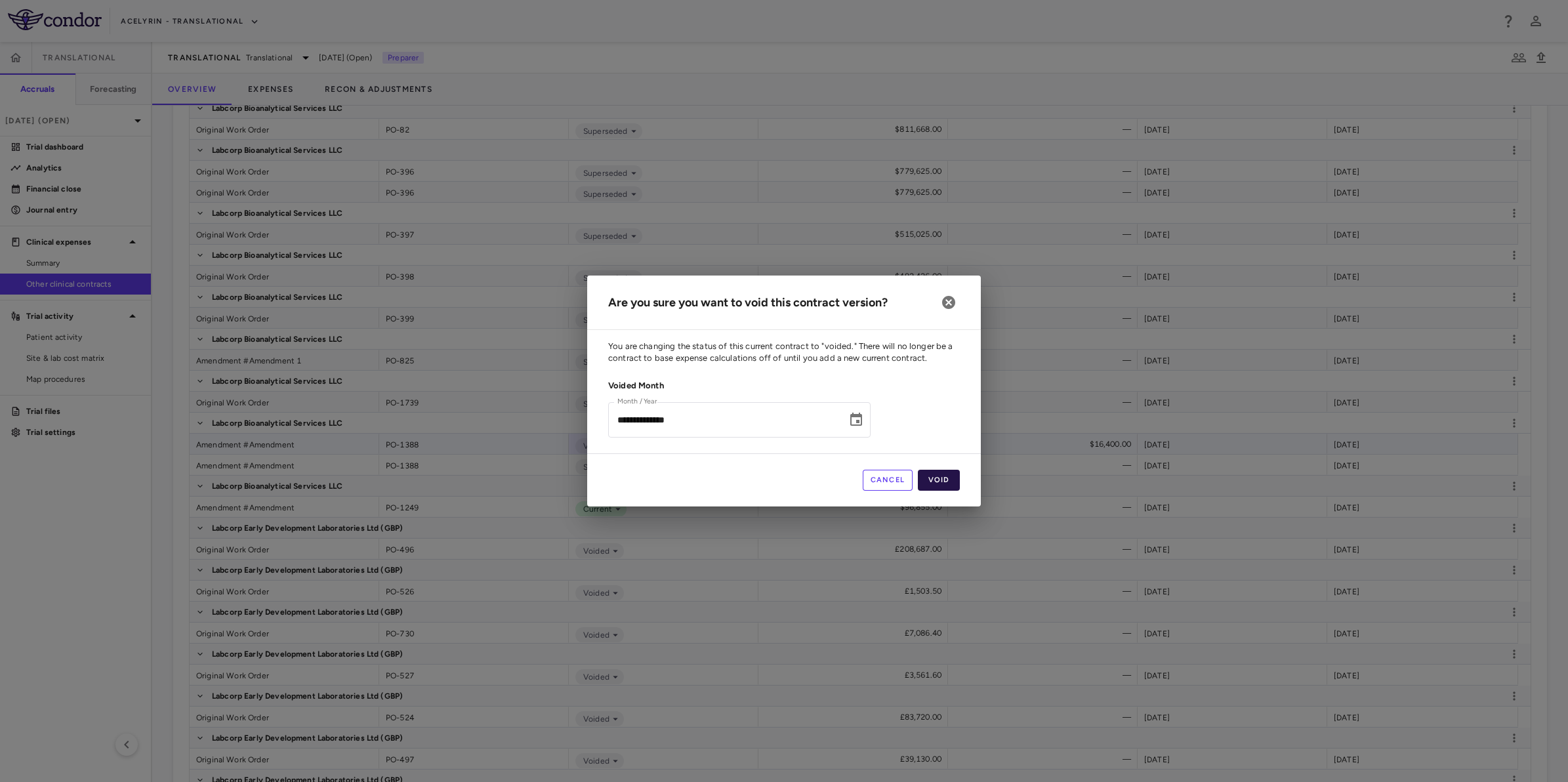
click at [948, 481] on button "Void" at bounding box center [938, 480] width 42 height 21
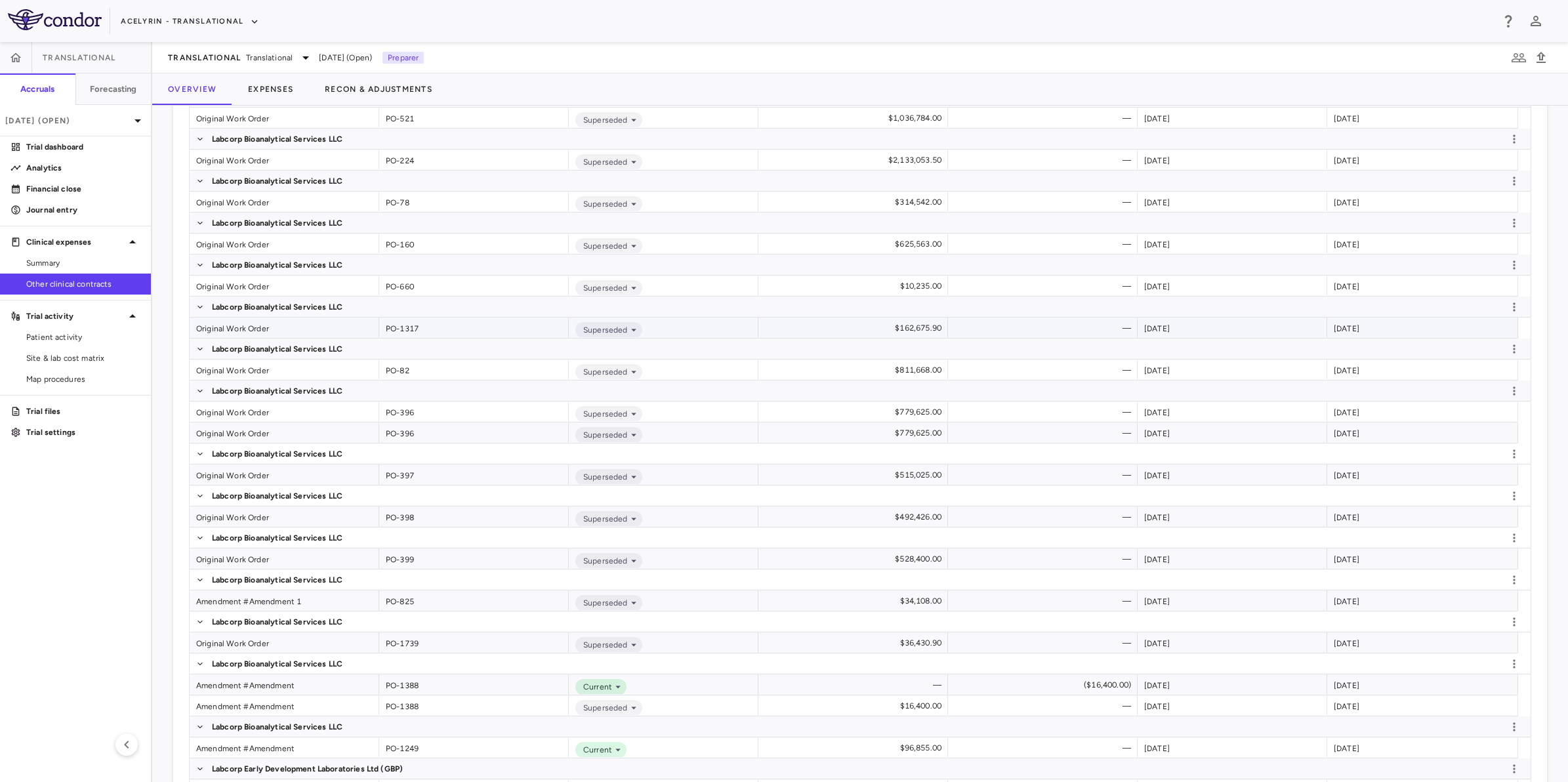
scroll to position [2317, 0]
click at [615, 687] on icon at bounding box center [618, 688] width 12 height 12
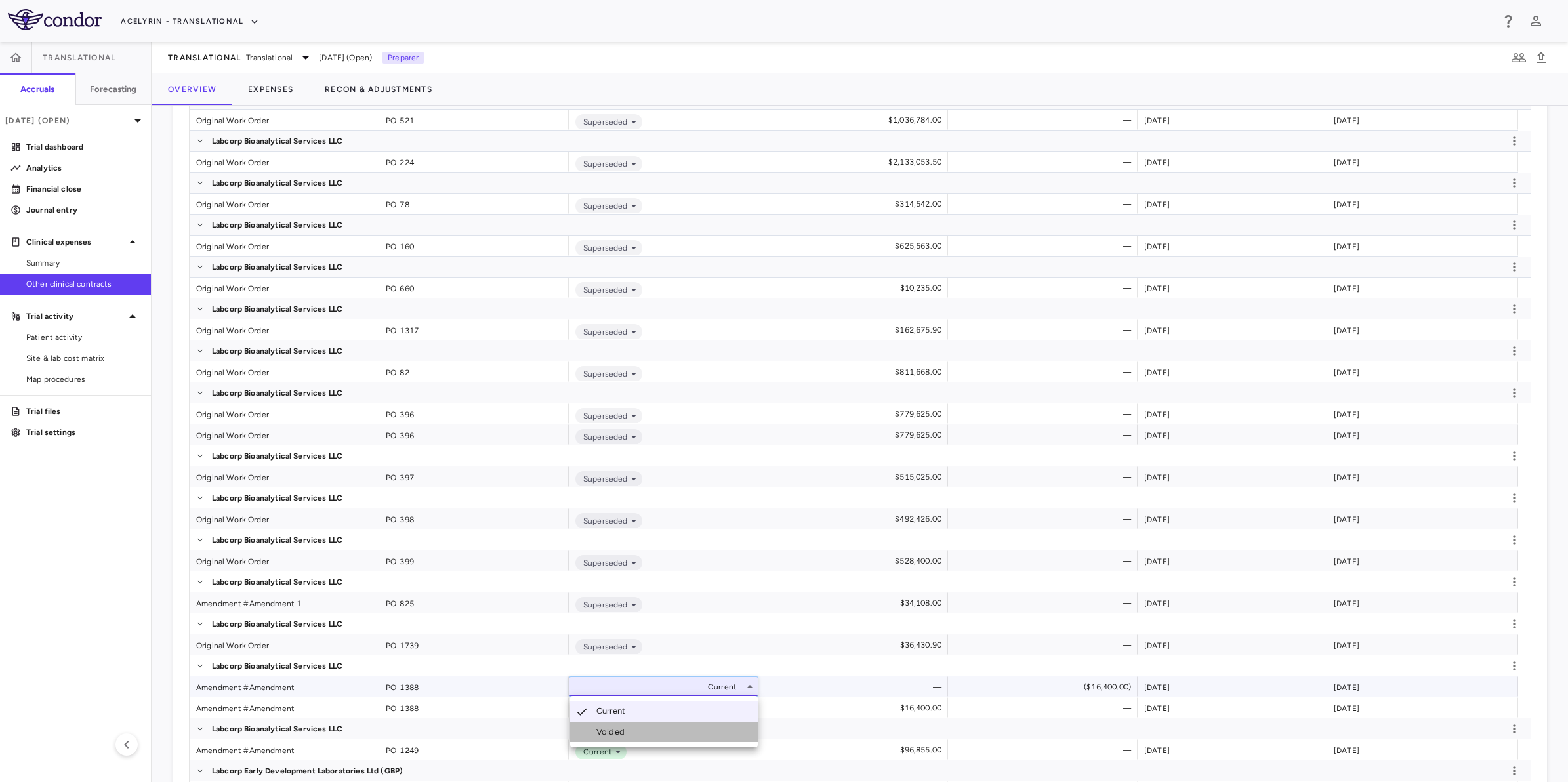
click at [622, 695] on div "Voided" at bounding box center [613, 732] width 34 height 12
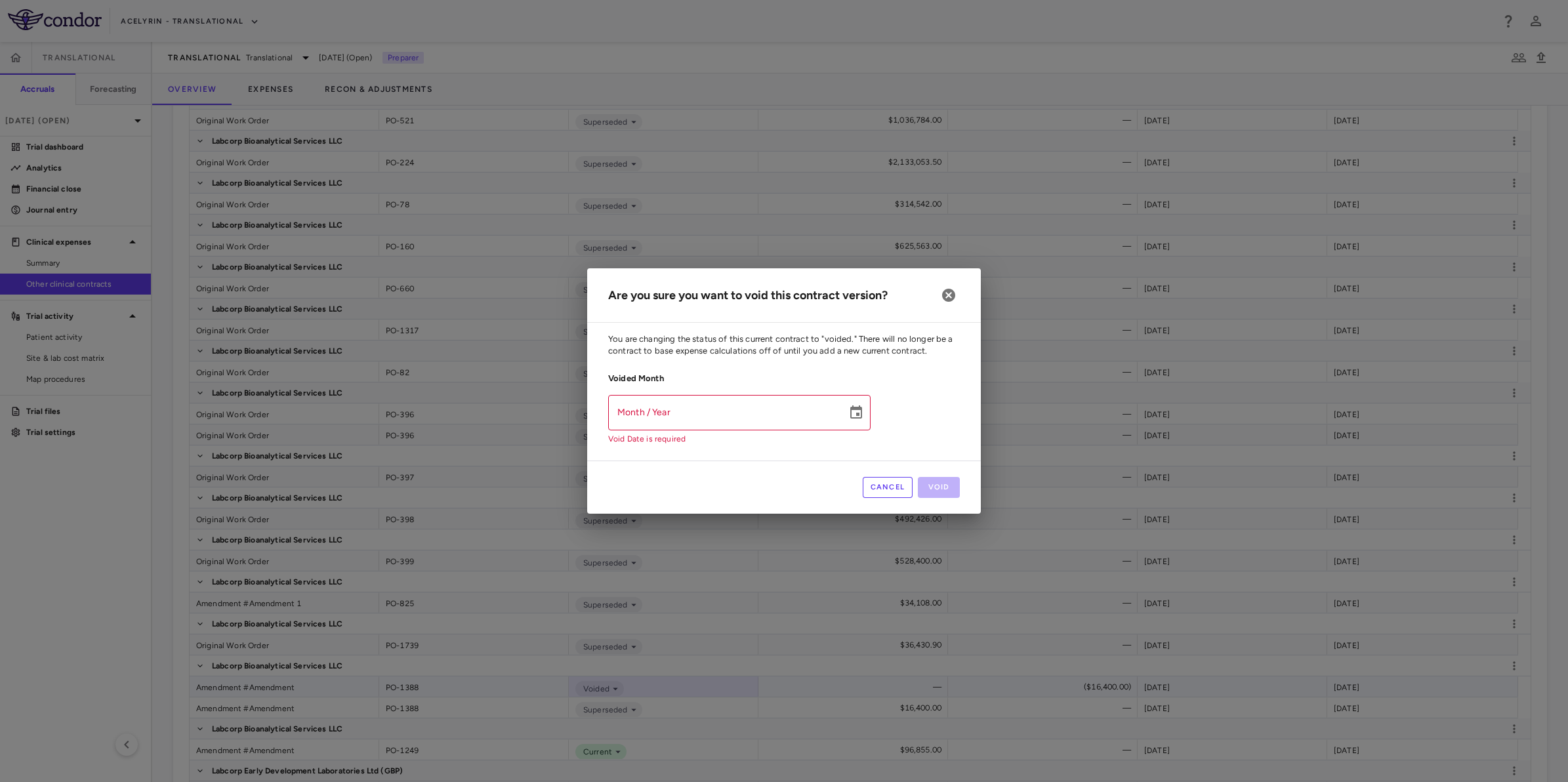
click at [751, 658] on div "Are you sure you want to void this contract version? You are changing the statu…" at bounding box center [784, 391] width 1568 height 782
click at [892, 493] on button "Cancel" at bounding box center [887, 487] width 51 height 21
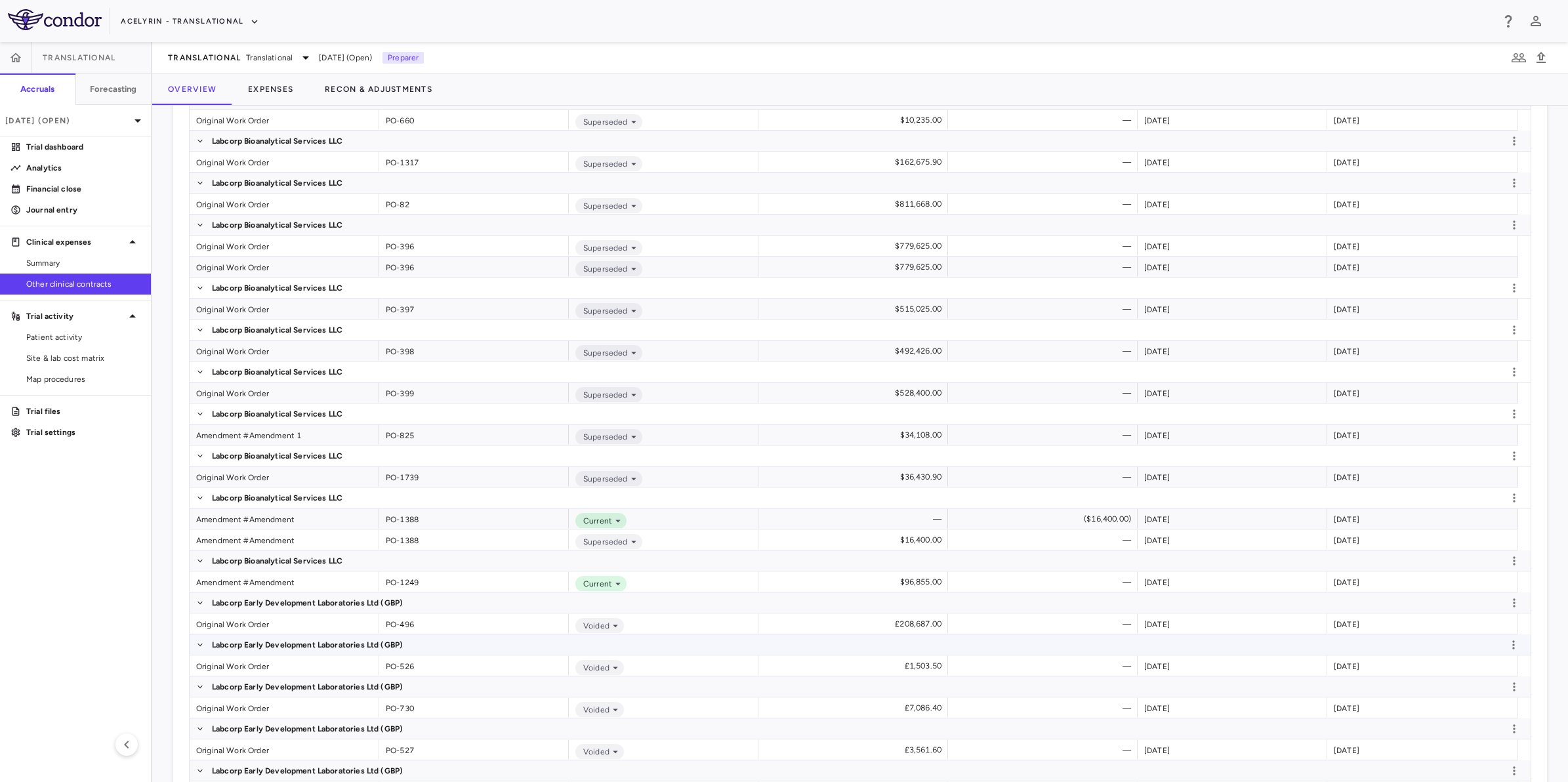
scroll to position [2485, 0]
click at [619, 583] on icon at bounding box center [618, 583] width 12 height 12
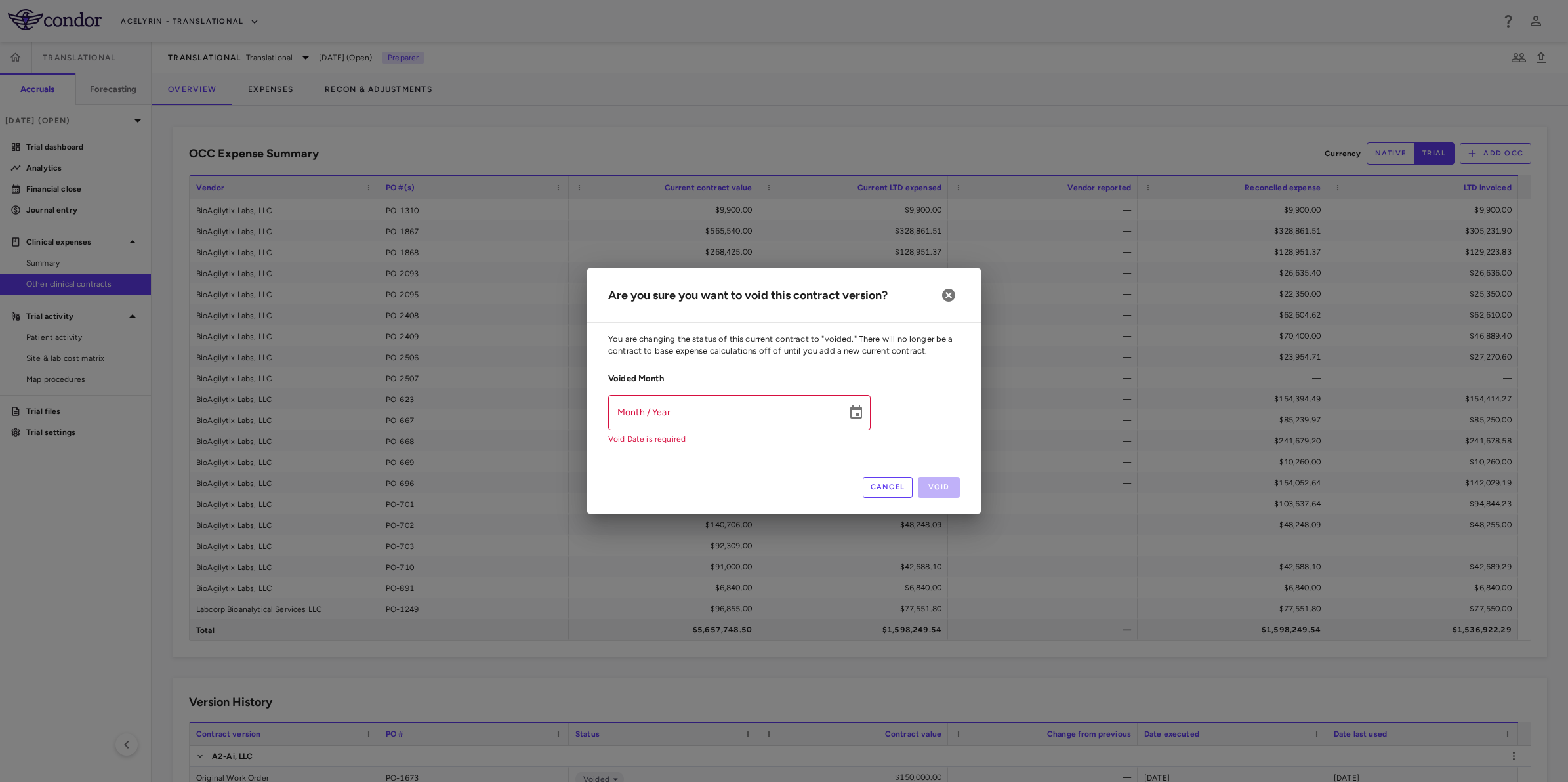
scroll to position [2485, 0]
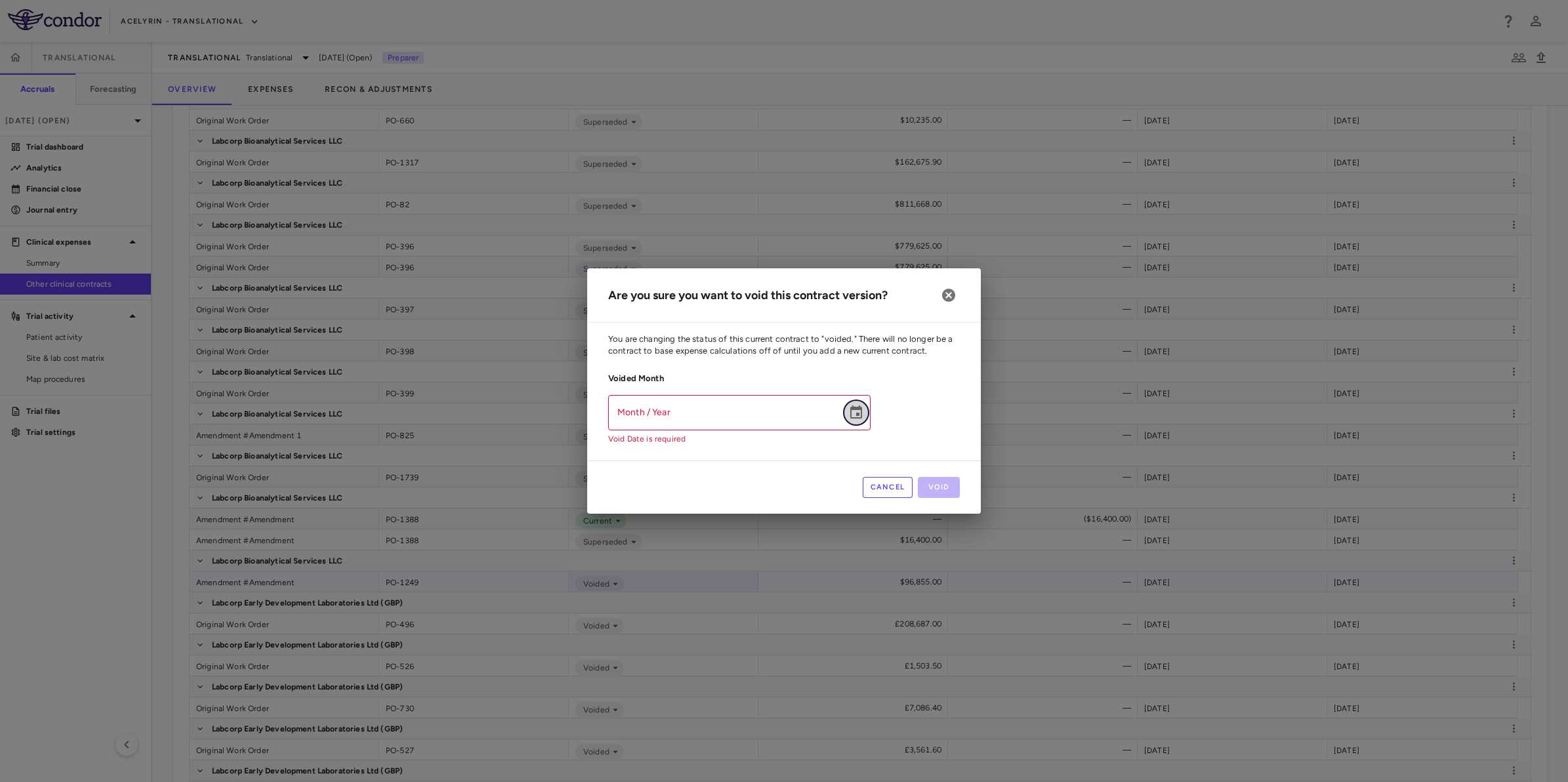
click at [860, 407] on icon "Choose date" at bounding box center [856, 412] width 12 height 13
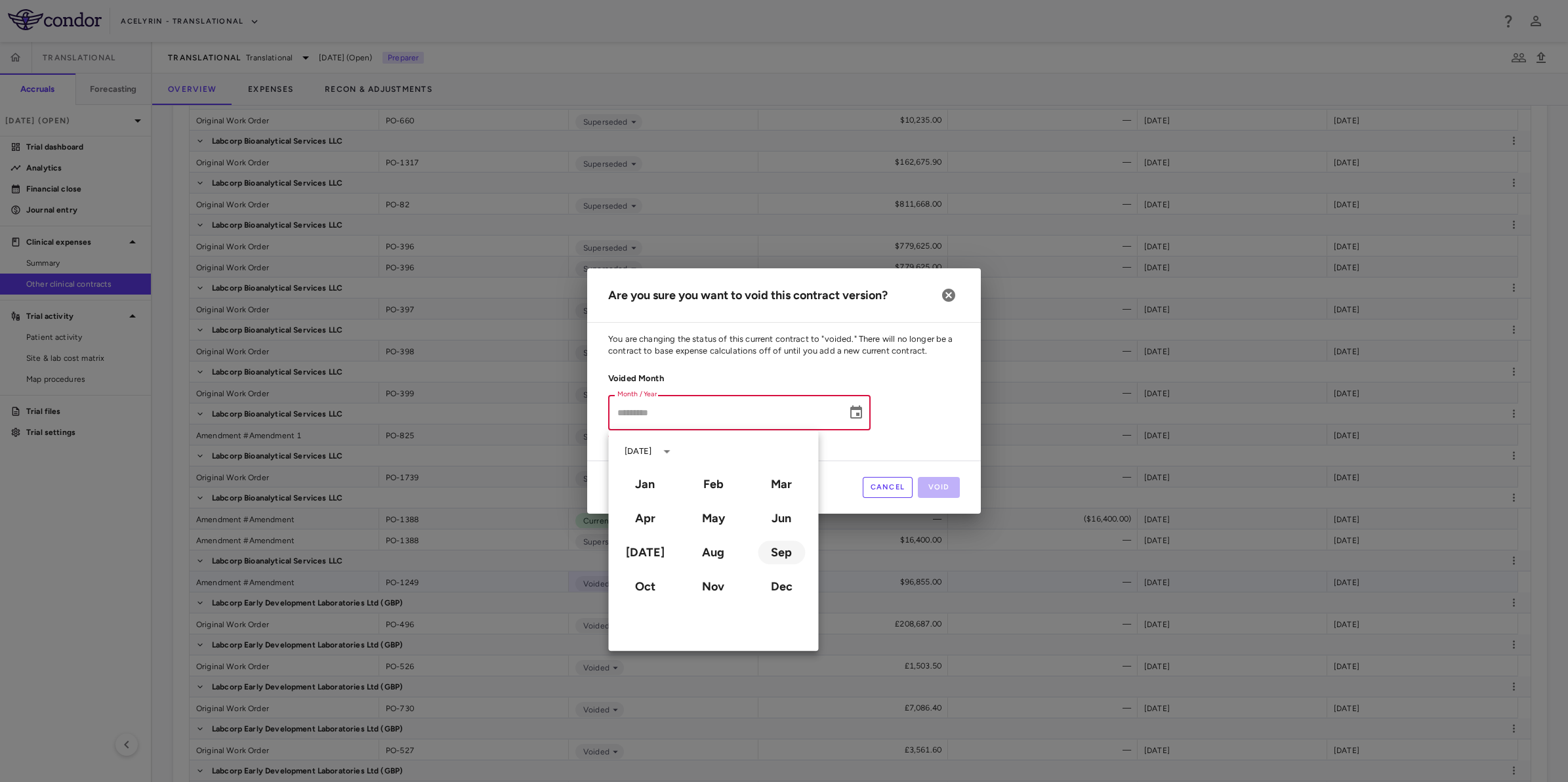
click at [771, 555] on button "Sep" at bounding box center [781, 552] width 47 height 23
type input "**********"
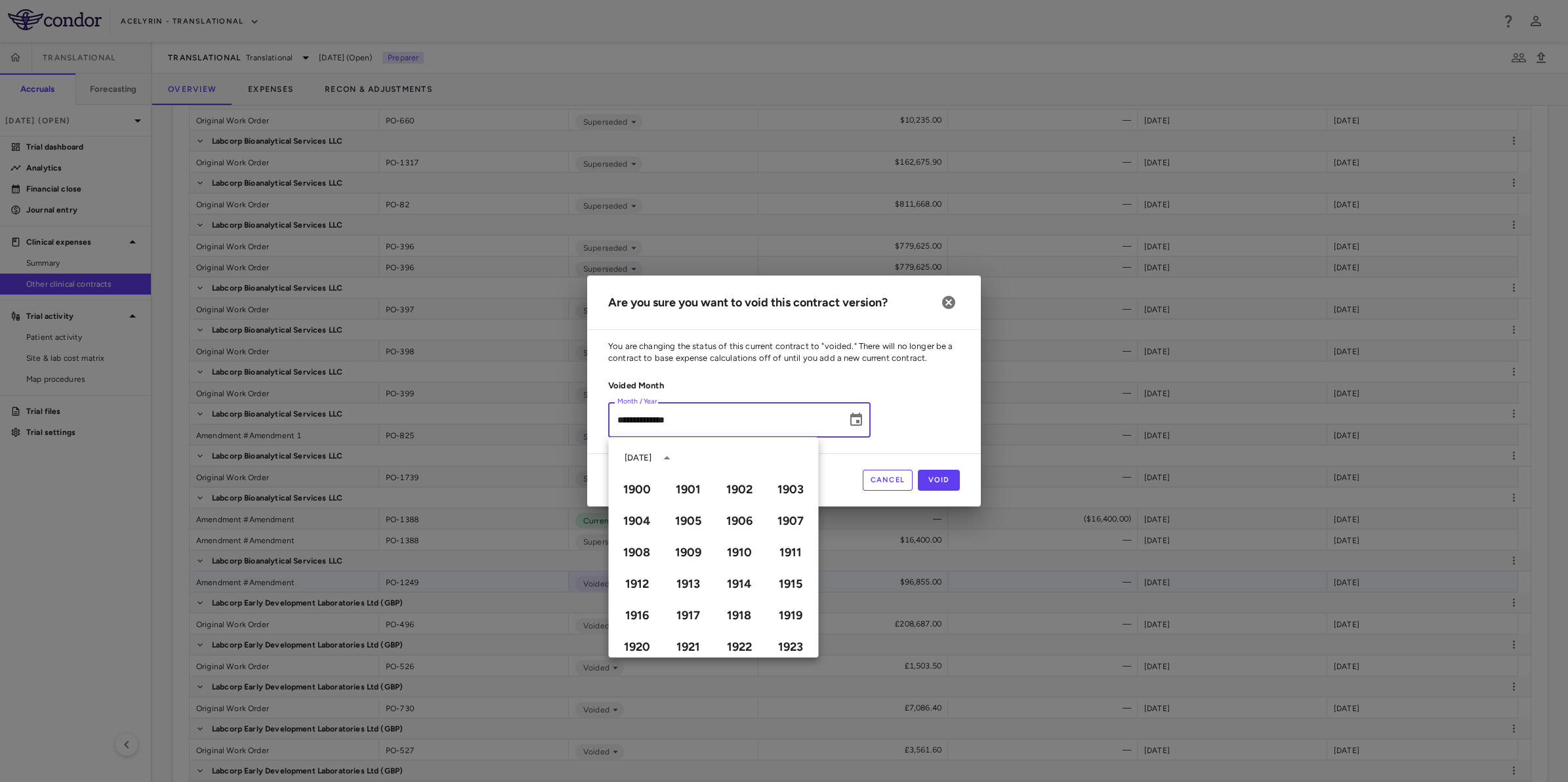
scroll to position [900, 0]
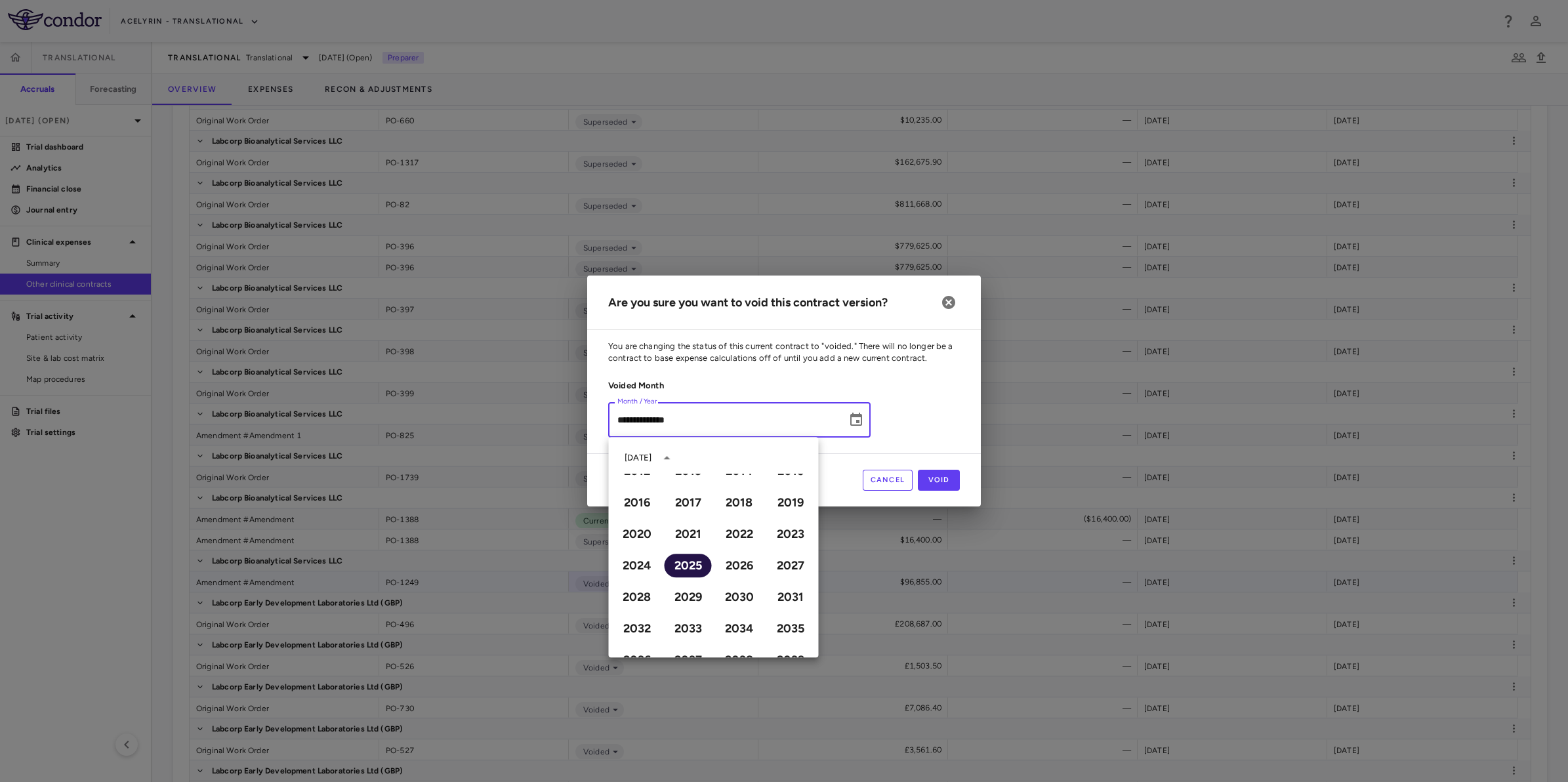
click at [681, 565] on button "2025" at bounding box center [688, 565] width 47 height 23
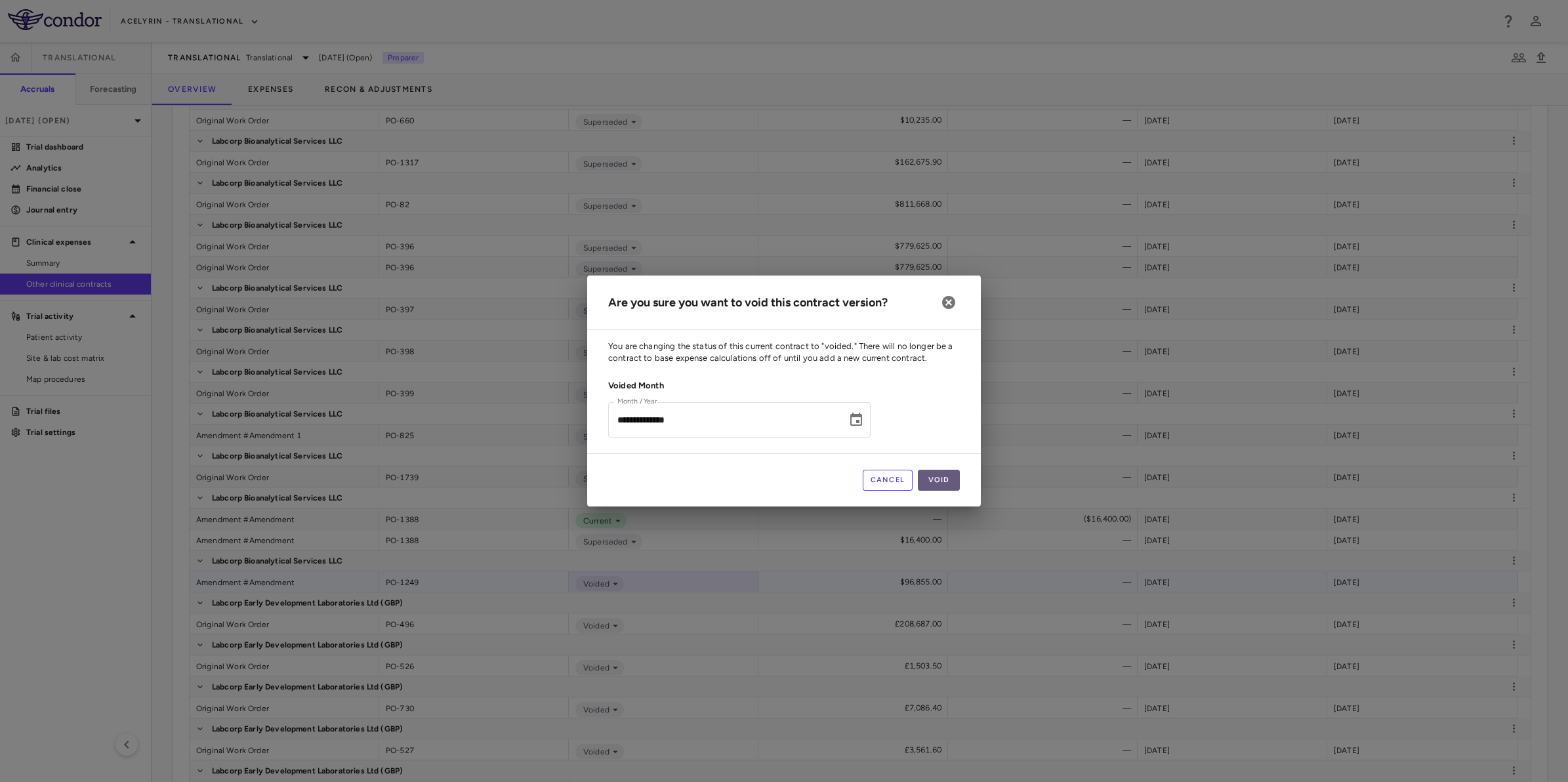
click at [940, 483] on button "Void" at bounding box center [938, 480] width 42 height 21
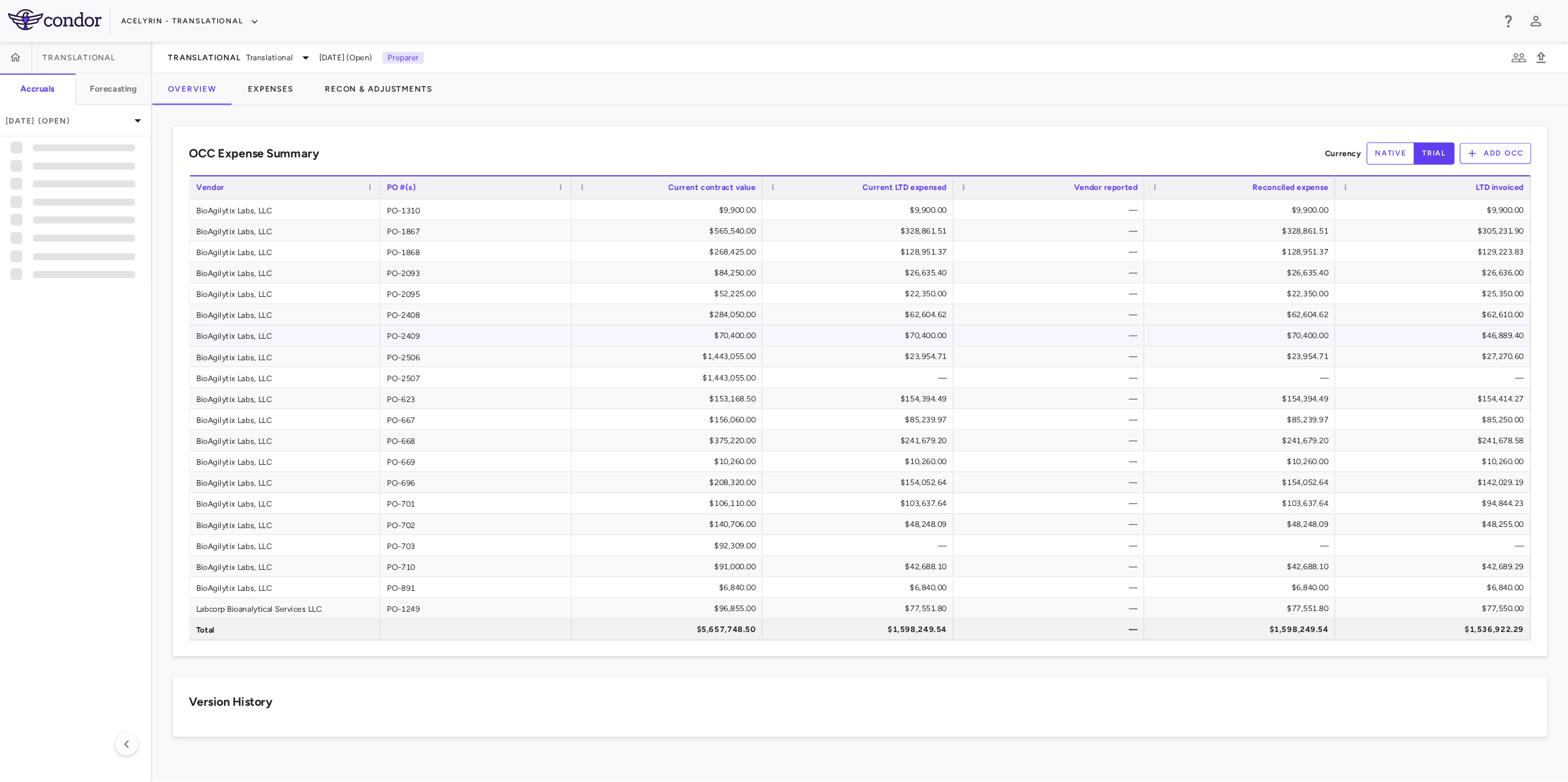
scroll to position [0, 0]
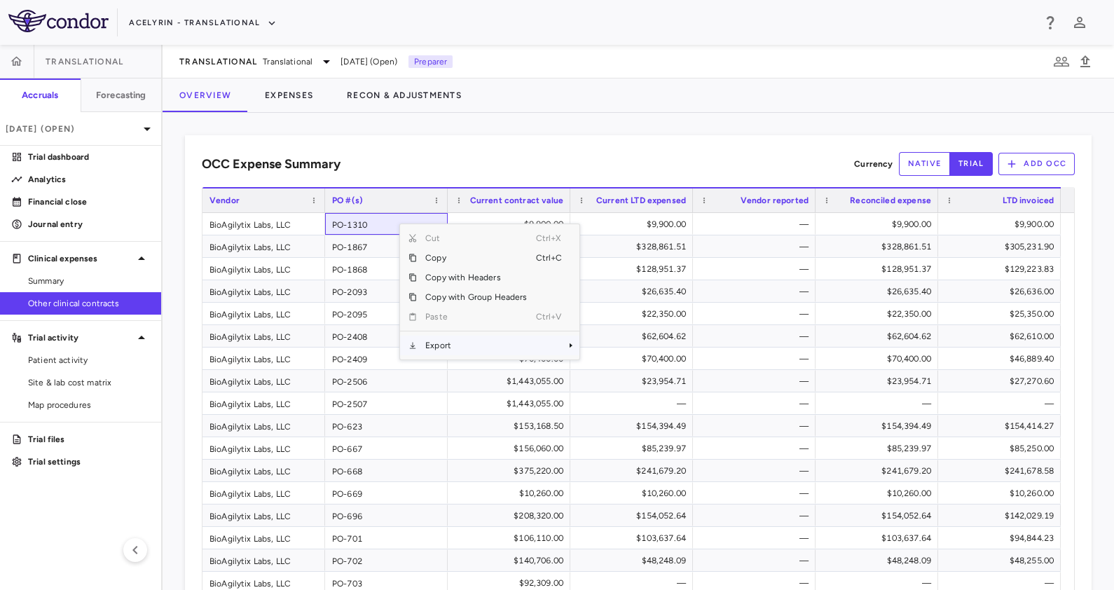
click at [472, 347] on span "Export" at bounding box center [476, 346] width 118 height 20
click at [617, 371] on span "Excel Export" at bounding box center [626, 369] width 66 height 20
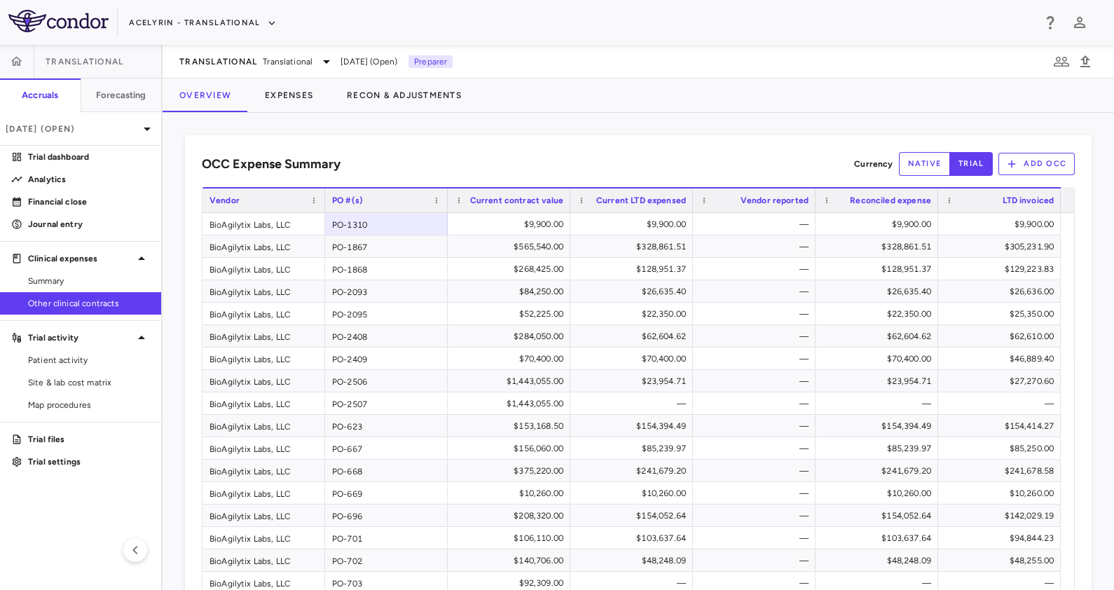
click at [452, 162] on div "OCC Expense Summary Currency native trial Add OCC" at bounding box center [638, 164] width 873 height 24
click at [78, 183] on p "Analytics" at bounding box center [89, 179] width 122 height 13
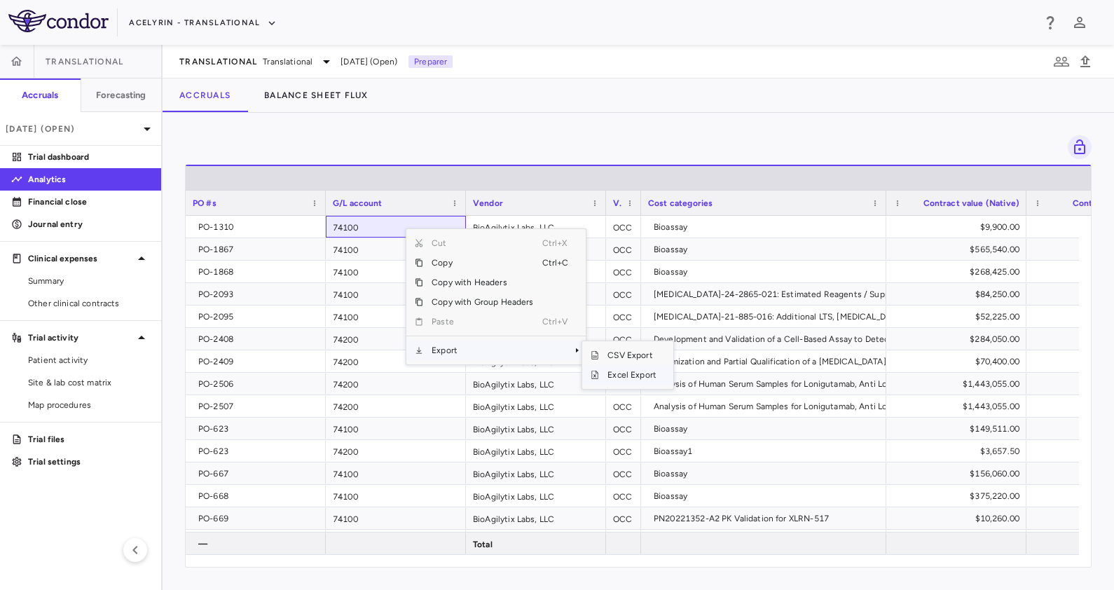
click at [631, 374] on span "Excel Export" at bounding box center [632, 375] width 66 height 20
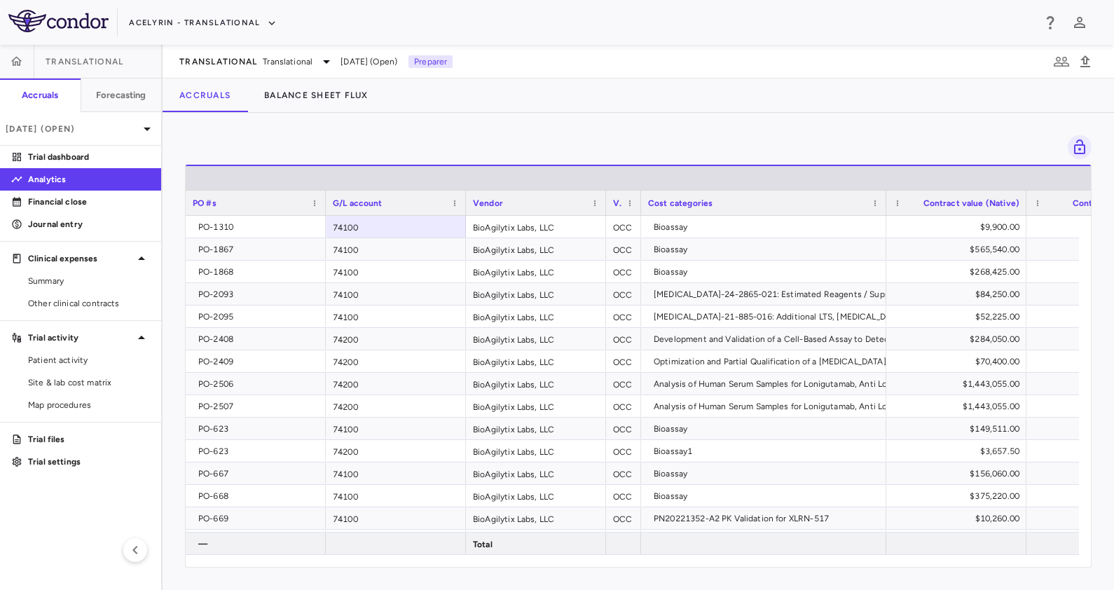
click at [393, 144] on div at bounding box center [638, 147] width 907 height 24
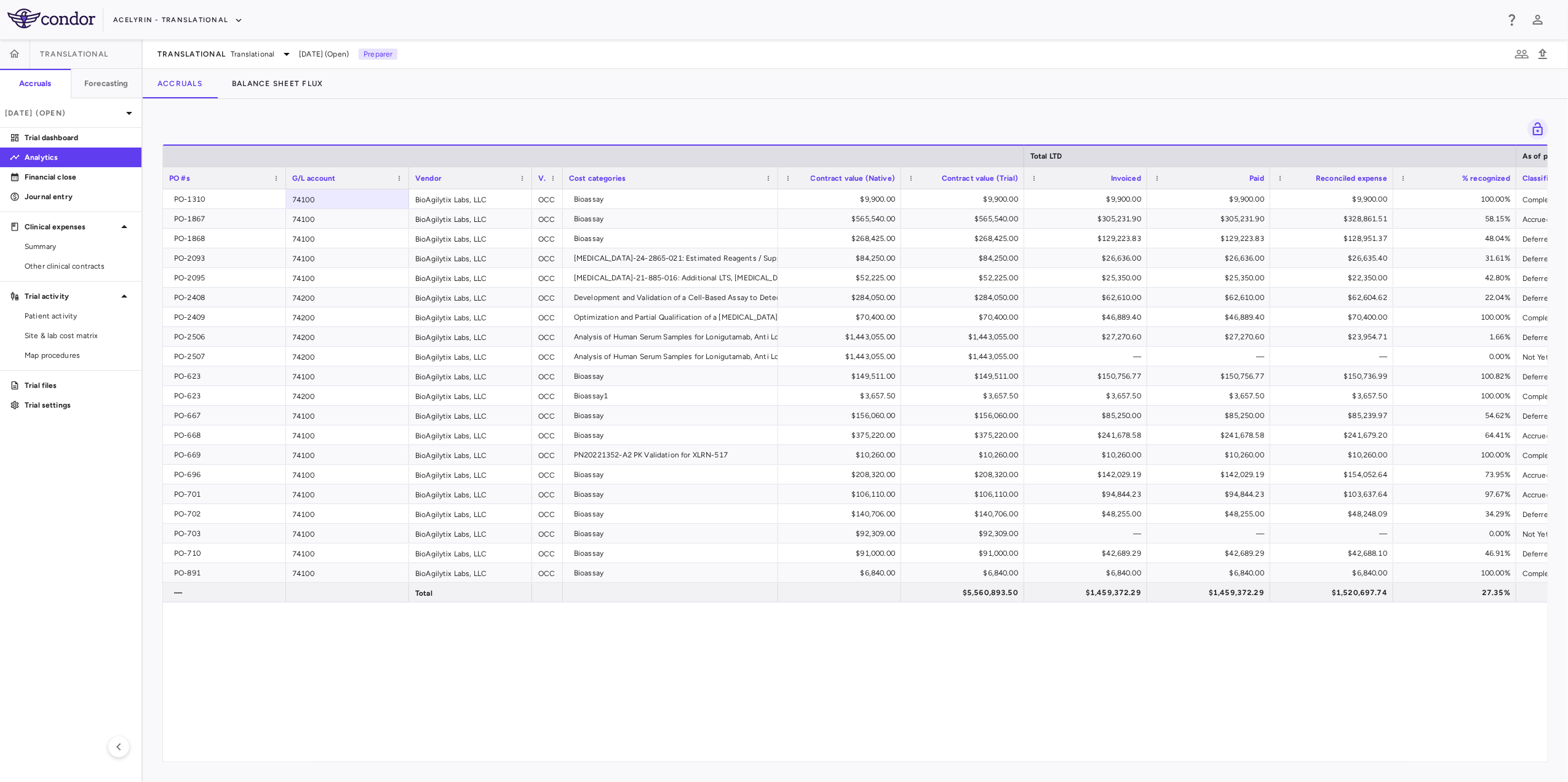
drag, startPoint x: 1418, startPoint y: 1, endPoint x: 940, endPoint y: 106, distance: 489.4
click at [940, 106] on div "Drag here to set row groups Drag here to set column labels Total LTD As of peri…" at bounding box center [856, 441] width 1426 height 684
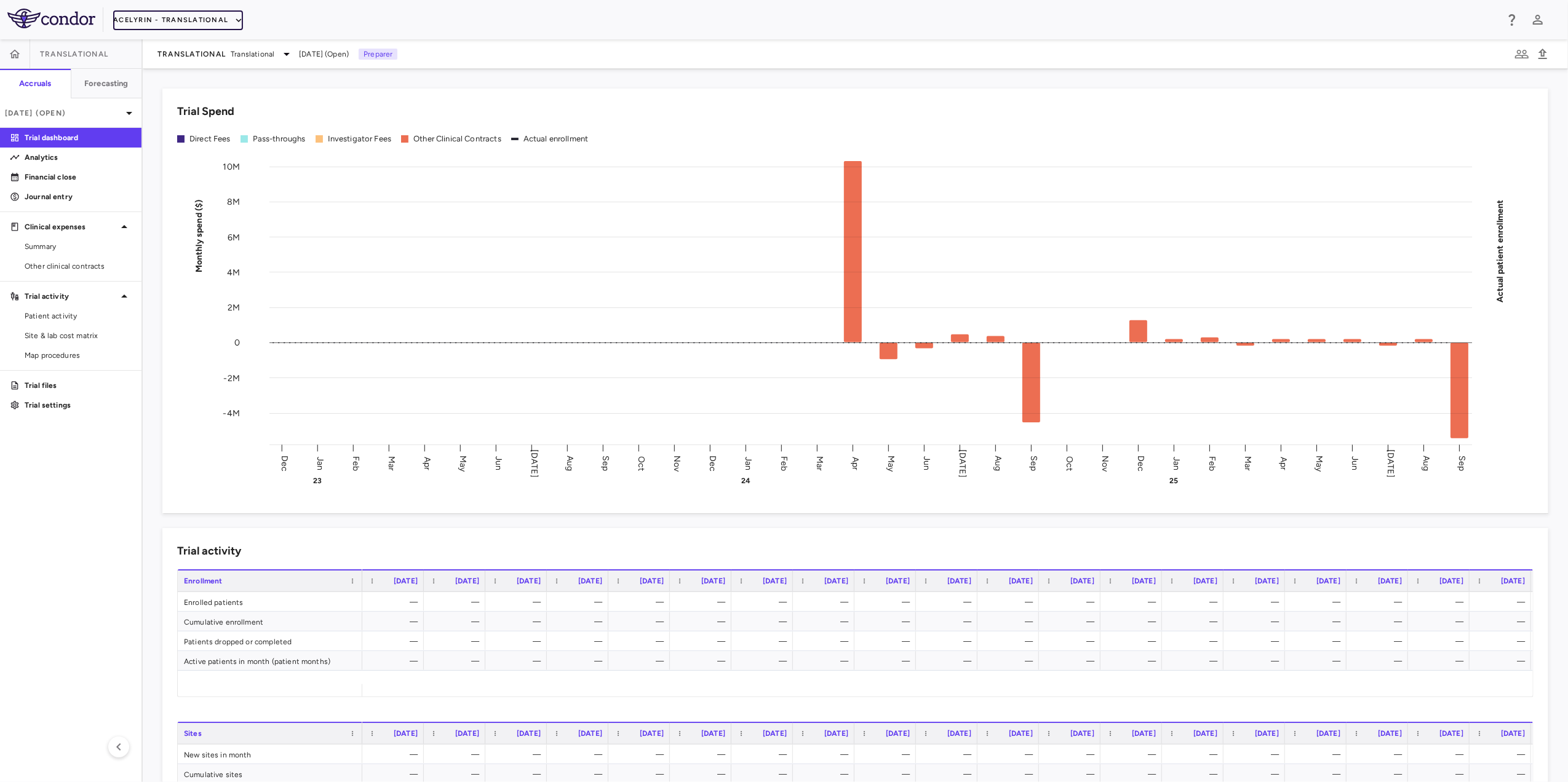
click at [234, 16] on icon "button" at bounding box center [239, 20] width 11 height 11
click at [161, 175] on li "IntraBio" at bounding box center [165, 172] width 103 height 18
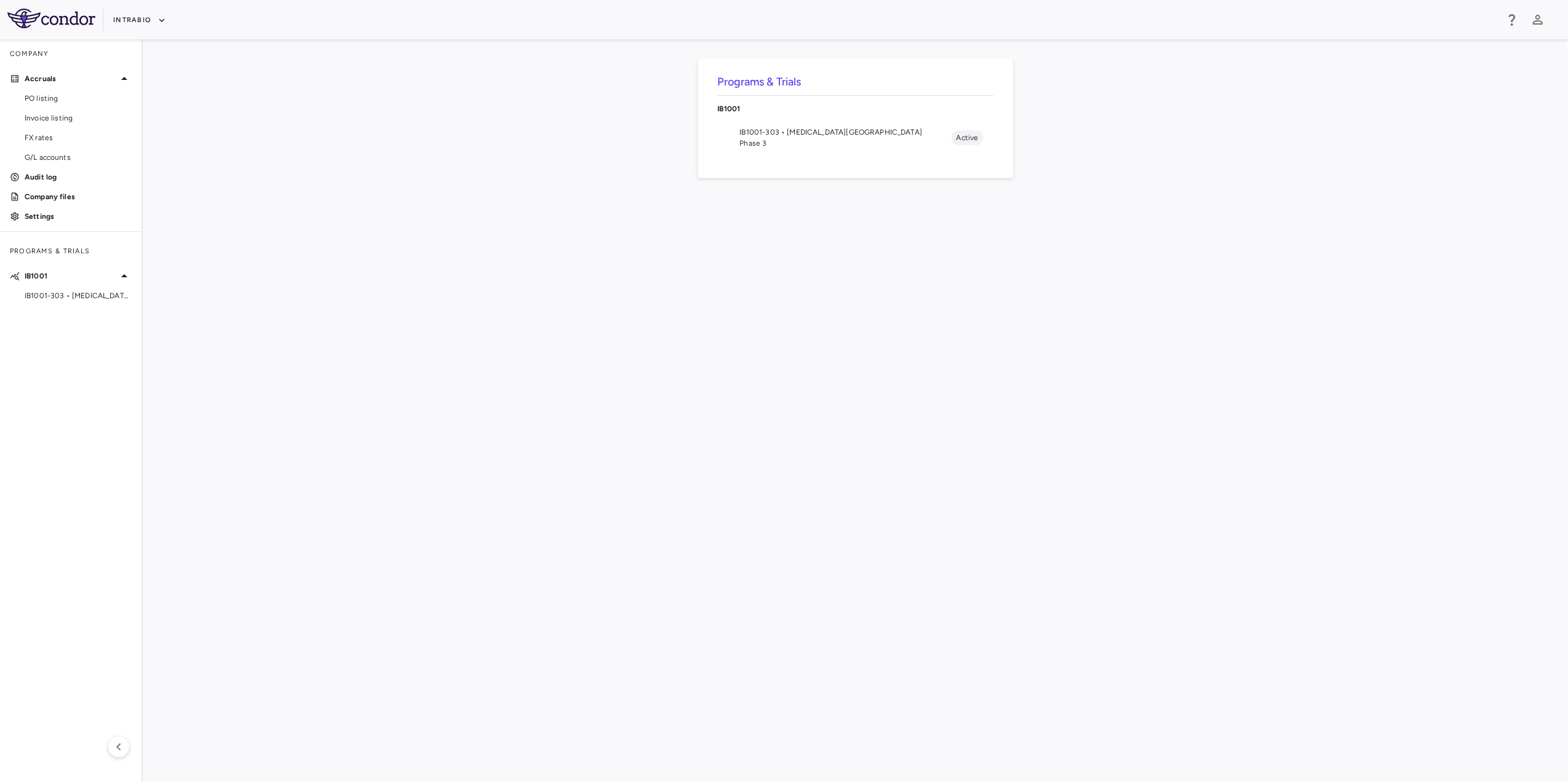
click at [793, 131] on span "IB1001-303 • Ataxia-Telangiectasia" at bounding box center [845, 132] width 212 height 11
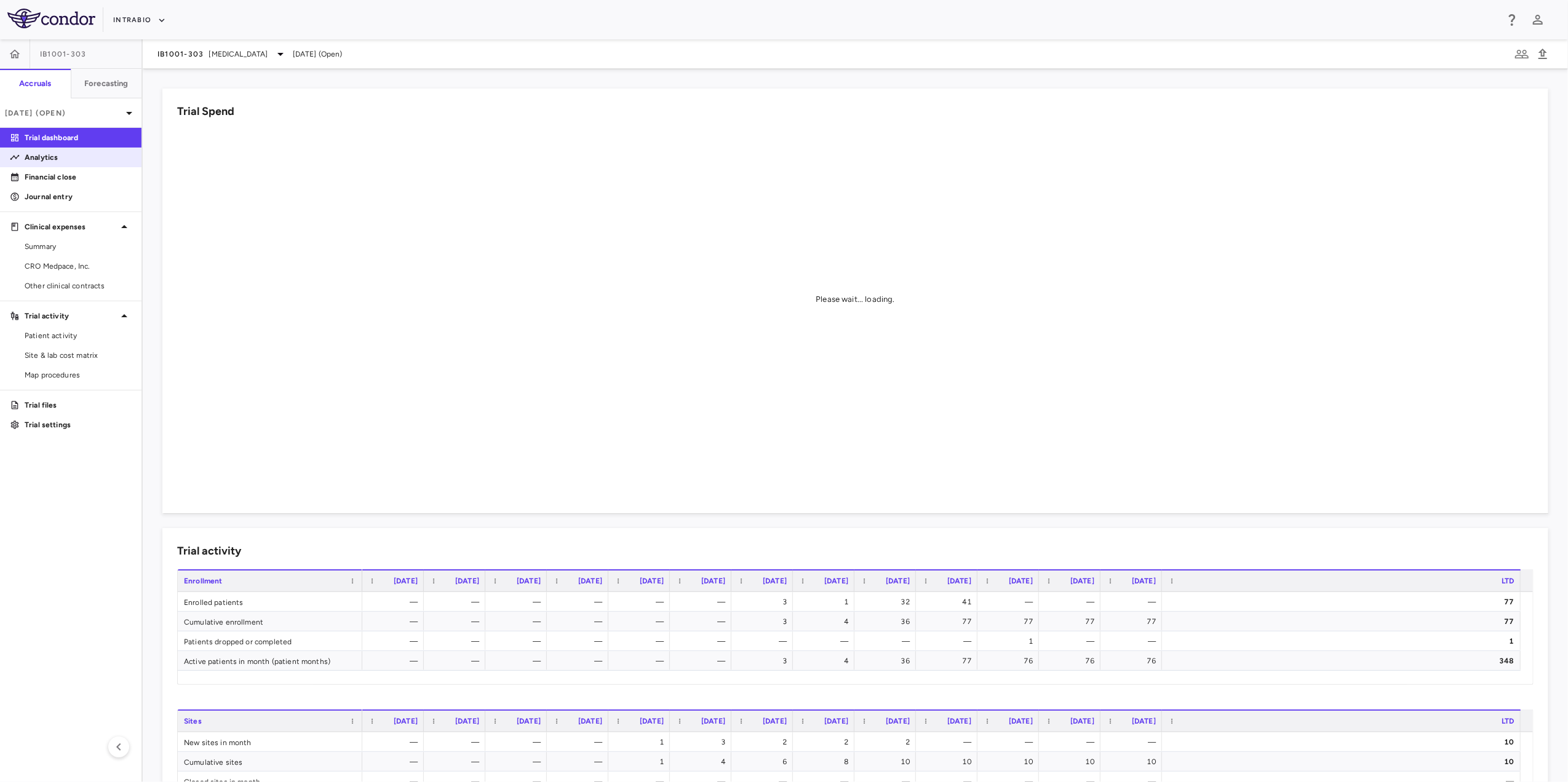
click at [60, 160] on p "Analytics" at bounding box center [78, 157] width 107 height 11
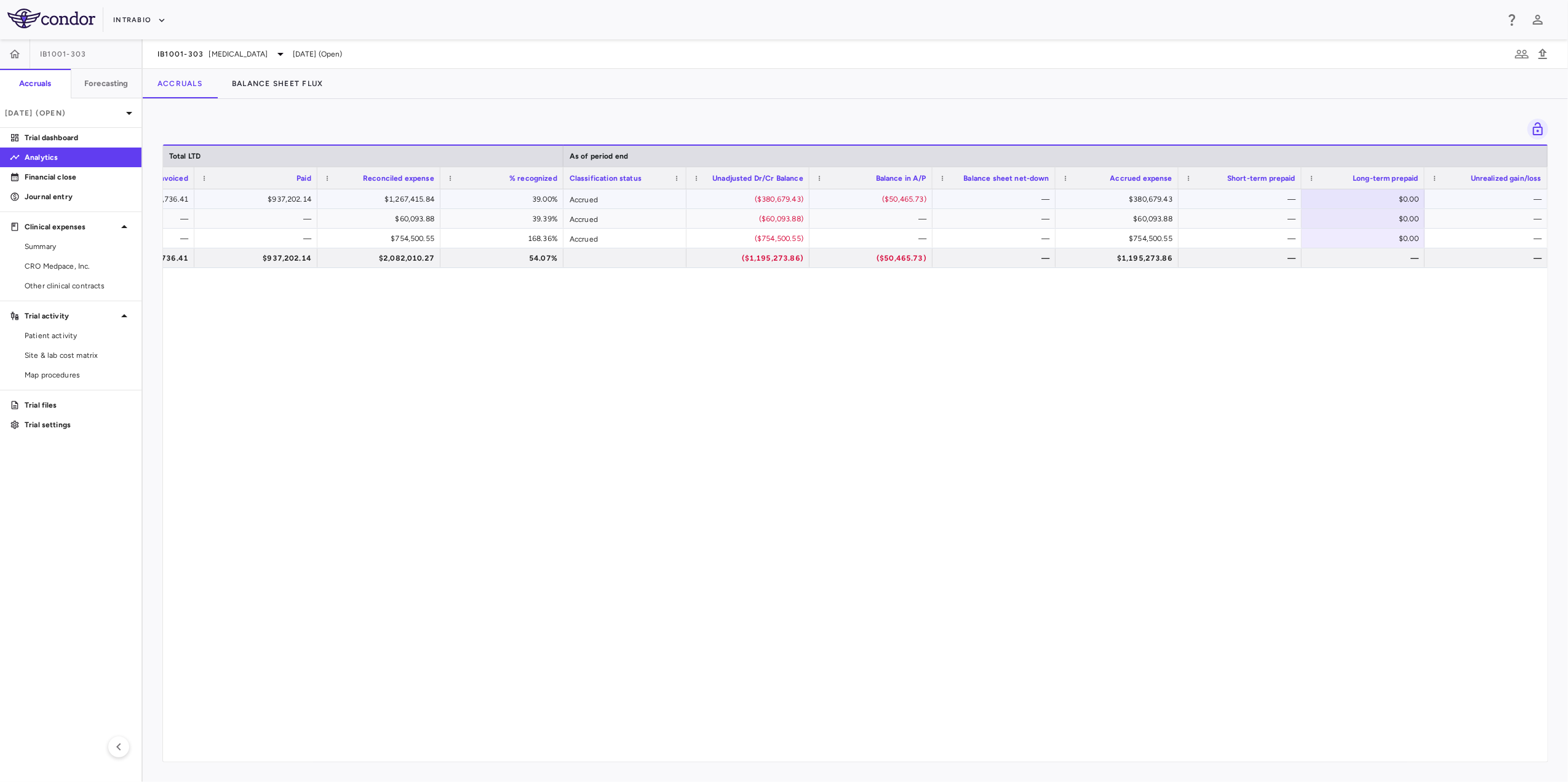
click at [1406, 199] on div "$0.00" at bounding box center [1365, 199] width 106 height 19
type input "******"
click at [1274, 197] on div "—" at bounding box center [1242, 199] width 106 height 19
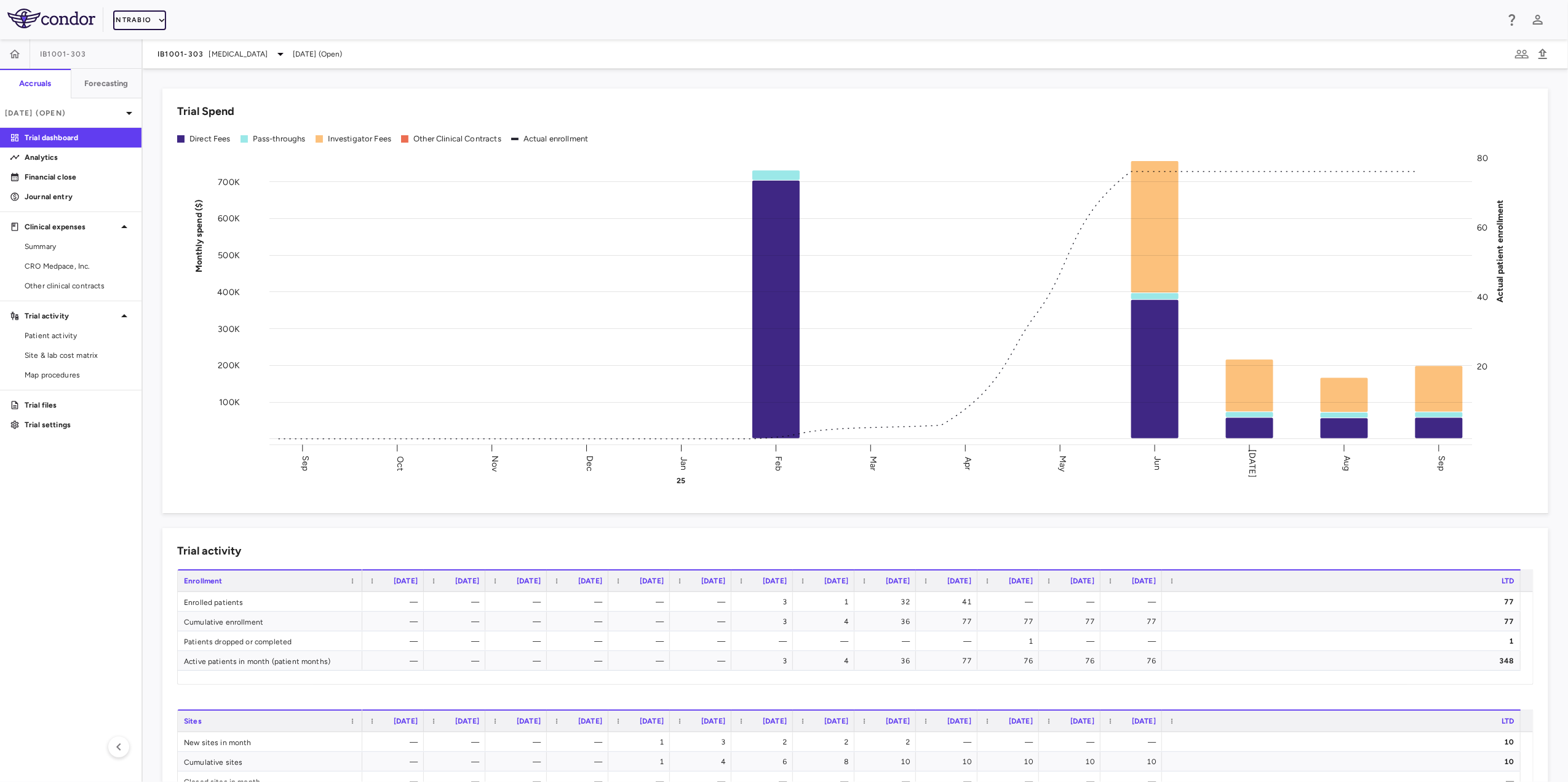
click at [158, 19] on icon "button" at bounding box center [162, 20] width 11 height 11
click at [165, 171] on li "IntraBio" at bounding box center [165, 172] width 103 height 18
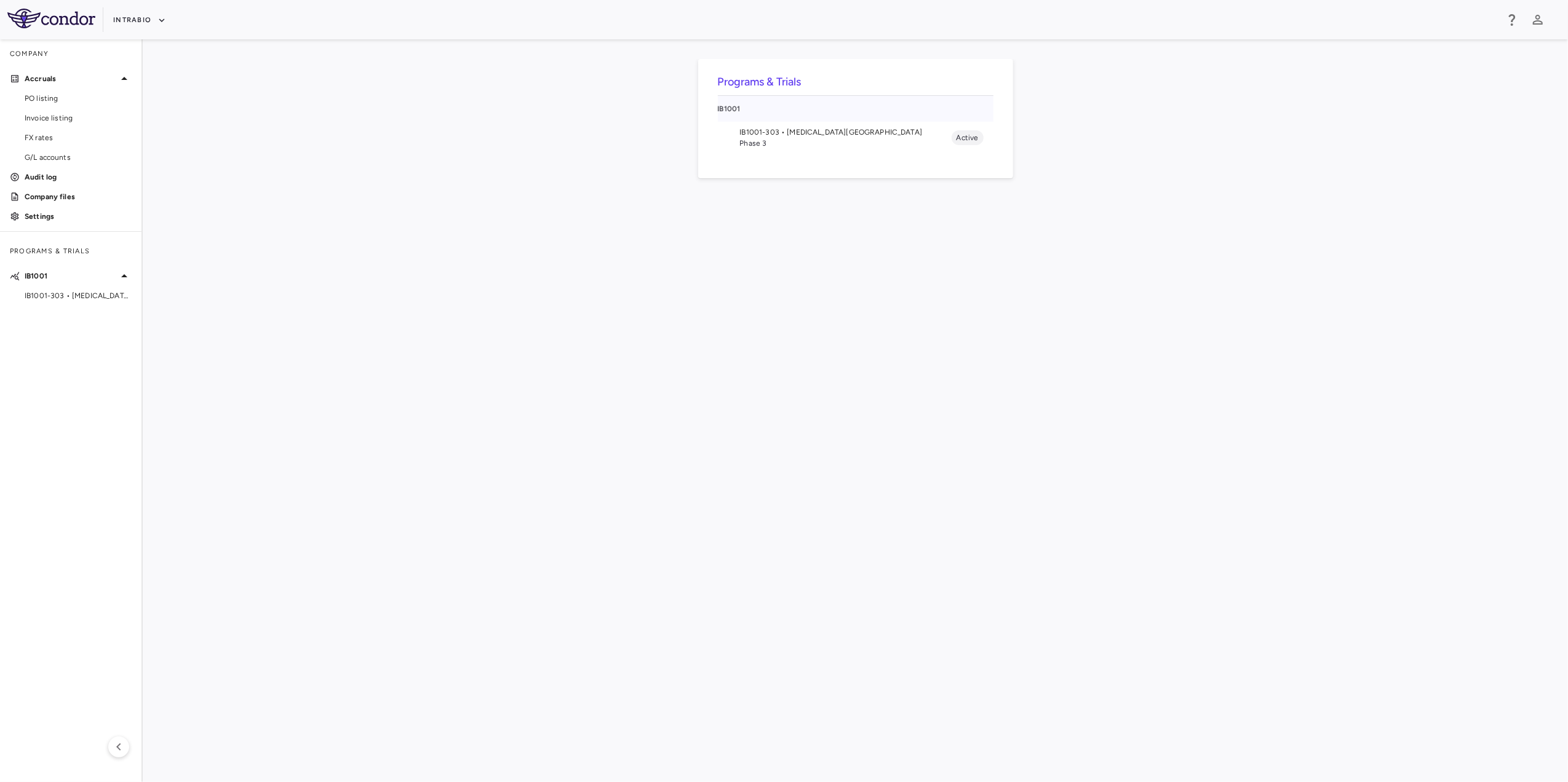
drag, startPoint x: 757, startPoint y: 111, endPoint x: 472, endPoint y: 166, distance: 290.3
click at [472, 166] on div "Programs & Trials IB1001 IB1001-303 • [MEDICAL_DATA] Phase 3 Active" at bounding box center [855, 411] width 1386 height 704
click at [80, 156] on span "G/L accounts" at bounding box center [78, 157] width 107 height 11
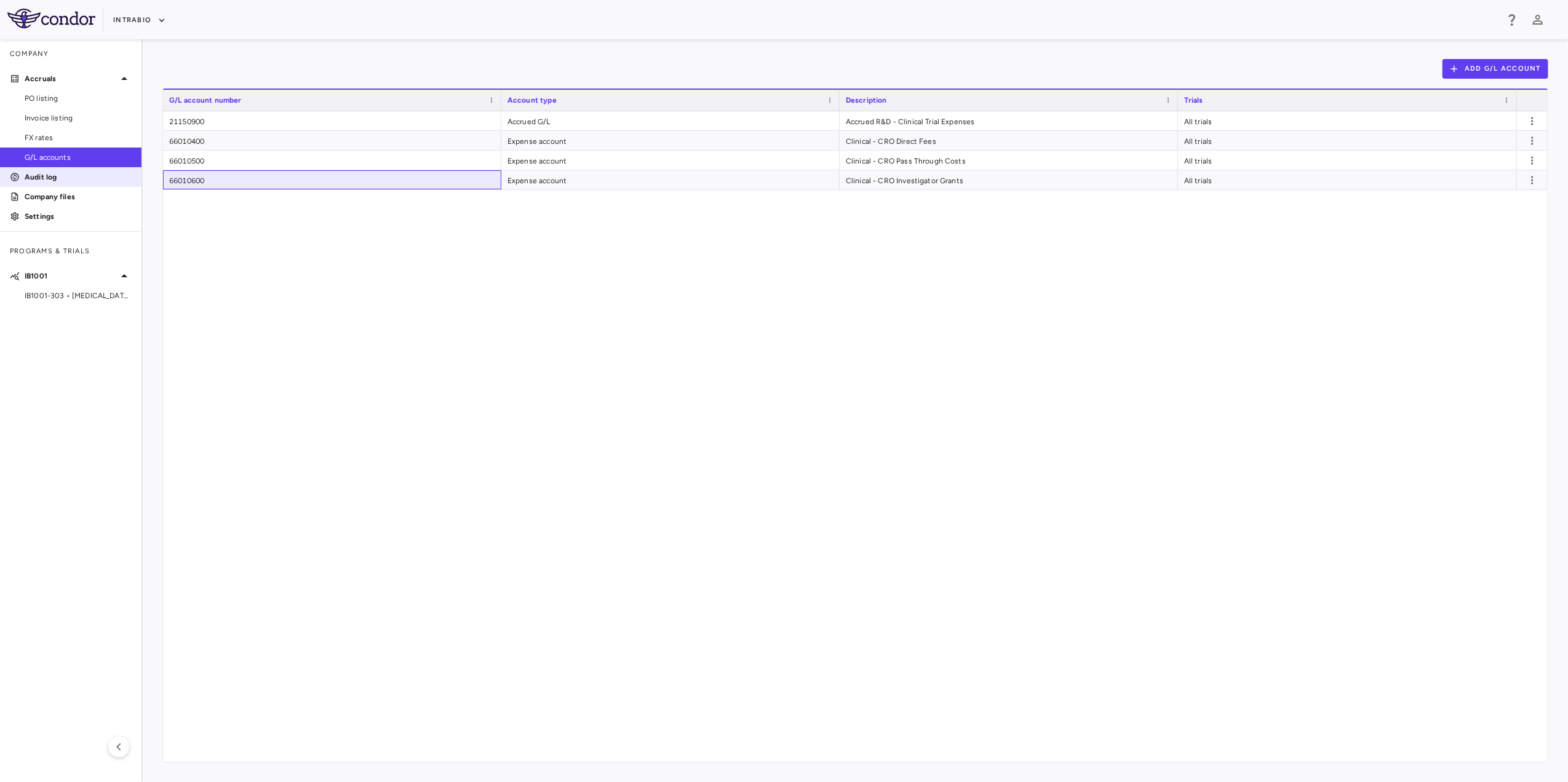
drag, startPoint x: 217, startPoint y: 183, endPoint x: 135, endPoint y: 183, distance: 82.0
click at [135, 183] on div "Company Accruals PO listing Invoice listing FX rates G/L accounts Audit log Com…" at bounding box center [784, 411] width 1568 height 743
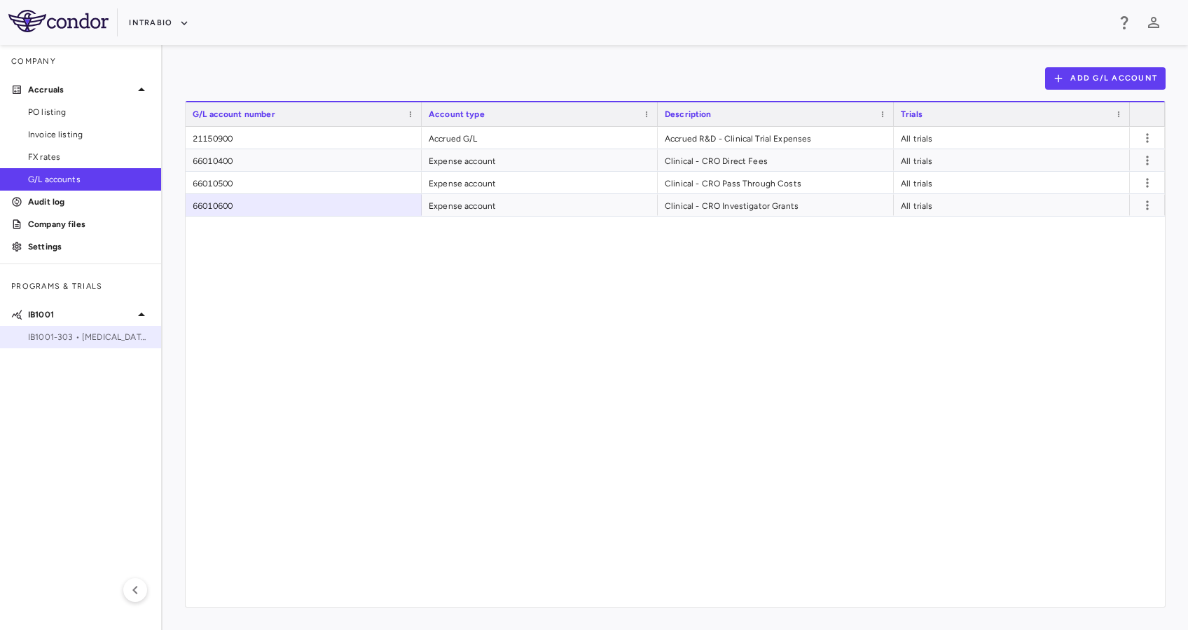
click at [118, 334] on span "IB1001-303 • [MEDICAL_DATA][GEOGRAPHIC_DATA]" at bounding box center [89, 337] width 122 height 13
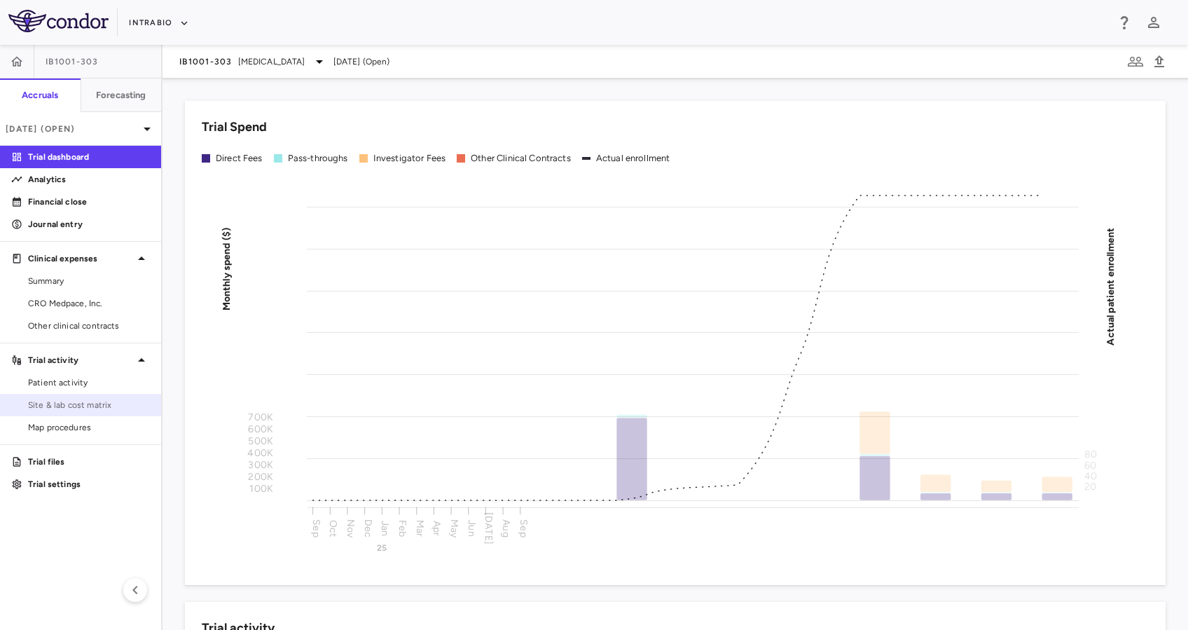
click at [104, 400] on span "Site & lab cost matrix" at bounding box center [89, 405] width 122 height 13
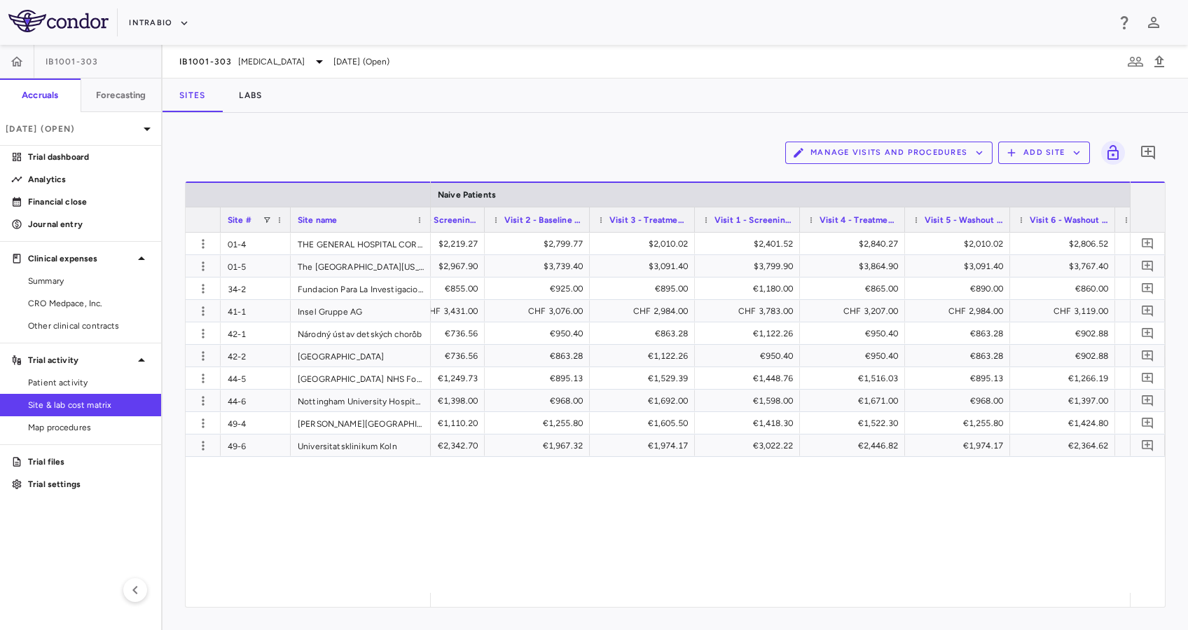
scroll to position [0, 1618]
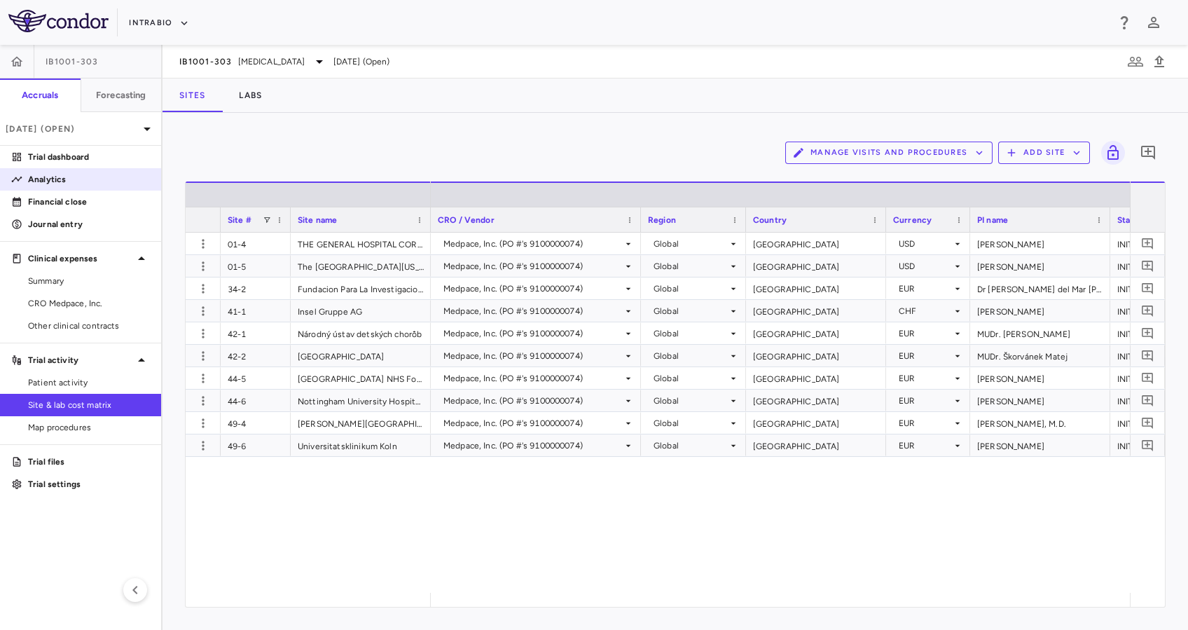
click at [76, 181] on p "Analytics" at bounding box center [89, 179] width 122 height 13
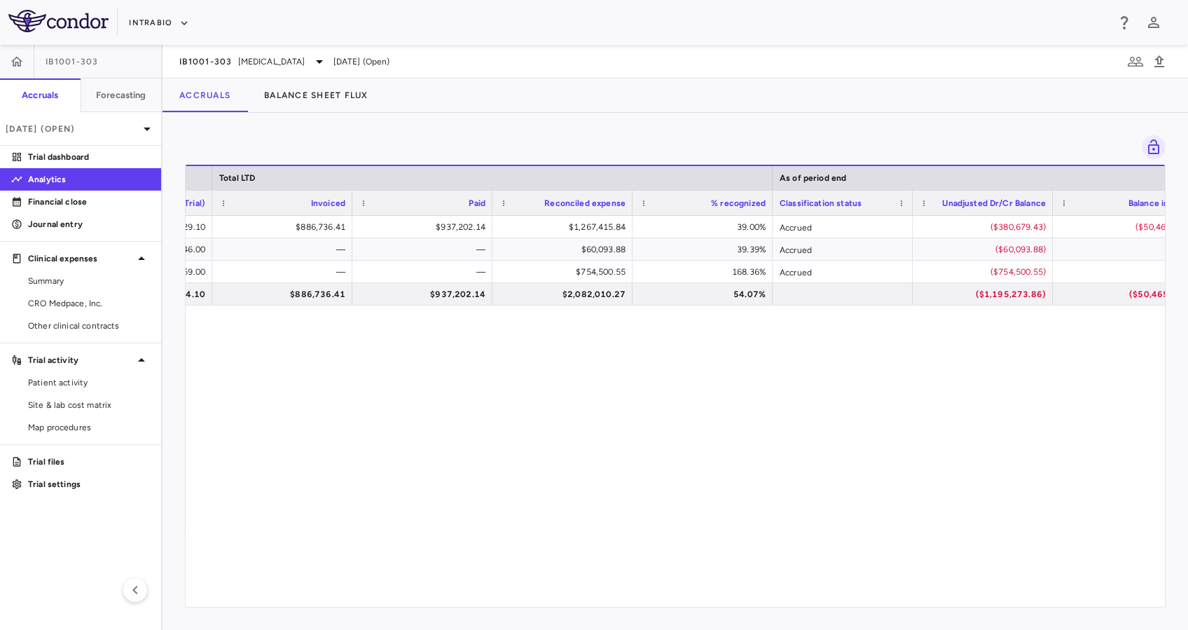
scroll to position [0, 693]
